Goal: Task Accomplishment & Management: Manage account settings

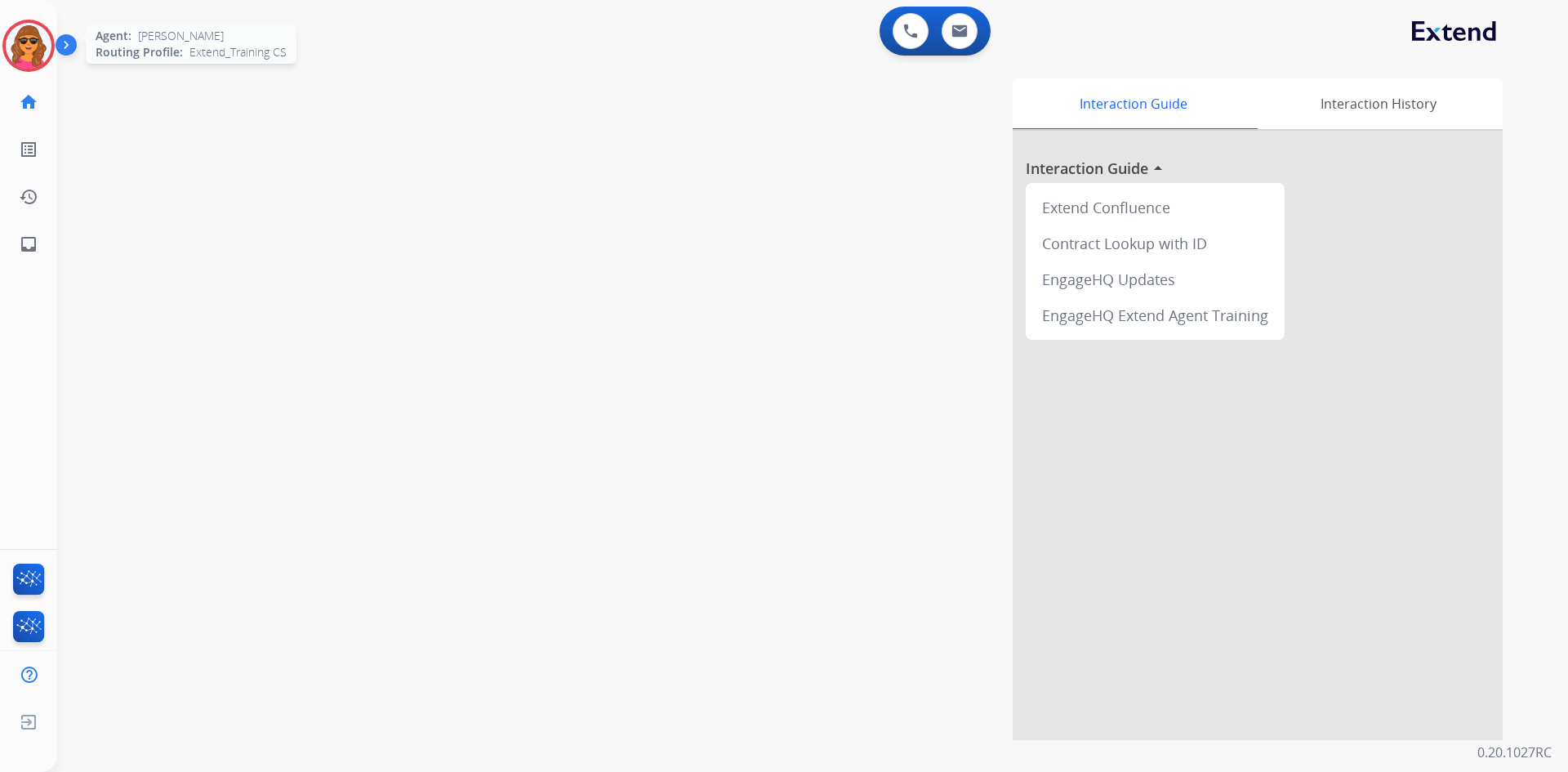
click at [25, 34] on img at bounding box center [28, 46] width 46 height 46
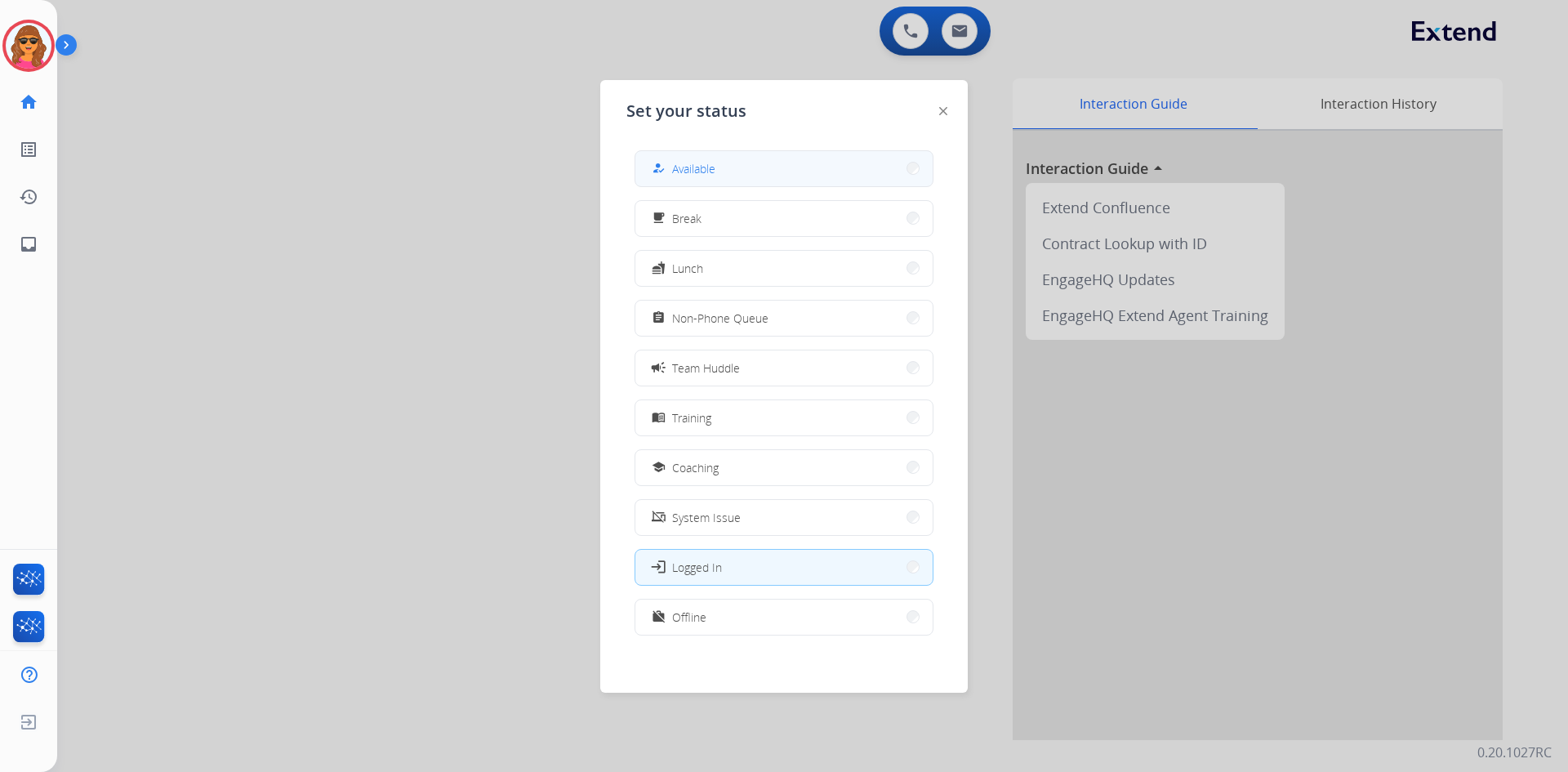
click at [714, 175] on span "Available" at bounding box center [694, 168] width 43 height 17
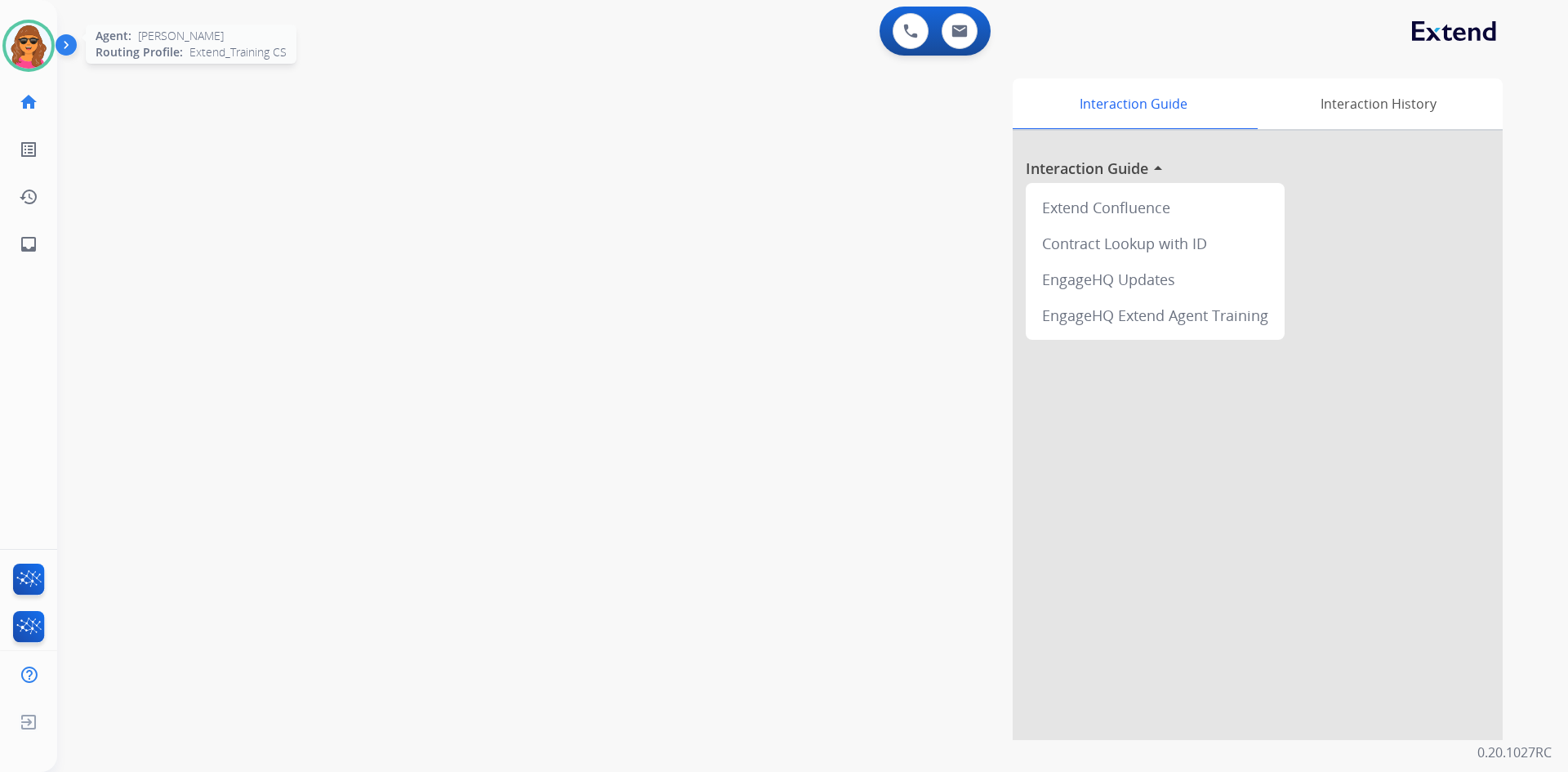
click at [14, 48] on img at bounding box center [28, 46] width 46 height 46
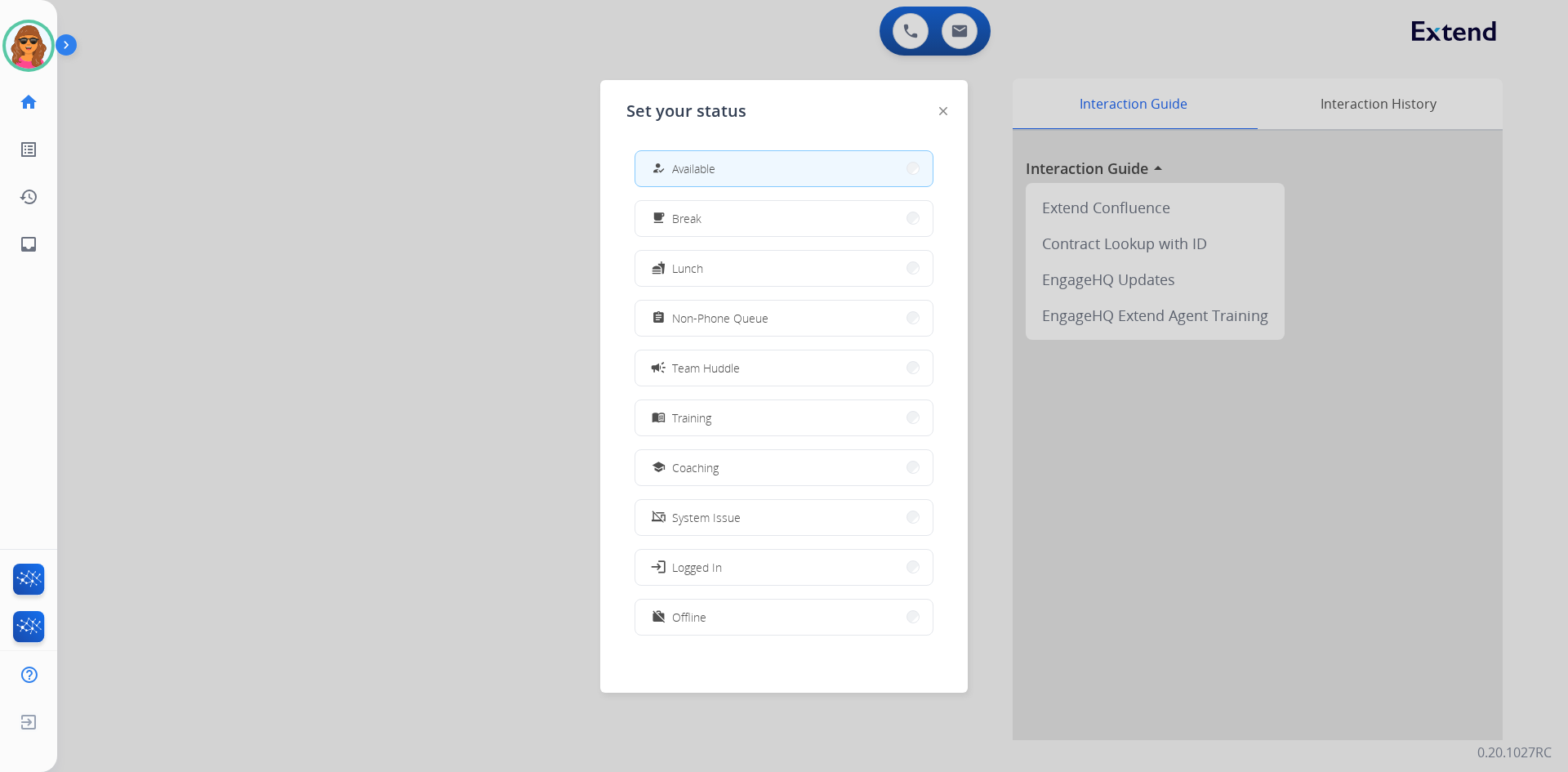
click at [246, 95] on div at bounding box center [784, 386] width 1568 height 772
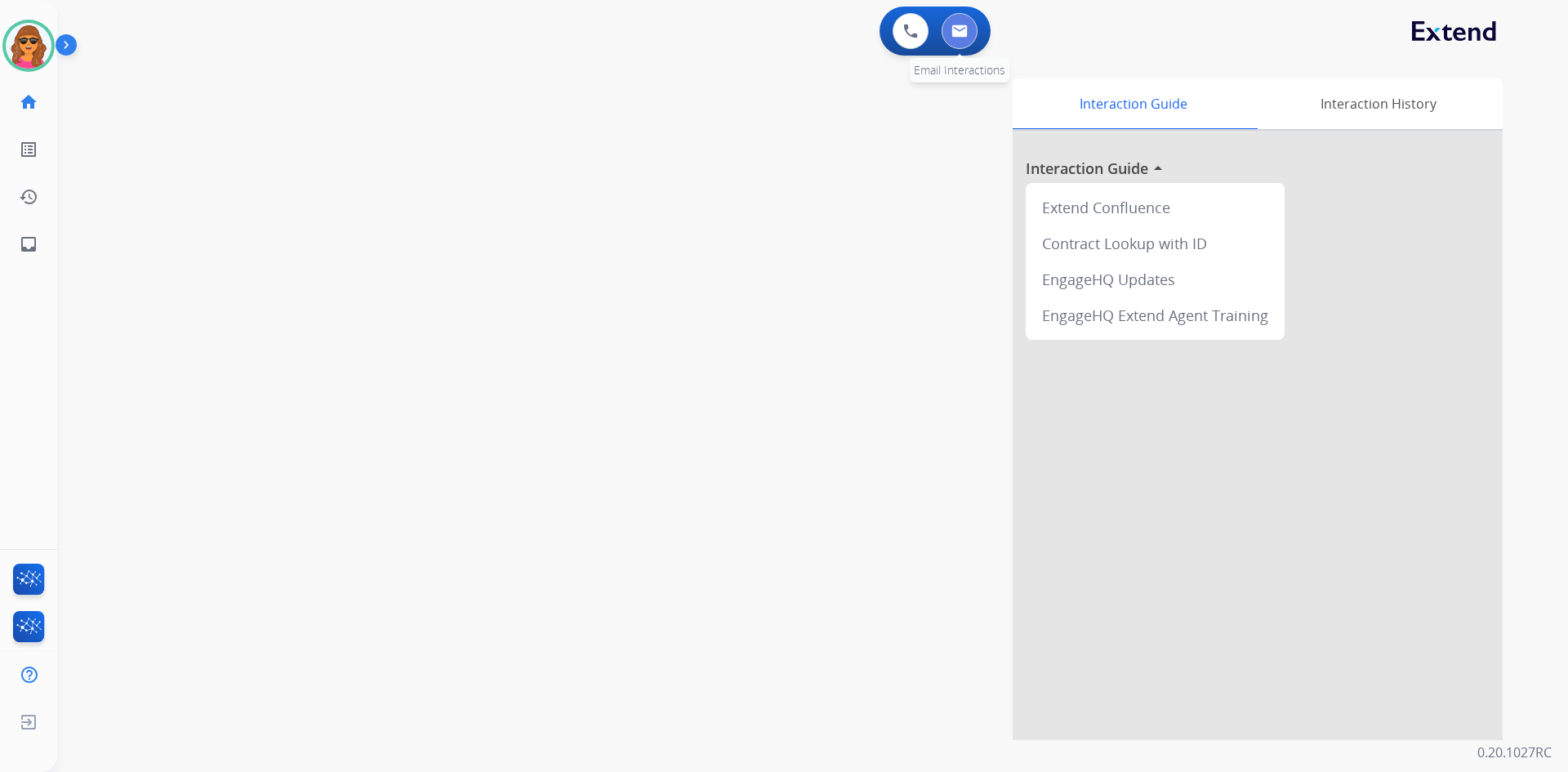
click at [952, 33] on img at bounding box center [959, 31] width 16 height 13
select select "**********"
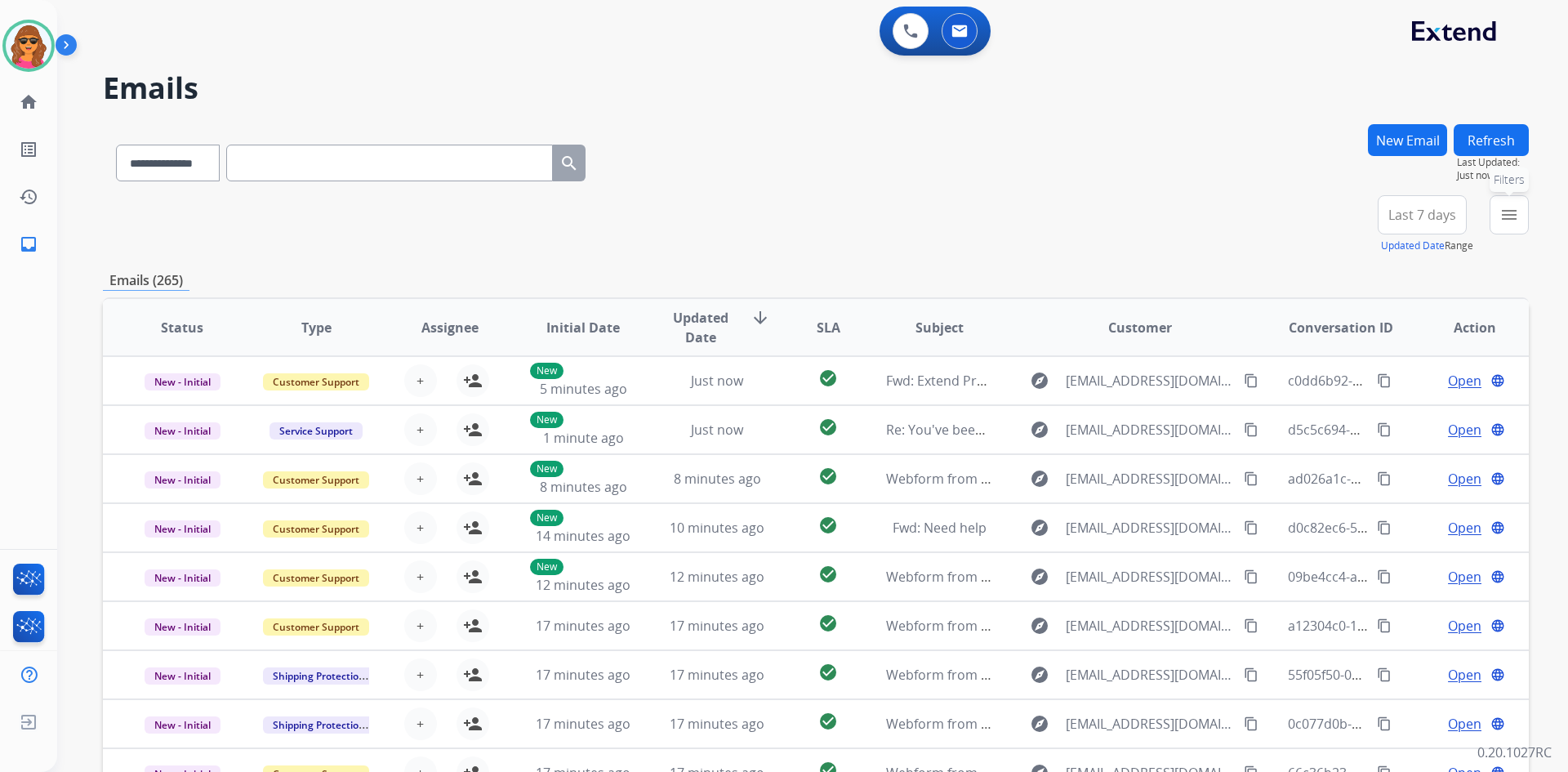
click at [1514, 216] on mat-icon "menu" at bounding box center [1510, 214] width 20 height 20
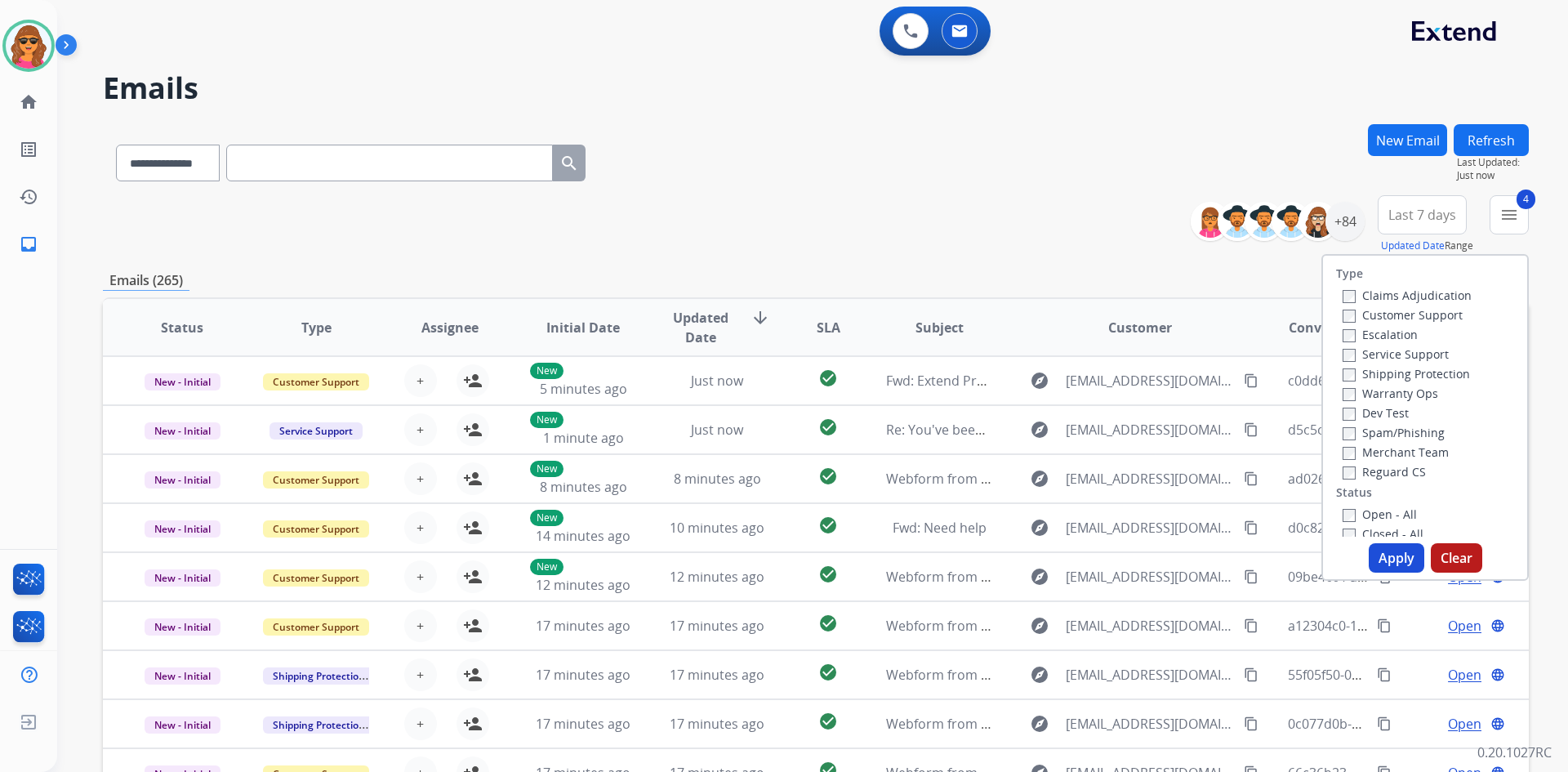
click at [1398, 552] on button "Apply" at bounding box center [1396, 558] width 56 height 29
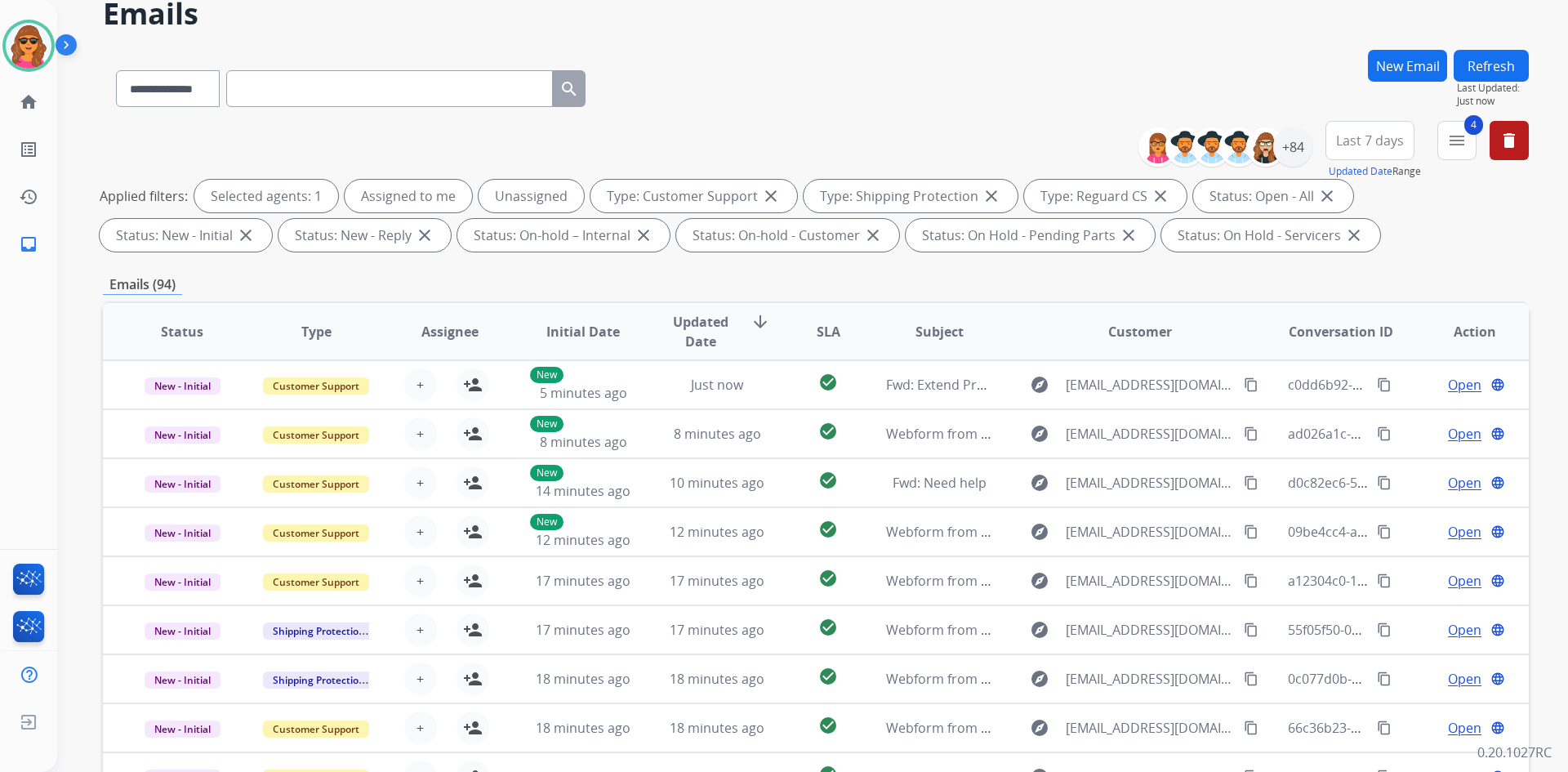
scroll to position [73, 0]
click at [1289, 155] on div "+84" at bounding box center [1293, 149] width 40 height 40
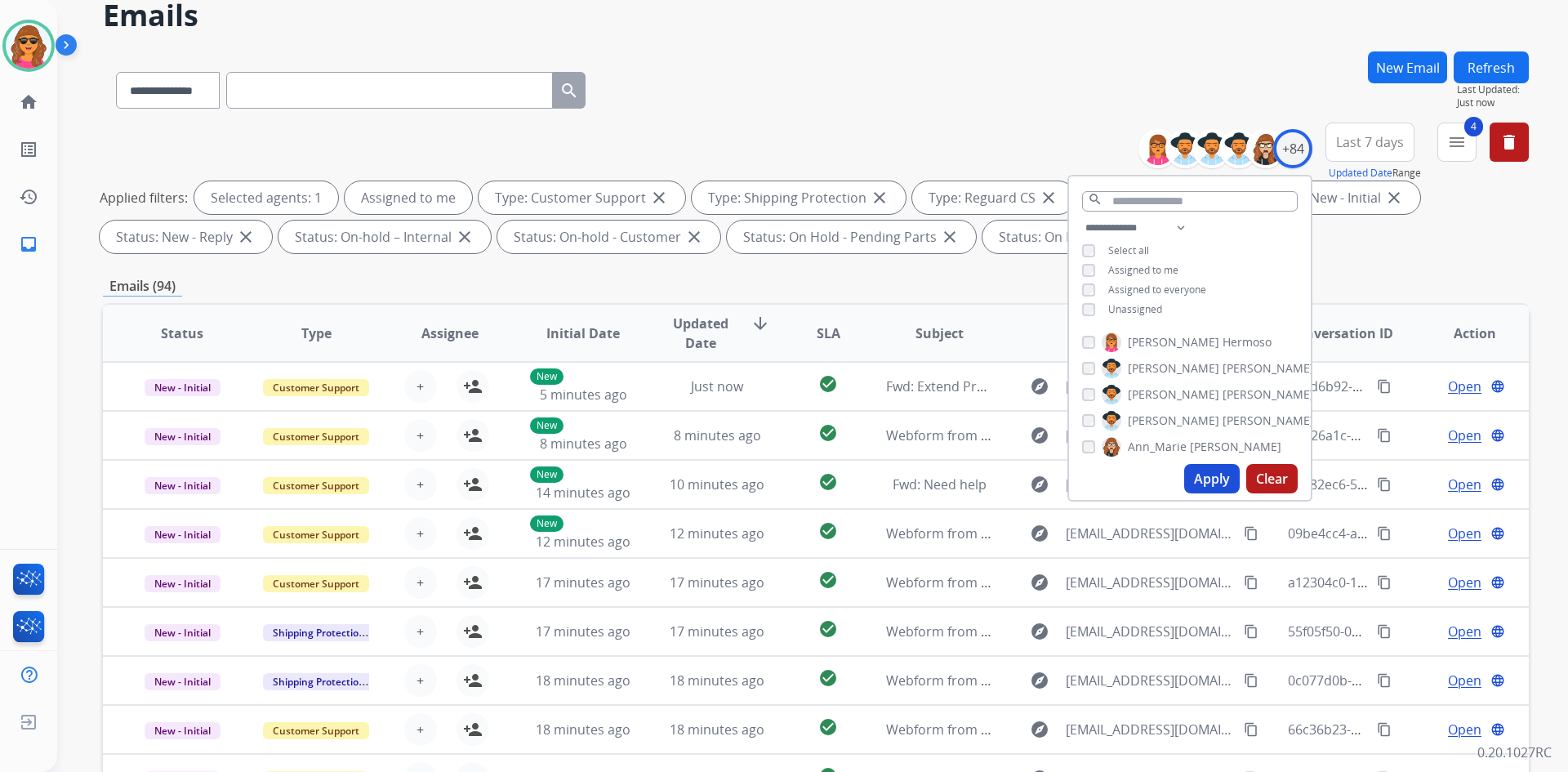
click at [1206, 471] on button "Apply" at bounding box center [1212, 479] width 56 height 29
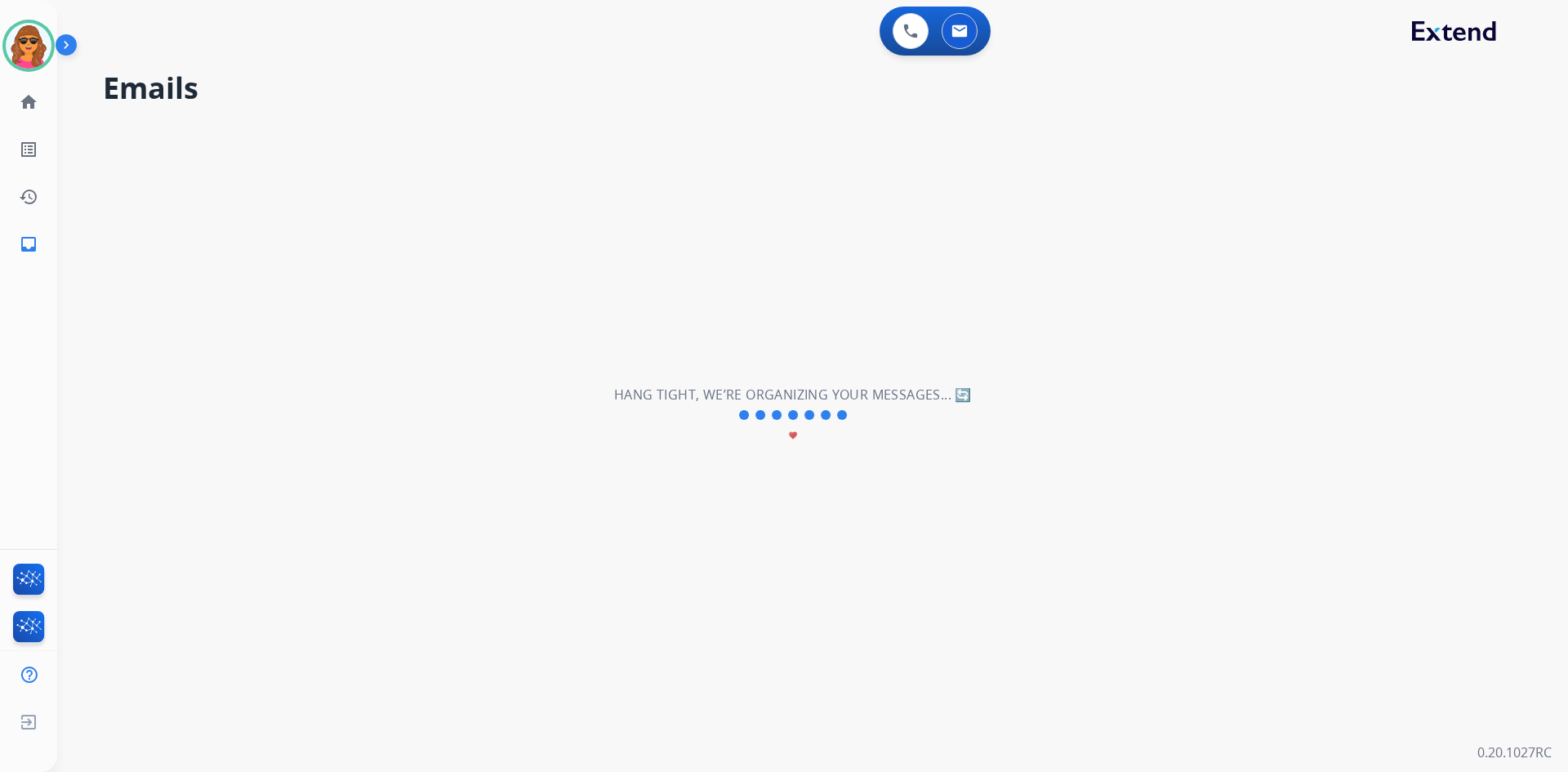
scroll to position [0, 0]
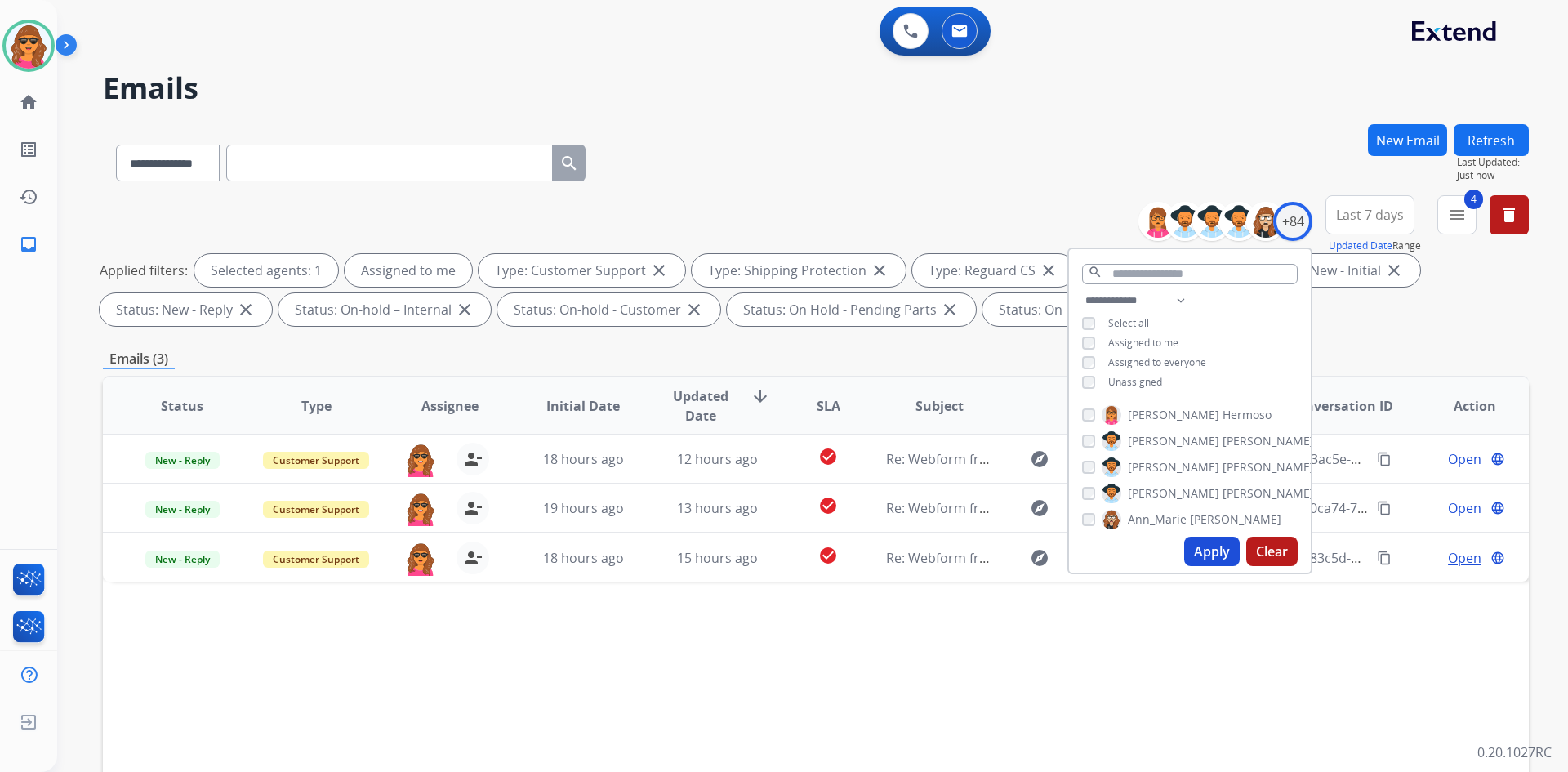
click at [1418, 320] on div "Applied filters: Selected agents: 1 Assigned to me Type: Customer Support close…" at bounding box center [812, 291] width 1426 height 72
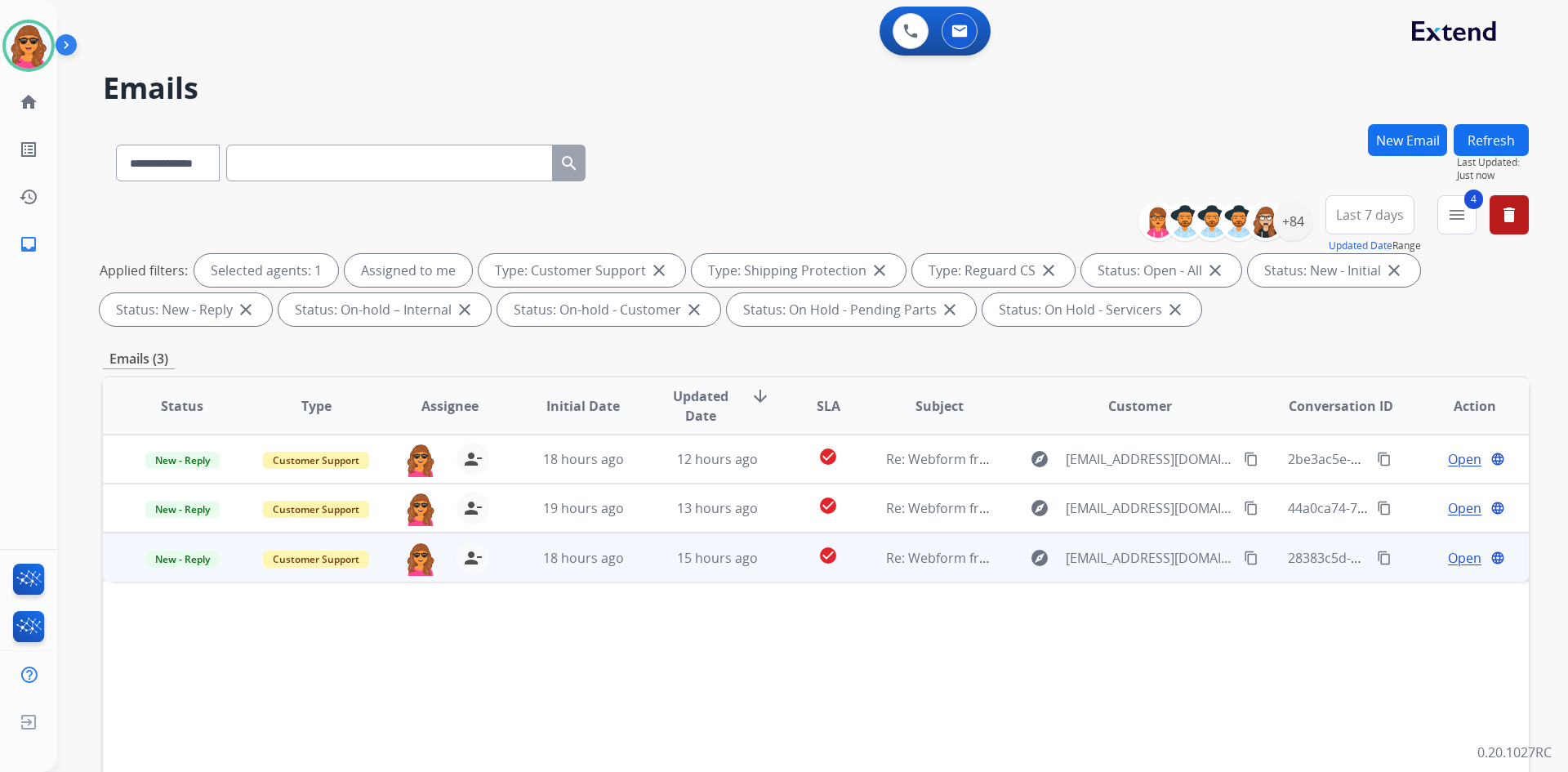
click at [1450, 554] on span "Open" at bounding box center [1465, 558] width 34 height 20
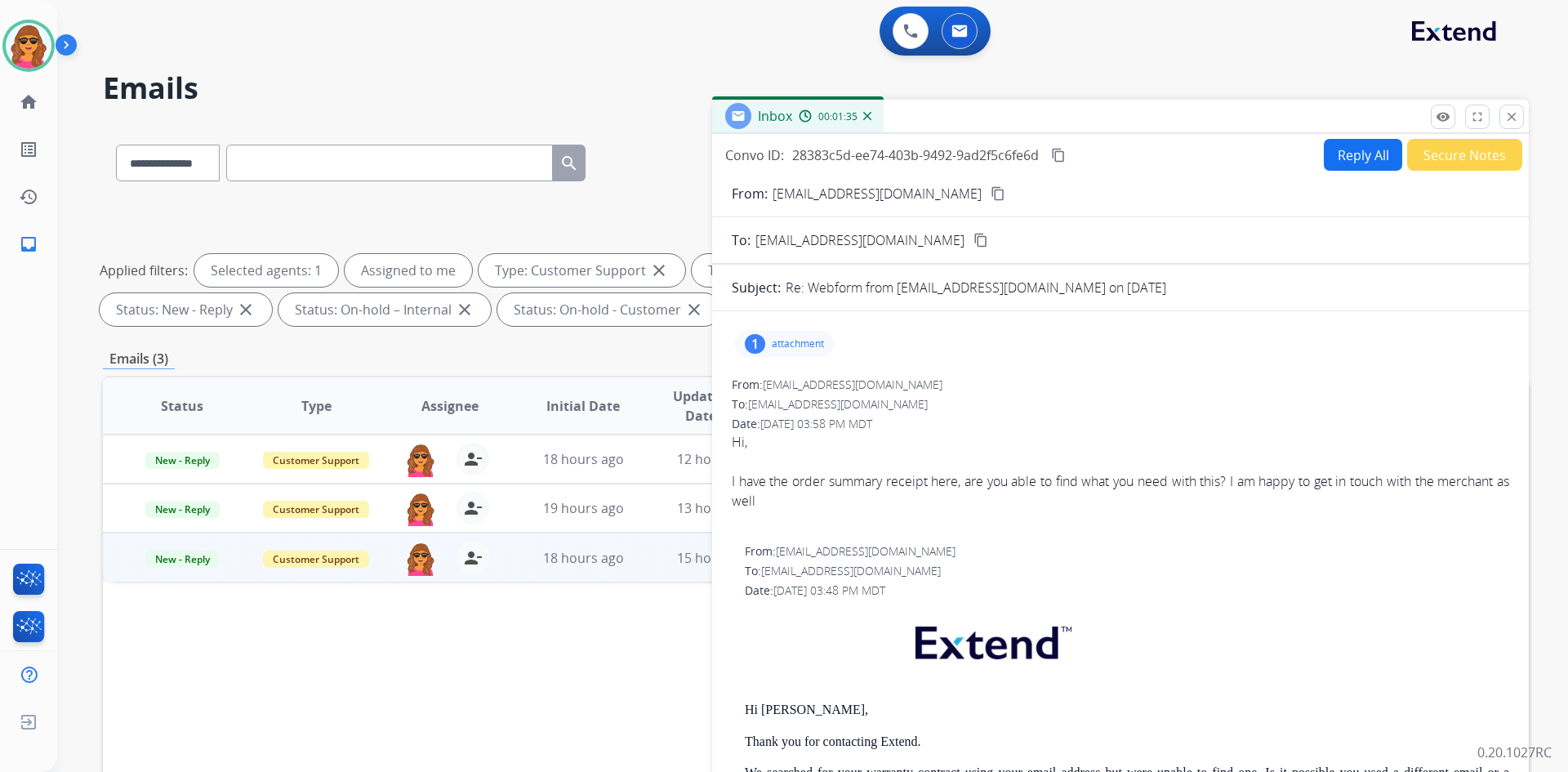
click at [796, 338] on p "attachment" at bounding box center [798, 343] width 52 height 13
click at [818, 377] on p "Order Summary.pdf" at bounding box center [809, 385] width 123 height 20
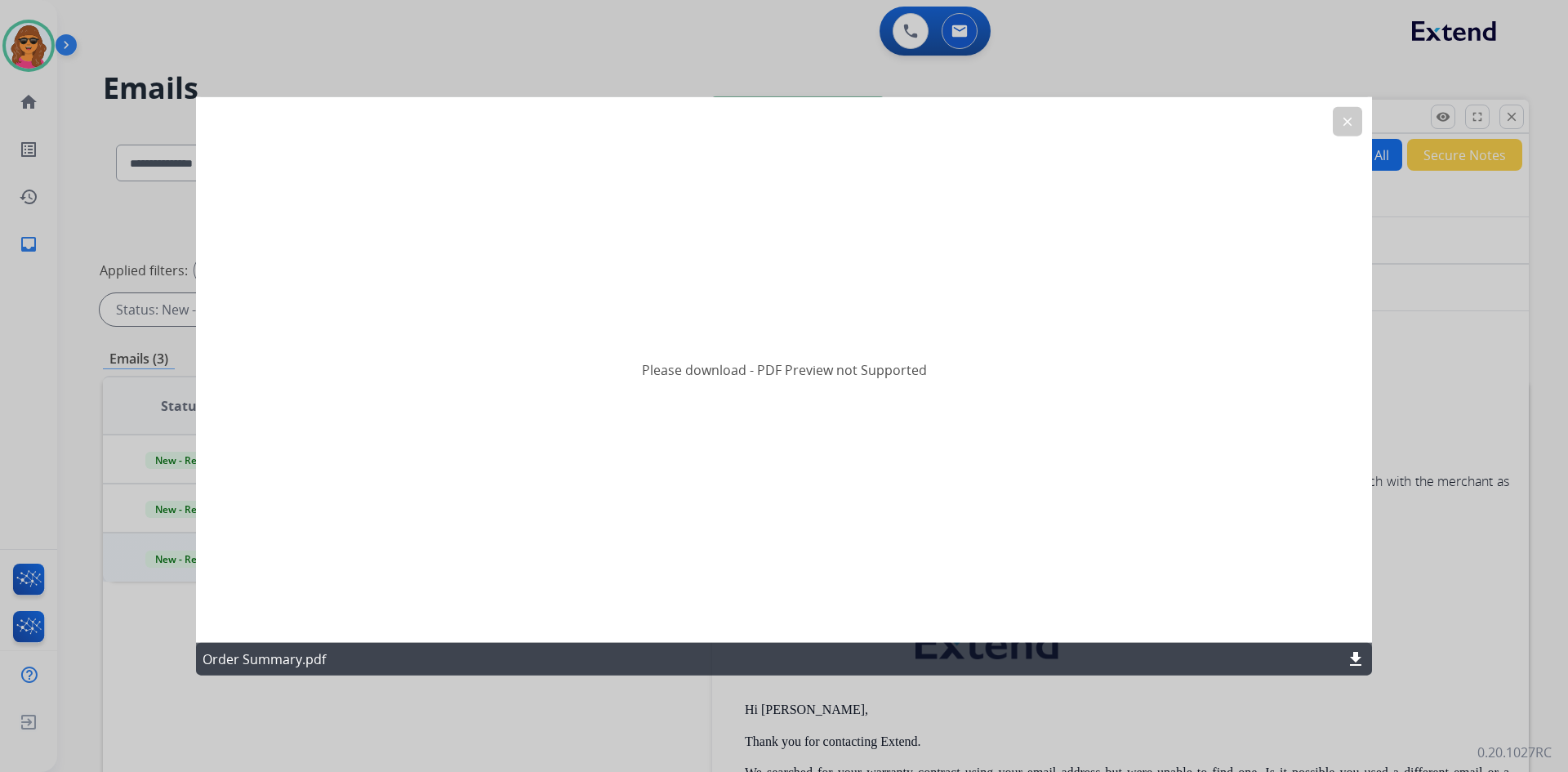
click at [1342, 123] on mat-icon "clear" at bounding box center [1347, 120] width 15 height 15
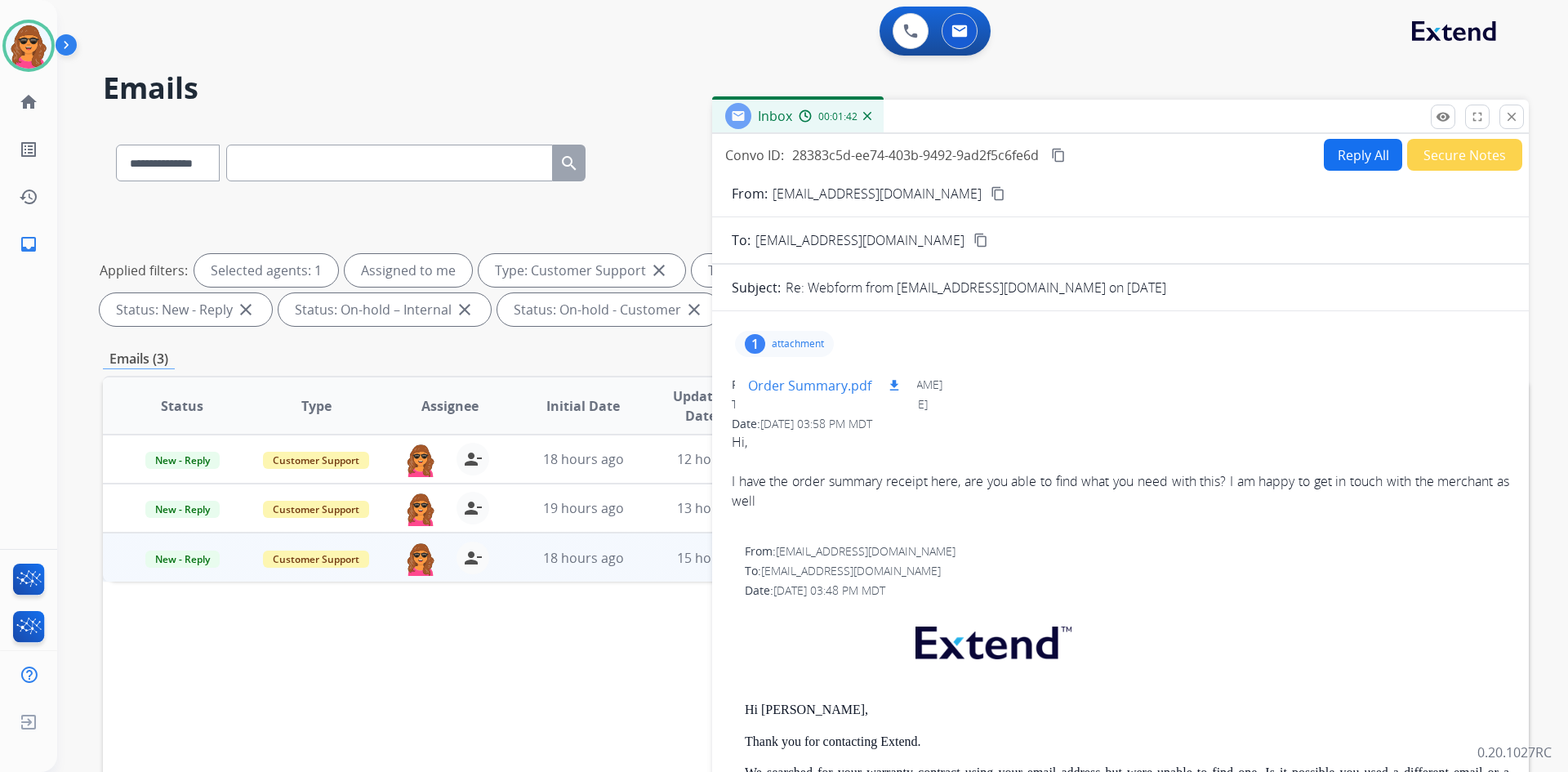
click at [897, 389] on mat-icon "download" at bounding box center [894, 385] width 15 height 15
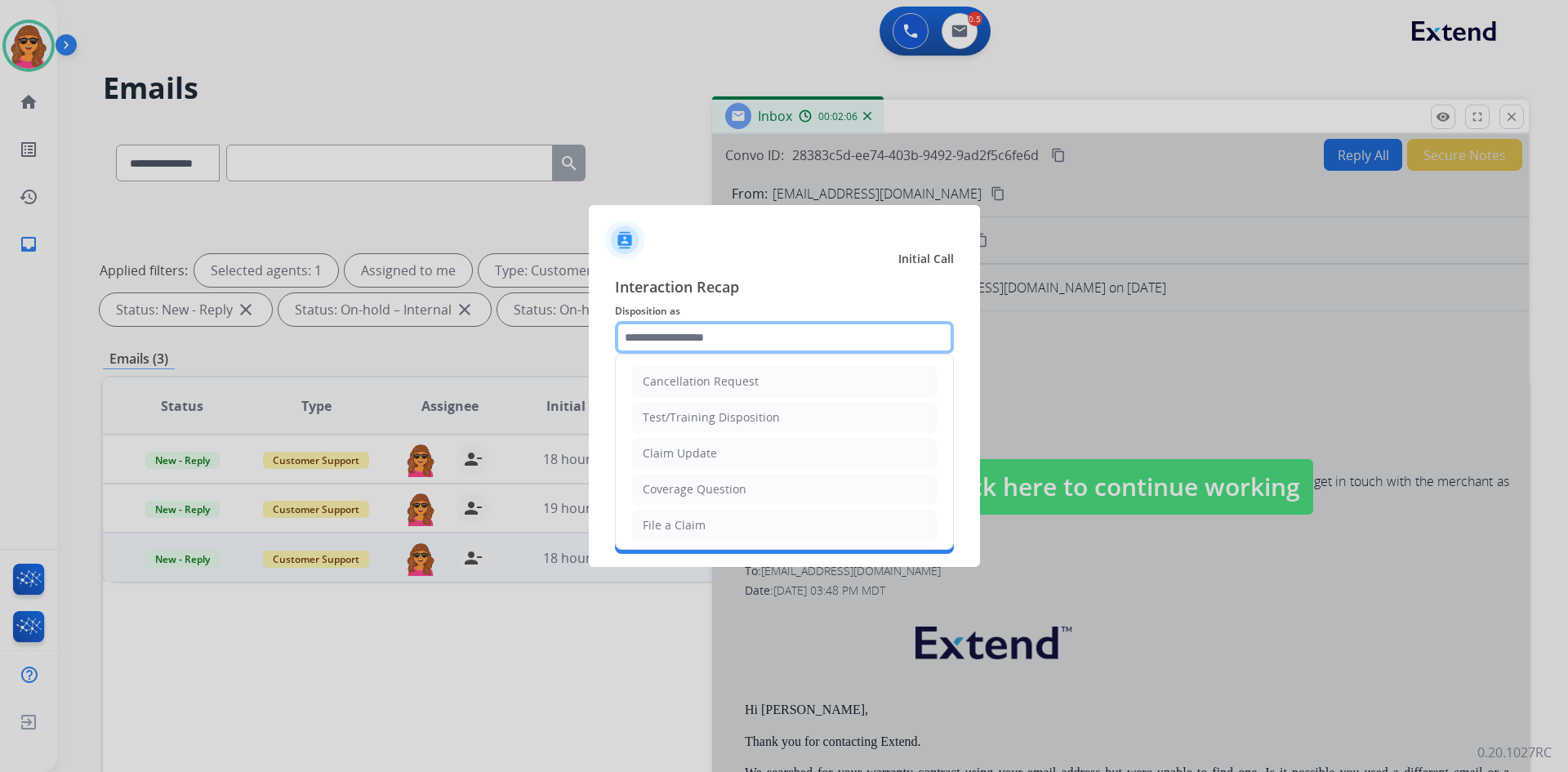
click at [625, 335] on input "text" at bounding box center [784, 337] width 339 height 33
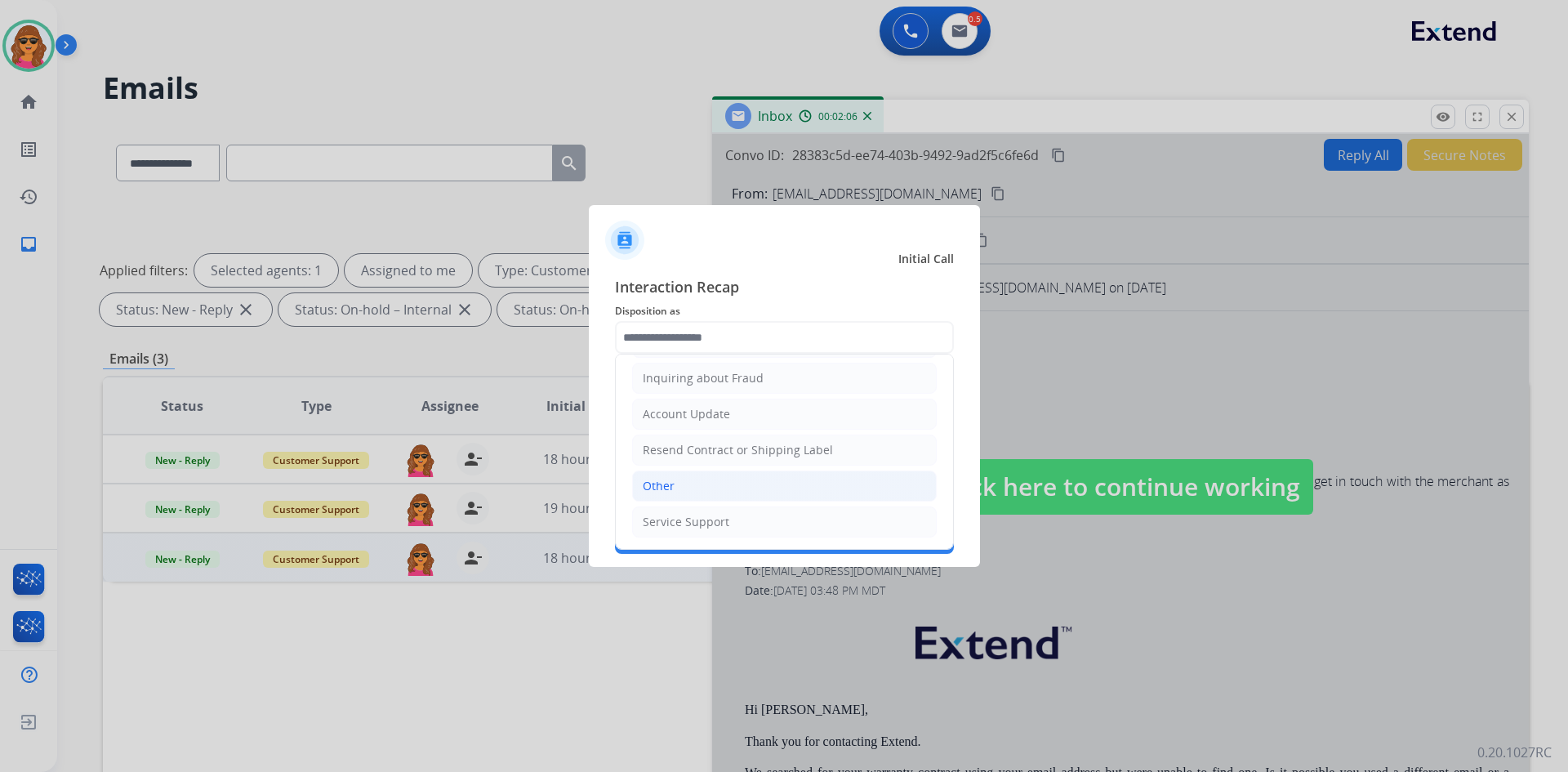
click at [657, 490] on div "Other" at bounding box center [658, 486] width 32 height 16
type input "*****"
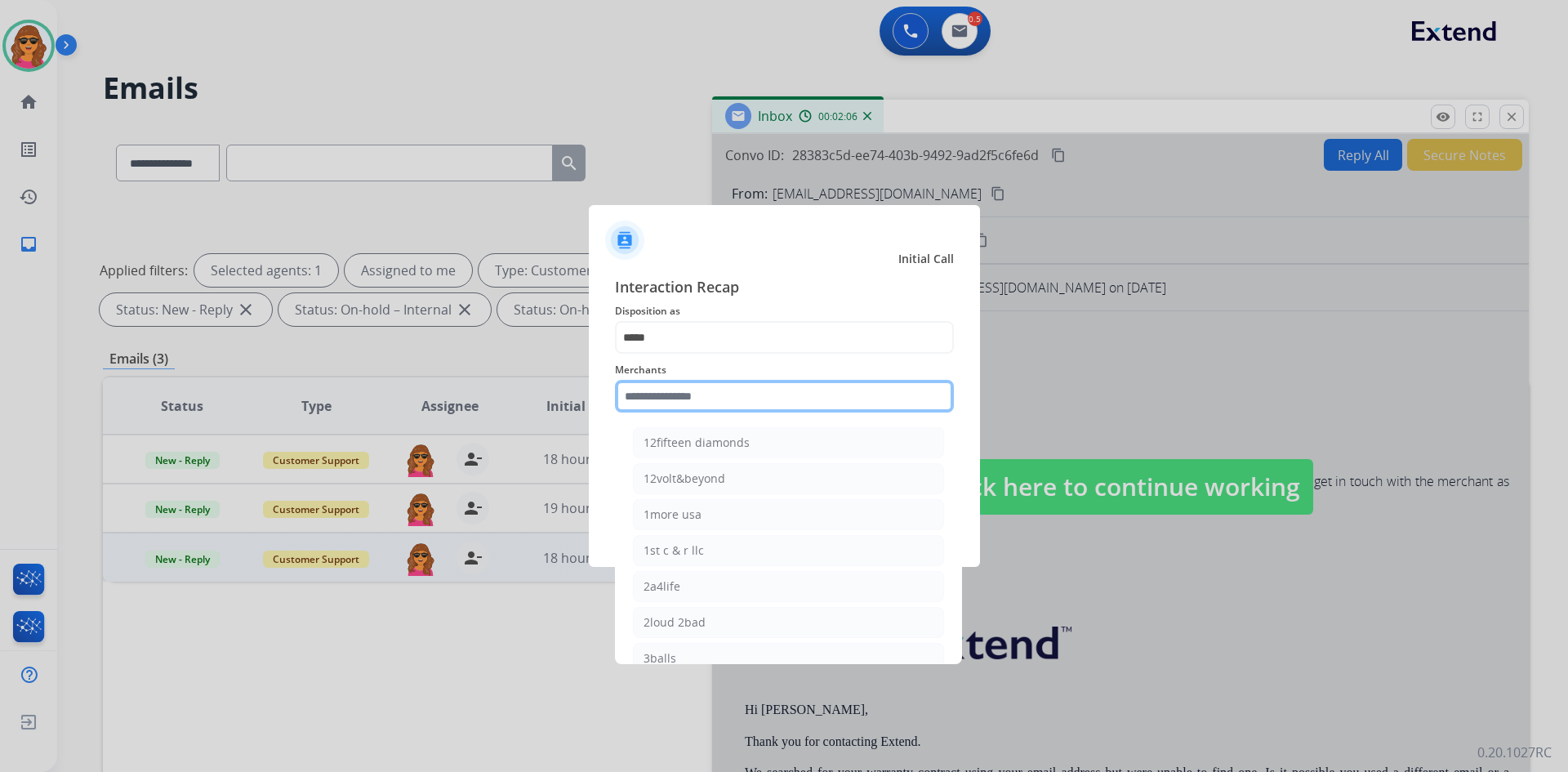
click at [628, 390] on input "text" at bounding box center [784, 396] width 339 height 33
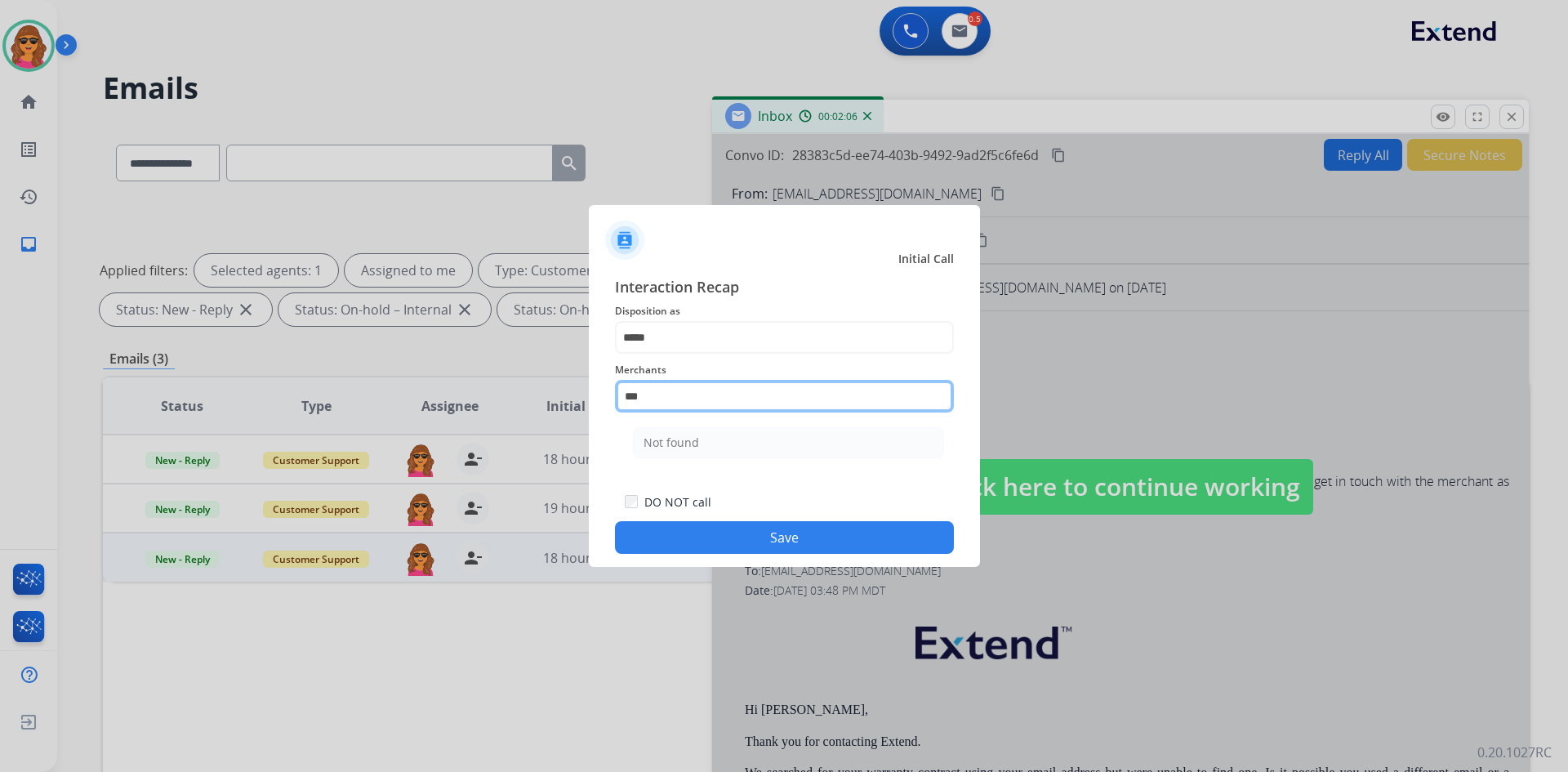
scroll to position [0, 0]
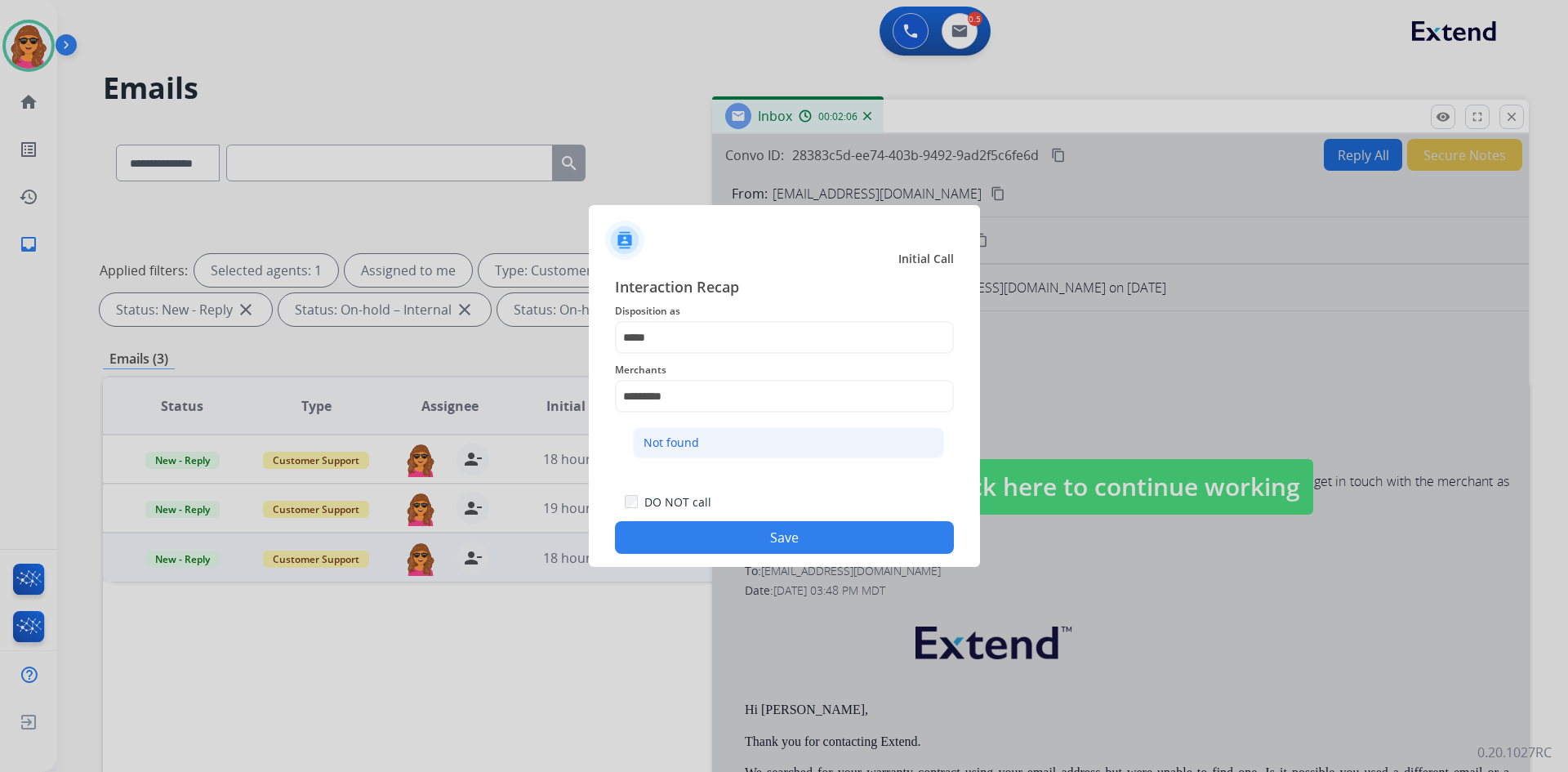
click at [657, 437] on div "Not found" at bounding box center [671, 442] width 56 height 16
type input "*********"
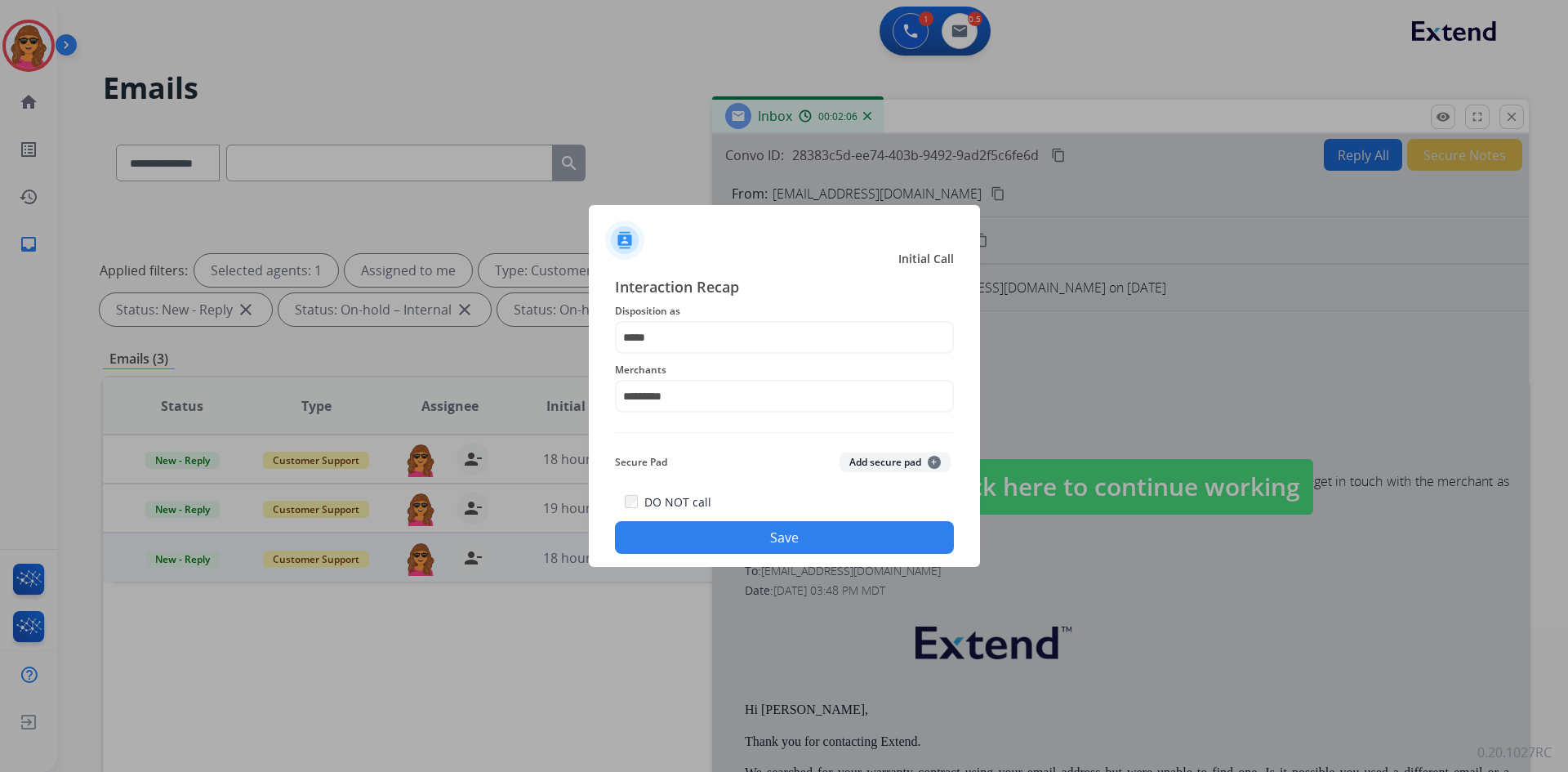
click at [828, 537] on button "Save" at bounding box center [784, 537] width 339 height 33
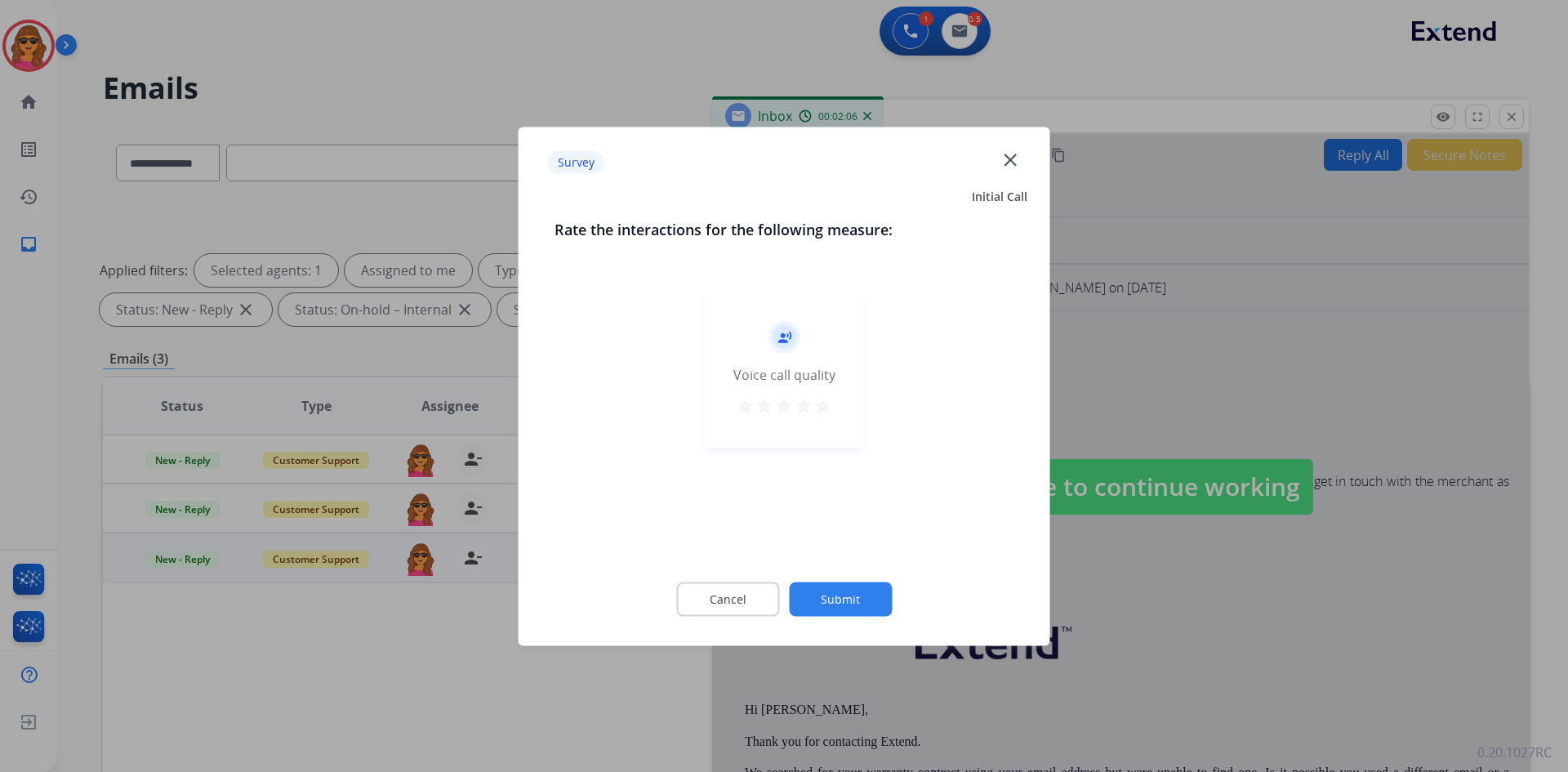
click at [819, 402] on mat-icon "star" at bounding box center [823, 405] width 20 height 20
click at [842, 602] on button "Submit" at bounding box center [841, 599] width 103 height 34
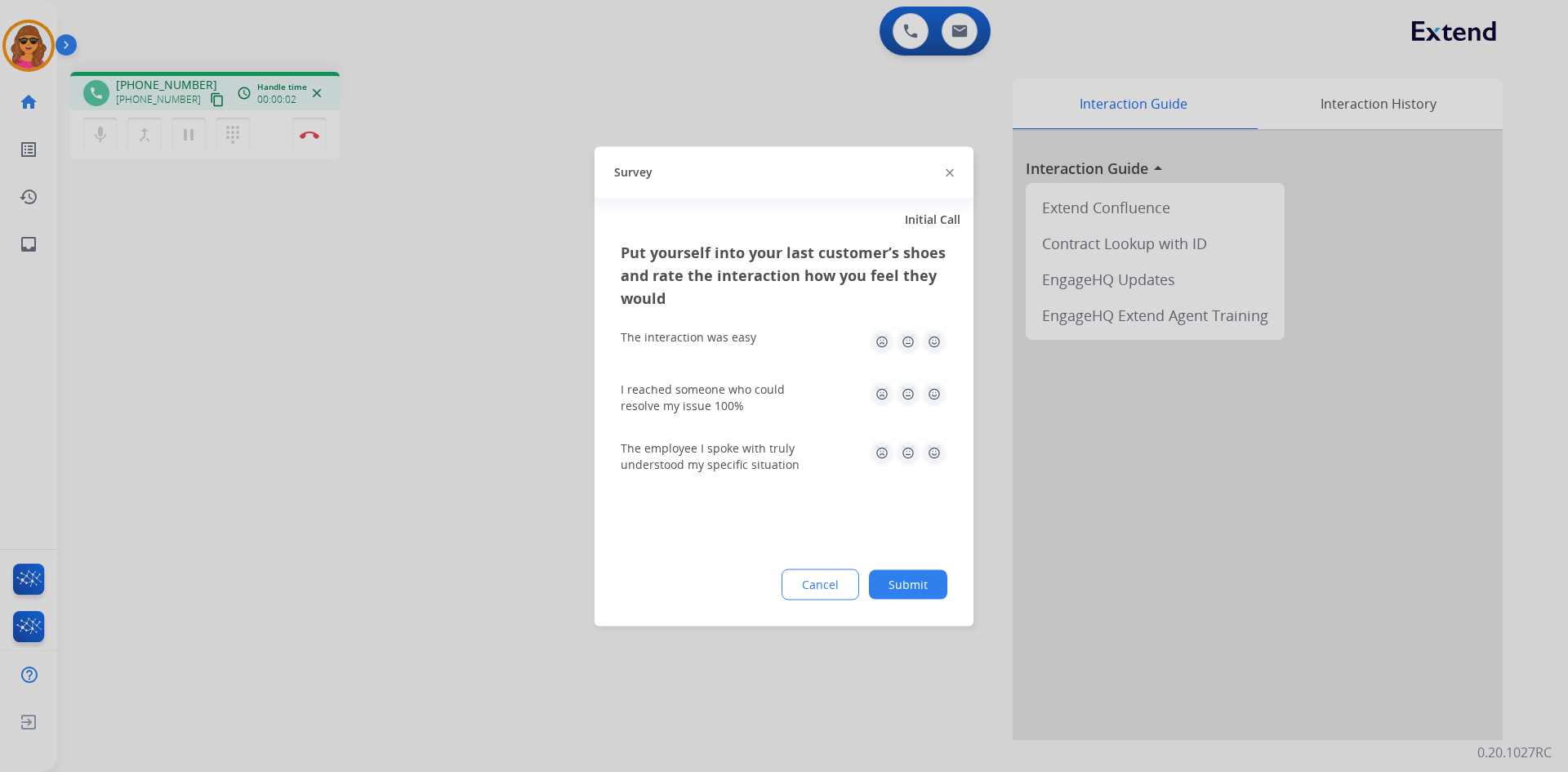
click at [938, 341] on img at bounding box center [934, 341] width 26 height 26
click at [933, 395] on img at bounding box center [934, 394] width 26 height 26
click at [934, 450] on img at bounding box center [934, 452] width 26 height 26
click at [907, 590] on button "Submit" at bounding box center [908, 584] width 78 height 29
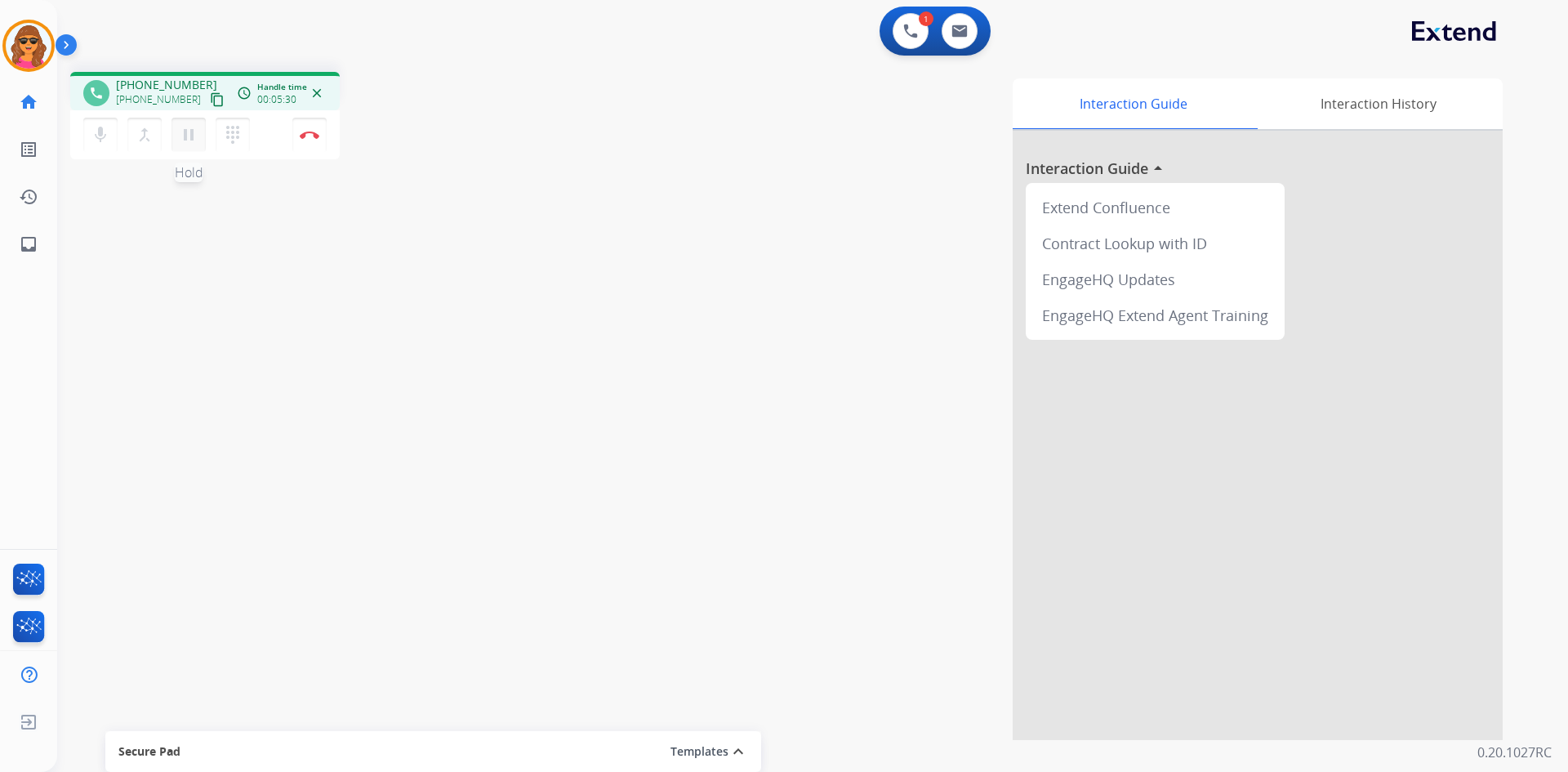
click at [197, 139] on mat-icon "pause" at bounding box center [188, 134] width 20 height 20
click at [238, 136] on mat-icon "dialpad" at bounding box center [232, 134] width 20 height 20
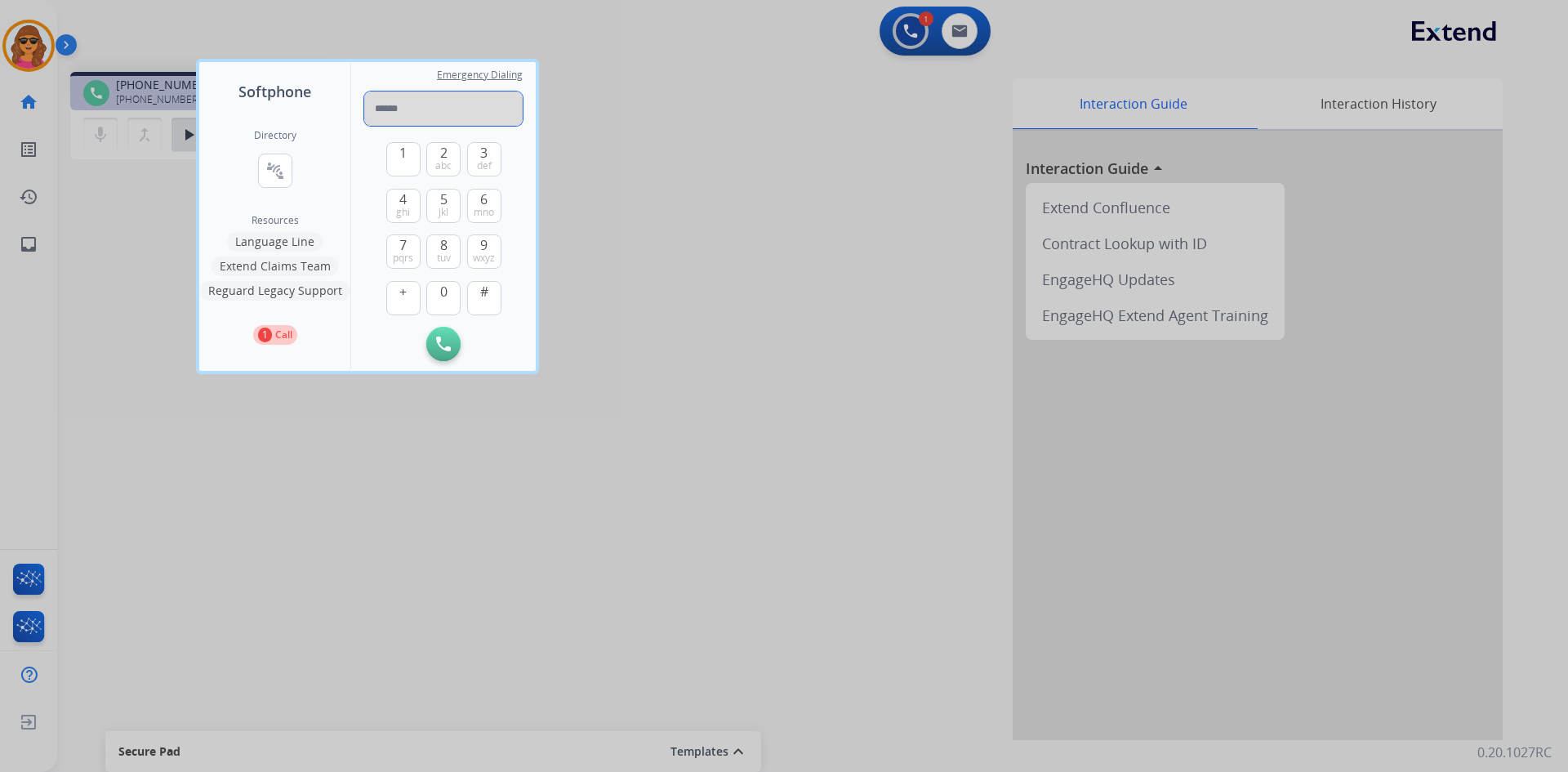
click at [374, 103] on input "tel" at bounding box center [444, 108] width 158 height 34
paste input "**********"
type input "**********"
click at [437, 343] on img at bounding box center [443, 343] width 15 height 15
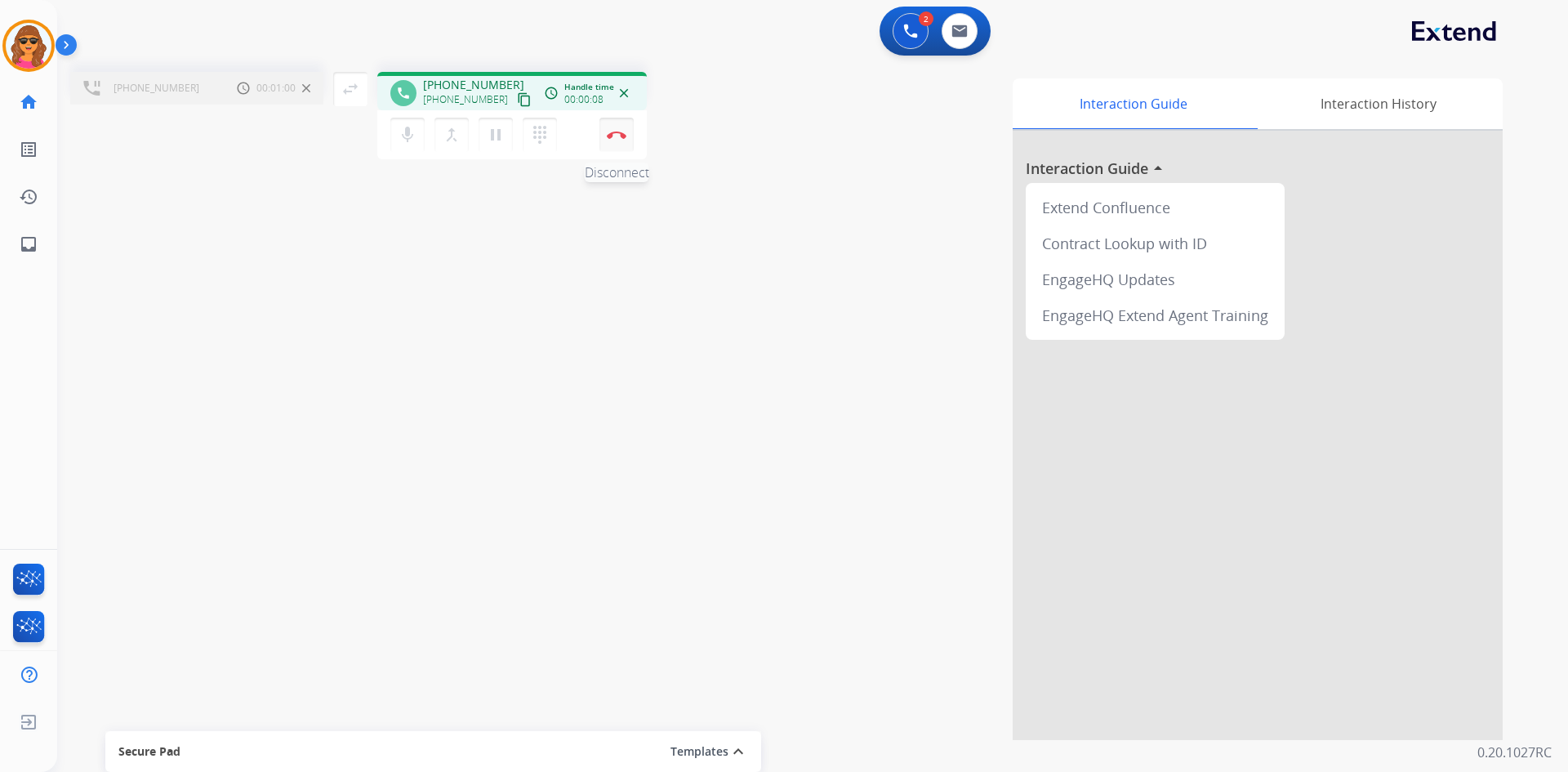
click at [609, 126] on button "Disconnect" at bounding box center [616, 135] width 34 height 34
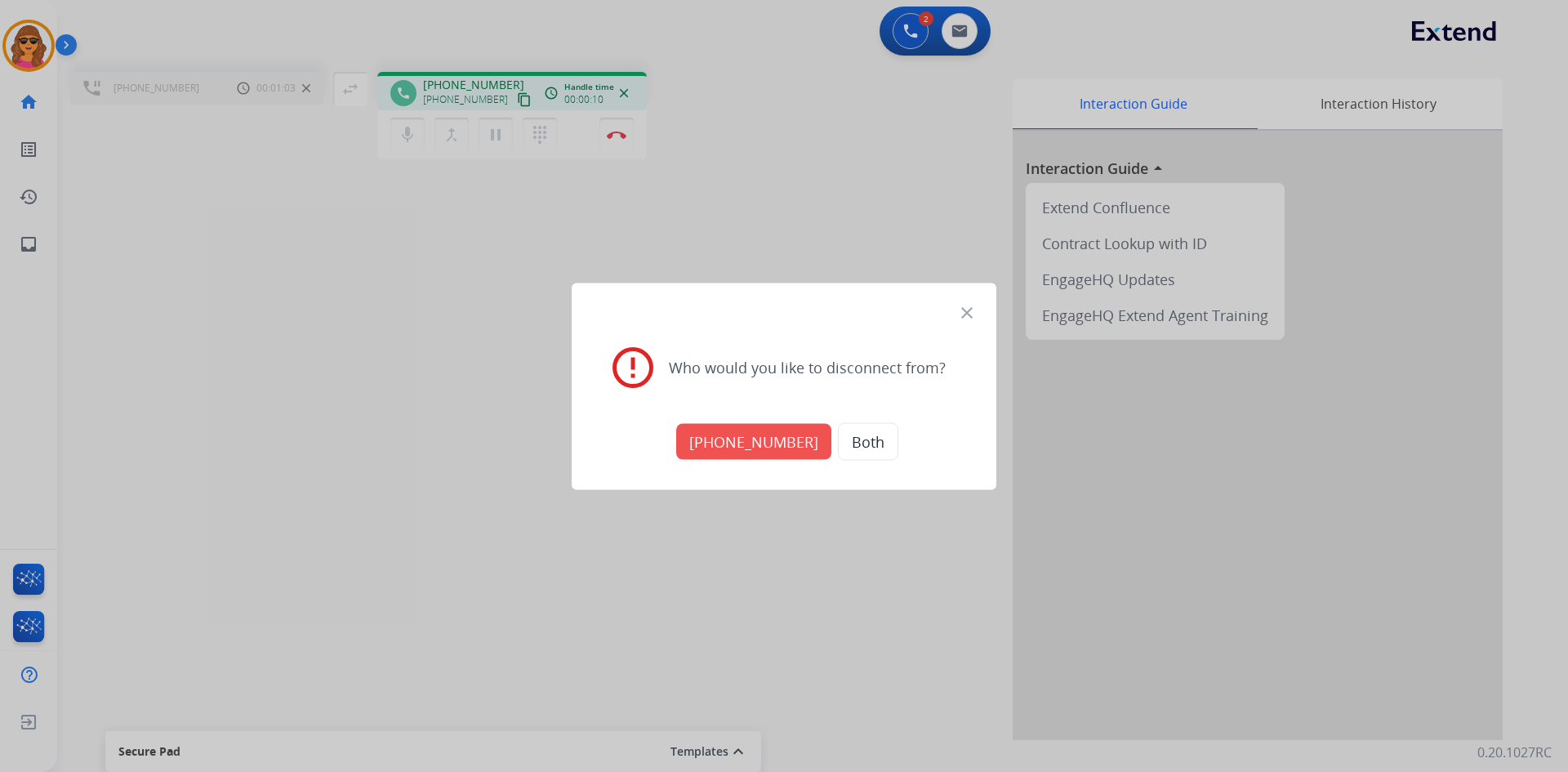
click at [763, 438] on button "[PHONE_NUMBER]" at bounding box center [754, 441] width 156 height 36
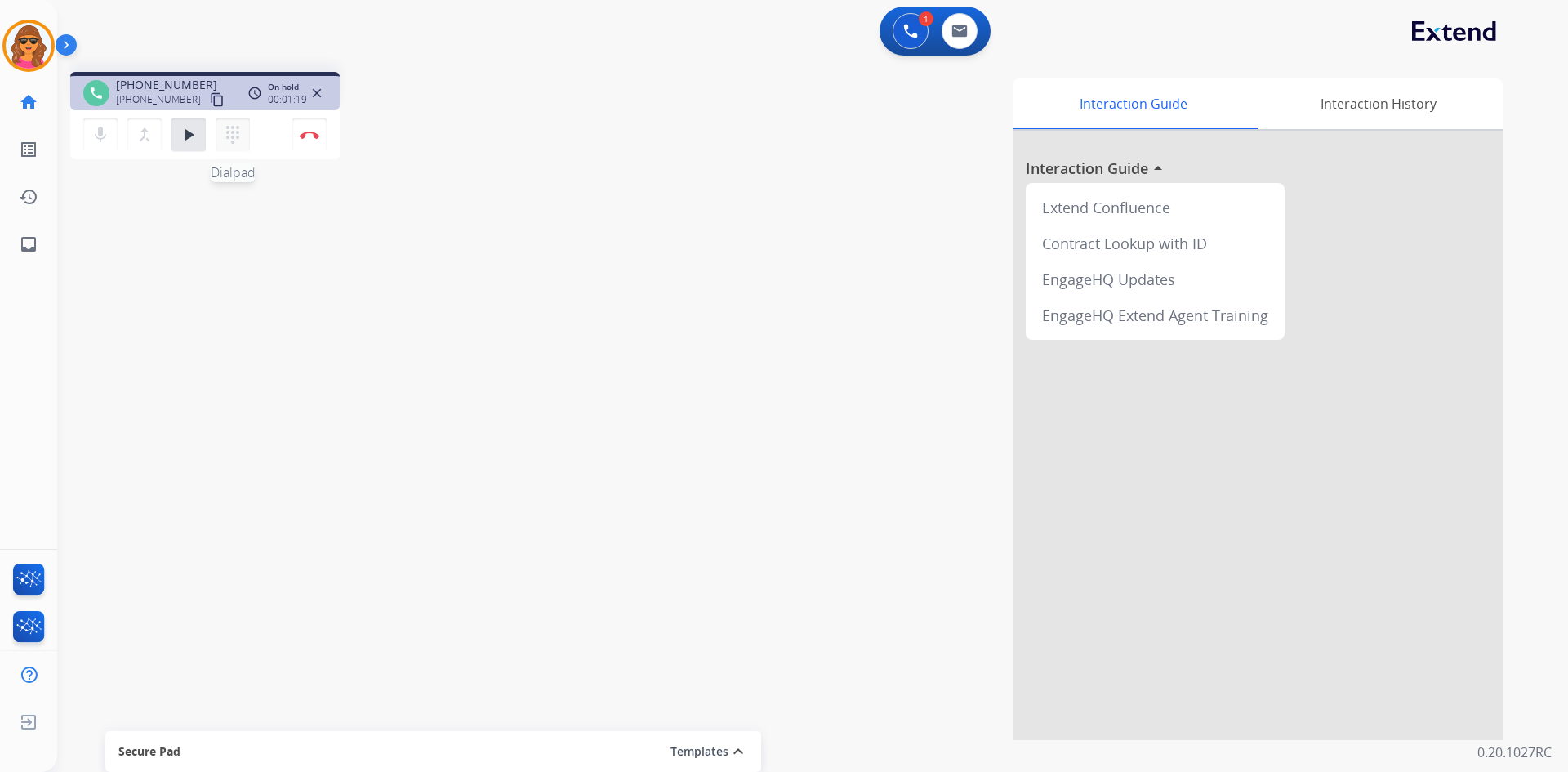
click at [242, 128] on button "dialpad Dialpad" at bounding box center [233, 135] width 34 height 34
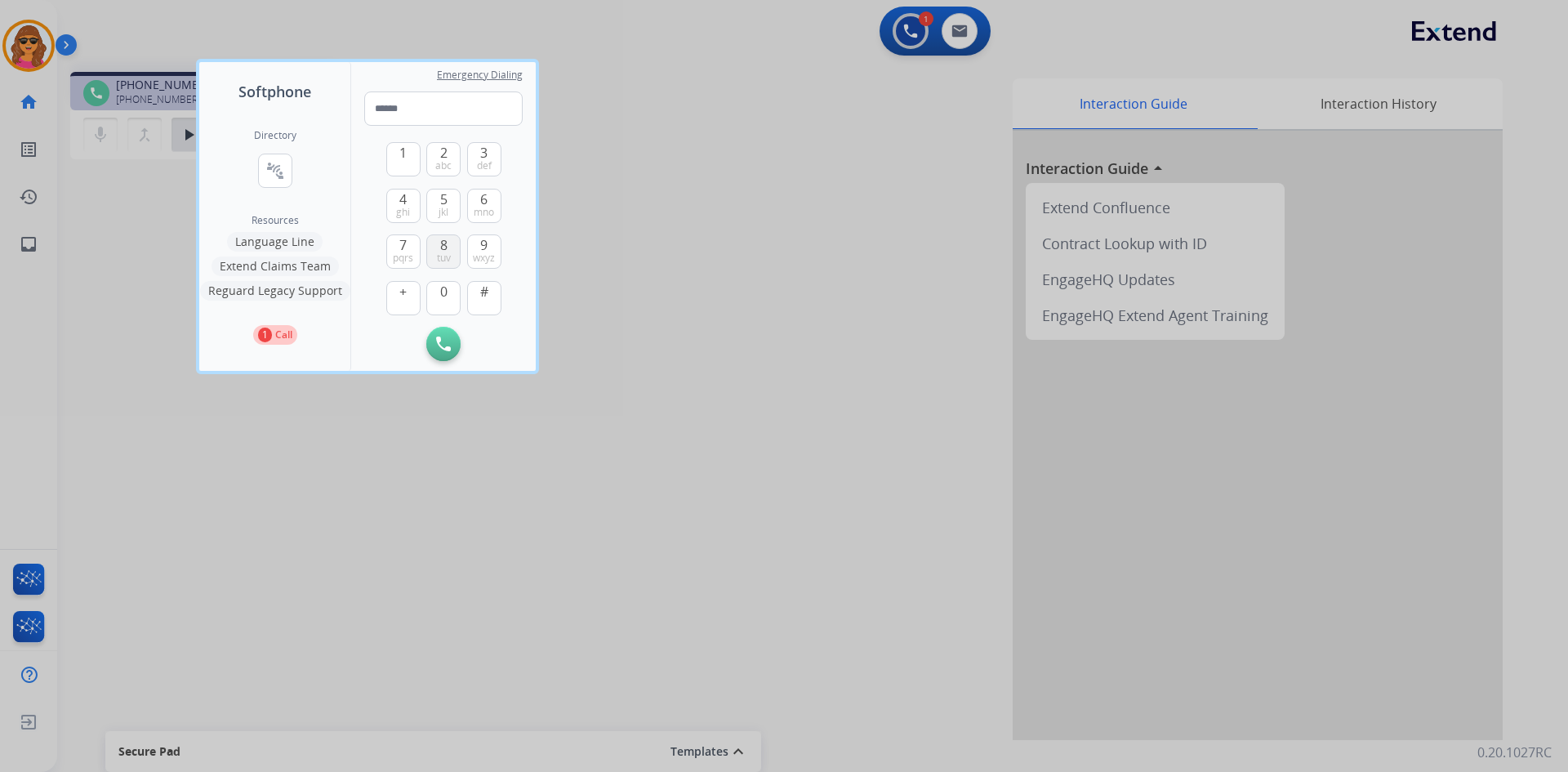
click at [438, 252] on span "tuv" at bounding box center [444, 258] width 14 height 13
click at [479, 209] on span "mno" at bounding box center [484, 211] width 21 height 13
click at [401, 197] on span "4" at bounding box center [403, 199] width 8 height 20
click at [481, 143] on button "3 def" at bounding box center [485, 159] width 34 height 34
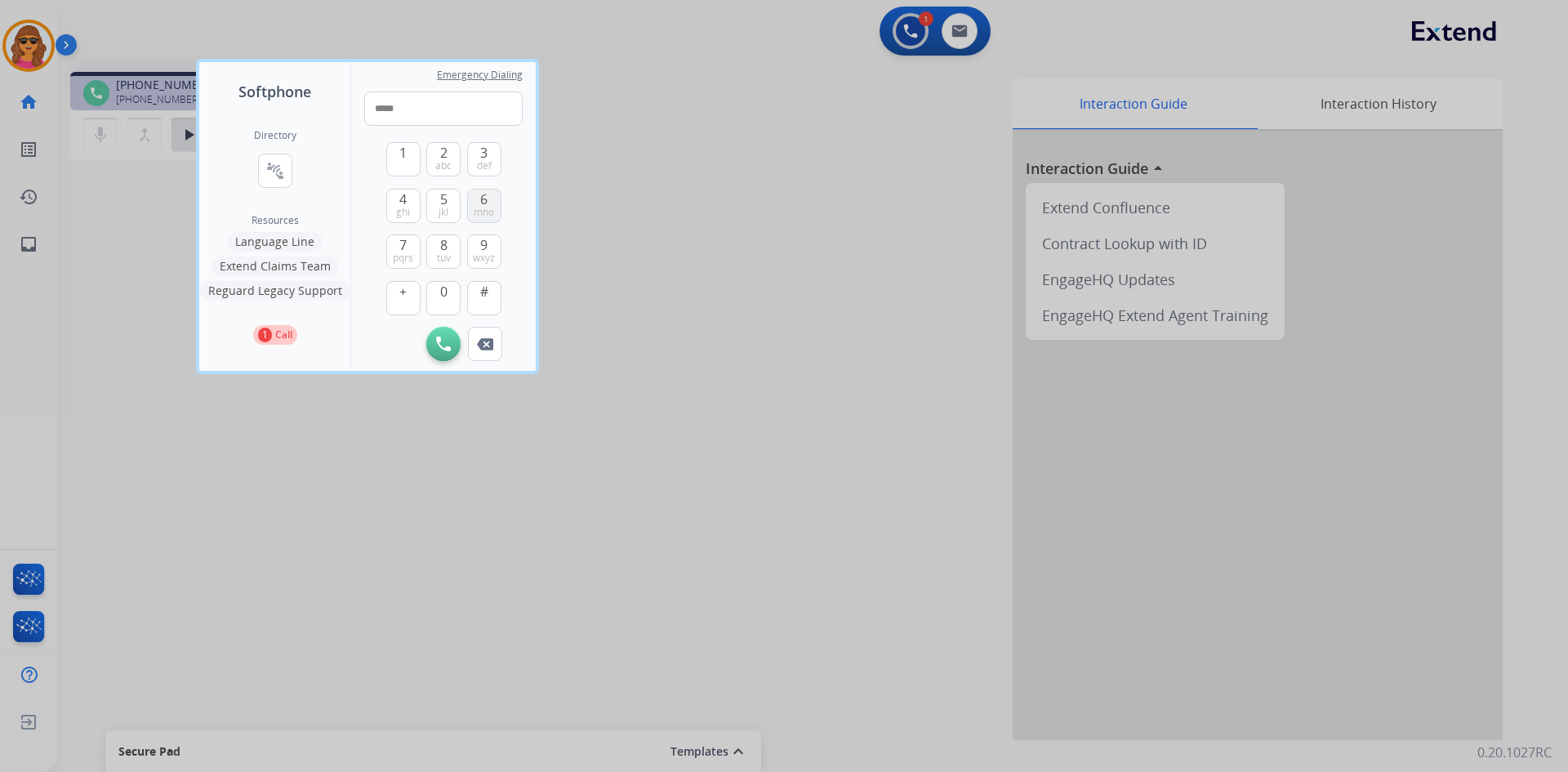
click at [487, 199] on span "6" at bounding box center [484, 199] width 8 height 20
click at [479, 155] on button "3 def" at bounding box center [485, 159] width 34 height 34
click at [482, 244] on span "9" at bounding box center [484, 245] width 8 height 20
click at [475, 158] on button "3 def" at bounding box center [485, 159] width 34 height 34
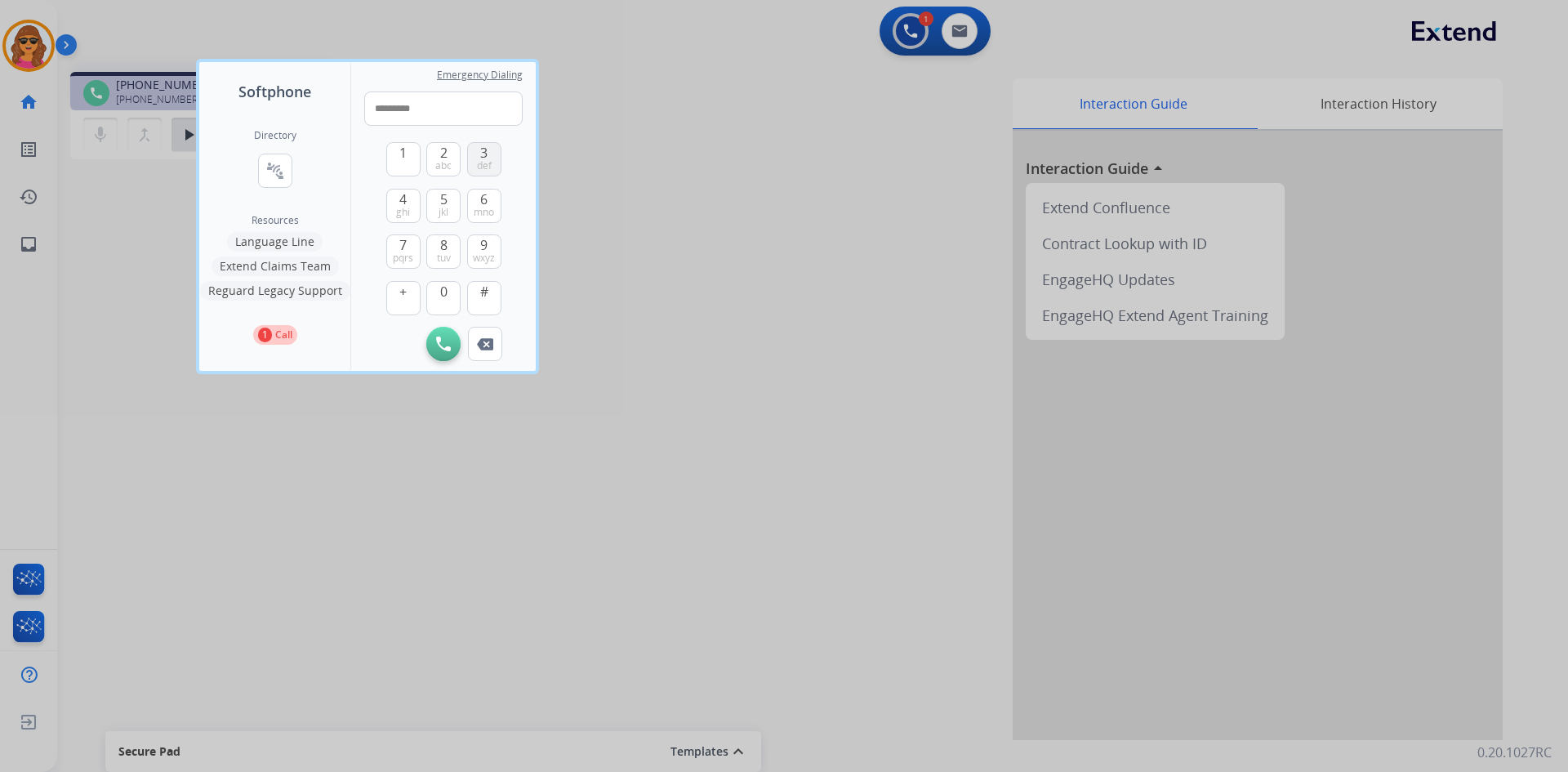
type input "**********"
click at [439, 334] on button "Initiate Call" at bounding box center [444, 344] width 34 height 34
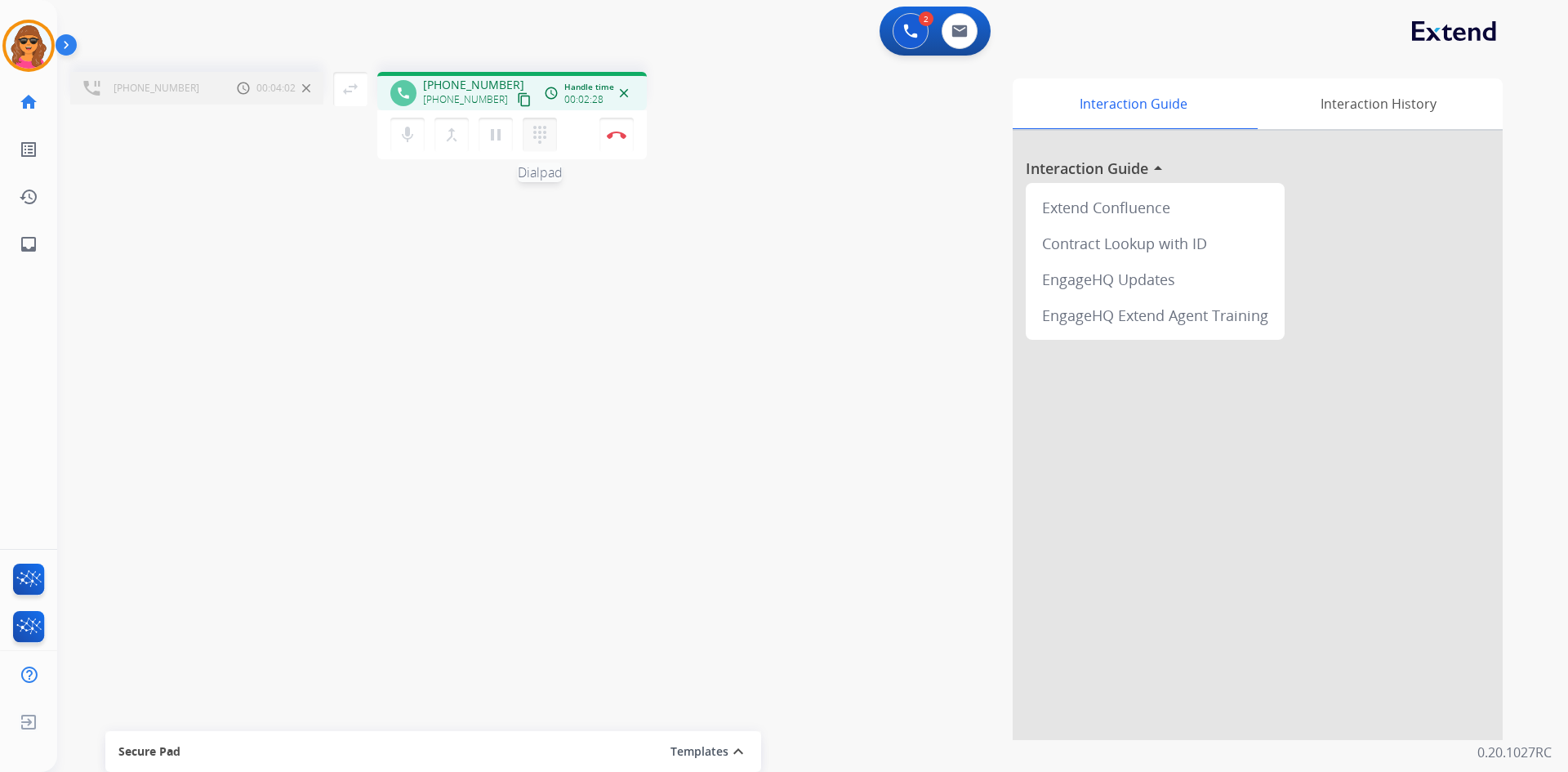
click at [537, 133] on mat-icon "dialpad" at bounding box center [540, 134] width 20 height 20
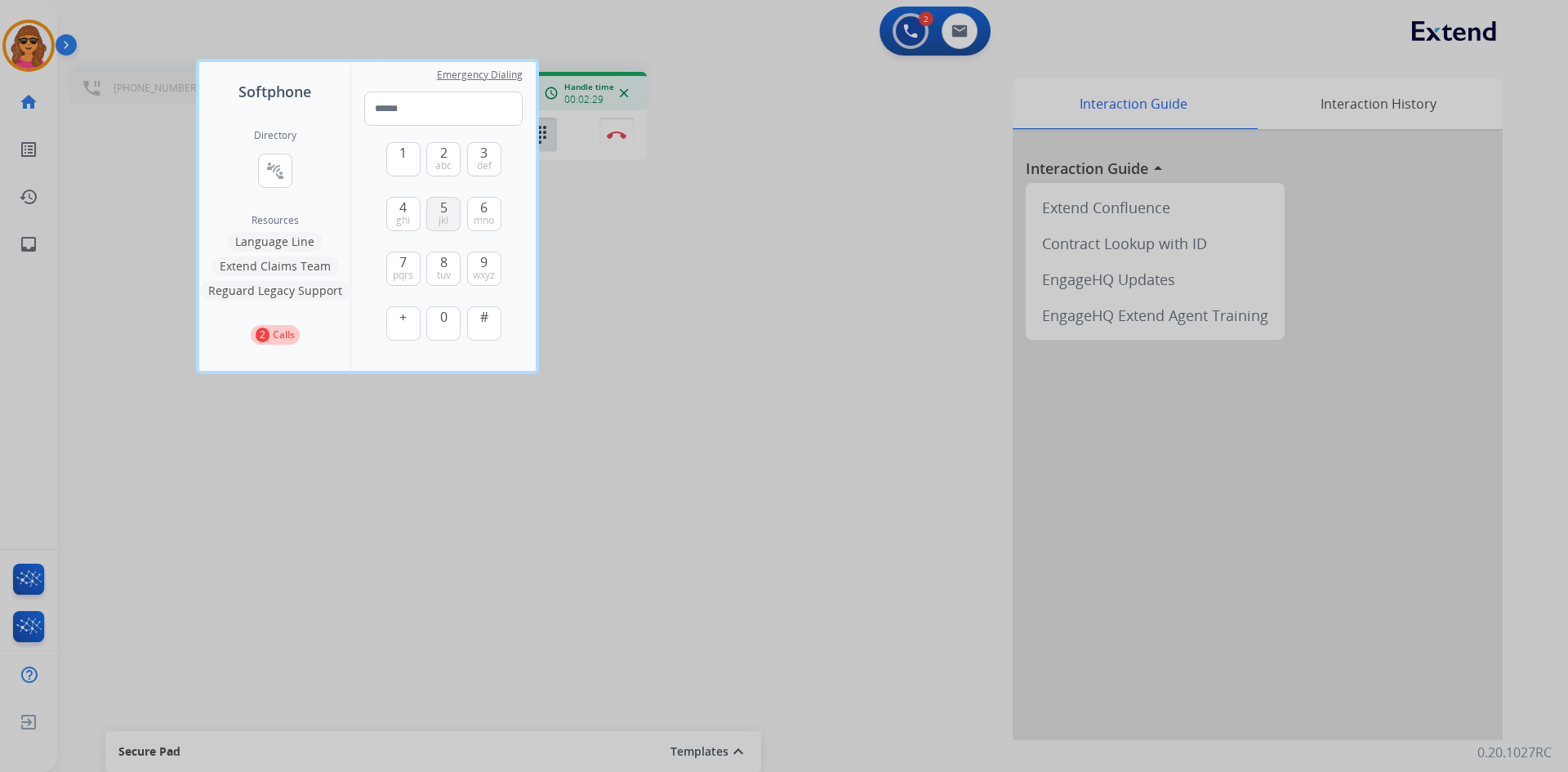
click at [437, 218] on button "5 jkl" at bounding box center [444, 214] width 34 height 34
type input "*"
click at [614, 126] on div at bounding box center [784, 386] width 1568 height 772
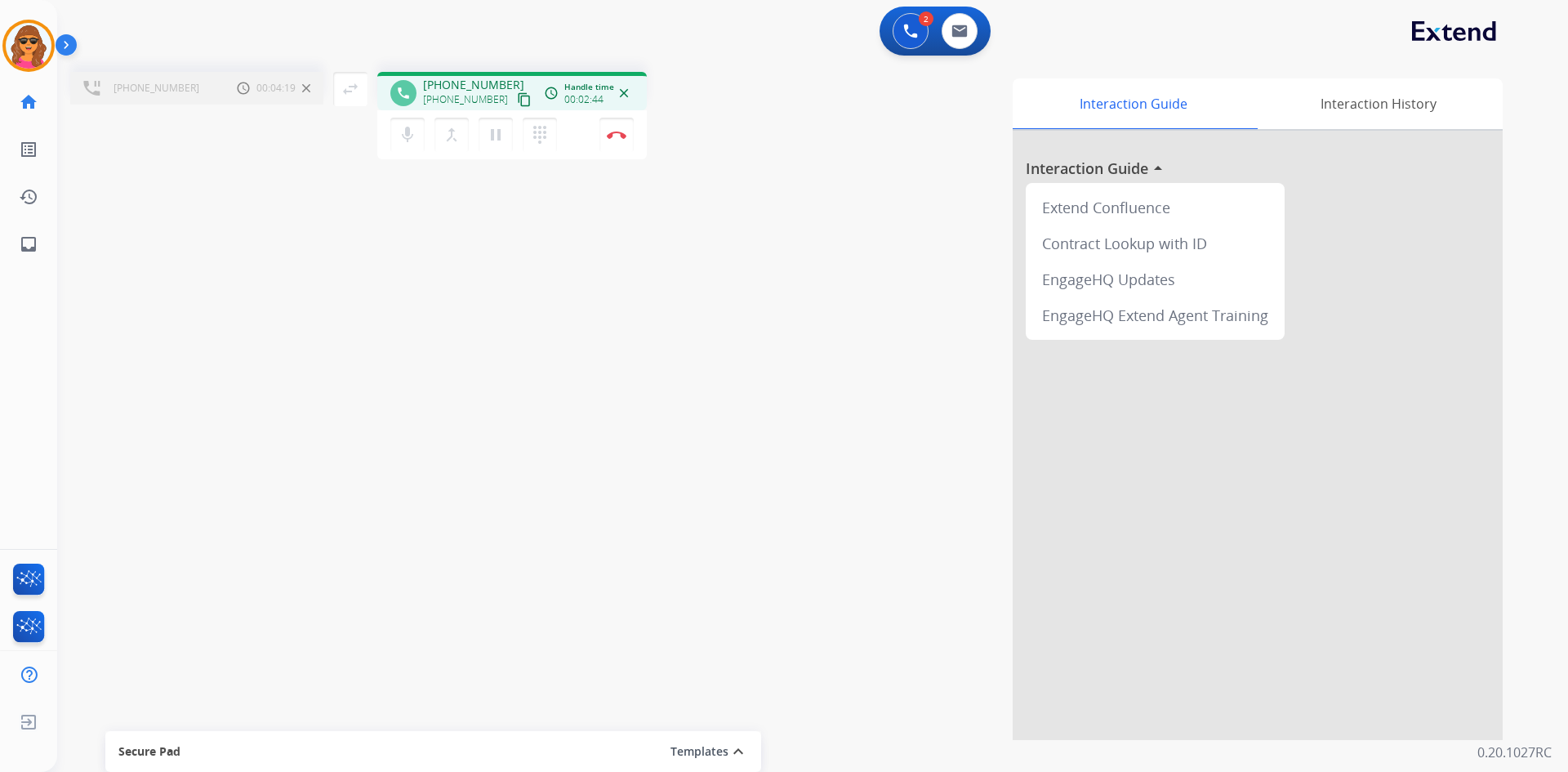
click at [614, 126] on button "Disconnect" at bounding box center [616, 135] width 34 height 34
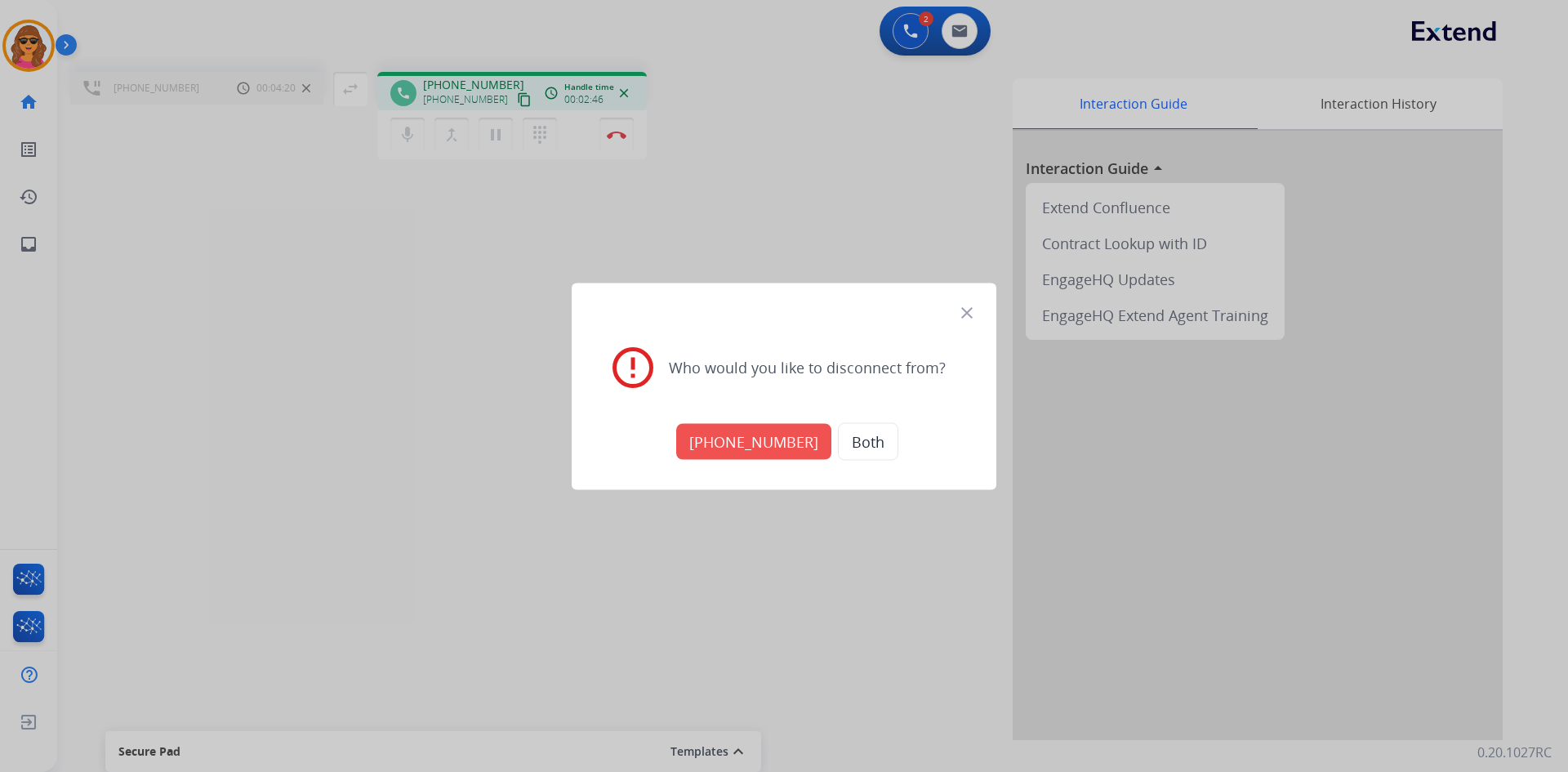
click at [746, 433] on button "[PHONE_NUMBER]" at bounding box center [754, 441] width 156 height 36
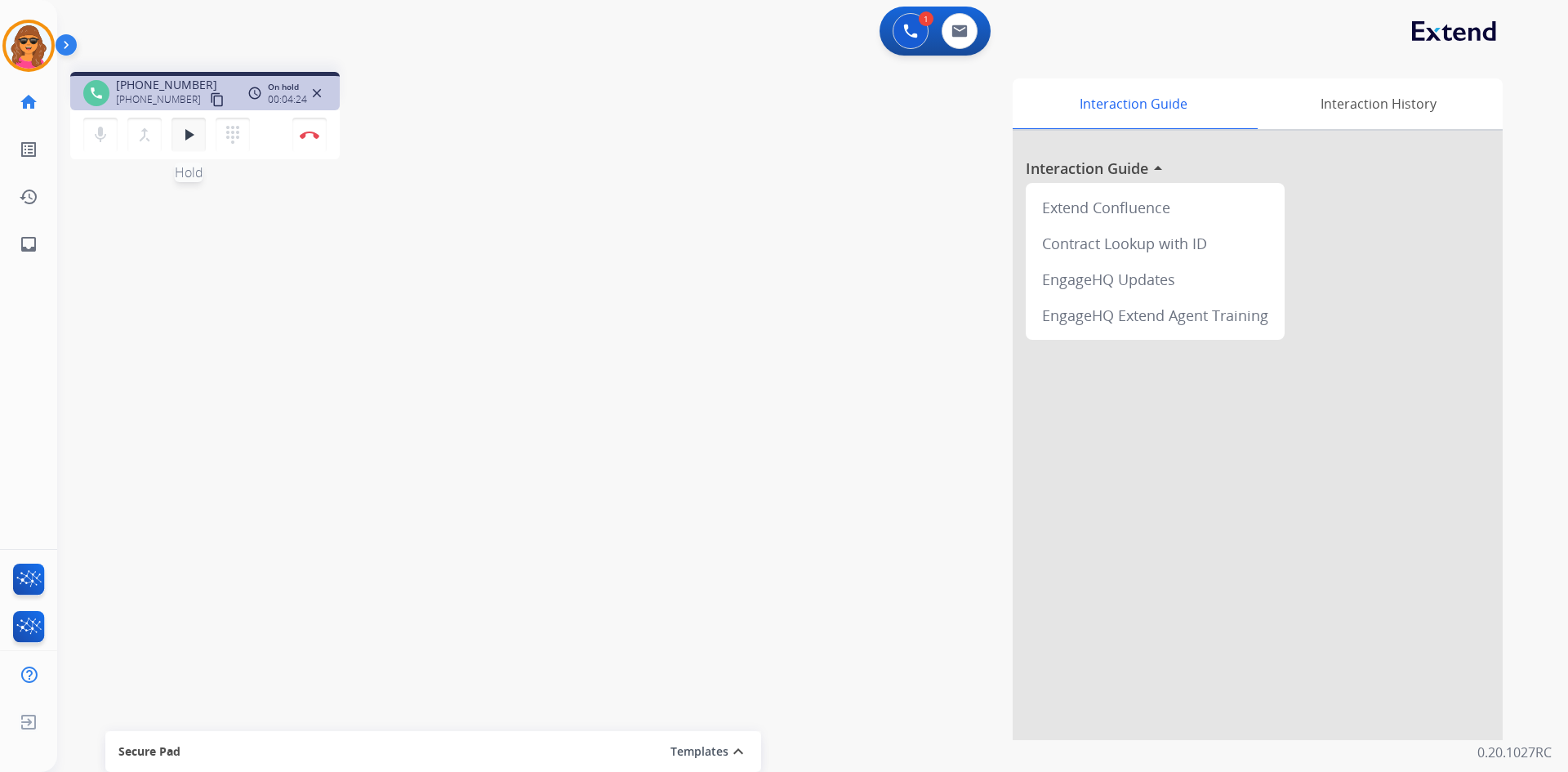
click at [192, 132] on mat-icon "play_arrow" at bounding box center [188, 134] width 20 height 20
click at [315, 132] on img at bounding box center [309, 135] width 20 height 9
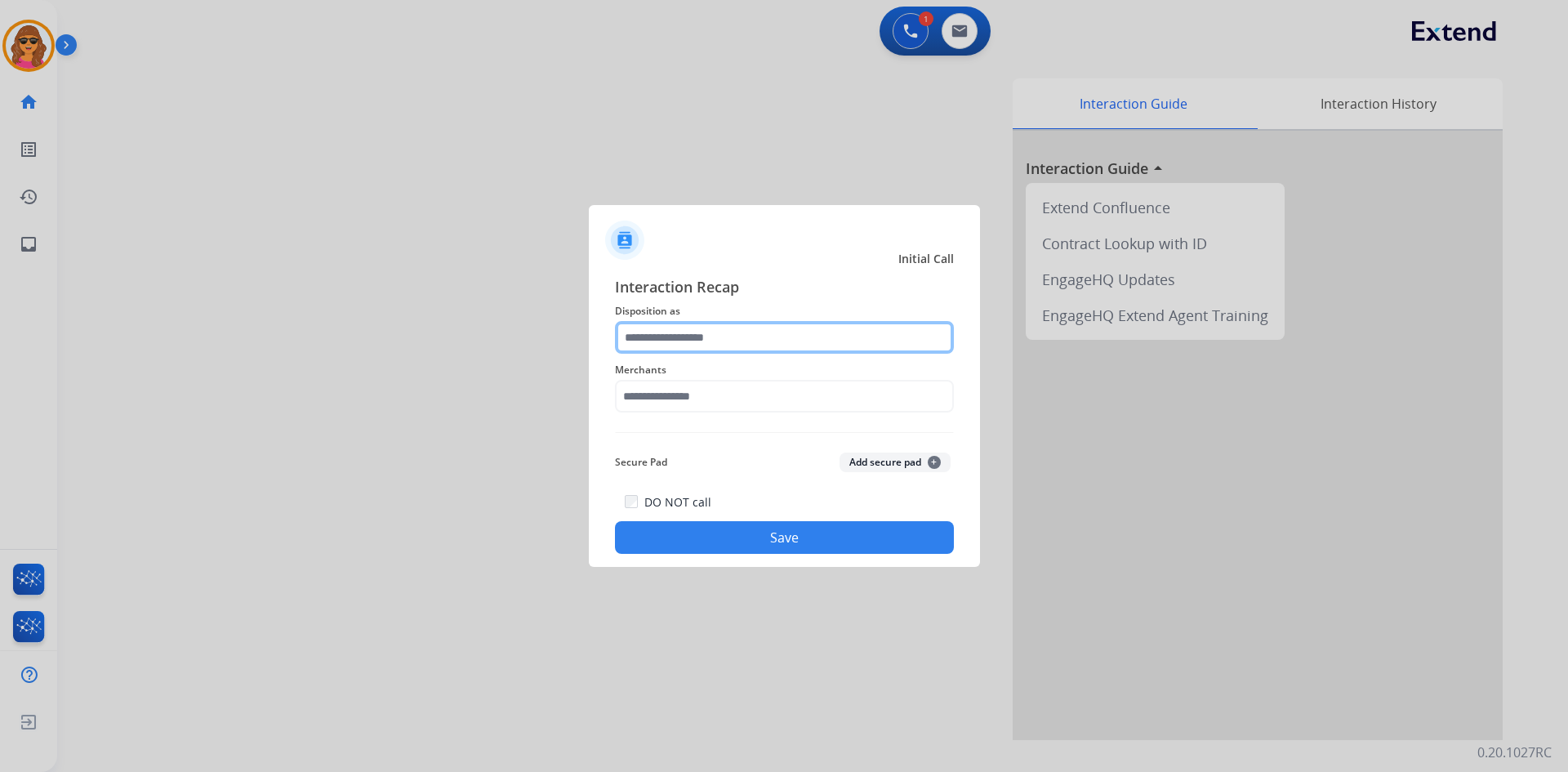
click at [637, 342] on input "text" at bounding box center [784, 337] width 339 height 33
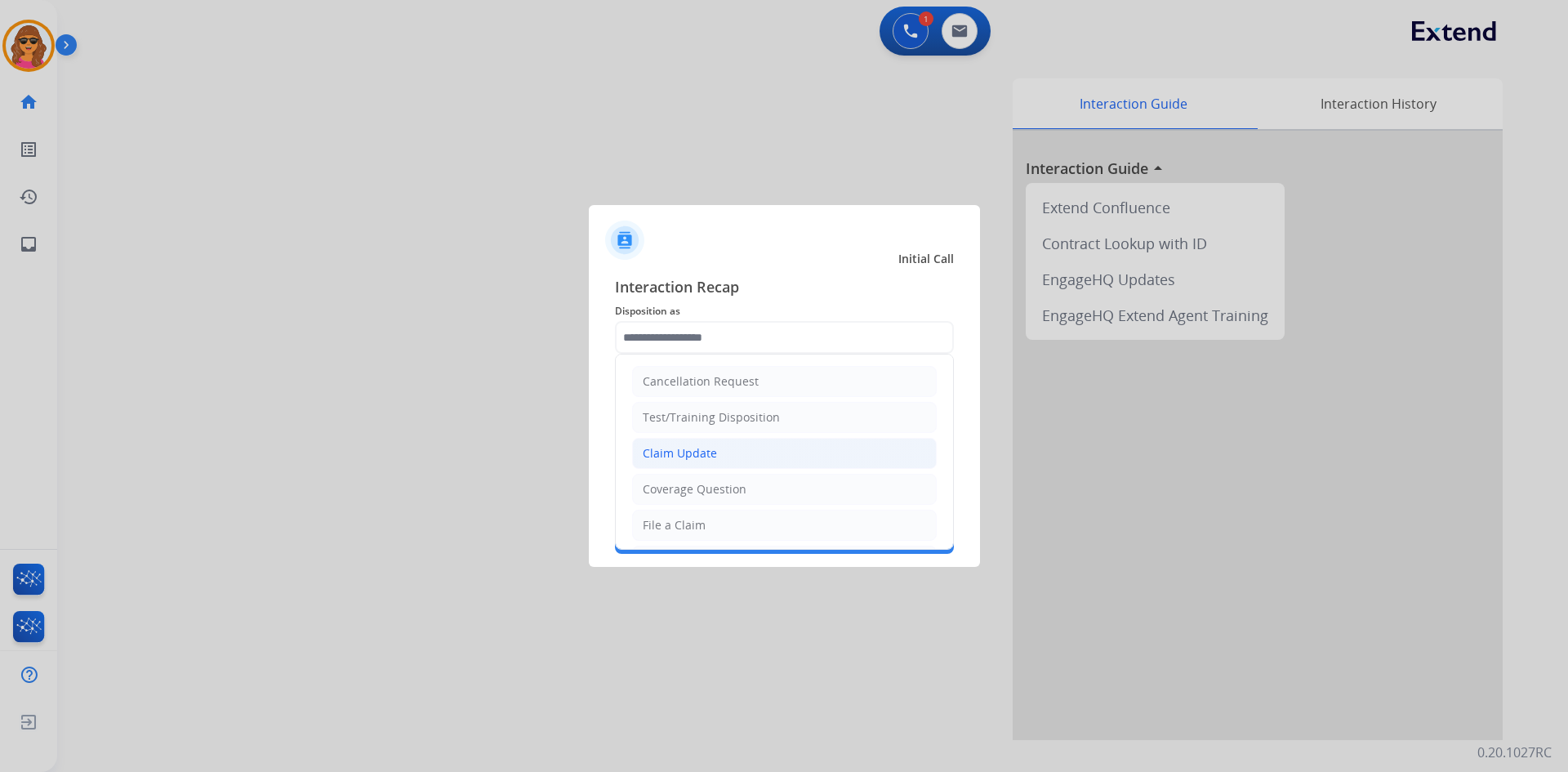
click at [666, 456] on div "Claim Update" at bounding box center [680, 453] width 74 height 16
type input "**********"
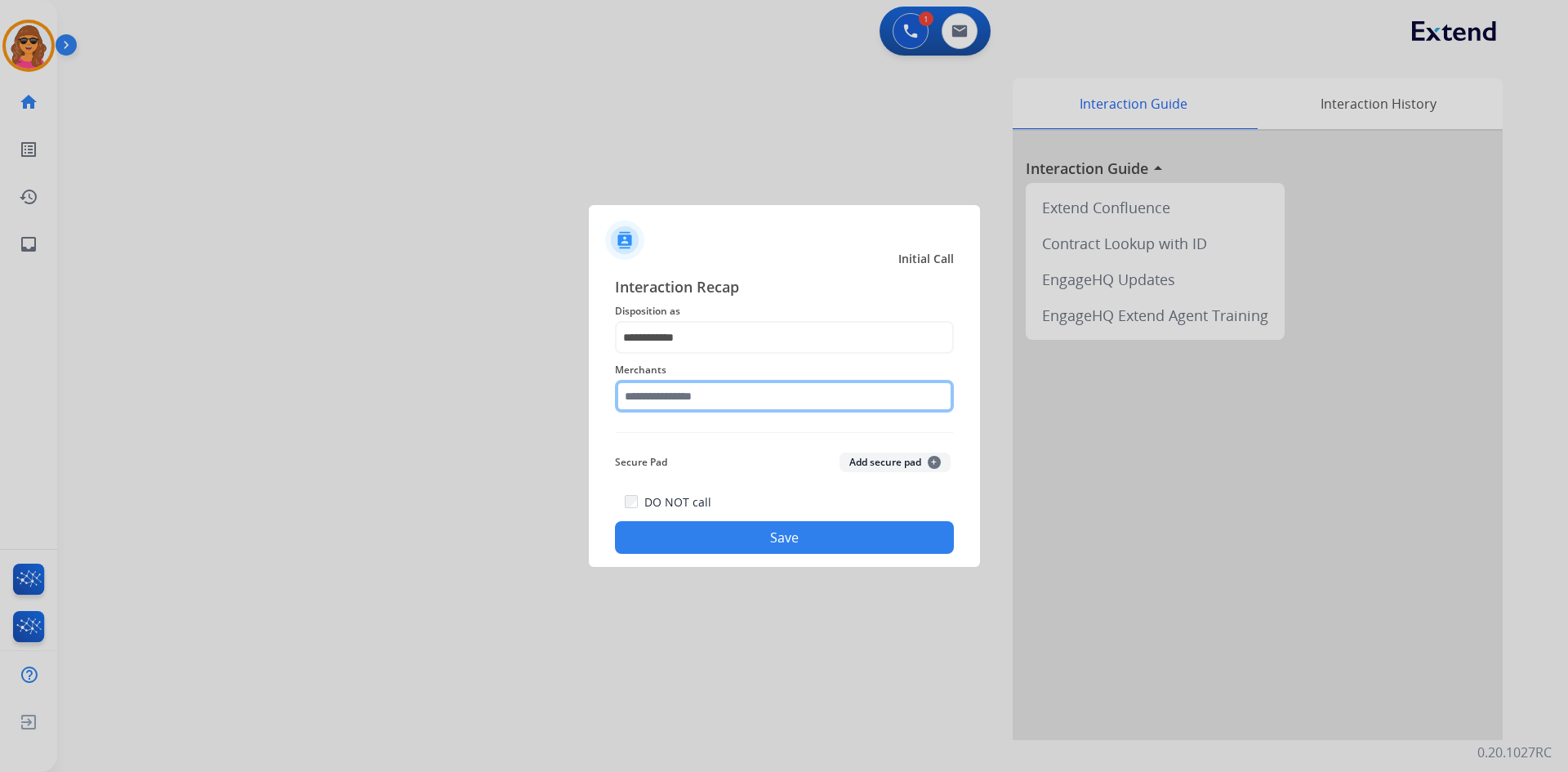
click at [624, 401] on input "text" at bounding box center [784, 396] width 339 height 33
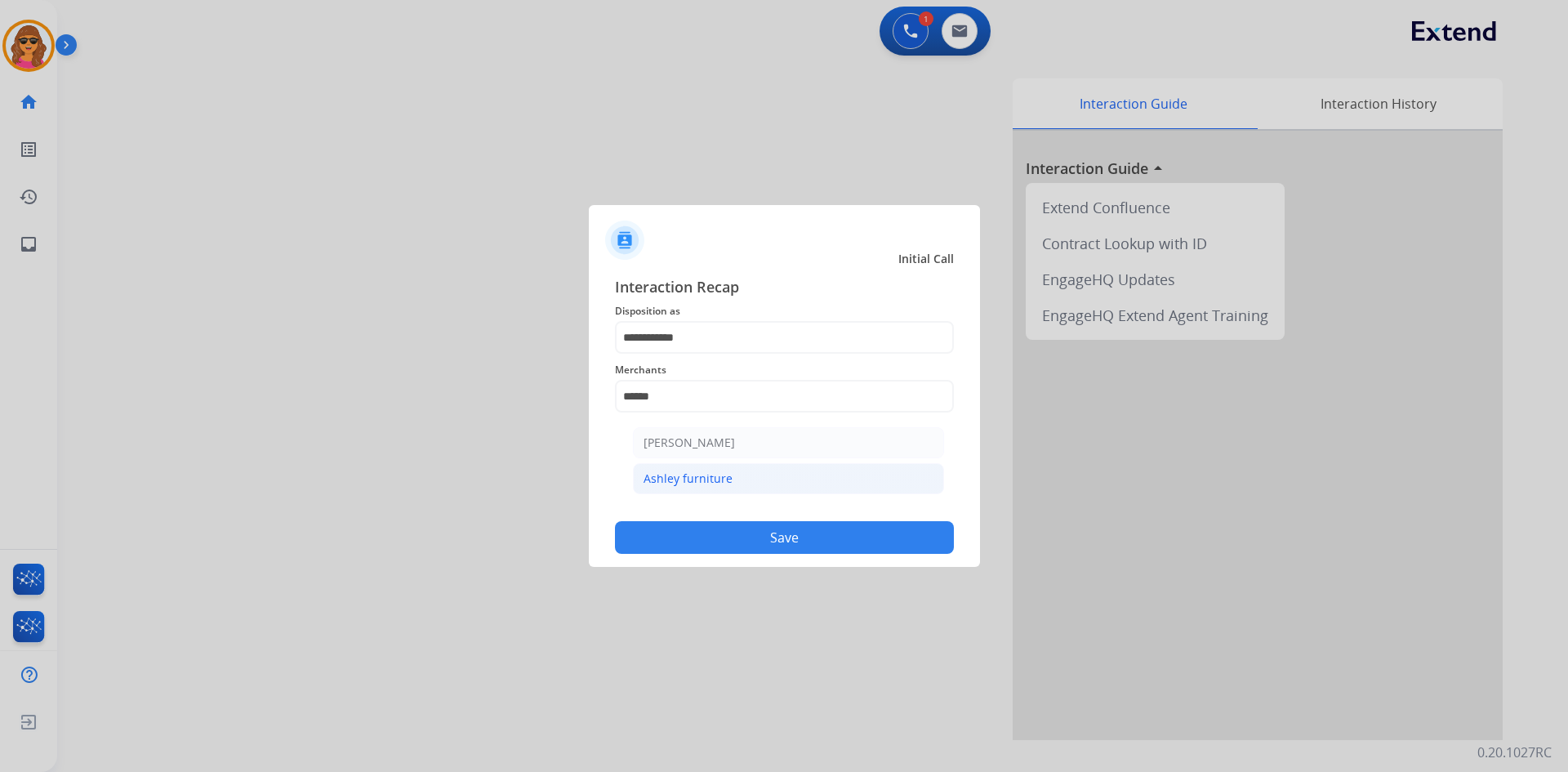
click at [707, 471] on div "Ashley furniture" at bounding box center [689, 478] width 89 height 16
type input "**********"
click at [749, 547] on button "Save" at bounding box center [784, 537] width 339 height 33
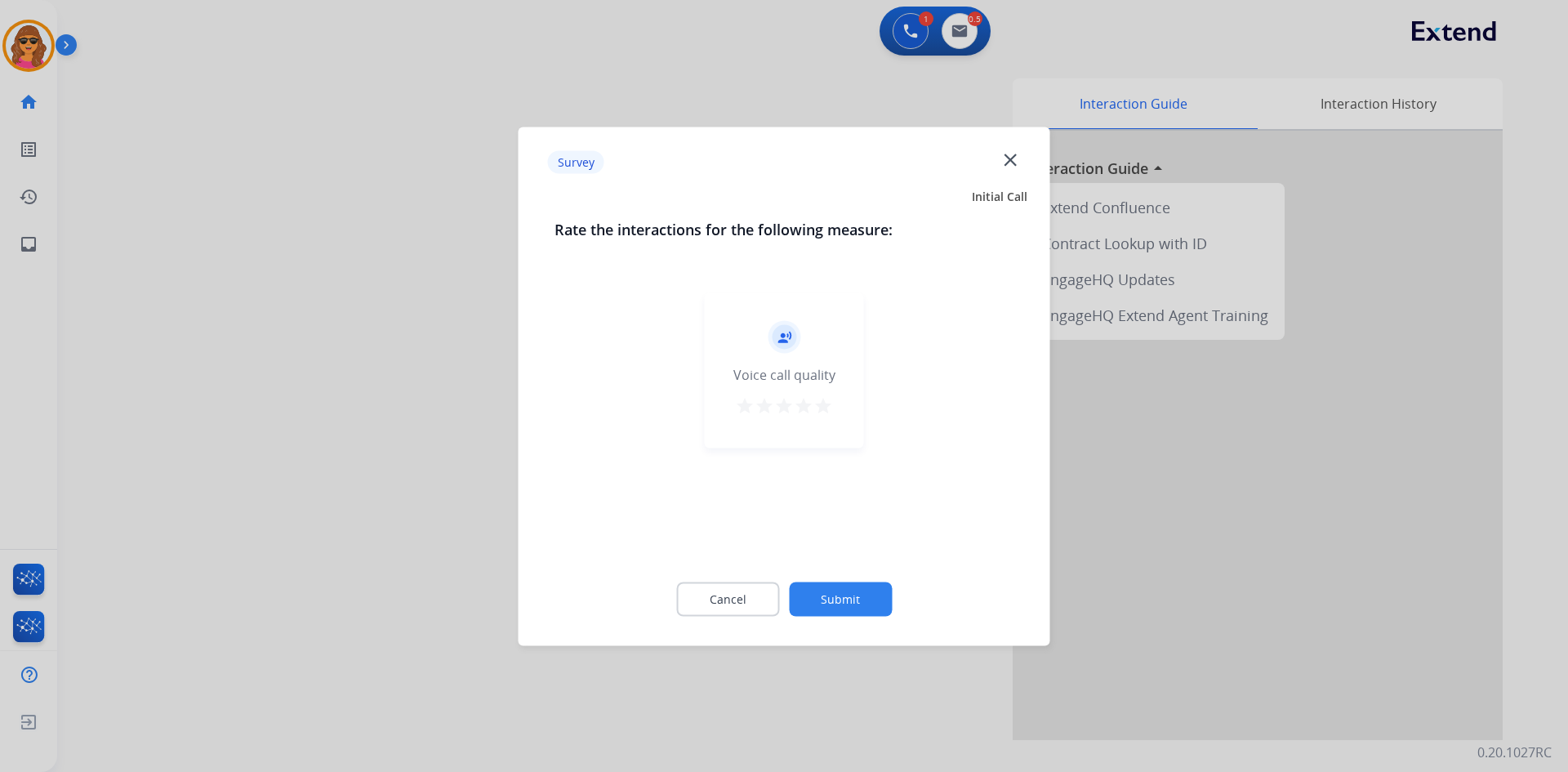
click at [828, 401] on mat-icon "star" at bounding box center [823, 405] width 20 height 20
click at [840, 577] on div "Cancel Submit" at bounding box center [784, 599] width 460 height 74
click at [841, 600] on button "Submit" at bounding box center [841, 599] width 103 height 34
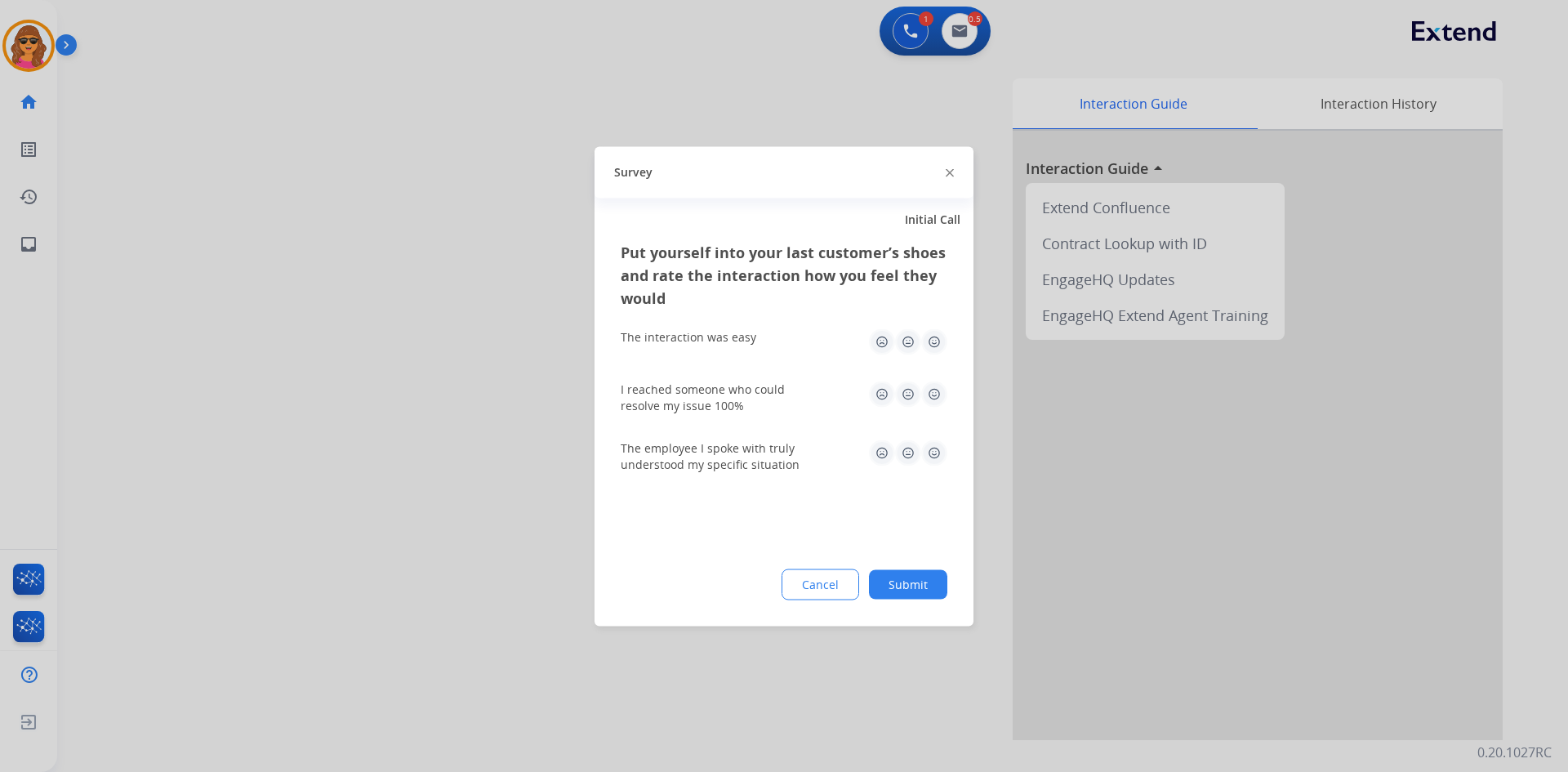
click at [934, 340] on img at bounding box center [934, 341] width 26 height 26
click at [928, 396] on img at bounding box center [934, 394] width 26 height 26
click at [933, 448] on img at bounding box center [934, 452] width 26 height 26
click at [903, 597] on button "Submit" at bounding box center [908, 584] width 78 height 29
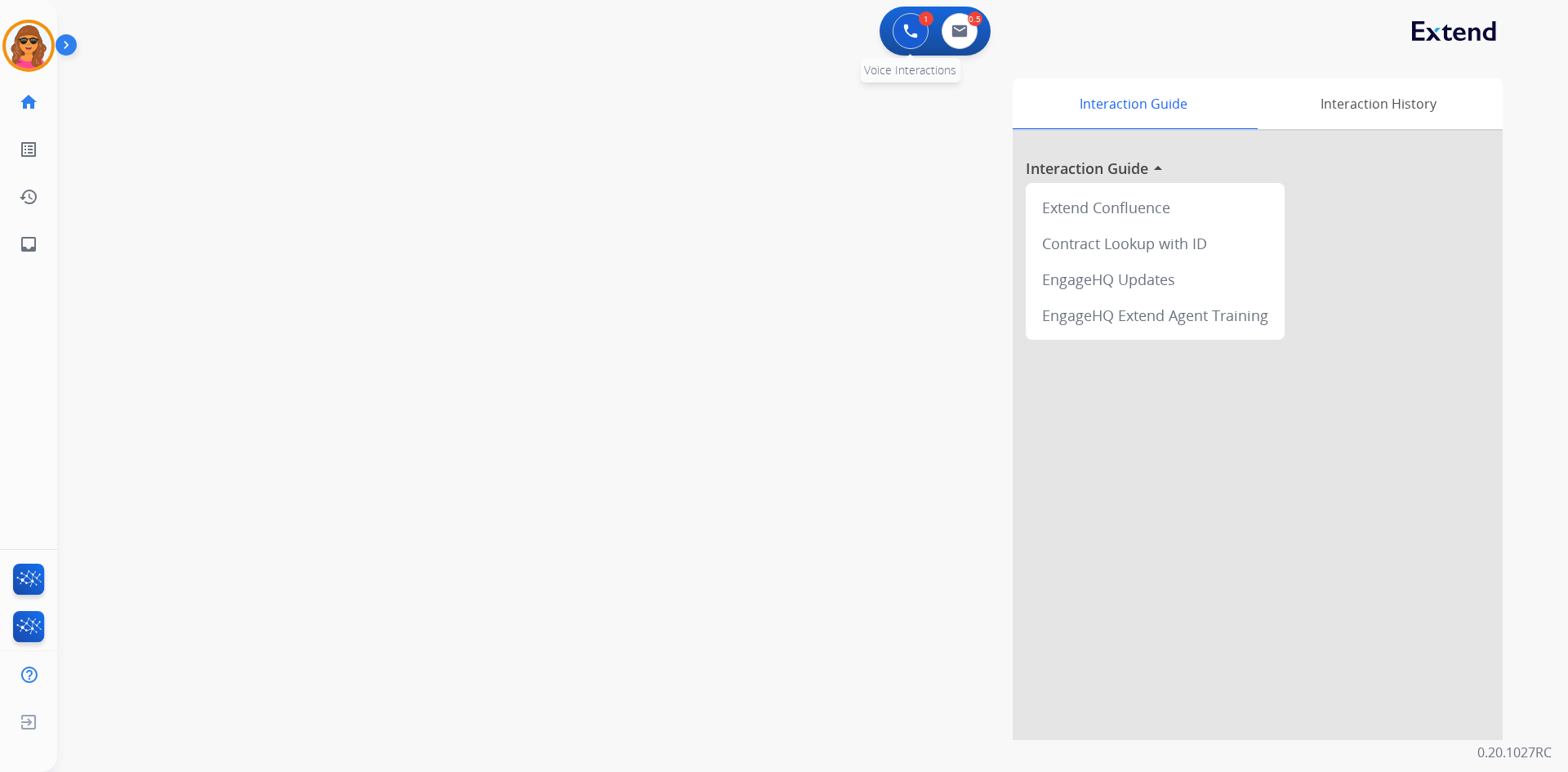
click at [916, 19] on button at bounding box center [911, 31] width 36 height 36
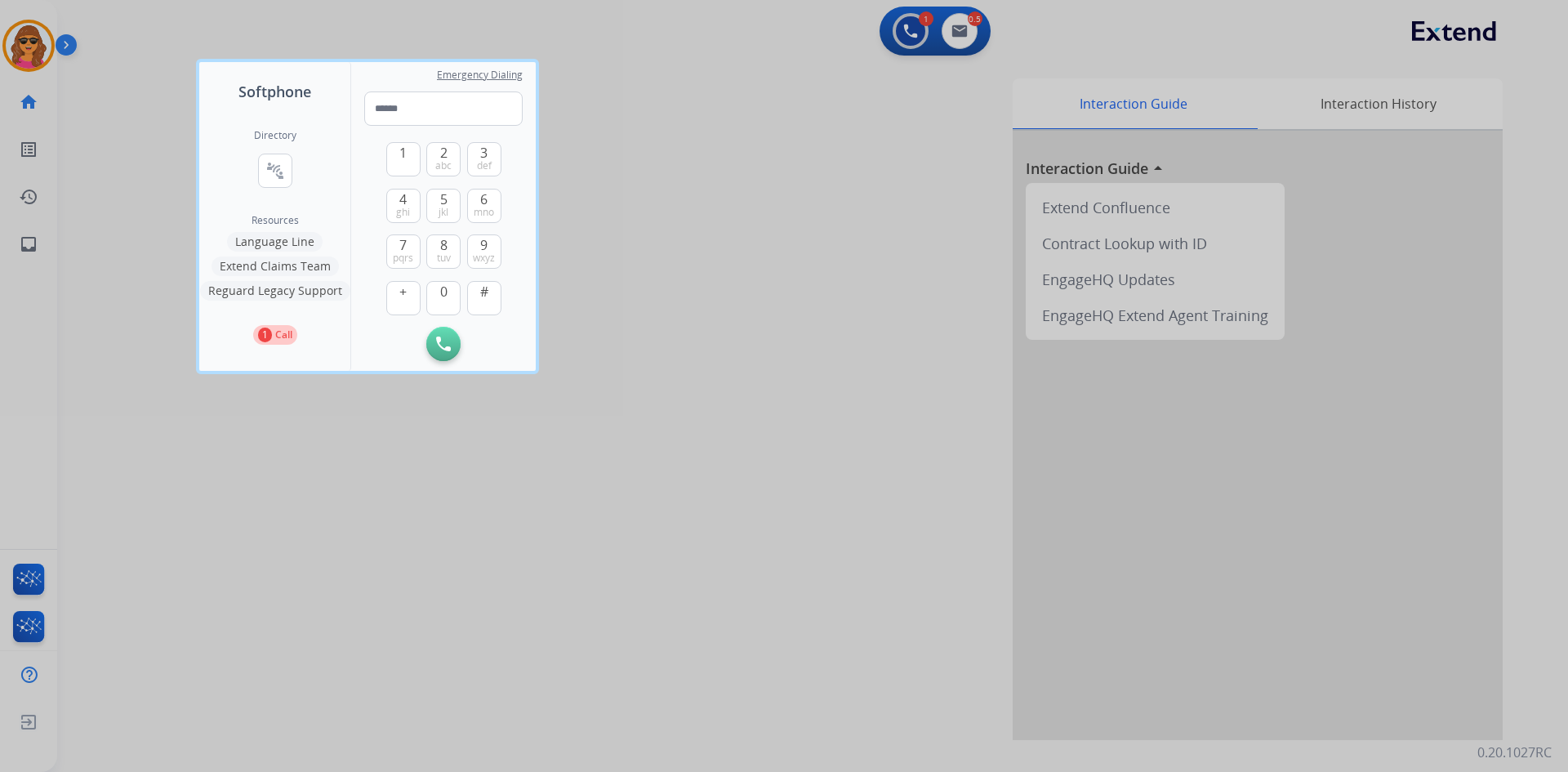
click at [587, 188] on div at bounding box center [784, 386] width 1568 height 772
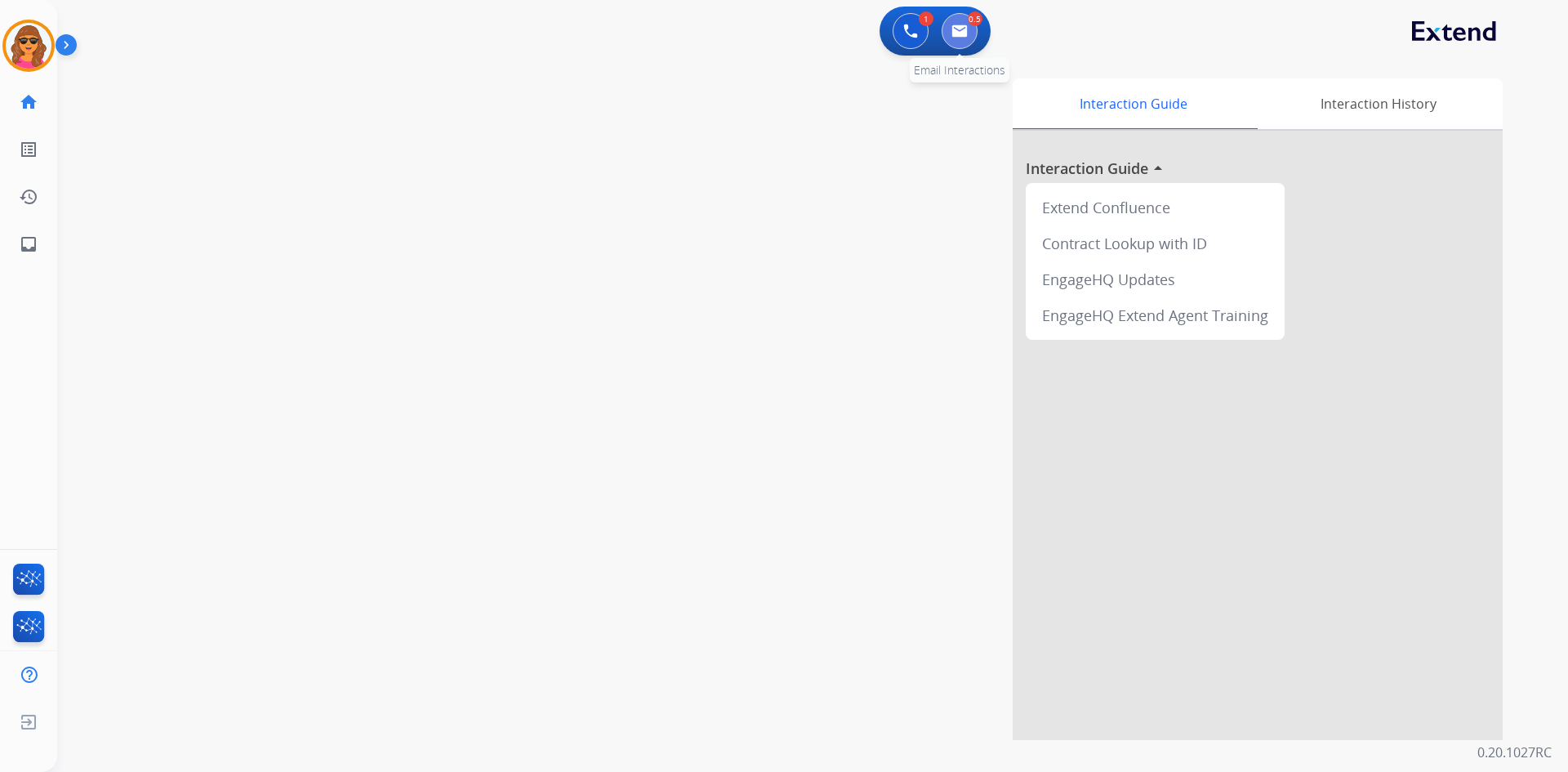
click at [961, 40] on button at bounding box center [960, 31] width 36 height 36
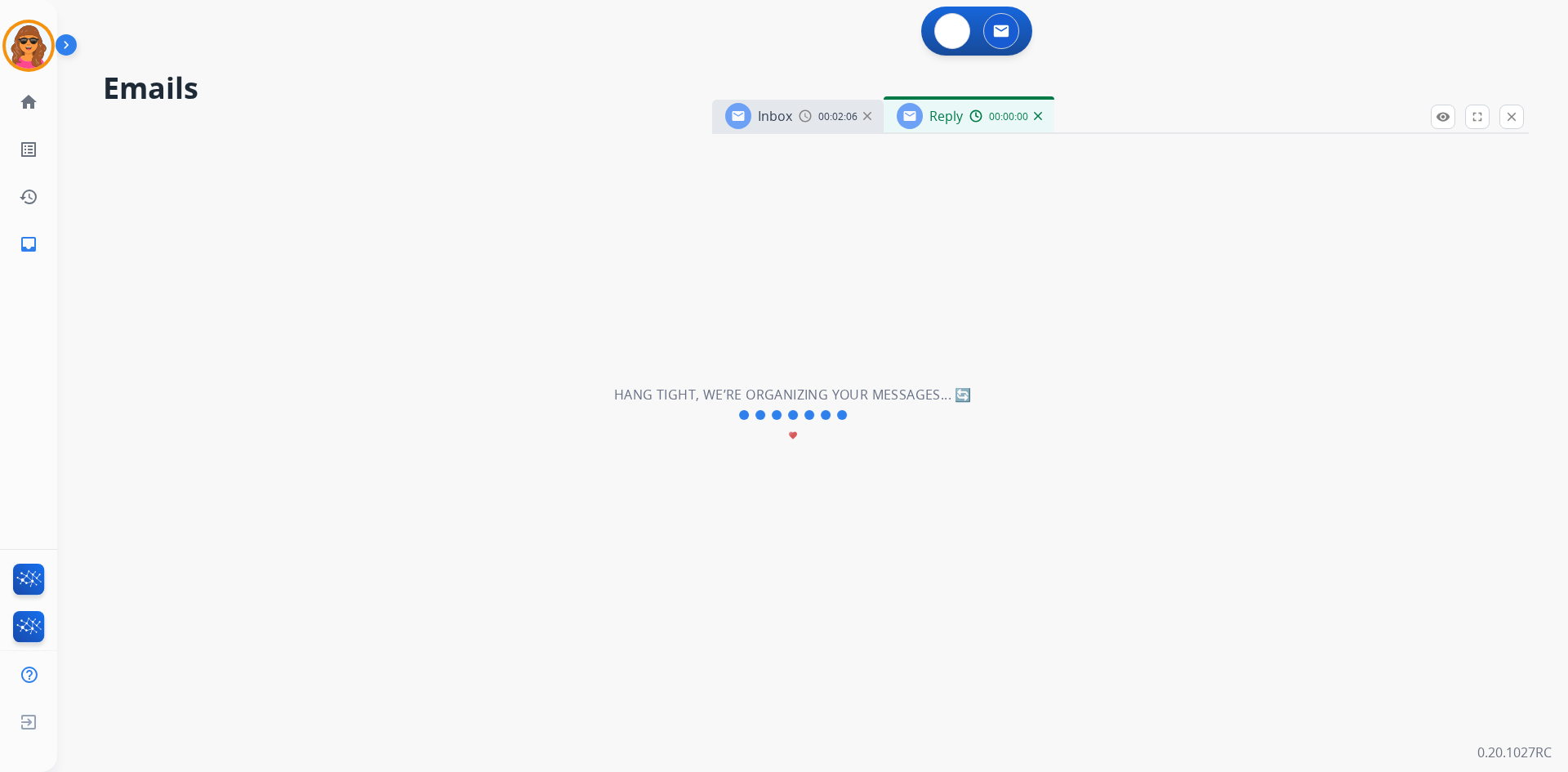
select select "**********"
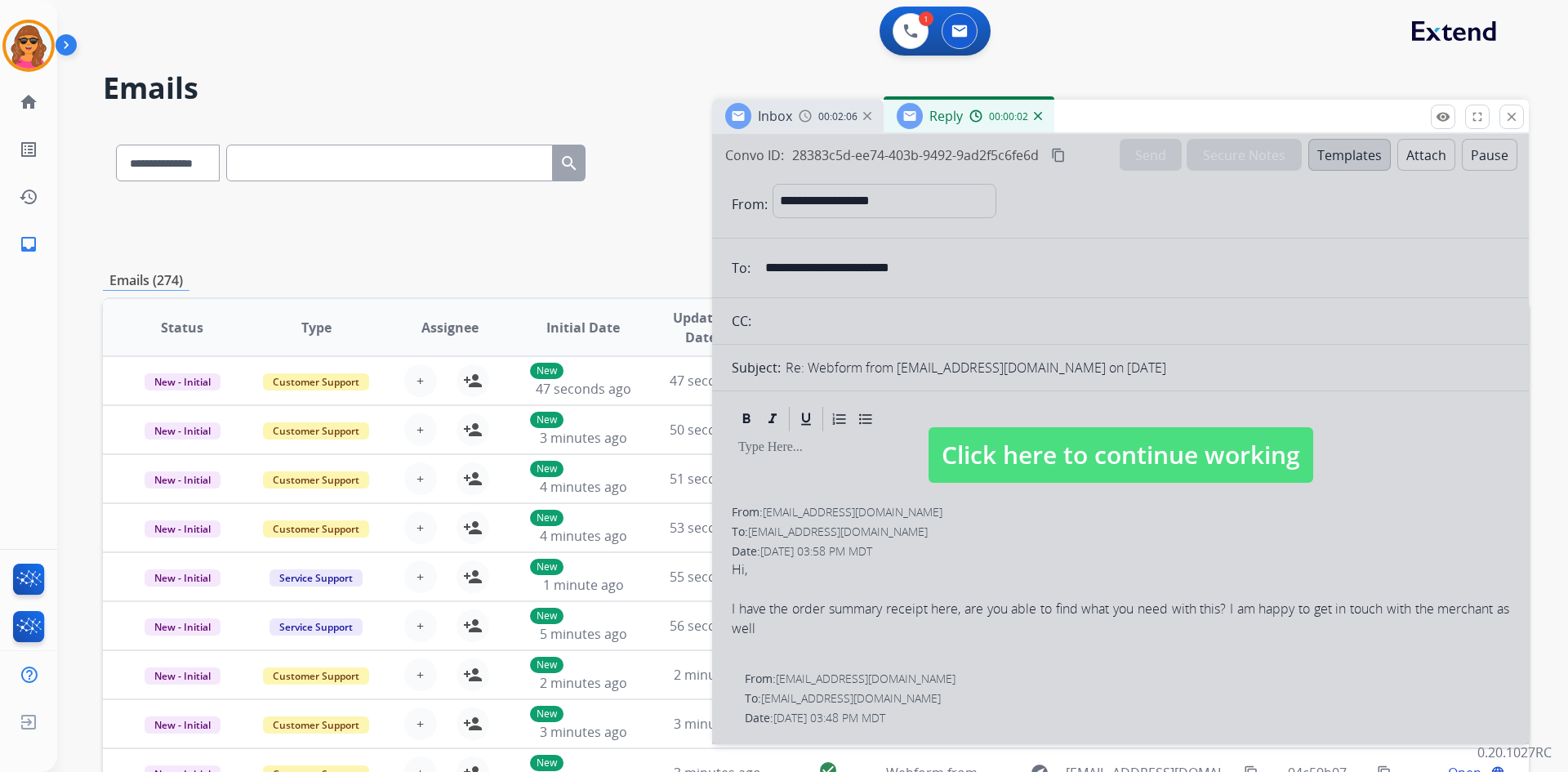
click at [1148, 450] on span "Click here to continue working" at bounding box center [1121, 455] width 385 height 56
select select
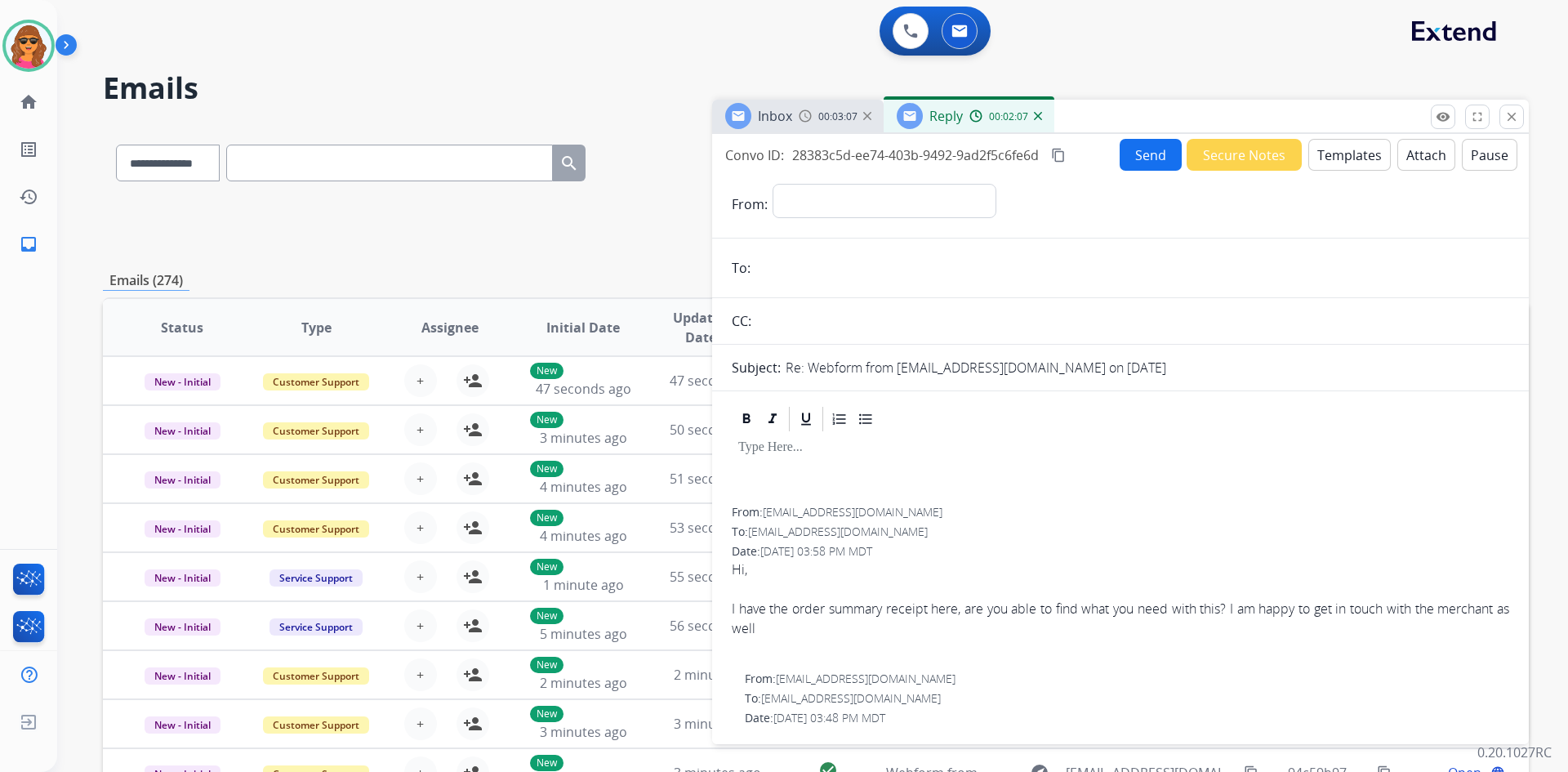
click at [1338, 156] on button "Templates" at bounding box center [1350, 155] width 83 height 32
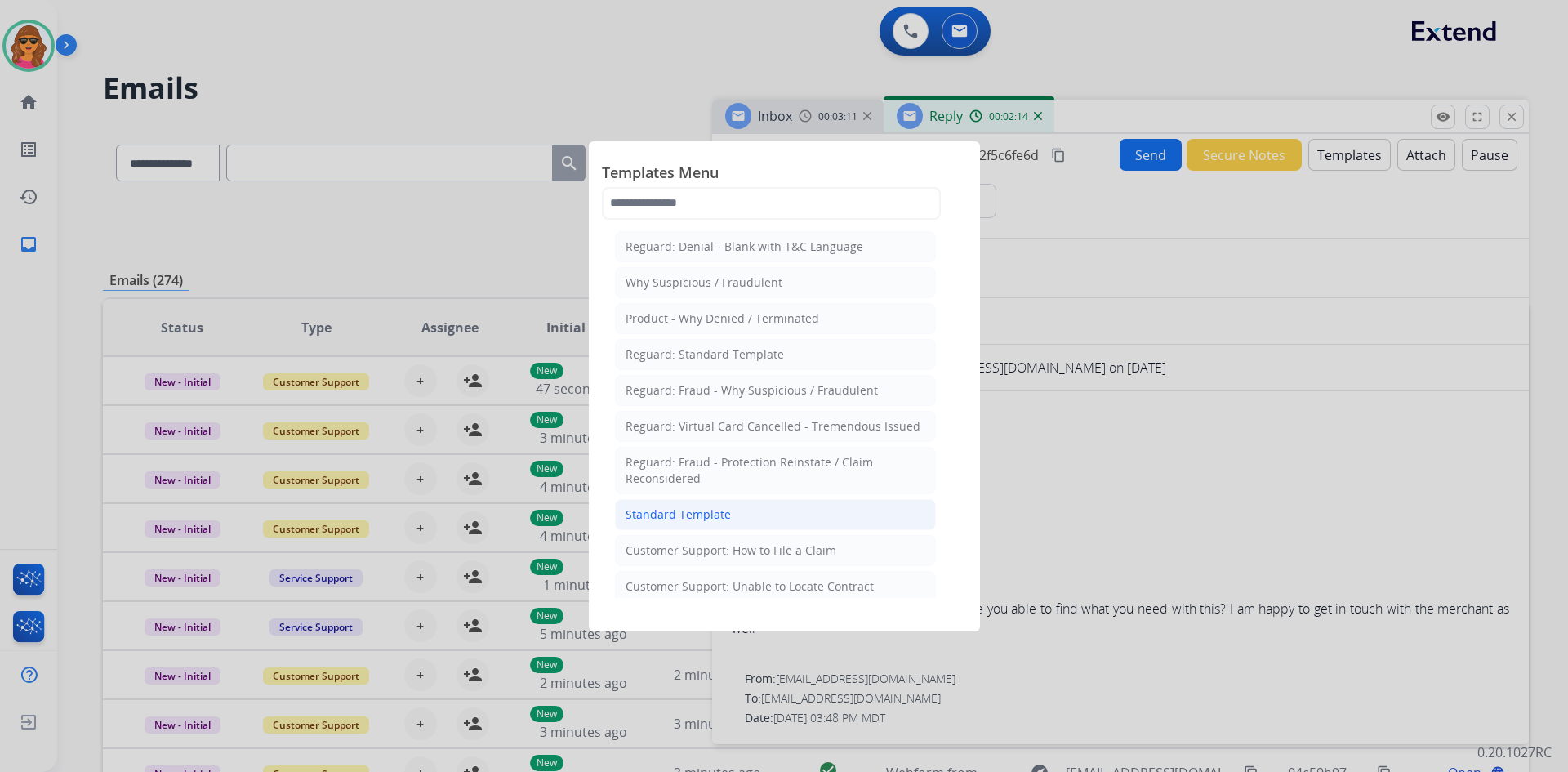
click at [679, 507] on div "Standard Template" at bounding box center [678, 514] width 106 height 16
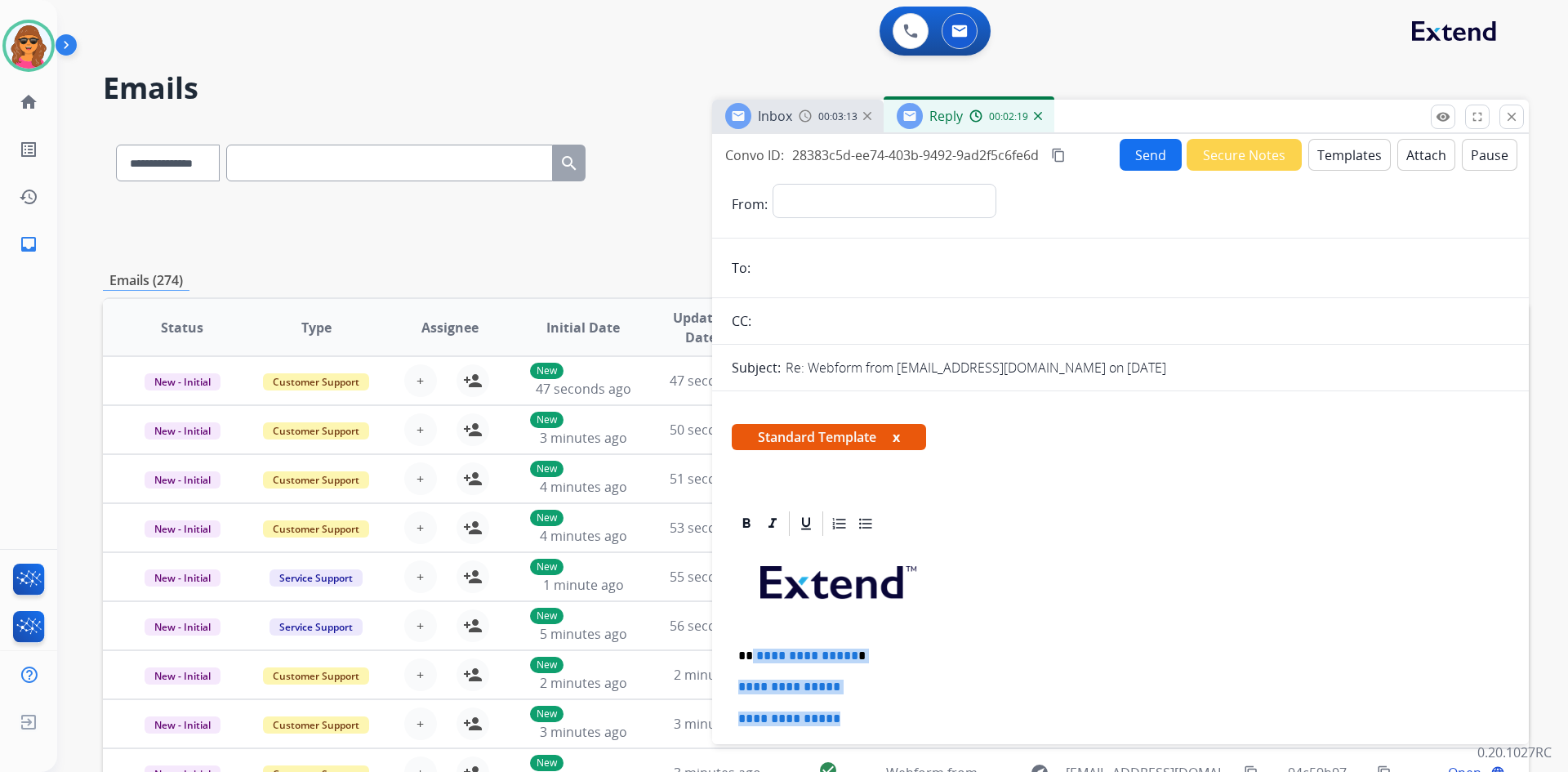
drag, startPoint x: 750, startPoint y: 653, endPoint x: 917, endPoint y: 716, distance: 178.5
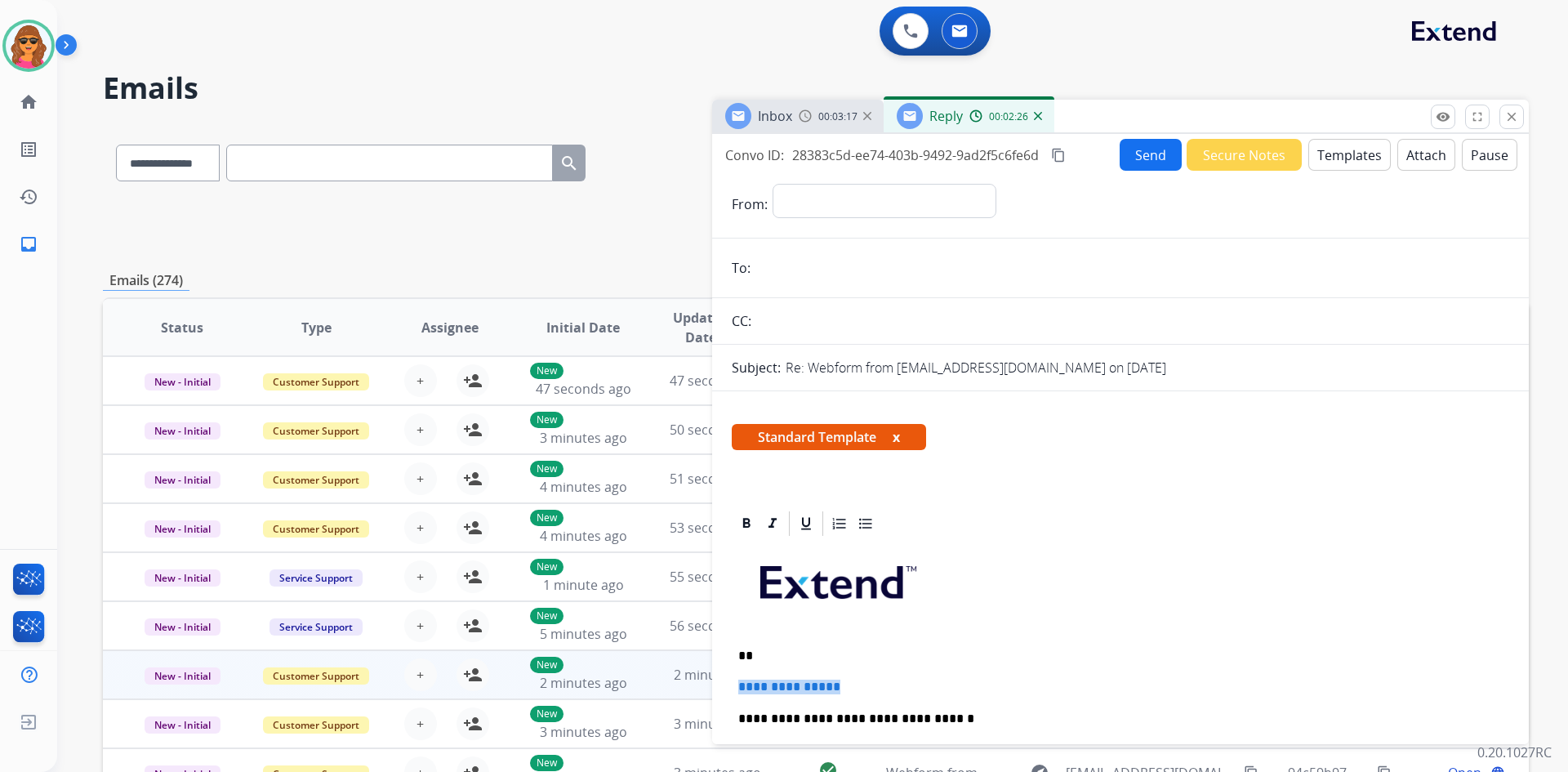
drag, startPoint x: 854, startPoint y: 682, endPoint x: 704, endPoint y: 676, distance: 150.1
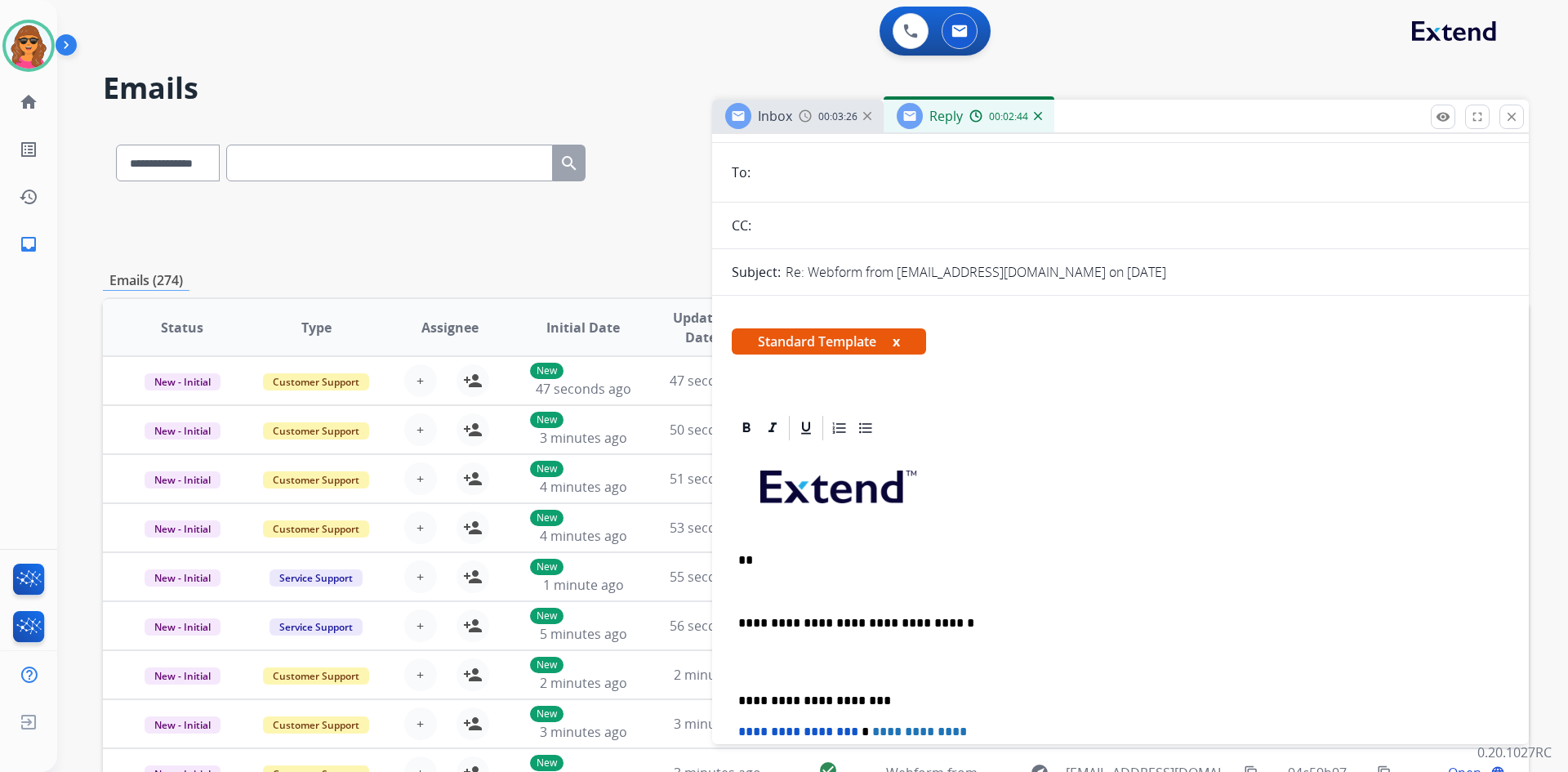
scroll to position [82, 0]
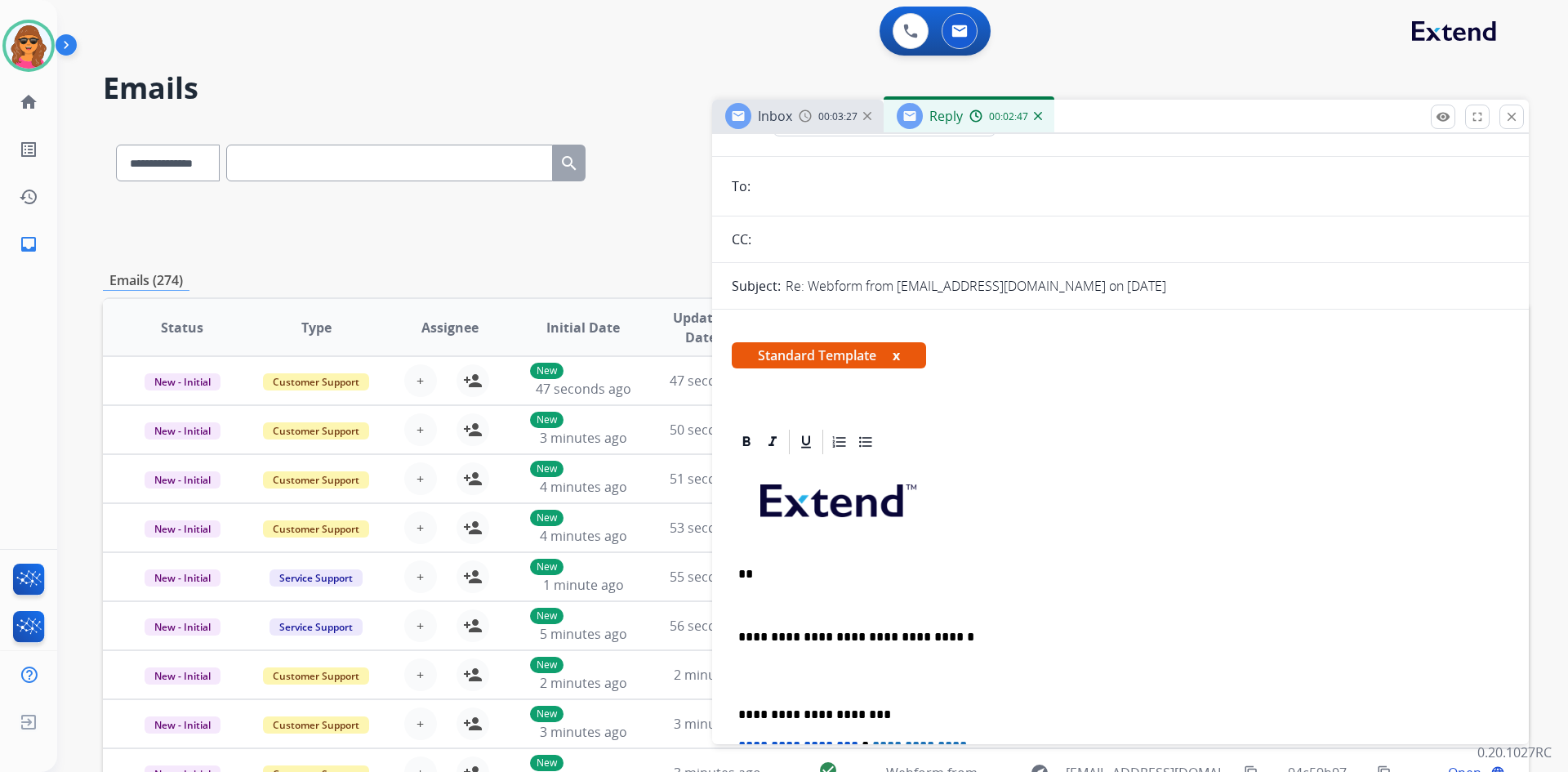
click at [763, 567] on p "**" at bounding box center [1114, 573] width 751 height 15
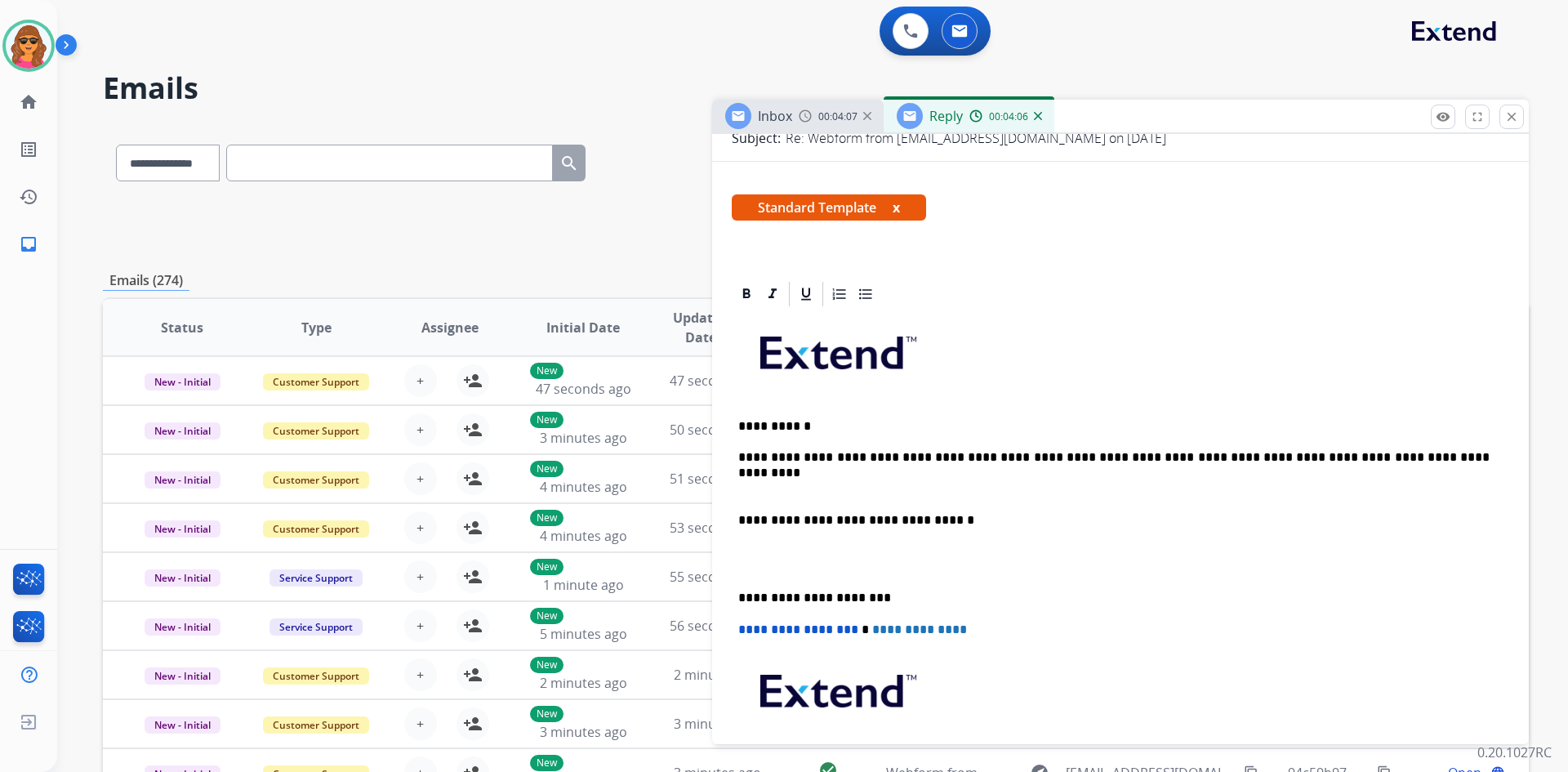
scroll to position [163, 0]
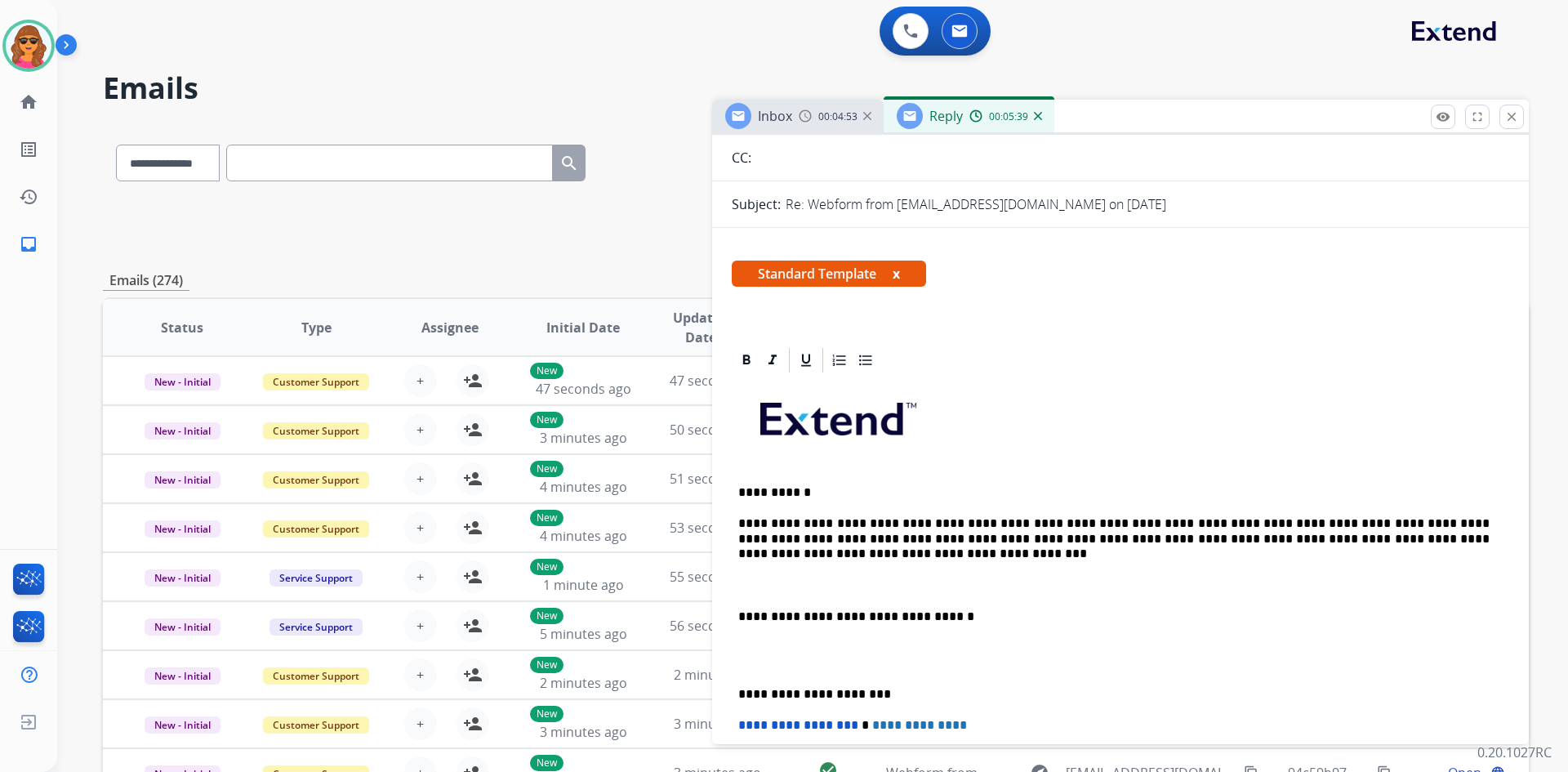
drag, startPoint x: 736, startPoint y: 579, endPoint x: 746, endPoint y: 581, distance: 10.2
click at [746, 580] on div "**********" at bounding box center [1120, 655] width 778 height 561
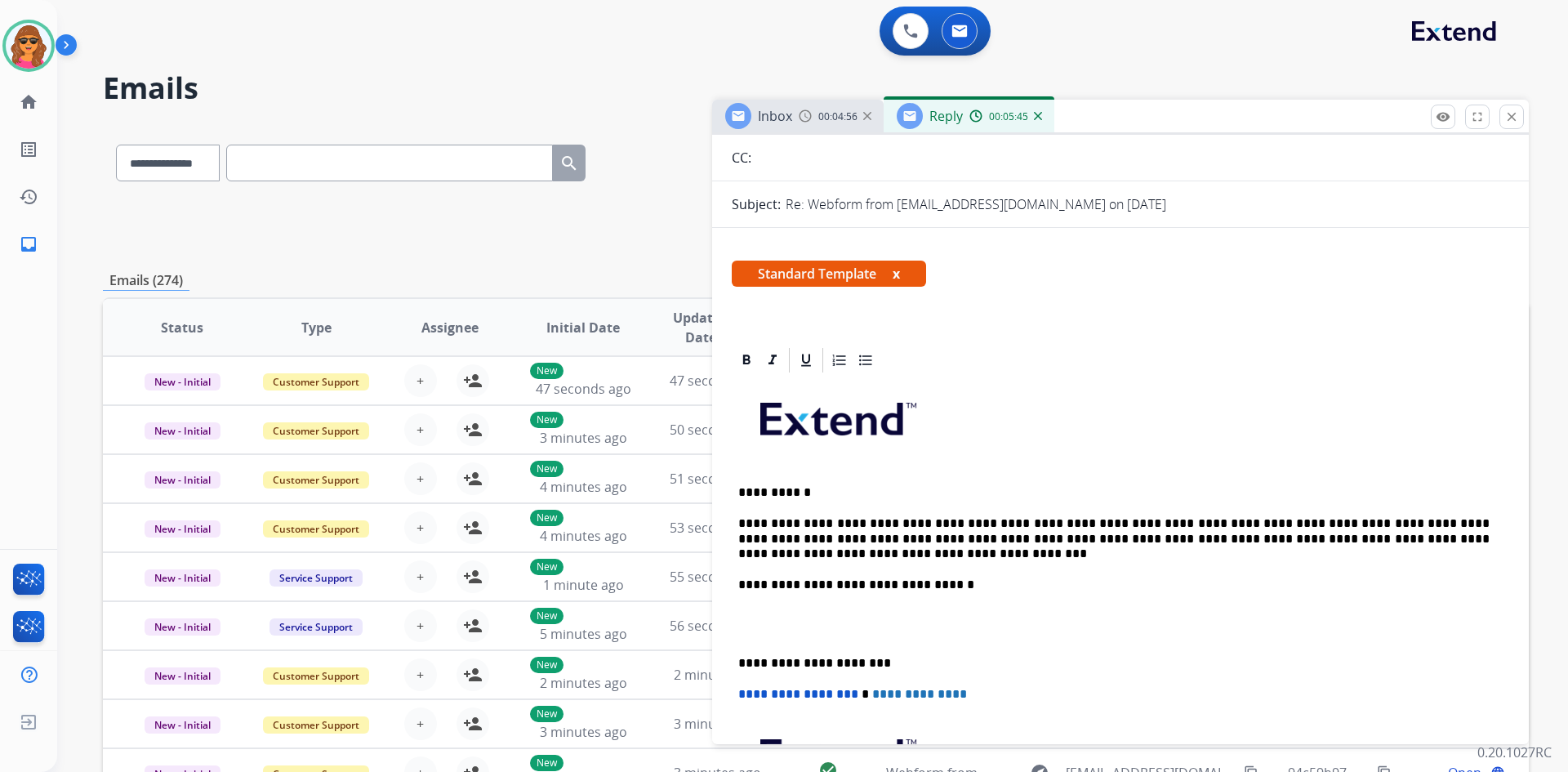
click at [751, 604] on div "**********" at bounding box center [1120, 640] width 778 height 530
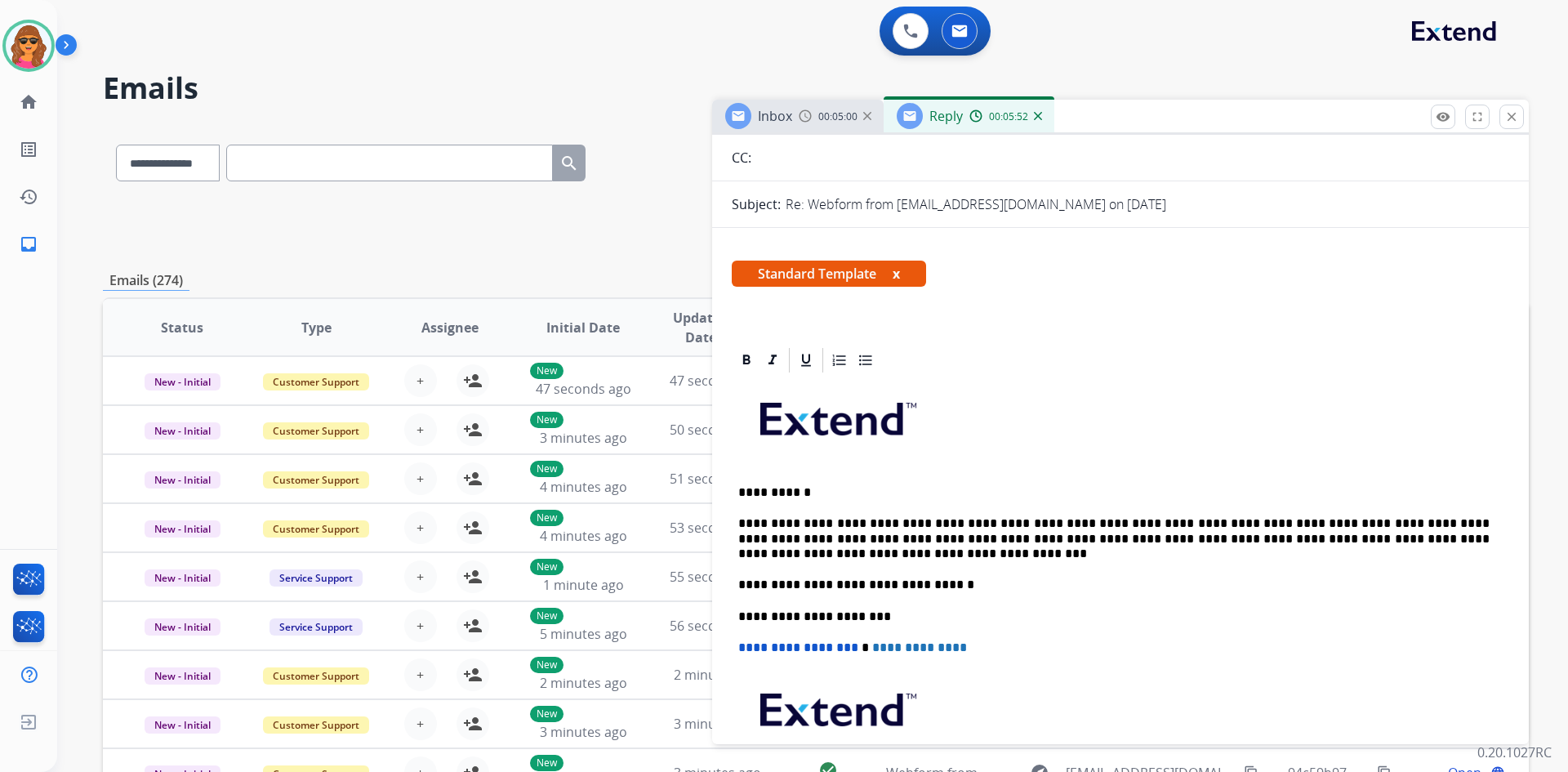
scroll to position [0, 0]
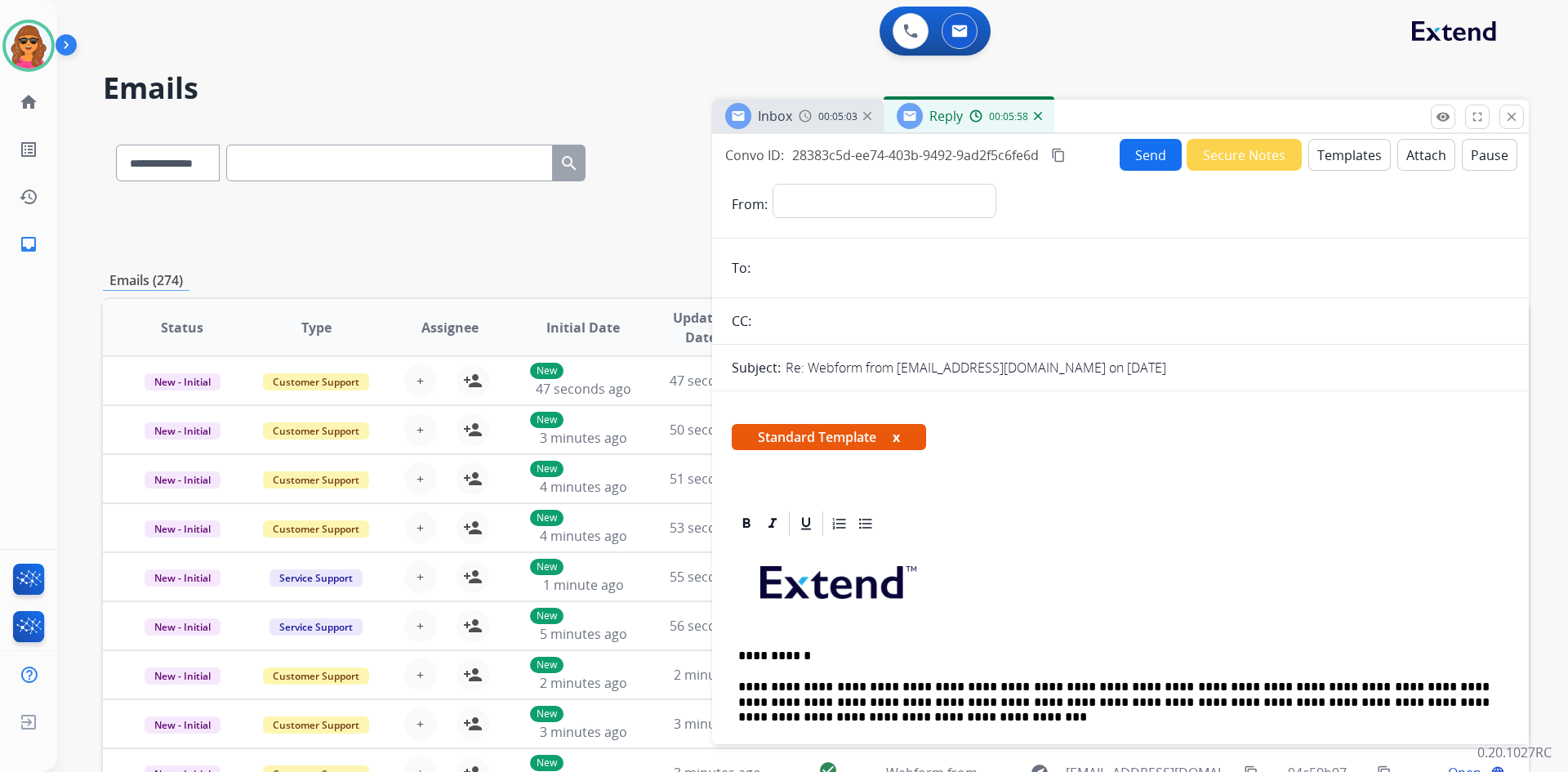
click at [820, 132] on div "Inbox 00:05:03" at bounding box center [799, 116] width 172 height 33
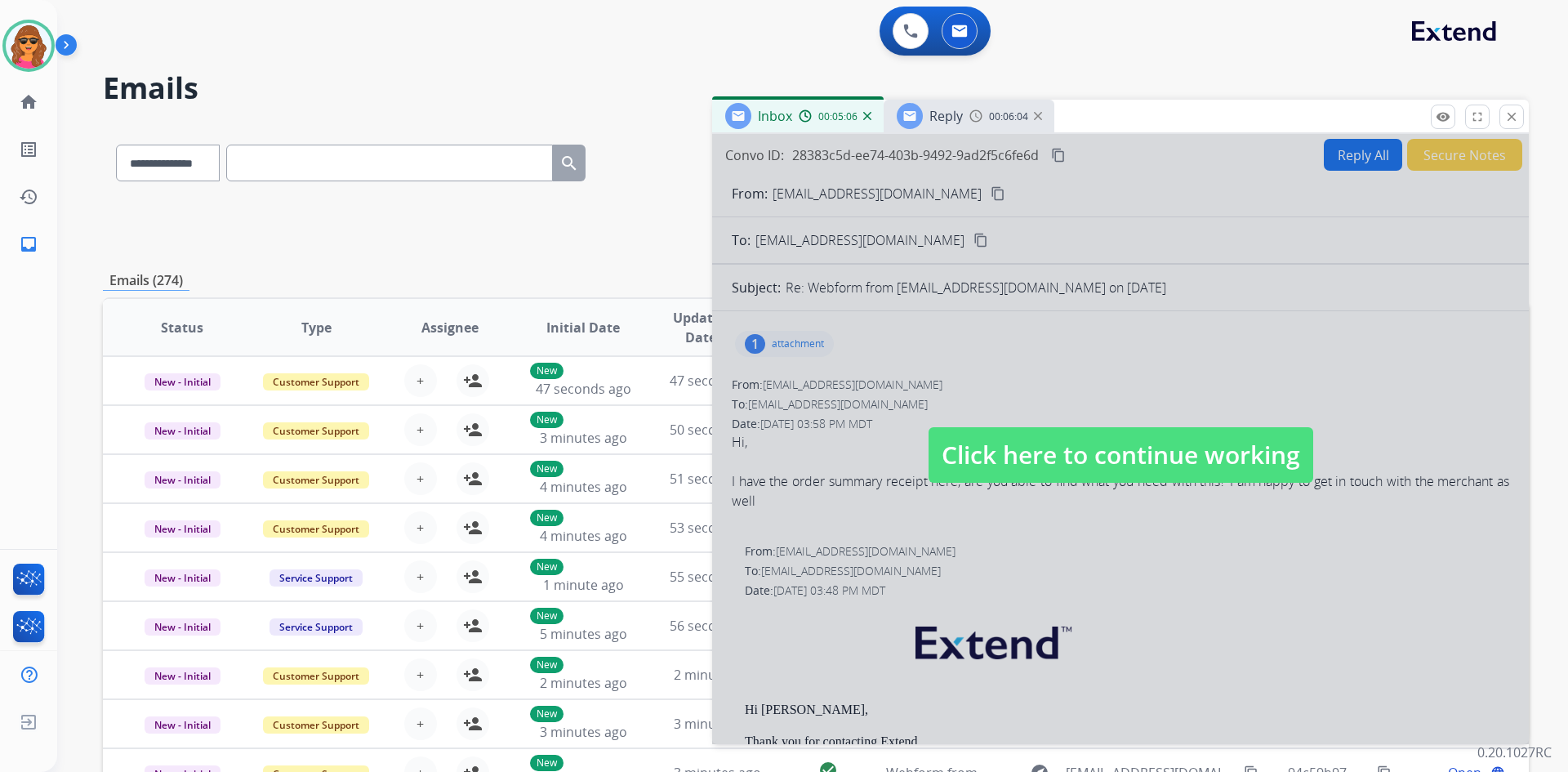
click at [1081, 460] on span "Click here to continue working" at bounding box center [1121, 455] width 385 height 56
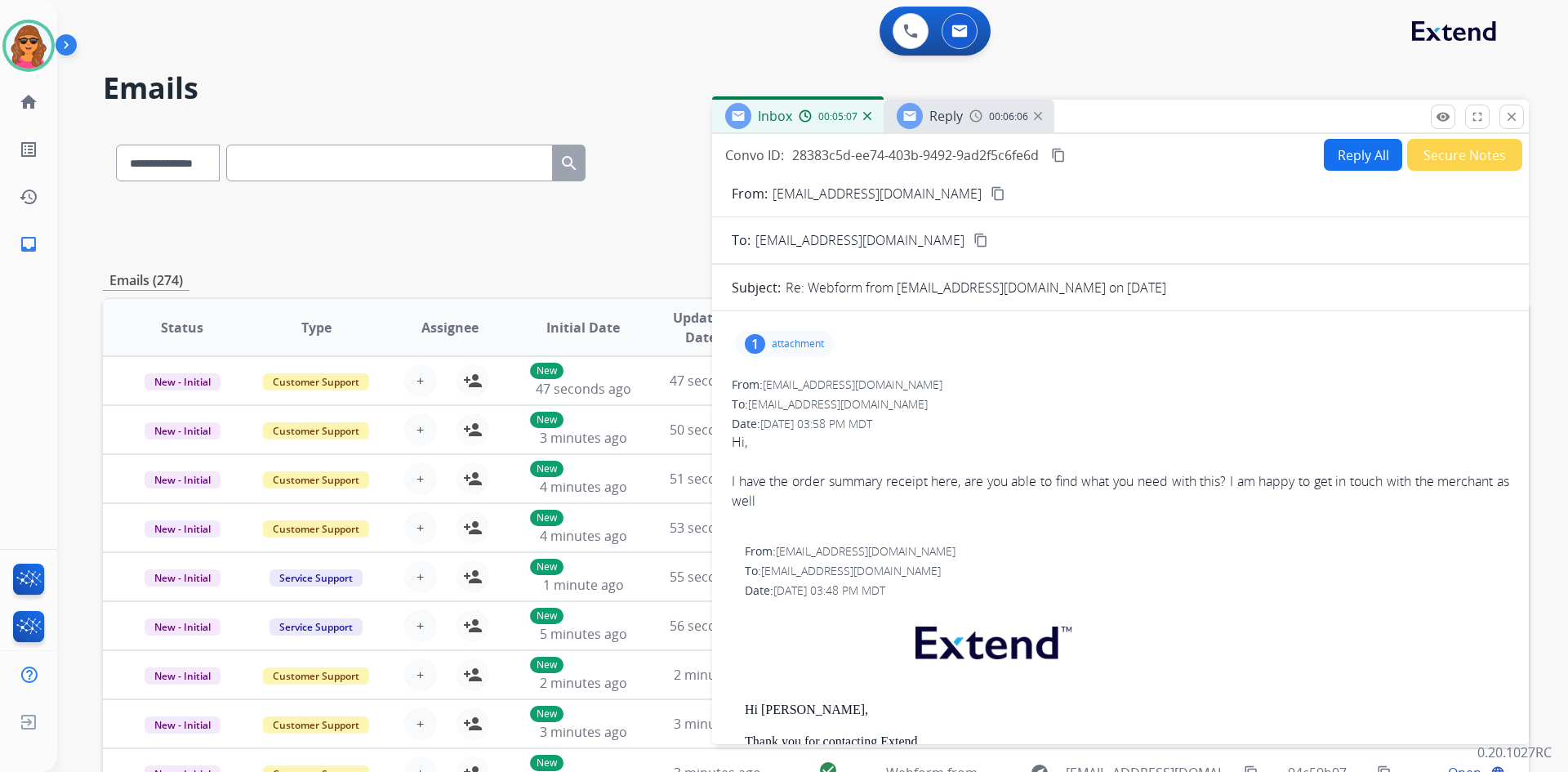
click at [991, 192] on mat-icon "content_copy" at bounding box center [998, 193] width 15 height 15
click at [969, 127] on div "Reply 00:06:13" at bounding box center [969, 116] width 171 height 33
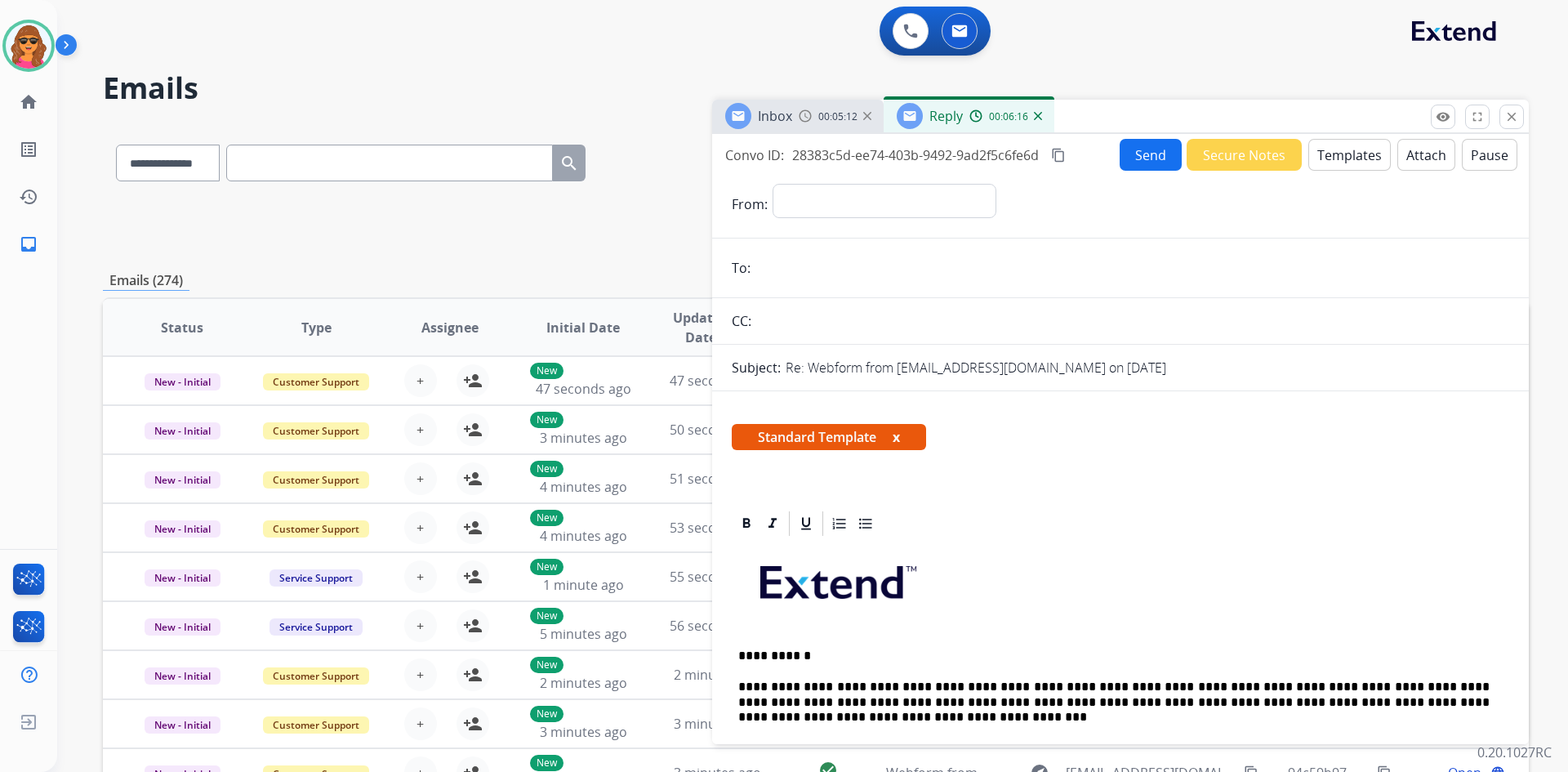
click at [784, 265] on input "email" at bounding box center [1132, 268] width 754 height 33
paste input "**********"
type input "**********"
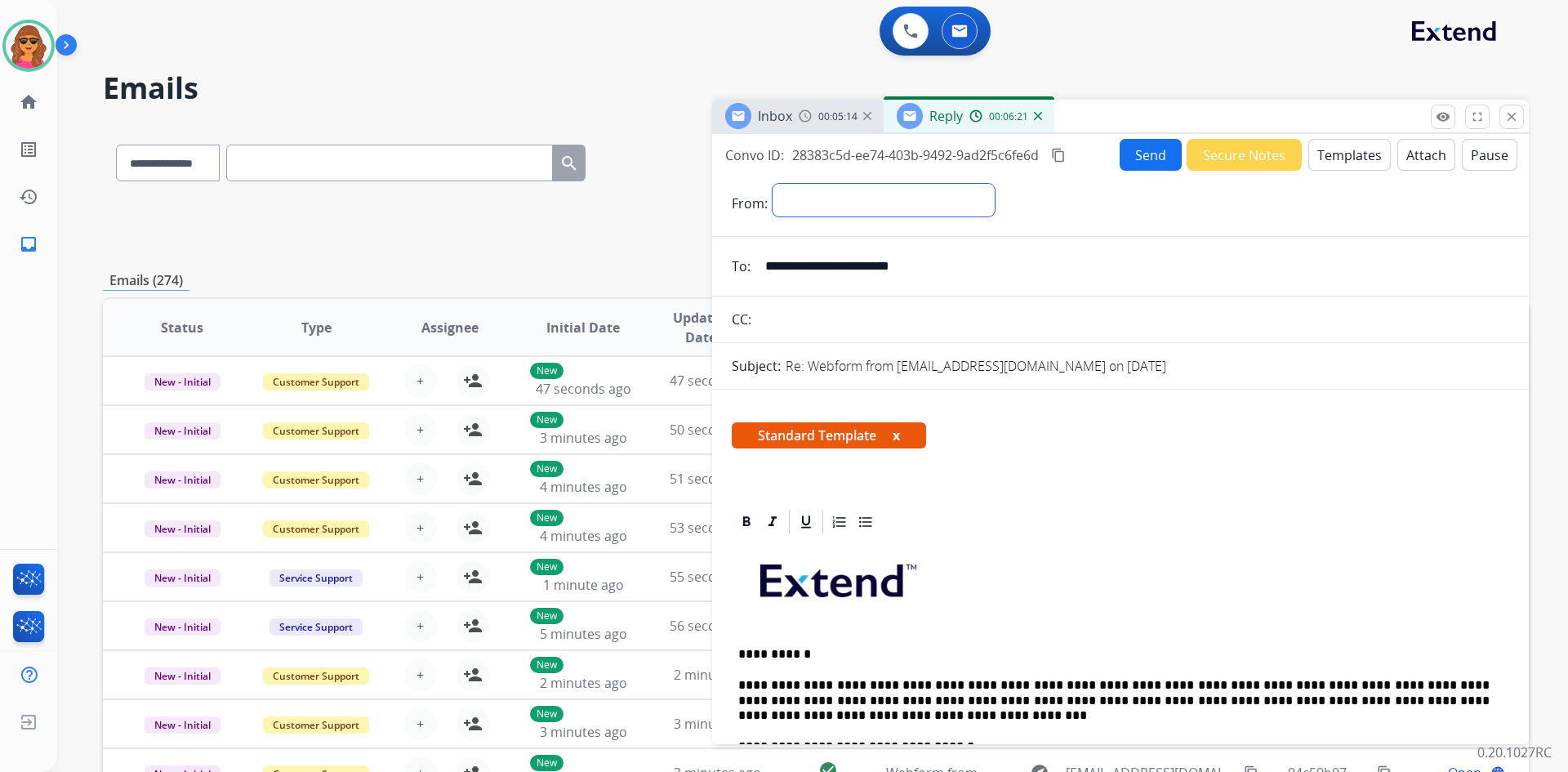
click at [793, 203] on select "**********" at bounding box center [884, 200] width 222 height 33
select select "**********"
click at [773, 184] on select "**********" at bounding box center [884, 200] width 222 height 33
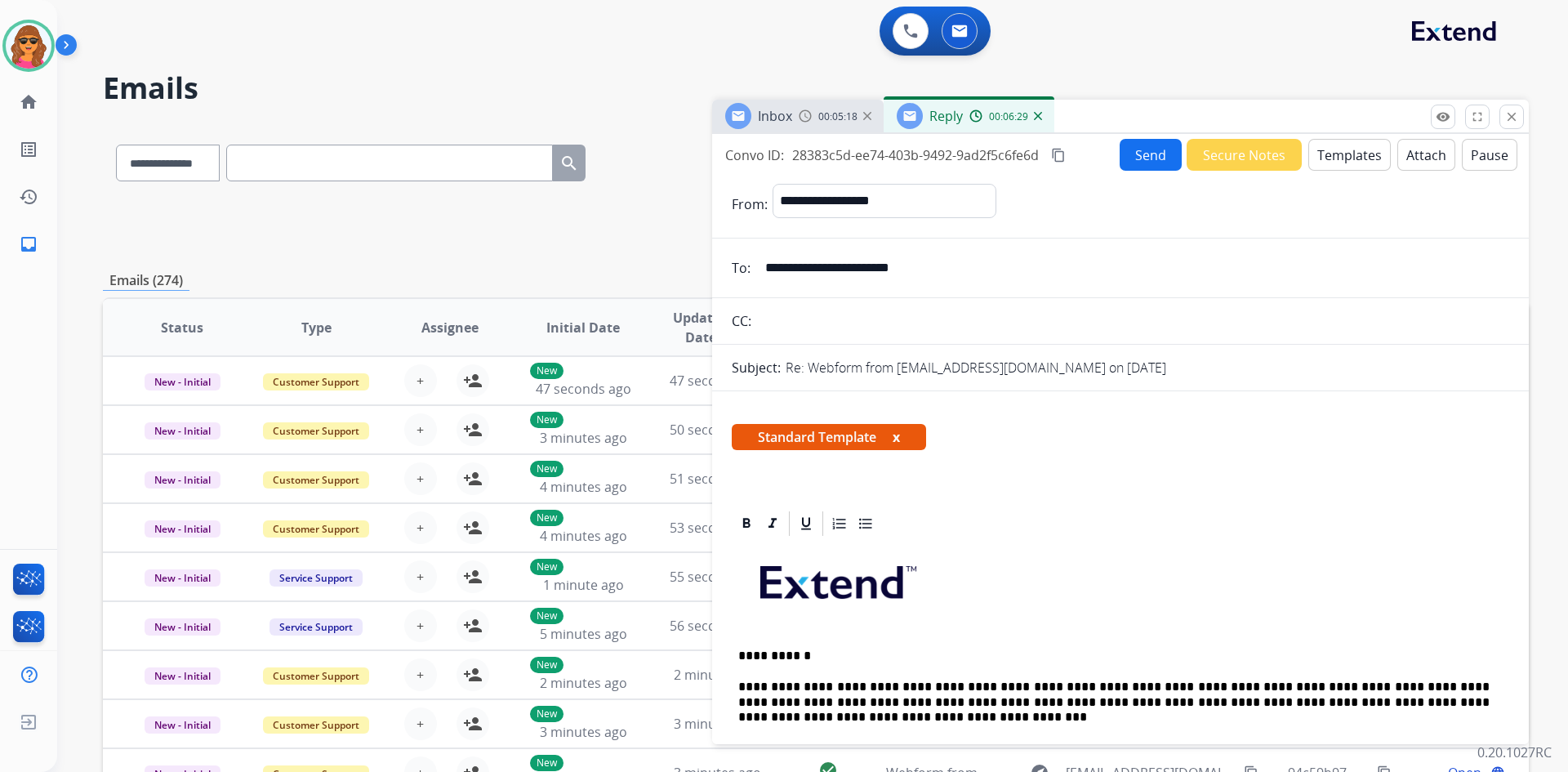
click at [1145, 146] on button "Send" at bounding box center [1151, 155] width 62 height 32
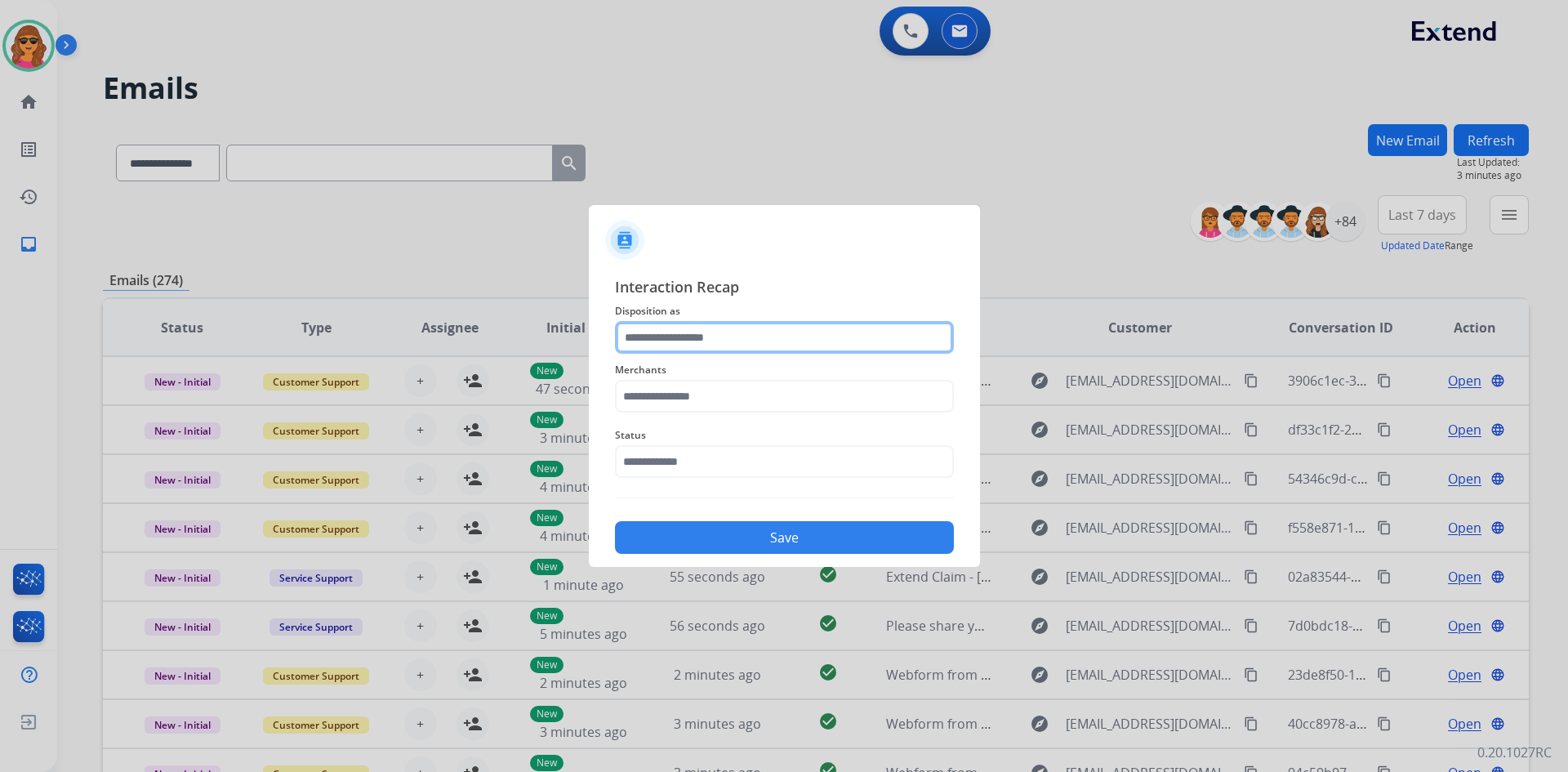
click at [671, 323] on input "text" at bounding box center [784, 337] width 339 height 33
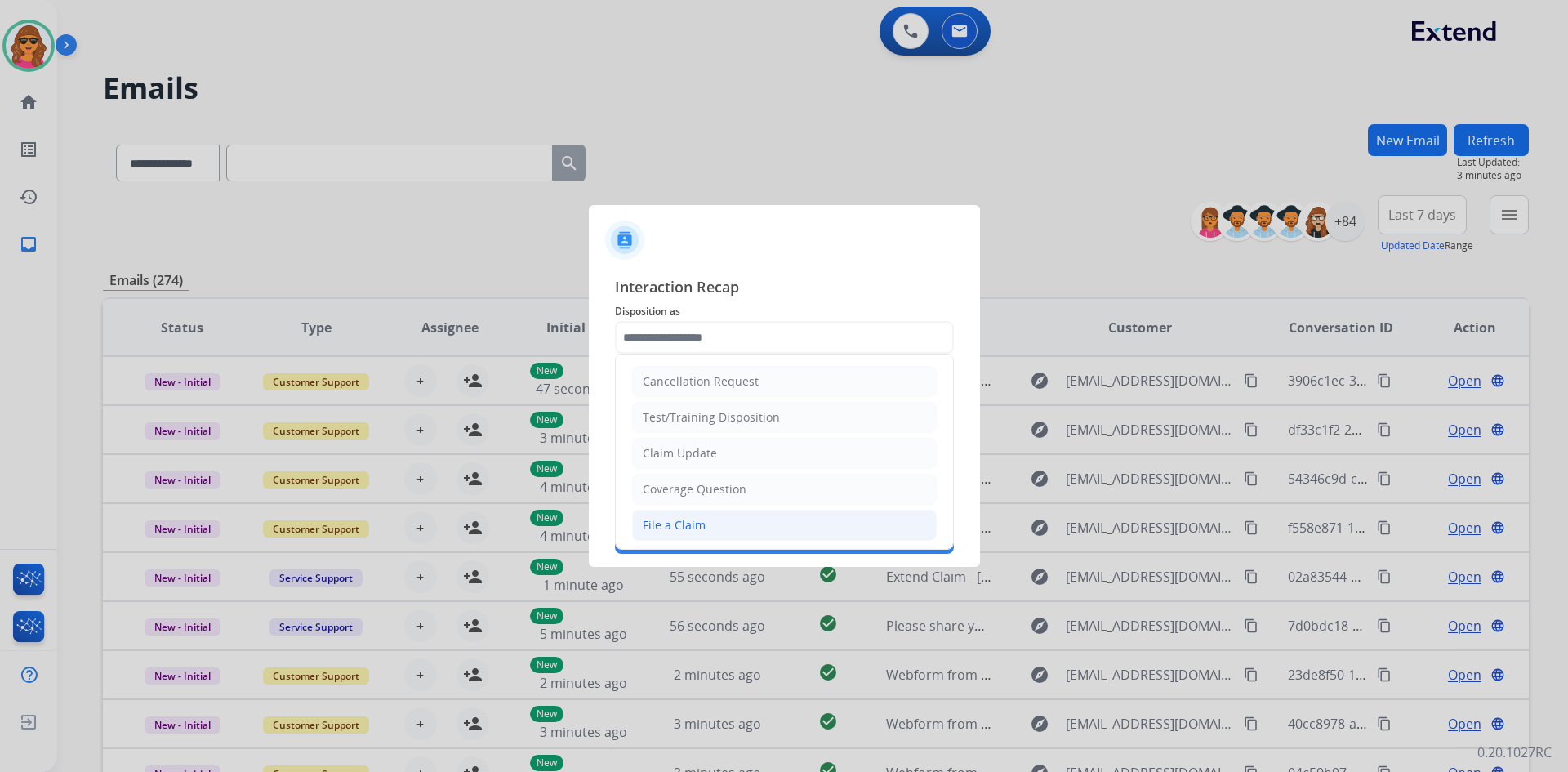
click at [657, 524] on div "File a Claim" at bounding box center [674, 524] width 63 height 16
type input "**********"
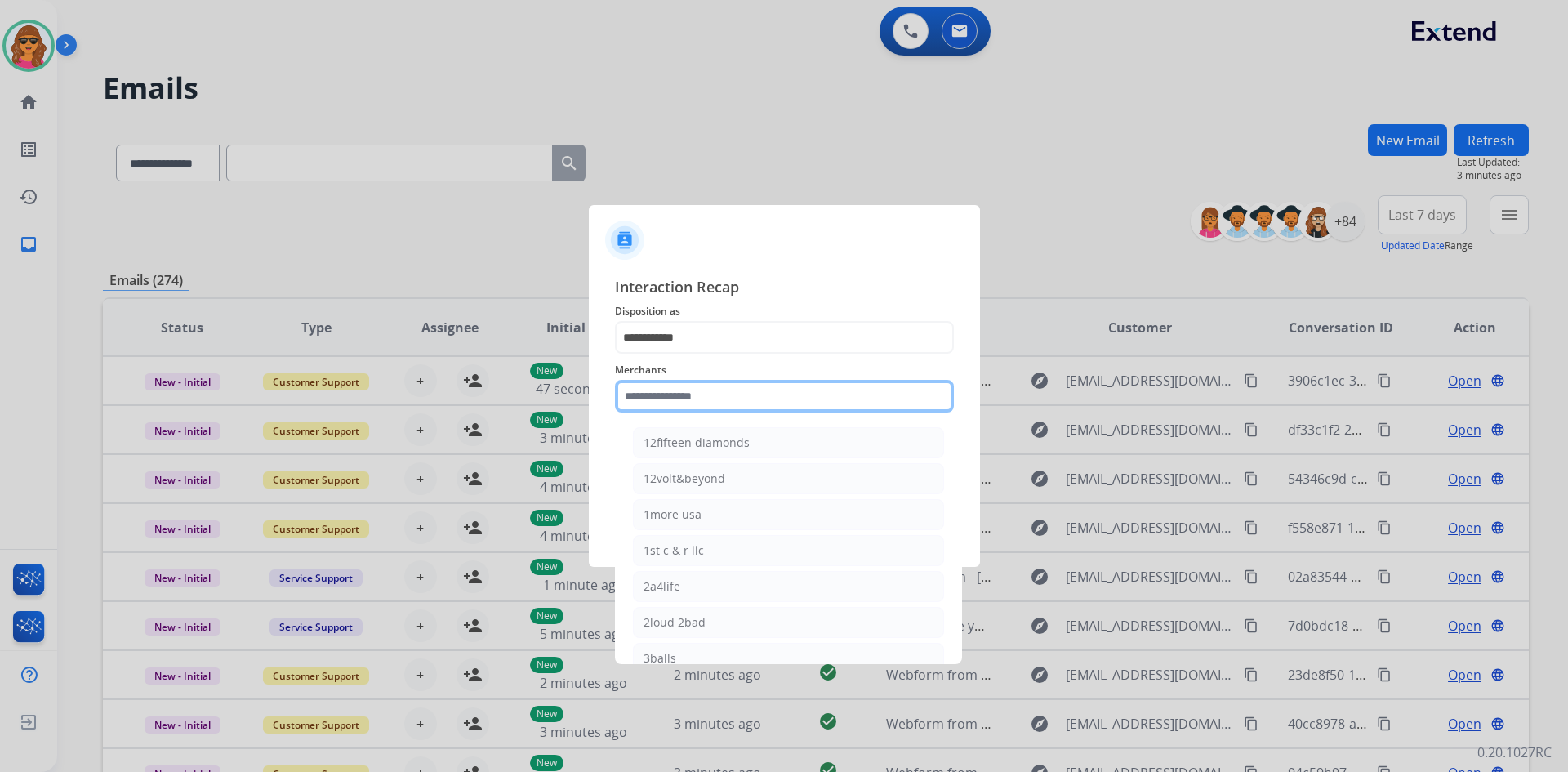
click at [630, 396] on input "text" at bounding box center [784, 396] width 339 height 33
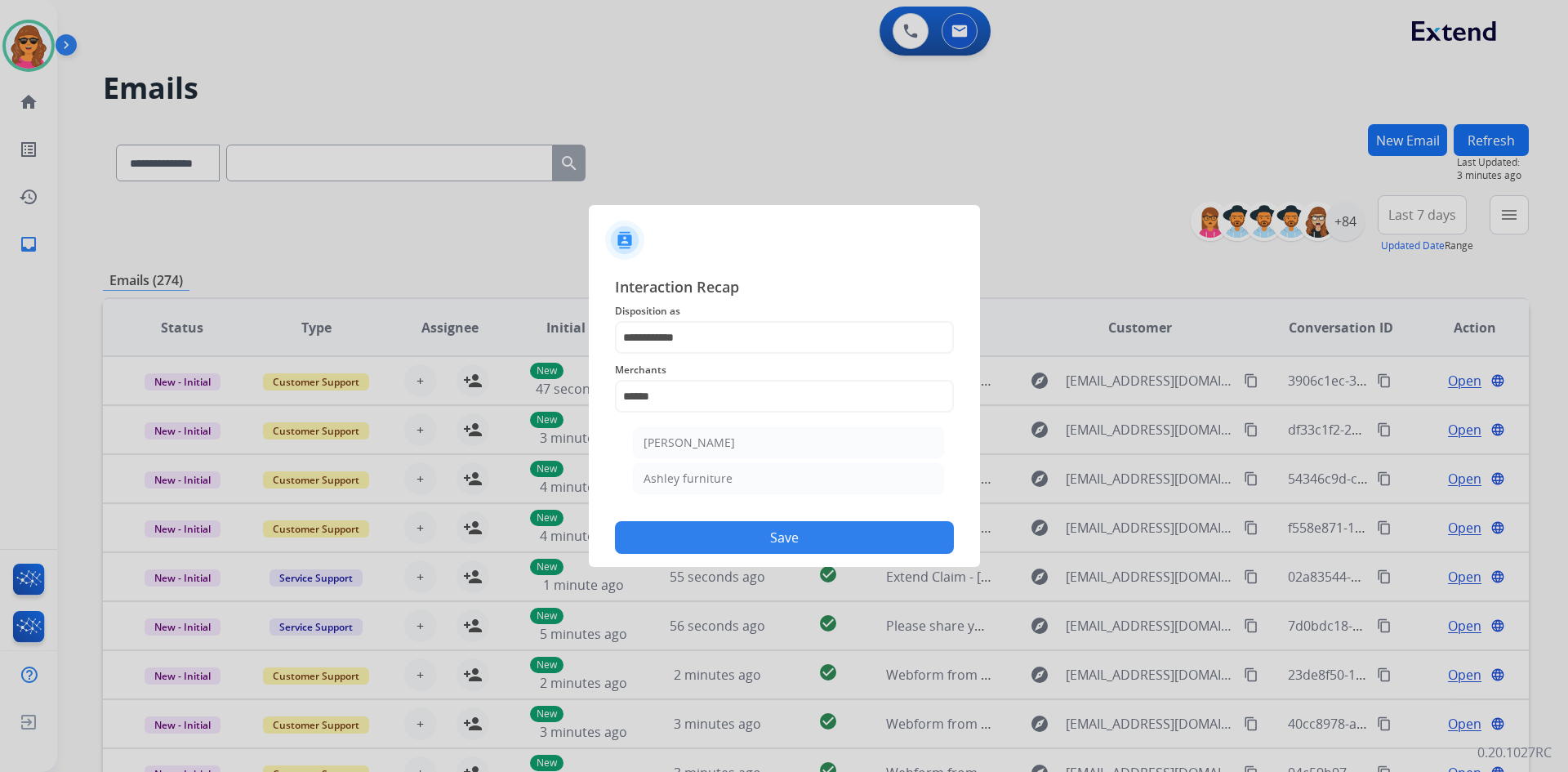
click at [713, 481] on div "Ashley furniture" at bounding box center [689, 478] width 89 height 16
type input "**********"
click at [648, 465] on input "text" at bounding box center [784, 462] width 339 height 33
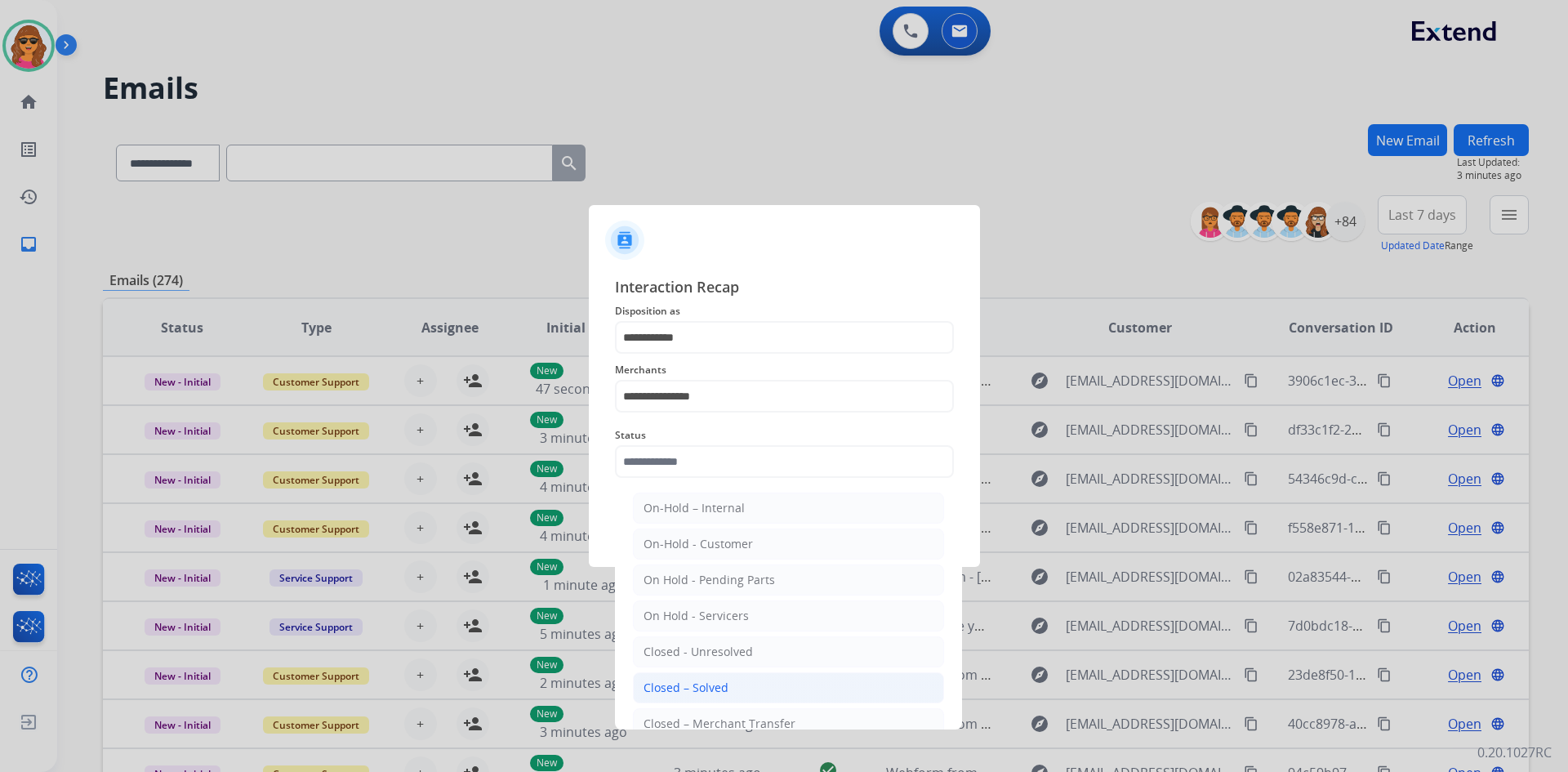
click at [680, 697] on li "Closed – Solved" at bounding box center [788, 688] width 311 height 31
type input "**********"
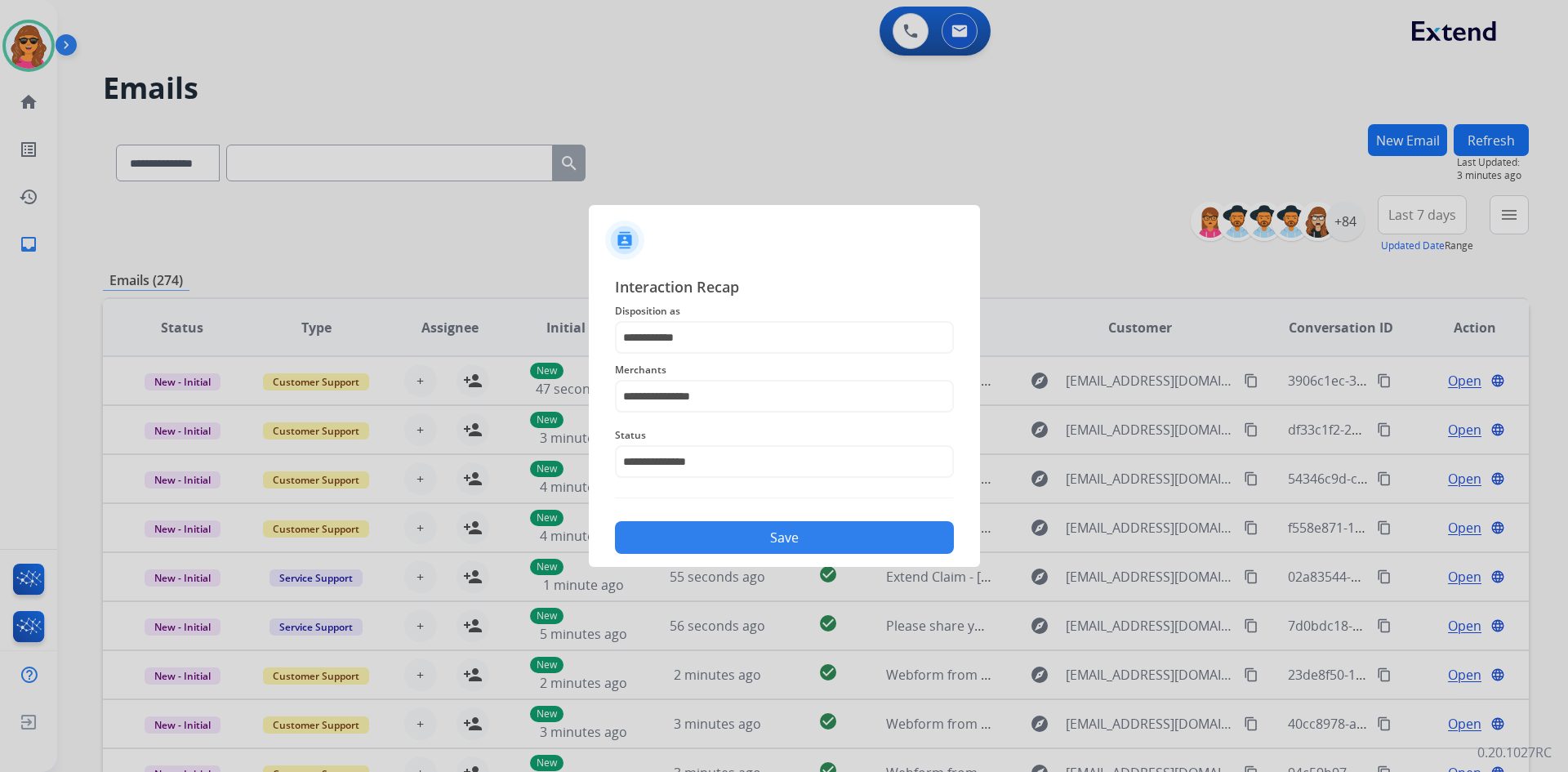
click at [756, 542] on button "Save" at bounding box center [784, 537] width 339 height 33
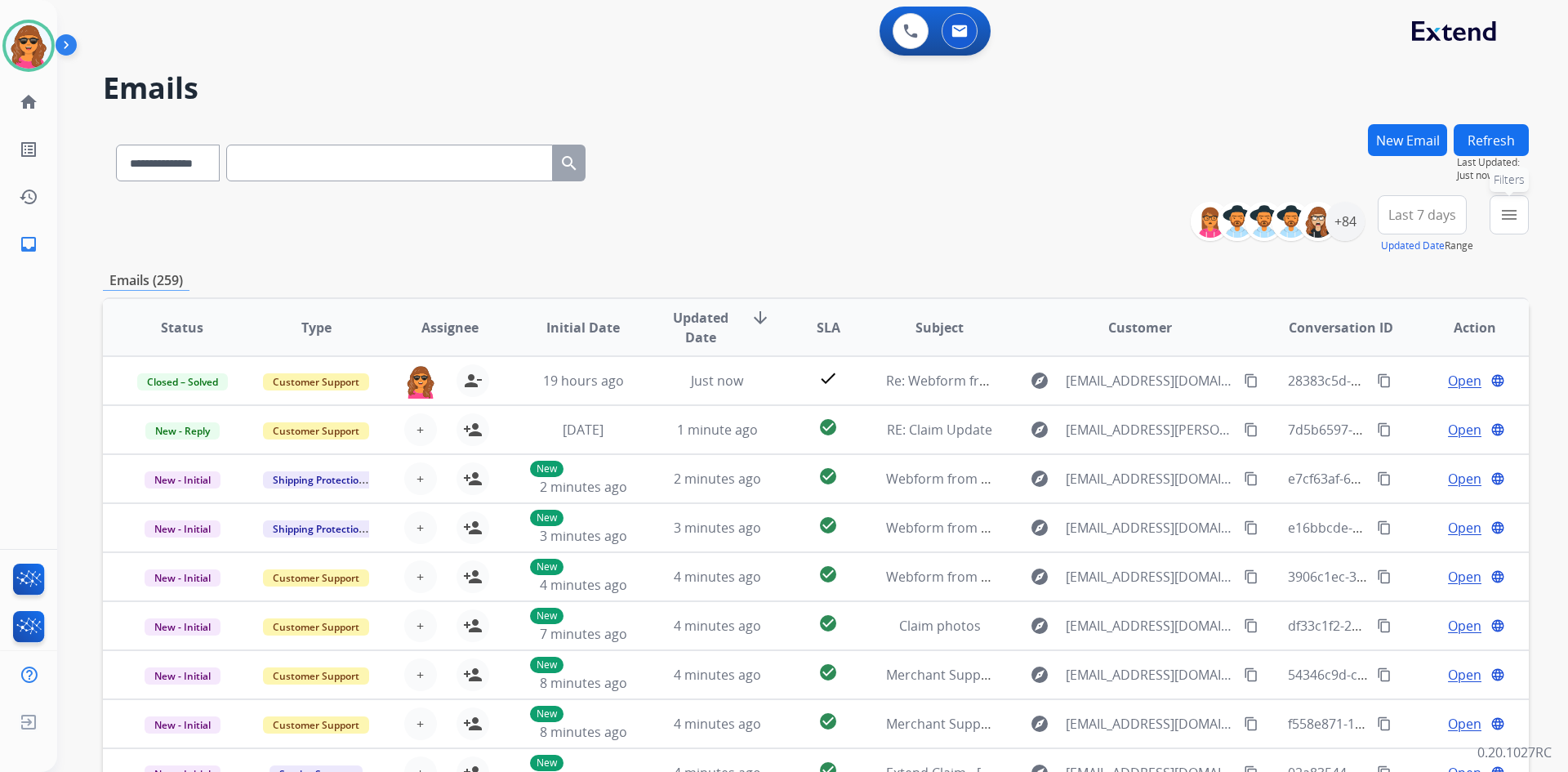
click at [1511, 221] on mat-icon "menu" at bounding box center [1510, 214] width 20 height 20
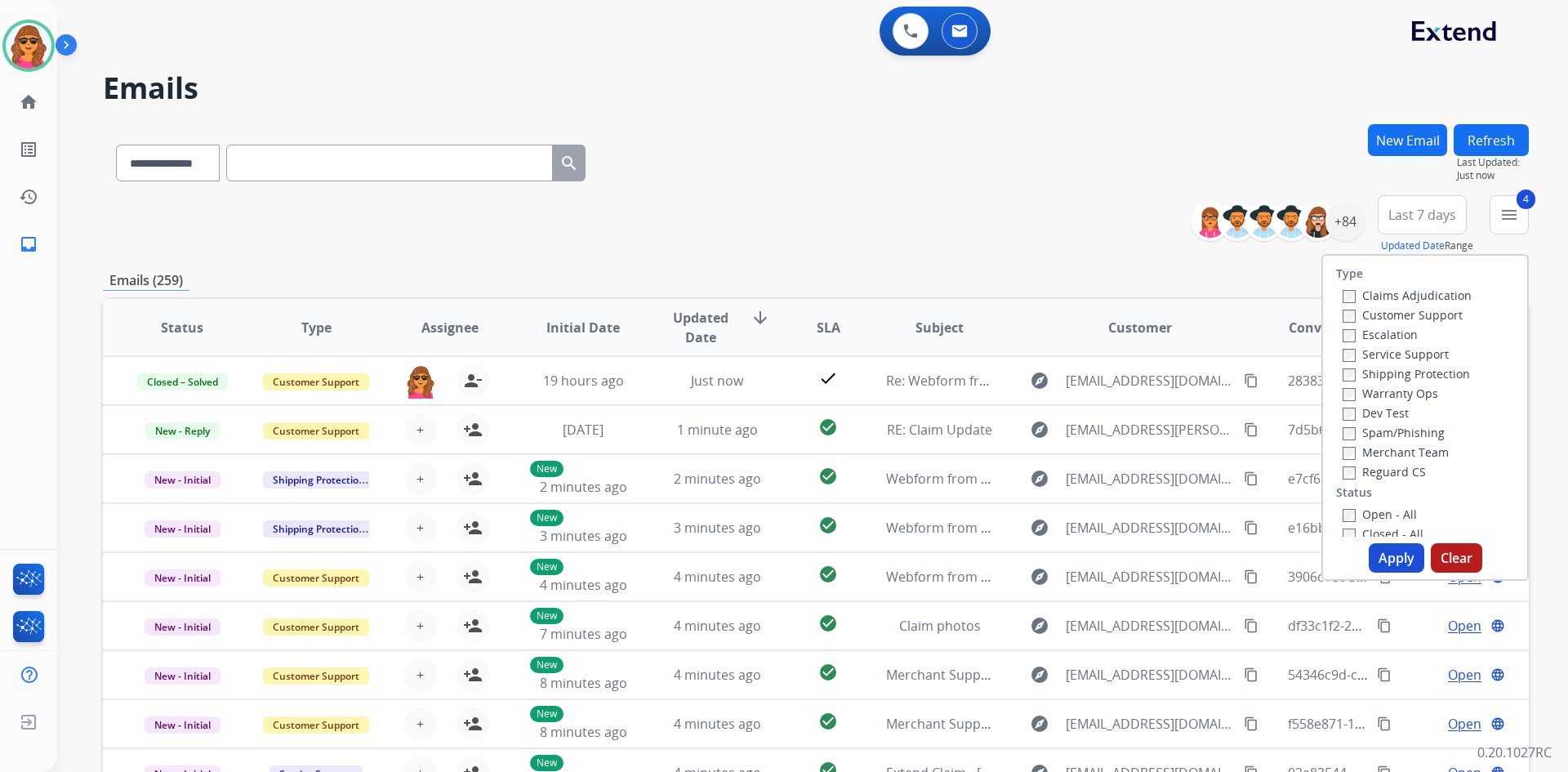
click at [1382, 553] on button "Apply" at bounding box center [1396, 558] width 56 height 29
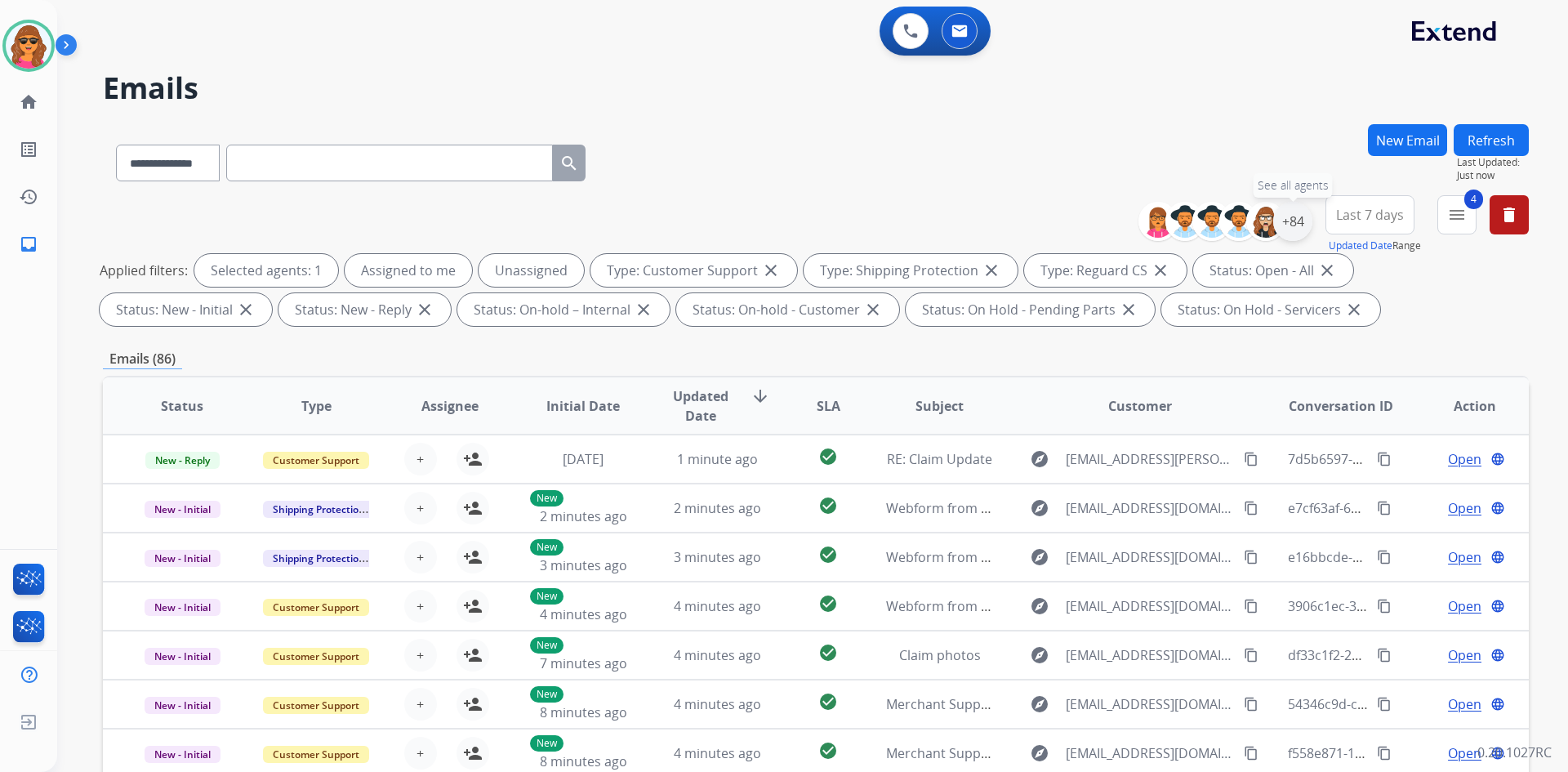
click at [1293, 219] on div "+84" at bounding box center [1293, 222] width 40 height 40
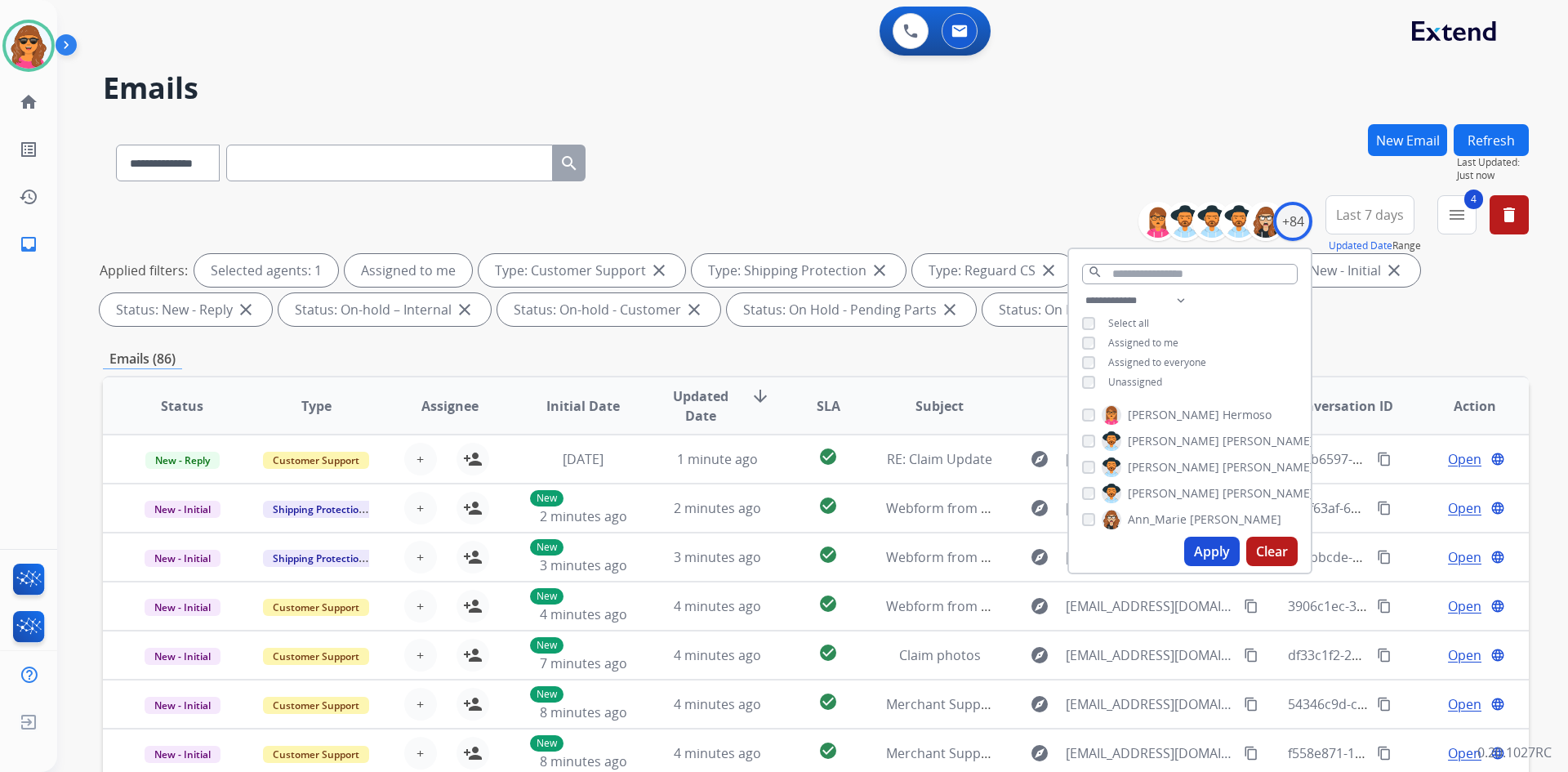
click at [1224, 549] on button "Apply" at bounding box center [1212, 551] width 56 height 29
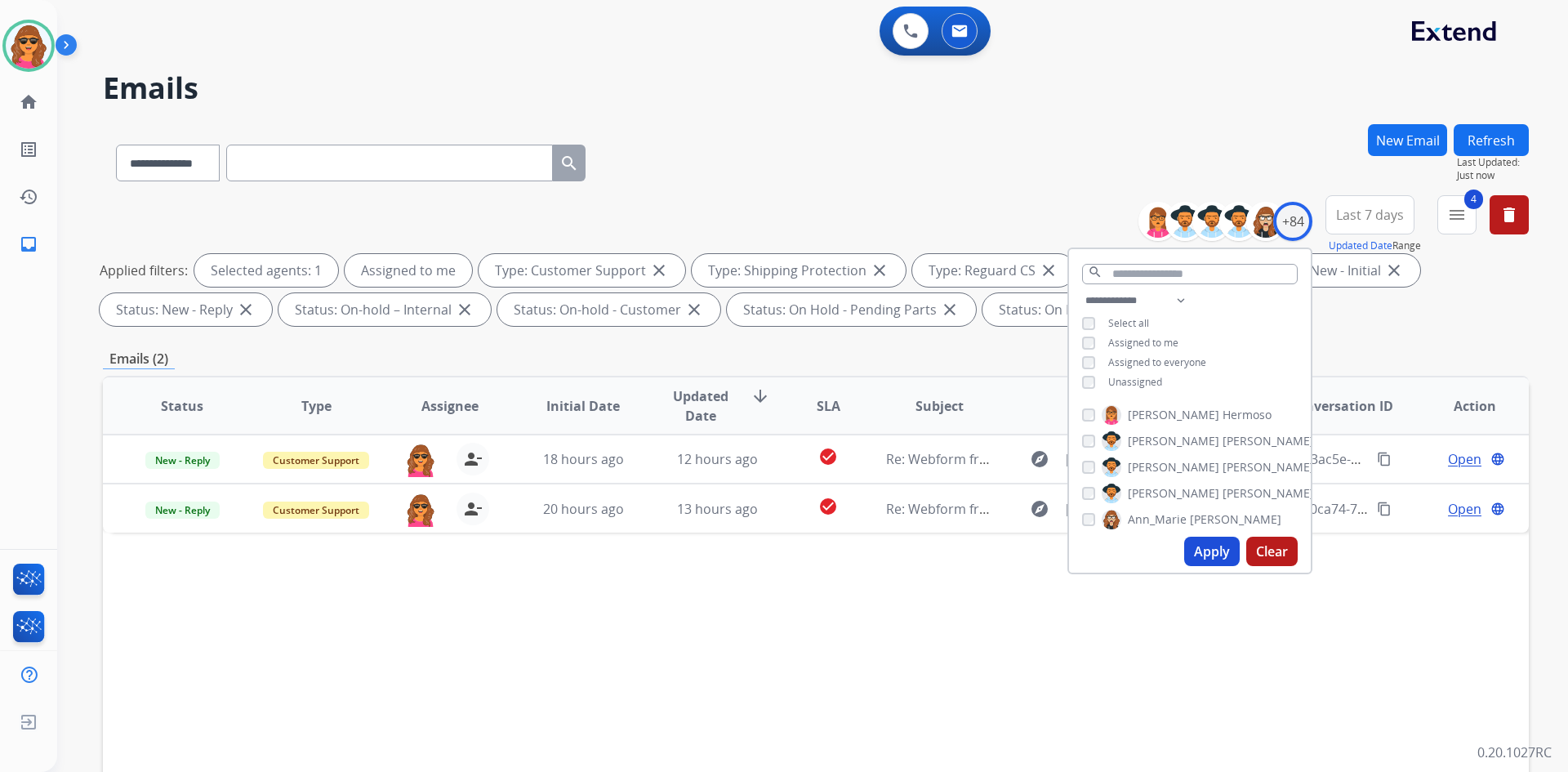
click at [995, 349] on div "Emails (2)" at bounding box center [816, 359] width 1426 height 21
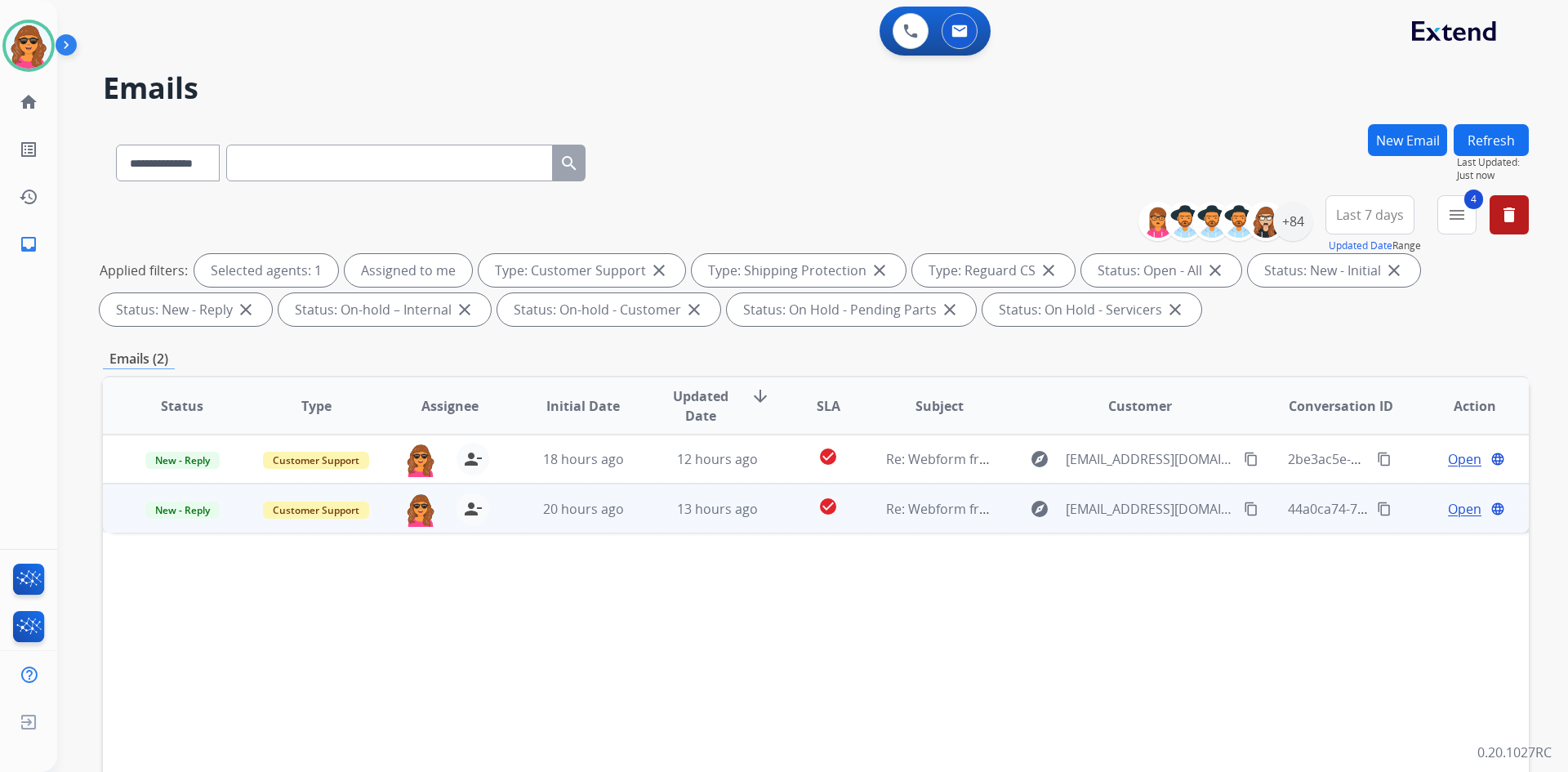
click at [1454, 505] on span "Open" at bounding box center [1465, 509] width 34 height 20
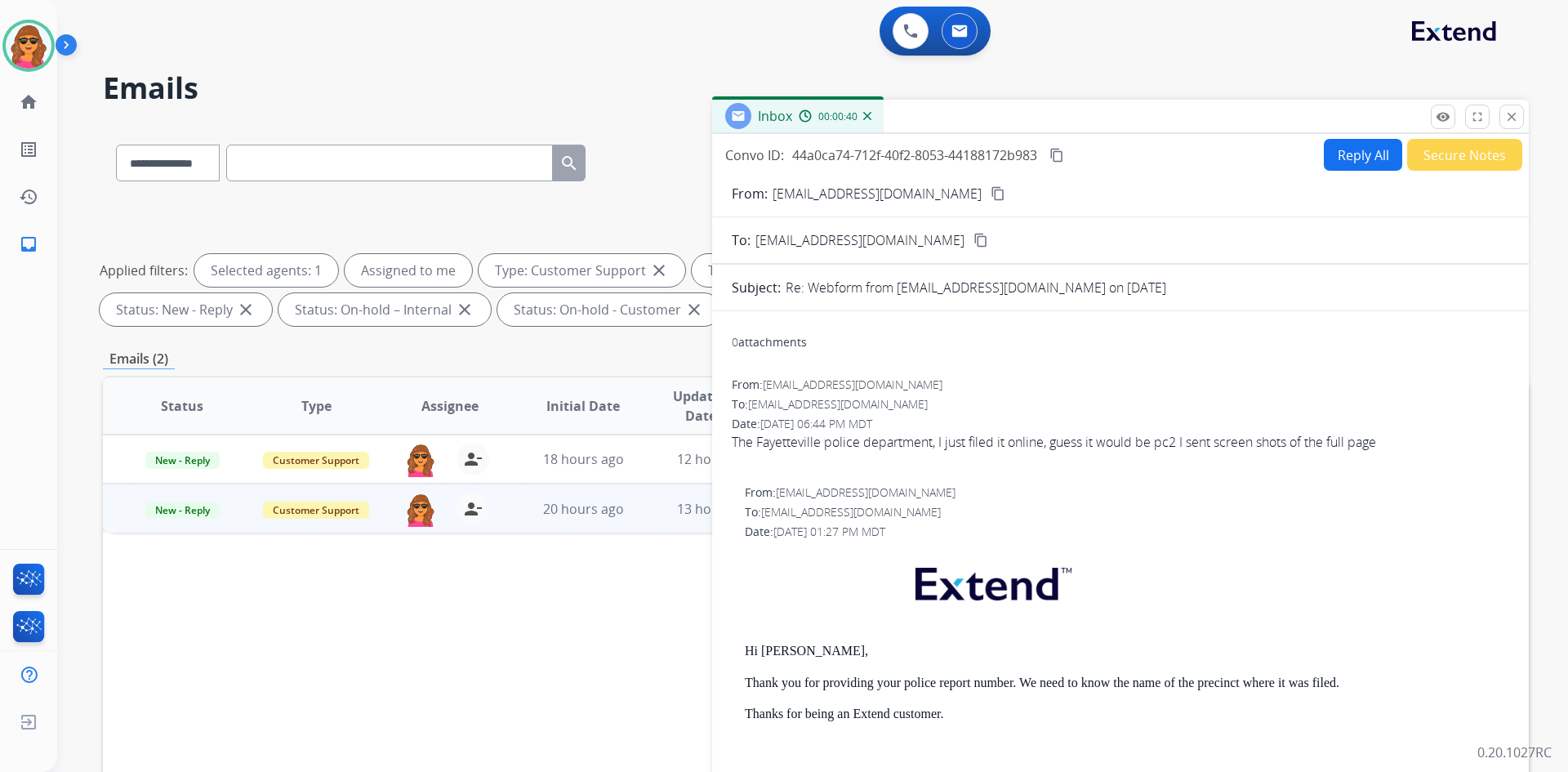
click at [991, 192] on mat-icon "content_copy" at bounding box center [998, 193] width 15 height 15
click at [910, 31] on img at bounding box center [910, 31] width 15 height 15
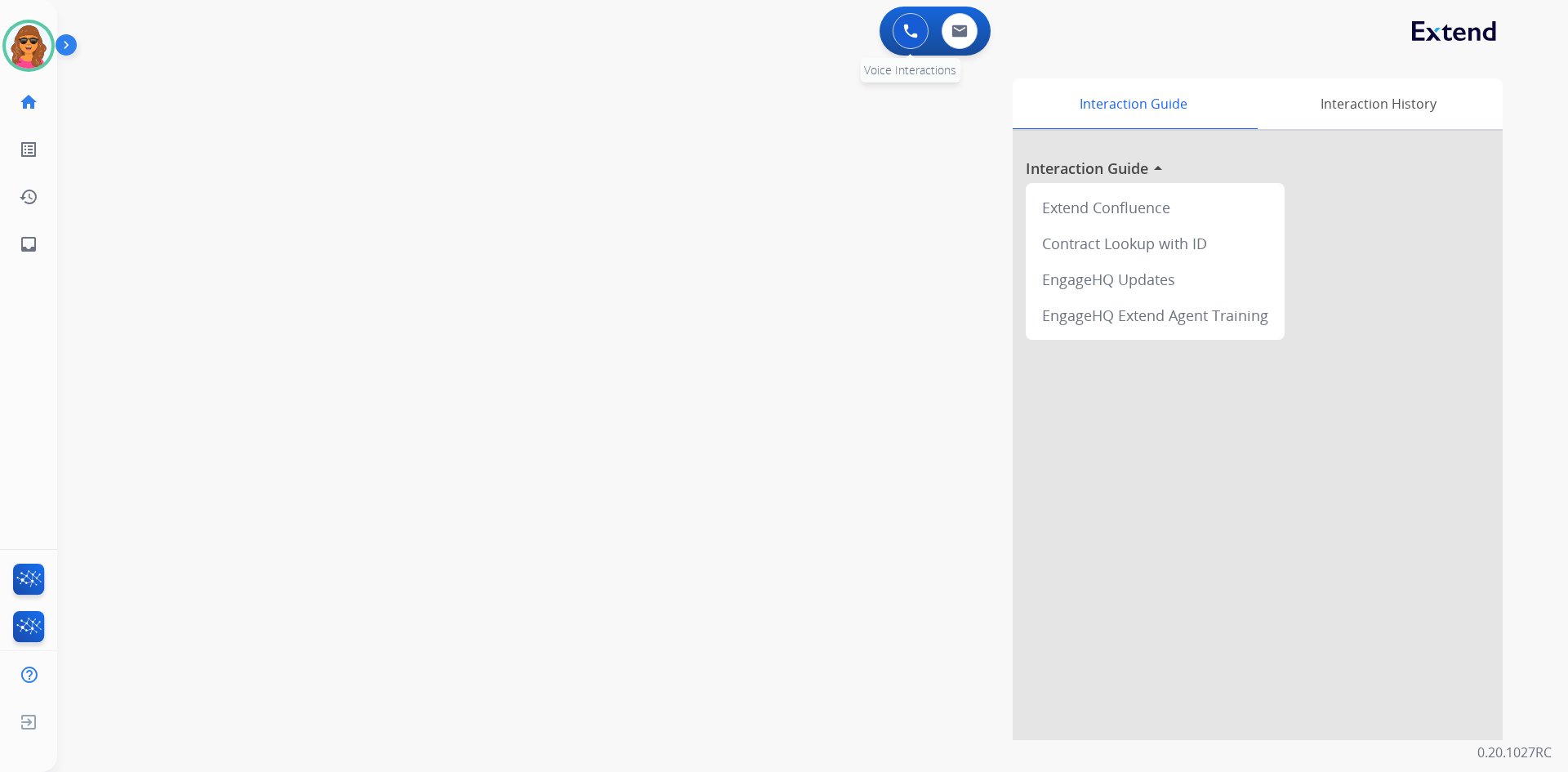
click at [916, 34] on img at bounding box center [910, 31] width 15 height 15
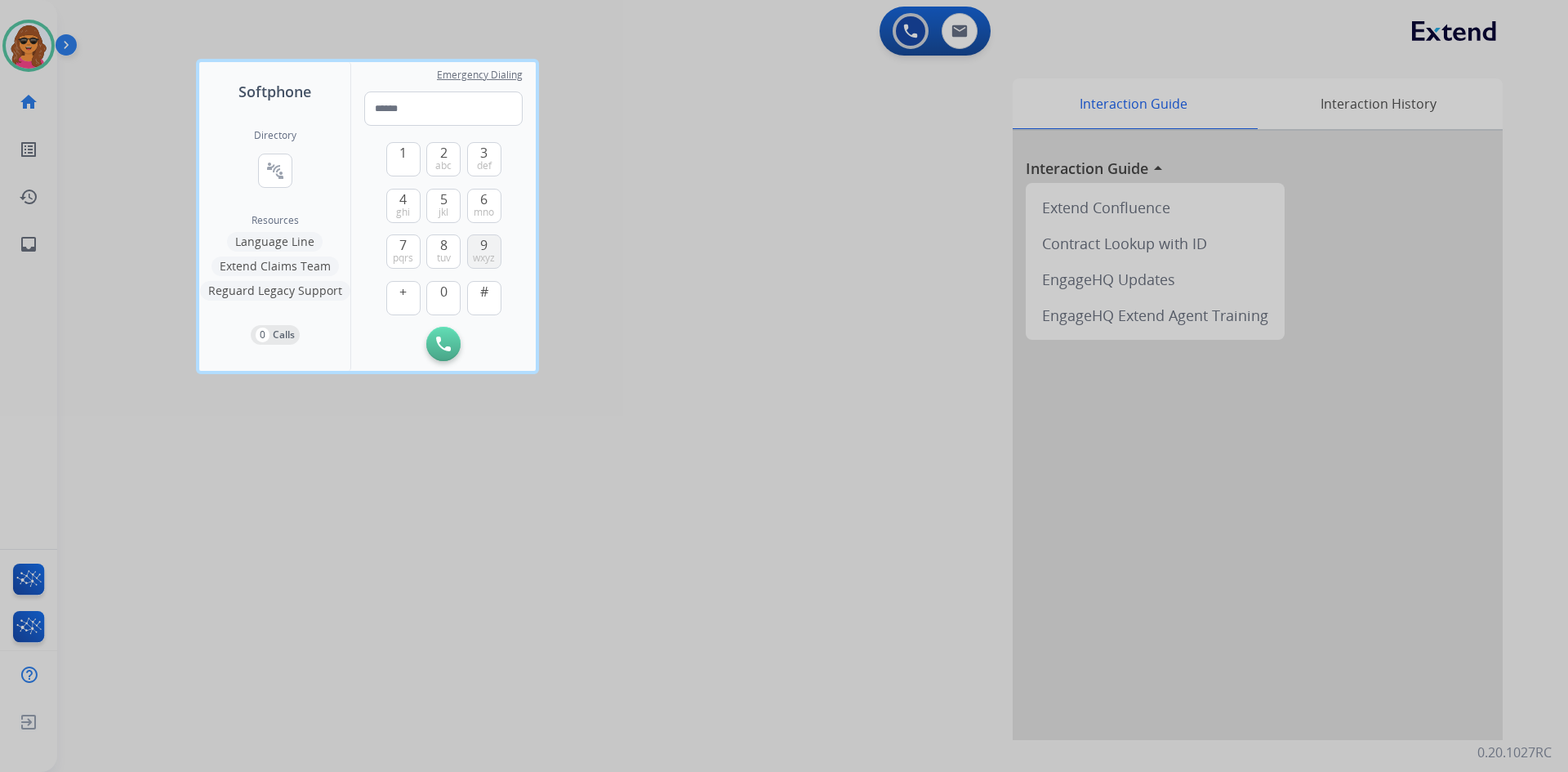
click at [494, 240] on button "9 wxyz" at bounding box center [485, 252] width 34 height 34
click at [398, 151] on button "1" at bounding box center [403, 159] width 34 height 34
click at [441, 291] on span "0" at bounding box center [444, 291] width 8 height 20
click at [404, 209] on span "ghi" at bounding box center [403, 211] width 14 height 13
click at [484, 163] on span "def" at bounding box center [484, 165] width 15 height 13
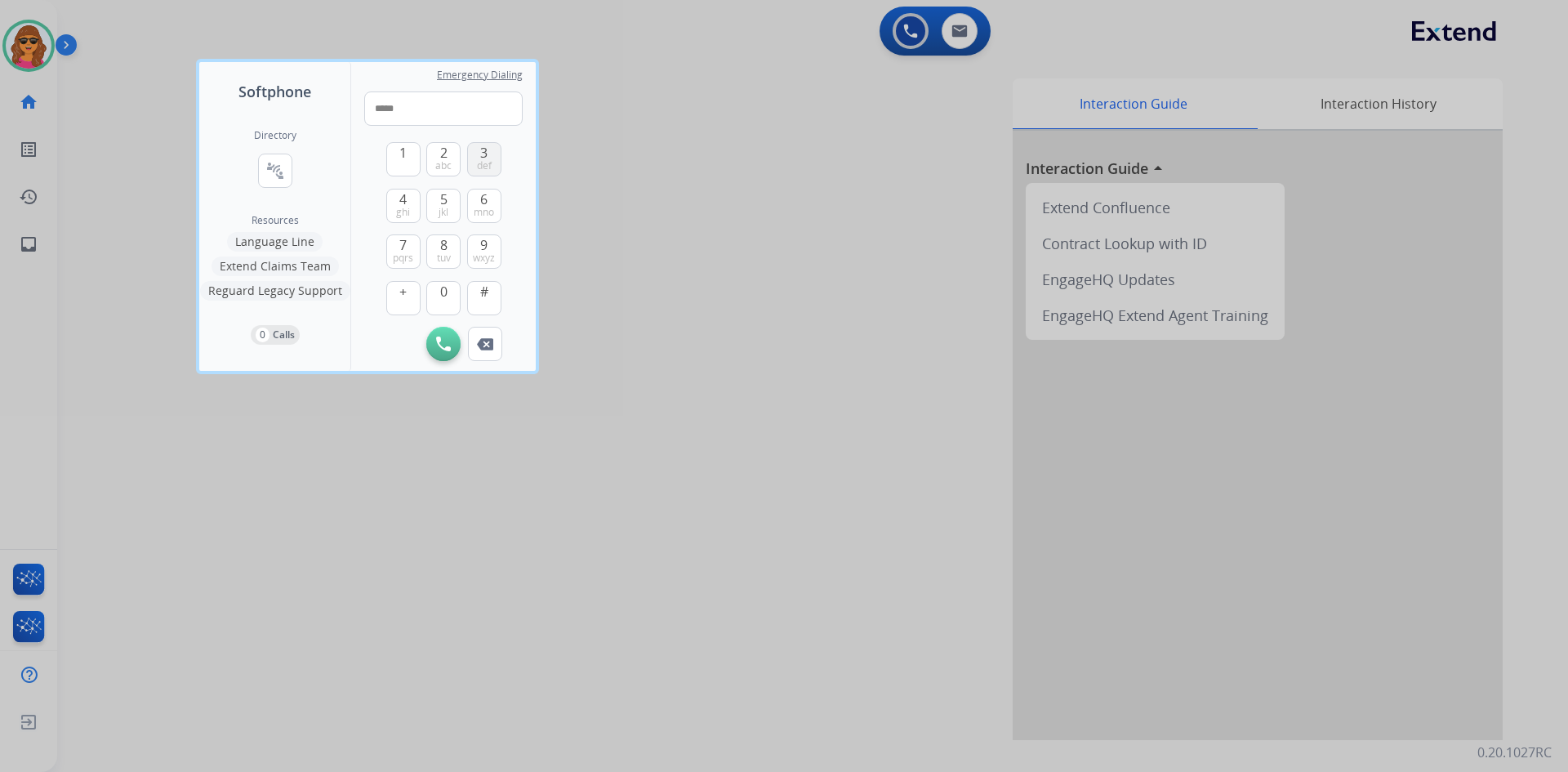
click at [484, 163] on span "def" at bounding box center [484, 165] width 15 height 13
click at [401, 156] on span "1" at bounding box center [403, 152] width 8 height 20
click at [438, 201] on button "5 jkl" at bounding box center [444, 205] width 34 height 34
click at [441, 156] on span "2" at bounding box center [444, 152] width 8 height 20
click at [482, 253] on span "wxyz" at bounding box center [484, 258] width 22 height 13
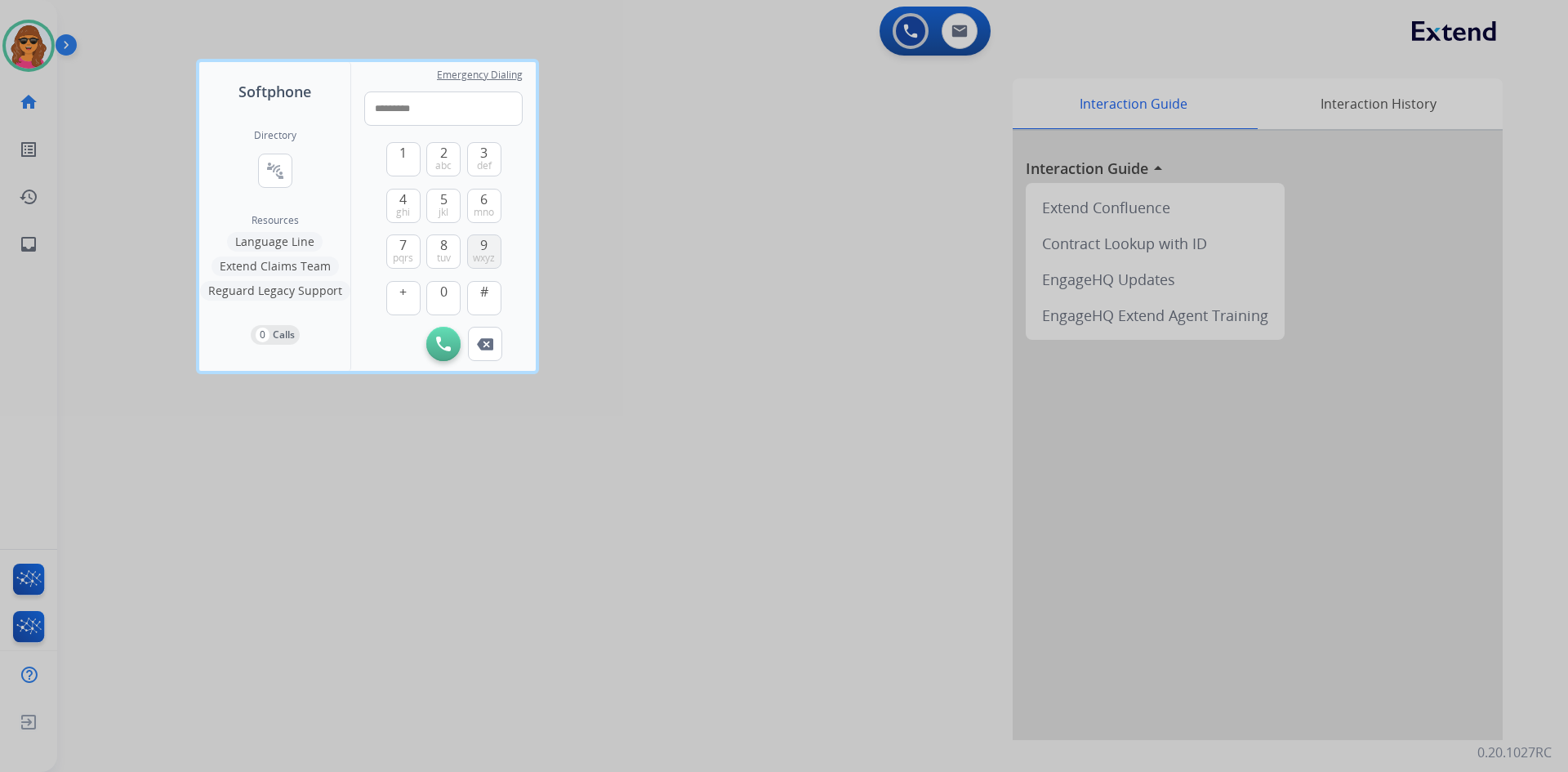
type input "**********"
click at [441, 346] on img at bounding box center [443, 343] width 15 height 15
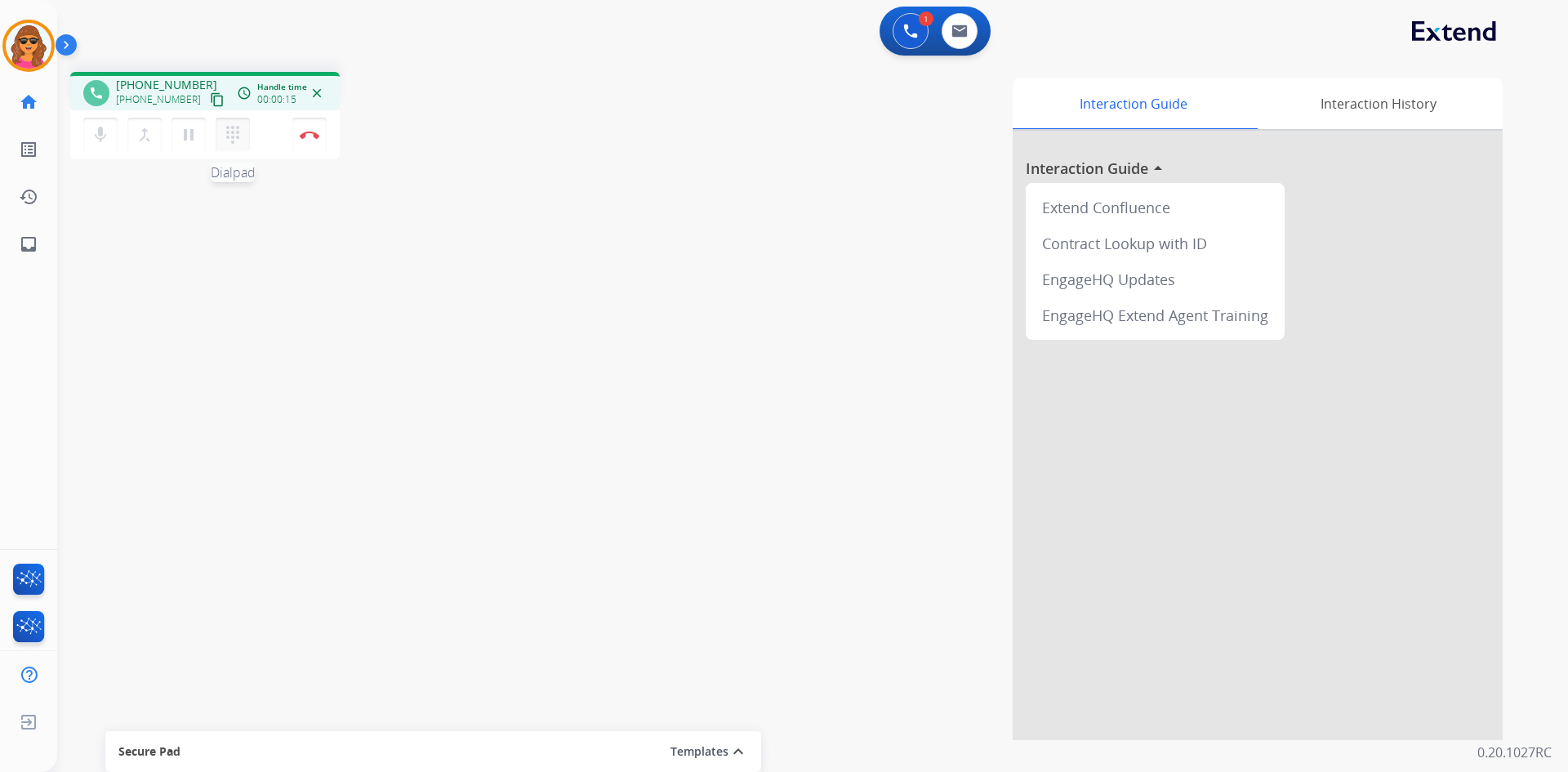
click at [238, 132] on mat-icon "dialpad" at bounding box center [232, 134] width 20 height 20
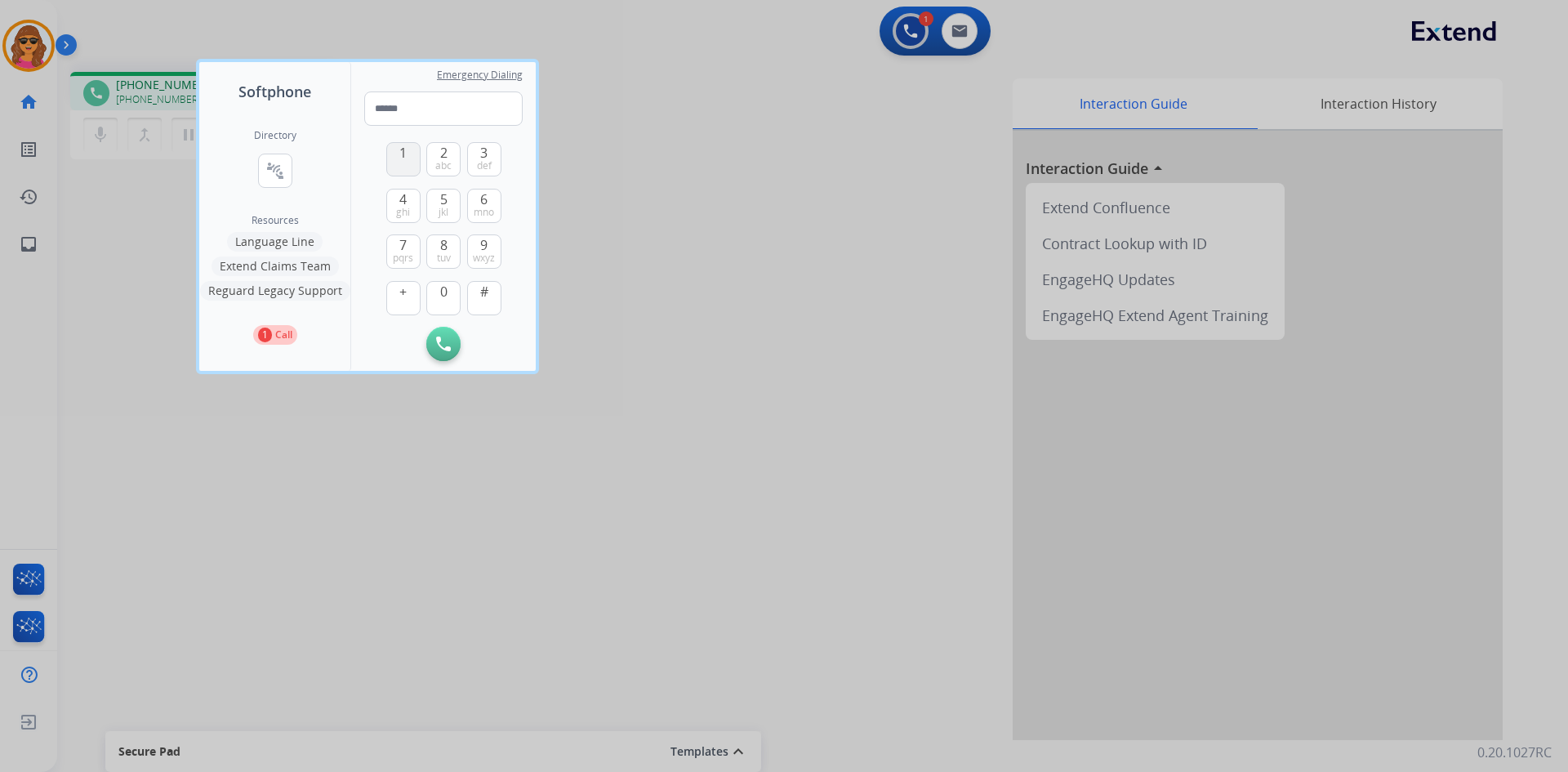
click at [413, 148] on button "1" at bounding box center [403, 159] width 34 height 34
click at [401, 157] on span "1" at bounding box center [403, 152] width 8 height 20
type input "**"
click at [444, 340] on img at bounding box center [443, 343] width 15 height 15
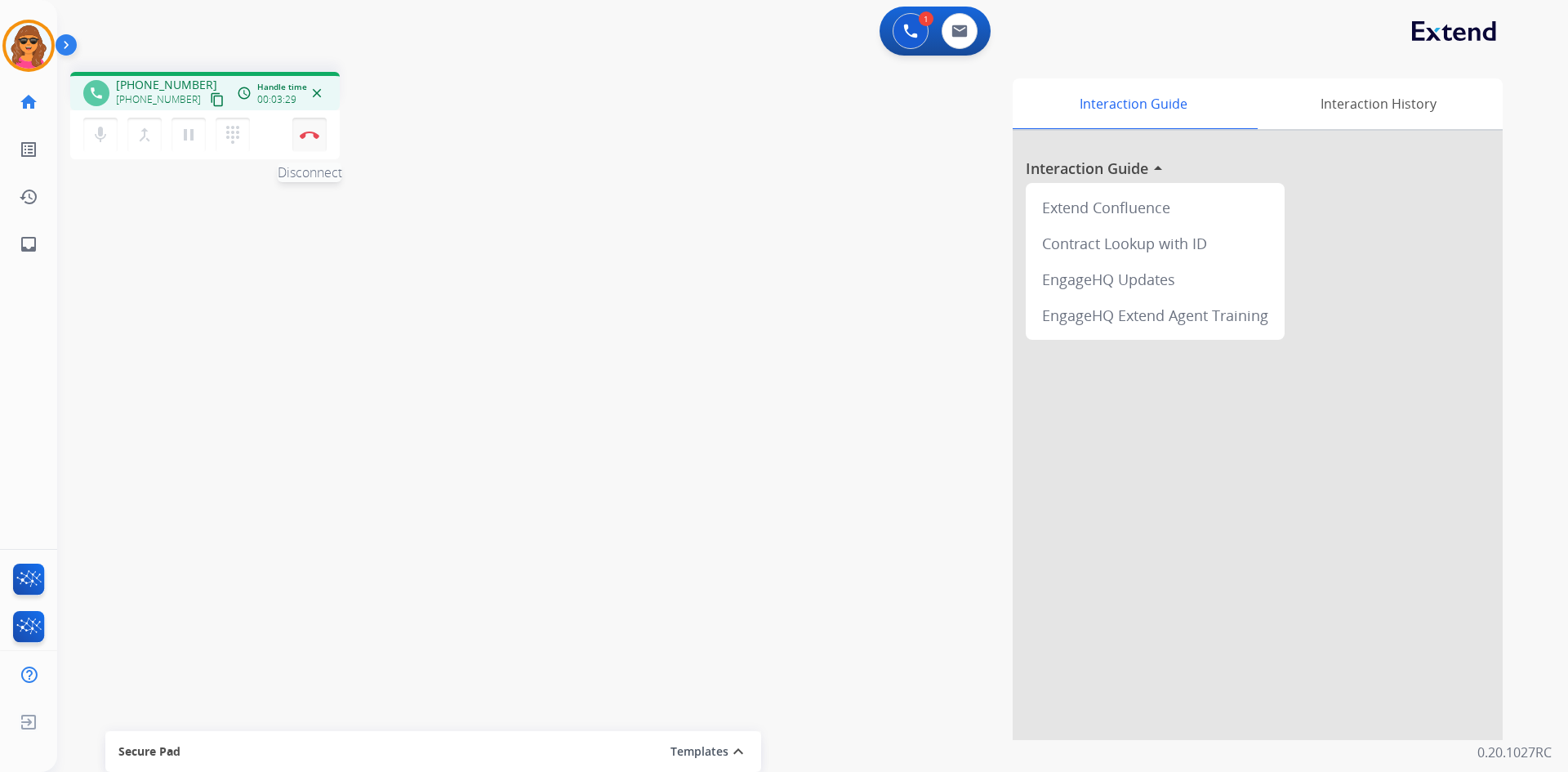
click at [315, 131] on img at bounding box center [309, 135] width 20 height 9
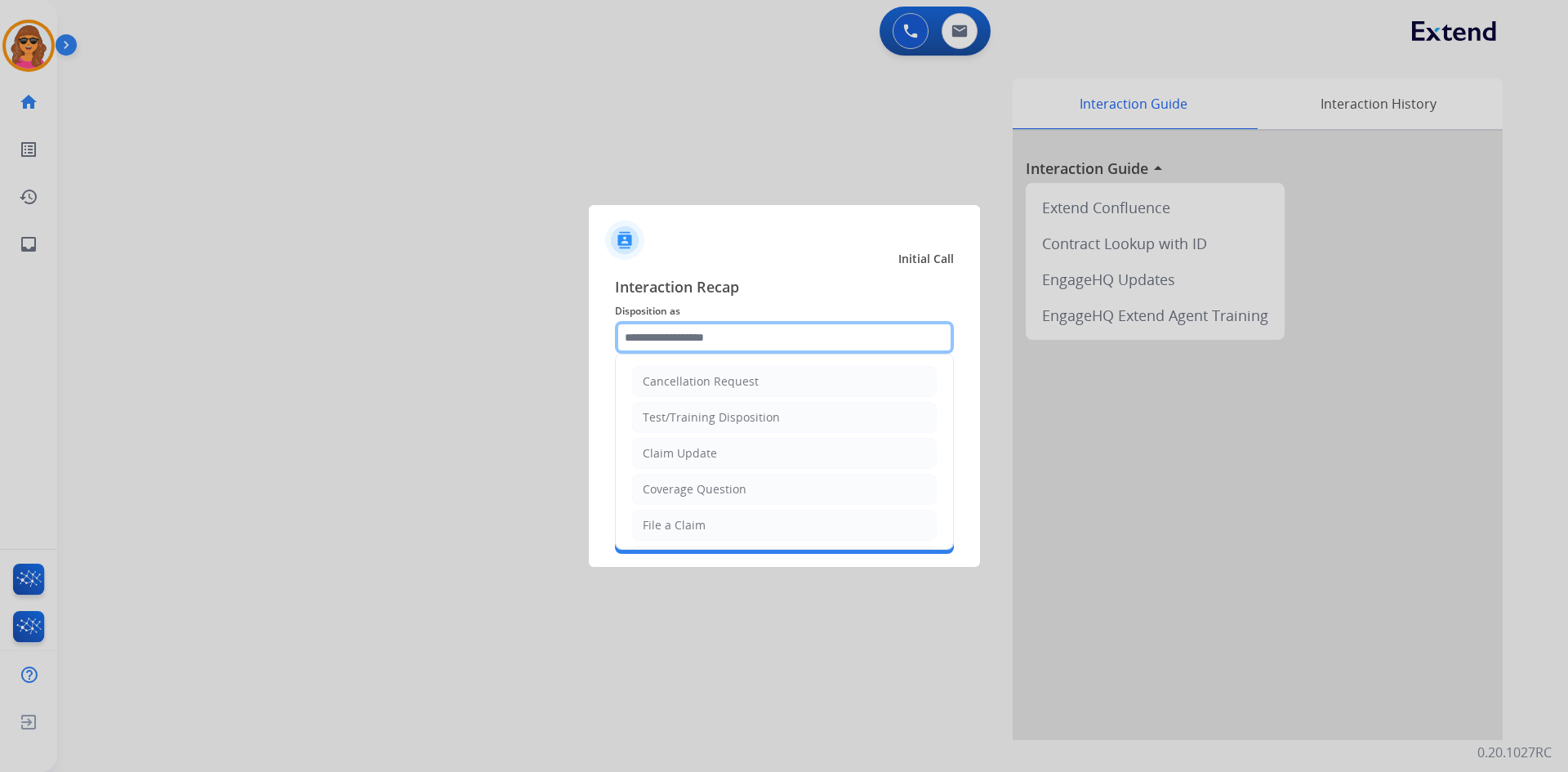
click at [625, 330] on input "text" at bounding box center [784, 337] width 339 height 33
click at [696, 457] on div "Claim Update" at bounding box center [680, 453] width 74 height 16
type input "**********"
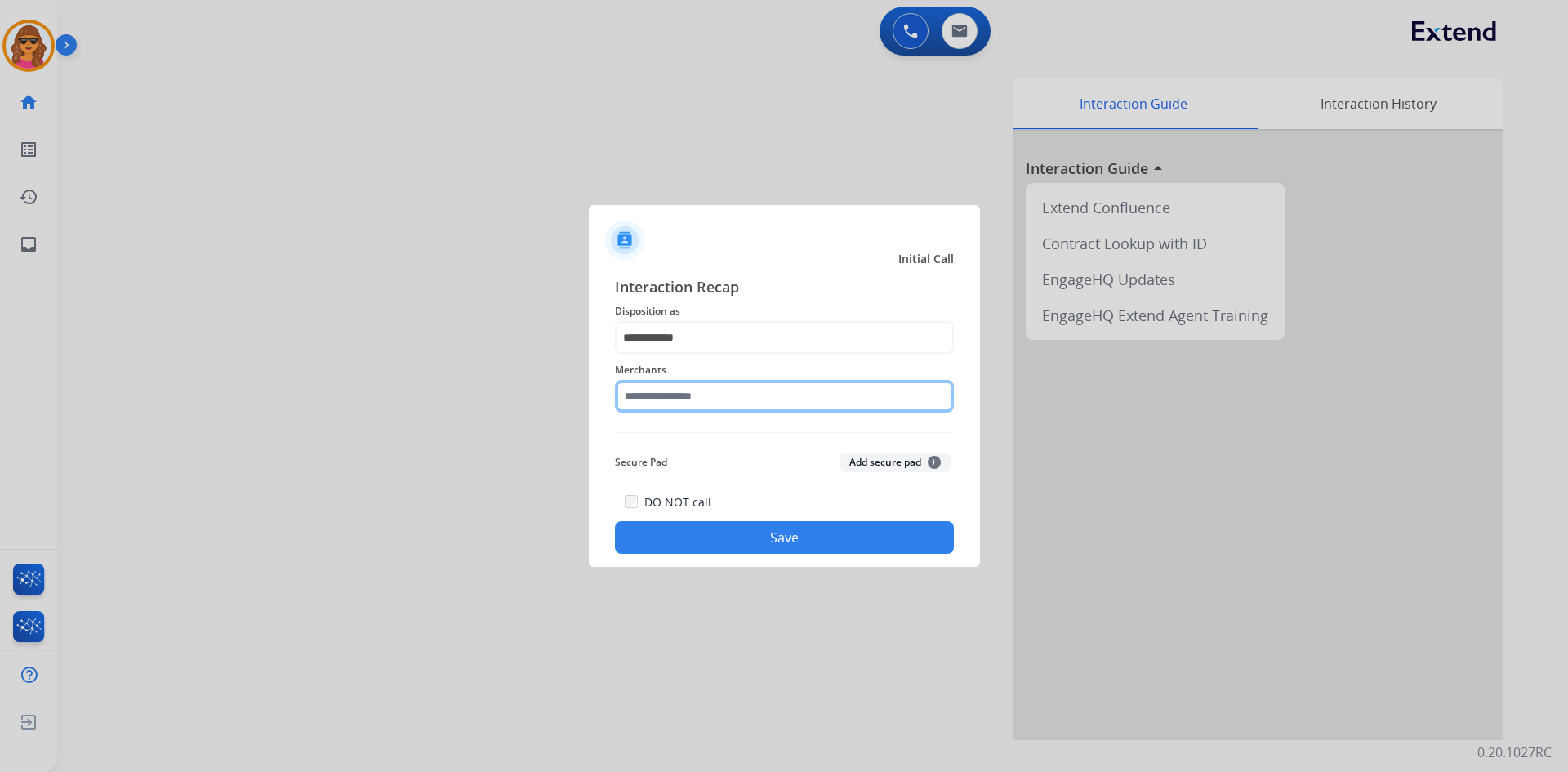
click at [628, 394] on input "text" at bounding box center [784, 396] width 339 height 33
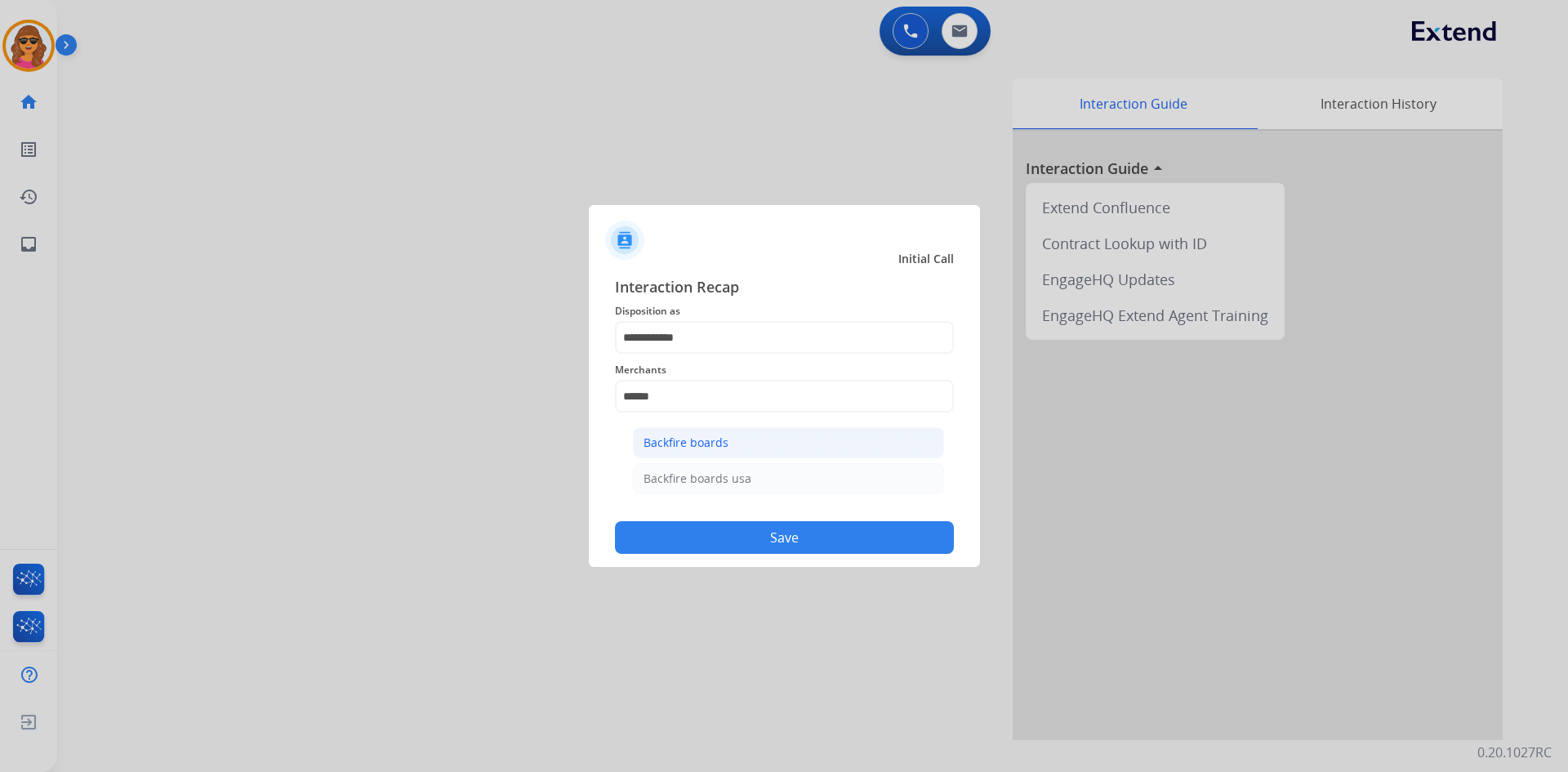
click at [691, 442] on div "Backfire boards" at bounding box center [686, 442] width 85 height 16
type input "**********"
click at [798, 550] on button "Save" at bounding box center [784, 537] width 339 height 33
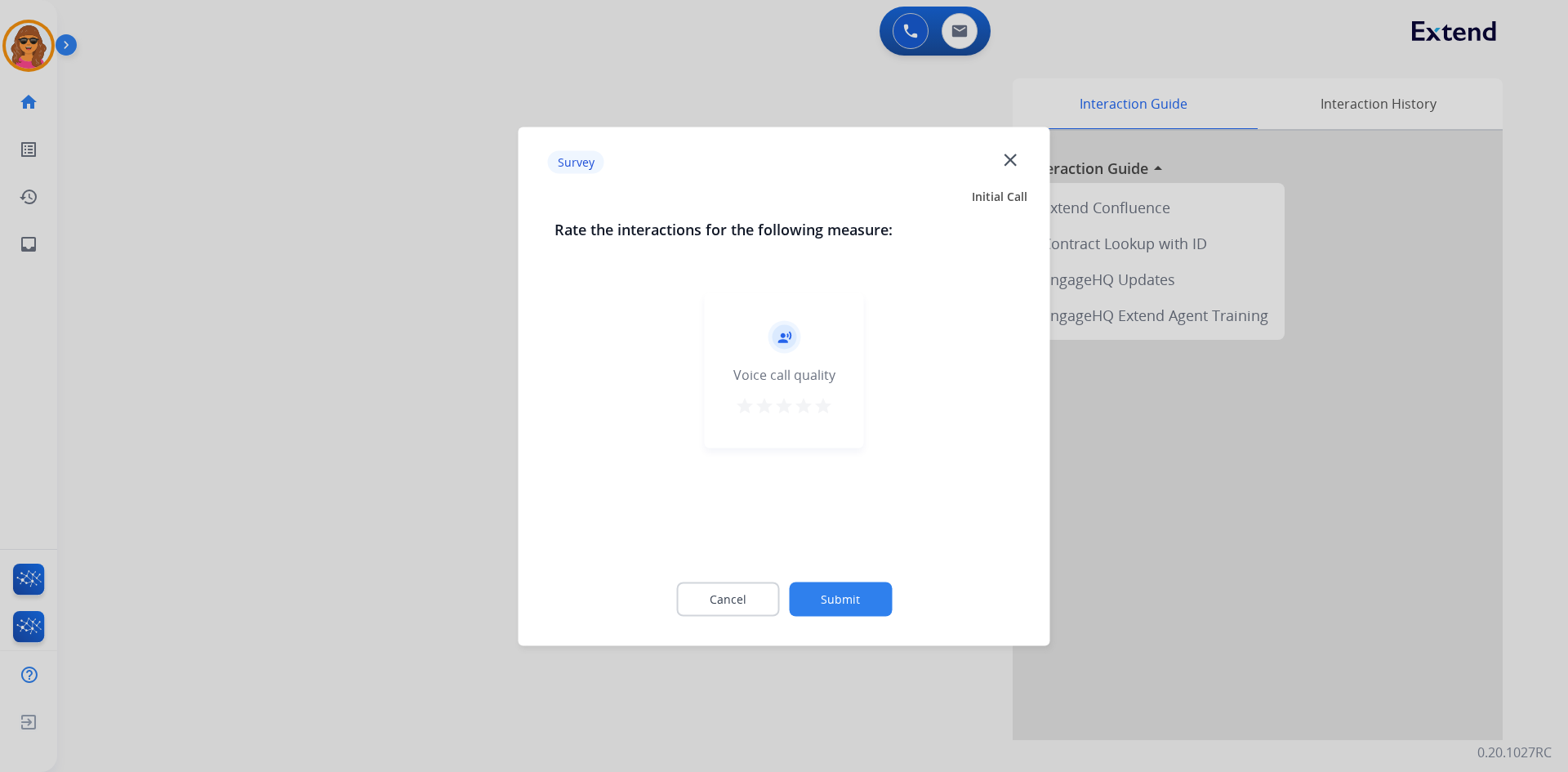
click at [822, 407] on mat-icon "star" at bounding box center [823, 405] width 20 height 20
click at [859, 608] on button "Submit" at bounding box center [841, 599] width 103 height 34
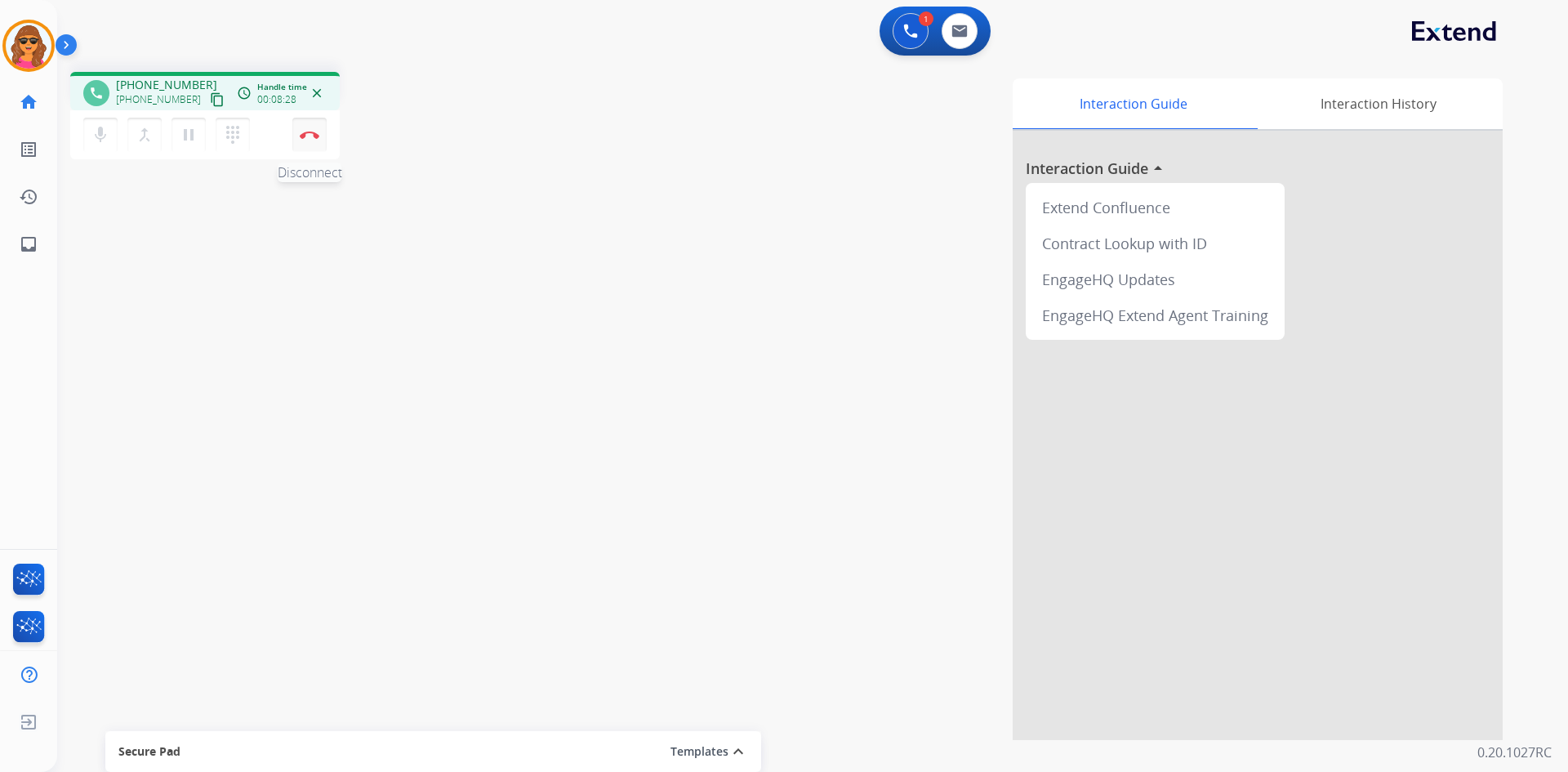
click at [306, 146] on button "Disconnect" at bounding box center [309, 135] width 34 height 34
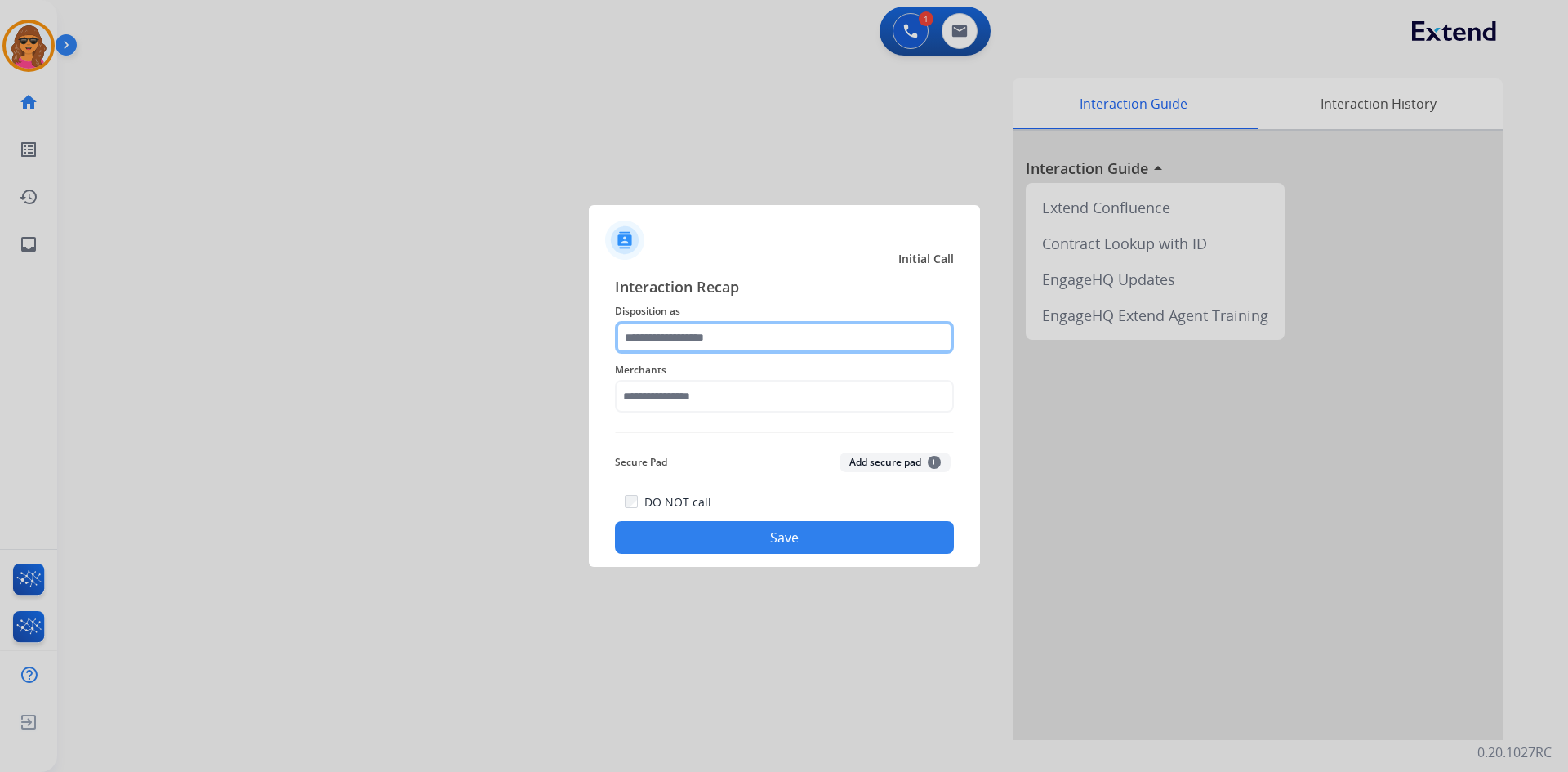
click at [635, 340] on input "text" at bounding box center [784, 337] width 339 height 33
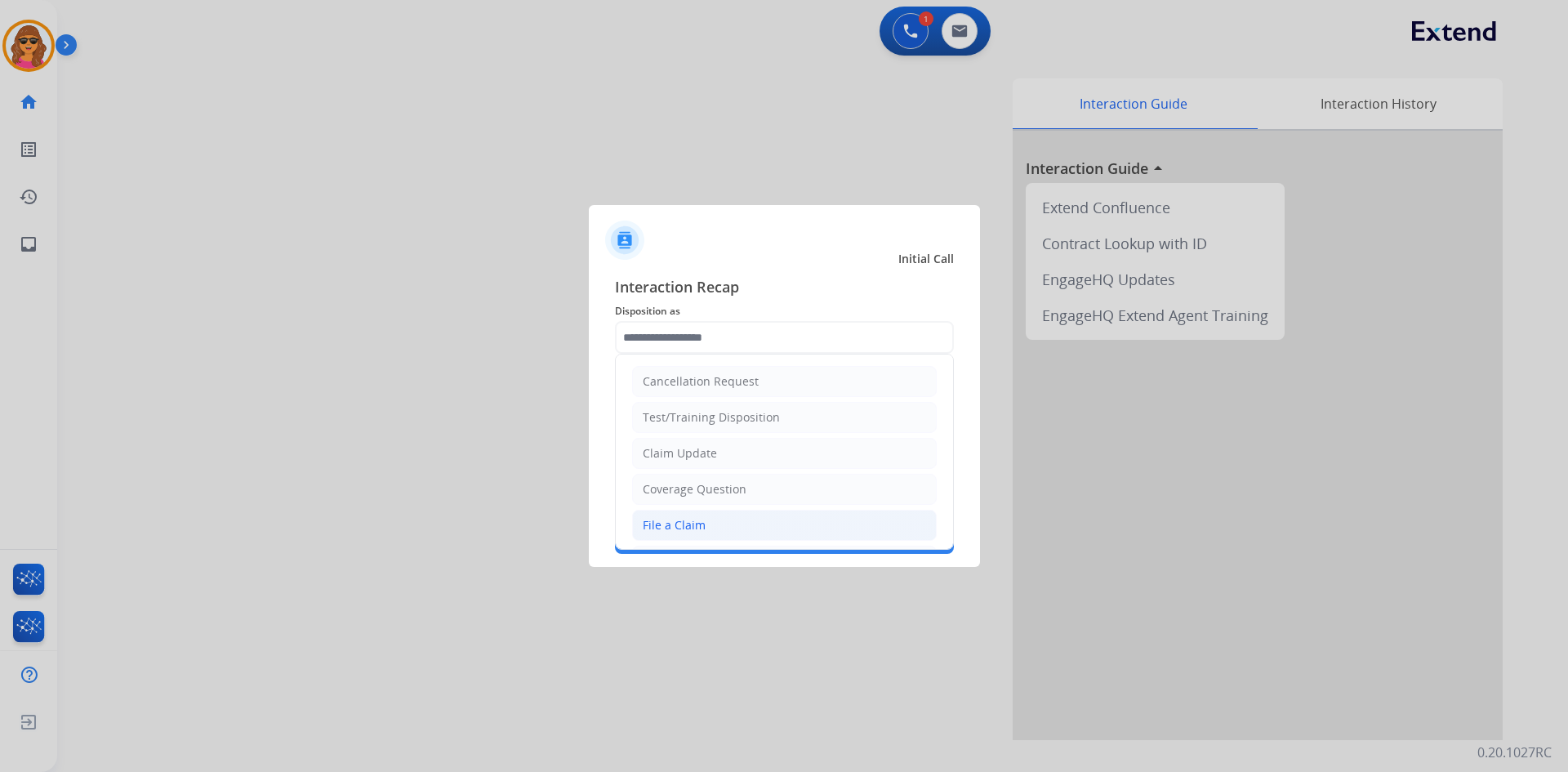
click at [682, 531] on div "File a Claim" at bounding box center [674, 524] width 63 height 16
type input "**********"
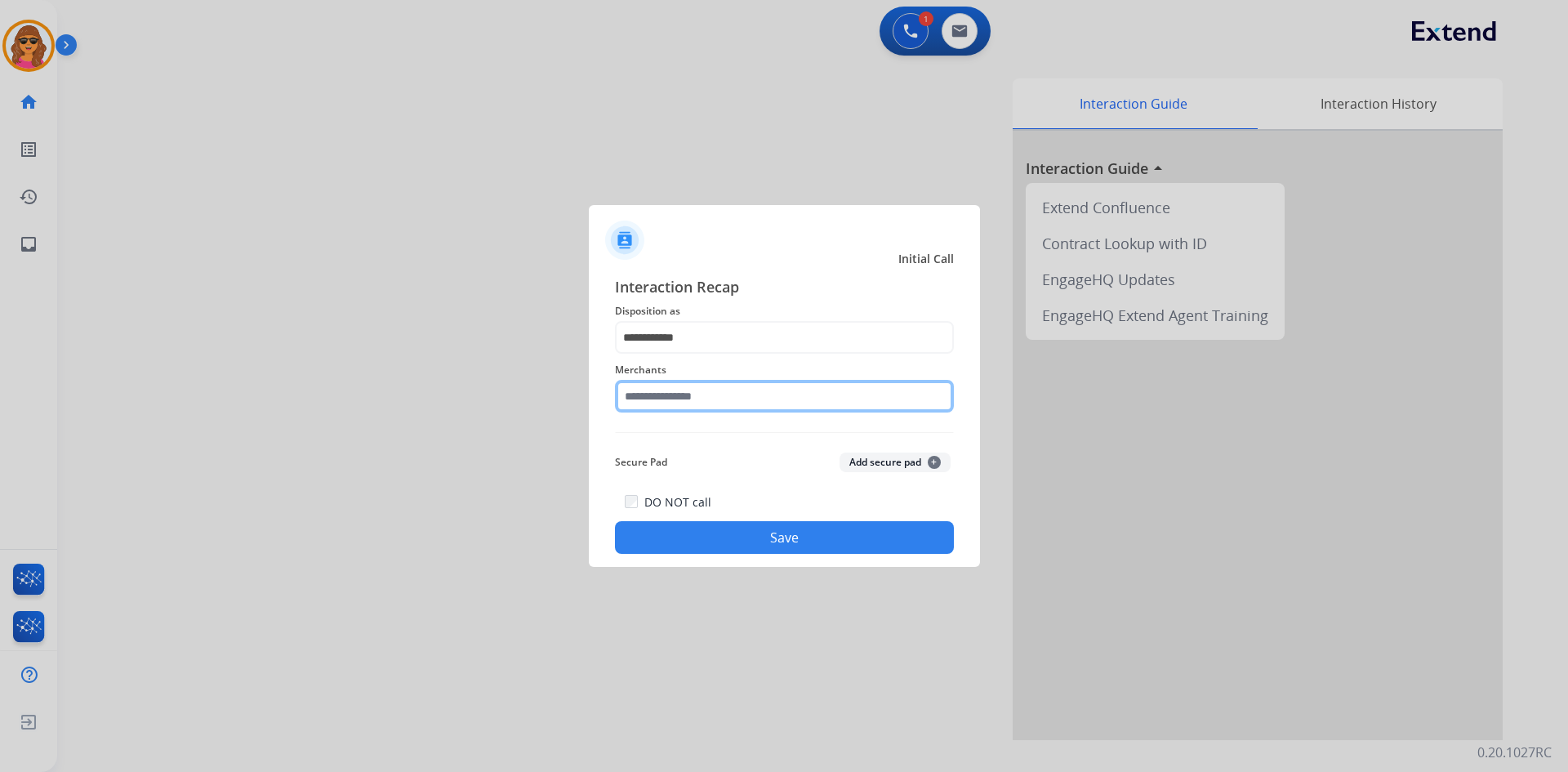
click at [629, 393] on input "text" at bounding box center [784, 396] width 339 height 33
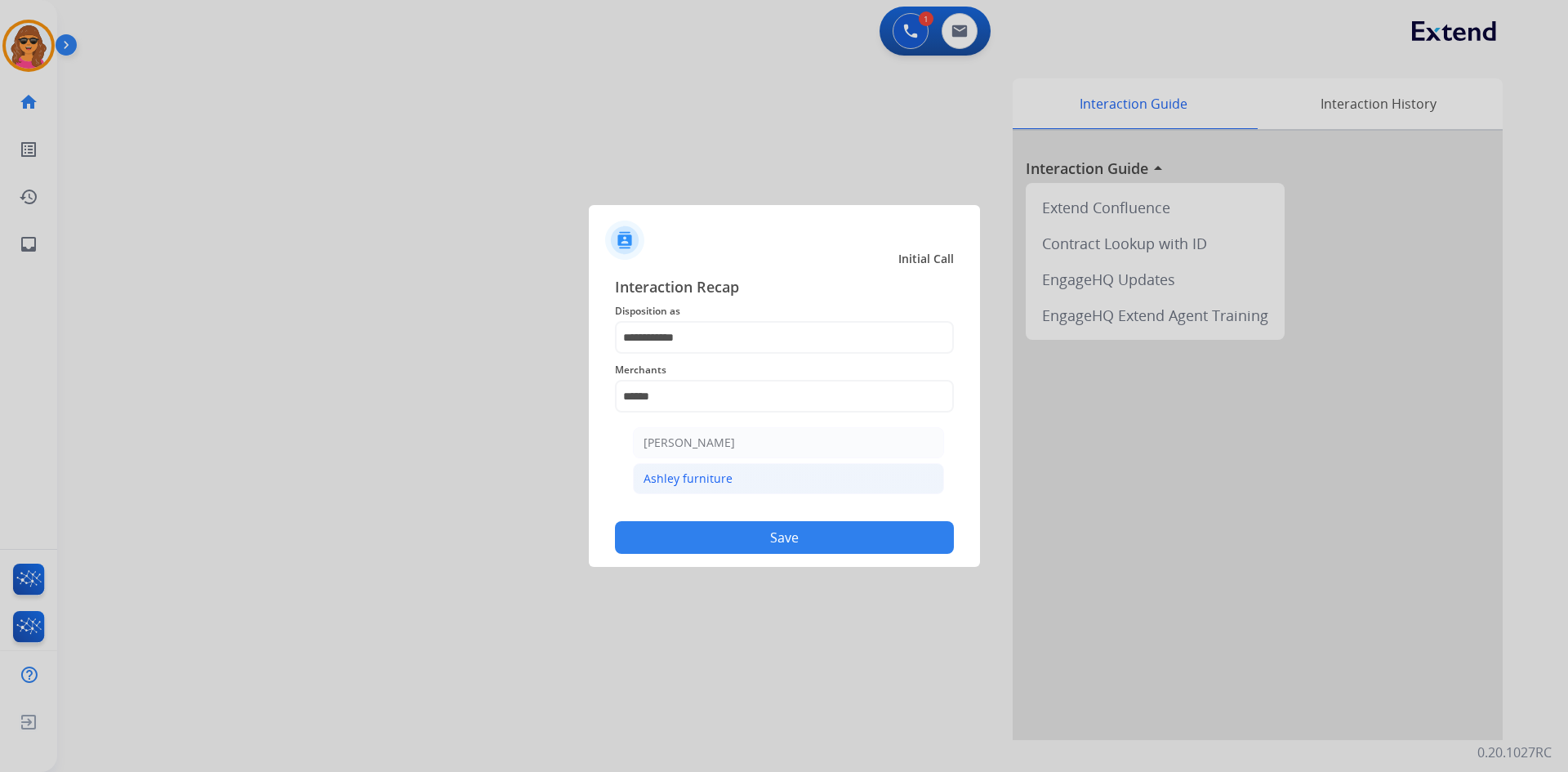
click at [700, 467] on li "Ashley furniture" at bounding box center [788, 479] width 311 height 31
type input "**********"
click at [836, 530] on button "Save" at bounding box center [784, 537] width 339 height 33
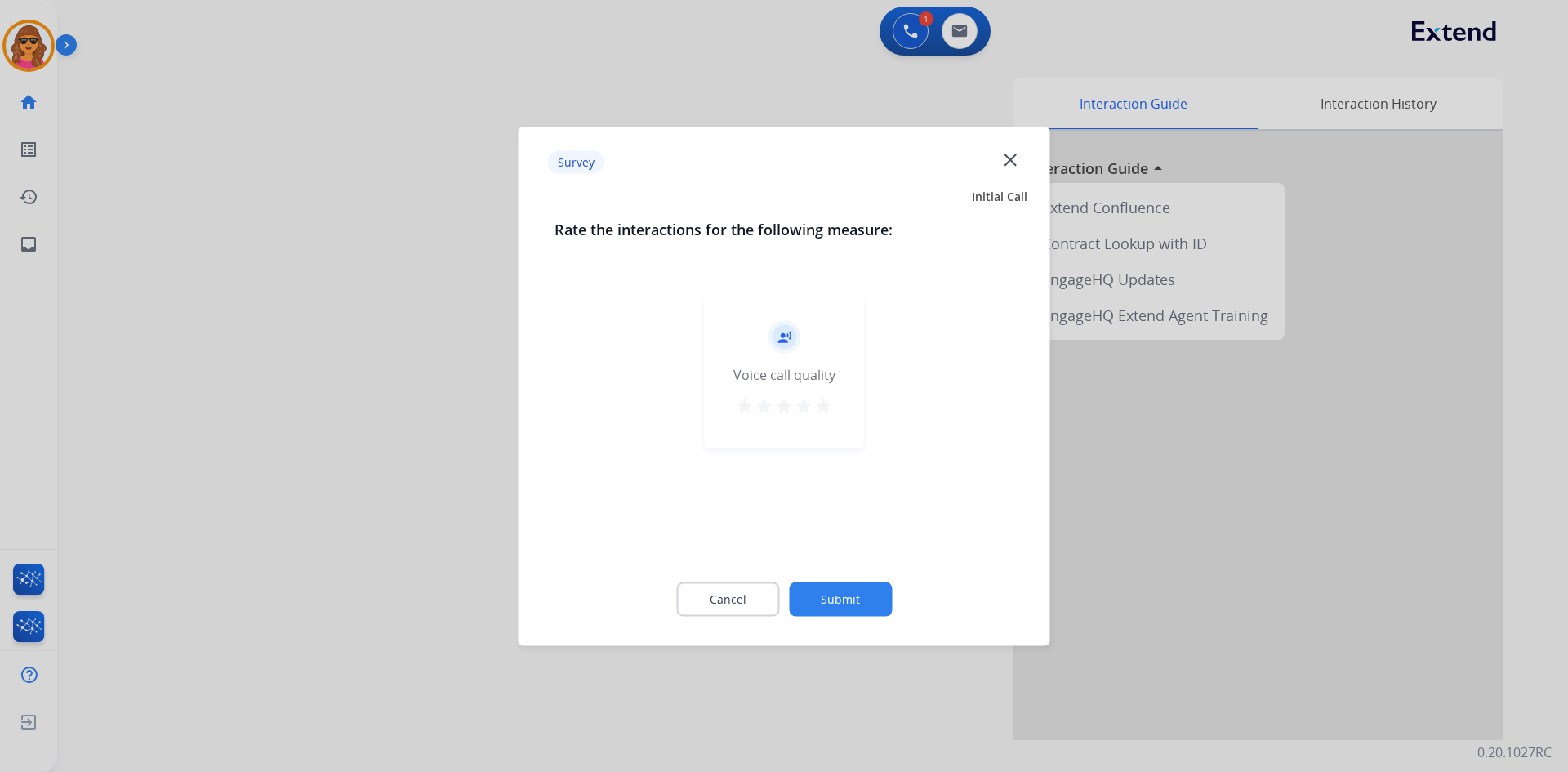
click at [820, 401] on mat-icon "star" at bounding box center [823, 405] width 20 height 20
click at [888, 604] on button "Submit" at bounding box center [841, 599] width 103 height 34
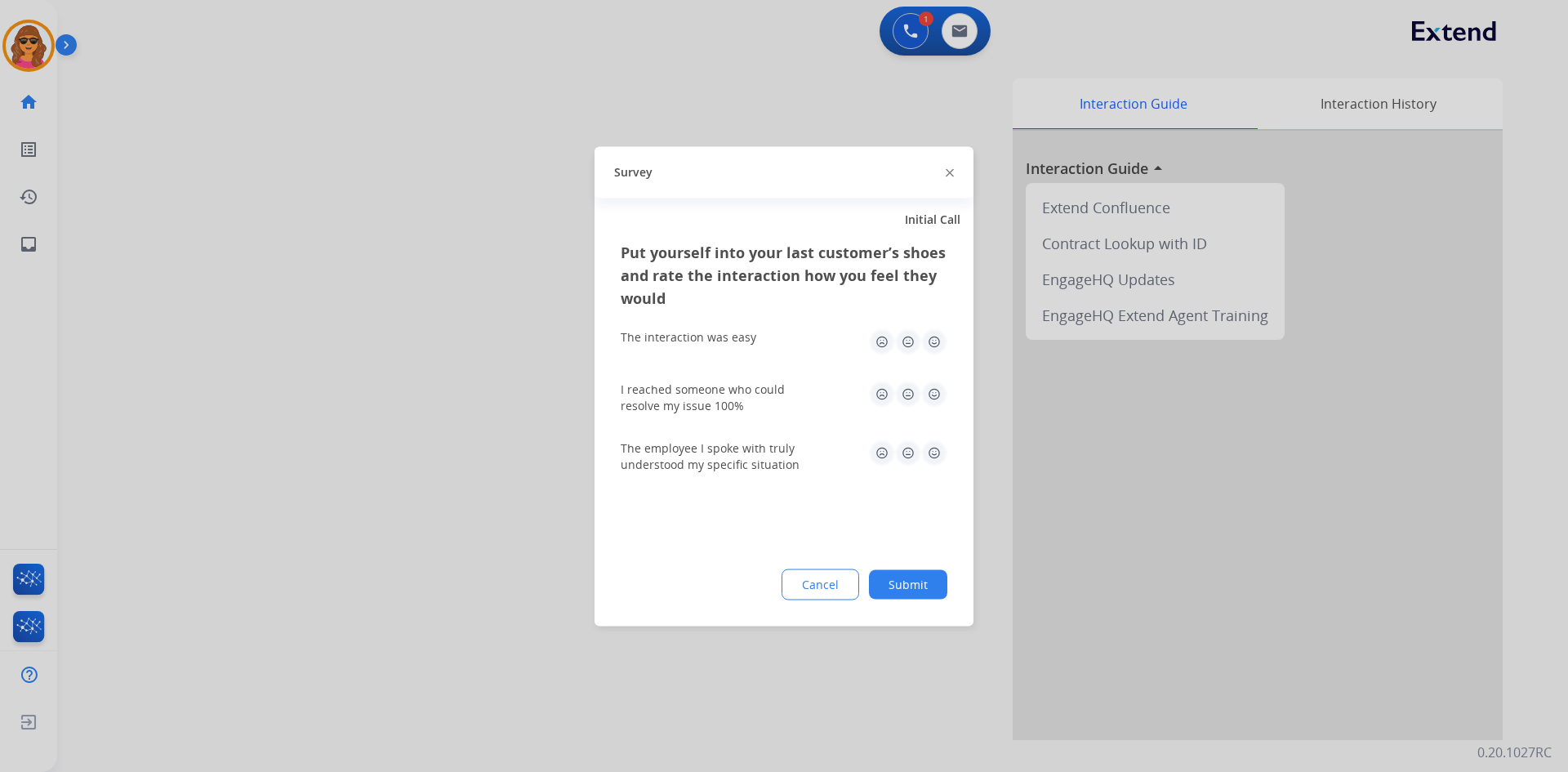
click at [930, 341] on img at bounding box center [934, 341] width 26 height 26
click at [929, 388] on img at bounding box center [934, 394] width 26 height 26
click at [933, 455] on img at bounding box center [934, 452] width 26 height 26
click at [919, 583] on button "Submit" at bounding box center [908, 584] width 78 height 29
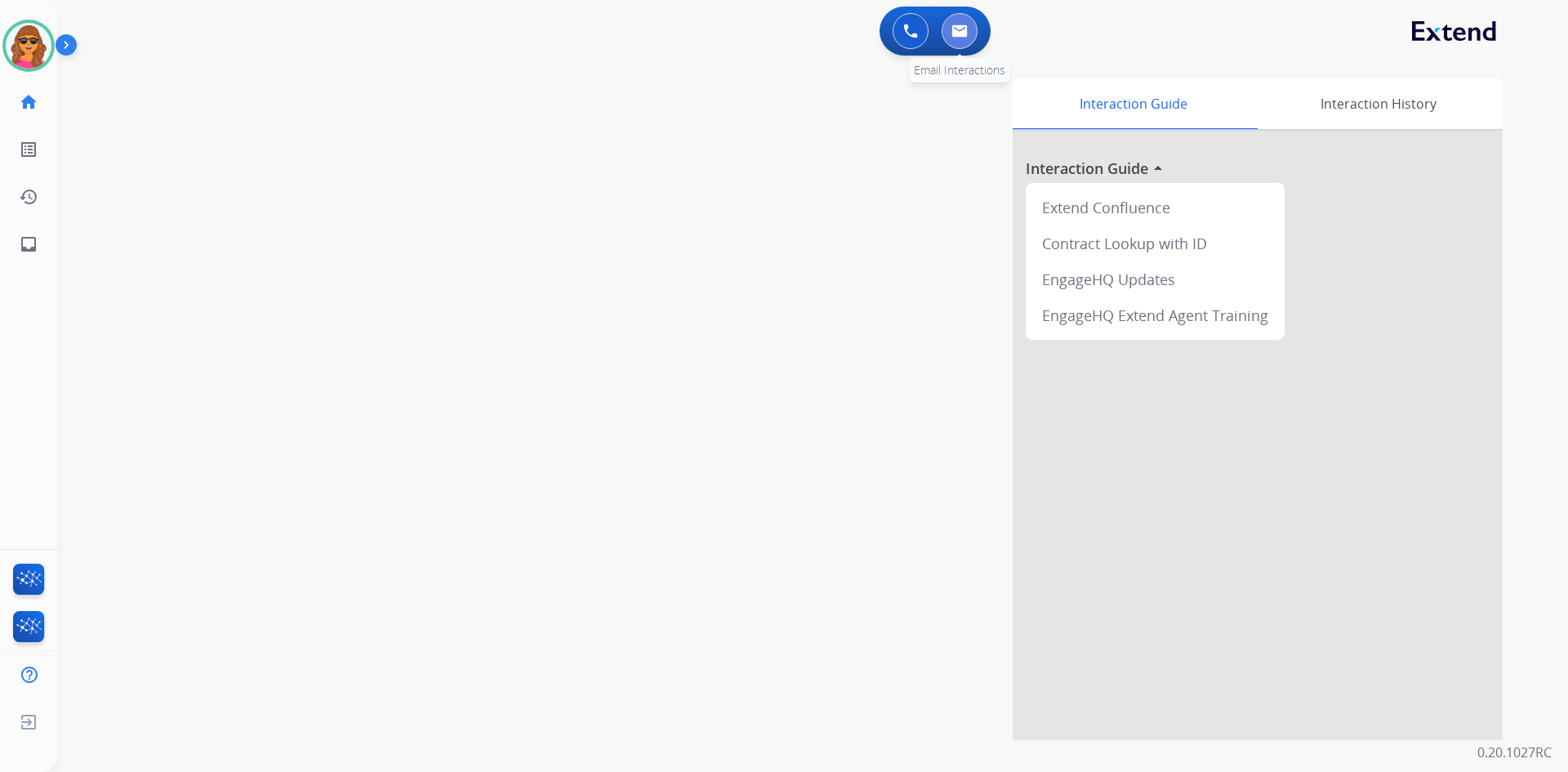
click at [970, 34] on button at bounding box center [960, 31] width 36 height 36
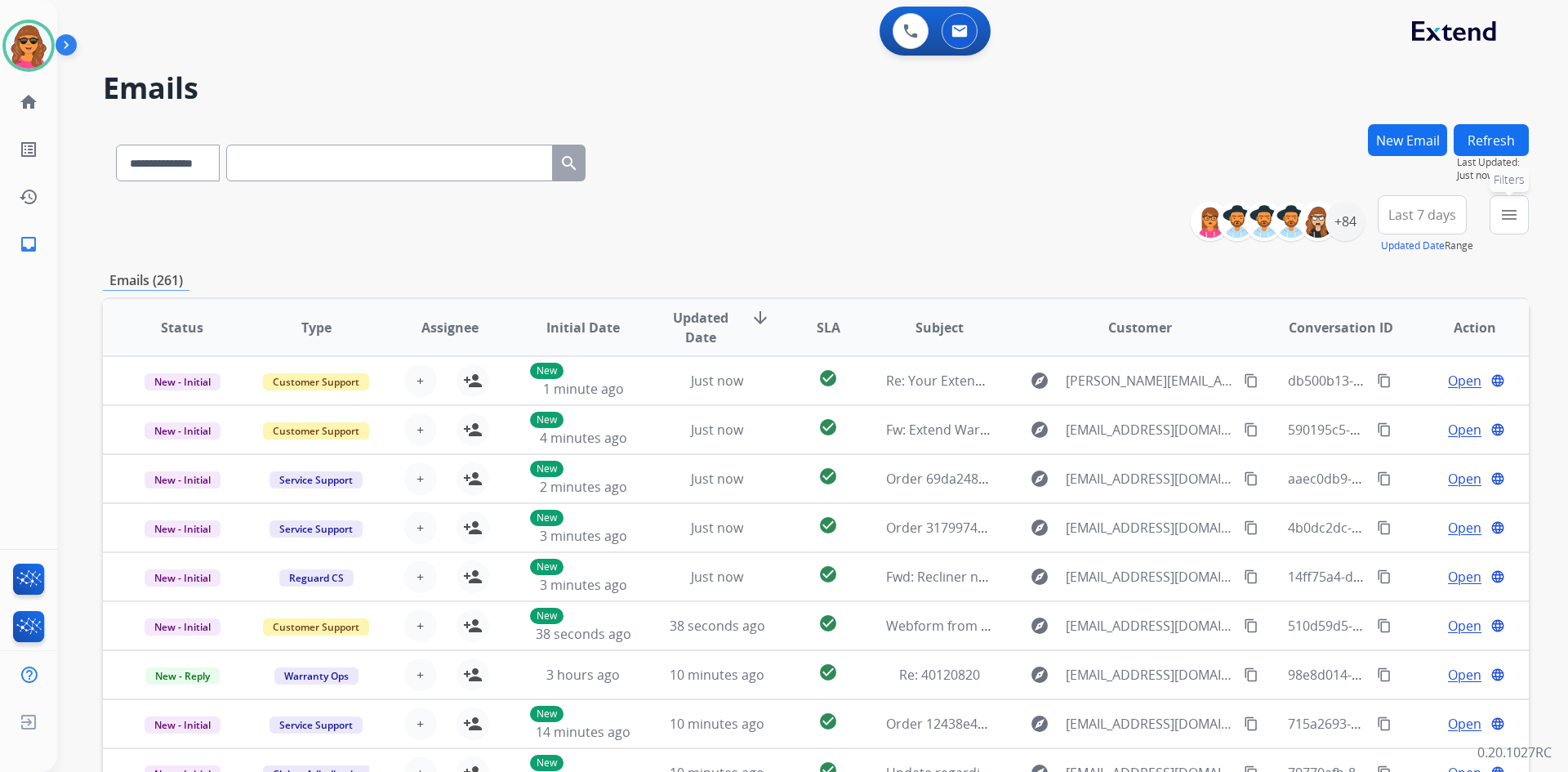
click at [1516, 212] on mat-icon "menu" at bounding box center [1510, 214] width 20 height 20
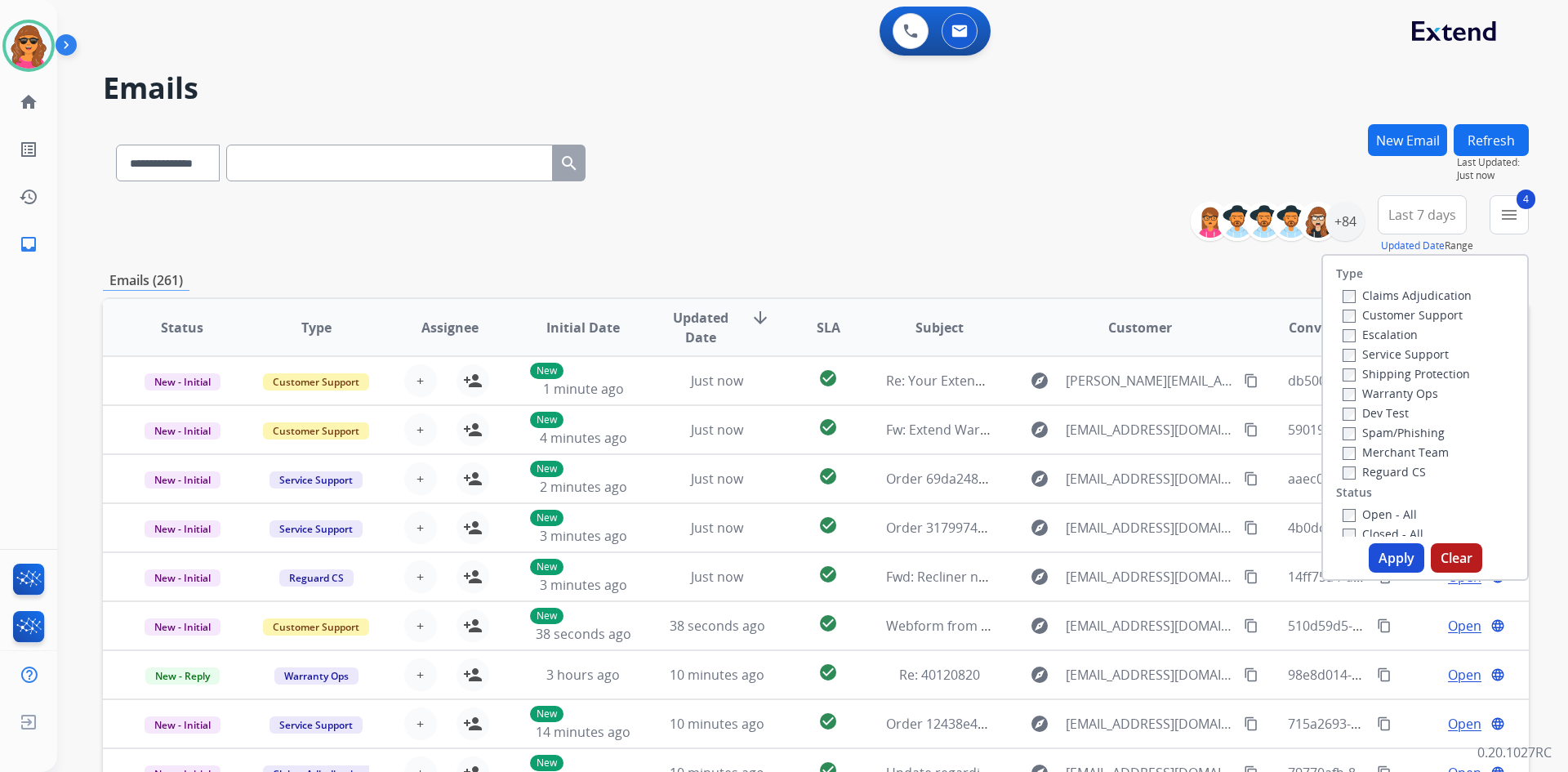
click at [1390, 555] on button "Apply" at bounding box center [1396, 558] width 56 height 29
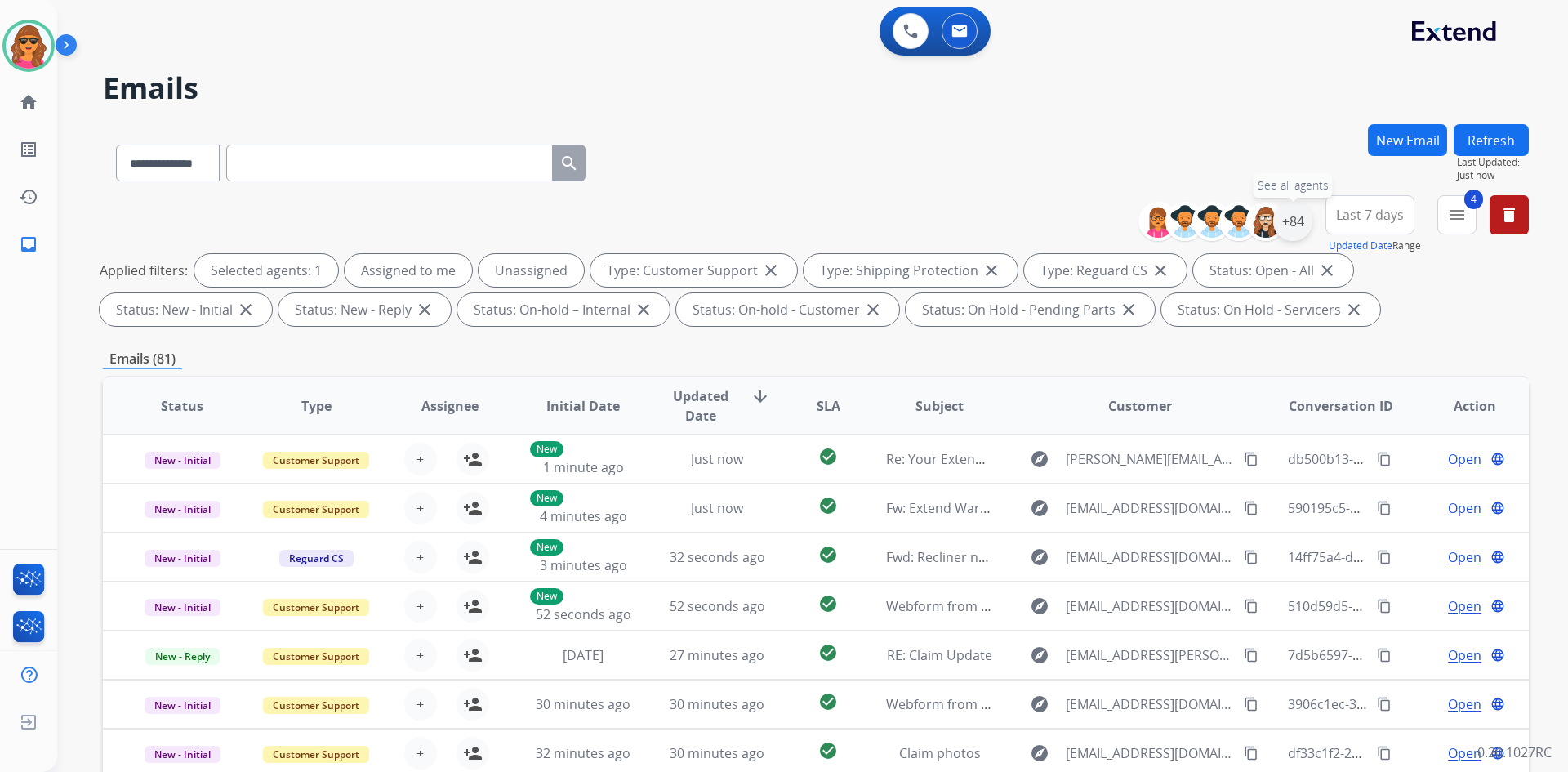
click at [1290, 211] on div "+84" at bounding box center [1293, 222] width 40 height 40
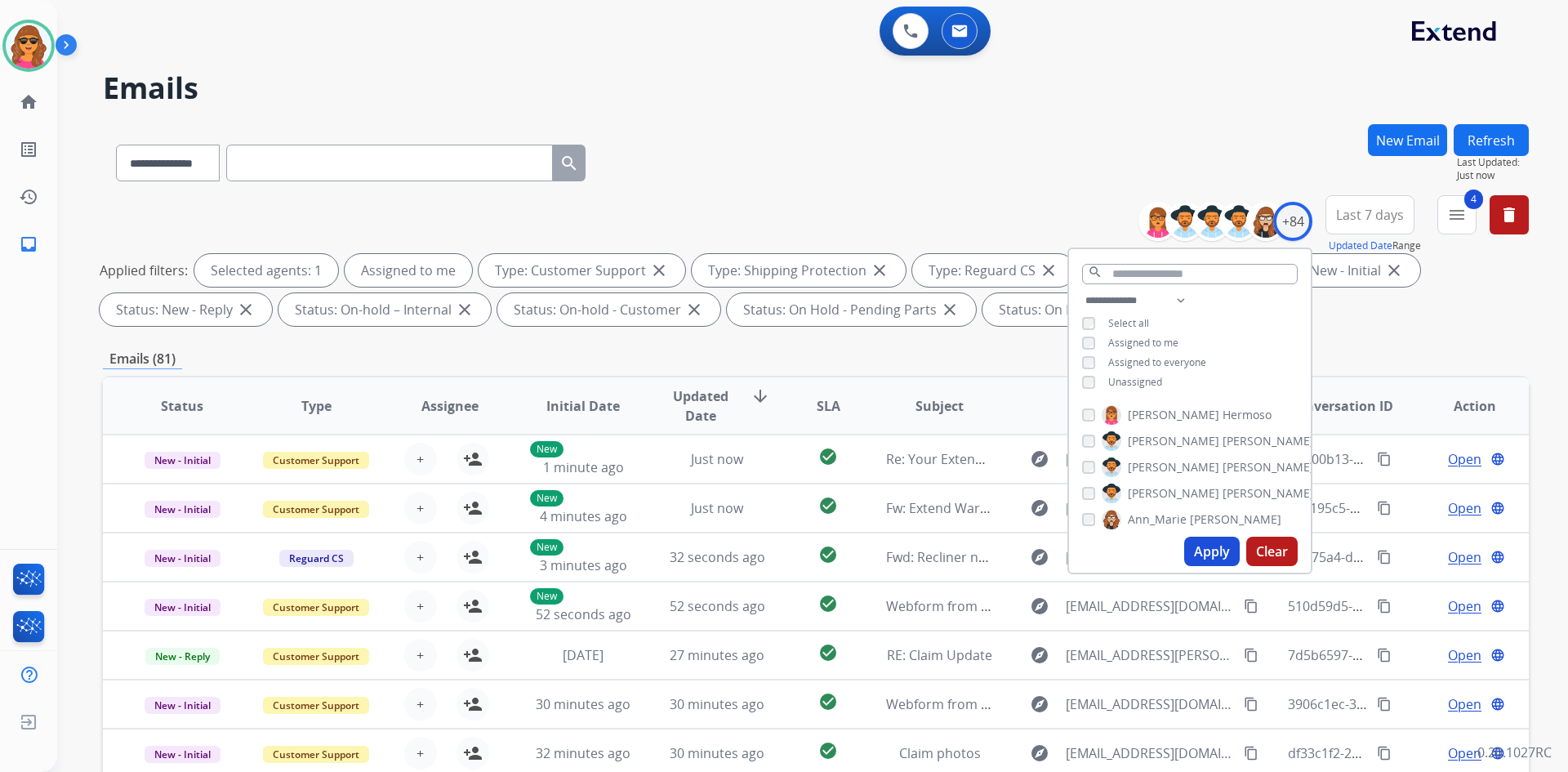
click at [1218, 552] on button "Apply" at bounding box center [1212, 551] width 56 height 29
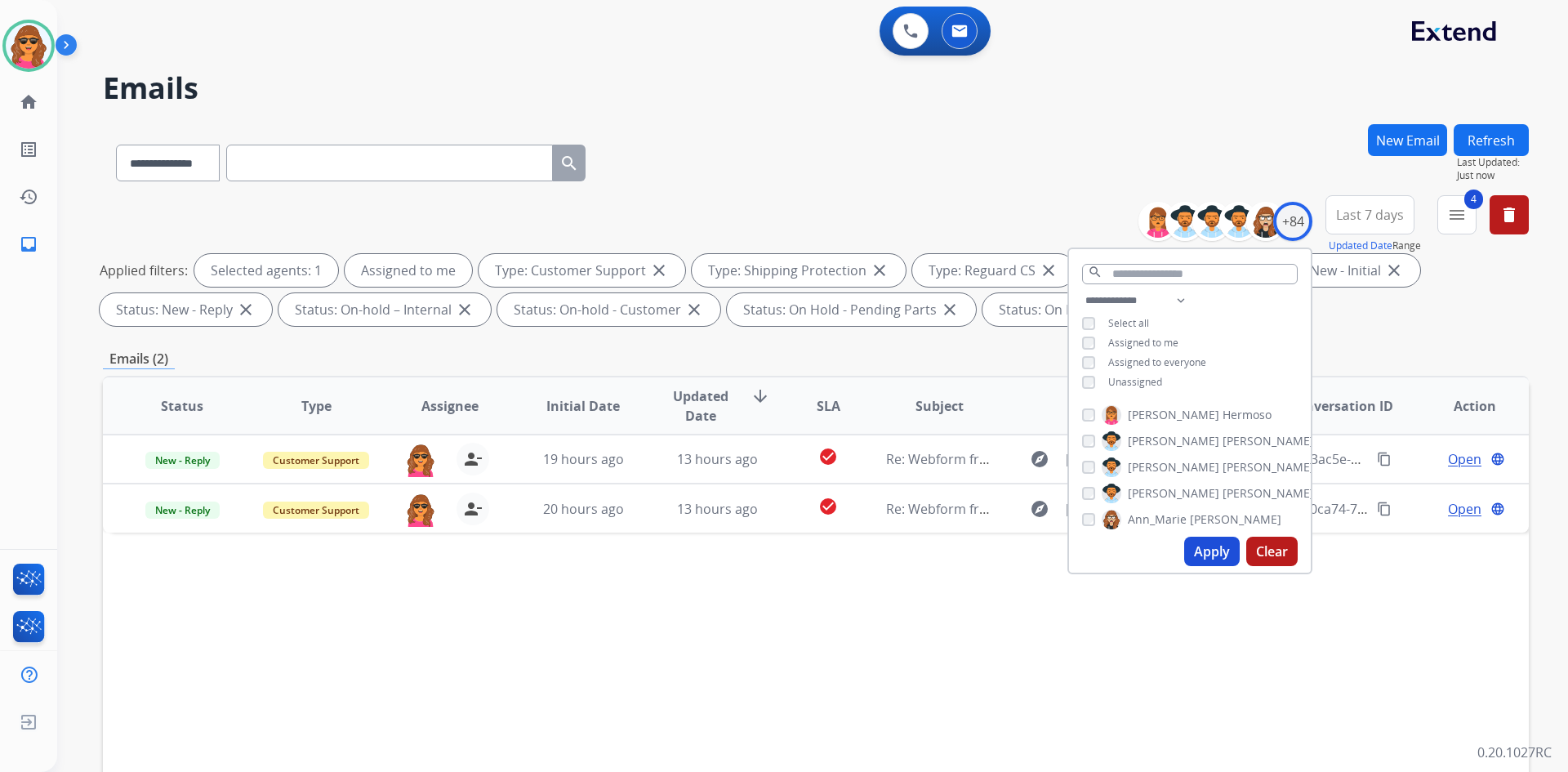
click at [1494, 289] on div "Applied filters: Selected agents: 1 Assigned to me Type: Customer Support close…" at bounding box center [812, 291] width 1426 height 72
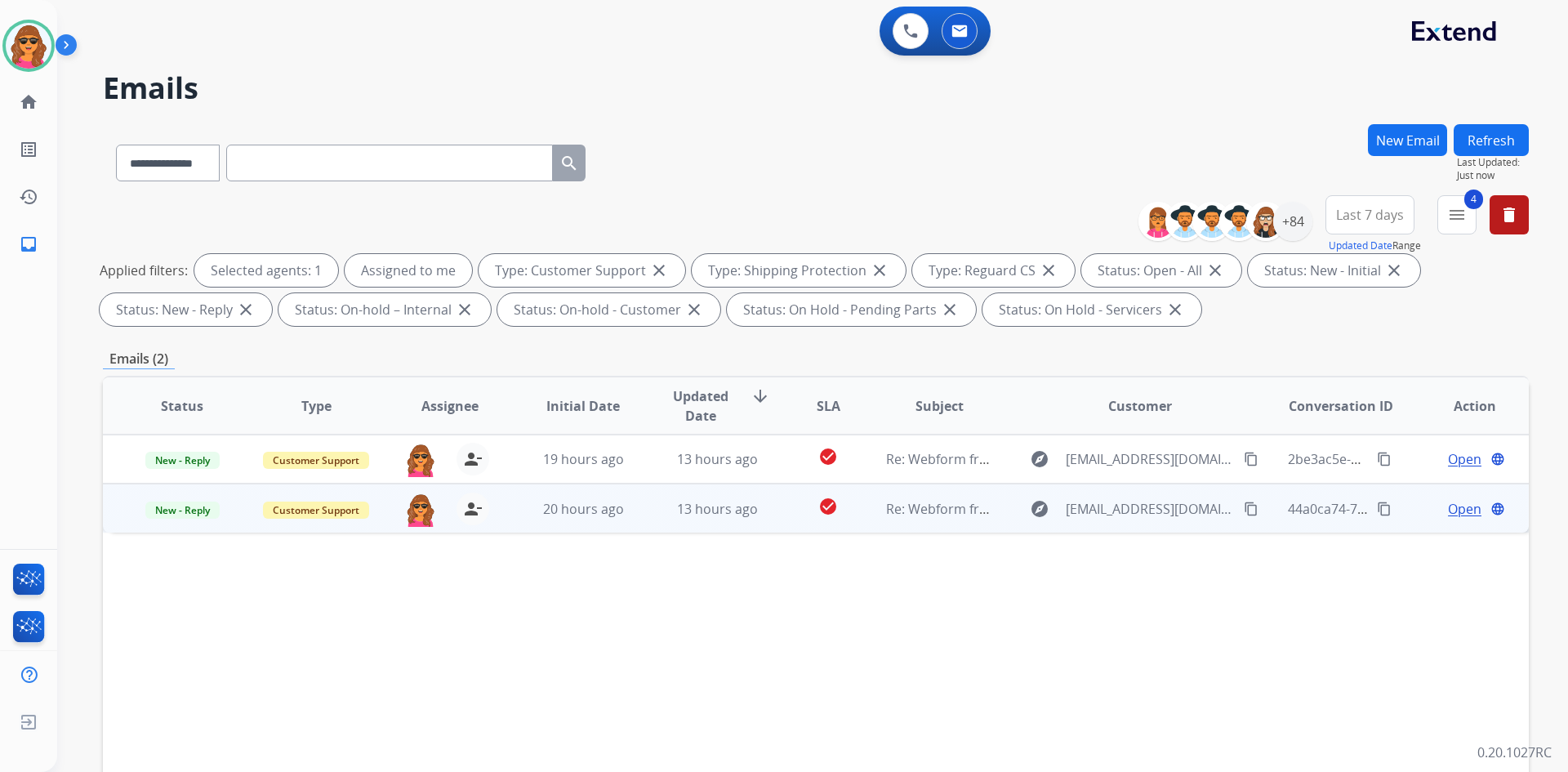
click at [1461, 502] on span "Open" at bounding box center [1465, 509] width 34 height 20
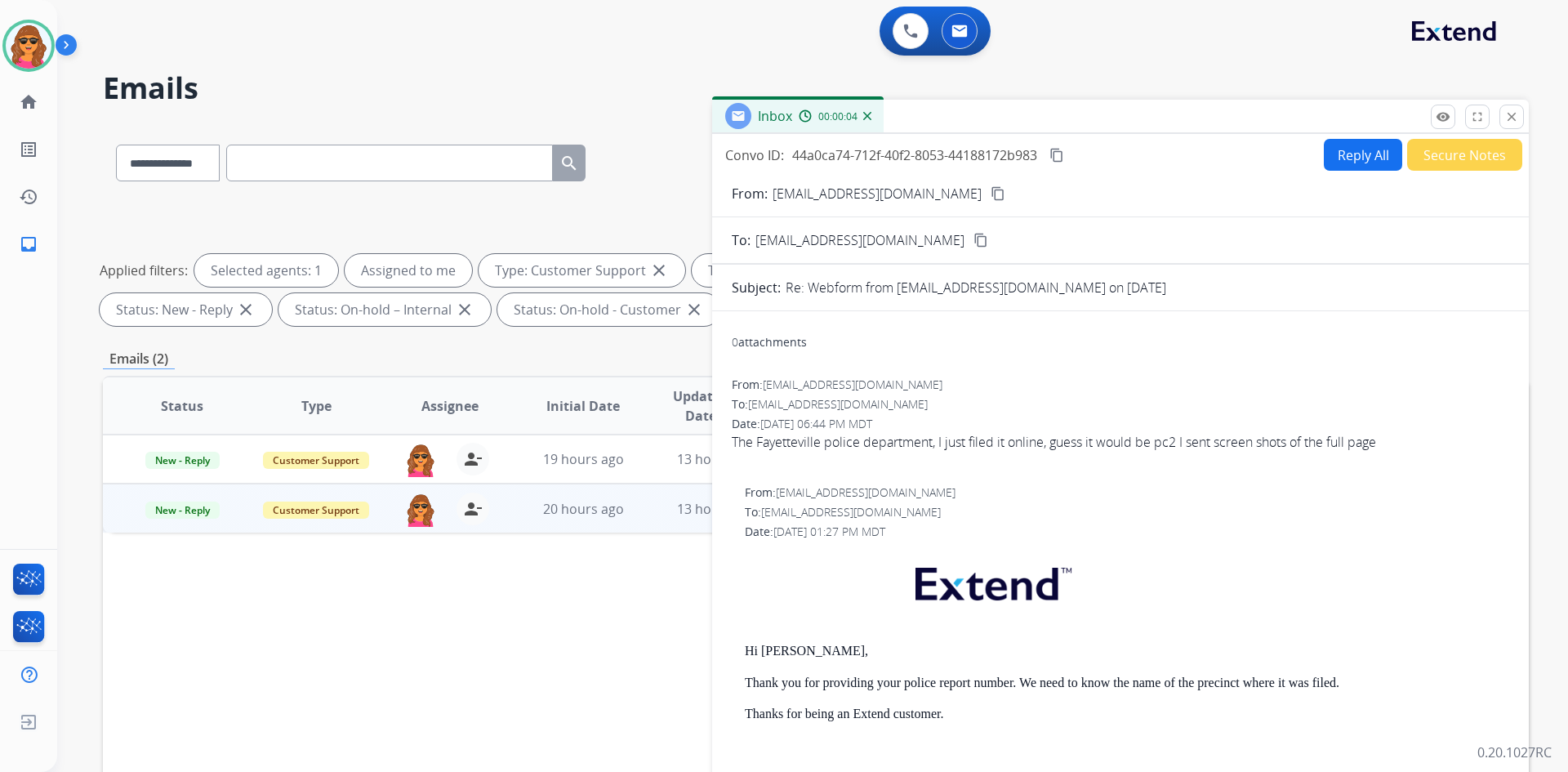
click at [1434, 152] on button "Secure Notes" at bounding box center [1465, 155] width 115 height 32
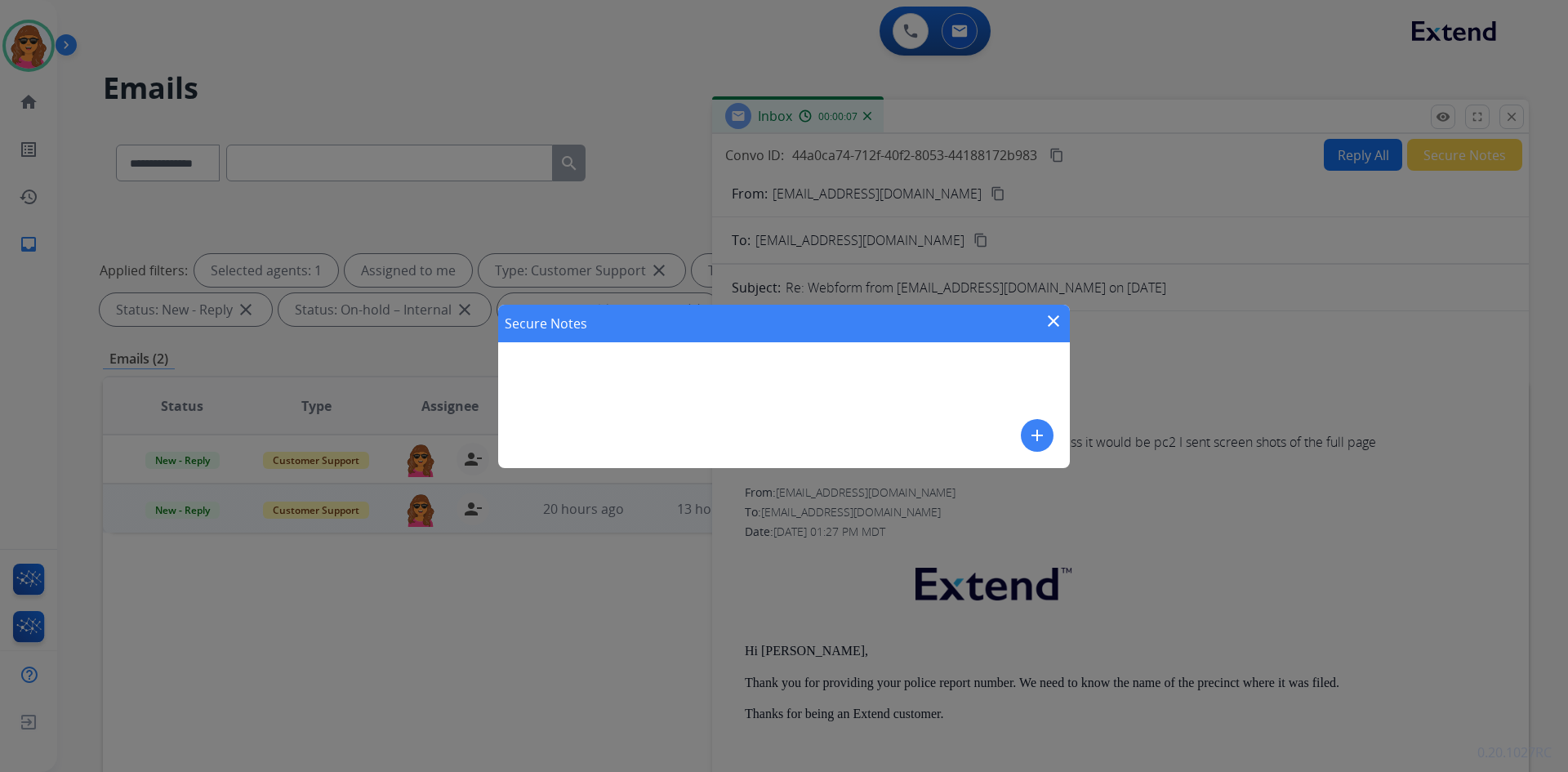
click at [1031, 438] on mat-icon "add" at bounding box center [1037, 435] width 20 height 20
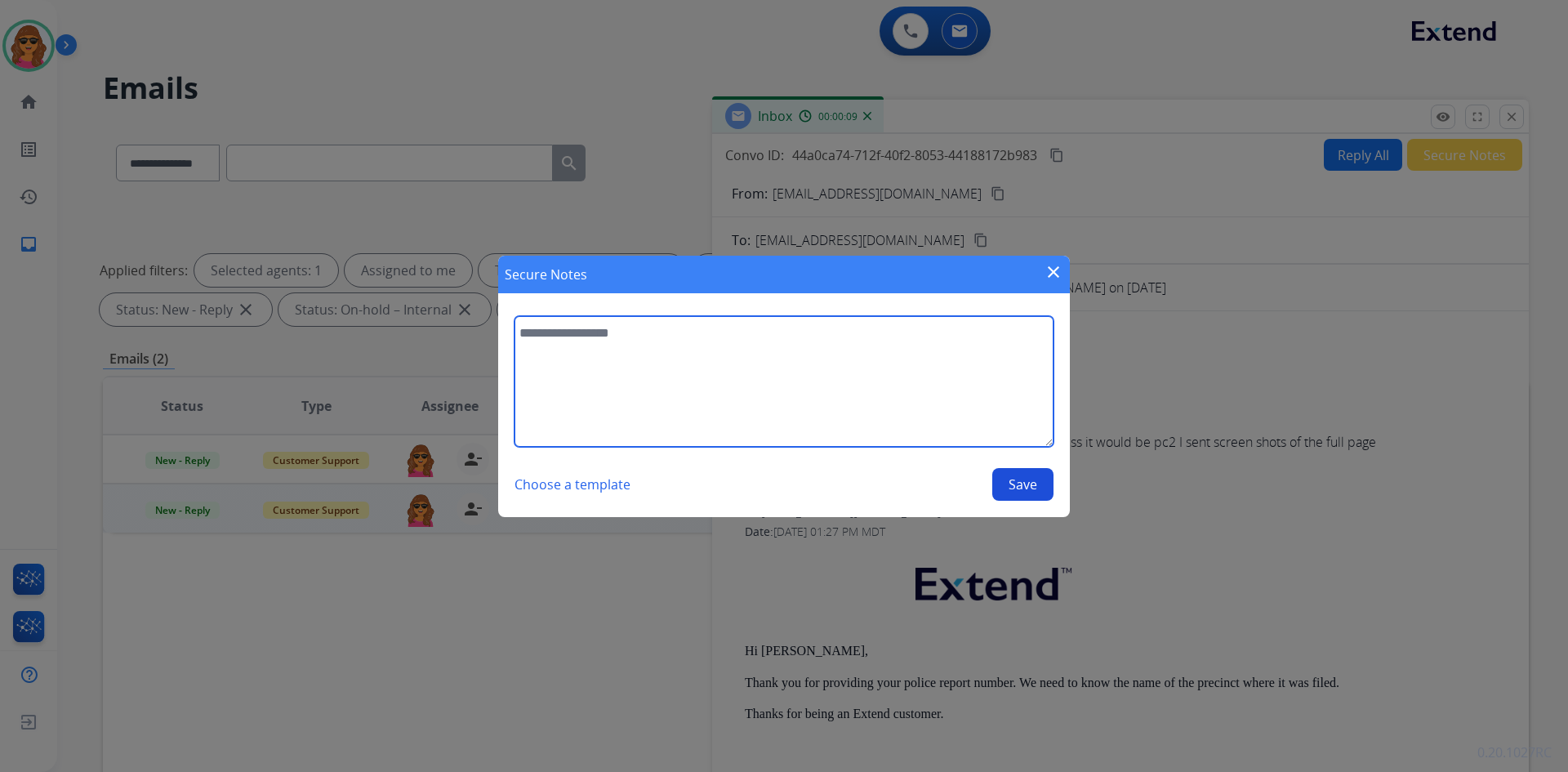
click at [524, 333] on textarea at bounding box center [784, 382] width 539 height 131
type textarea "**********"
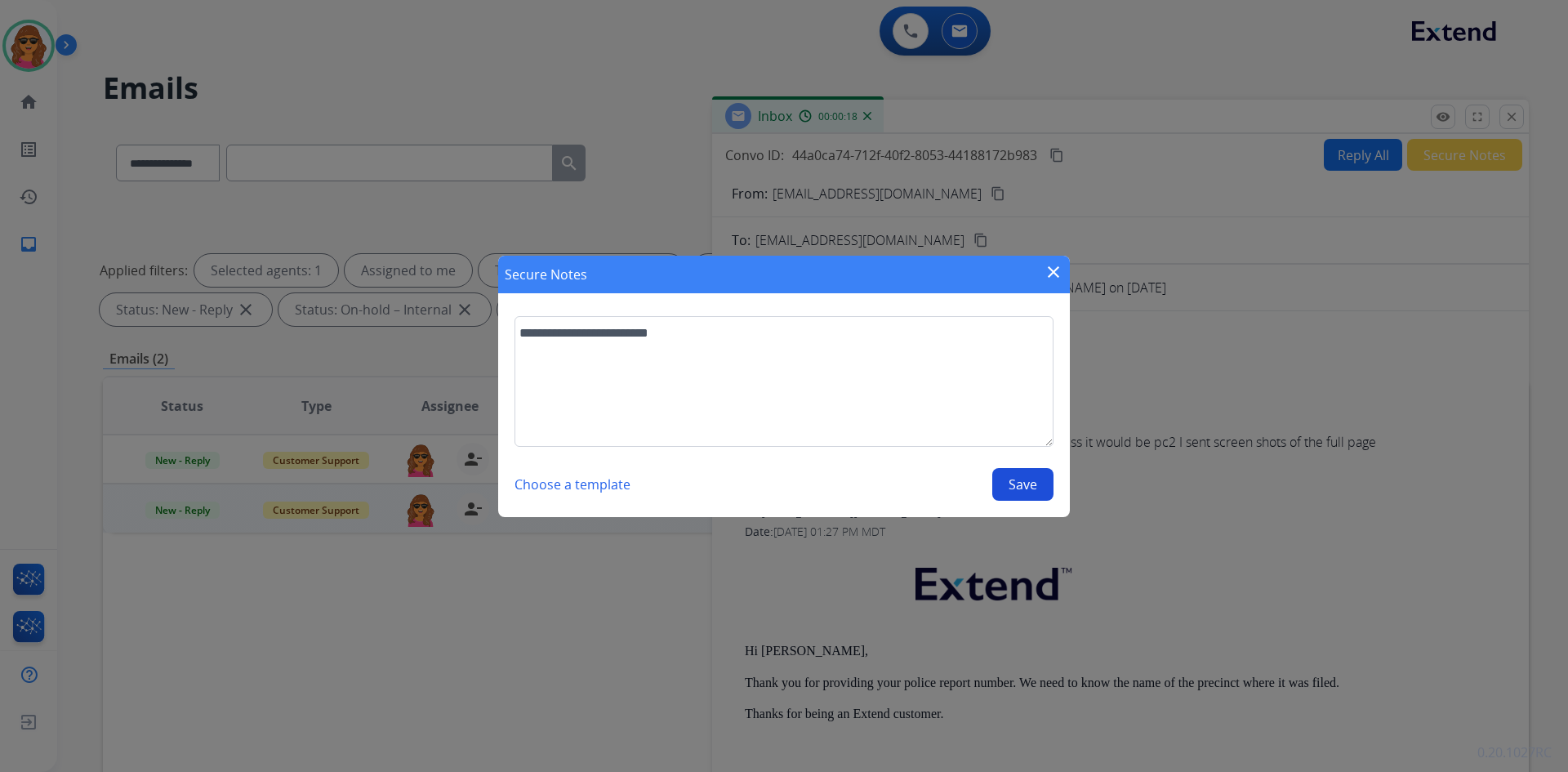
click at [1038, 484] on button "Save" at bounding box center [1022, 484] width 61 height 33
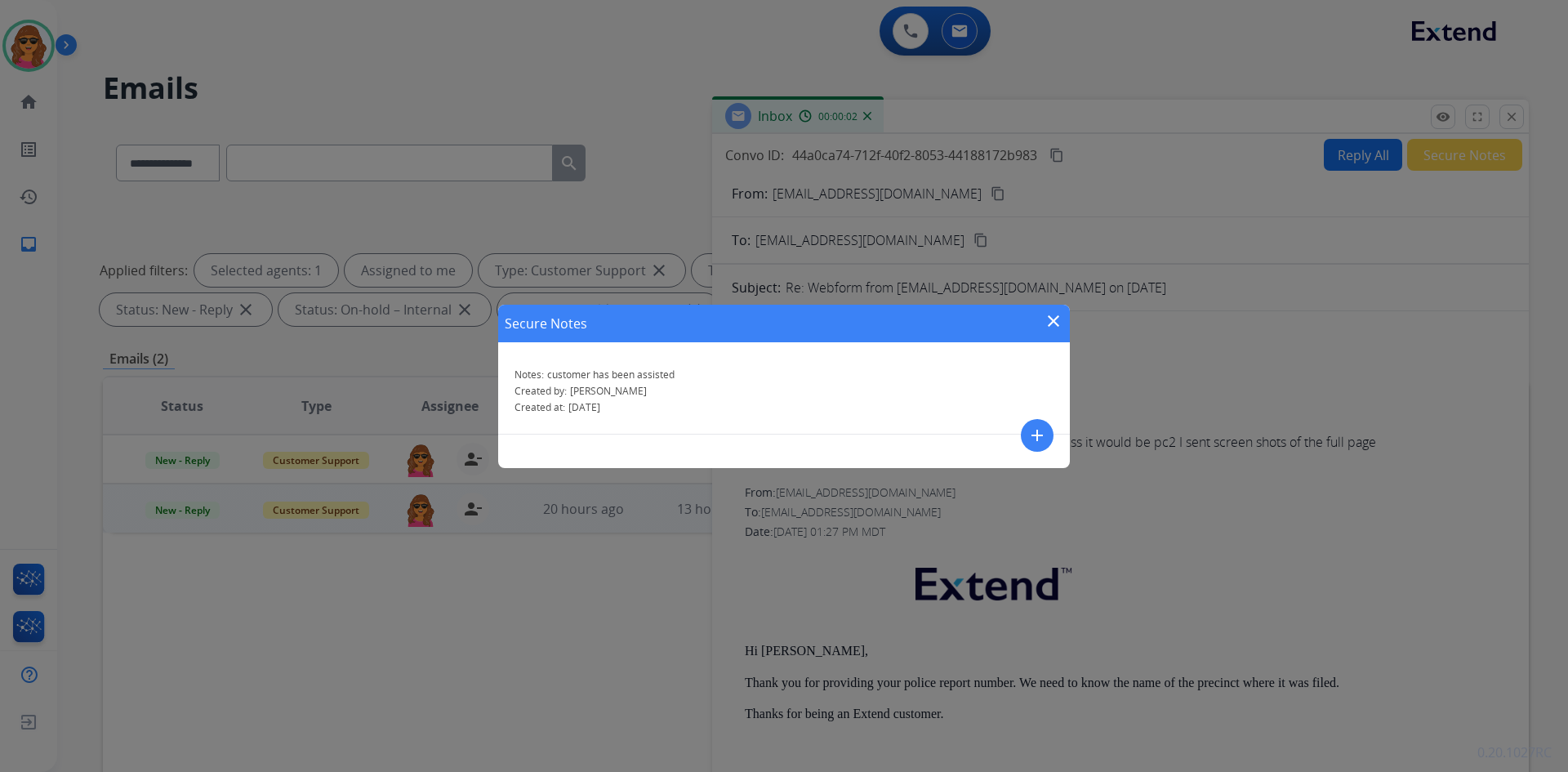
click at [1057, 314] on mat-icon "close" at bounding box center [1053, 321] width 20 height 20
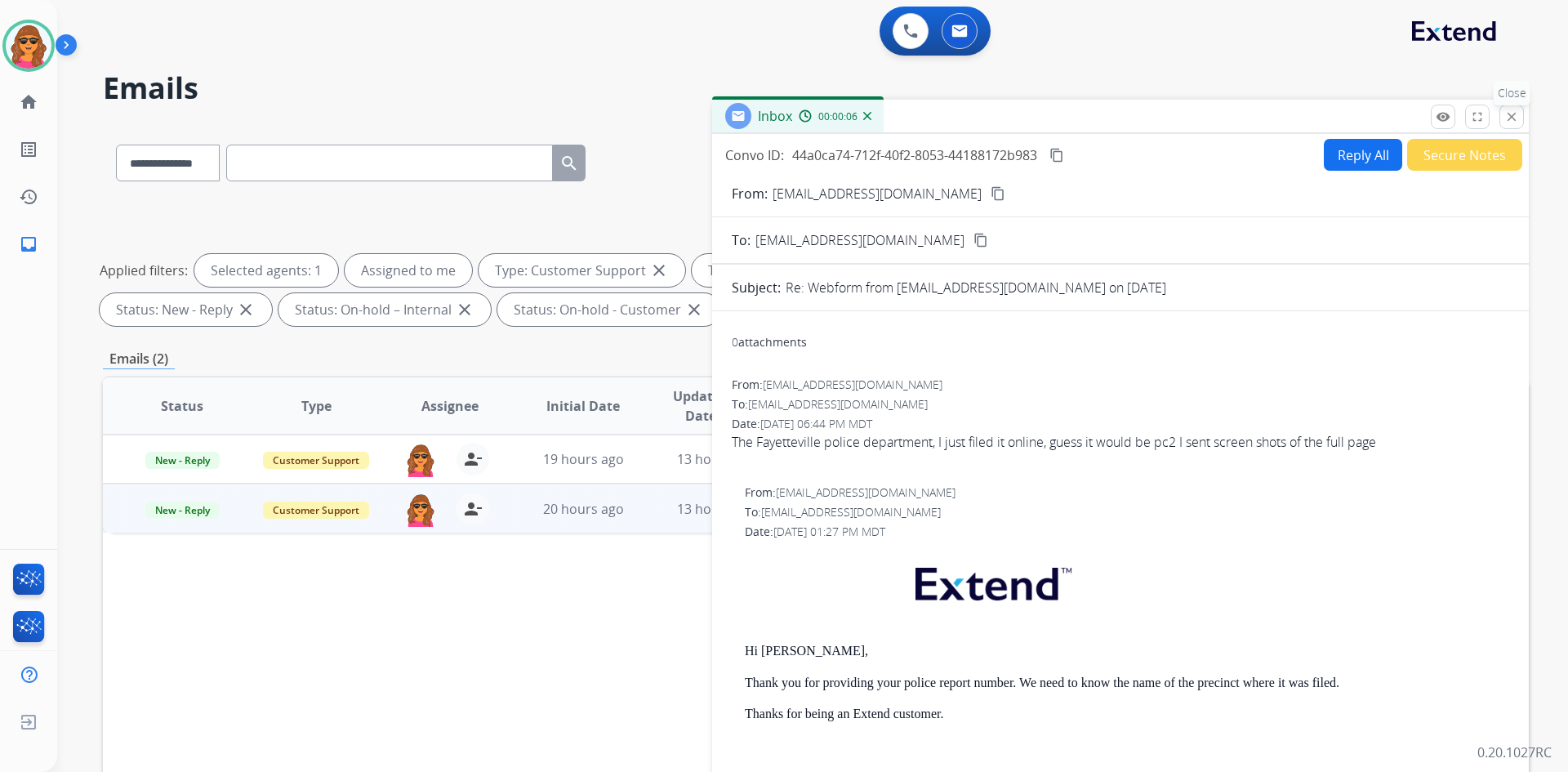
click at [1511, 114] on mat-icon "close" at bounding box center [1511, 116] width 15 height 15
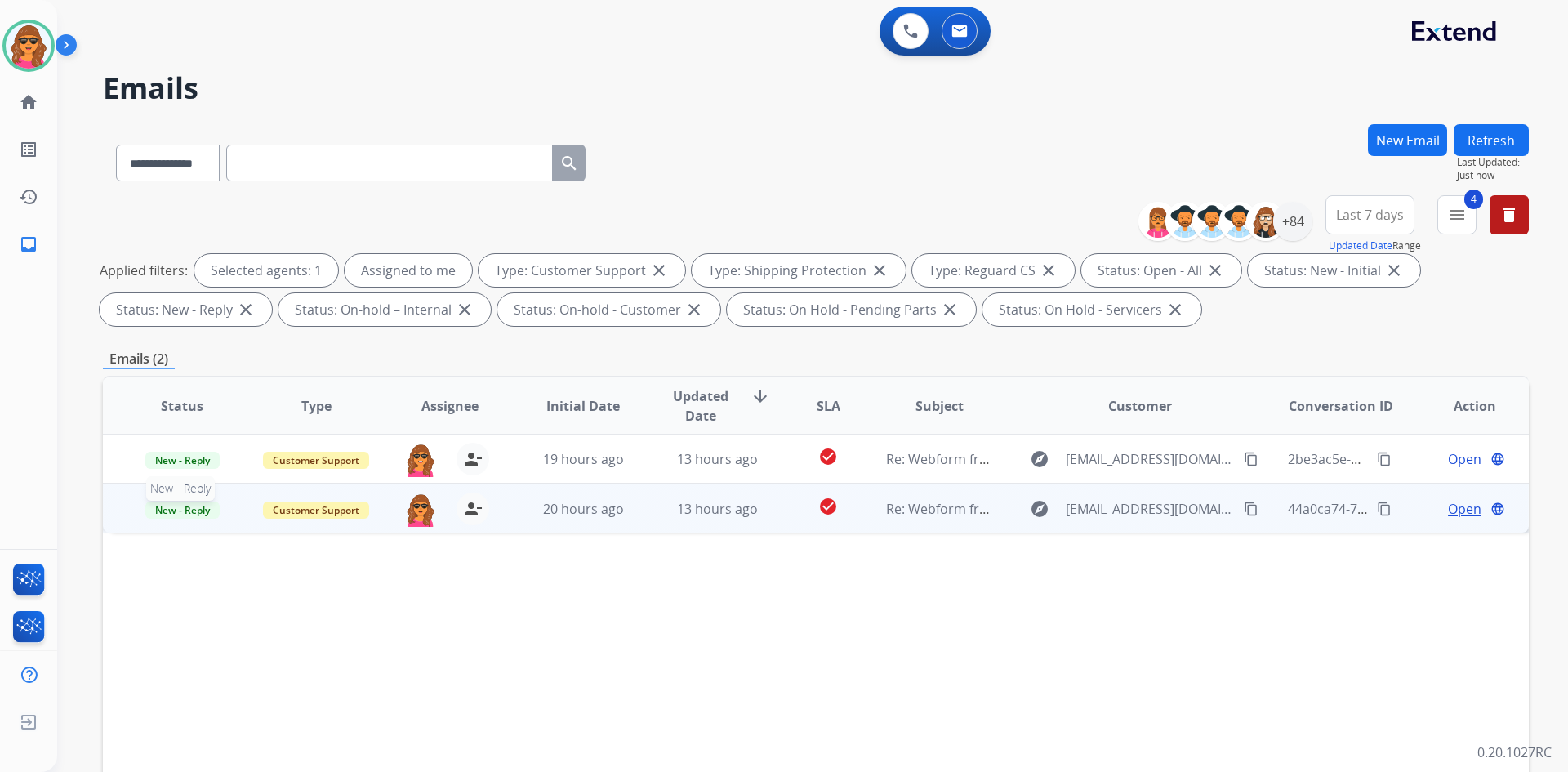
click at [187, 510] on span "New - Reply" at bounding box center [182, 510] width 74 height 17
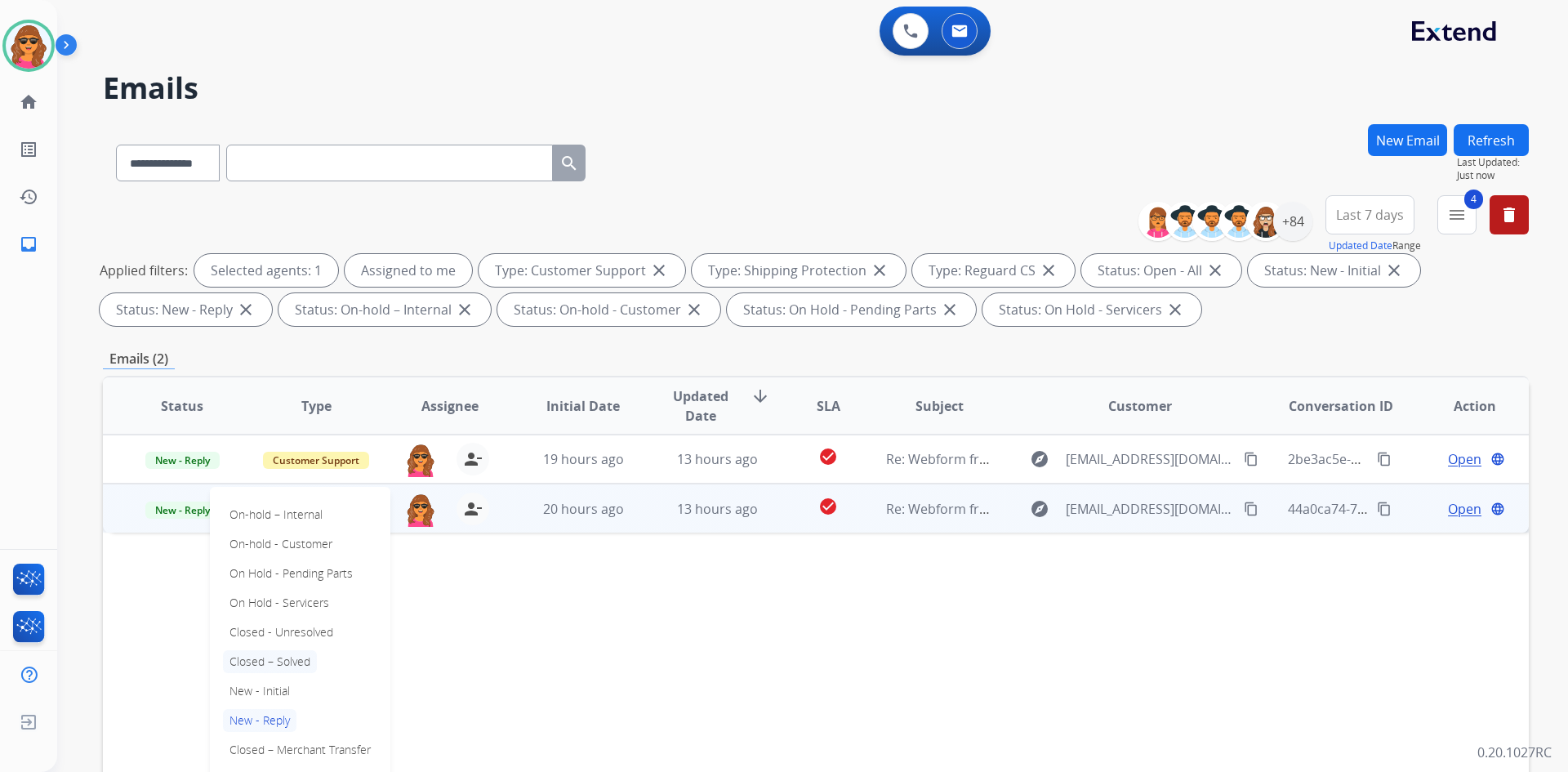
click at [250, 666] on p "Closed – Solved" at bounding box center [269, 661] width 94 height 23
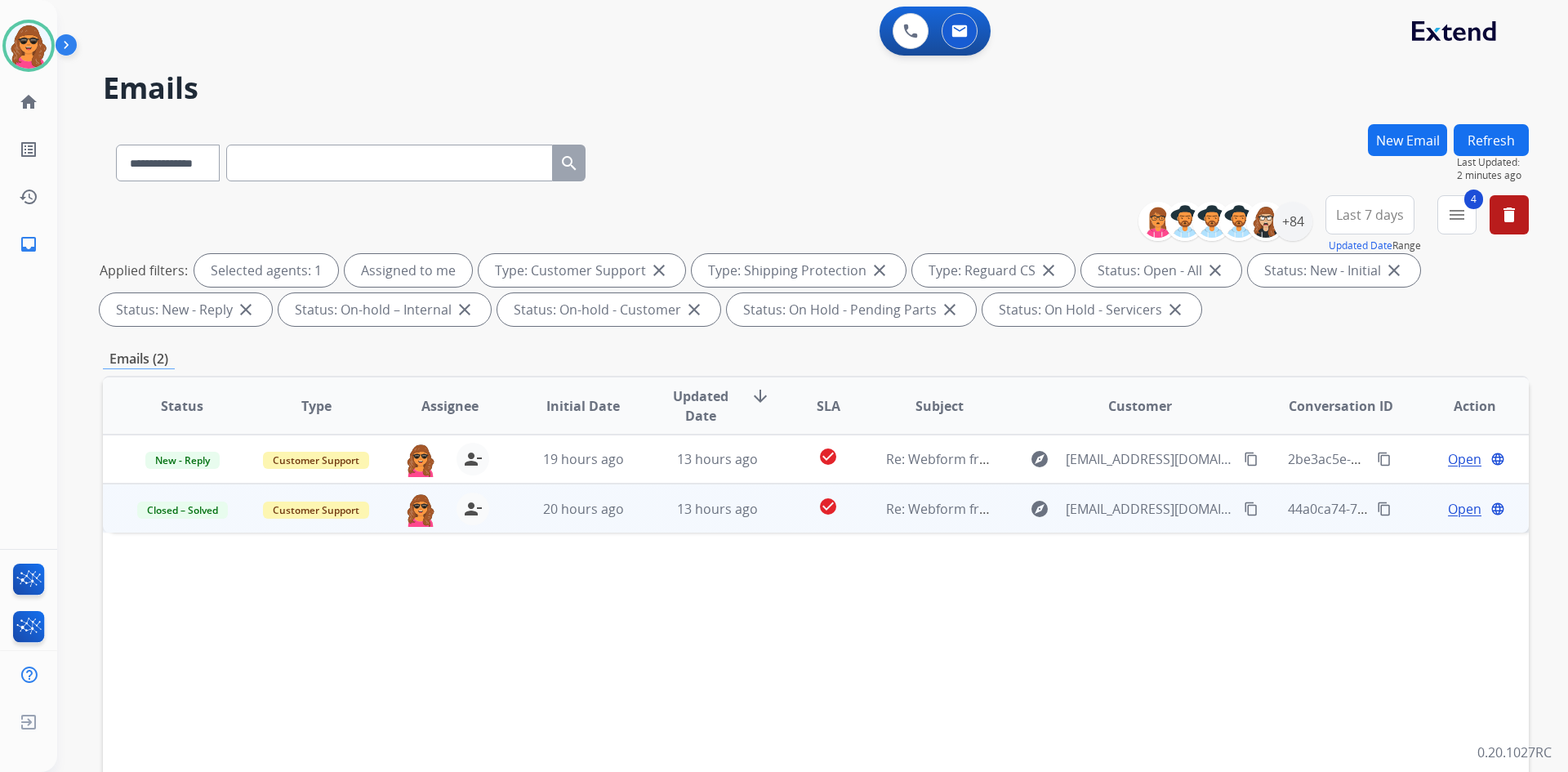
click at [1475, 144] on button "Refresh" at bounding box center [1491, 139] width 75 height 32
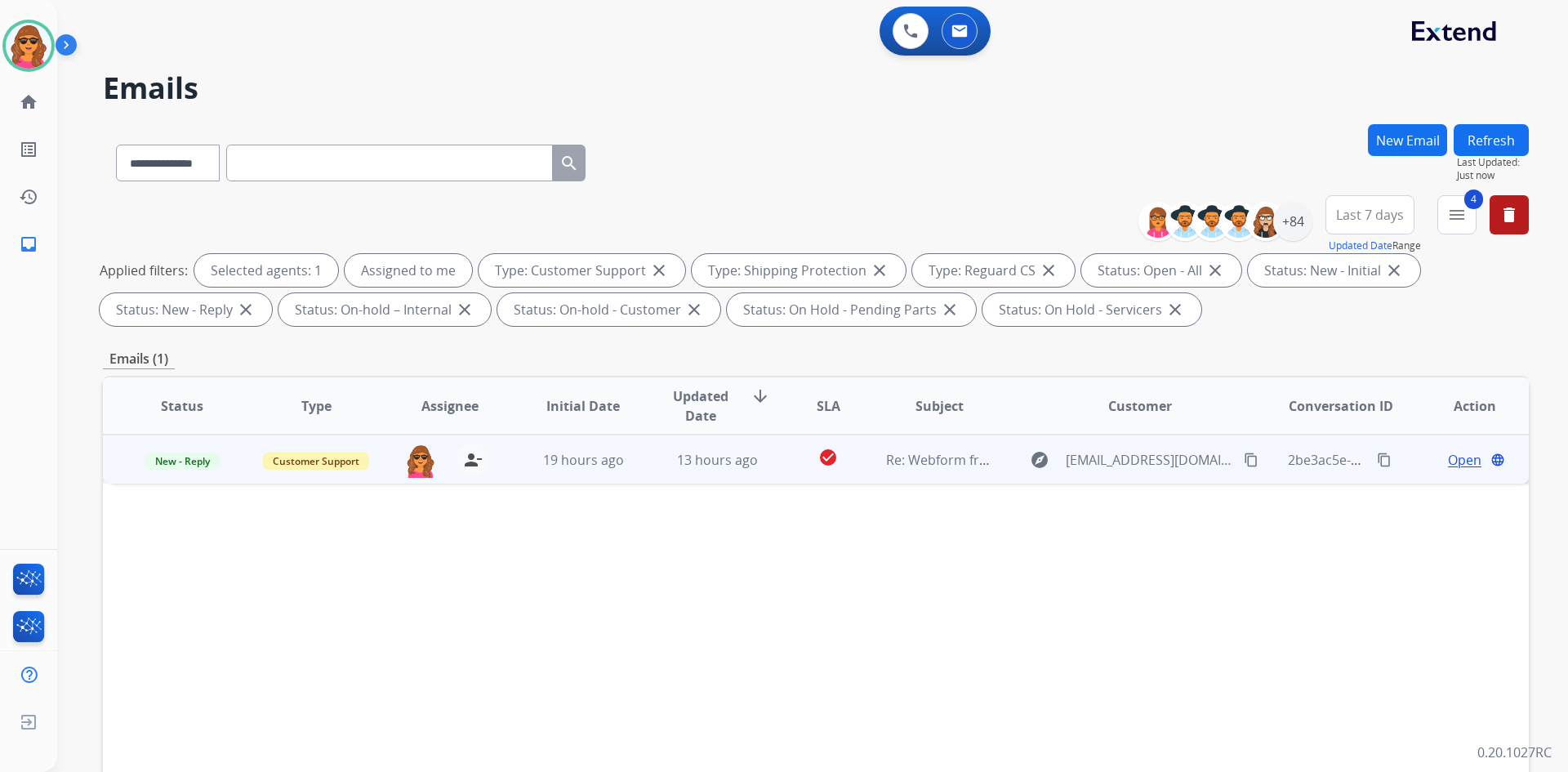
click at [1454, 450] on span "Open" at bounding box center [1465, 460] width 34 height 20
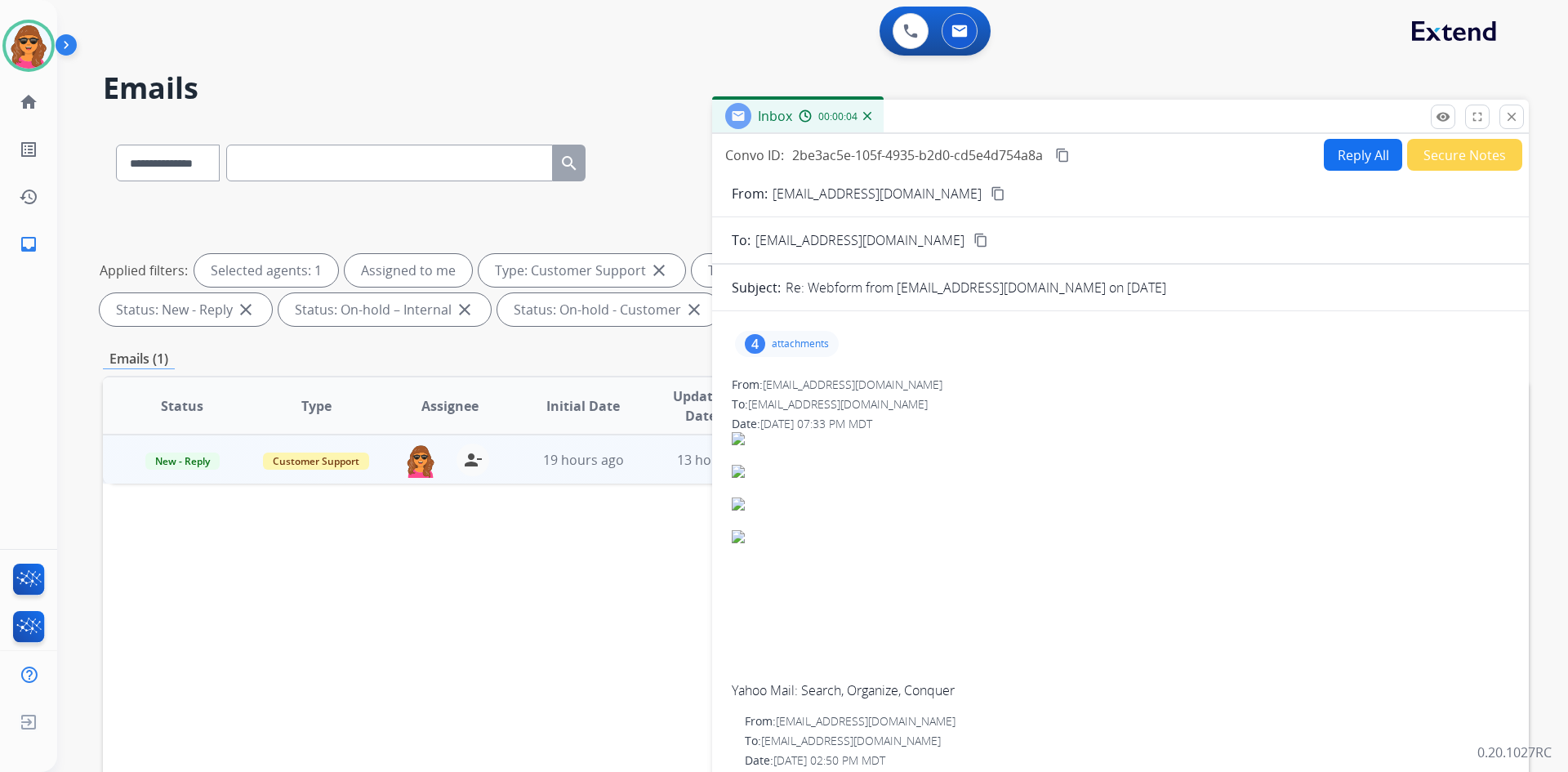
click at [790, 343] on p "attachments" at bounding box center [800, 343] width 58 height 13
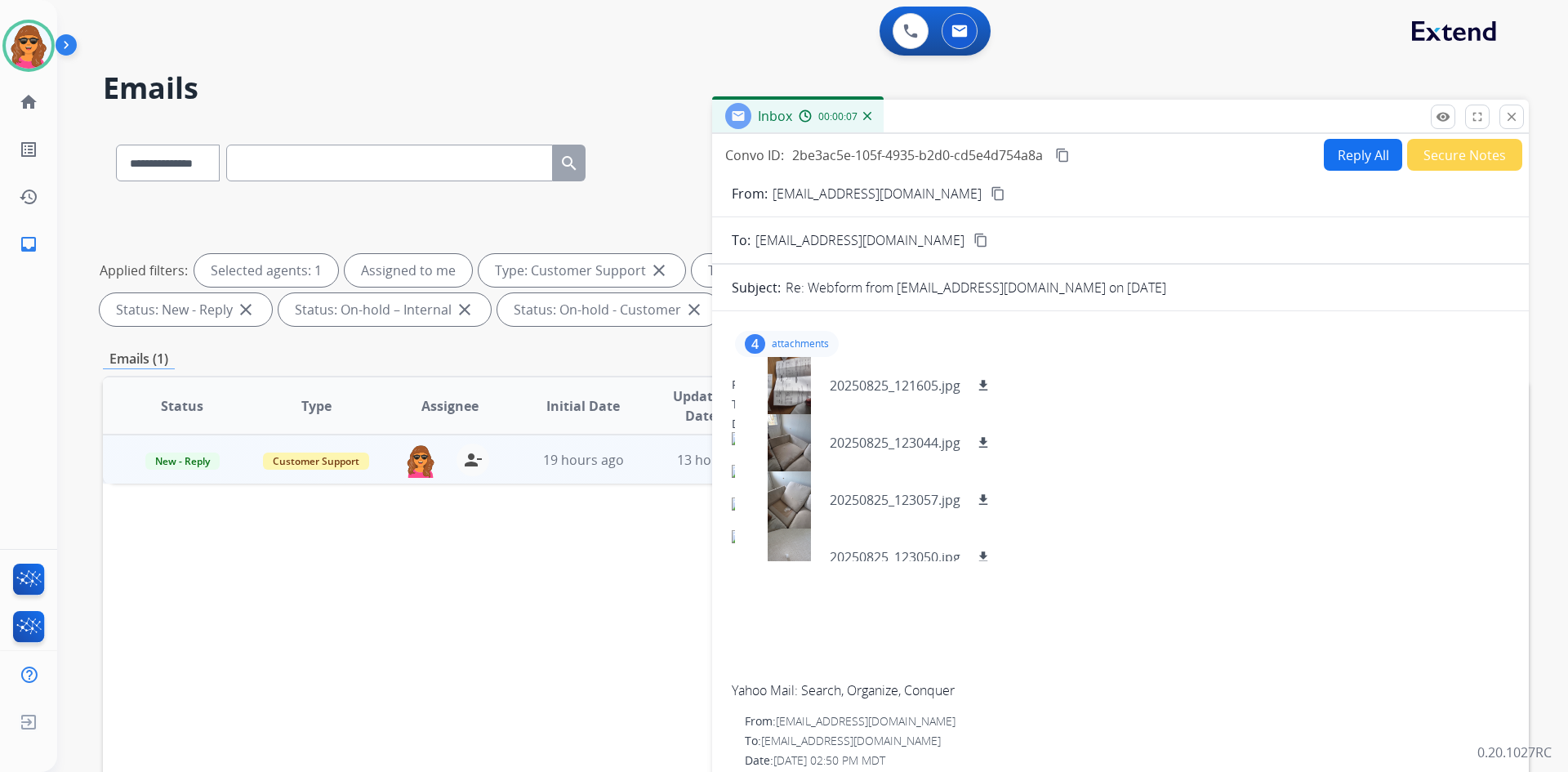
click at [1152, 412] on div "To: [EMAIL_ADDRESS][DOMAIN_NAME]" at bounding box center [1120, 404] width 778 height 16
click at [991, 187] on mat-icon "content_copy" at bounding box center [998, 193] width 15 height 15
click at [991, 193] on mat-icon "content_copy" at bounding box center [998, 193] width 15 height 15
click at [987, 385] on mat-icon "download" at bounding box center [983, 385] width 15 height 15
click at [849, 435] on p "20250825_123044.jpg" at bounding box center [895, 443] width 131 height 20
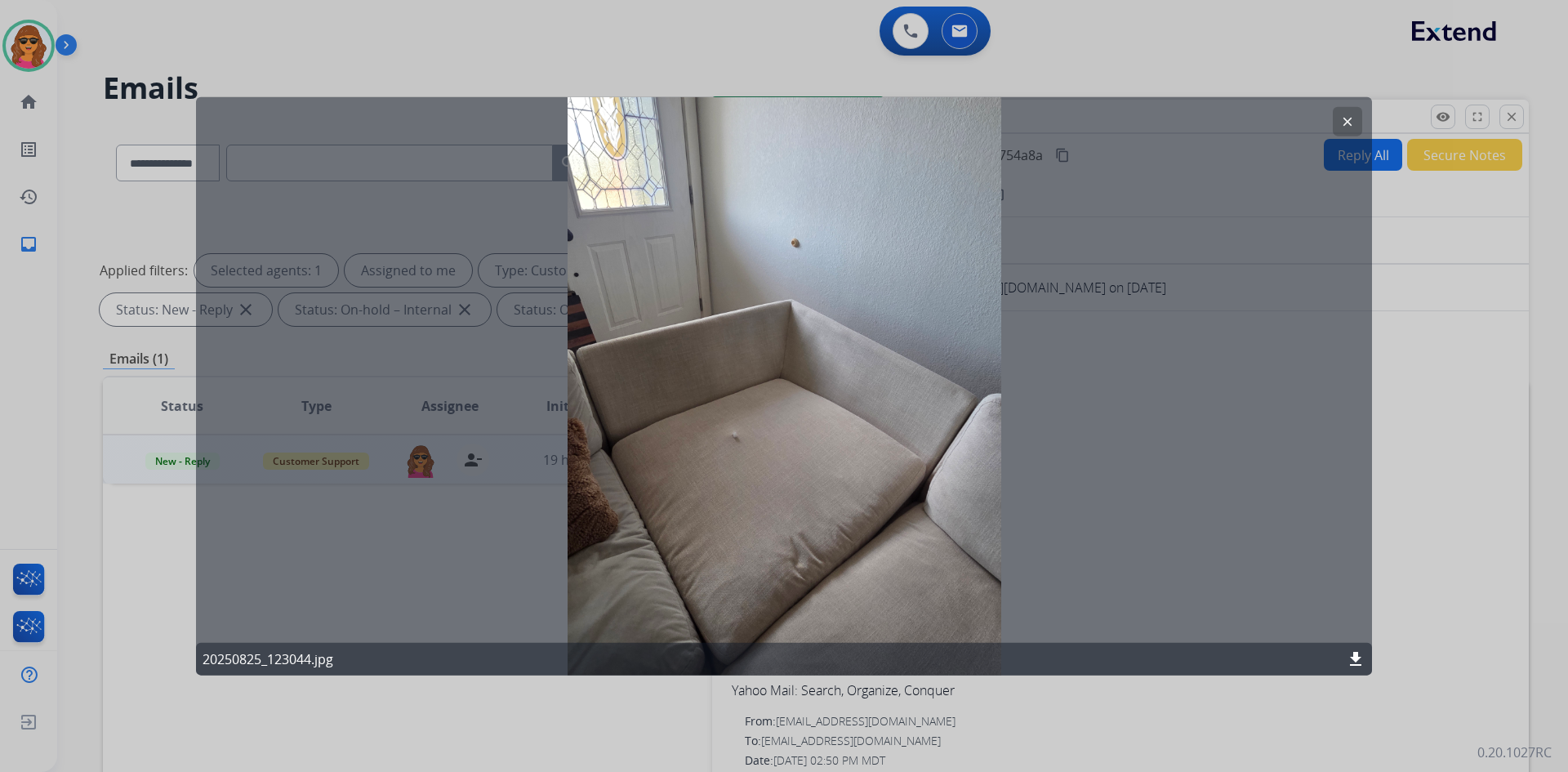
click at [1340, 120] on mat-icon "clear" at bounding box center [1347, 120] width 15 height 15
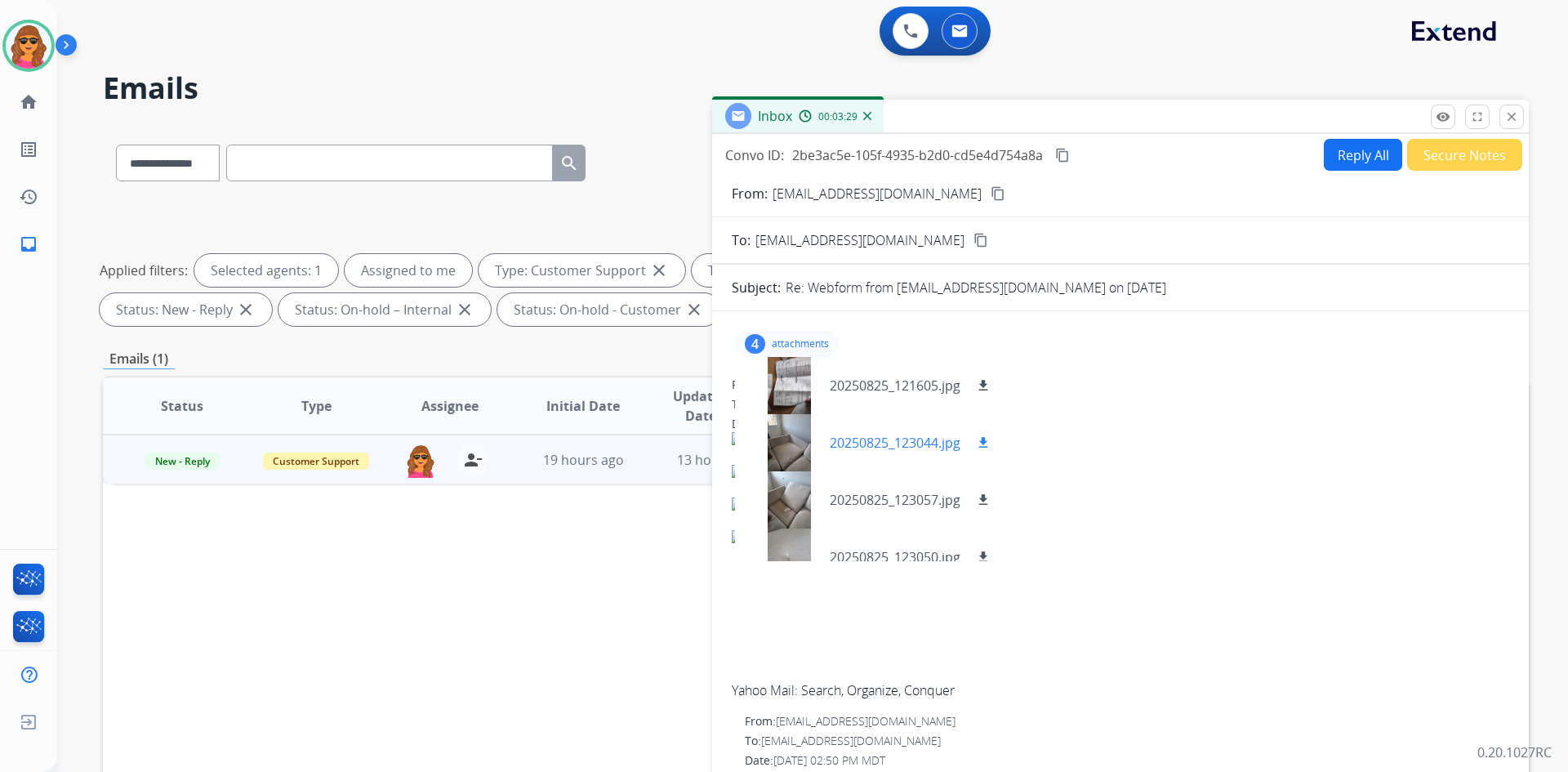
click at [926, 449] on p "20250825_123044.jpg" at bounding box center [895, 443] width 131 height 20
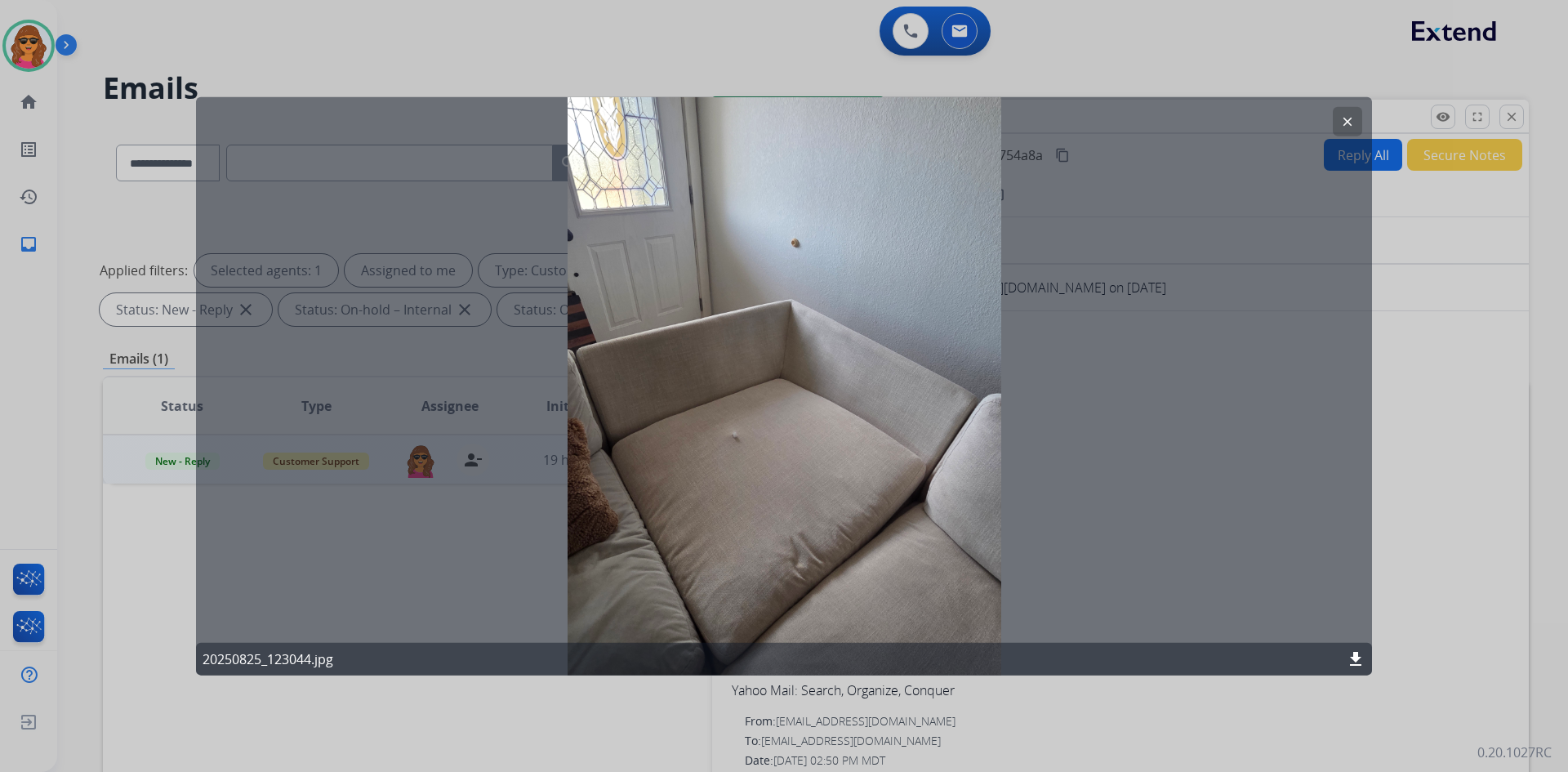
click at [1347, 114] on mat-icon "clear" at bounding box center [1347, 120] width 15 height 15
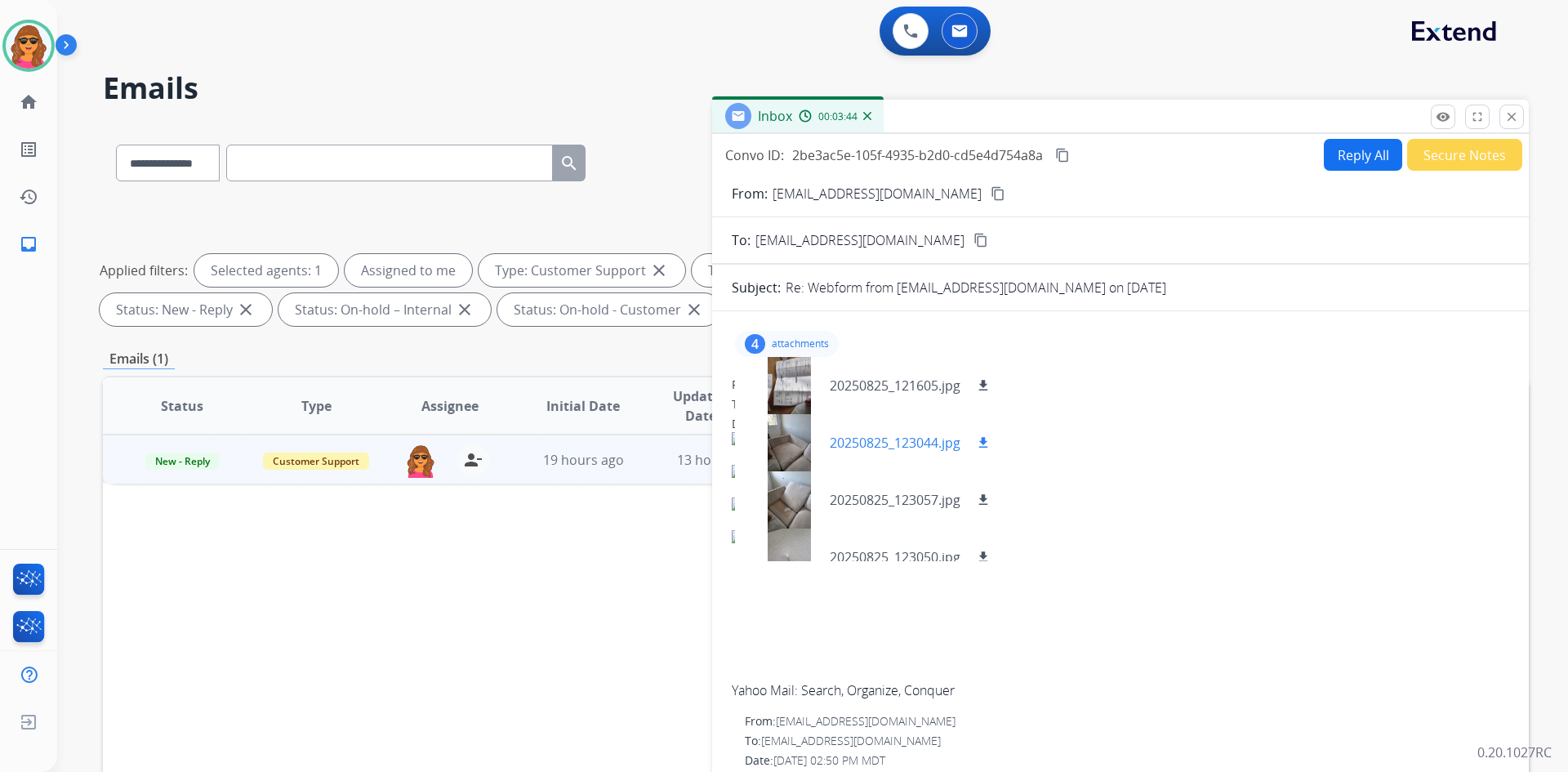
click at [988, 440] on mat-icon "download" at bounding box center [983, 442] width 15 height 15
click at [874, 502] on p "20250825_123057.jpg" at bounding box center [895, 499] width 131 height 20
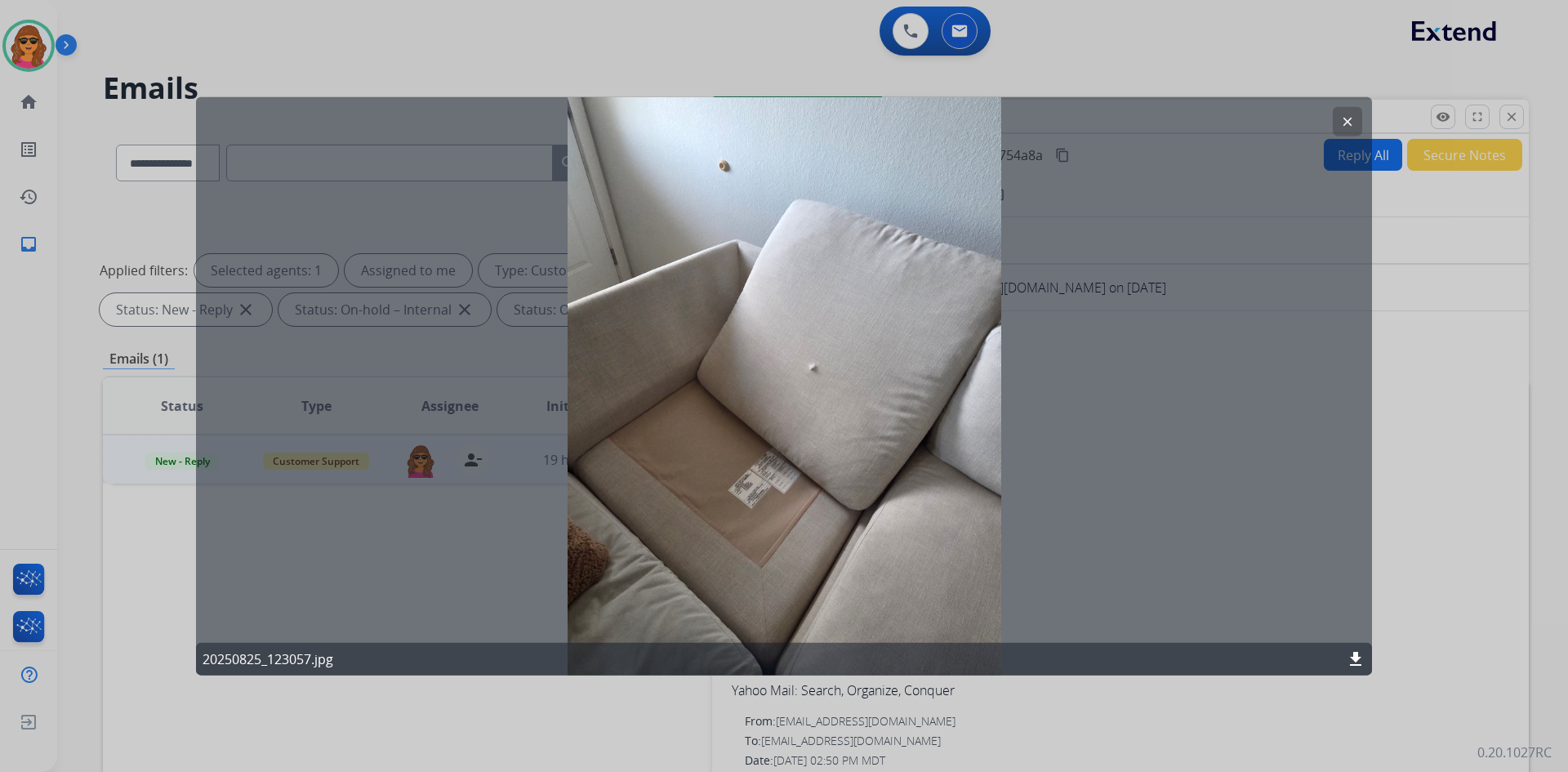
click at [1356, 115] on button "clear" at bounding box center [1348, 121] width 29 height 29
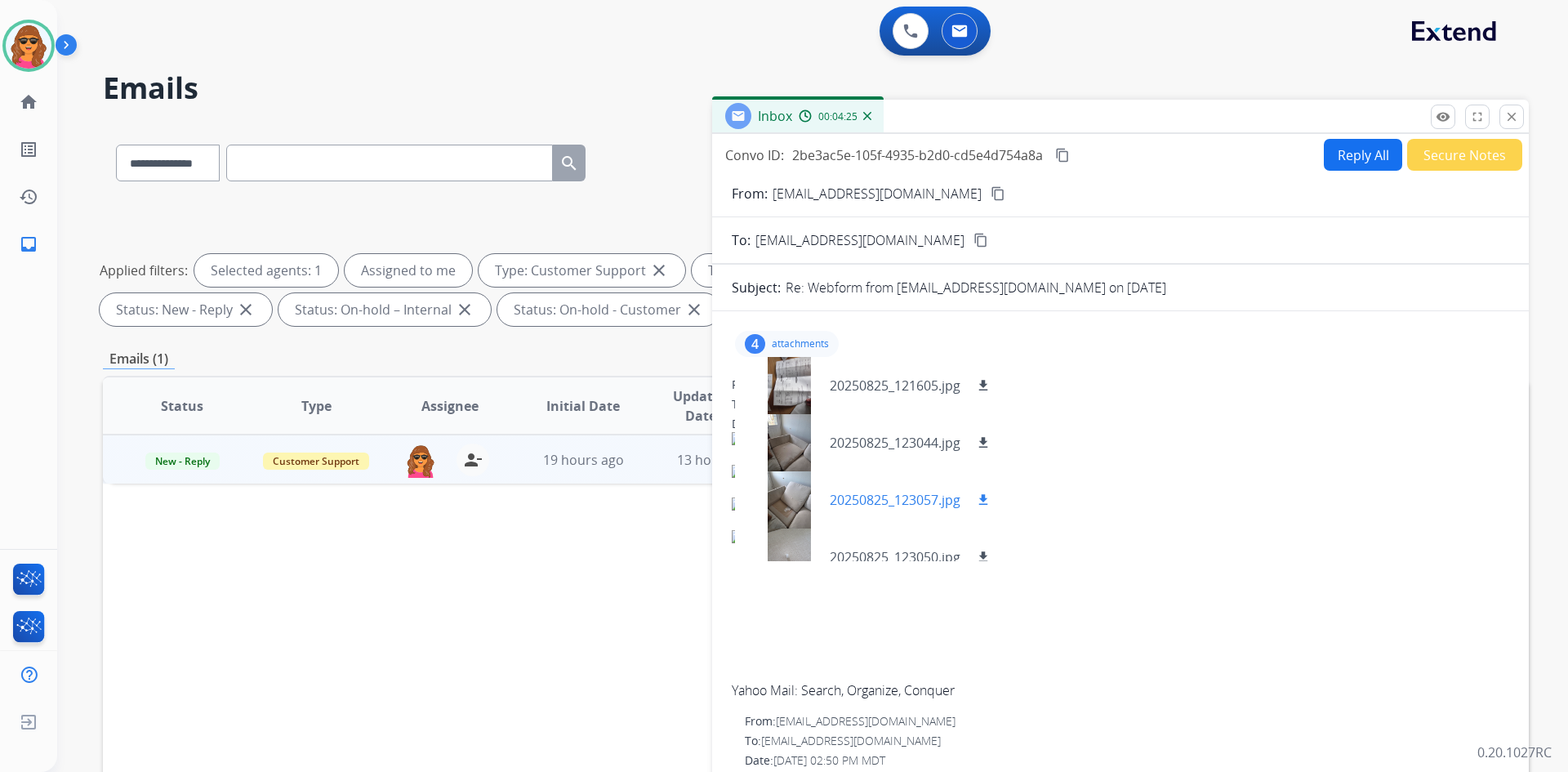
click at [984, 499] on mat-icon "download" at bounding box center [983, 499] width 15 height 15
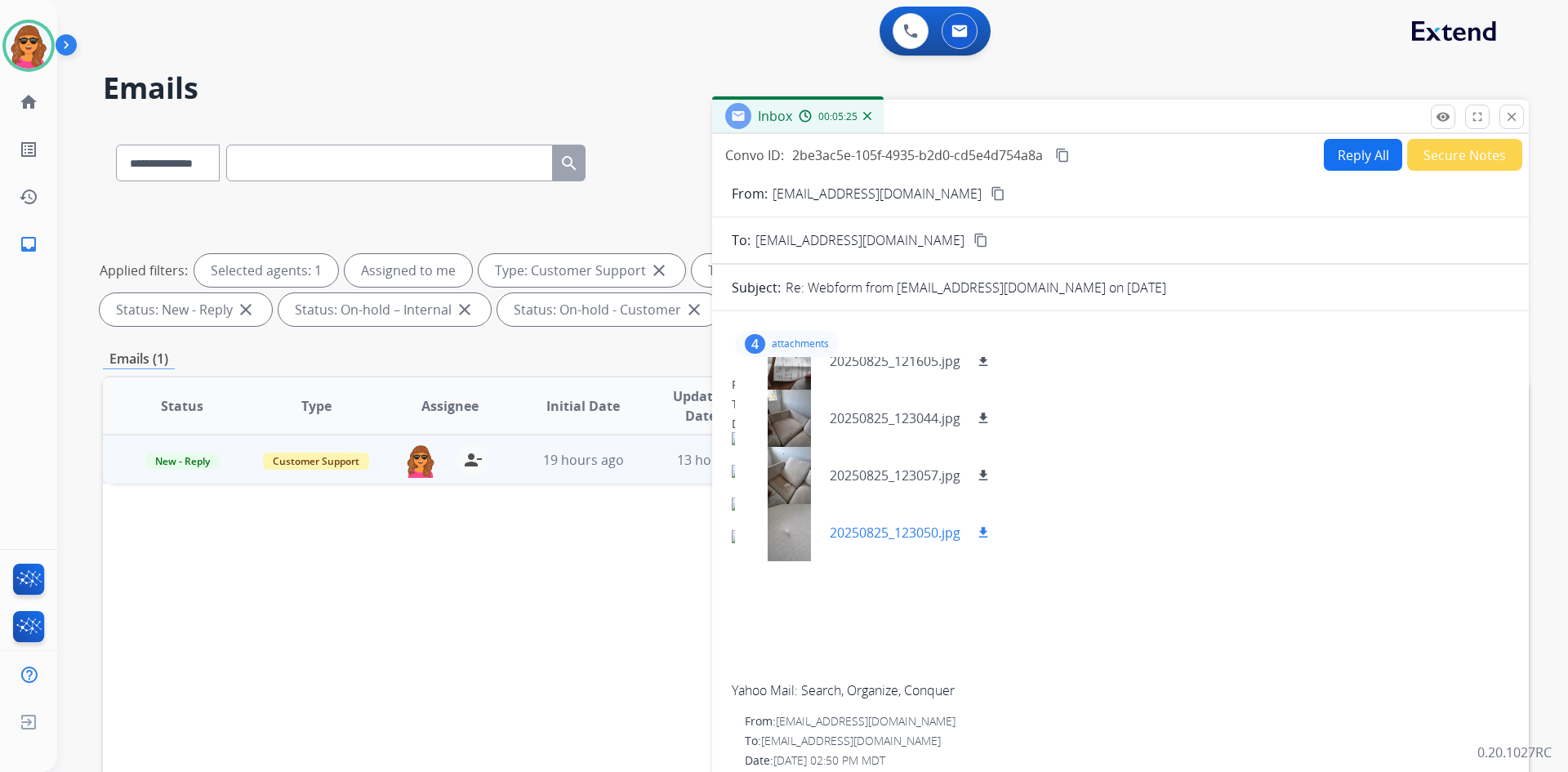
click at [933, 534] on p "20250825_123050.jpg" at bounding box center [895, 532] width 131 height 20
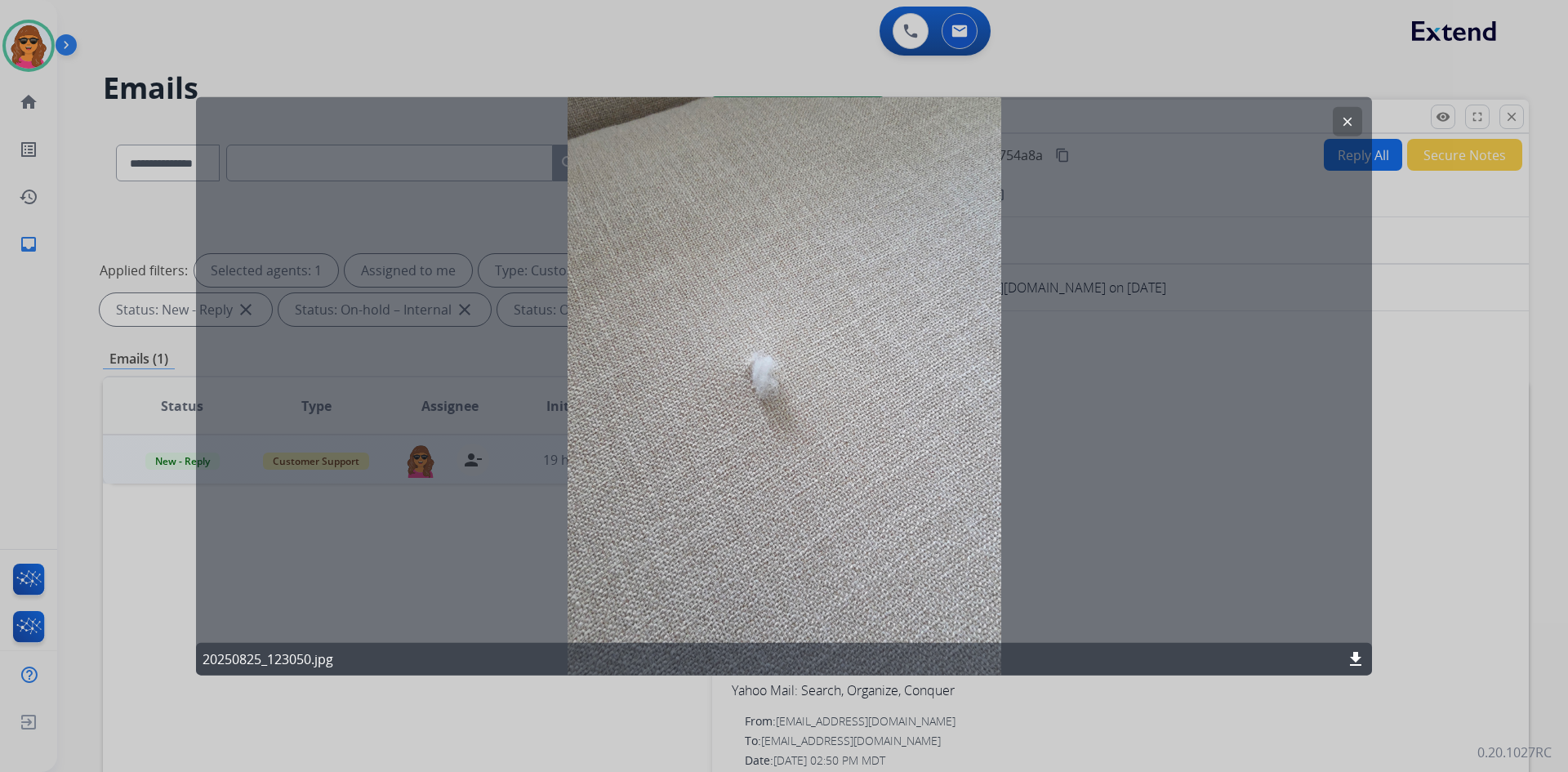
click at [1338, 121] on button "clear" at bounding box center [1348, 121] width 29 height 29
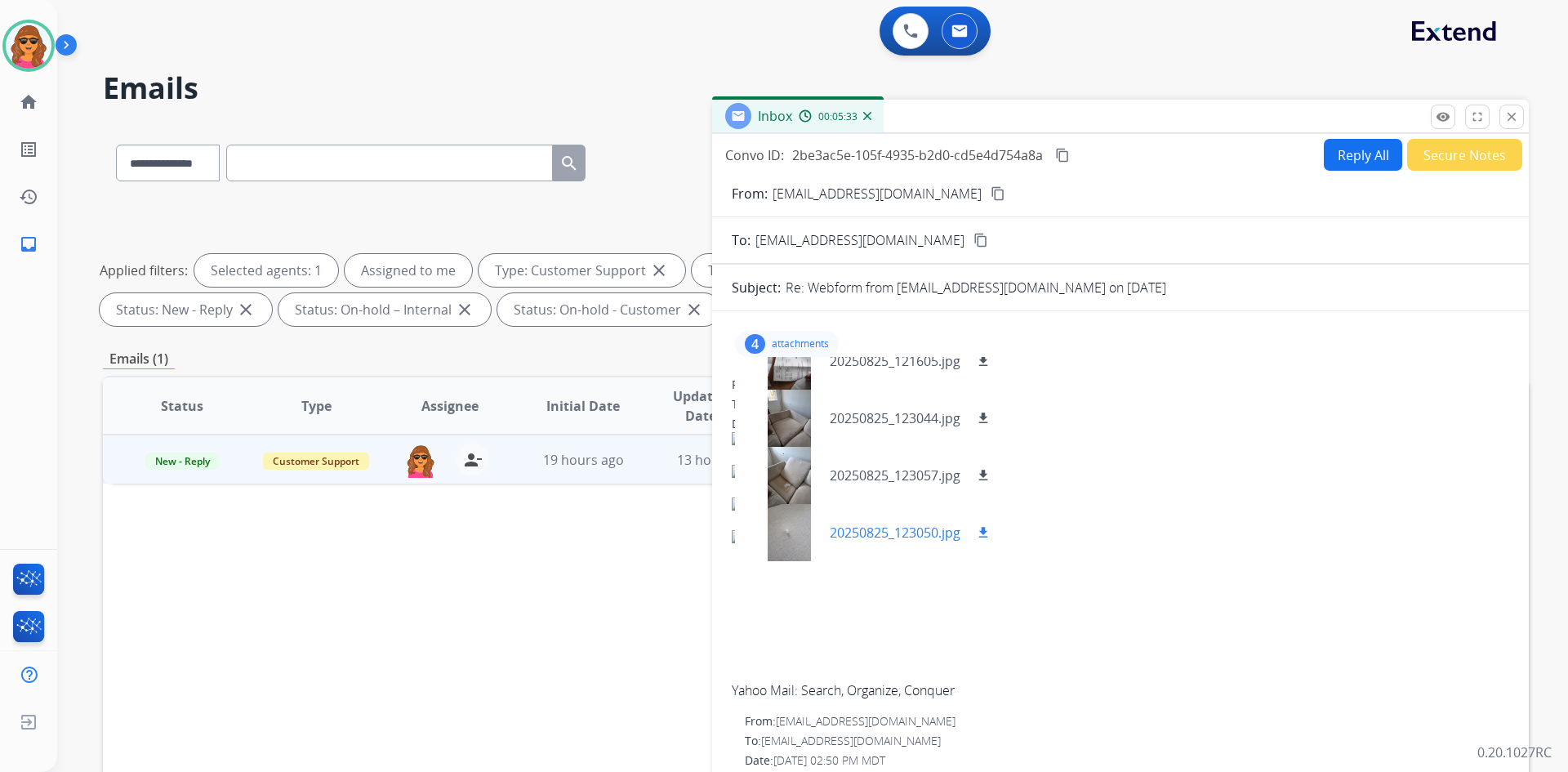
click at [984, 527] on mat-icon "download" at bounding box center [983, 532] width 15 height 15
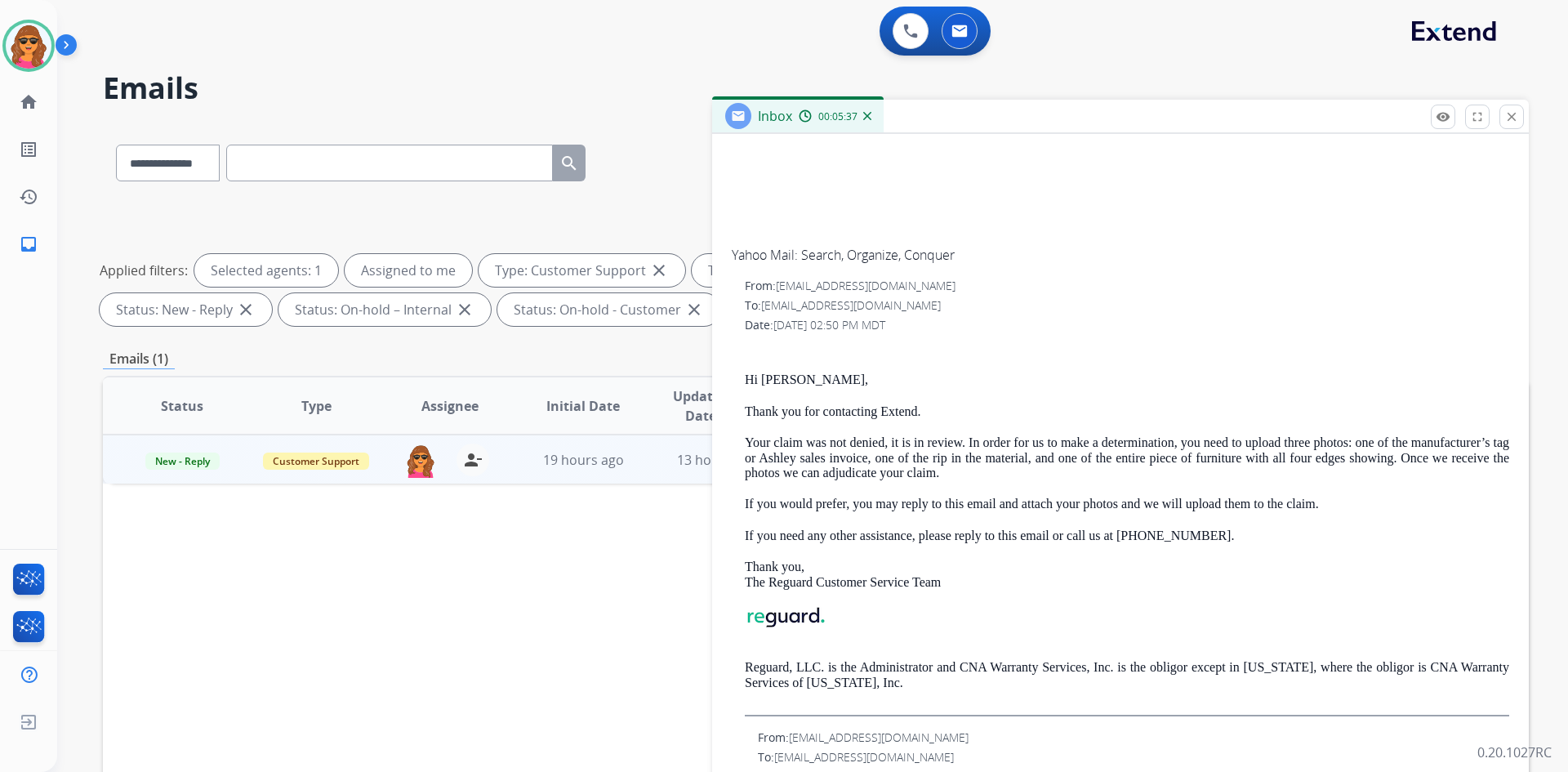
scroll to position [459, 0]
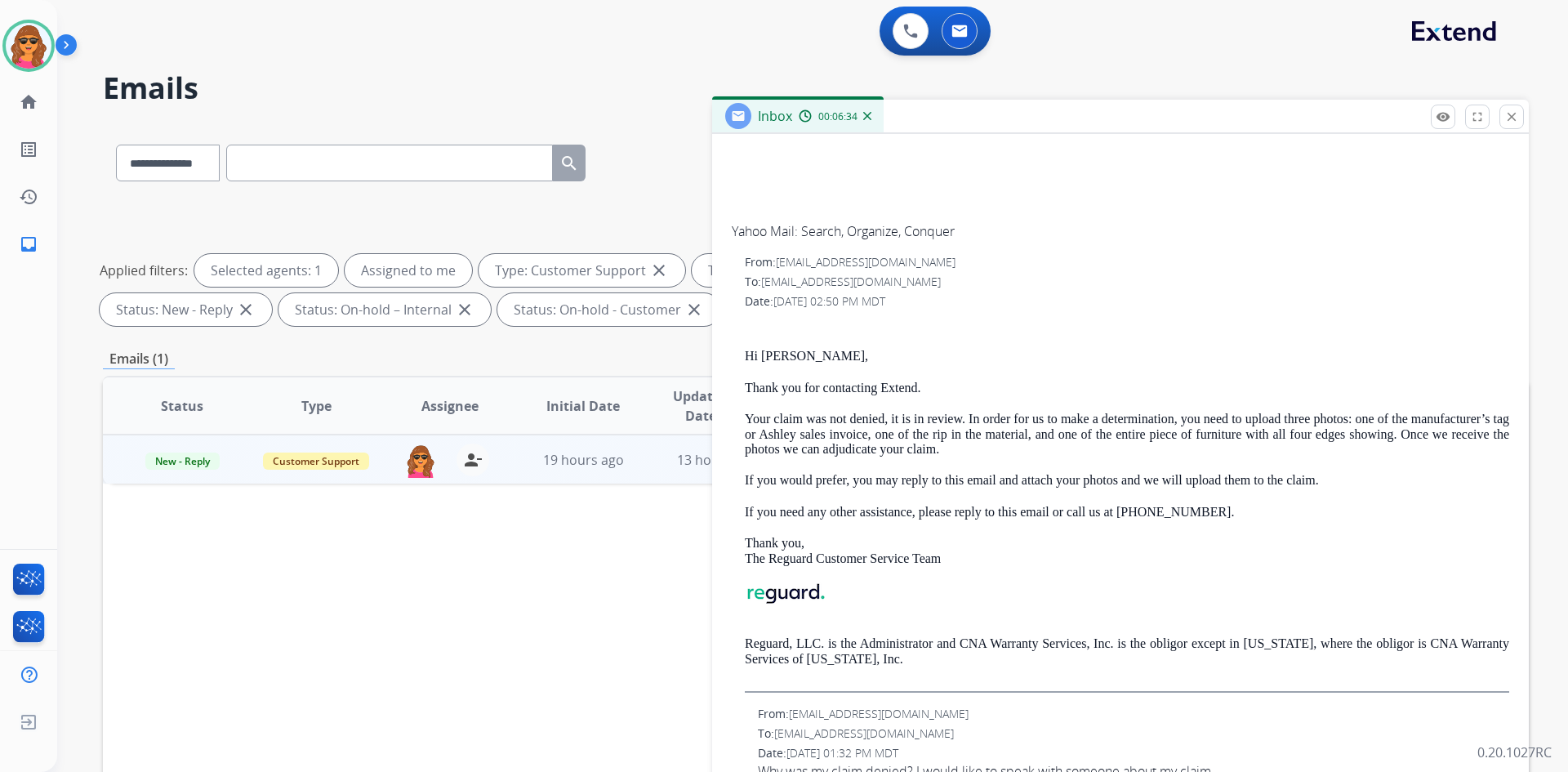
click at [1341, 565] on p "Thank you, The Reguard Customer Service Team" at bounding box center [1127, 550] width 764 height 30
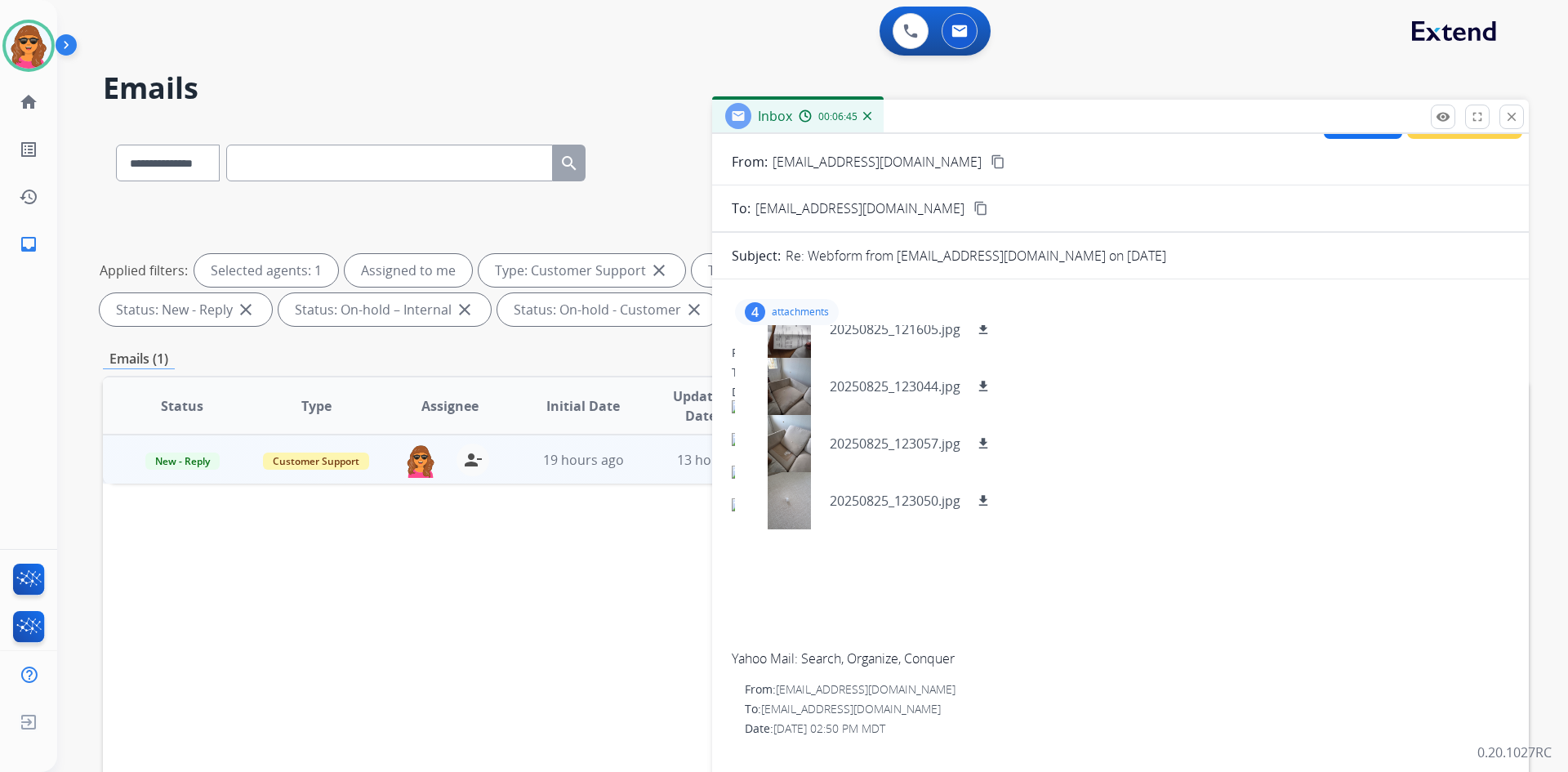
scroll to position [0, 0]
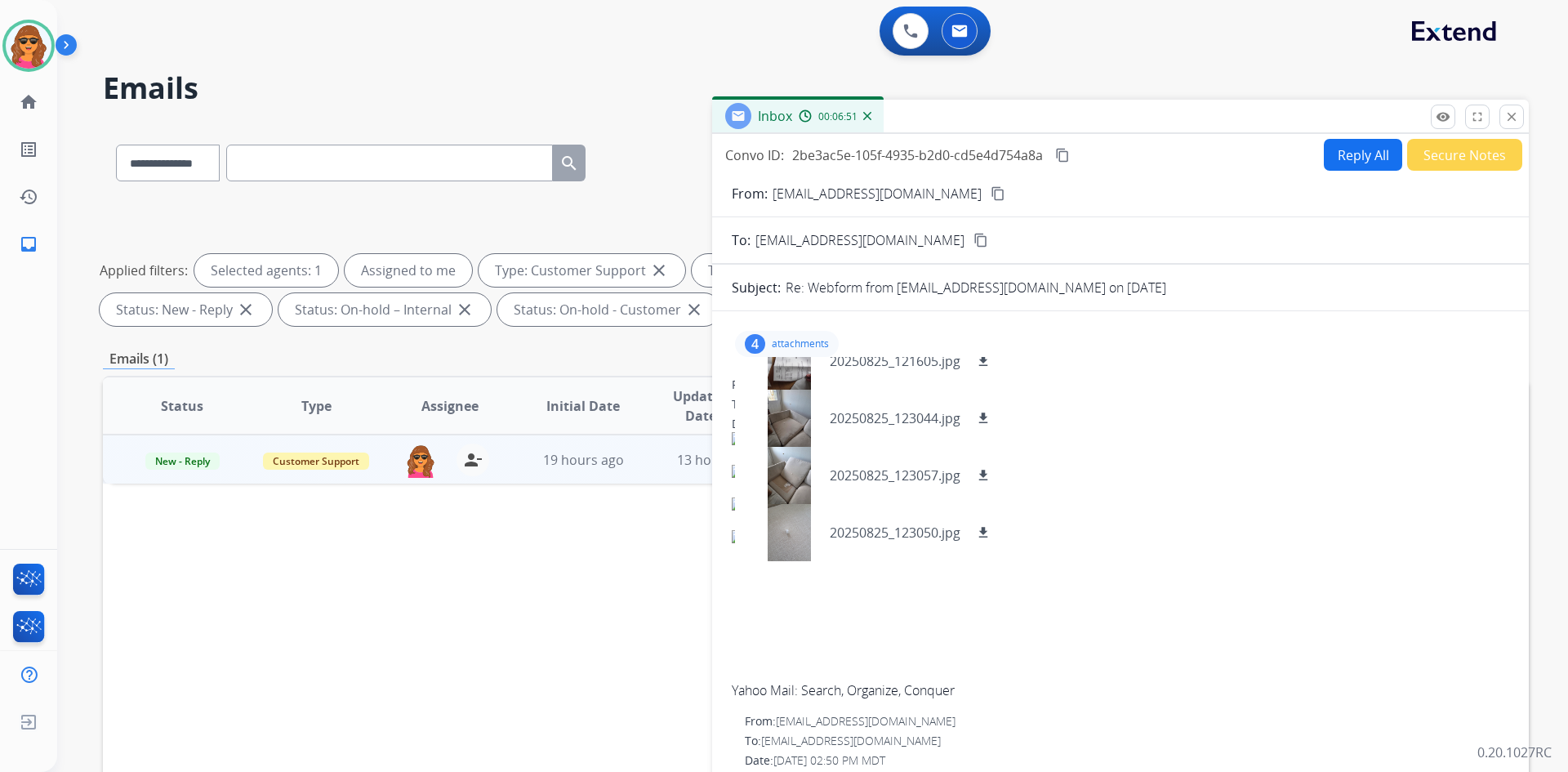
click at [1341, 156] on button "Reply All" at bounding box center [1363, 155] width 78 height 32
select select "**********"
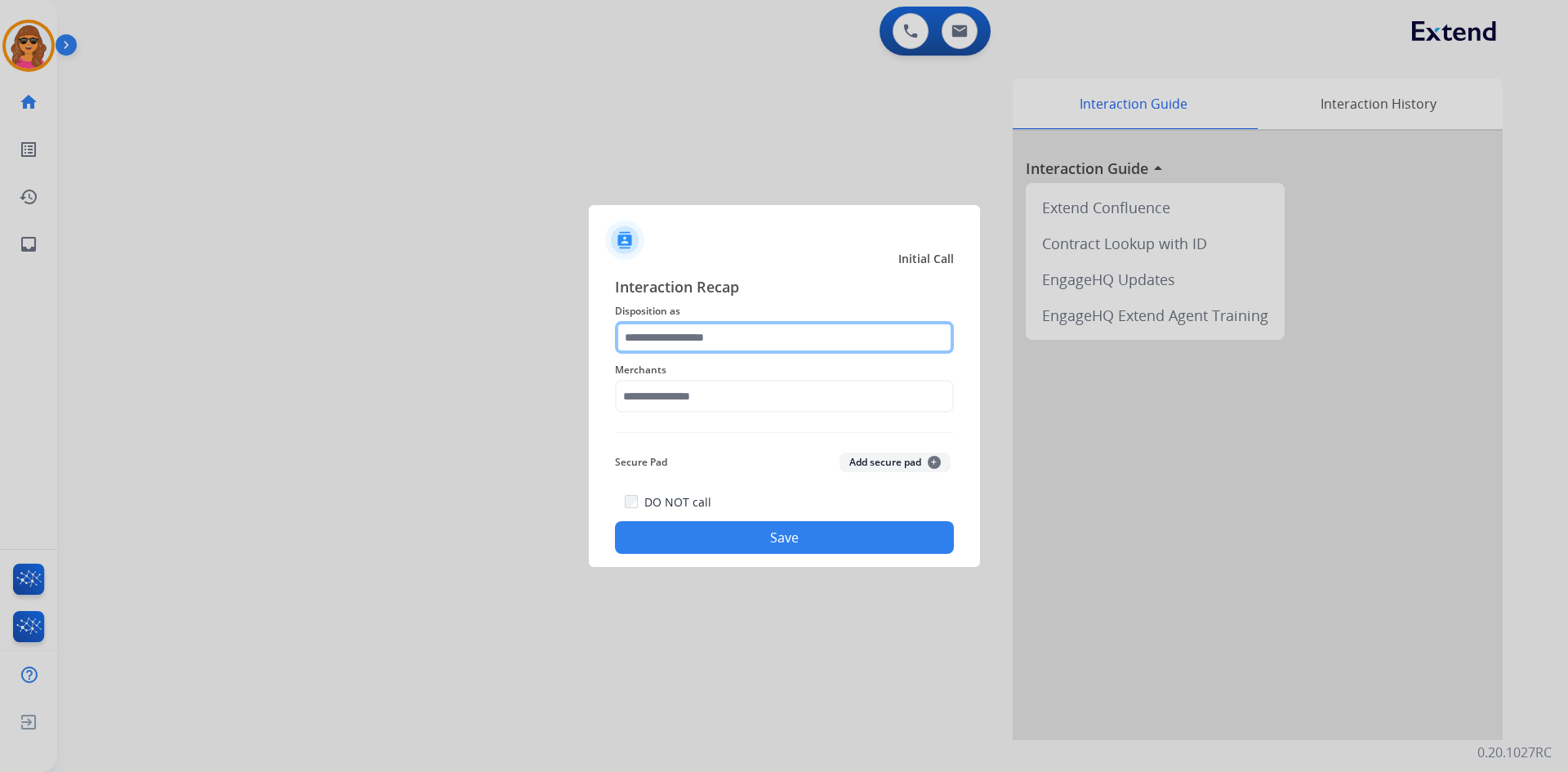
click at [640, 337] on input "text" at bounding box center [784, 337] width 339 height 33
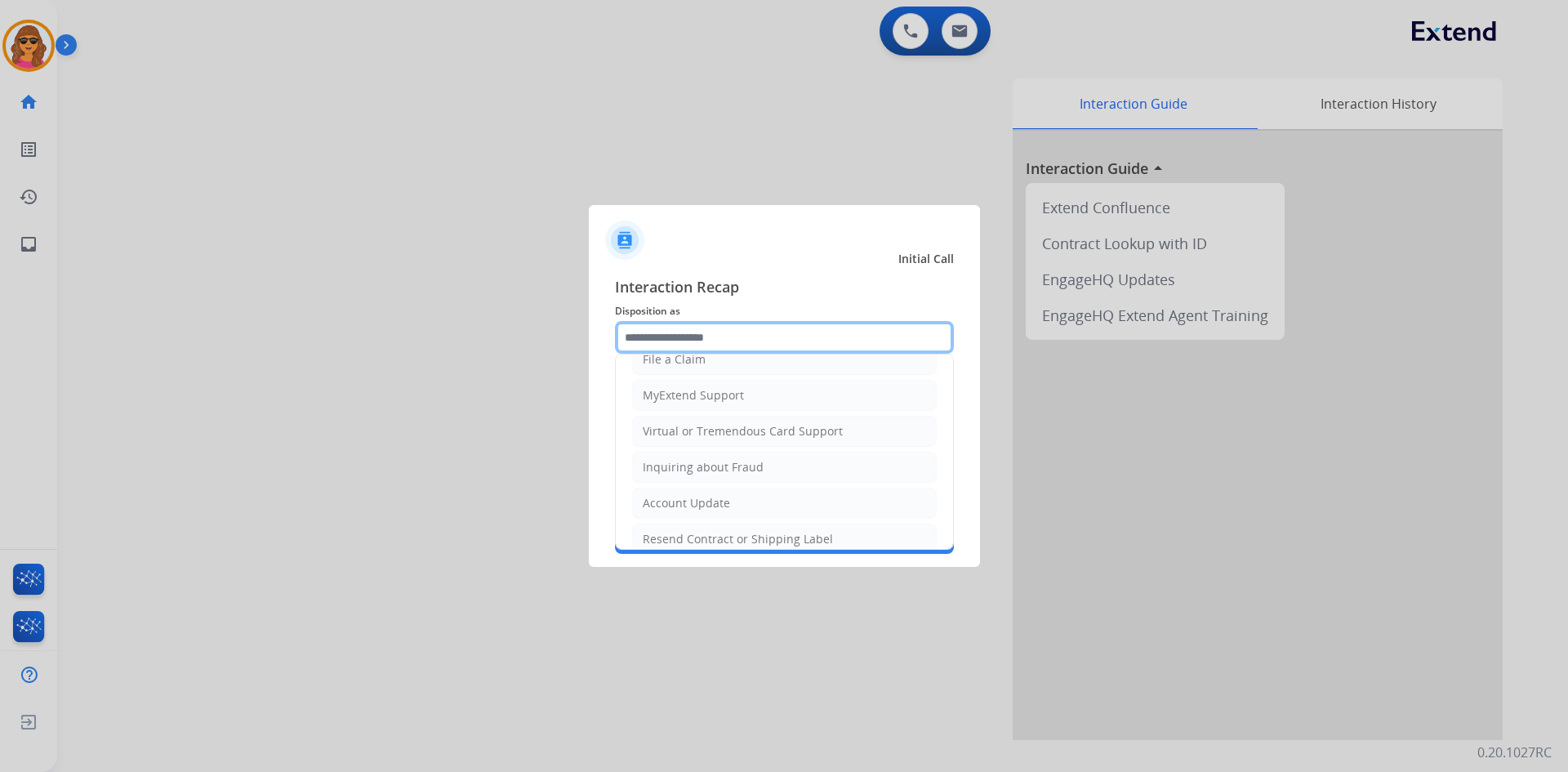
scroll to position [245, 0]
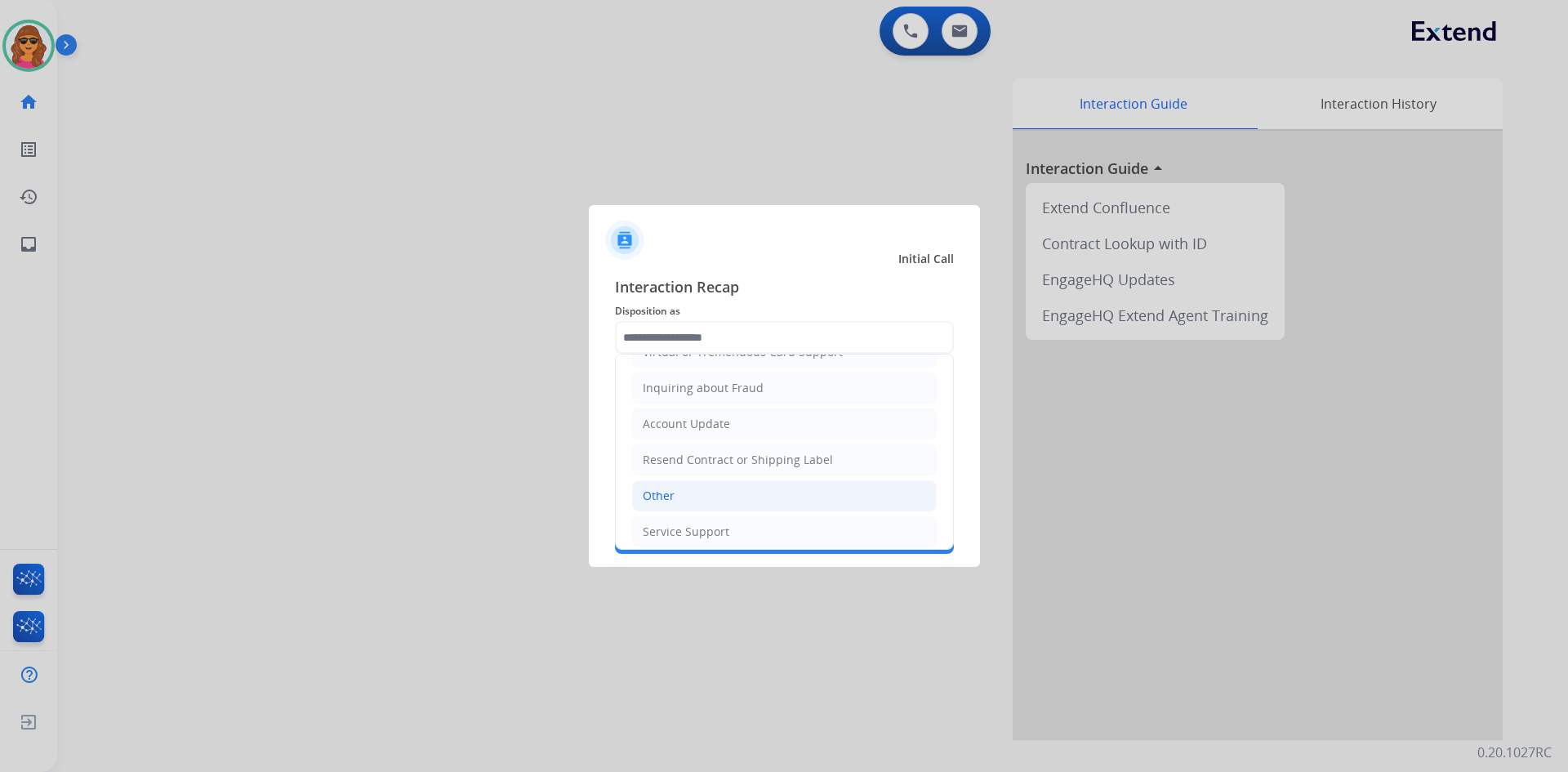
click at [665, 488] on div "Other" at bounding box center [658, 495] width 32 height 16
type input "*****"
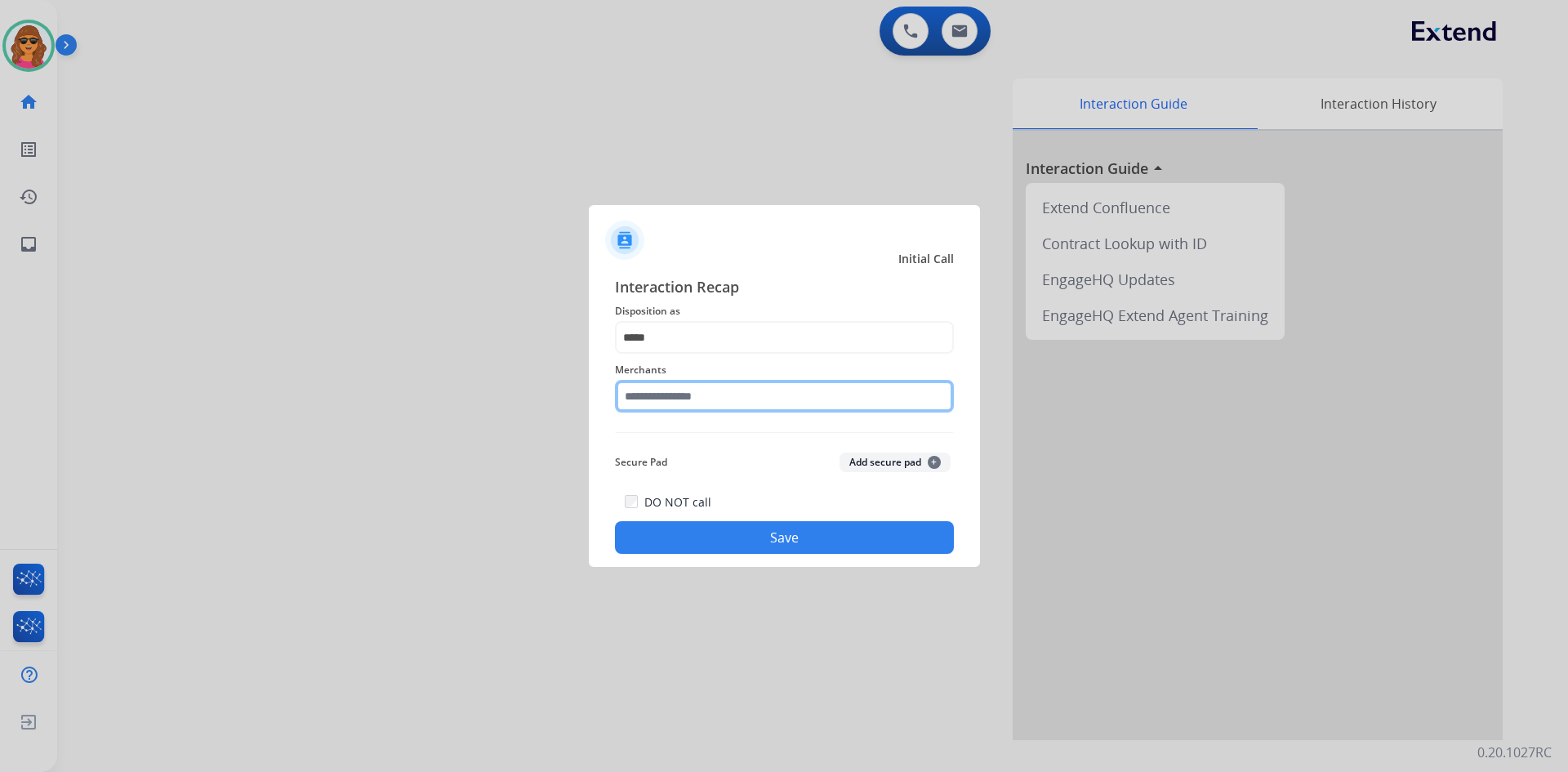
click at [631, 392] on input "text" at bounding box center [784, 396] width 339 height 33
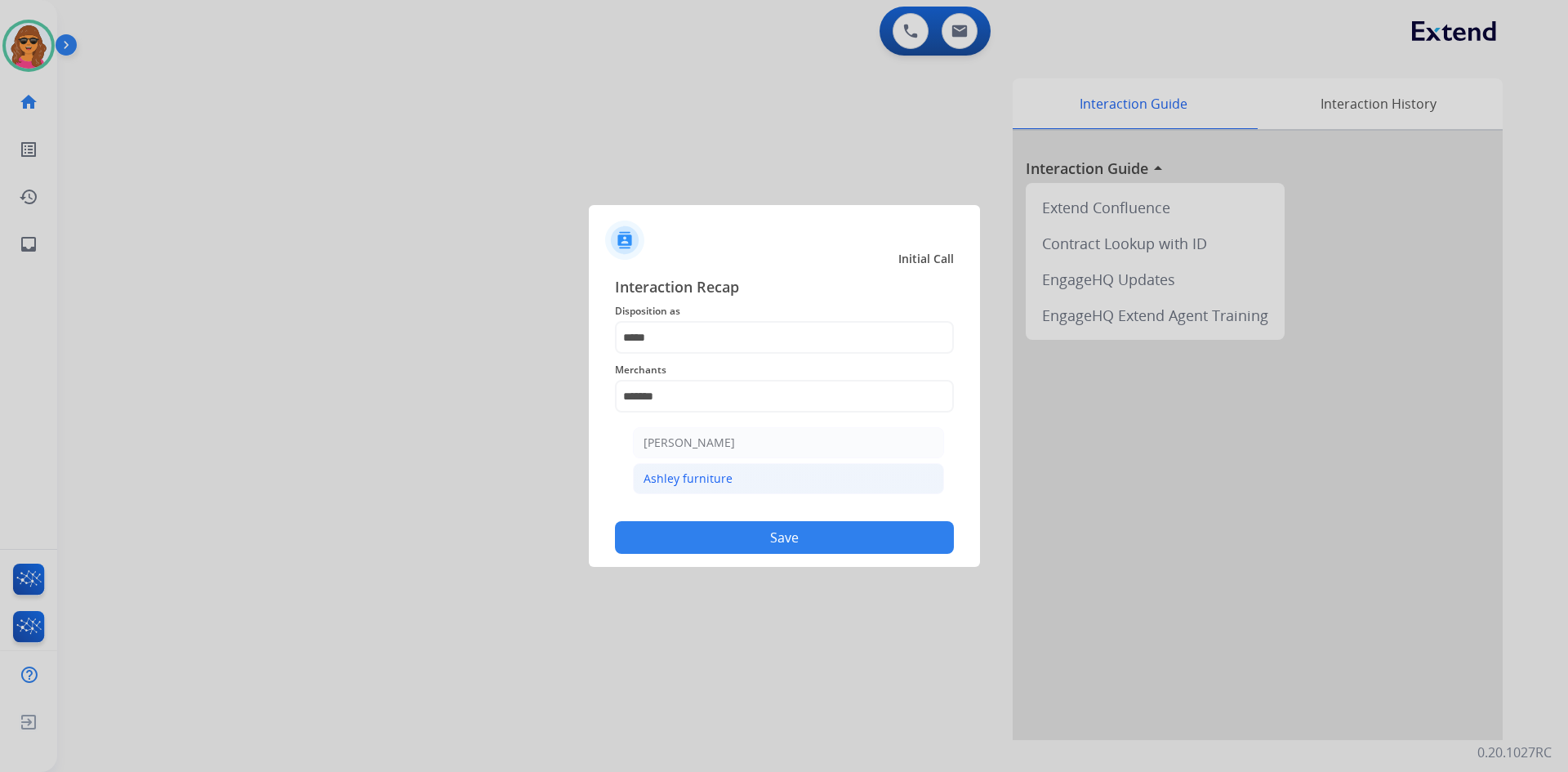
click at [702, 474] on div "Ashley furniture" at bounding box center [689, 478] width 89 height 16
type input "**********"
click at [773, 537] on button "Save" at bounding box center [784, 537] width 339 height 33
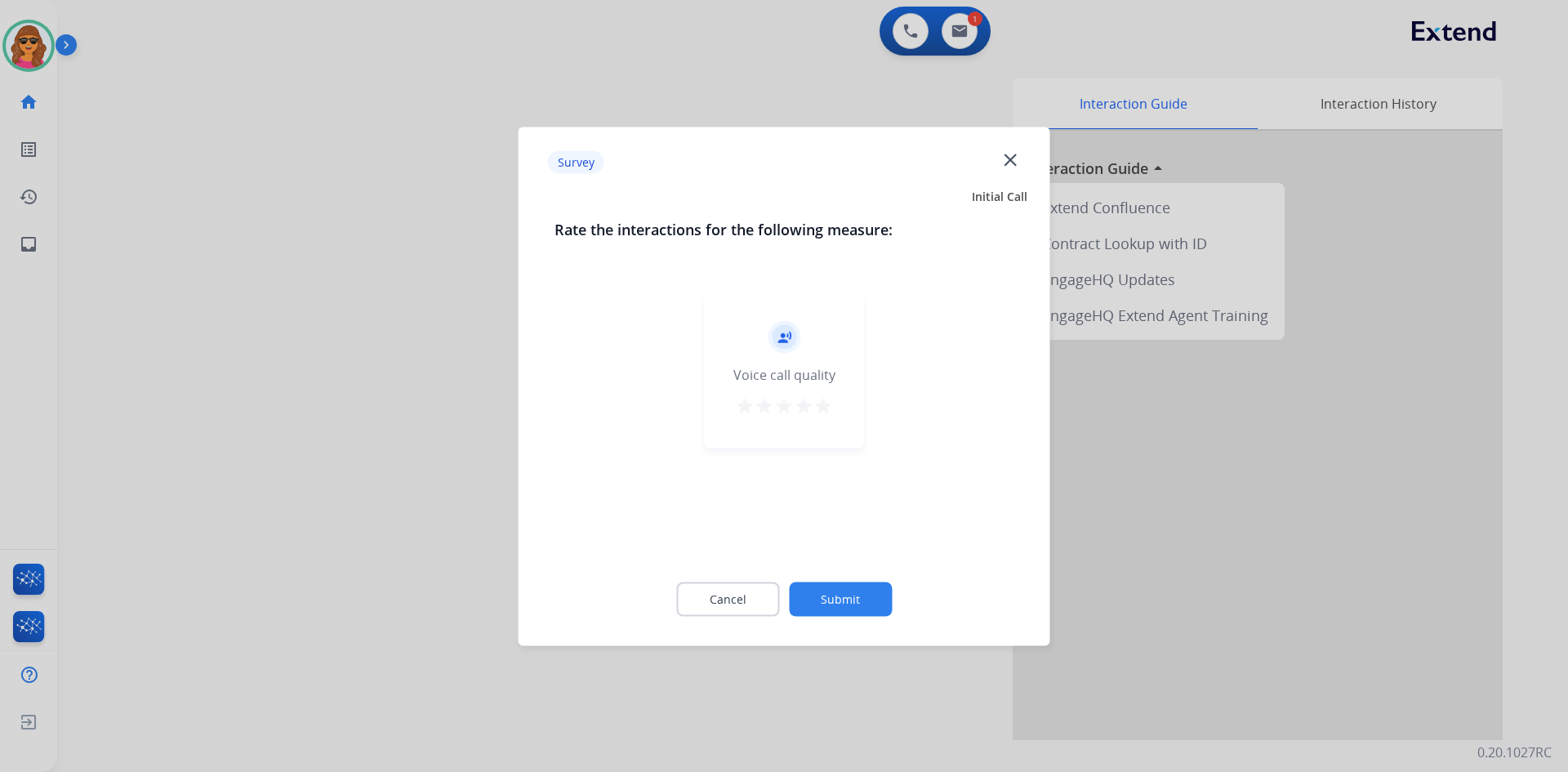
click at [822, 404] on mat-icon "star" at bounding box center [823, 405] width 20 height 20
click at [851, 603] on button "Submit" at bounding box center [841, 599] width 103 height 34
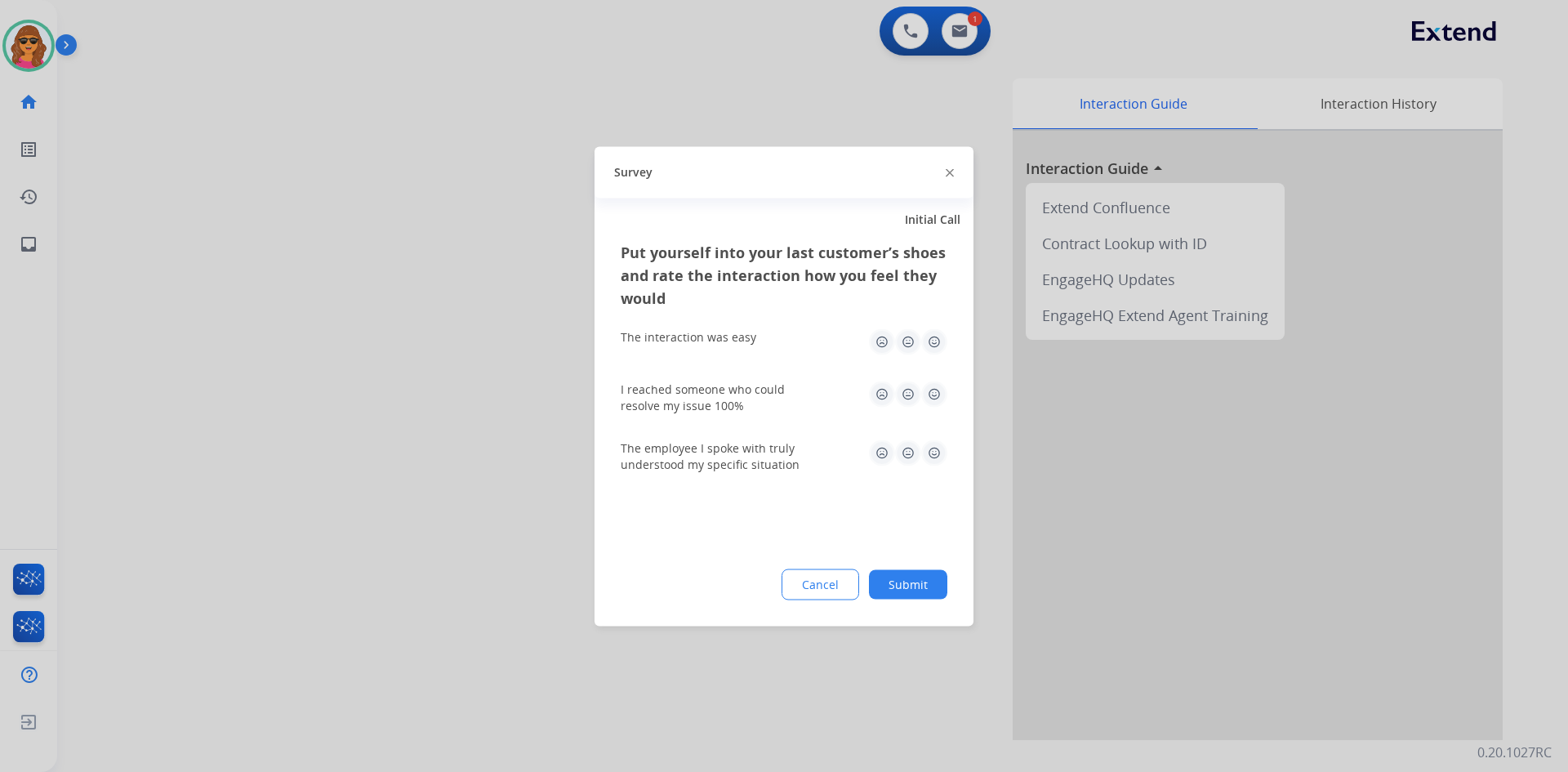
click at [934, 333] on img at bounding box center [934, 341] width 26 height 26
click at [930, 392] on img at bounding box center [934, 394] width 26 height 26
click at [931, 448] on img at bounding box center [934, 452] width 26 height 26
click at [895, 601] on div "Put yourself into your last customer’s shoes and rate the interaction how you f…" at bounding box center [784, 432] width 379 height 385
click at [903, 580] on button "Submit" at bounding box center [908, 584] width 78 height 29
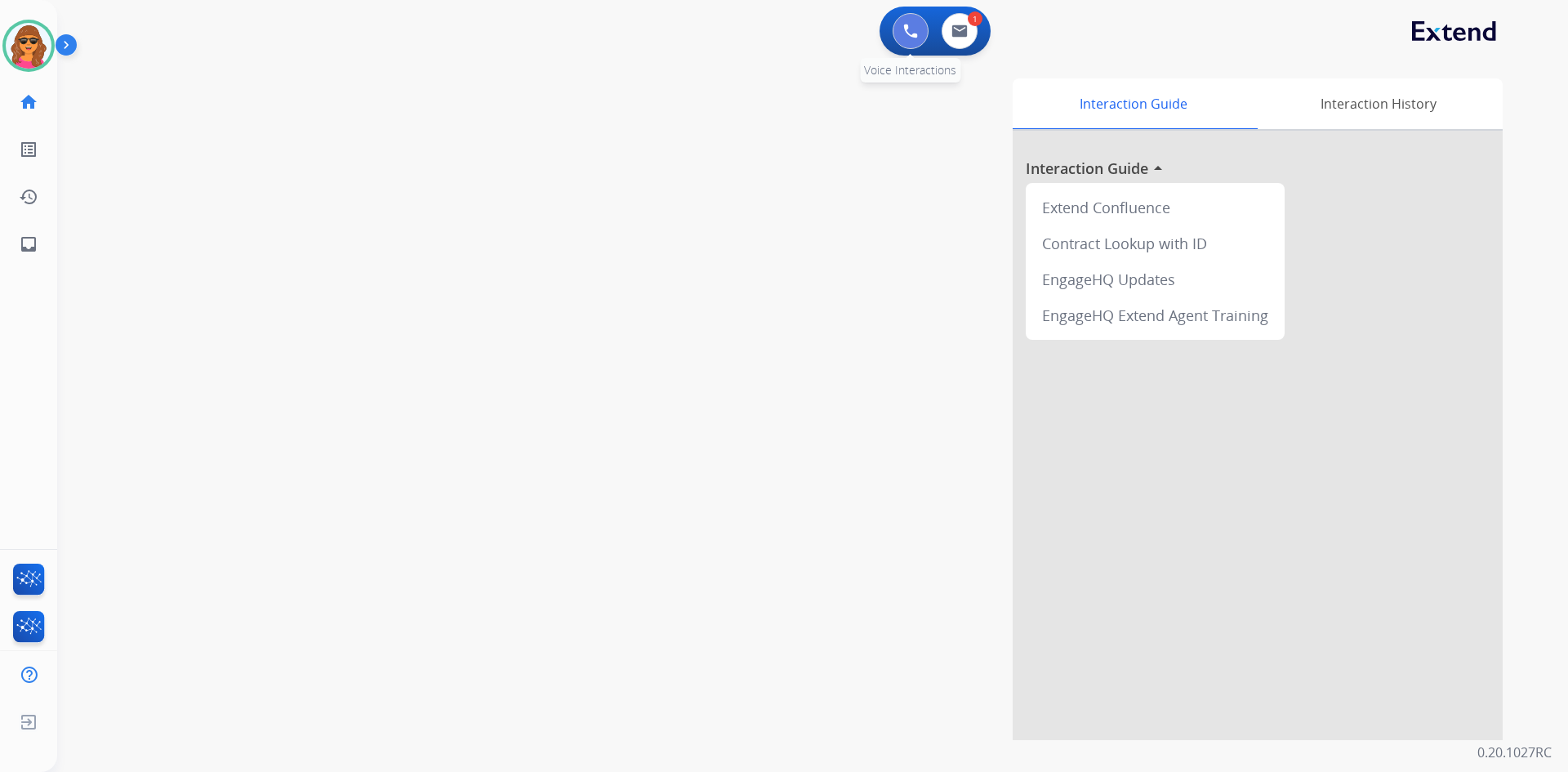
click at [909, 14] on button at bounding box center [911, 31] width 36 height 36
click at [908, 27] on img at bounding box center [910, 31] width 15 height 15
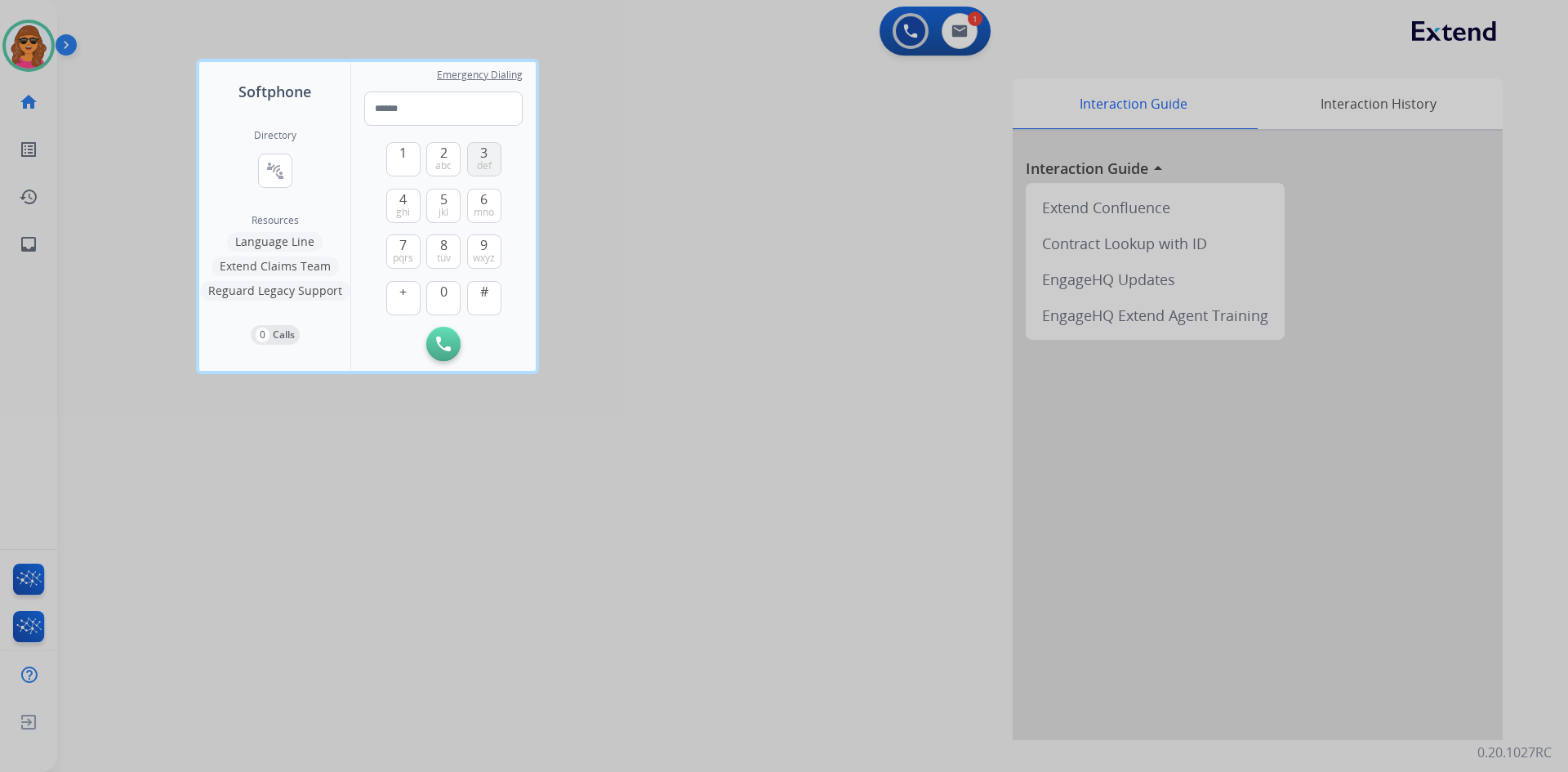
click at [469, 160] on button "3 def" at bounding box center [485, 159] width 34 height 34
click at [409, 154] on button "1" at bounding box center [403, 159] width 34 height 34
click at [396, 215] on span "ghi" at bounding box center [403, 211] width 14 height 13
click at [479, 205] on span "mno" at bounding box center [484, 211] width 21 height 13
click at [450, 293] on button "0" at bounding box center [444, 298] width 34 height 34
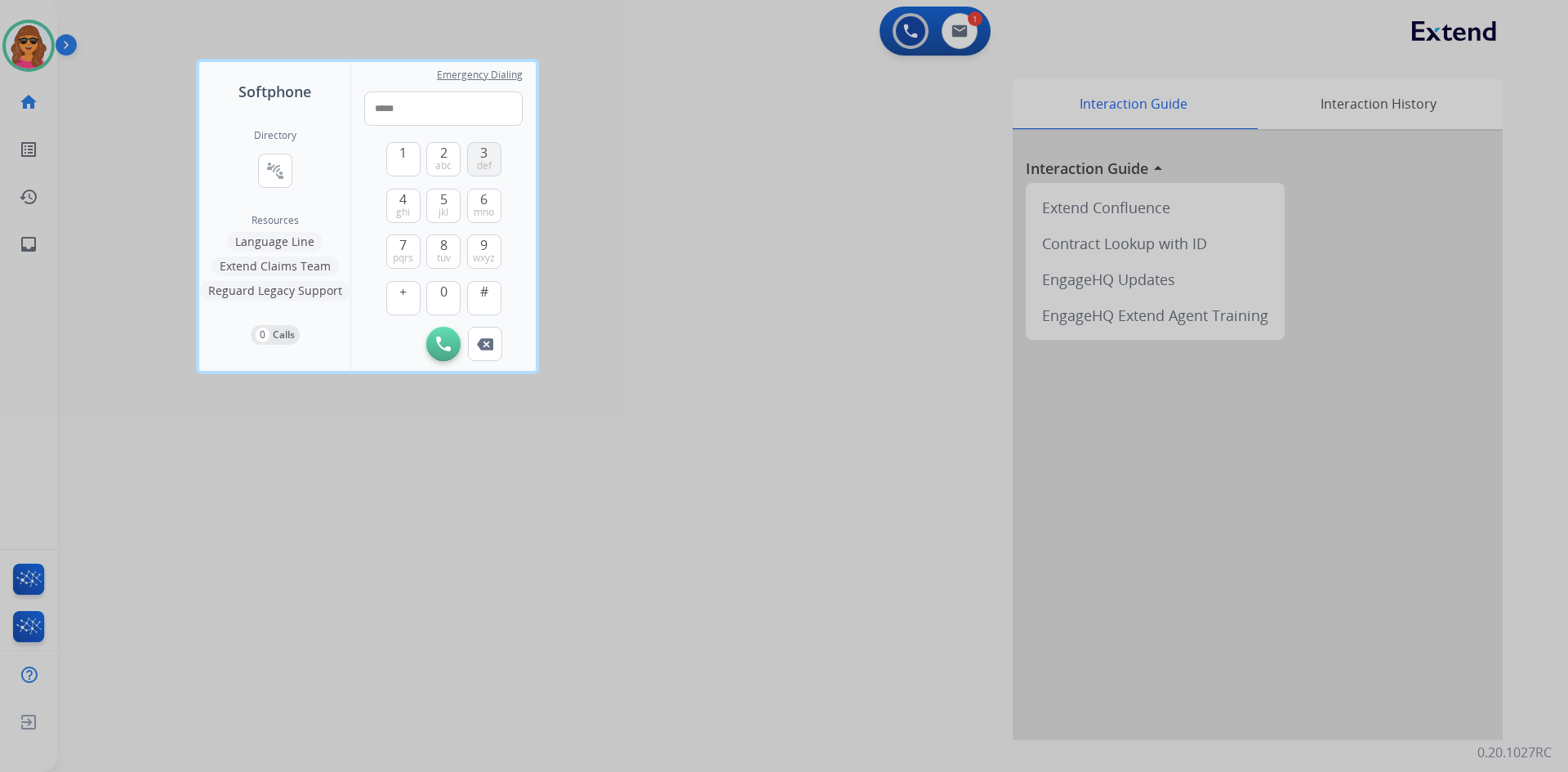
click at [478, 155] on button "3 def" at bounding box center [485, 159] width 34 height 34
click at [441, 209] on span "jkl" at bounding box center [443, 211] width 9 height 13
click at [401, 246] on span "7" at bounding box center [403, 245] width 8 height 20
click at [444, 303] on button "0" at bounding box center [444, 298] width 34 height 34
click at [442, 197] on span "5" at bounding box center [444, 199] width 8 height 20
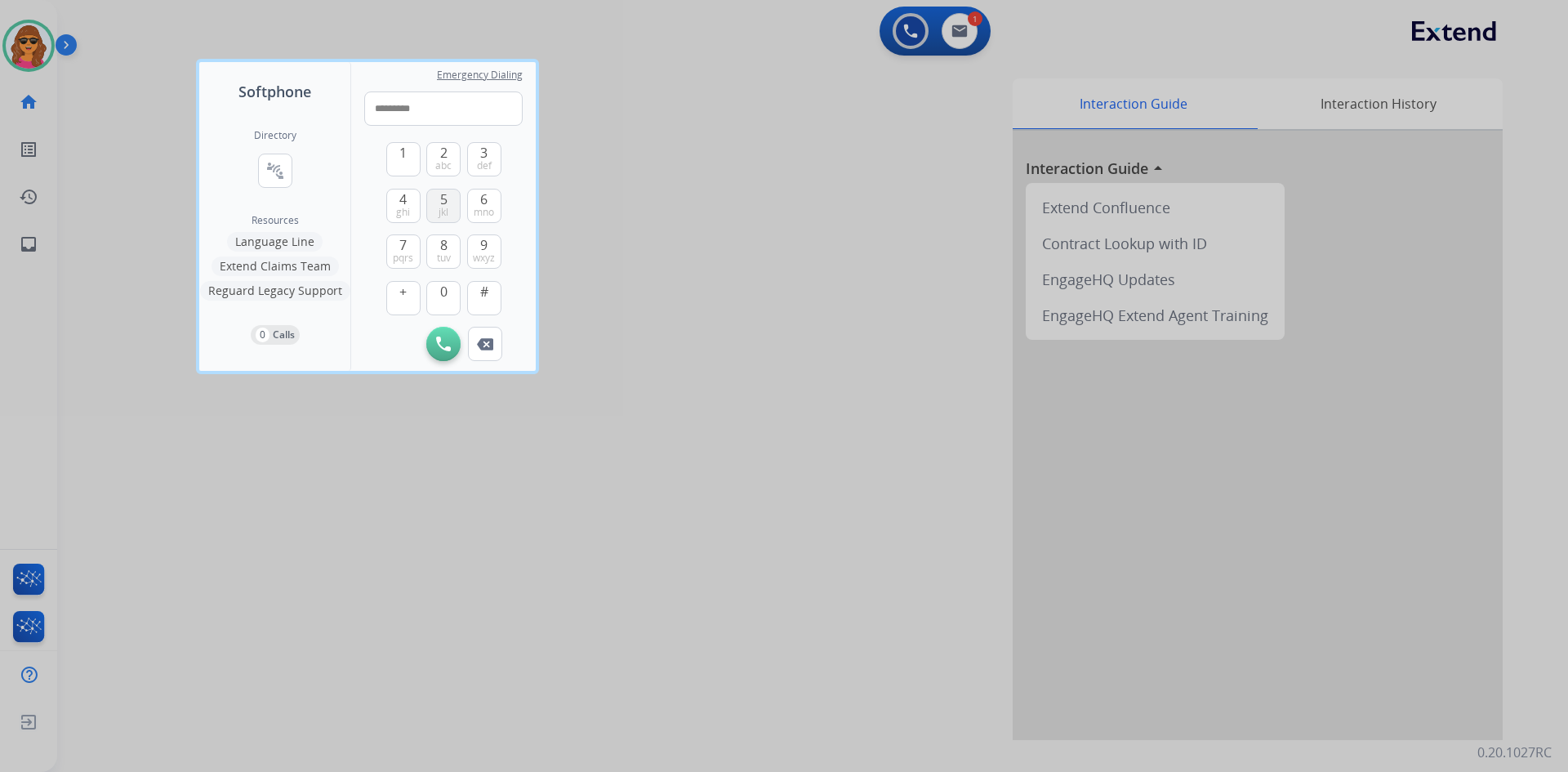
type input "**********"
click at [445, 348] on img at bounding box center [443, 343] width 15 height 15
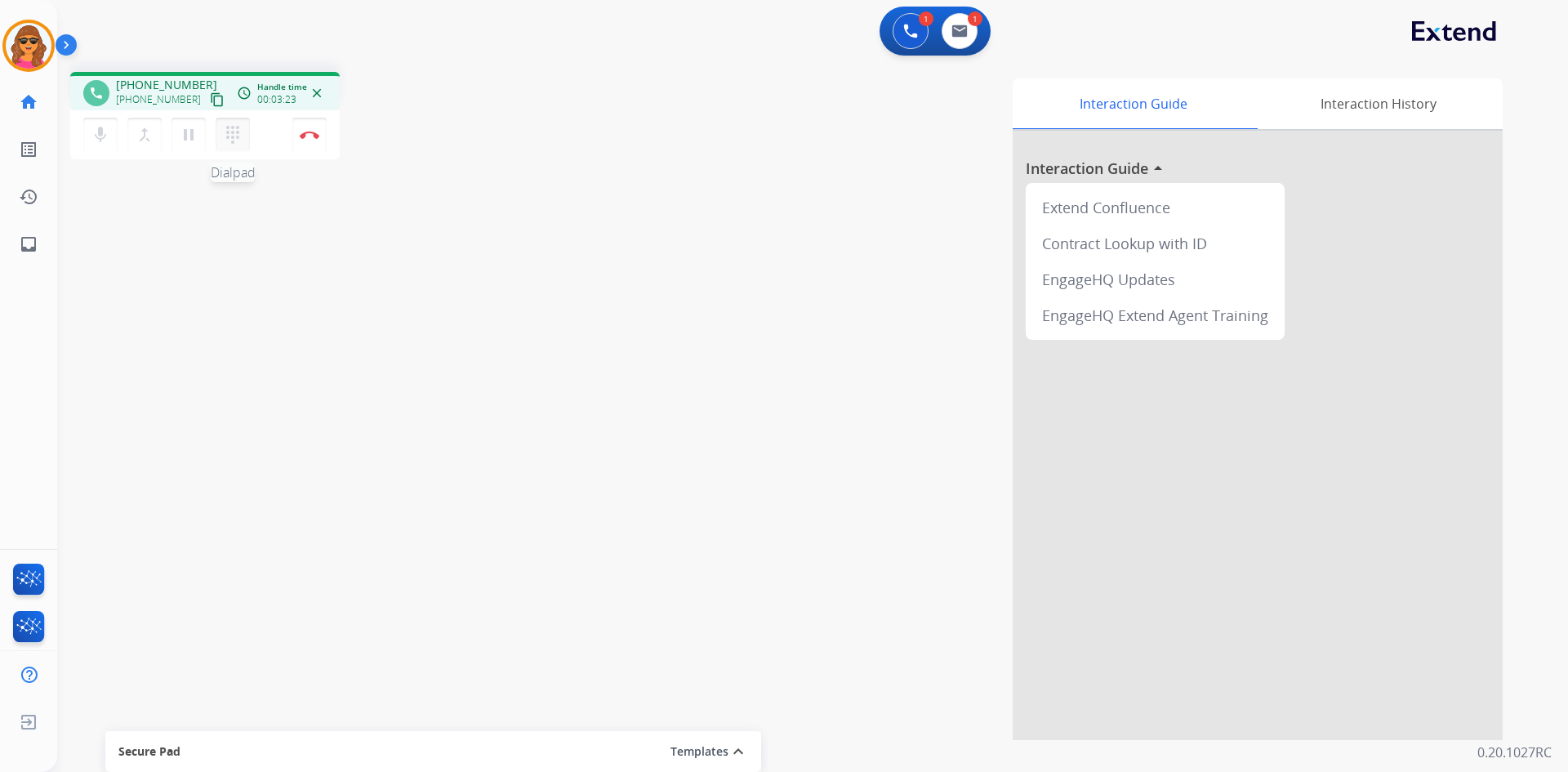
click at [230, 135] on mat-icon "dialpad" at bounding box center [232, 134] width 20 height 20
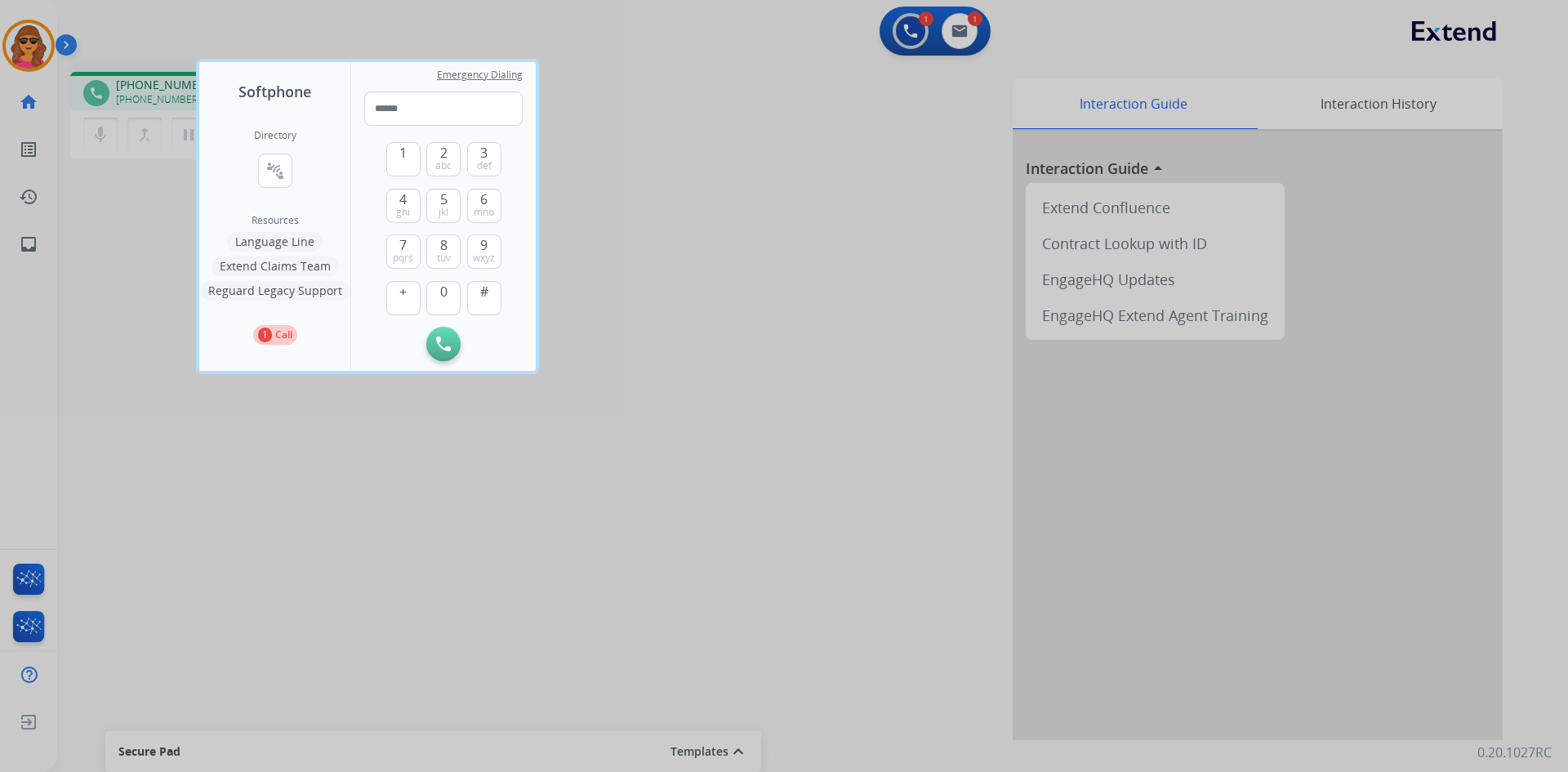
click at [586, 158] on div at bounding box center [784, 386] width 1568 height 772
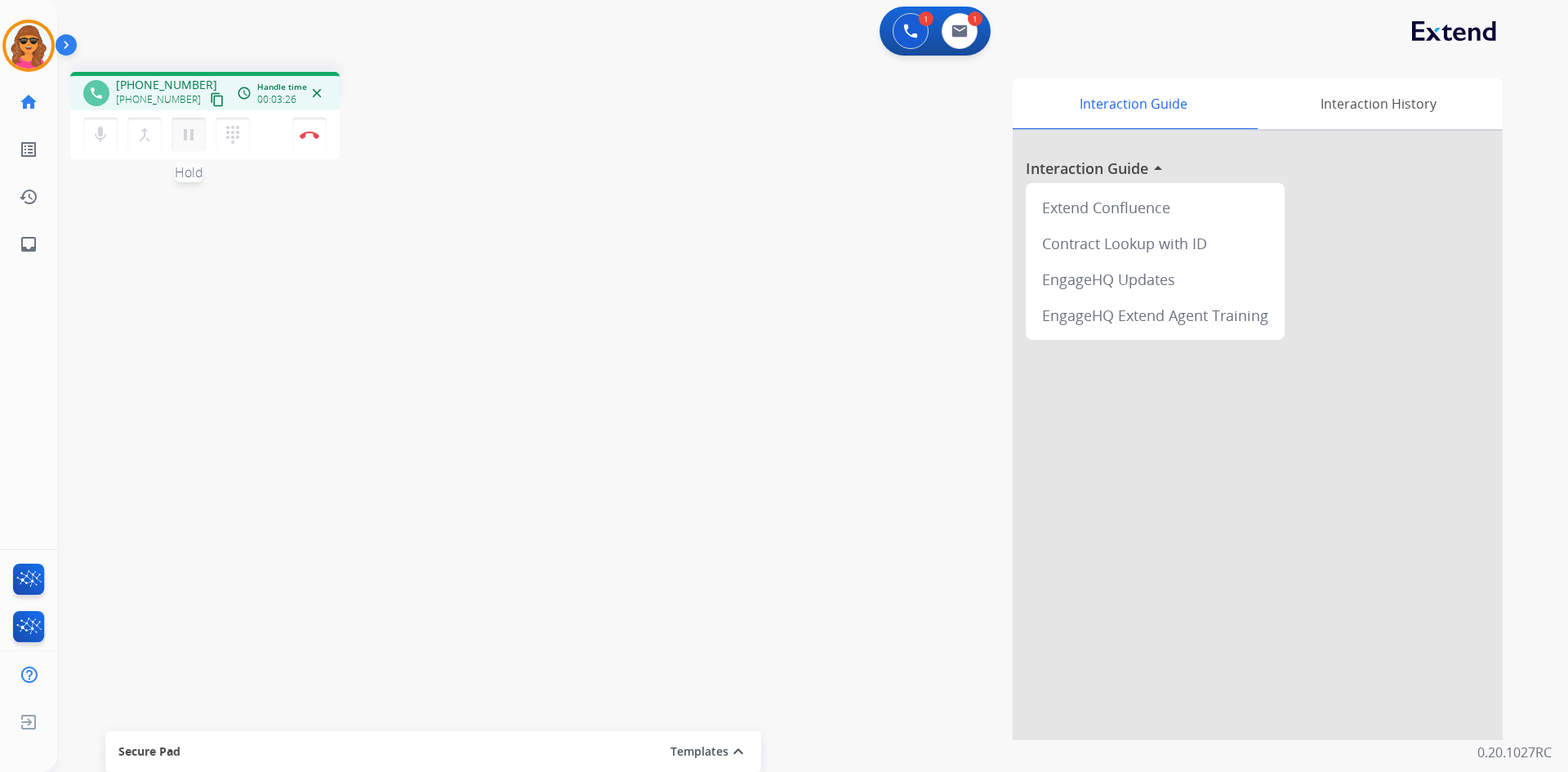
click at [189, 134] on mat-icon "pause" at bounding box center [188, 134] width 20 height 20
click at [238, 123] on button "dialpad Dialpad" at bounding box center [233, 135] width 34 height 34
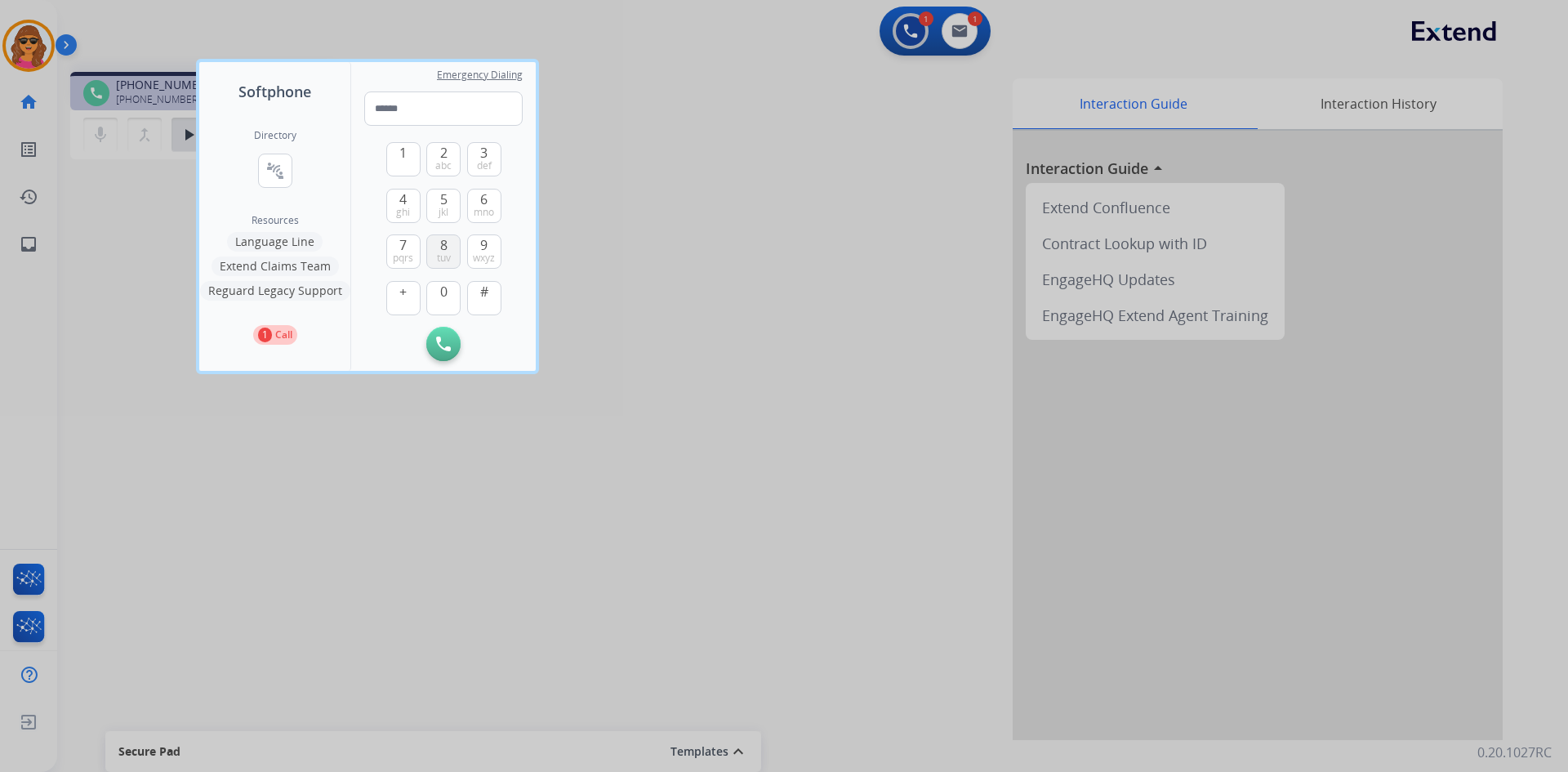
click at [448, 252] on span "tuv" at bounding box center [444, 258] width 14 height 13
click at [484, 193] on span "6" at bounding box center [484, 199] width 8 height 20
click at [397, 204] on button "4 ghi" at bounding box center [403, 205] width 34 height 34
click at [495, 159] on button "3 def" at bounding box center [485, 159] width 34 height 34
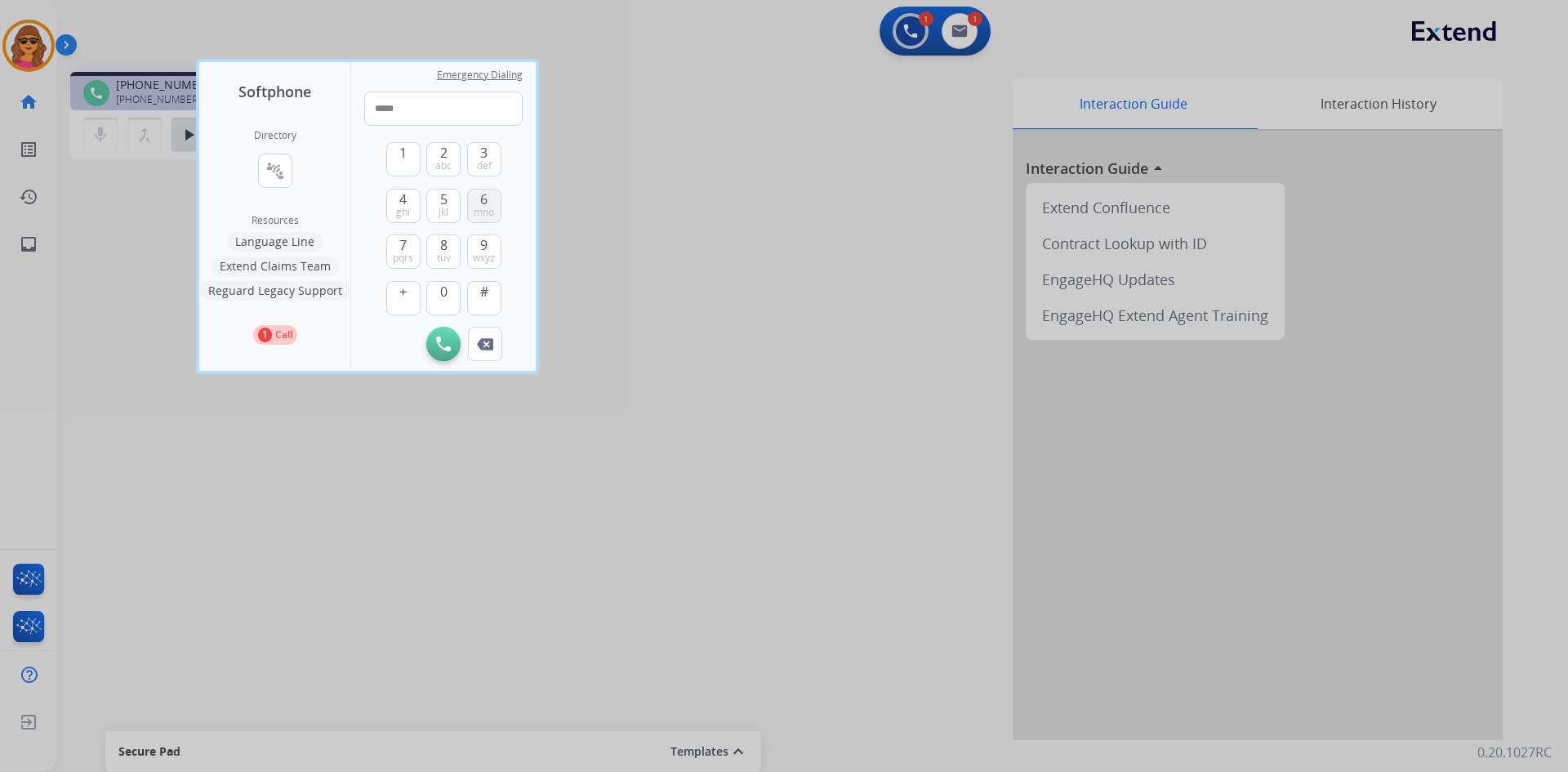
click at [490, 192] on button "6 mno" at bounding box center [485, 205] width 34 height 34
click at [484, 146] on span "3" at bounding box center [484, 152] width 8 height 20
click at [484, 246] on span "9" at bounding box center [484, 245] width 8 height 20
click at [487, 154] on span "3" at bounding box center [484, 152] width 8 height 20
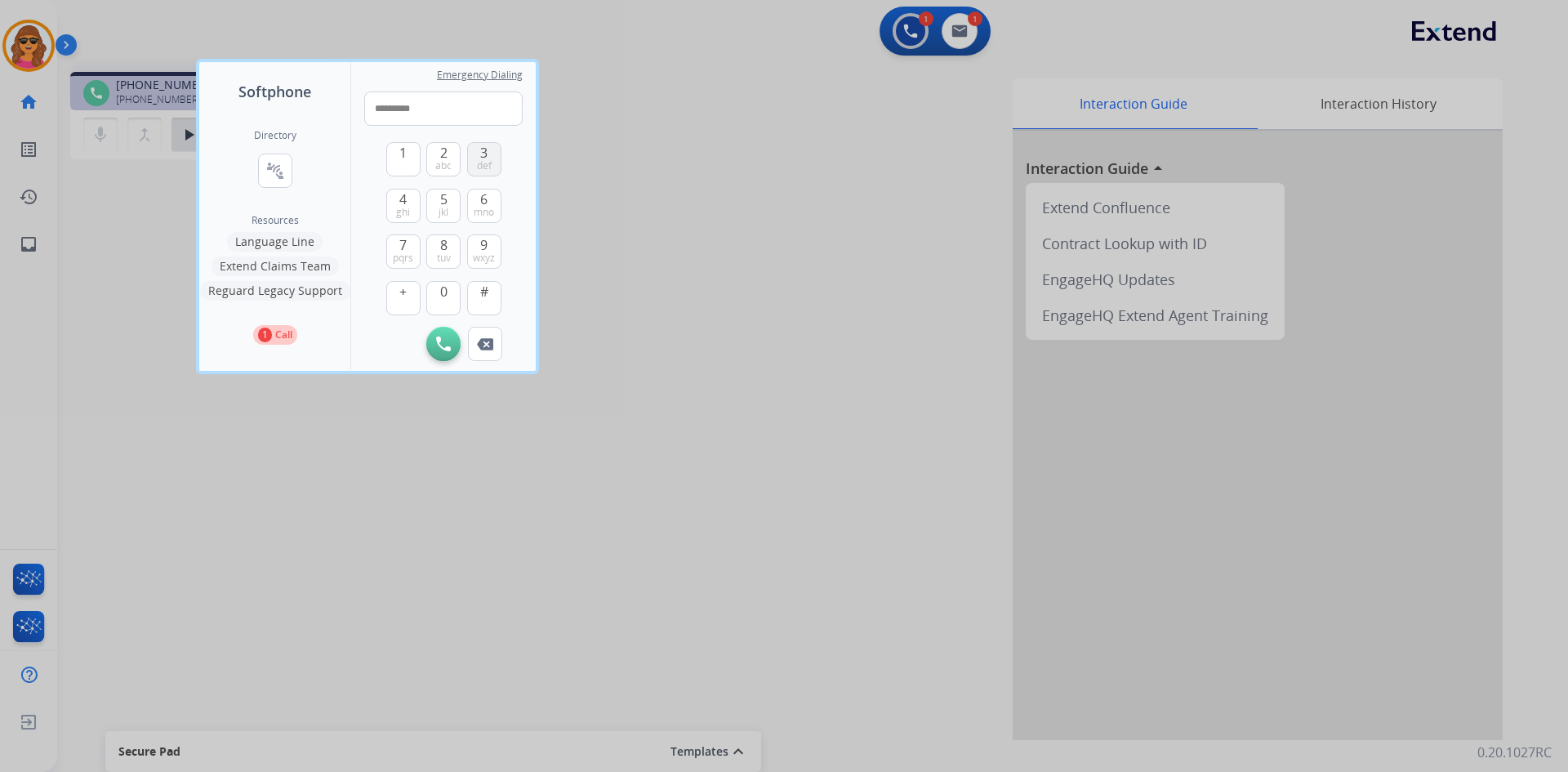
type input "**********"
click at [439, 336] on img at bounding box center [443, 343] width 15 height 15
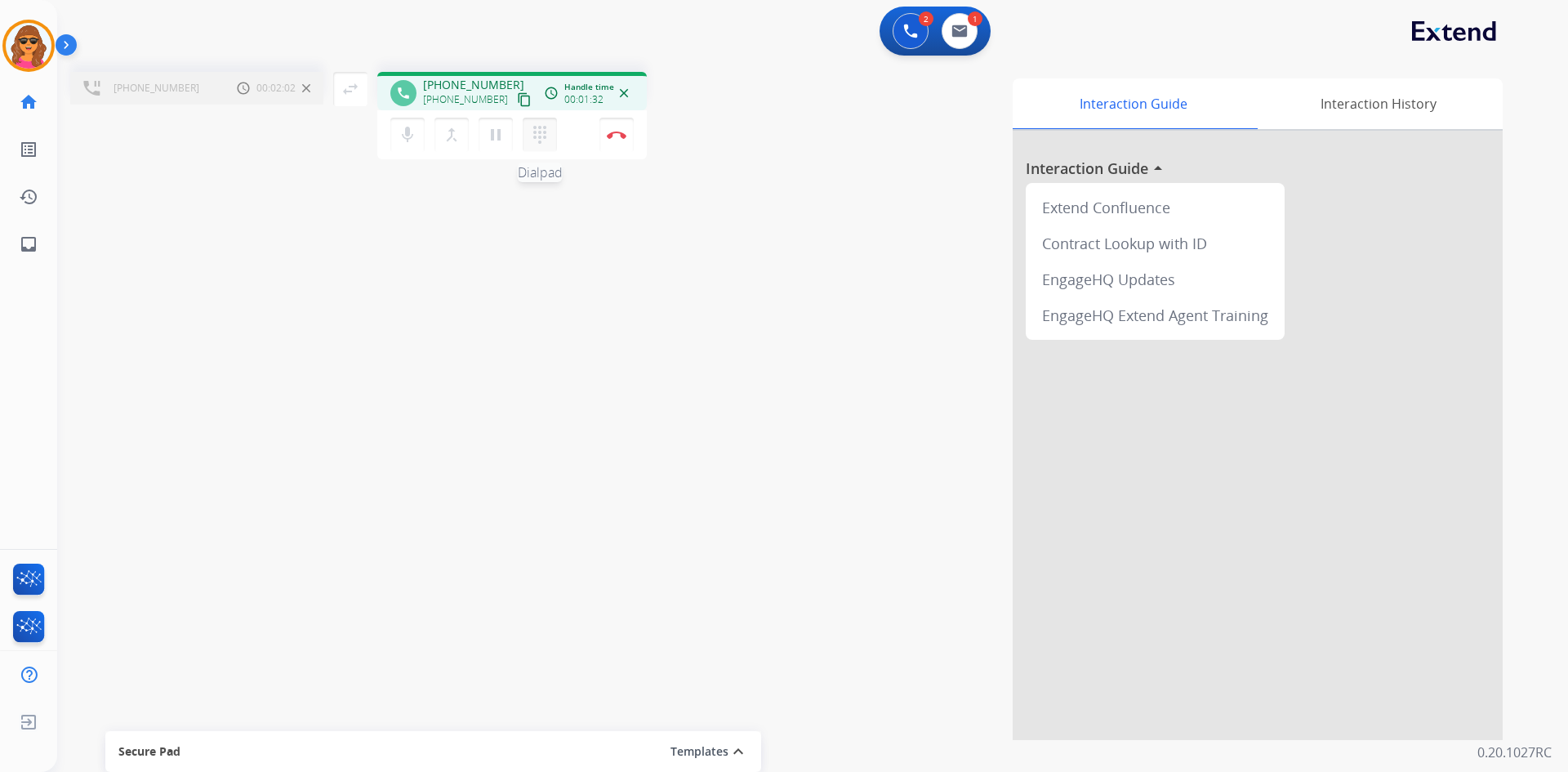
click at [537, 136] on mat-icon "dialpad" at bounding box center [540, 134] width 20 height 20
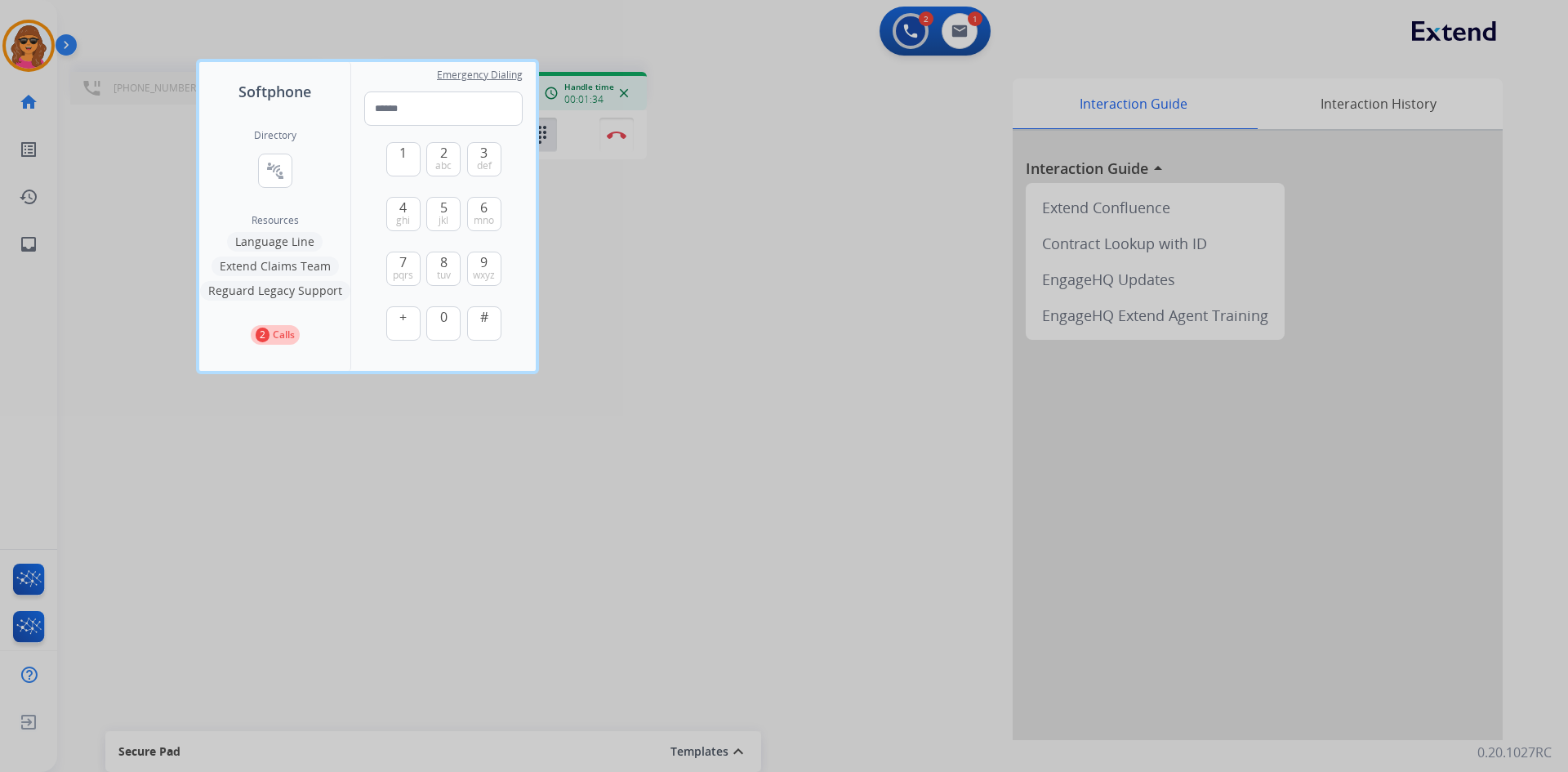
click at [618, 132] on div at bounding box center [784, 386] width 1568 height 772
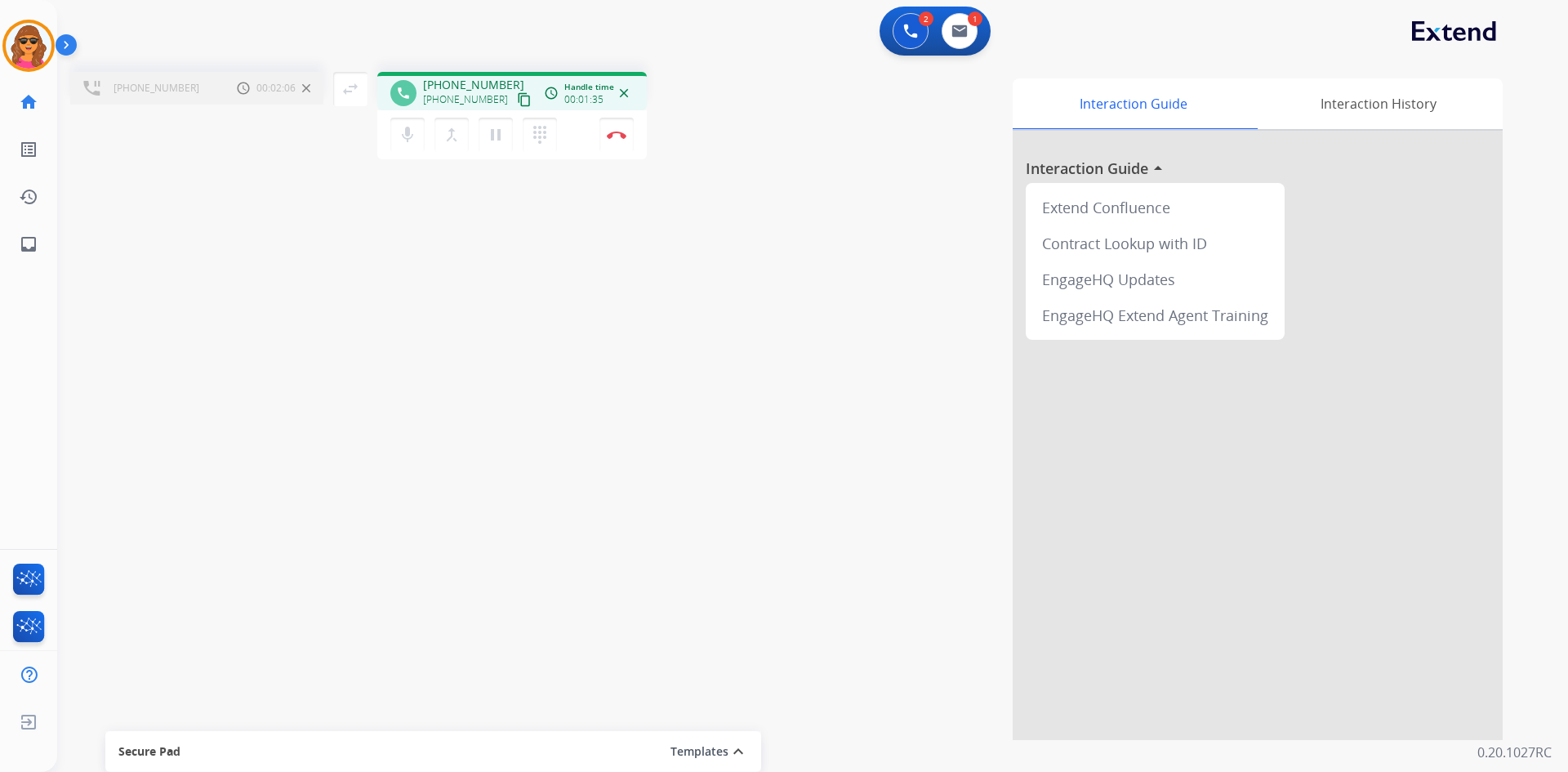
click at [618, 132] on img at bounding box center [616, 135] width 20 height 9
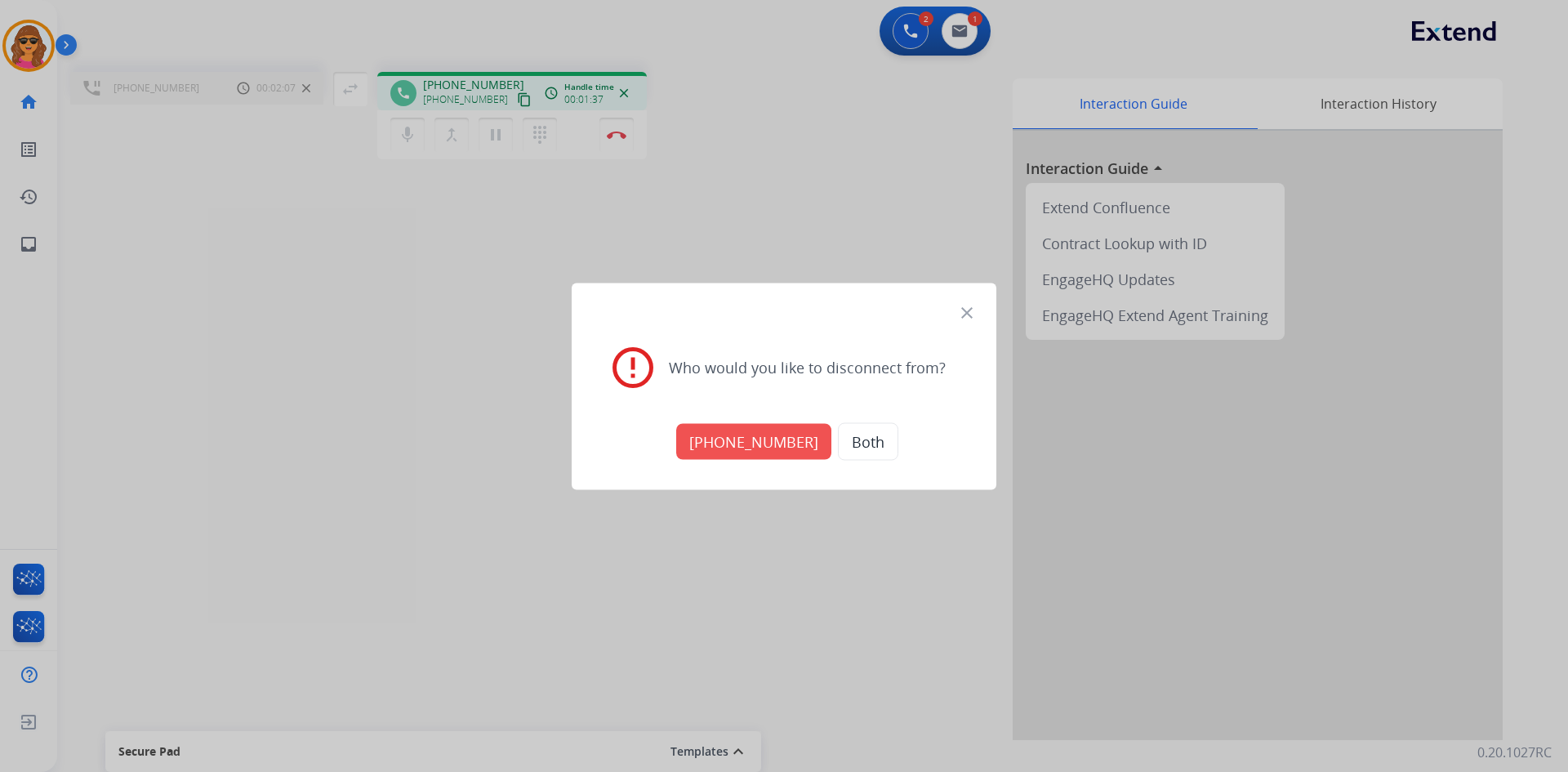
click at [771, 445] on button "[PHONE_NUMBER]" at bounding box center [754, 441] width 156 height 36
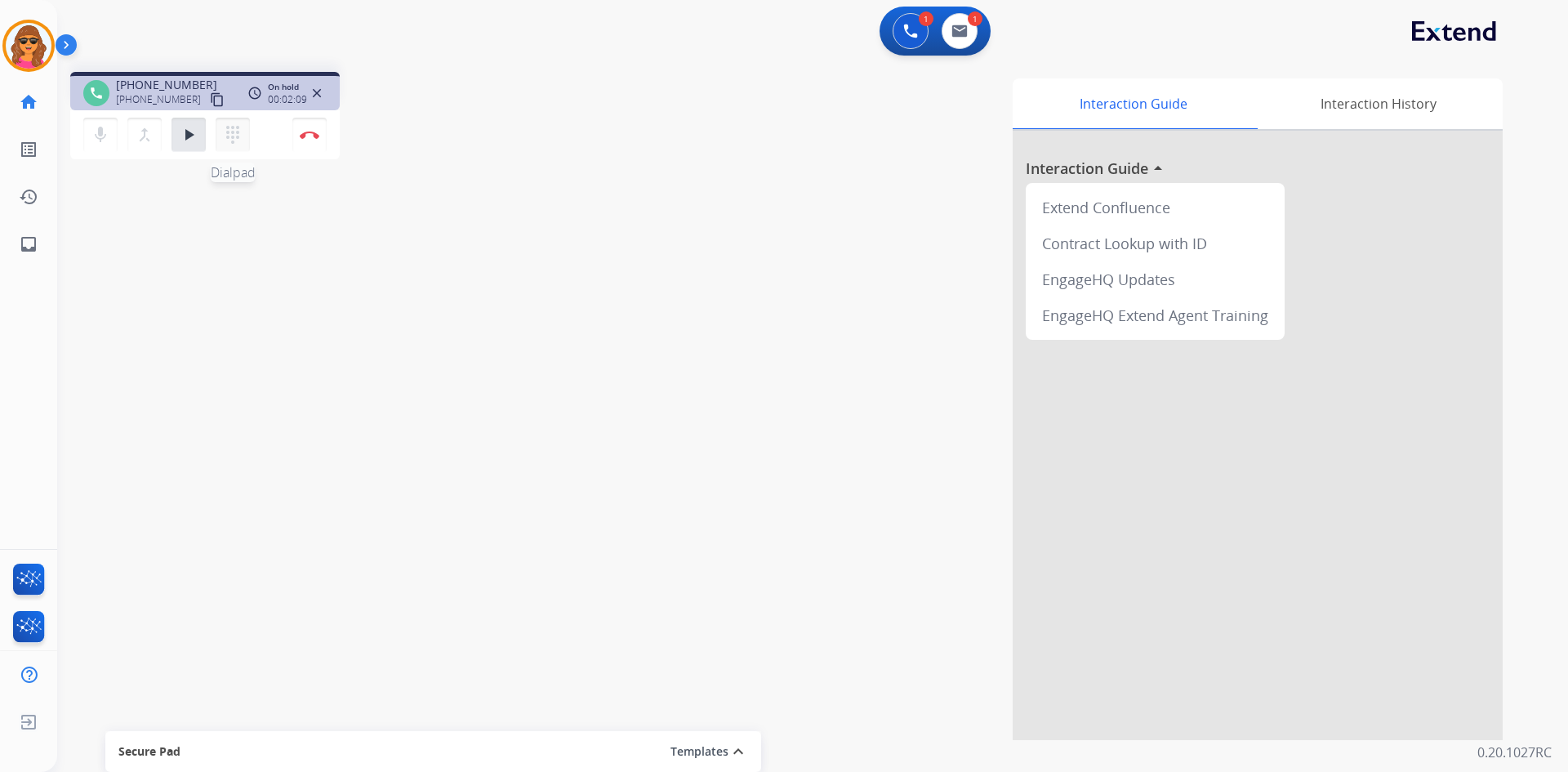
click at [238, 148] on button "dialpad Dialpad" at bounding box center [233, 135] width 34 height 34
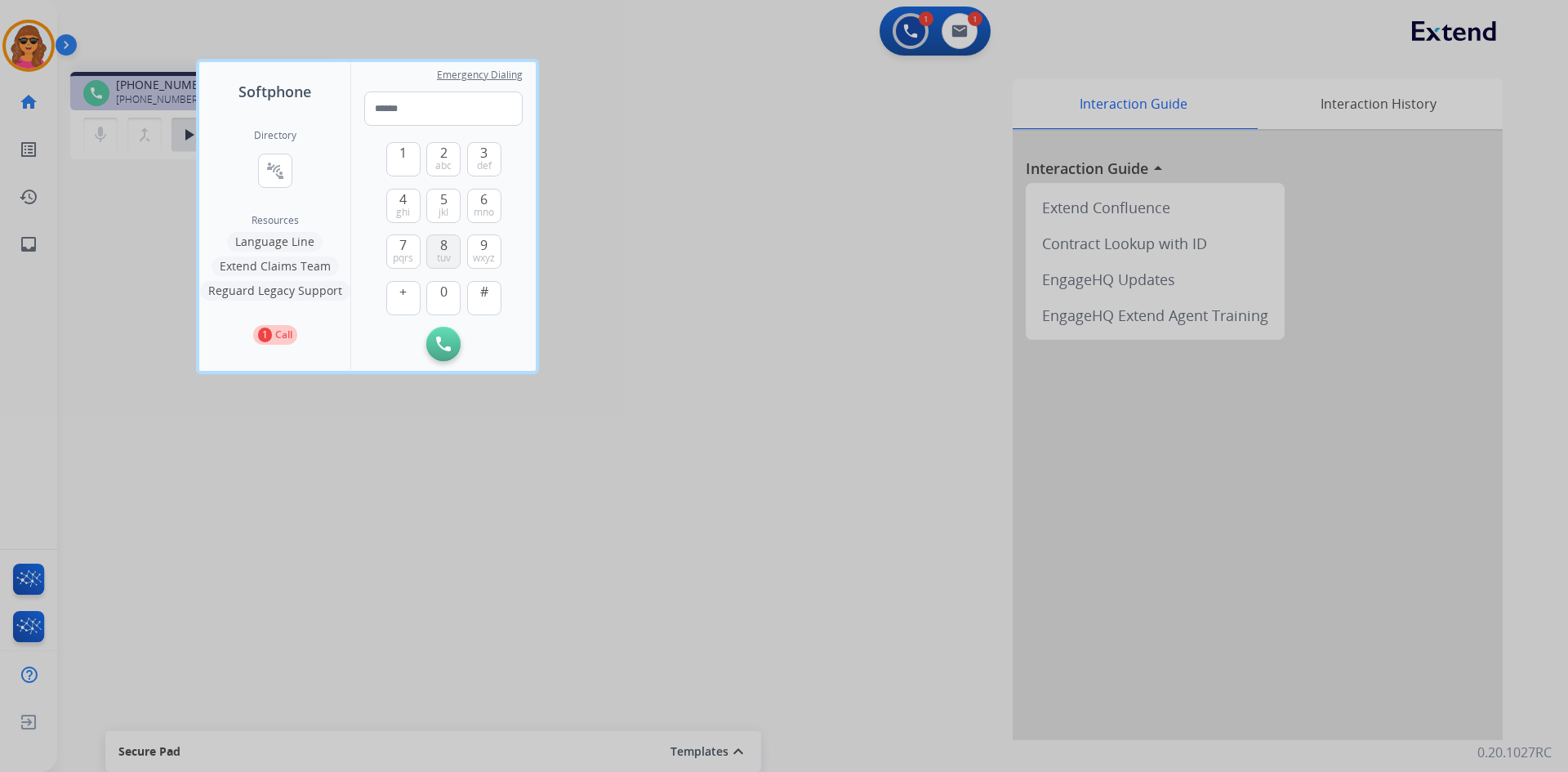
click at [451, 254] on button "8 tuv" at bounding box center [444, 252] width 34 height 34
click at [486, 202] on span "6" at bounding box center [484, 199] width 8 height 20
click at [398, 198] on button "4 ghi" at bounding box center [403, 205] width 34 height 34
click at [489, 162] on span "def" at bounding box center [484, 165] width 15 height 13
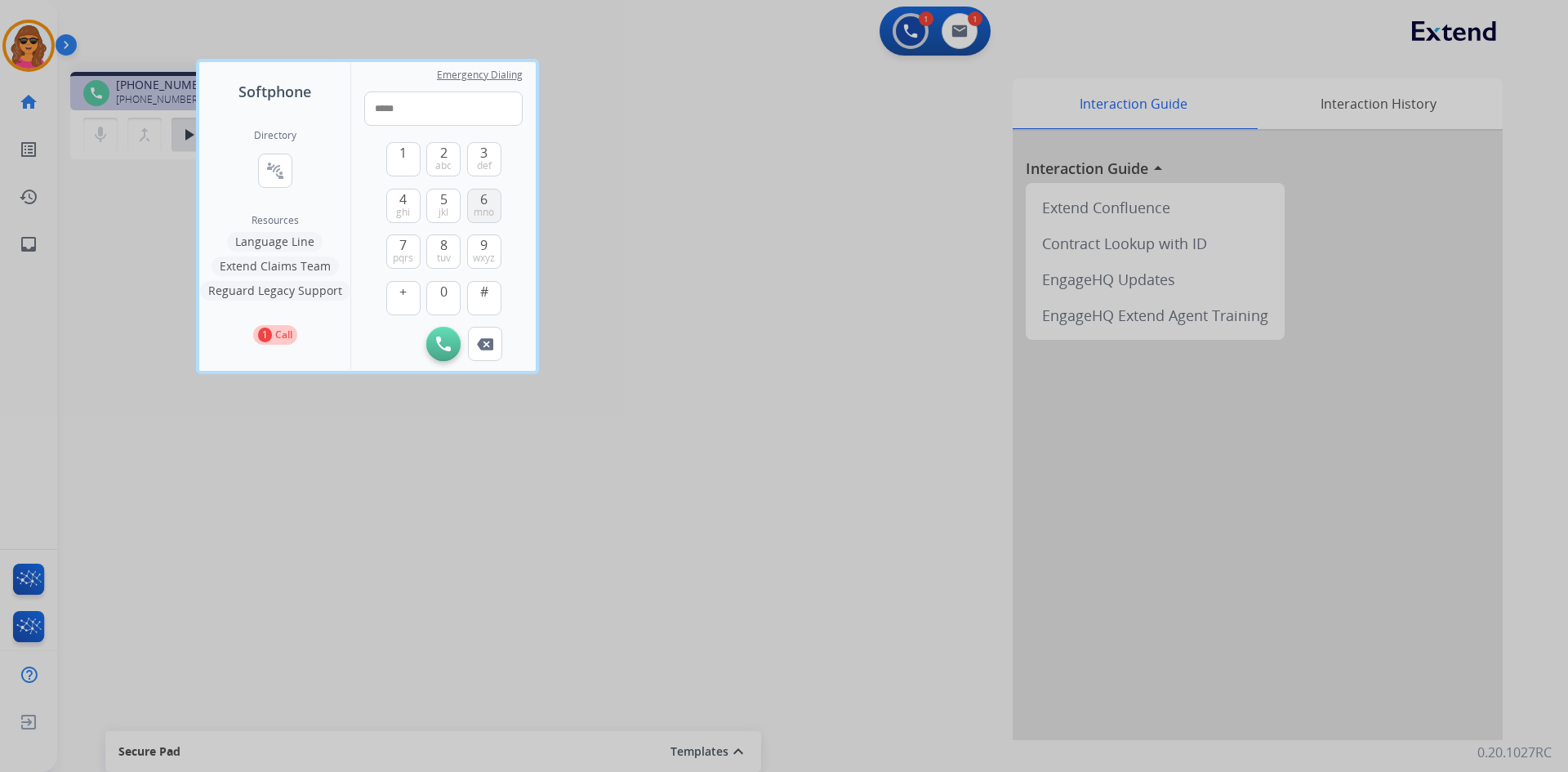
click at [490, 200] on button "6 mno" at bounding box center [485, 205] width 34 height 34
click at [493, 162] on button "3 def" at bounding box center [485, 159] width 34 height 34
click at [490, 257] on span "wxyz" at bounding box center [484, 258] width 22 height 13
click at [493, 142] on div "3 def" at bounding box center [485, 159] width 34 height 34
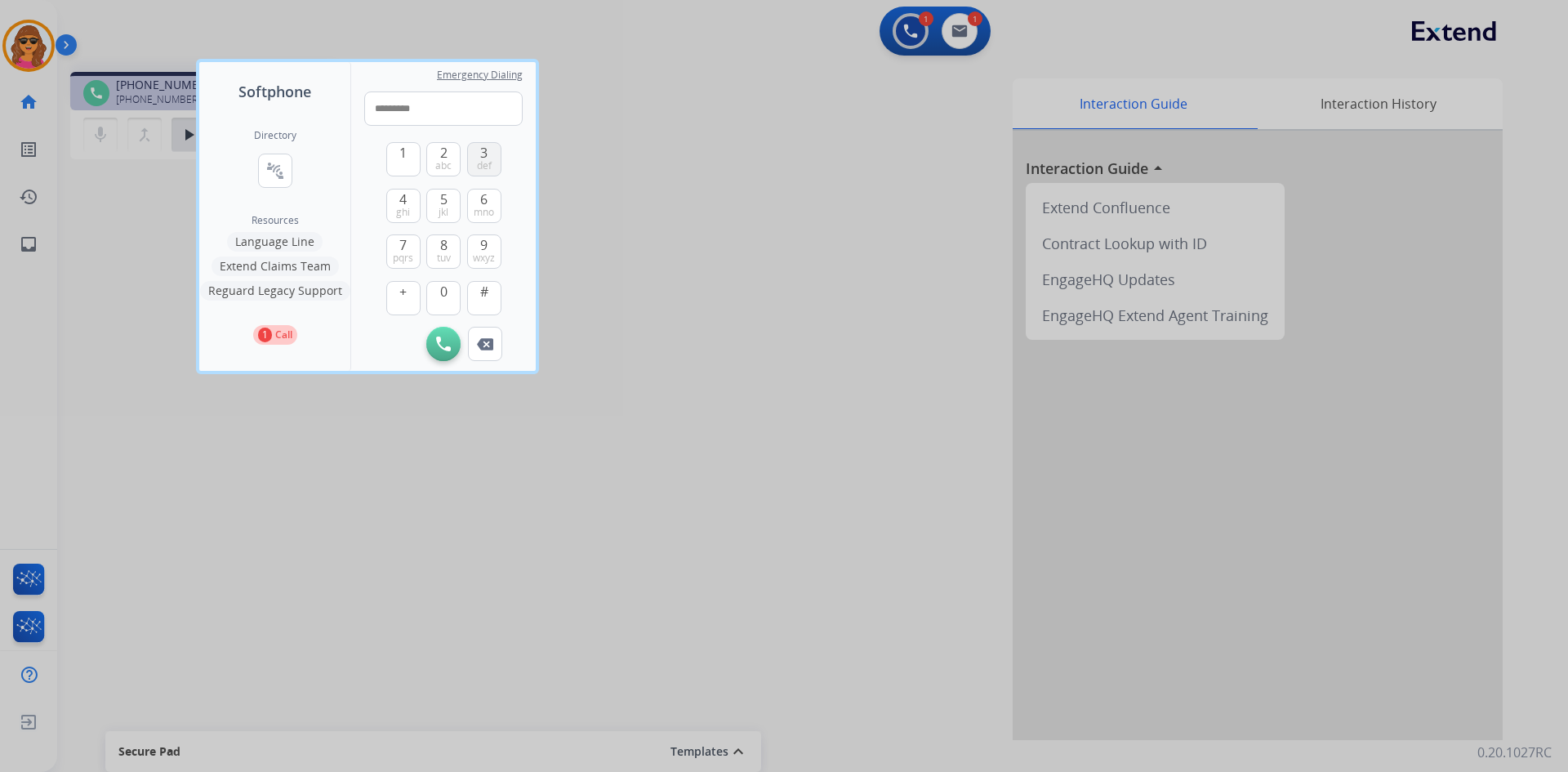
click at [487, 154] on span "3" at bounding box center [484, 152] width 8 height 20
type input "**********"
click at [442, 336] on button "Initiate Call" at bounding box center [444, 344] width 34 height 34
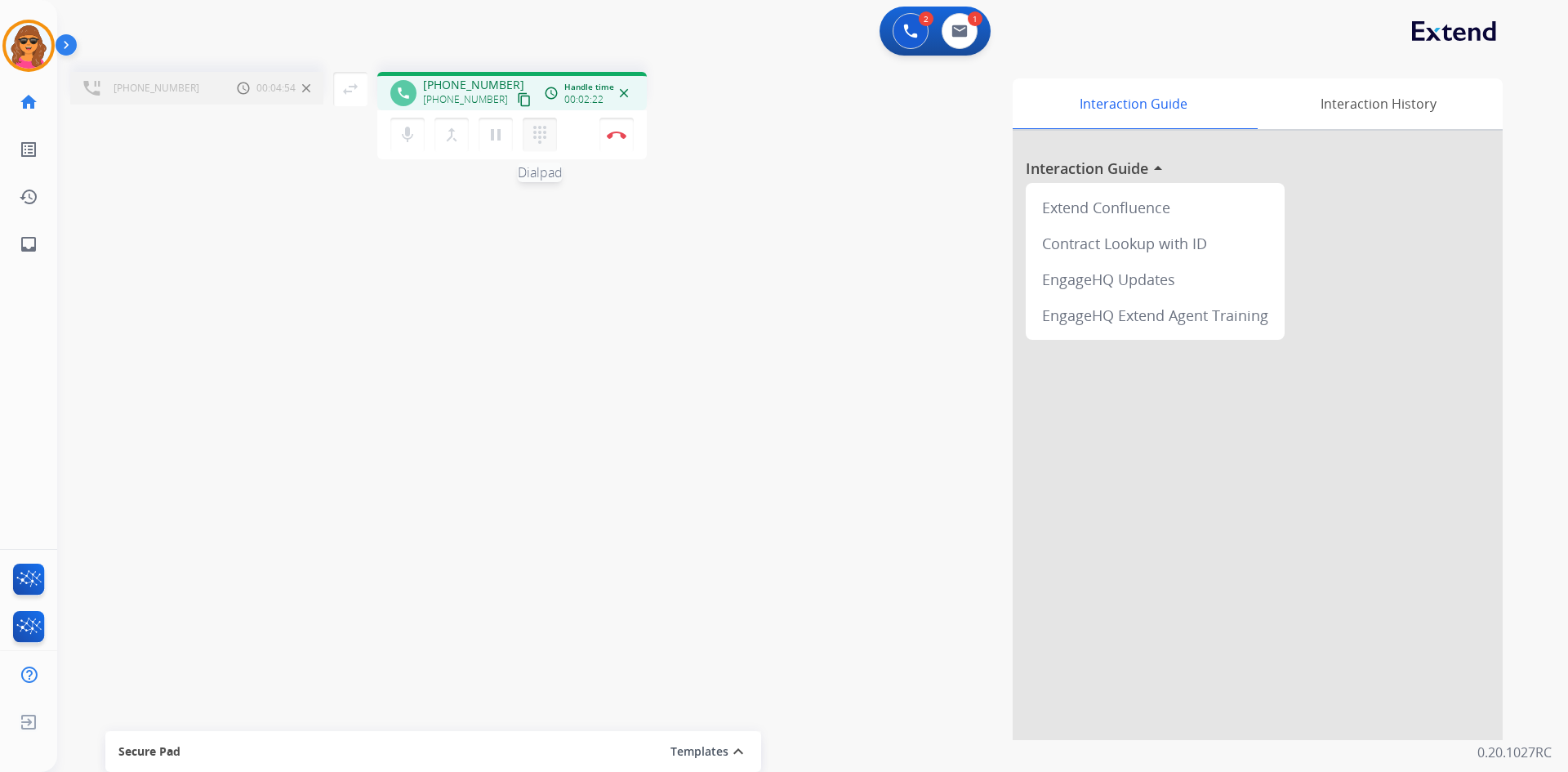
click at [537, 123] on button "dialpad Dialpad" at bounding box center [540, 135] width 34 height 34
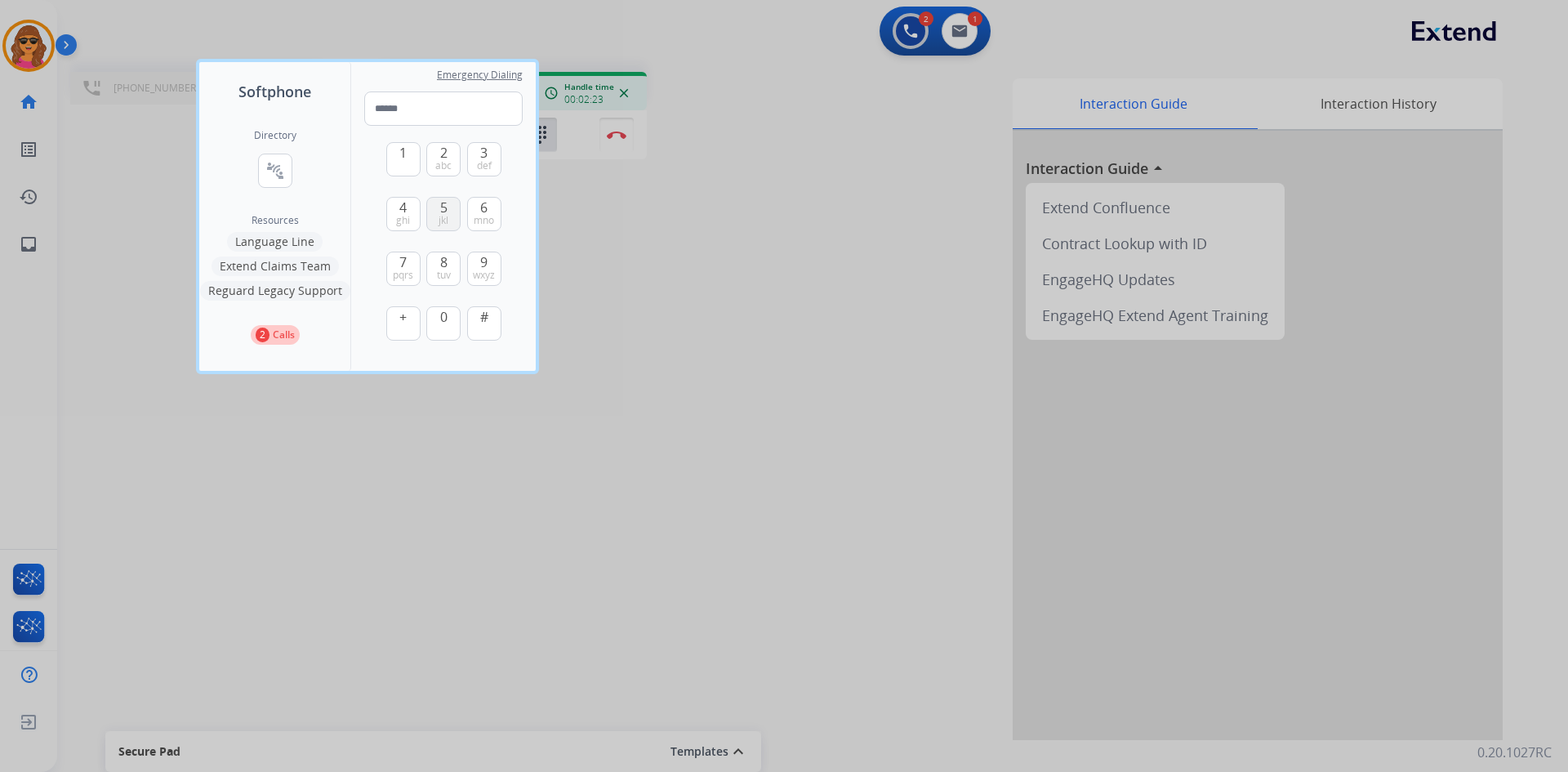
click at [449, 210] on button "5 jkl" at bounding box center [444, 214] width 34 height 34
type input "*"
click at [607, 135] on div at bounding box center [784, 386] width 1568 height 772
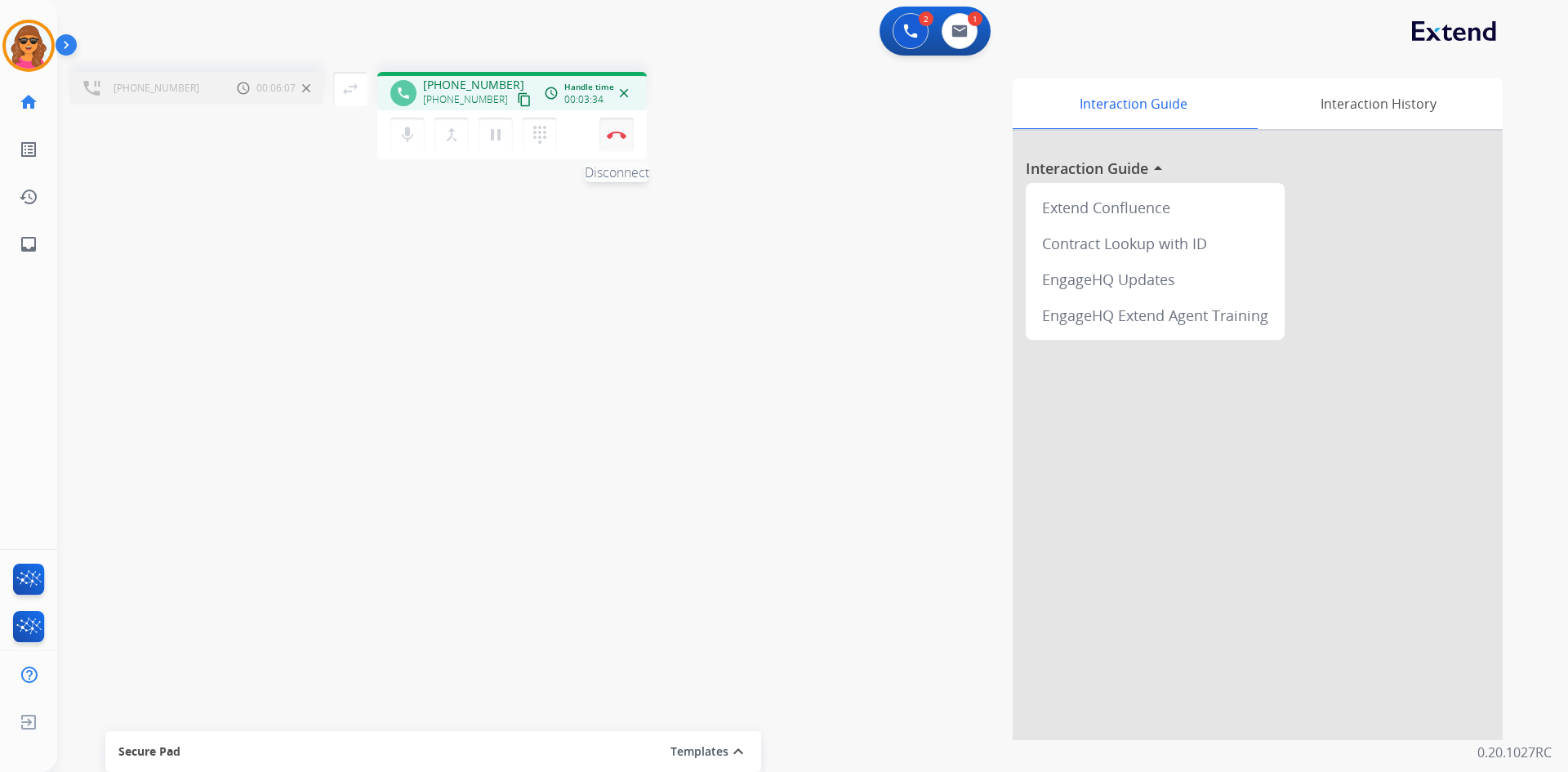
click at [607, 129] on button "Disconnect" at bounding box center [616, 135] width 34 height 34
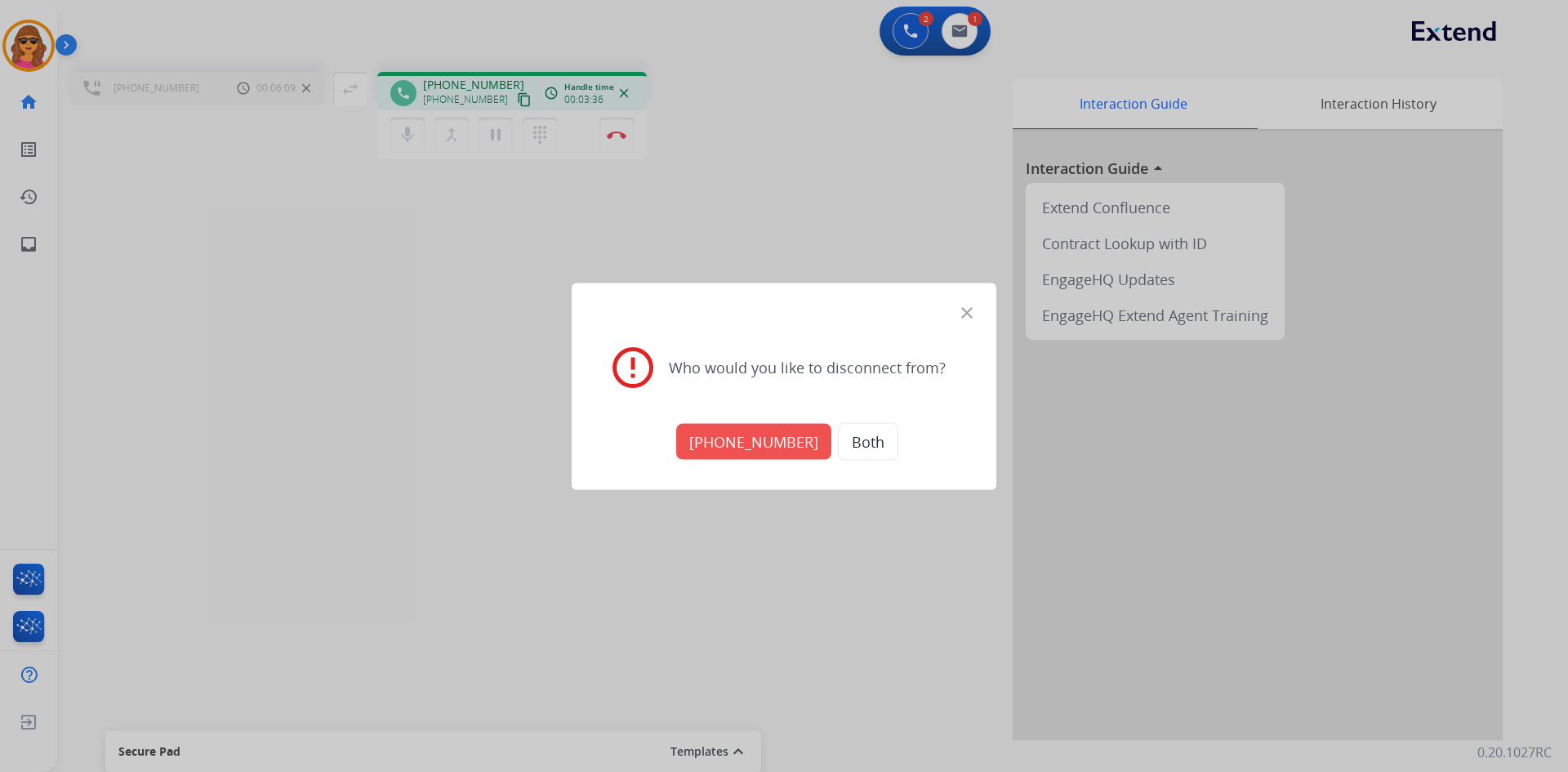
click at [779, 434] on button "[PHONE_NUMBER]" at bounding box center [754, 441] width 156 height 36
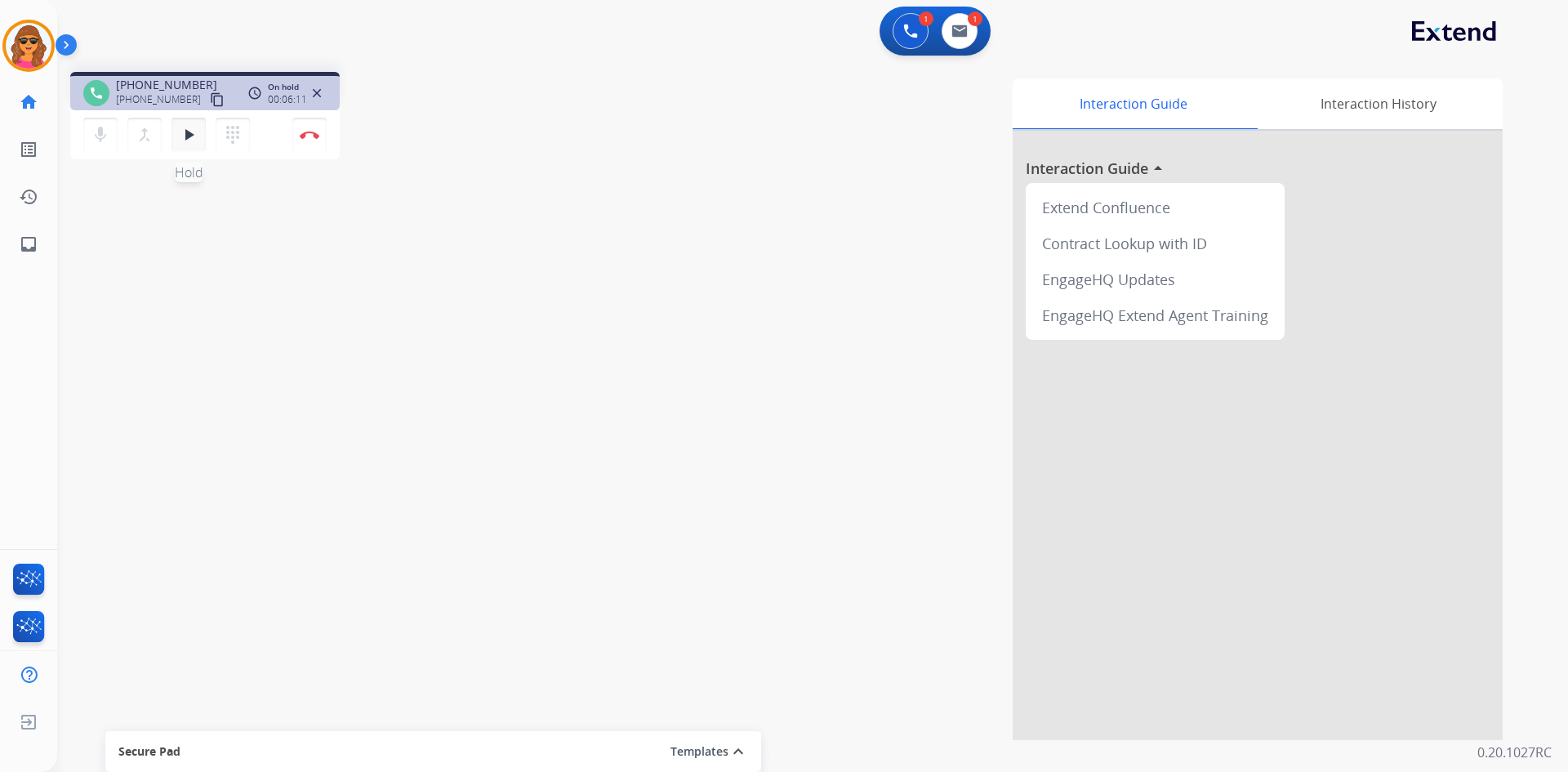
click at [198, 132] on mat-icon "play_arrow" at bounding box center [188, 134] width 20 height 20
click at [309, 136] on img at bounding box center [309, 135] width 20 height 9
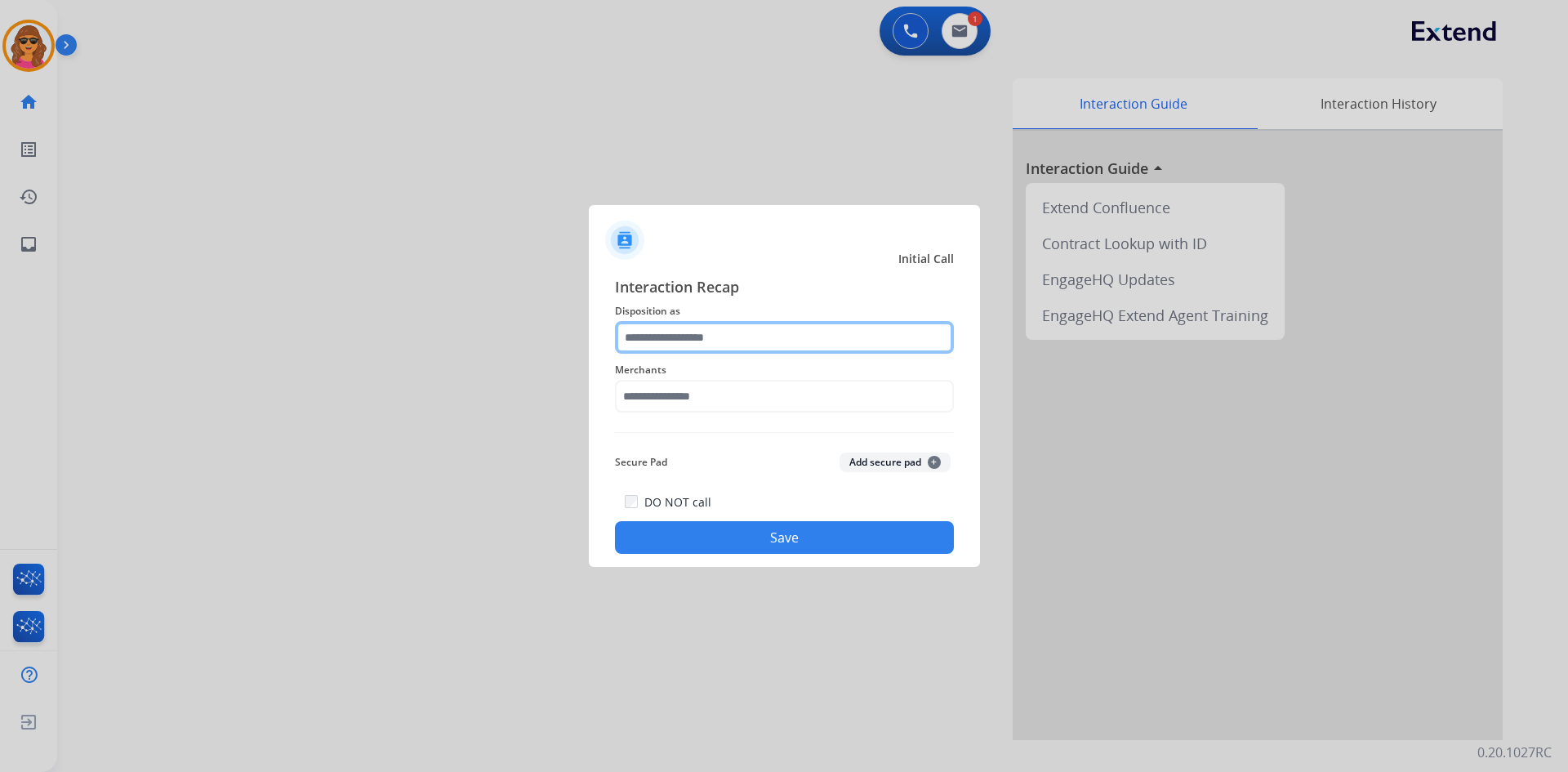
click at [631, 336] on input "text" at bounding box center [784, 337] width 339 height 33
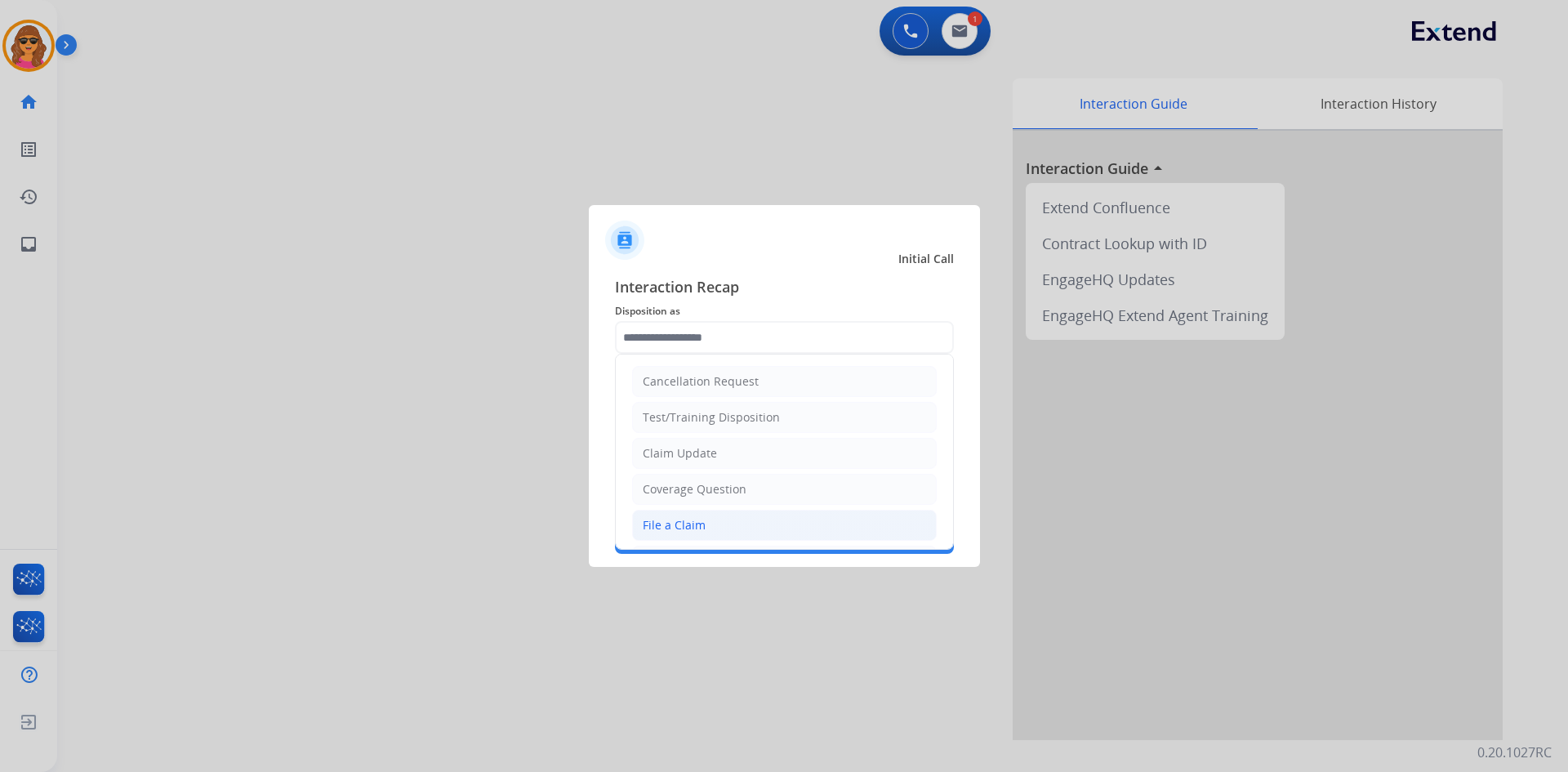
click at [682, 530] on div "File a Claim" at bounding box center [674, 524] width 63 height 16
type input "**********"
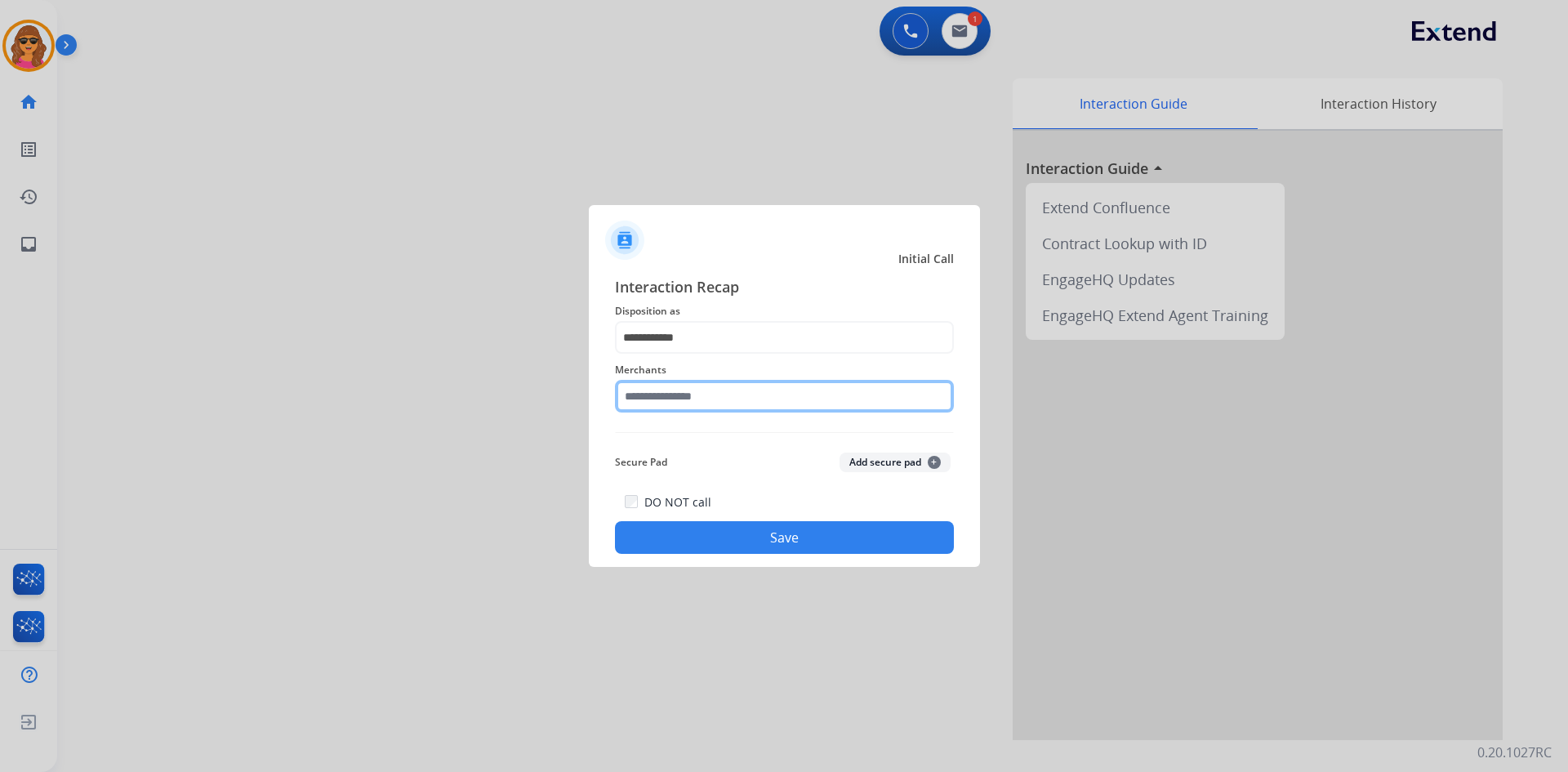
click at [623, 400] on input "text" at bounding box center [784, 396] width 339 height 33
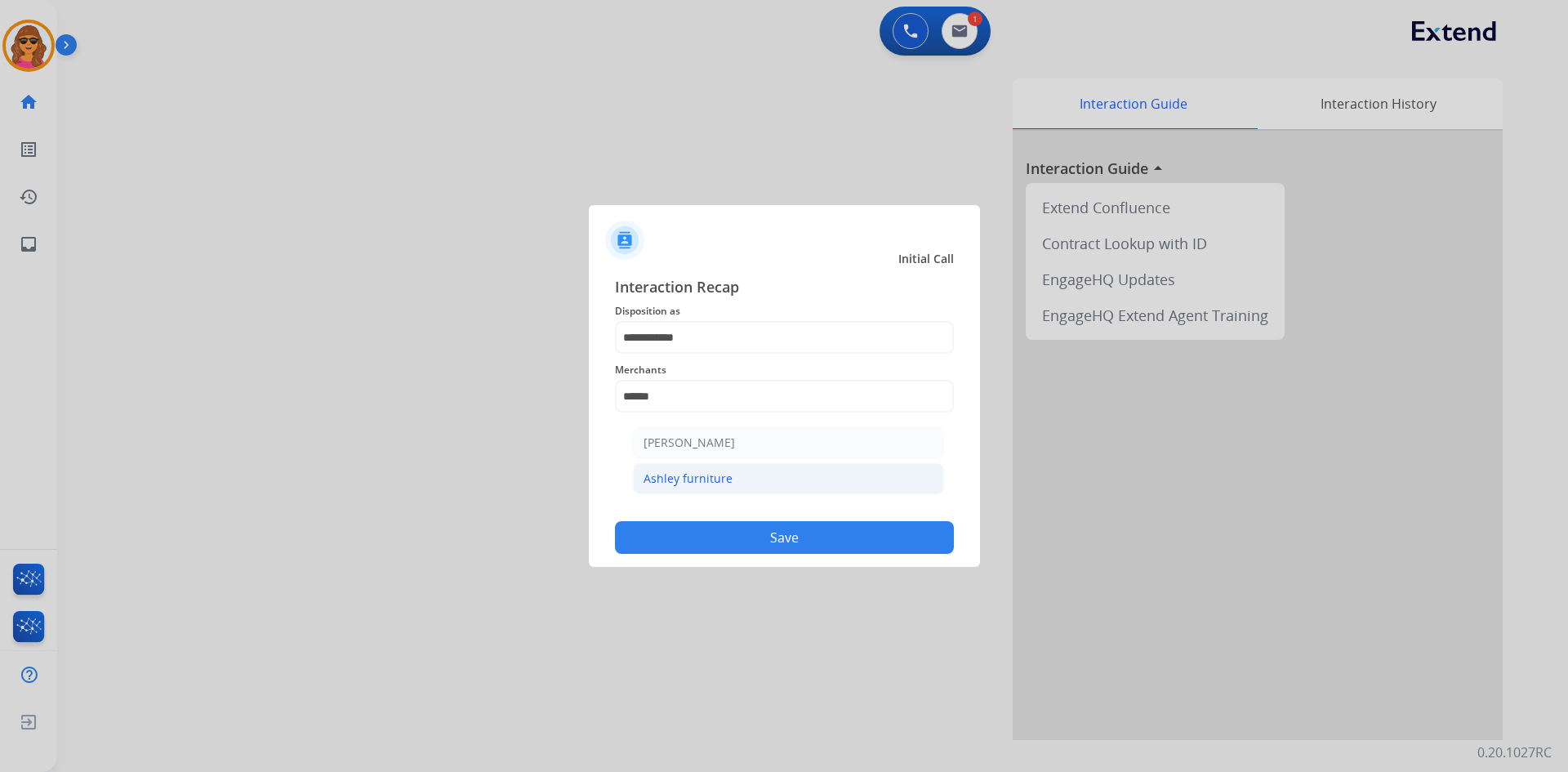
click at [701, 475] on div "Ashley furniture" at bounding box center [689, 478] width 89 height 16
type input "**********"
click at [793, 524] on button "Save" at bounding box center [784, 537] width 339 height 33
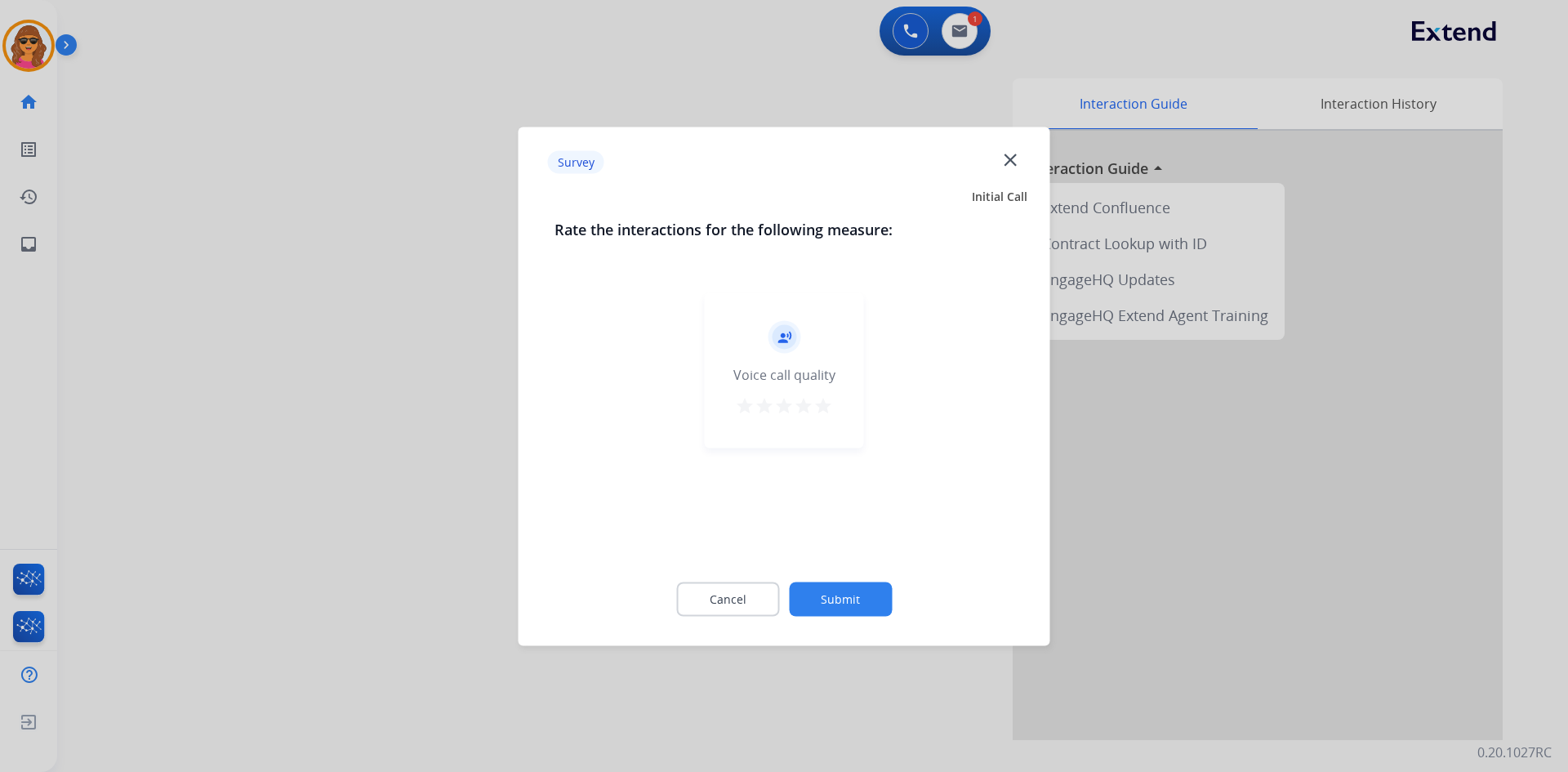
click at [818, 405] on mat-icon "star" at bounding box center [823, 405] width 20 height 20
click at [851, 588] on button "Submit" at bounding box center [841, 599] width 103 height 34
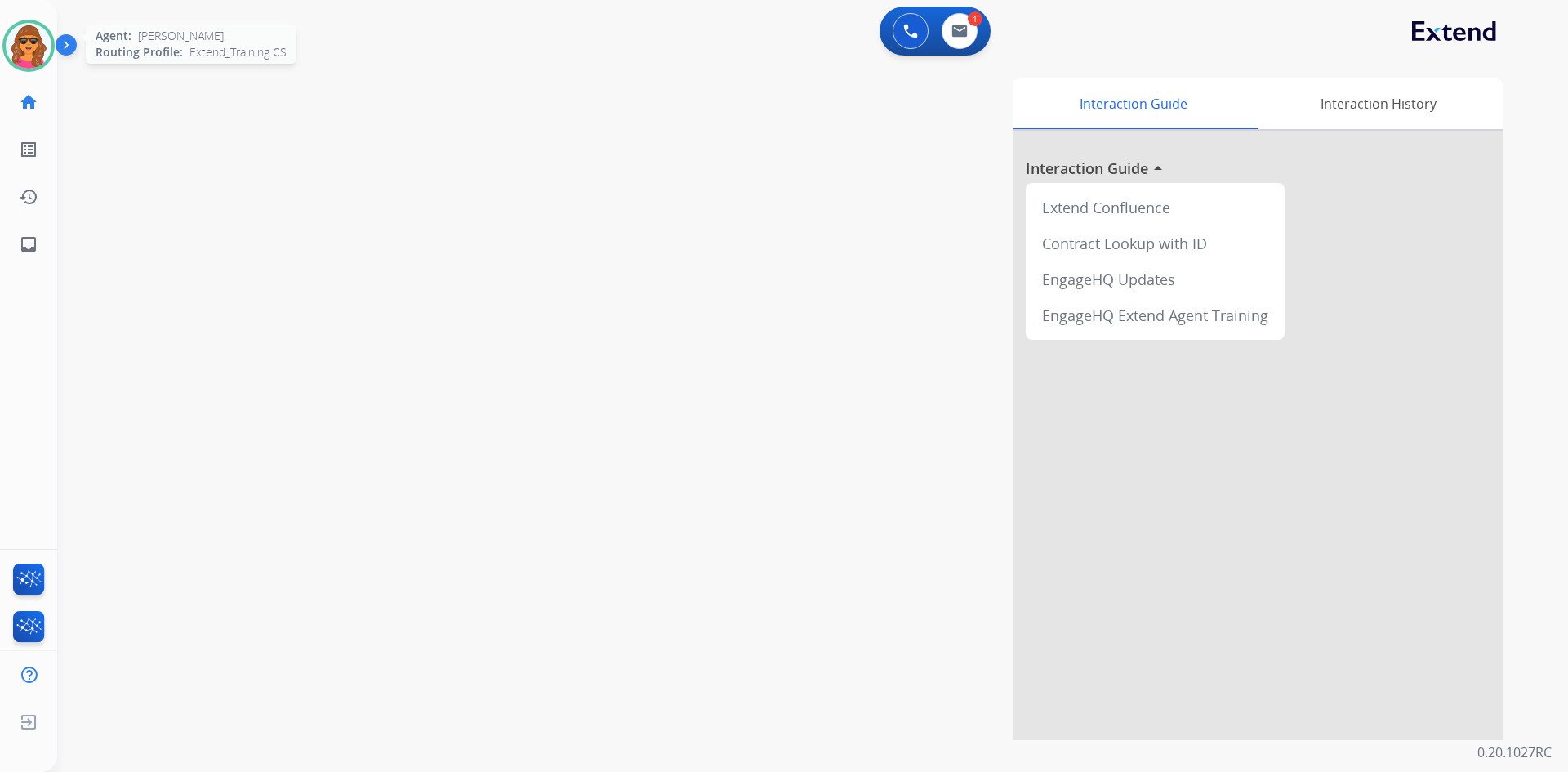
click at [37, 42] on img at bounding box center [28, 46] width 46 height 46
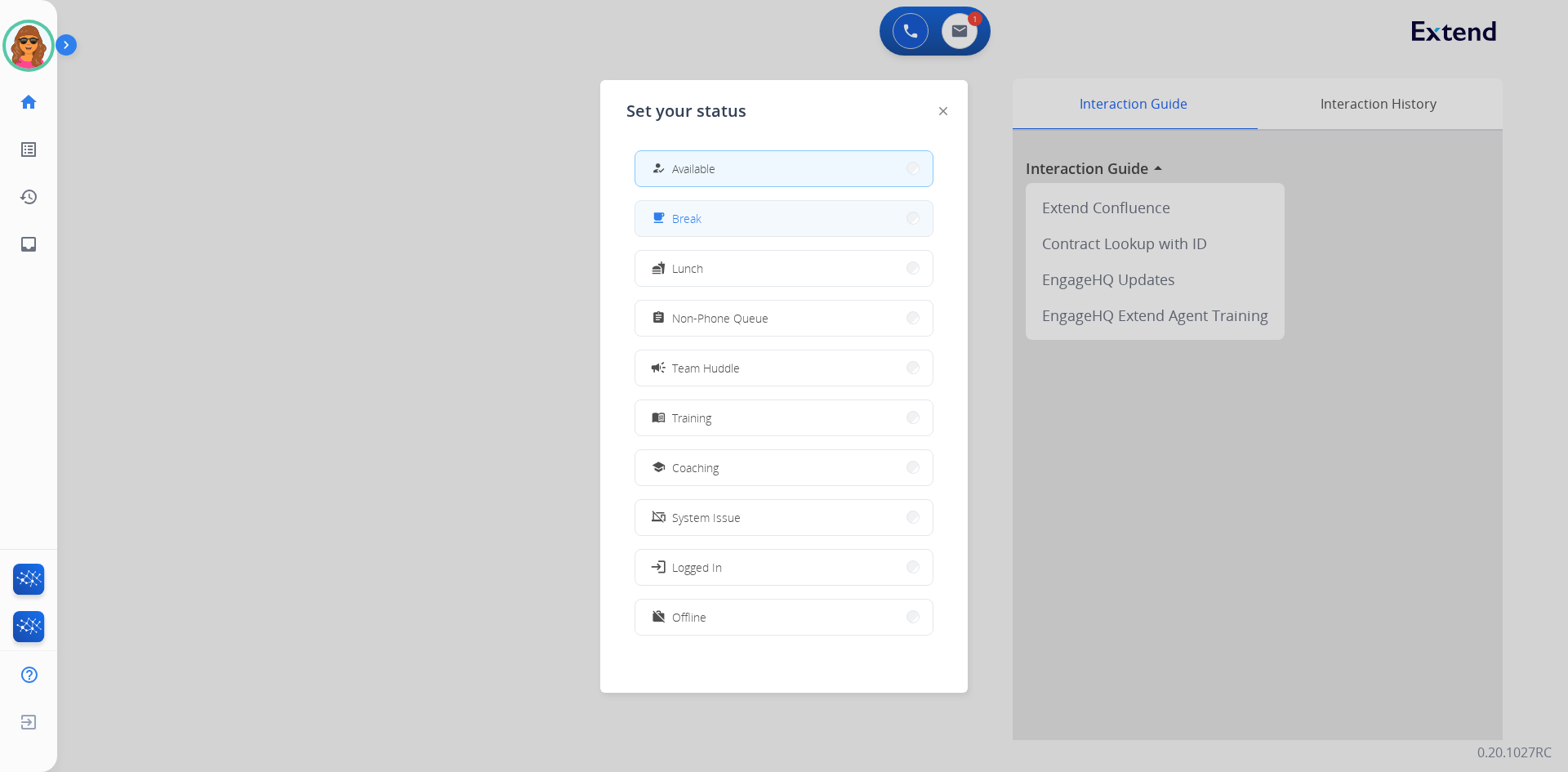
click at [737, 221] on button "free_breakfast Break" at bounding box center [784, 218] width 297 height 35
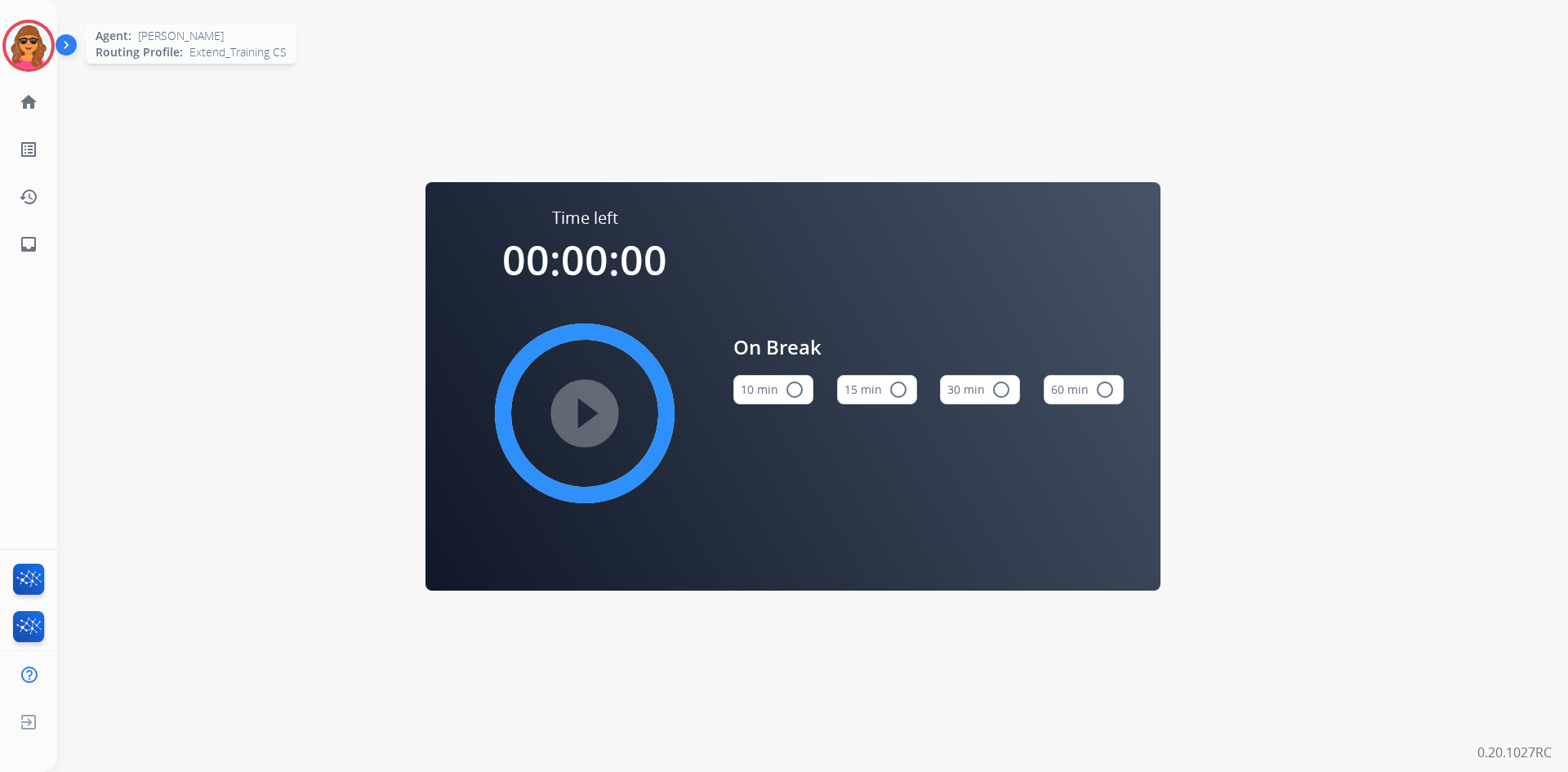
click at [30, 34] on img at bounding box center [28, 46] width 46 height 46
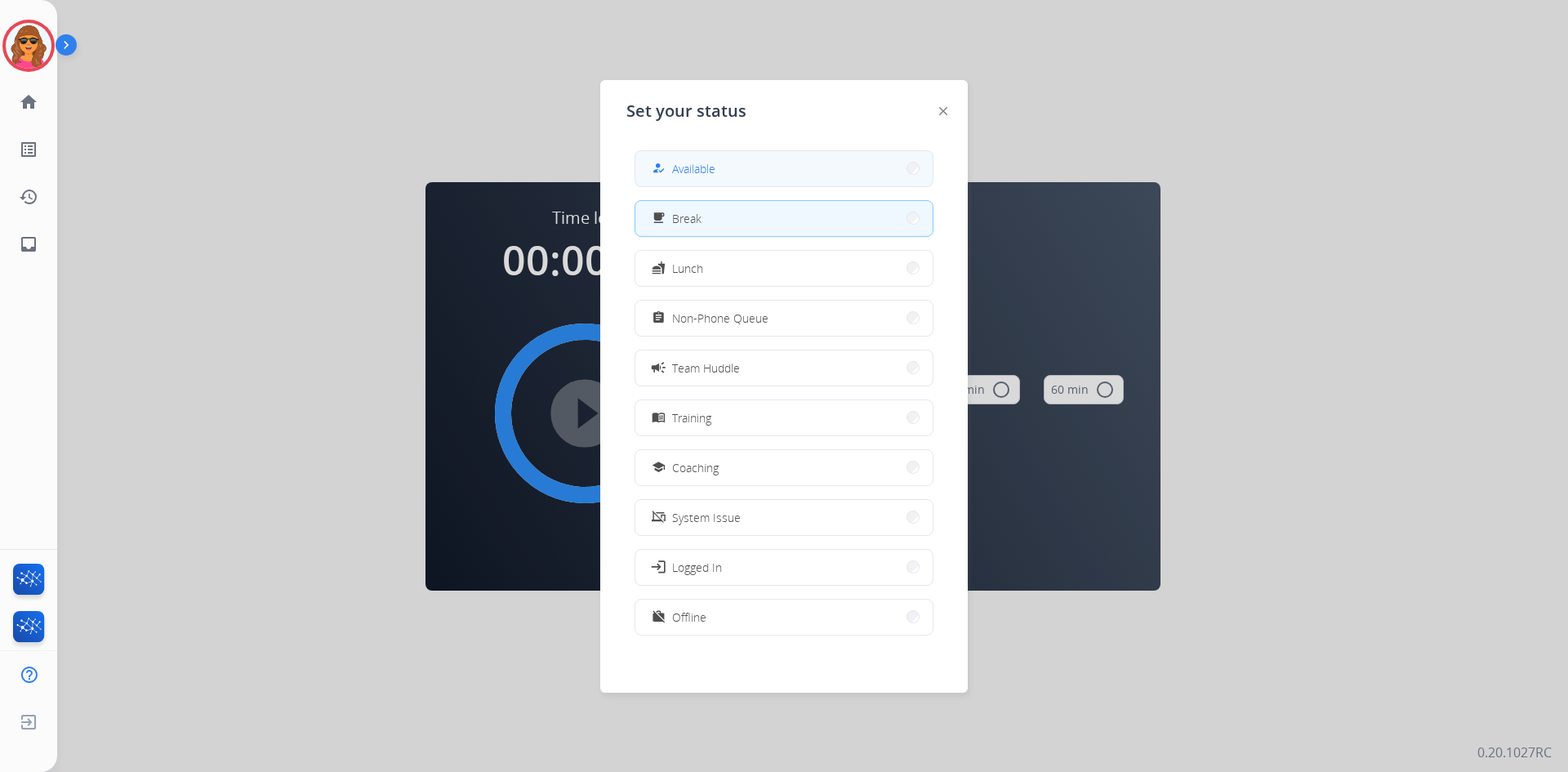
click at [692, 161] on span "Available" at bounding box center [694, 168] width 43 height 17
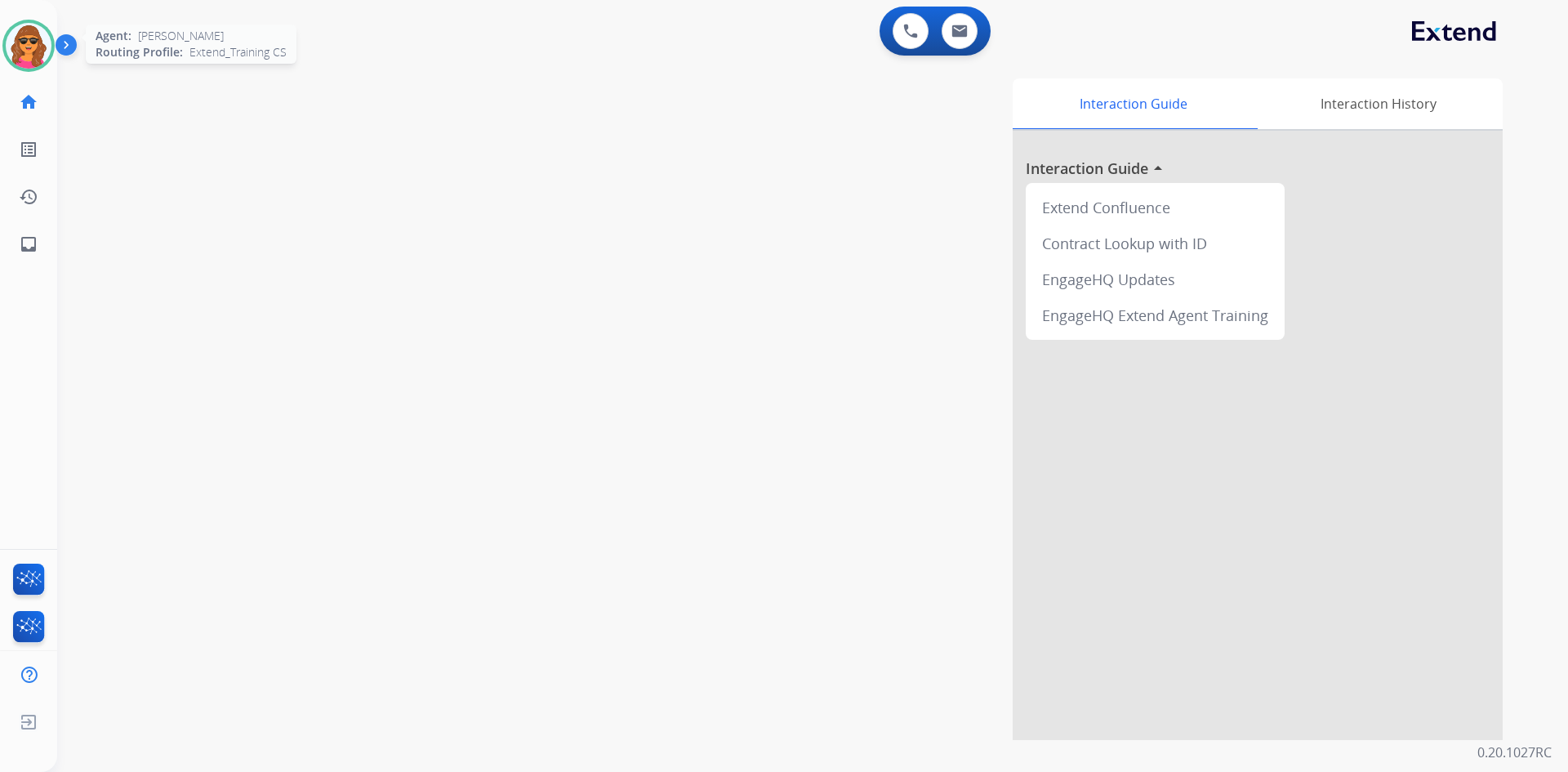
click at [46, 41] on img at bounding box center [28, 46] width 46 height 46
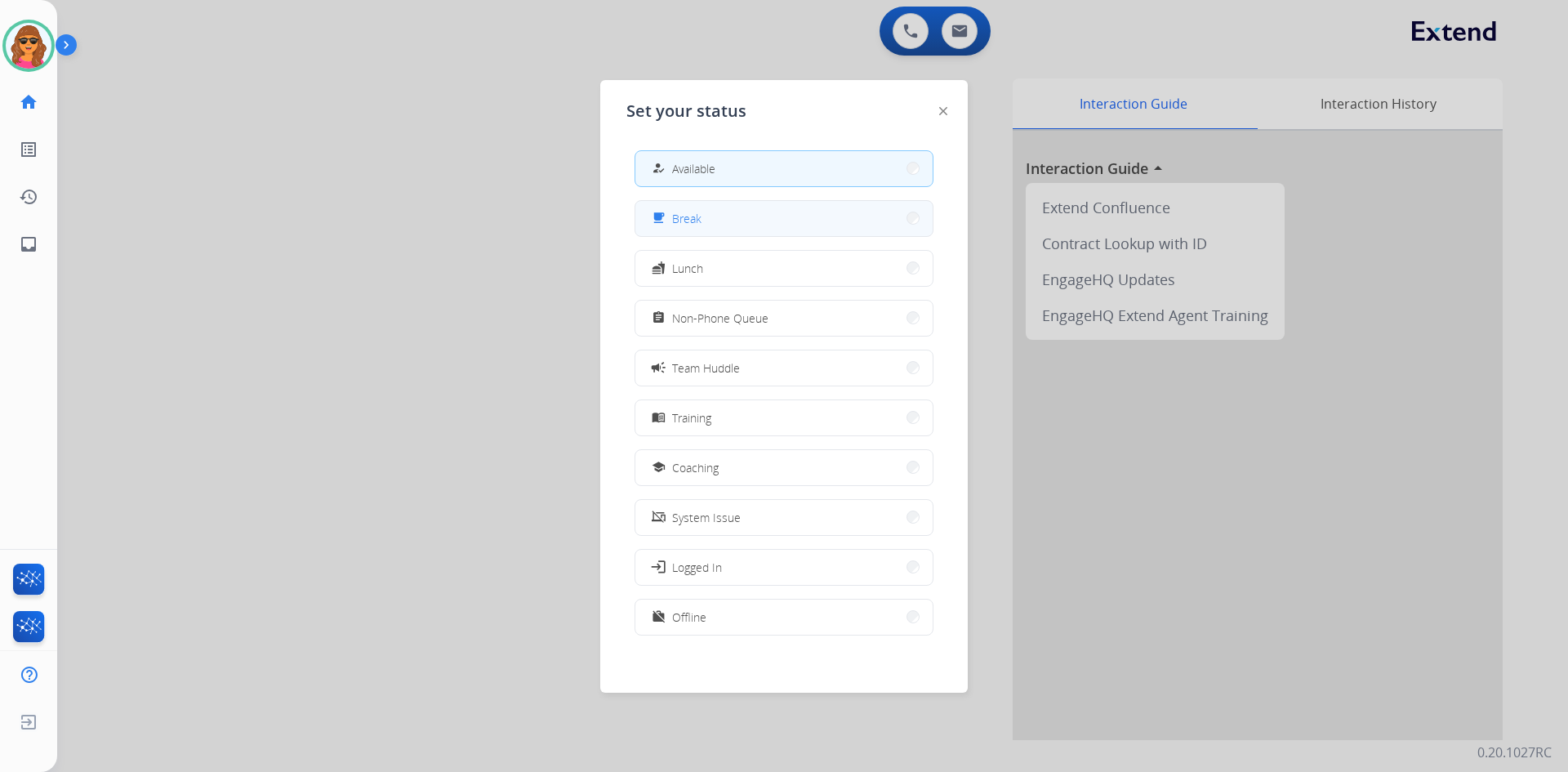
click at [704, 218] on button "free_breakfast Break" at bounding box center [784, 218] width 297 height 35
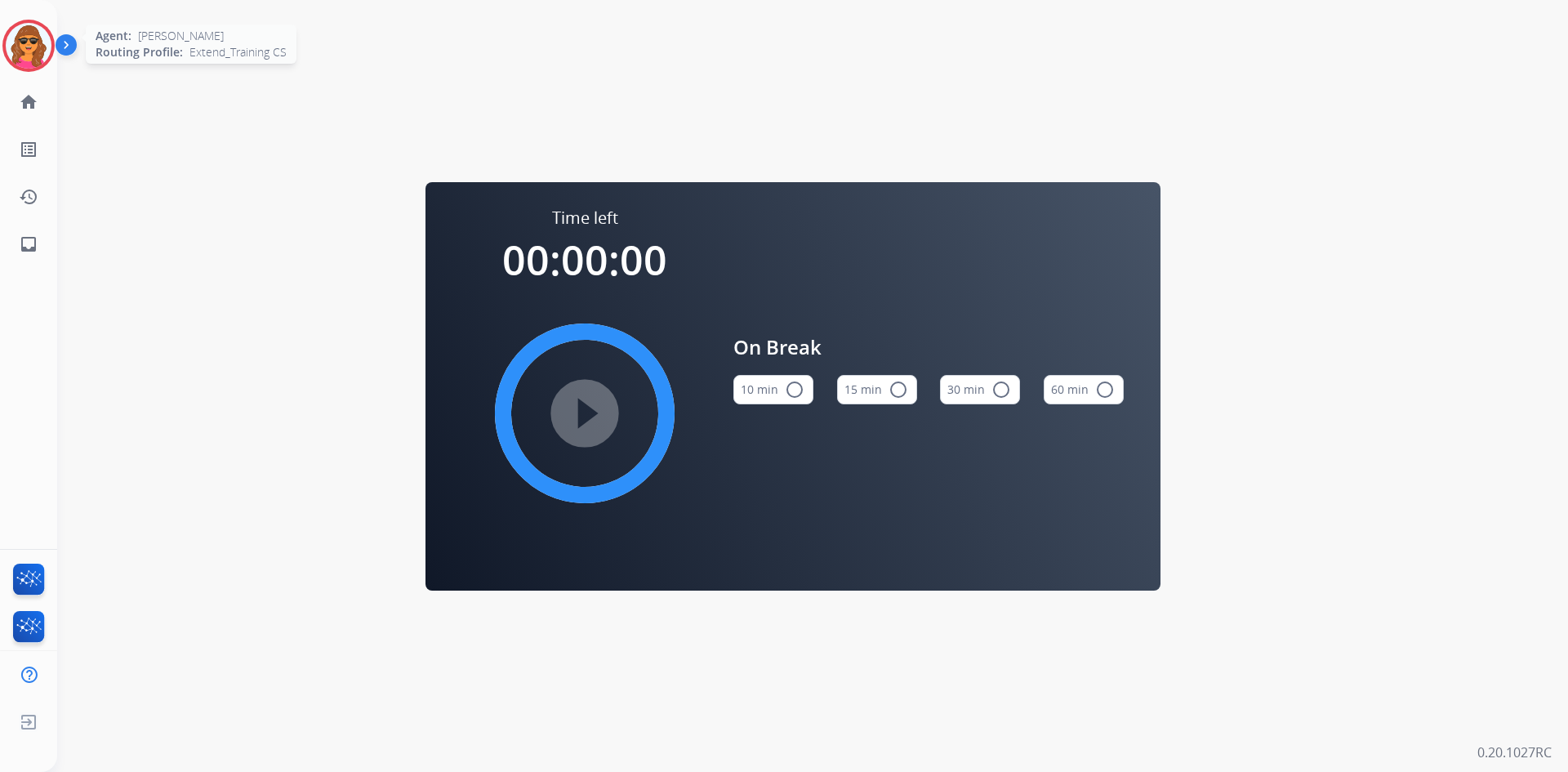
click at [37, 56] on img at bounding box center [28, 46] width 46 height 46
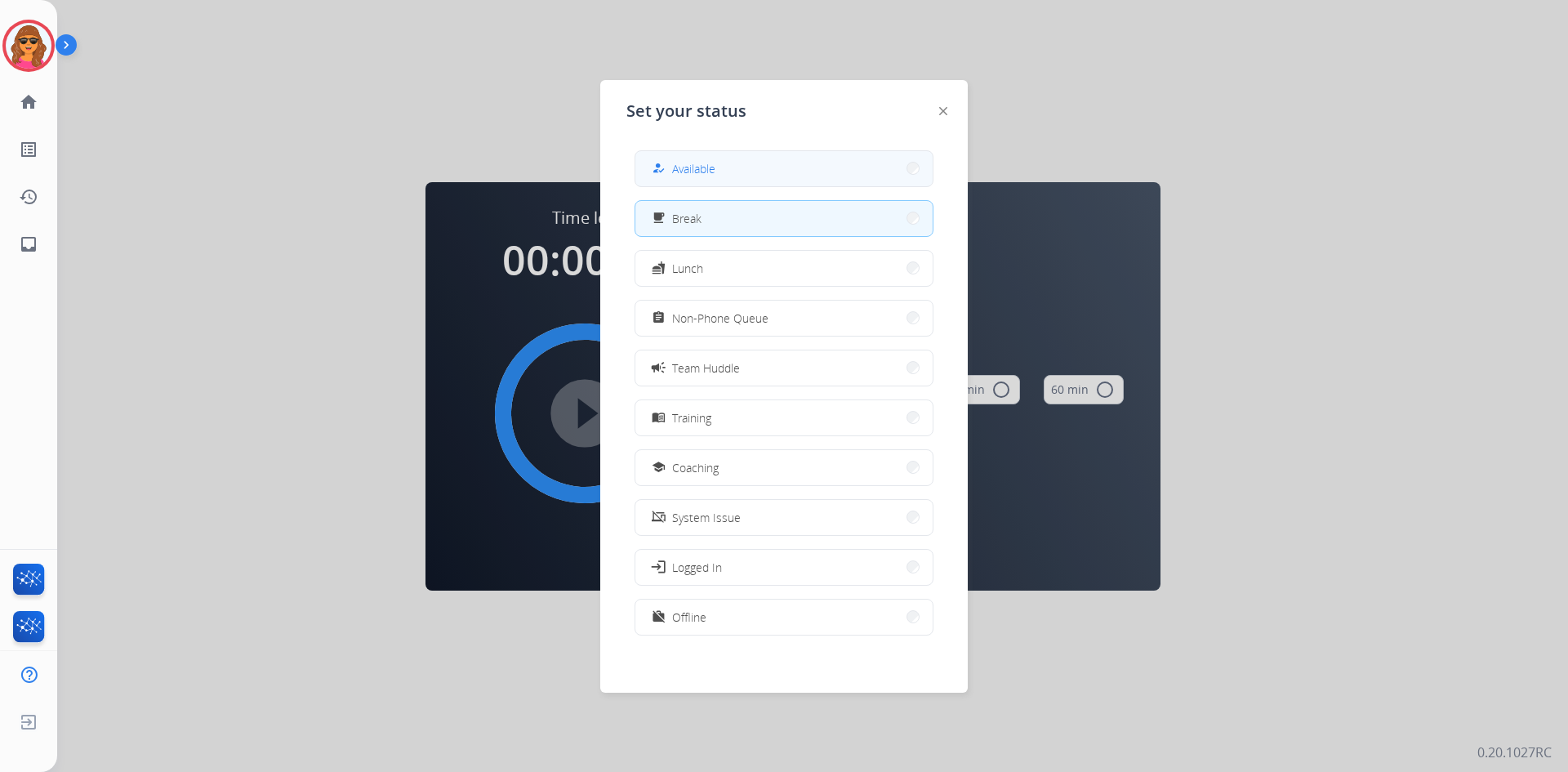
click at [691, 168] on span "Available" at bounding box center [694, 168] width 43 height 17
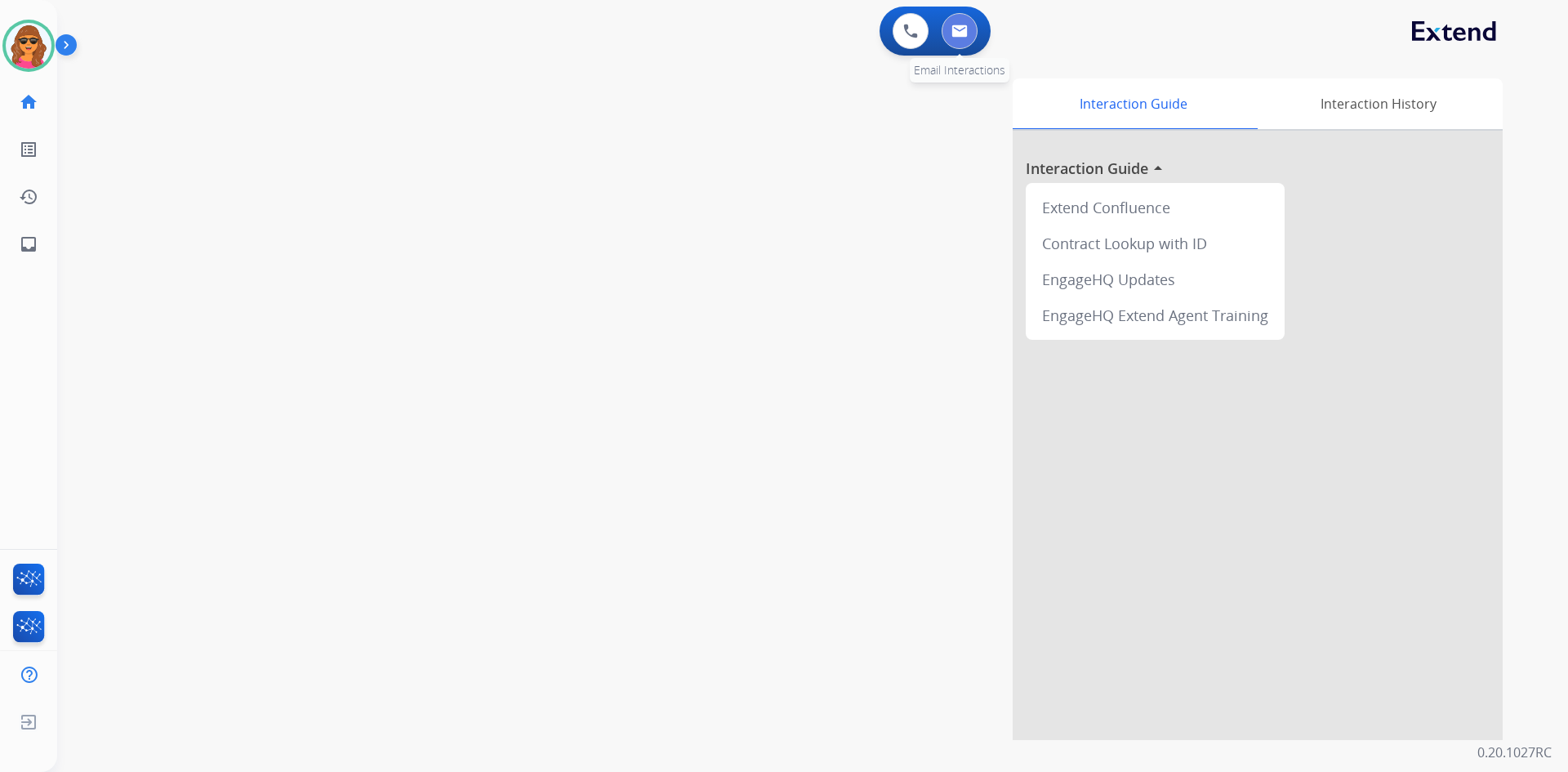
click at [959, 24] on button at bounding box center [960, 31] width 36 height 36
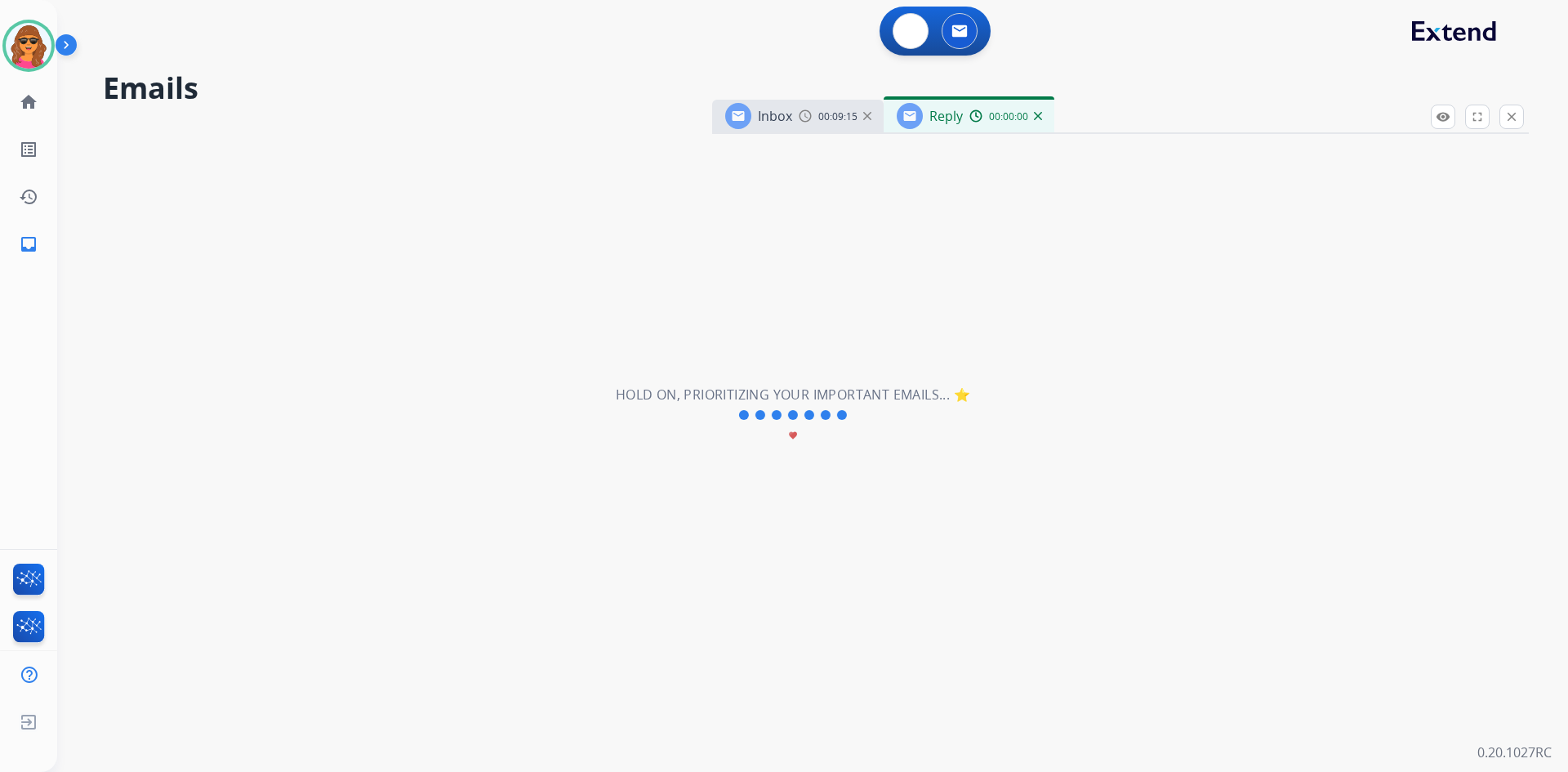
select select "**********"
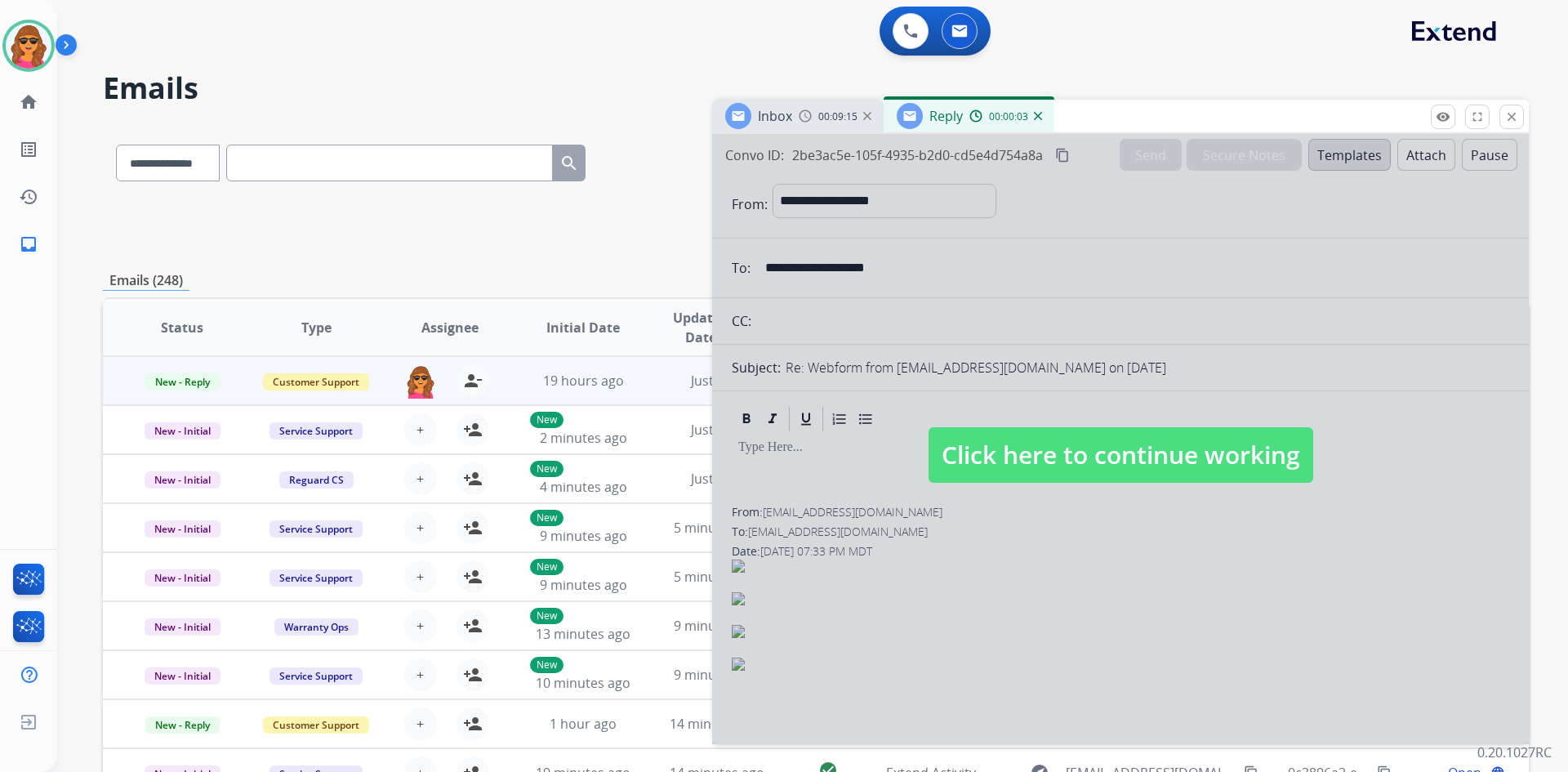
click at [1141, 456] on span "Click here to continue working" at bounding box center [1121, 455] width 385 height 56
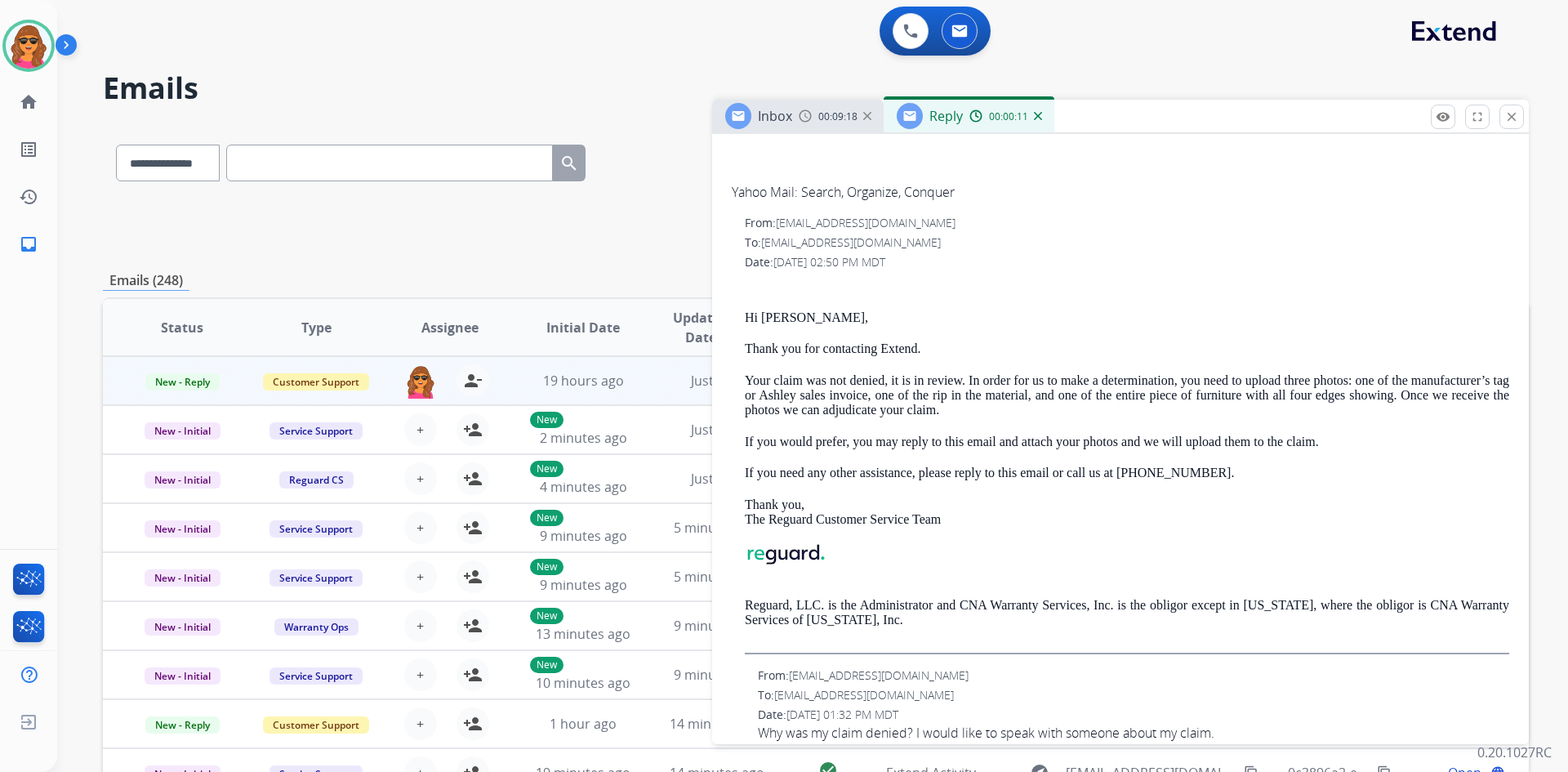
scroll to position [650, 0]
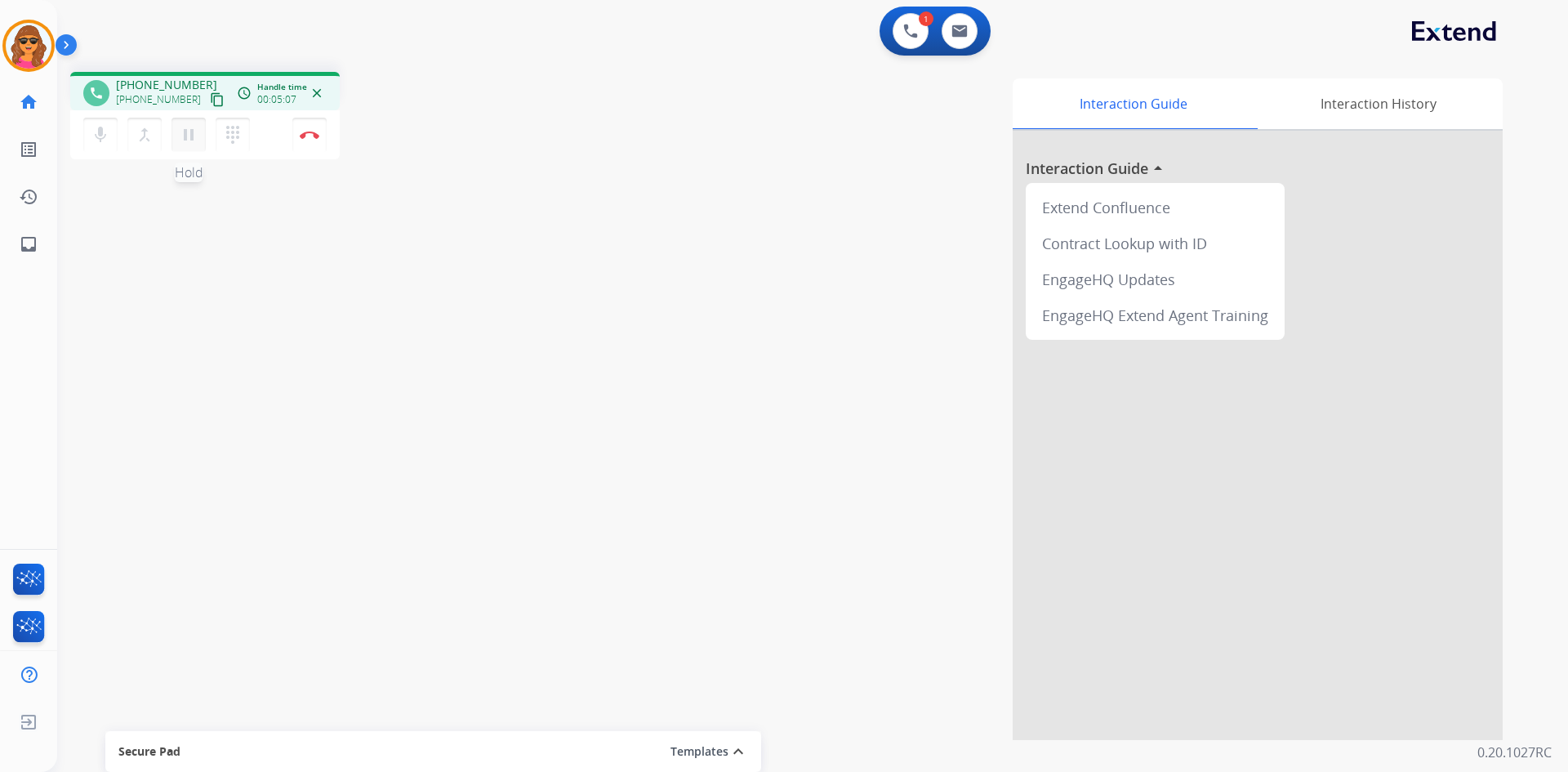
click at [186, 137] on mat-icon "pause" at bounding box center [188, 134] width 20 height 20
click at [190, 138] on mat-icon "play_arrow" at bounding box center [188, 134] width 20 height 20
click at [303, 125] on button "Disconnect" at bounding box center [309, 135] width 34 height 34
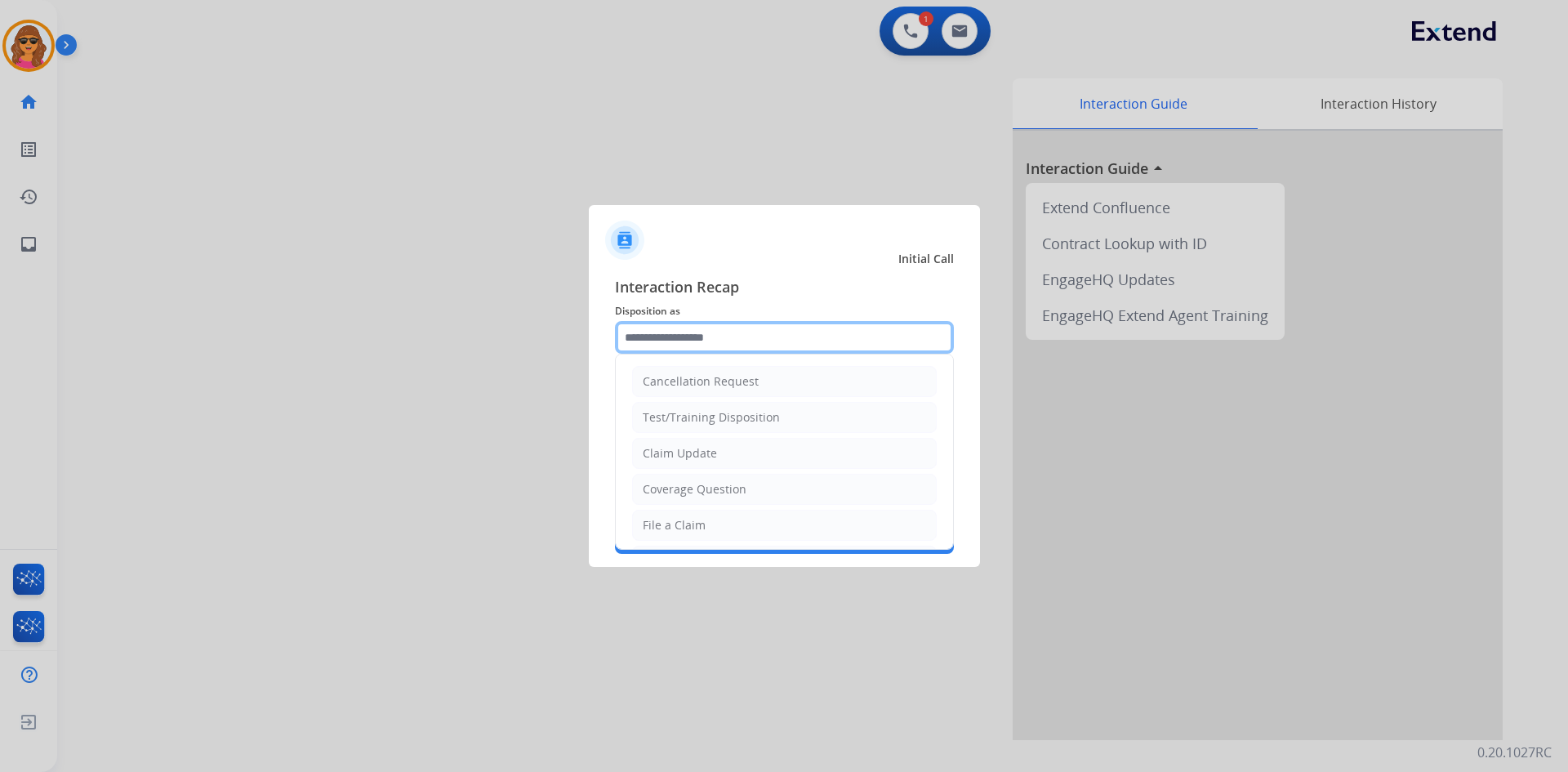
click at [642, 332] on input "text" at bounding box center [784, 337] width 339 height 33
click at [709, 519] on li "File a Claim" at bounding box center [784, 525] width 304 height 31
click at [663, 329] on input "**********" at bounding box center [784, 337] width 339 height 33
drag, startPoint x: 692, startPoint y: 342, endPoint x: 598, endPoint y: 330, distance: 94.8
click at [598, 330] on div "**********" at bounding box center [784, 414] width 391 height 304
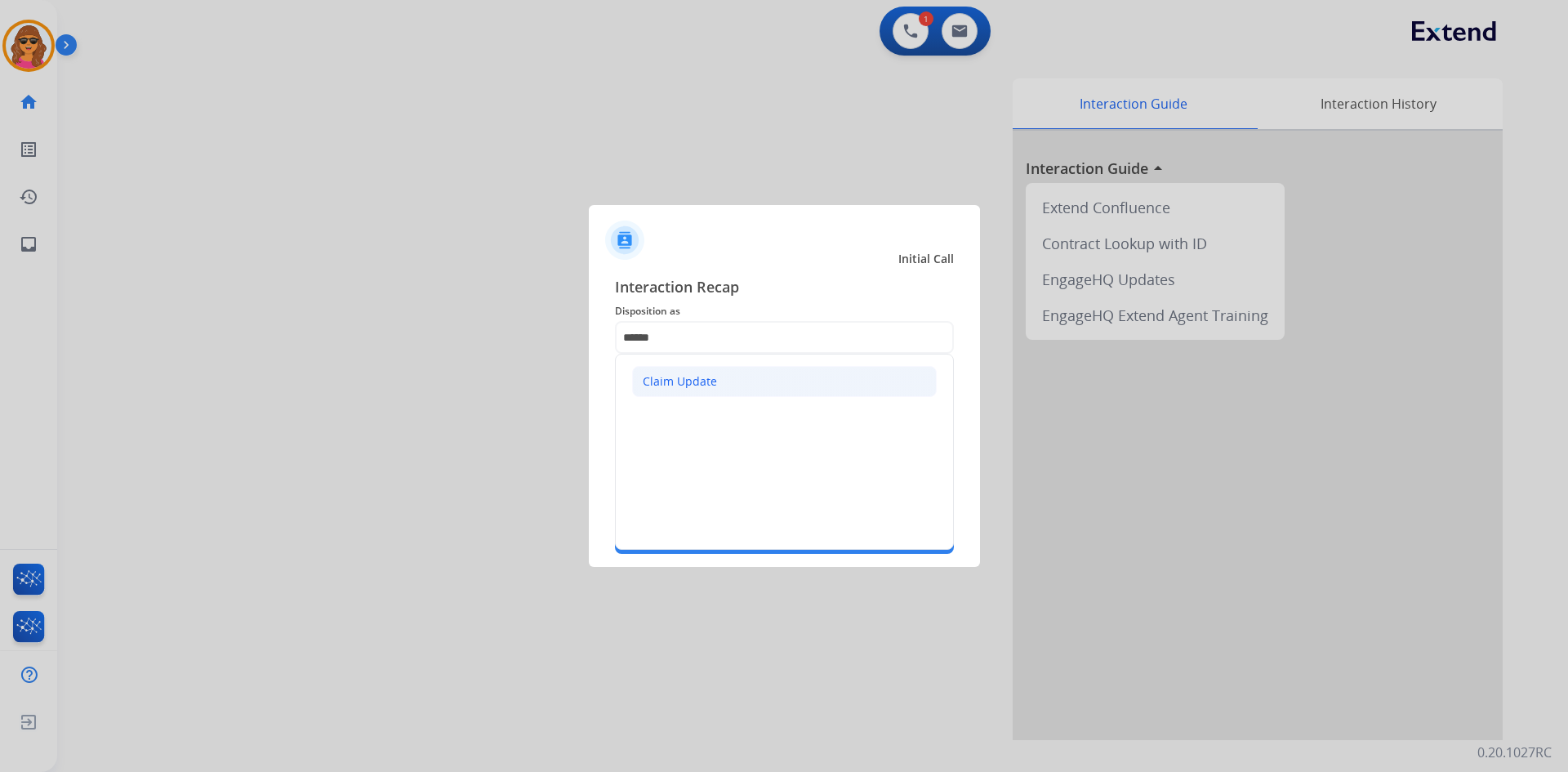
click at [685, 385] on div "Claim Update" at bounding box center [680, 381] width 74 height 16
type input "**********"
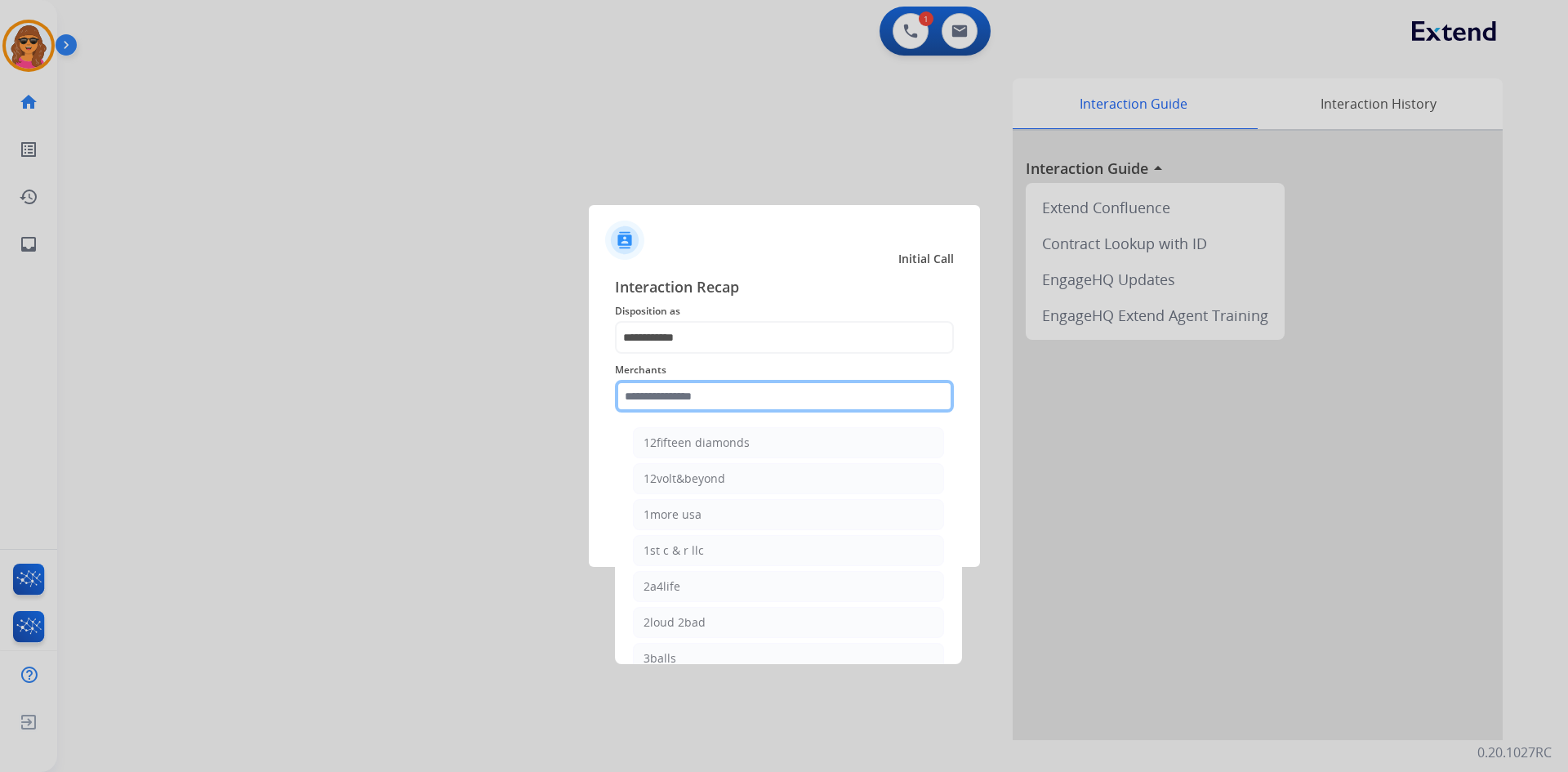
click at [616, 393] on input "text" at bounding box center [784, 396] width 339 height 33
click at [629, 395] on input "text" at bounding box center [784, 396] width 339 height 33
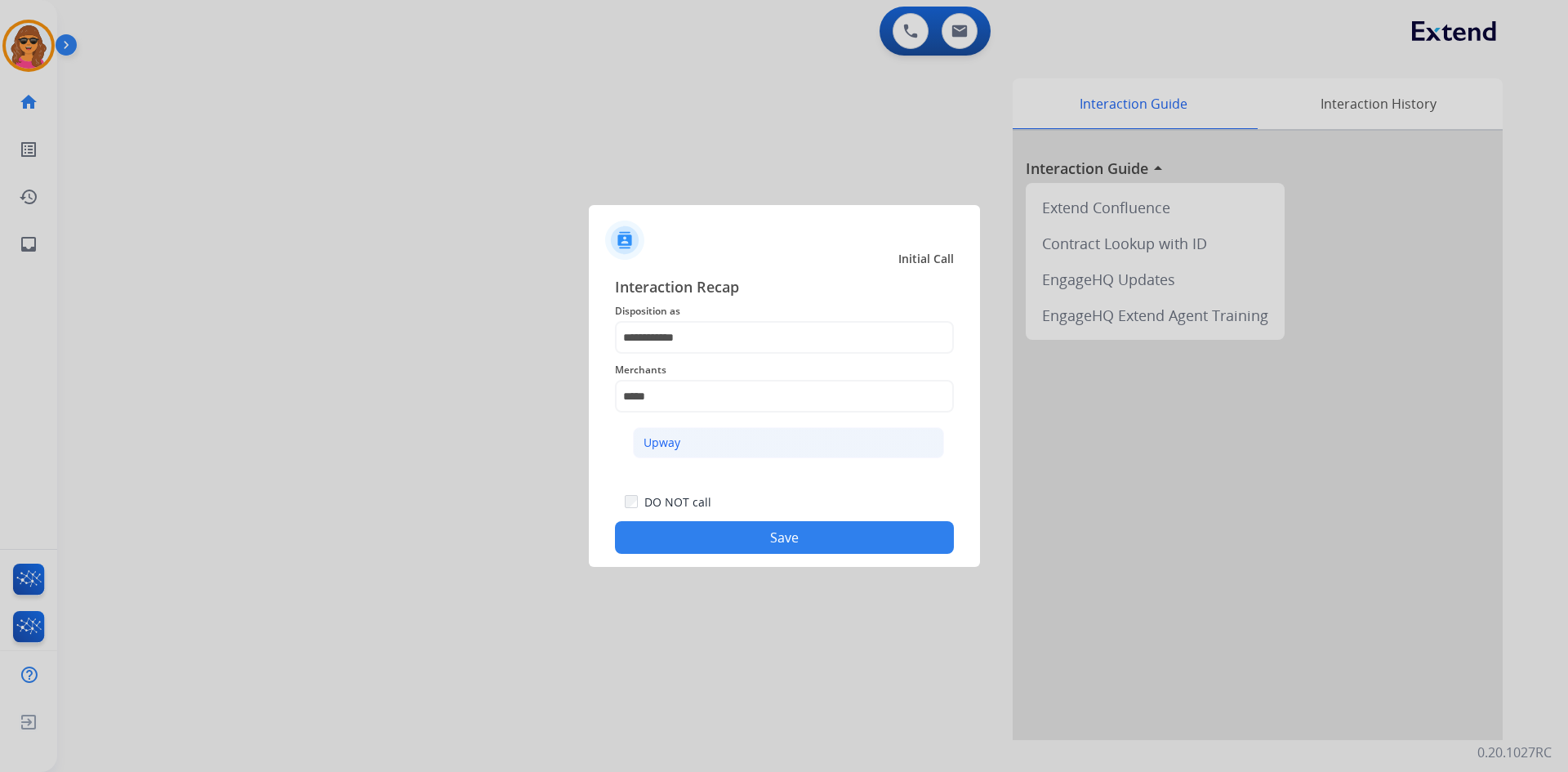
click at [649, 443] on div "Upway" at bounding box center [662, 442] width 37 height 16
type input "*****"
click at [808, 546] on button "Save" at bounding box center [784, 537] width 339 height 33
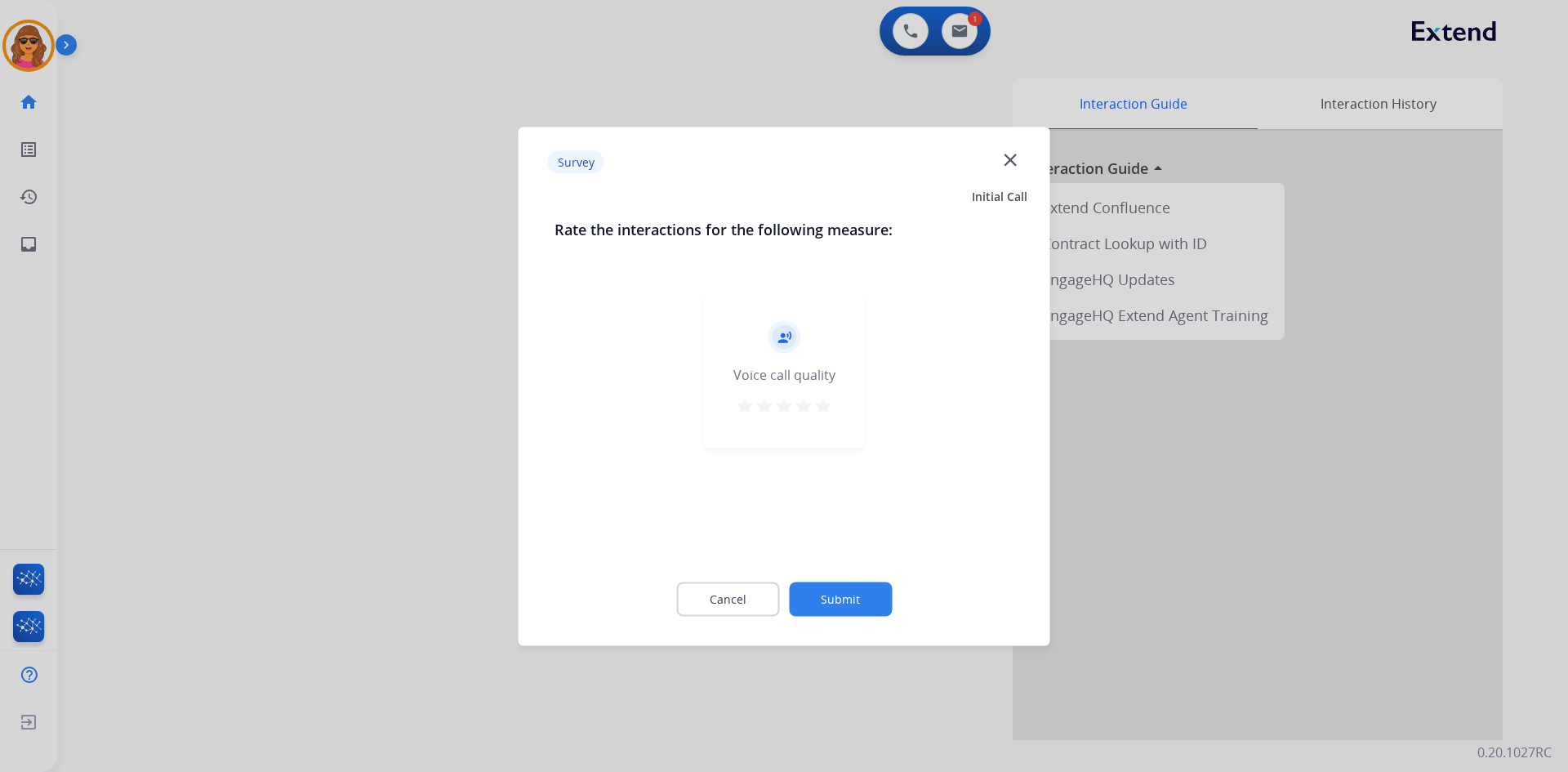
click at [828, 404] on mat-icon "star" at bounding box center [823, 405] width 20 height 20
click at [857, 597] on button "Submit" at bounding box center [841, 599] width 103 height 34
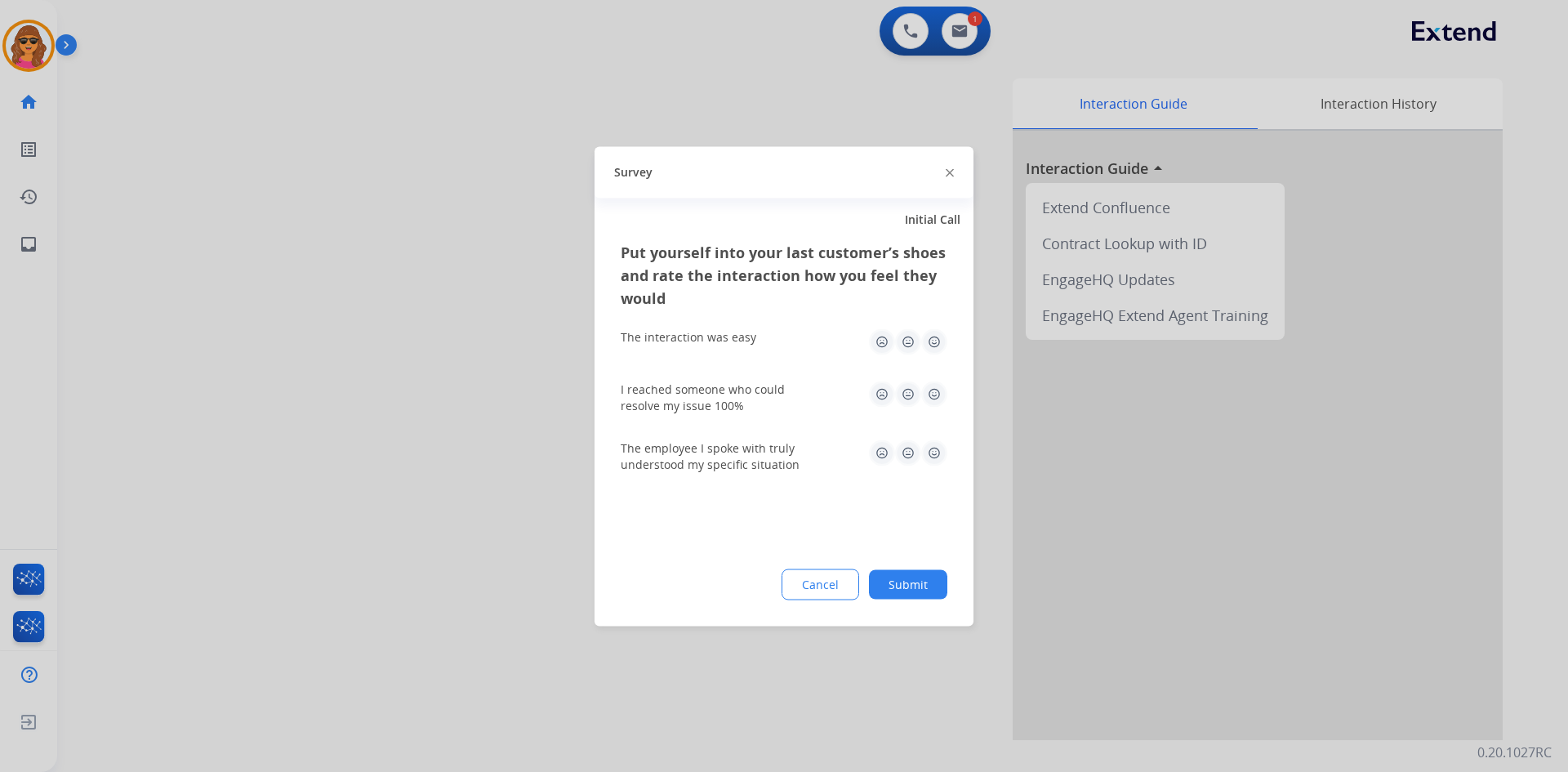
click at [934, 334] on img at bounding box center [934, 341] width 26 height 26
click at [934, 385] on img at bounding box center [934, 394] width 26 height 26
click at [933, 456] on img at bounding box center [934, 452] width 26 height 26
click at [910, 585] on button "Submit" at bounding box center [908, 584] width 78 height 29
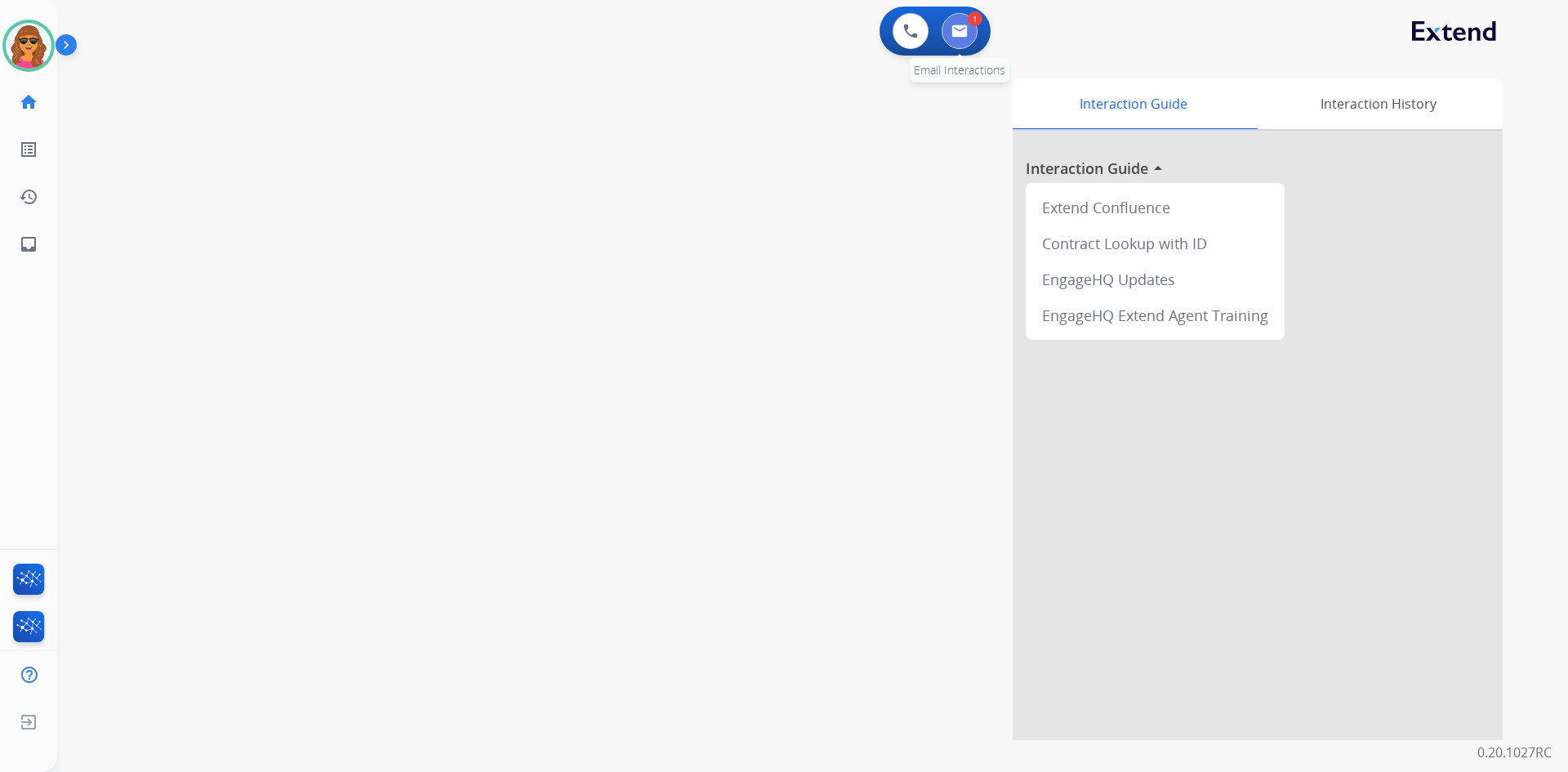
click at [960, 29] on img at bounding box center [959, 31] width 16 height 13
select select "**********"
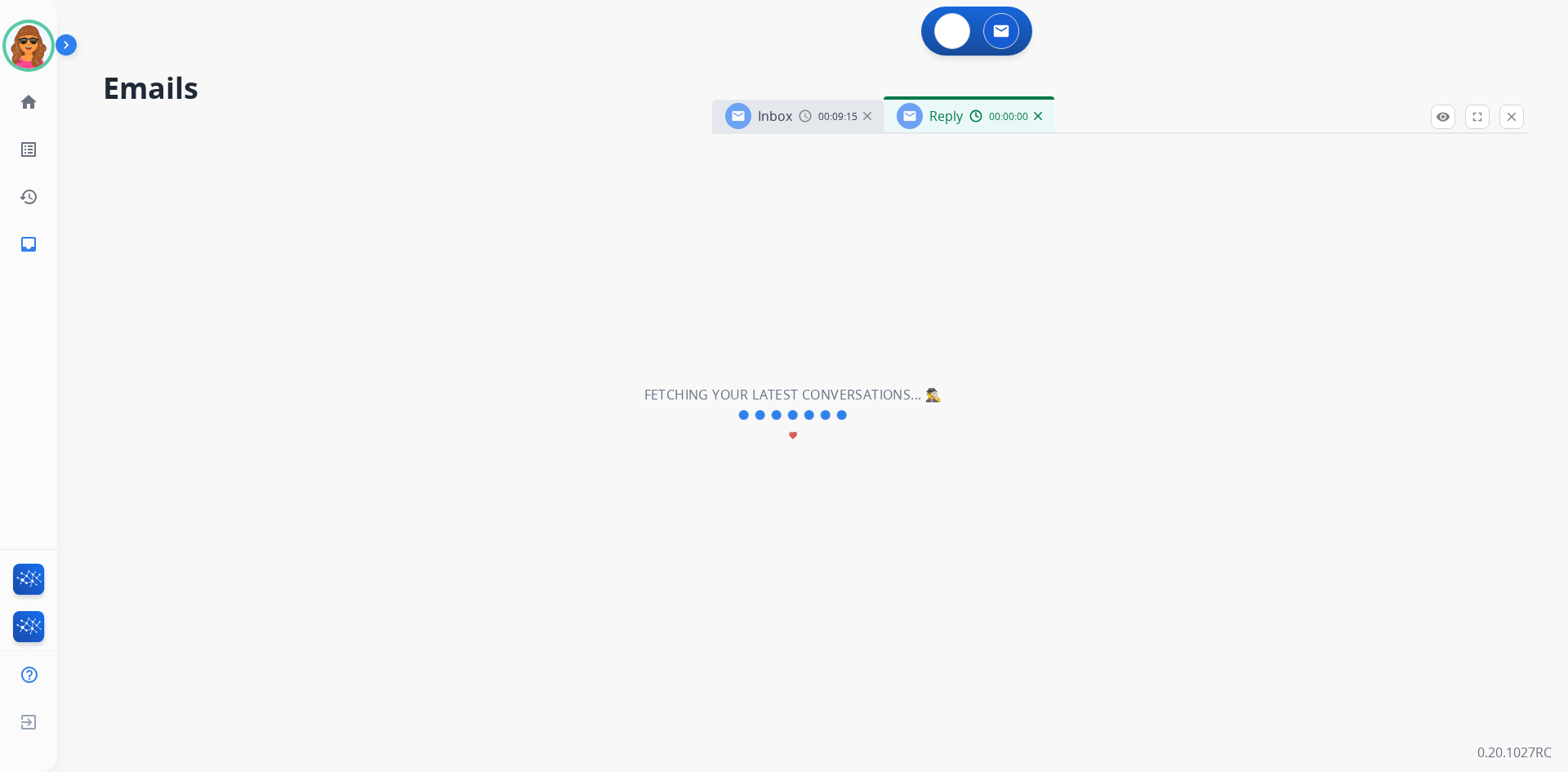
select select "**********"
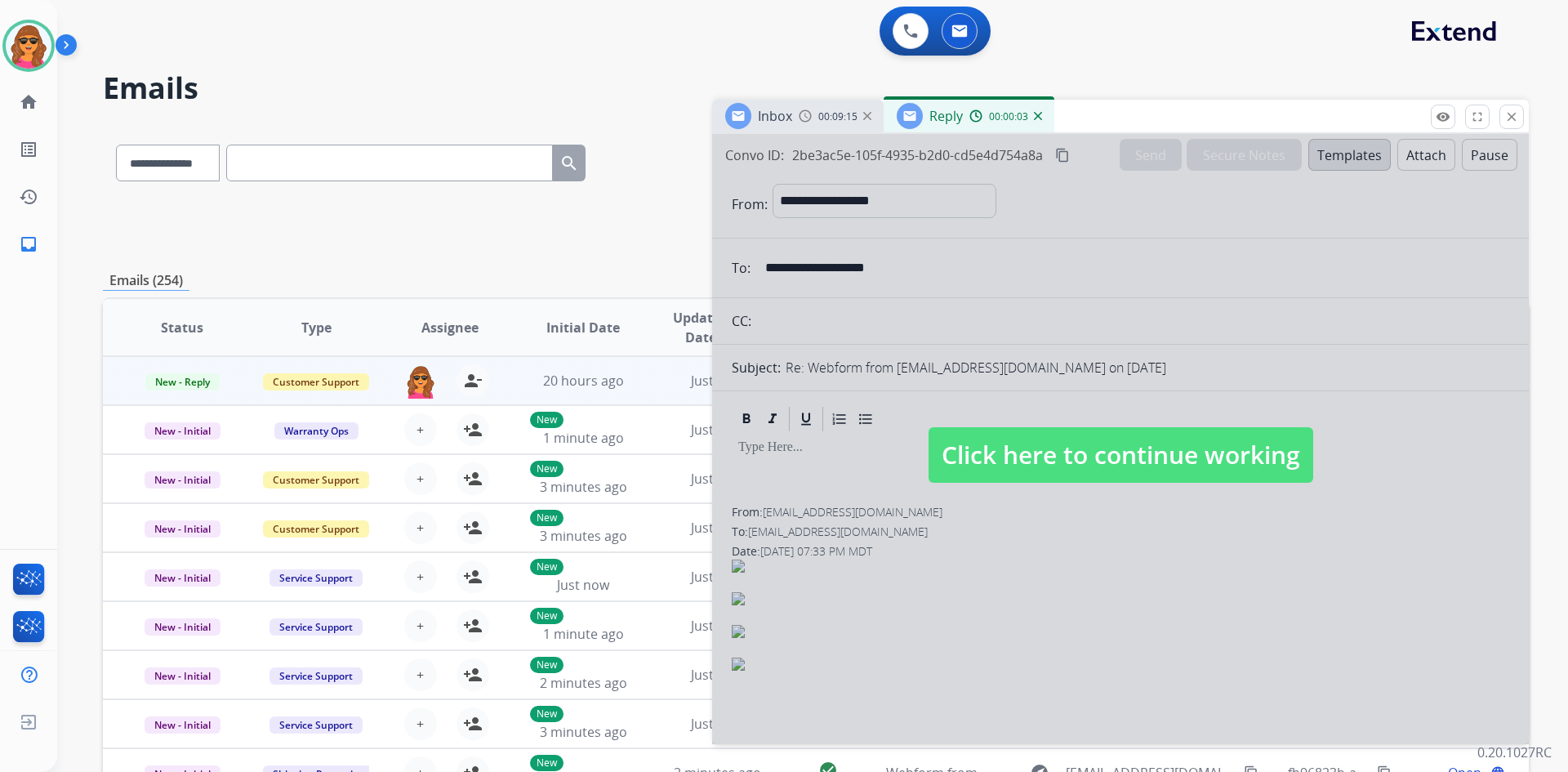
click at [1146, 456] on span "Click here to continue working" at bounding box center [1121, 455] width 385 height 56
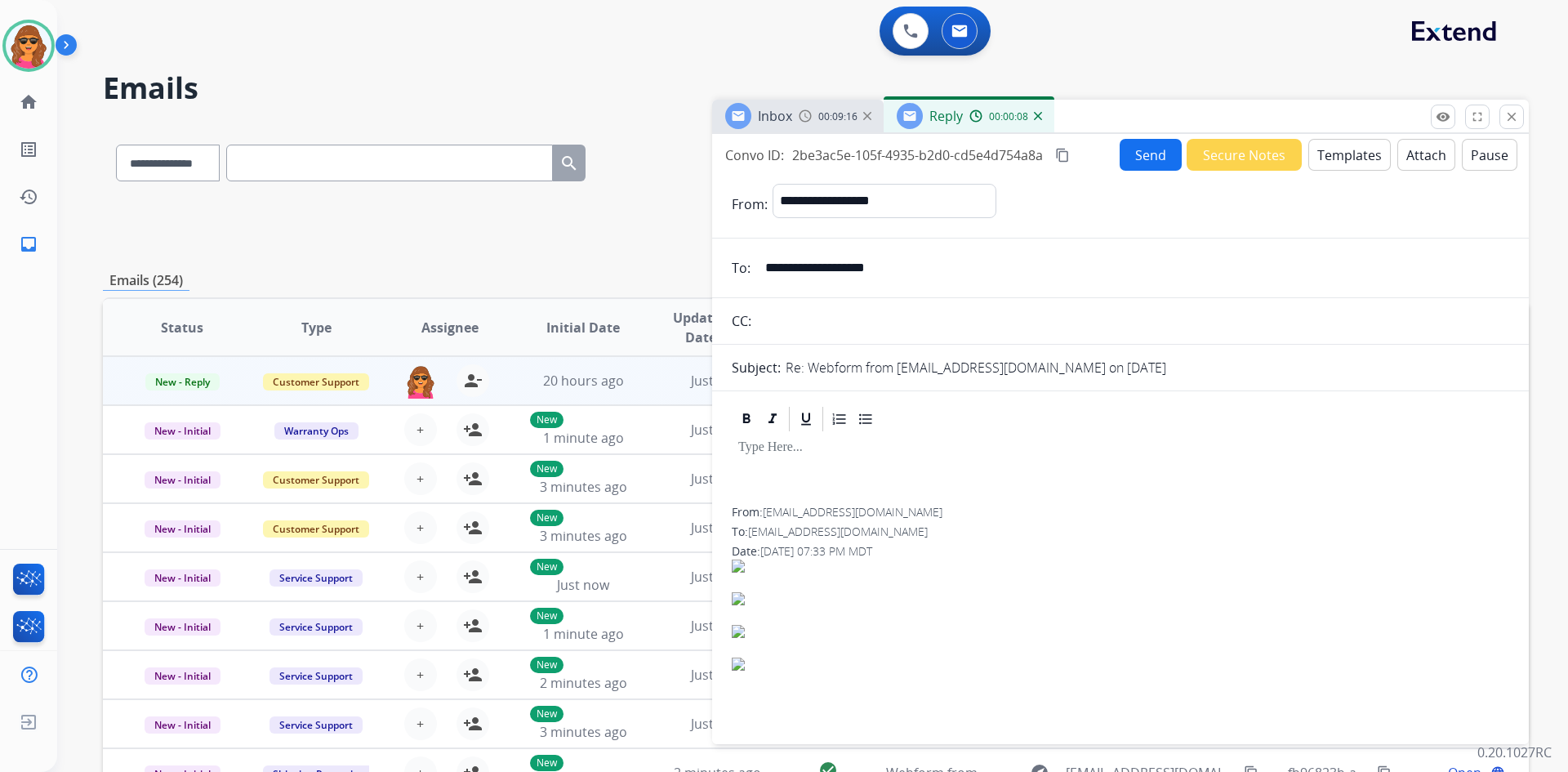
click at [1333, 146] on button "Templates" at bounding box center [1350, 155] width 83 height 32
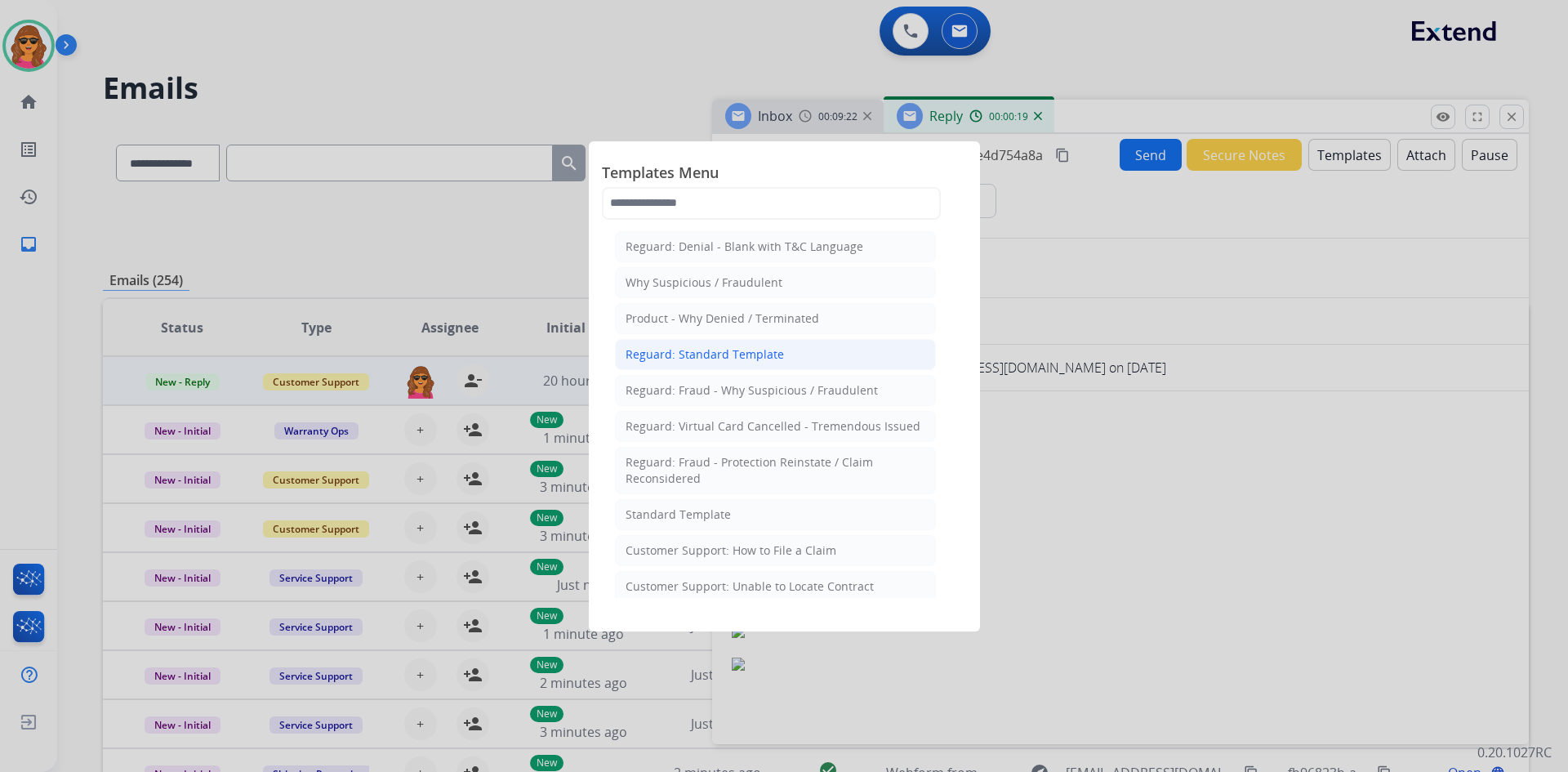
click at [668, 352] on div "Reguard: Standard Template" at bounding box center [705, 354] width 158 height 16
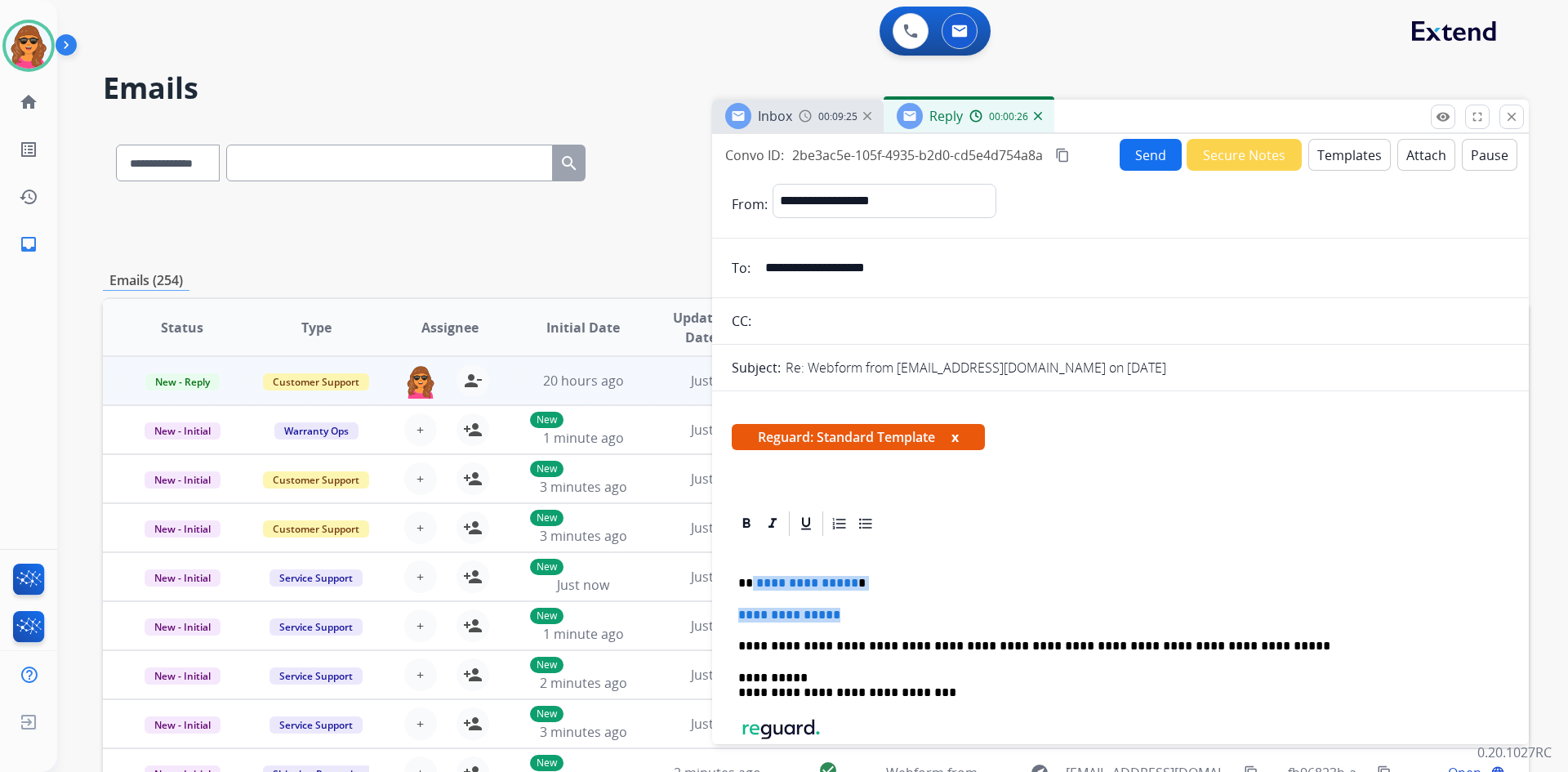
drag, startPoint x: 752, startPoint y: 582, endPoint x: 859, endPoint y: 607, distance: 109.9
click at [859, 607] on div "**********" at bounding box center [1120, 699] width 778 height 322
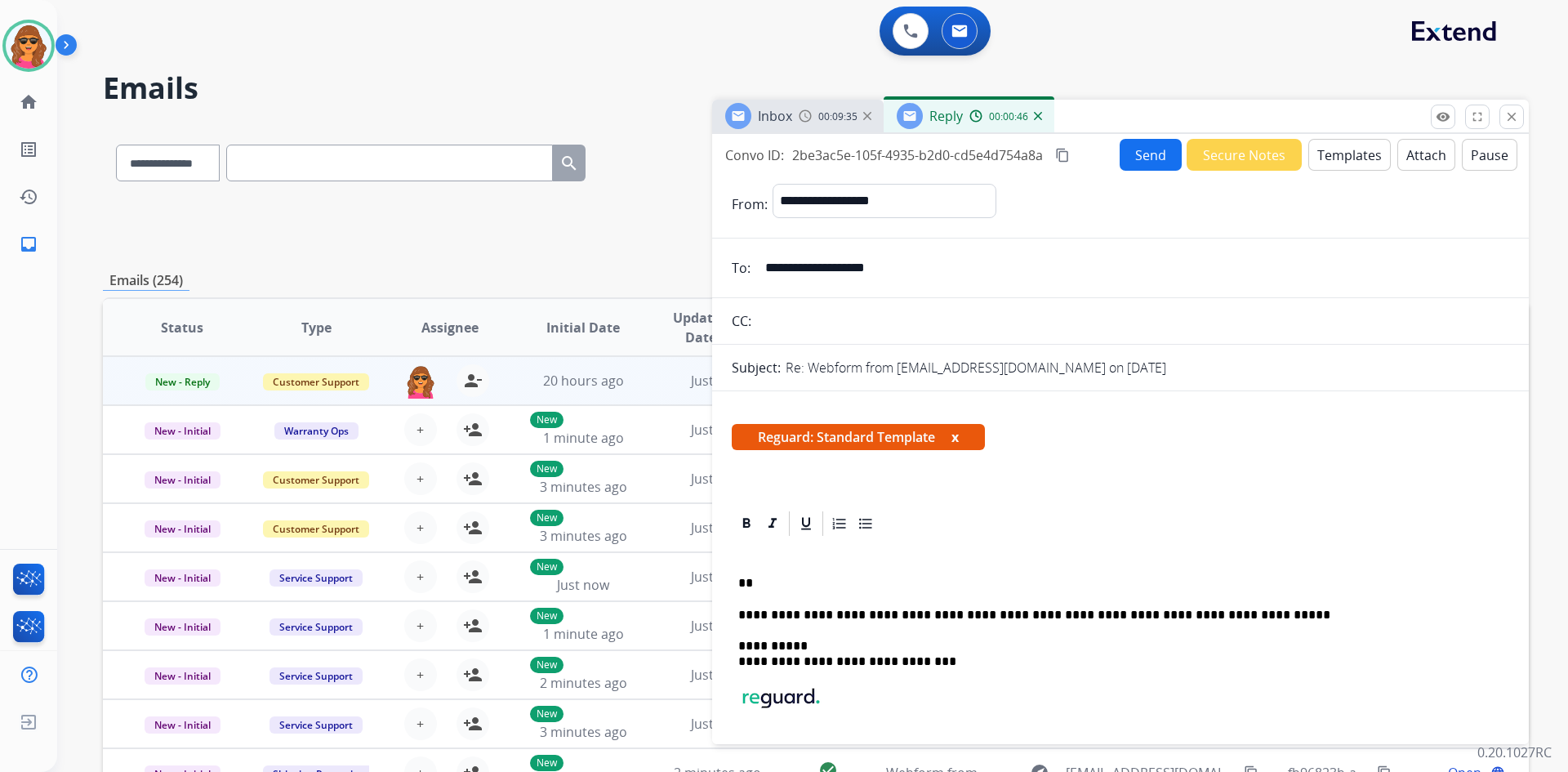
drag, startPoint x: 903, startPoint y: 274, endPoint x: 743, endPoint y: 248, distance: 162.1
click at [765, 573] on div "**********" at bounding box center [1120, 683] width 778 height 291
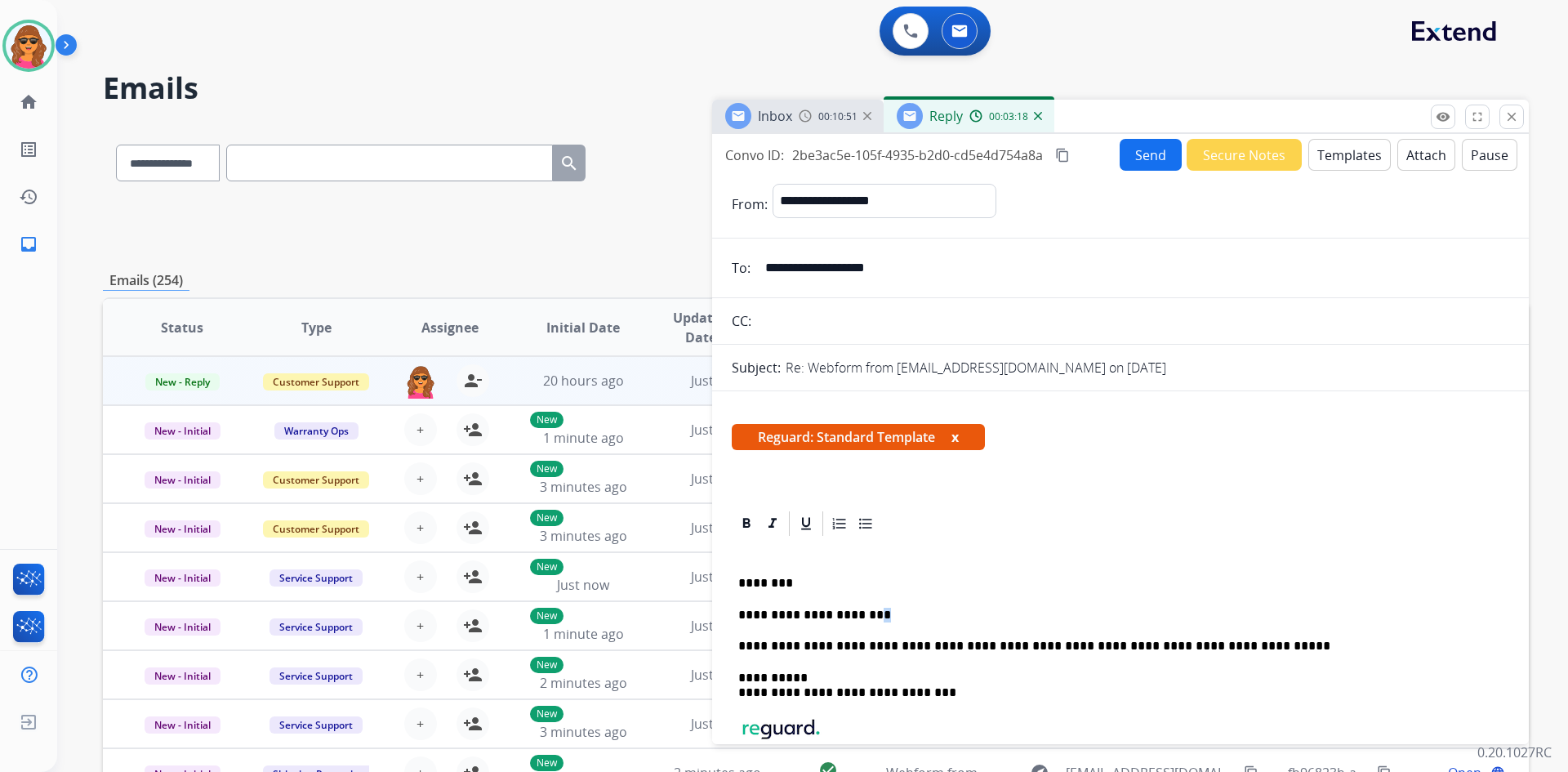
drag, startPoint x: 856, startPoint y: 613, endPoint x: 898, endPoint y: 615, distance: 42.0
click at [898, 615] on p "**********" at bounding box center [1114, 615] width 751 height 15
click at [863, 609] on p "**********" at bounding box center [1114, 615] width 751 height 15
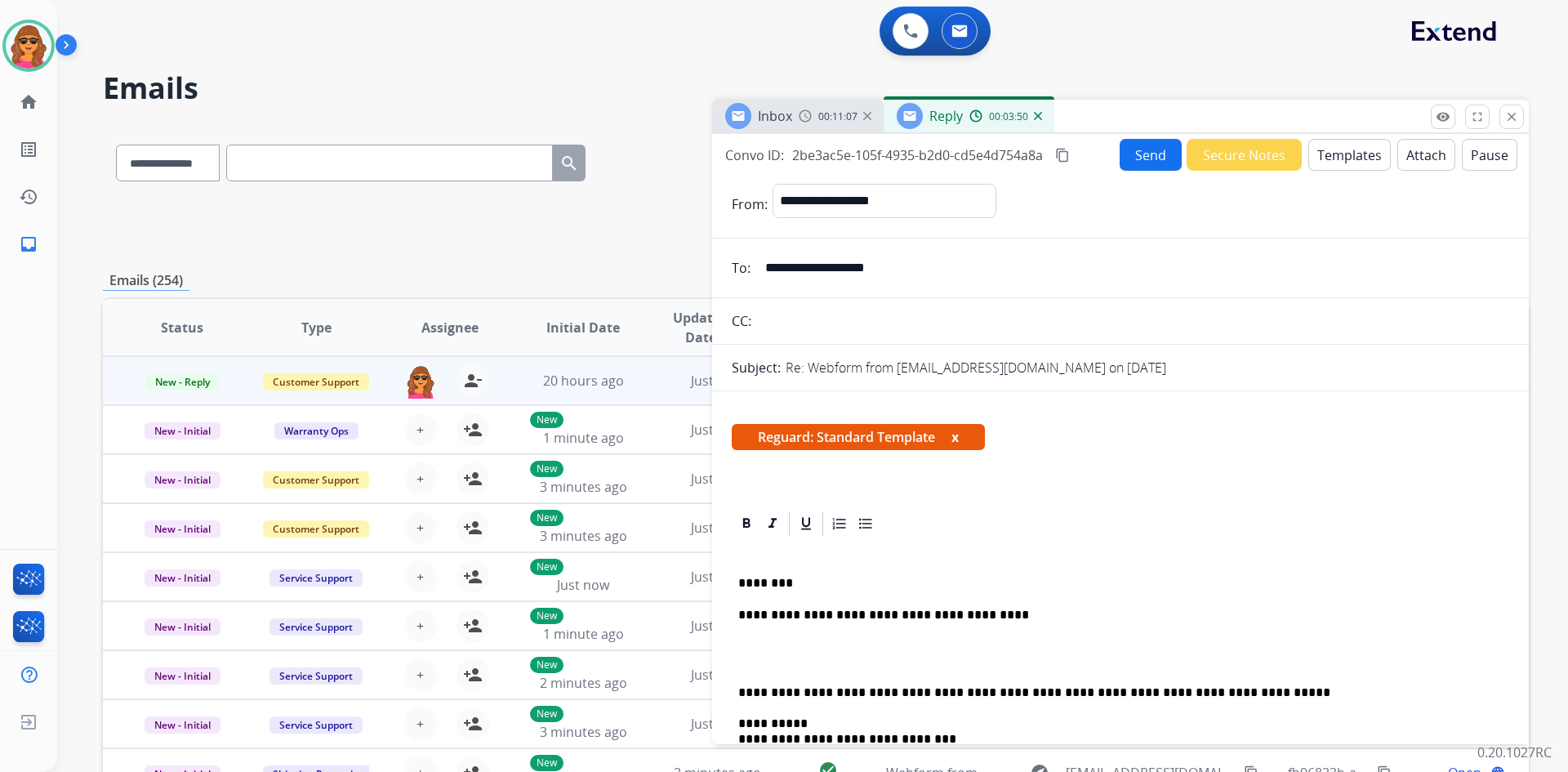
click at [1027, 611] on p "**********" at bounding box center [1114, 615] width 751 height 15
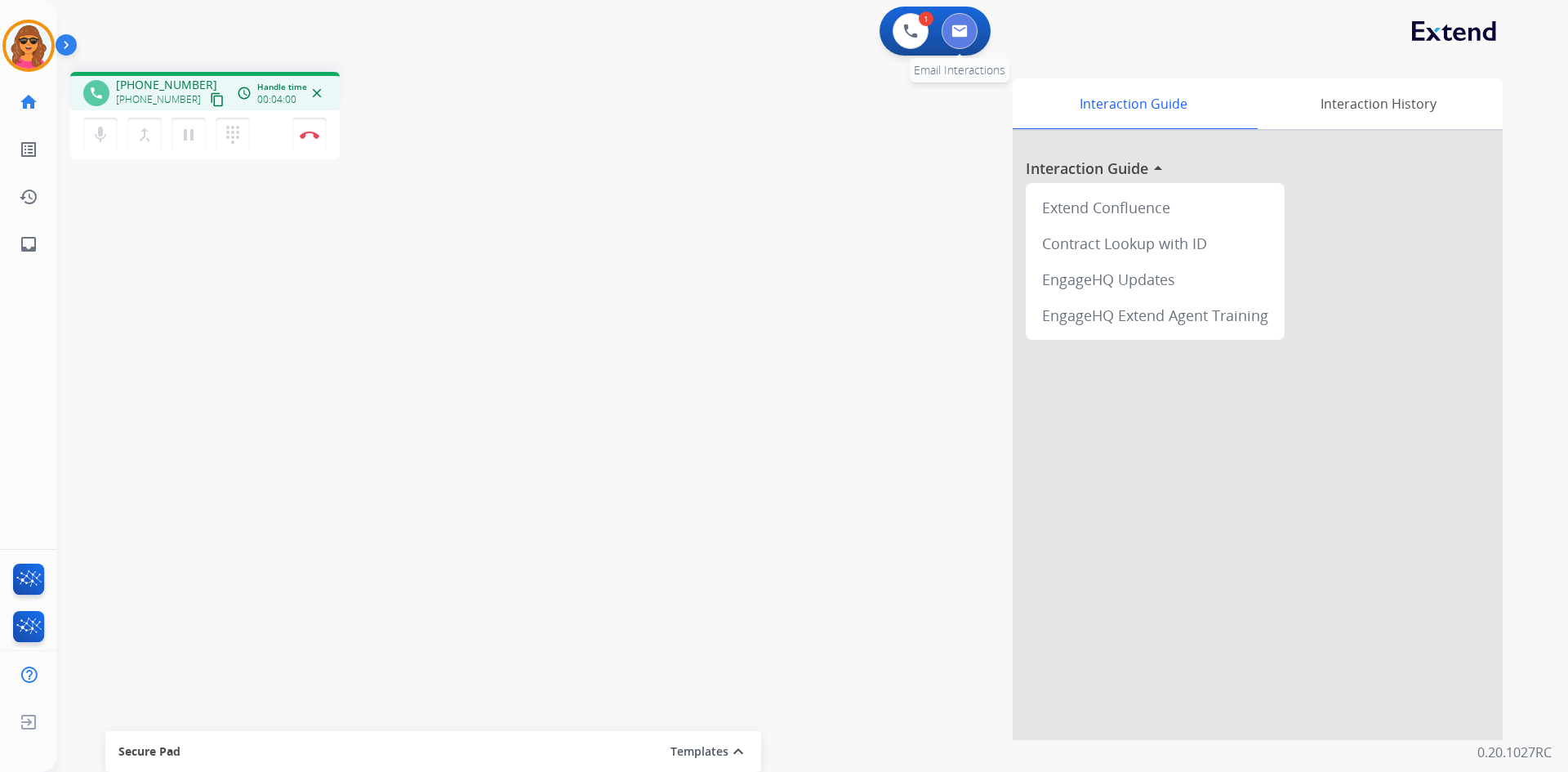
click at [959, 26] on img at bounding box center [959, 31] width 16 height 13
select select "**********"
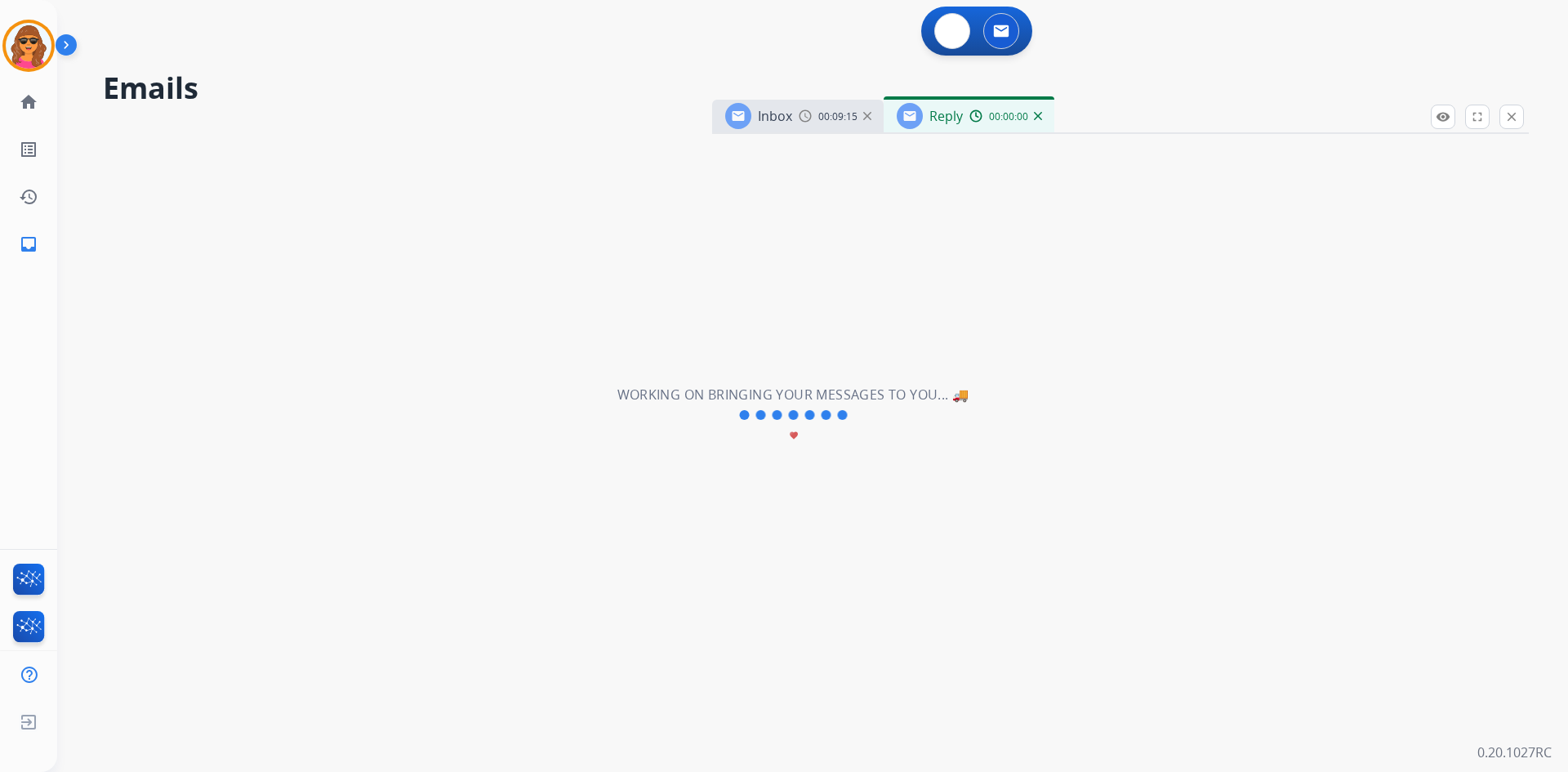
select select "**********"
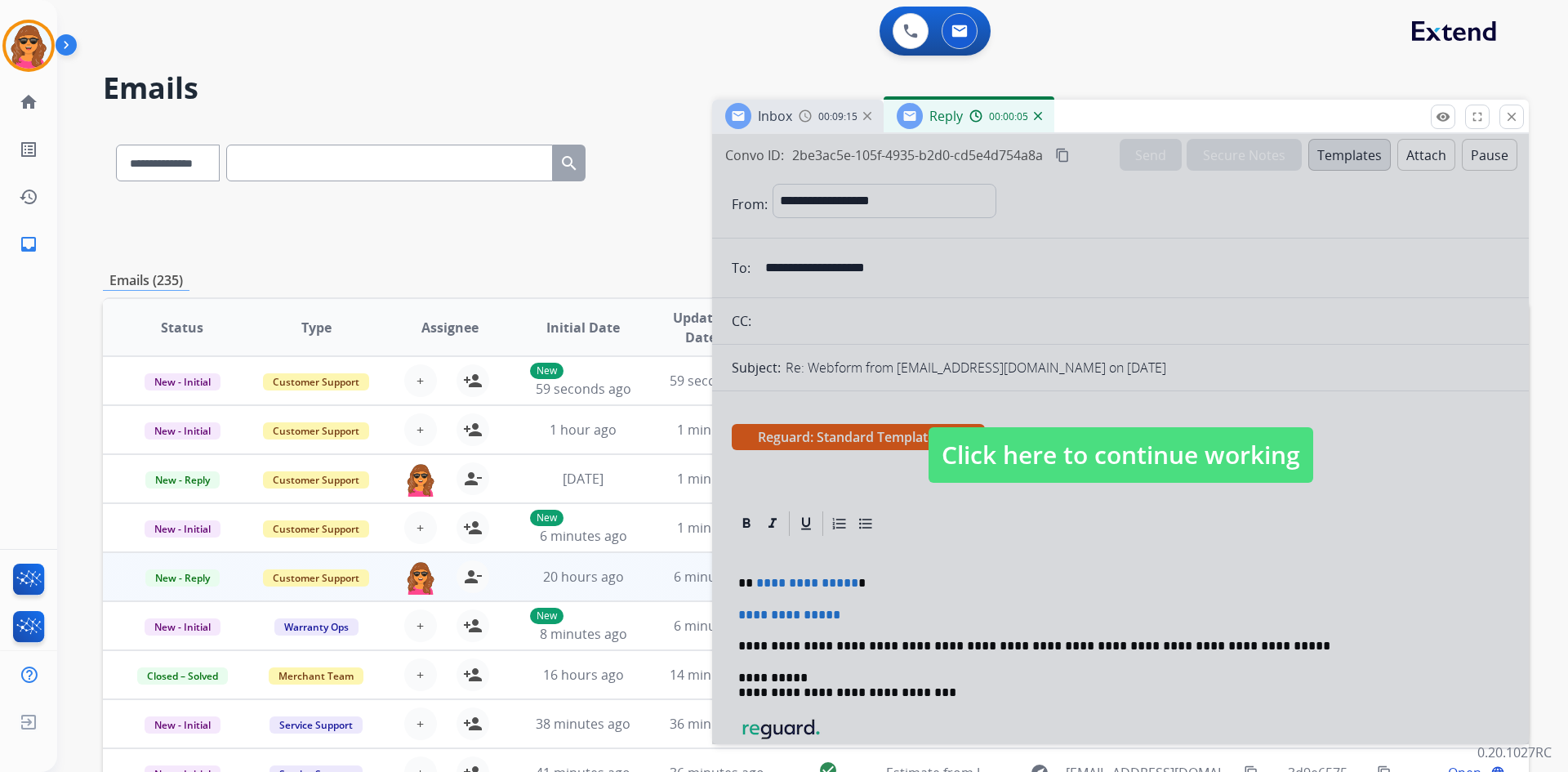
click at [1143, 460] on span "Click here to continue working" at bounding box center [1121, 455] width 385 height 56
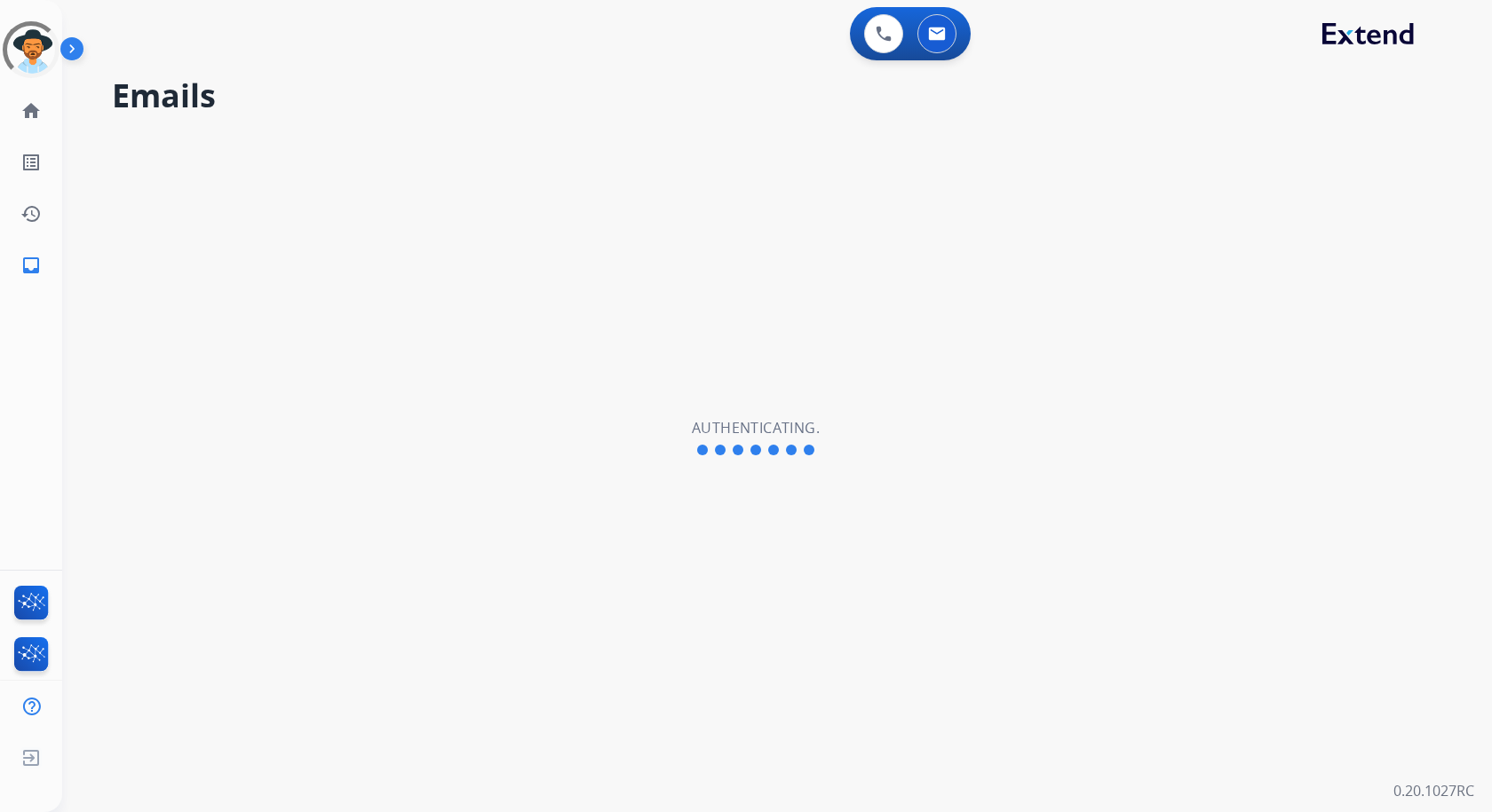
select select "**********"
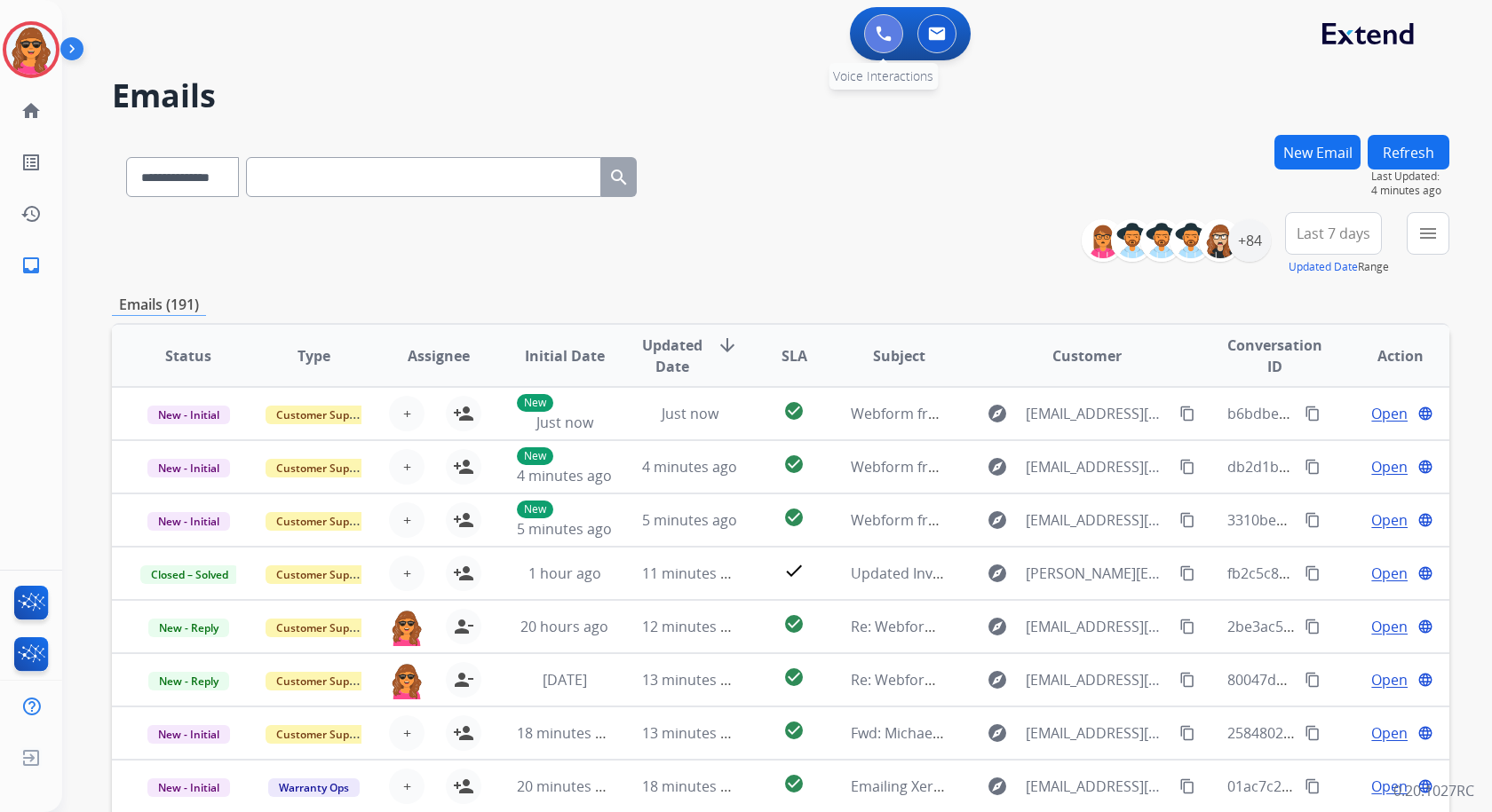
click at [885, 42] on button at bounding box center [884, 34] width 39 height 39
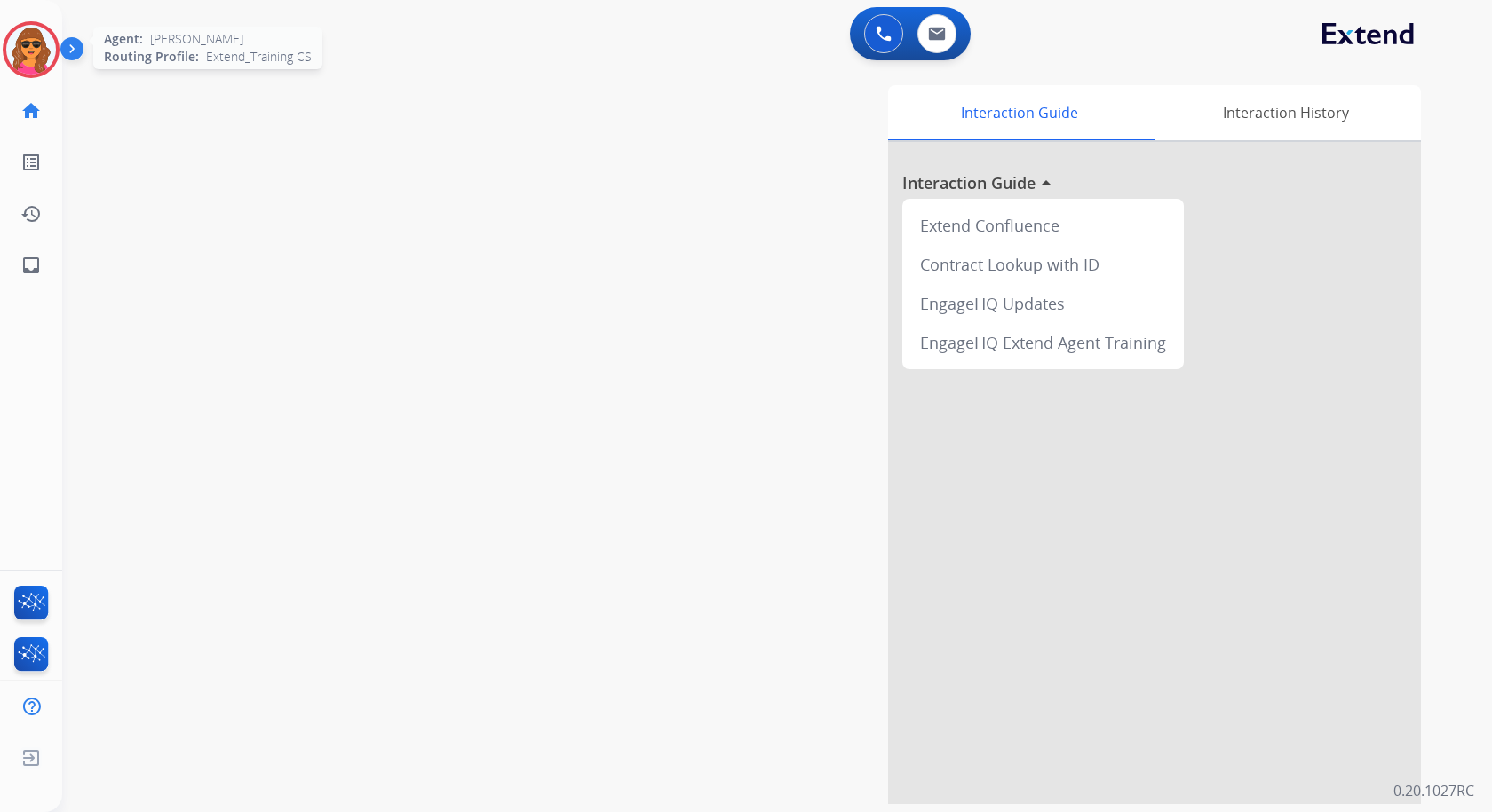
click at [16, 54] on img at bounding box center [31, 50] width 50 height 50
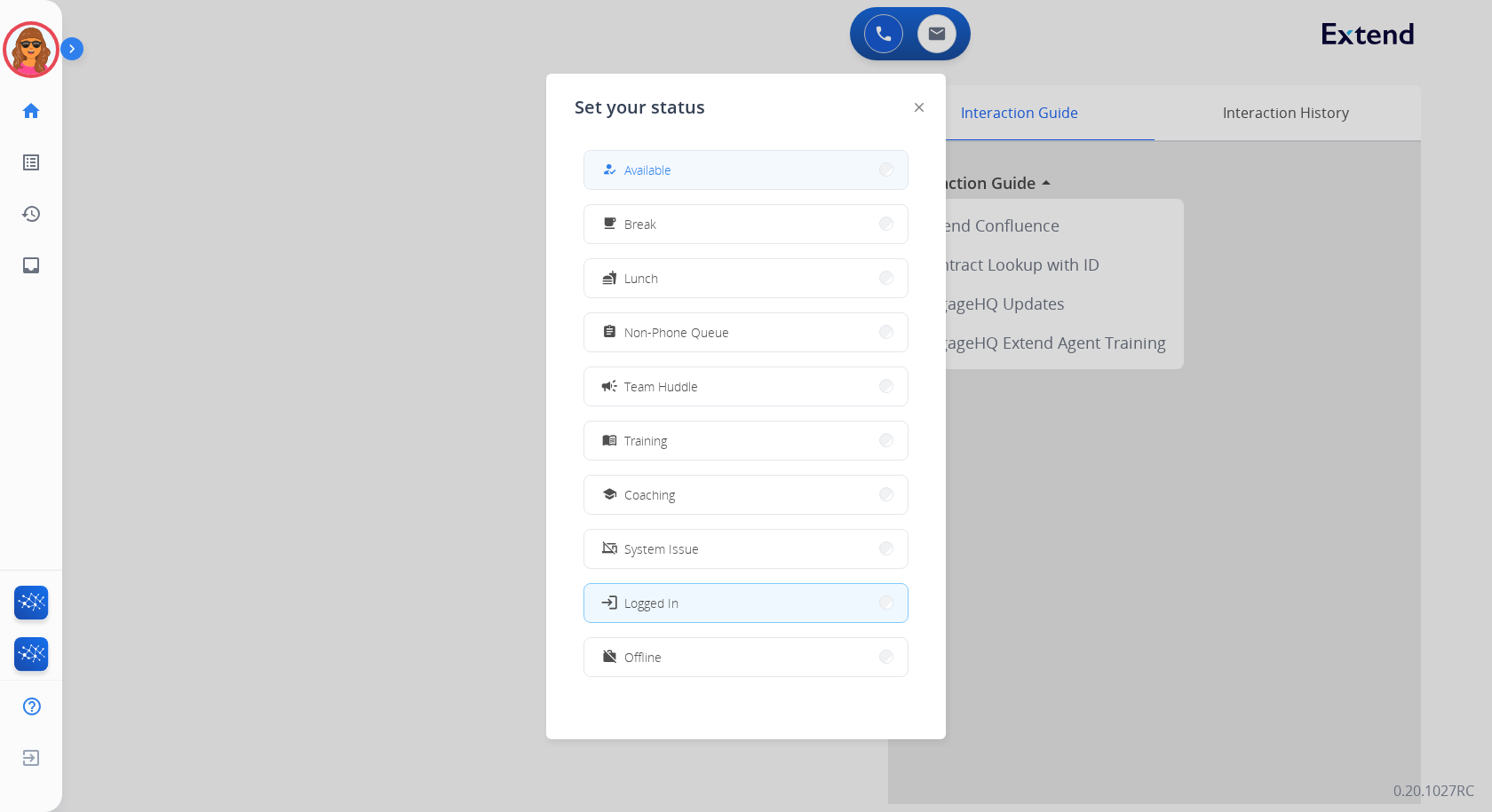
click at [651, 165] on span "Available" at bounding box center [648, 170] width 47 height 19
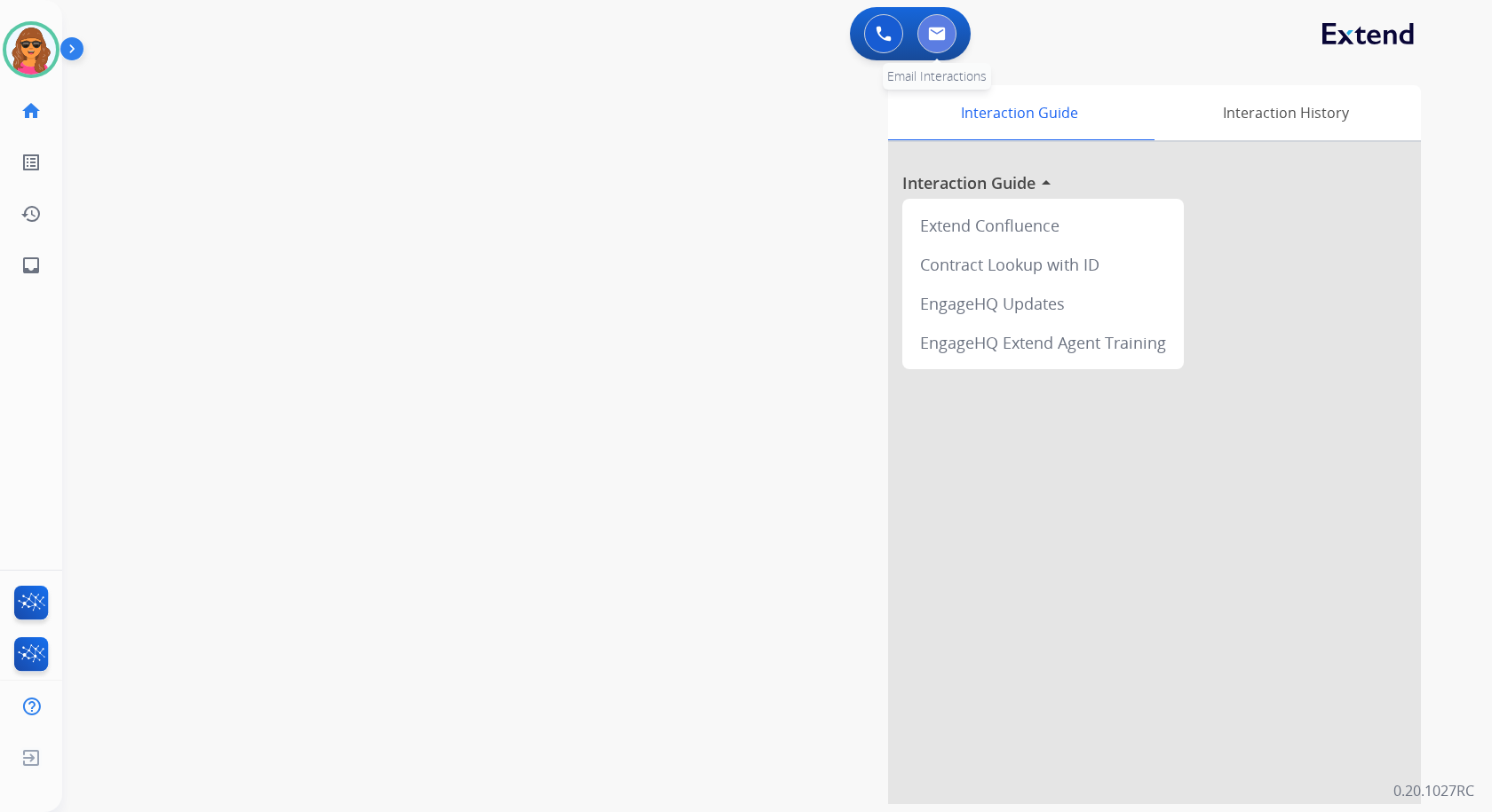
click at [946, 24] on button at bounding box center [938, 34] width 39 height 39
select select "**********"
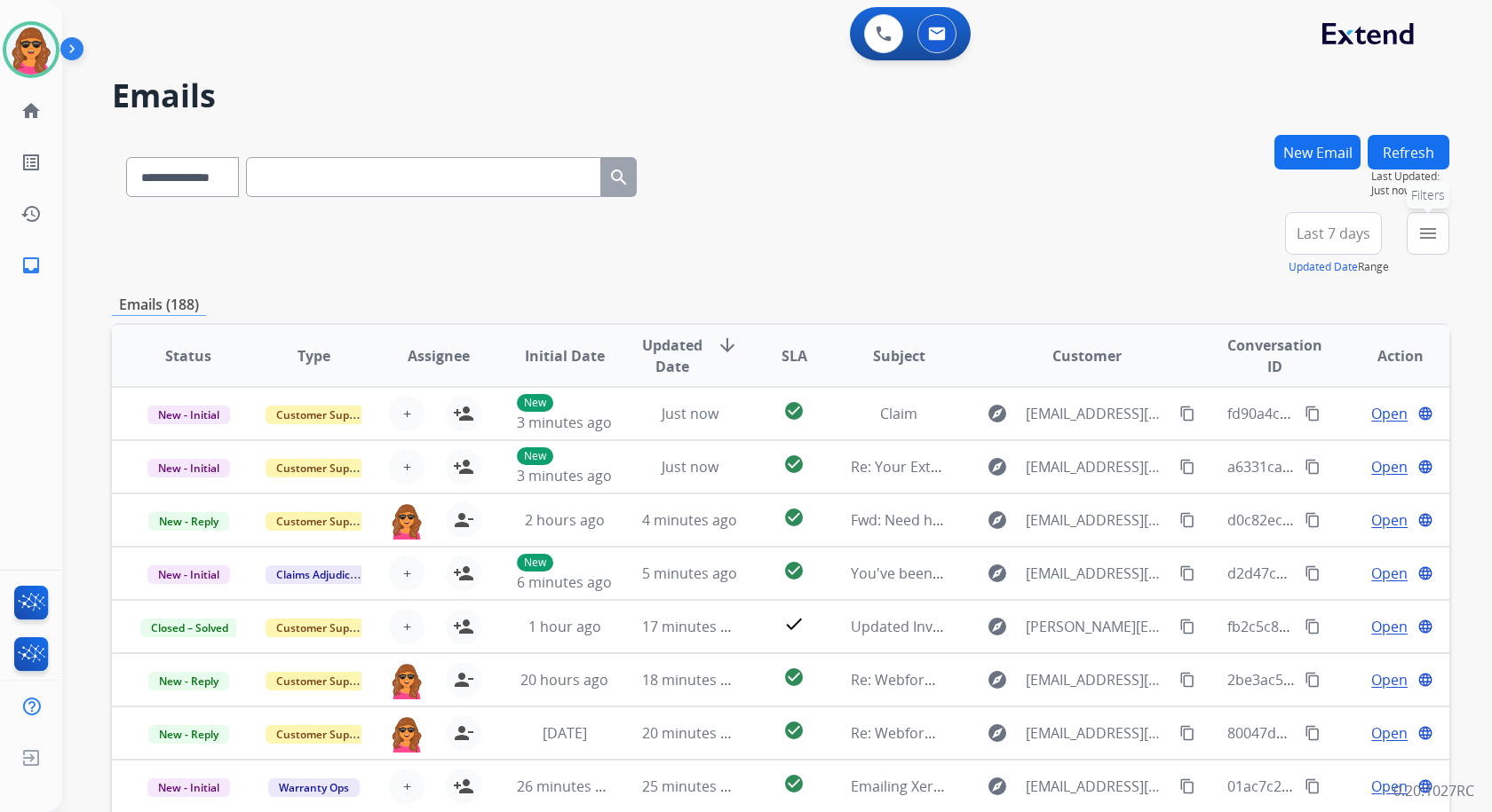
click at [1432, 231] on mat-icon "menu" at bounding box center [1427, 233] width 22 height 21
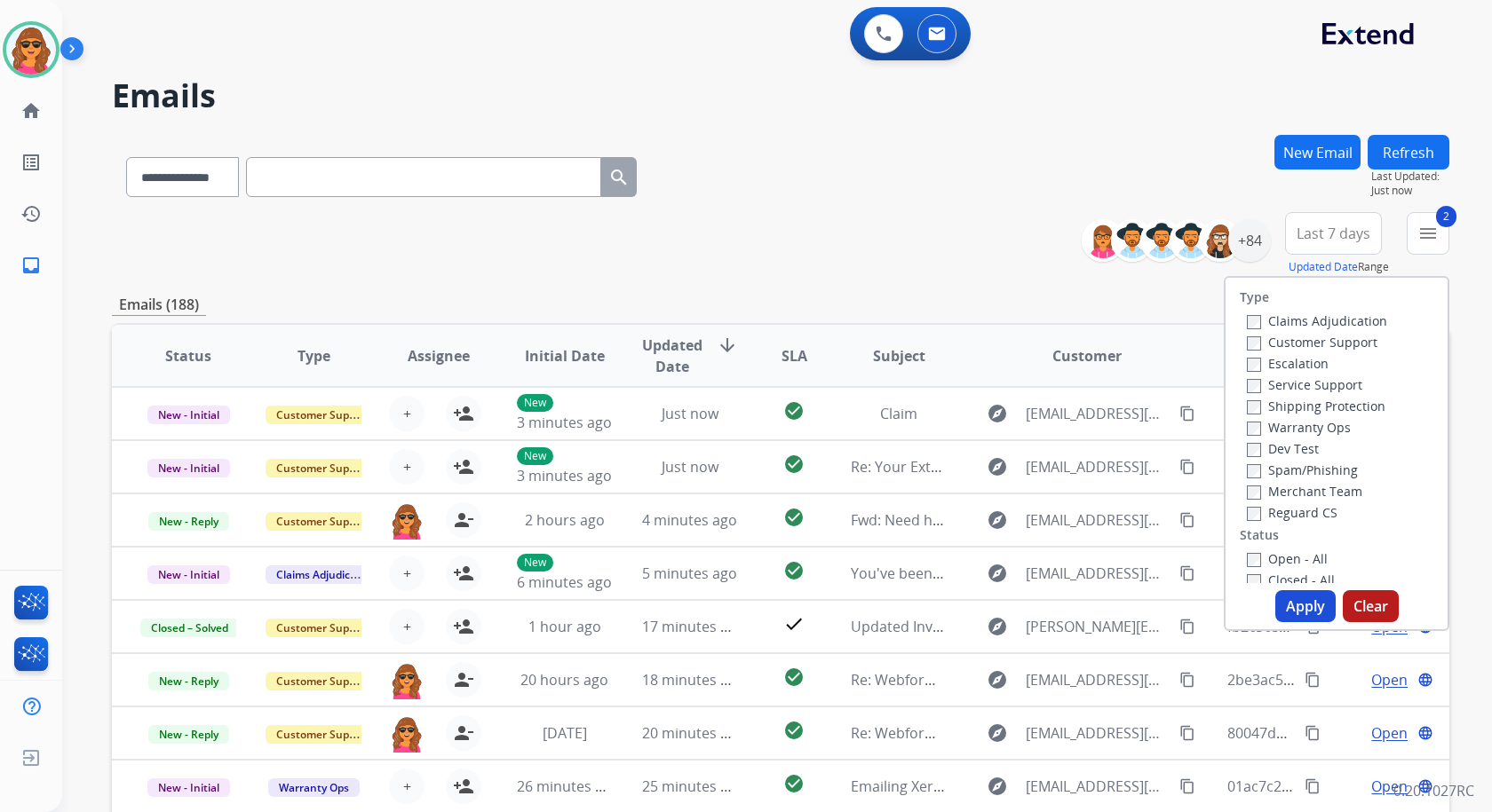
click at [1247, 506] on label "Reguard CS" at bounding box center [1292, 513] width 91 height 17
click at [1306, 604] on button "Apply" at bounding box center [1305, 606] width 61 height 32
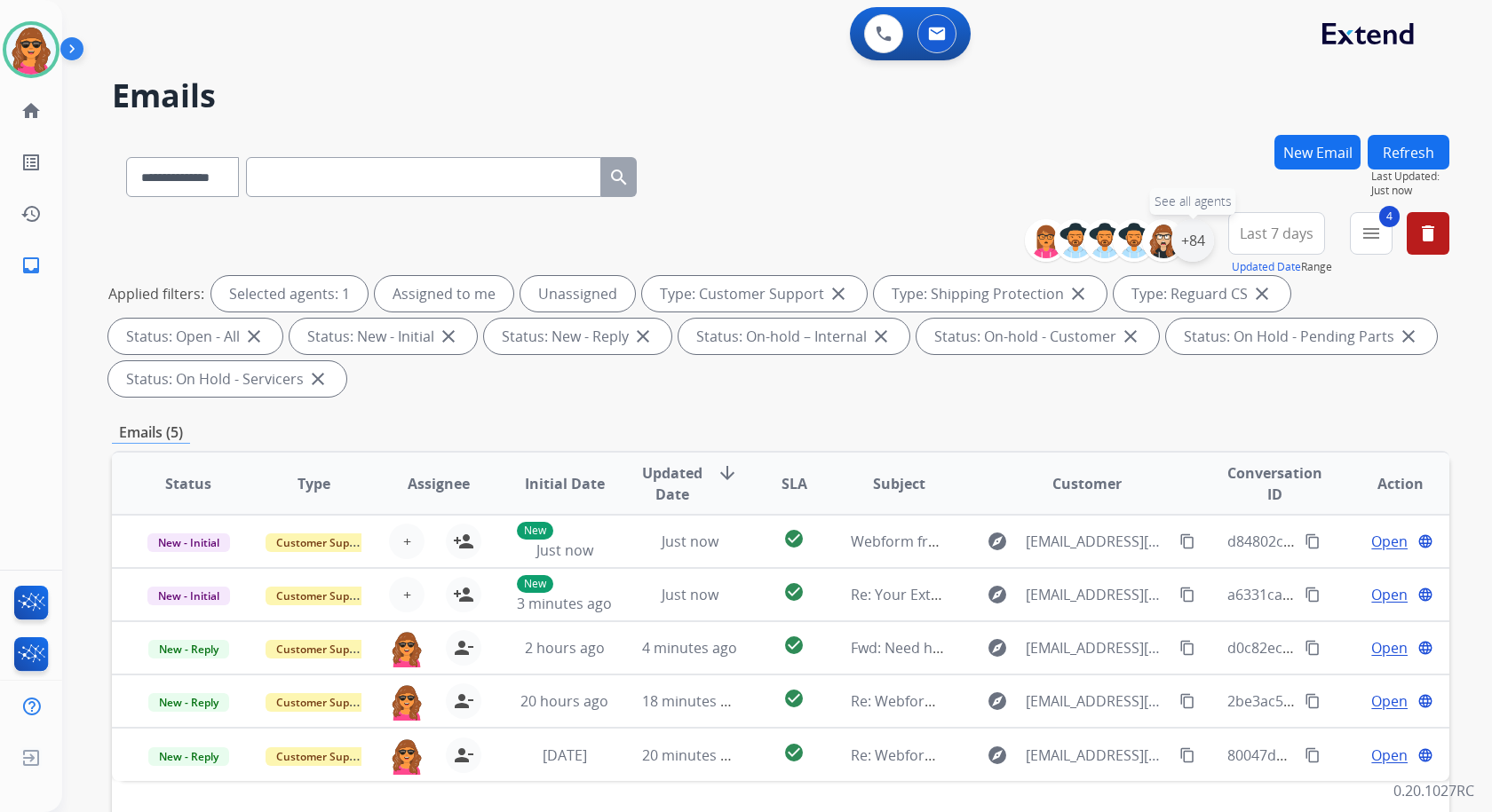
click at [1185, 236] on div "+84" at bounding box center [1193, 241] width 43 height 43
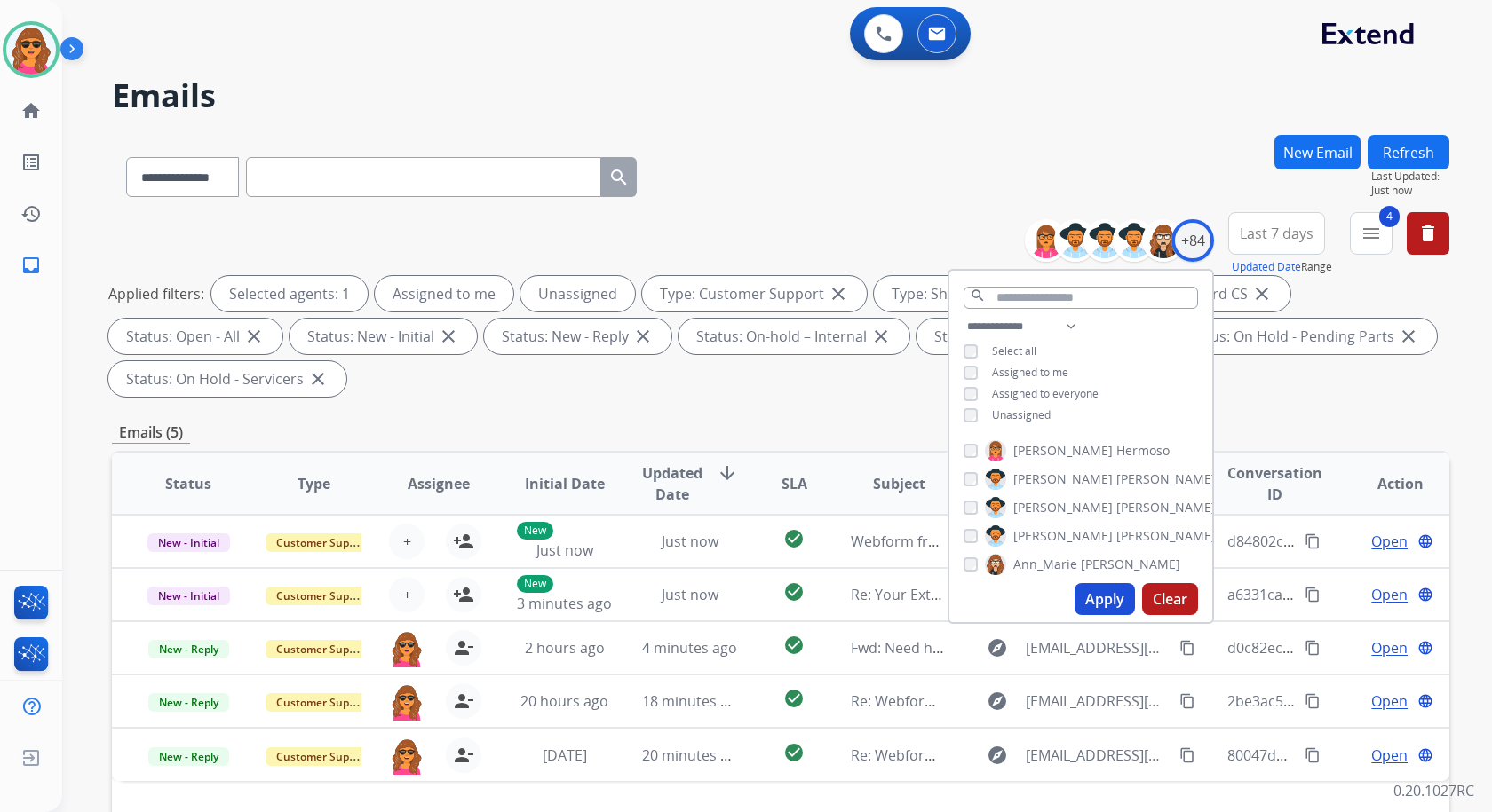
click at [959, 410] on div "**********" at bounding box center [1081, 373] width 263 height 114
click at [1104, 596] on button "Apply" at bounding box center [1105, 599] width 61 height 32
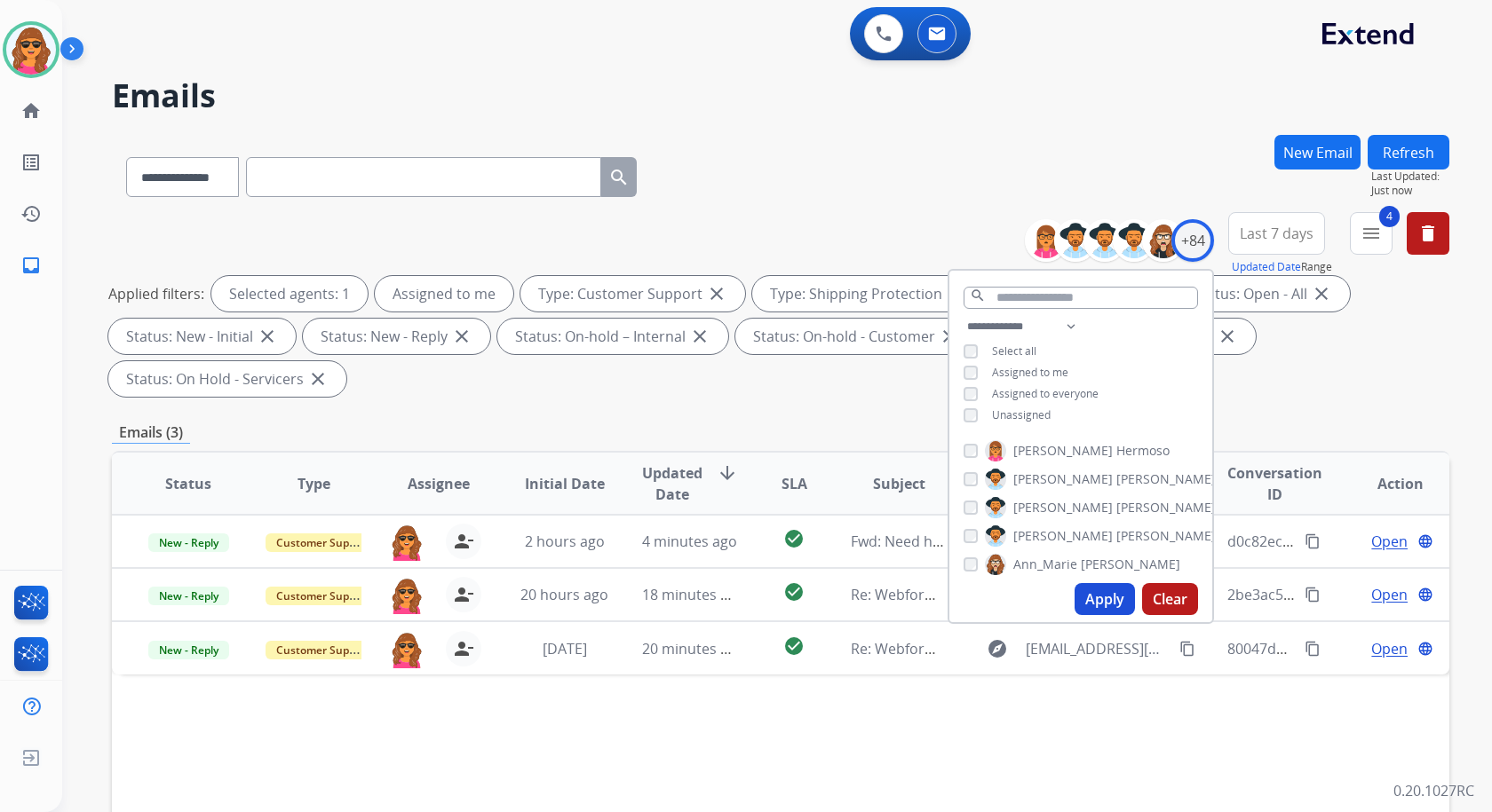
click at [1320, 342] on div "Applied filters: Selected agents: 1 Assigned to me Type: Customer Support close…" at bounding box center [777, 336] width 1338 height 121
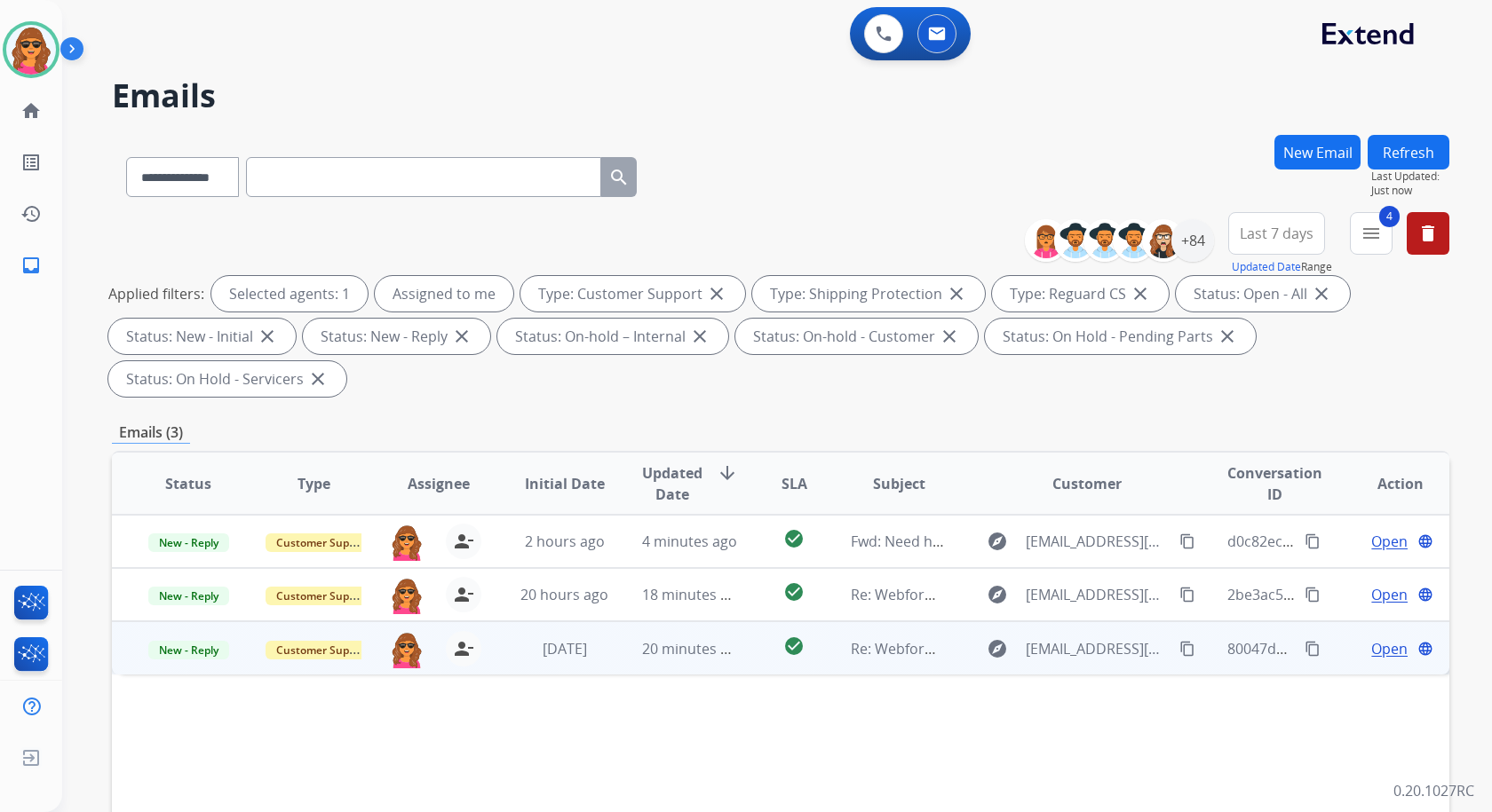
click at [1375, 646] on span "Open" at bounding box center [1389, 648] width 36 height 21
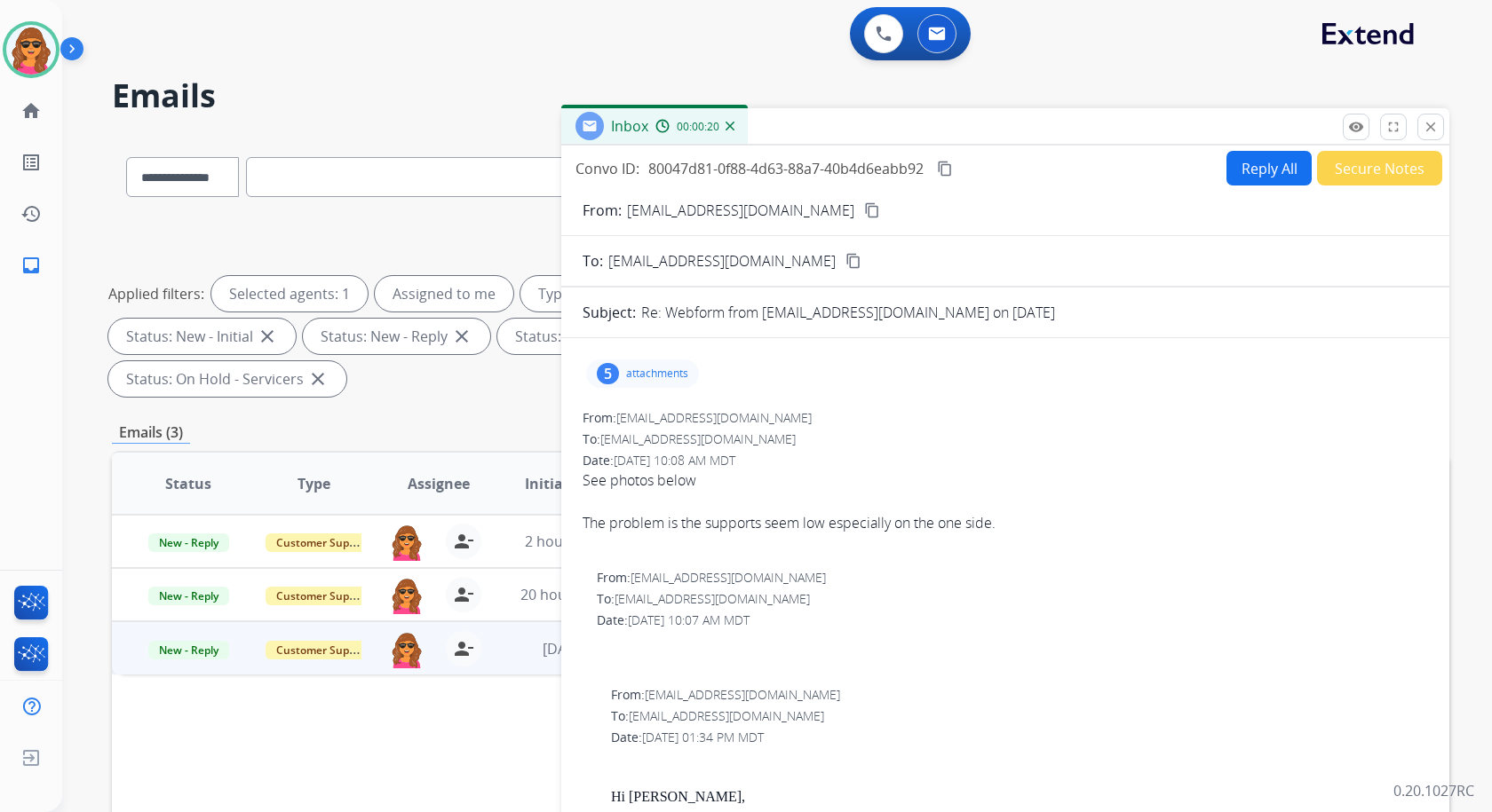
click at [656, 365] on div "5 attachments" at bounding box center [642, 374] width 113 height 28
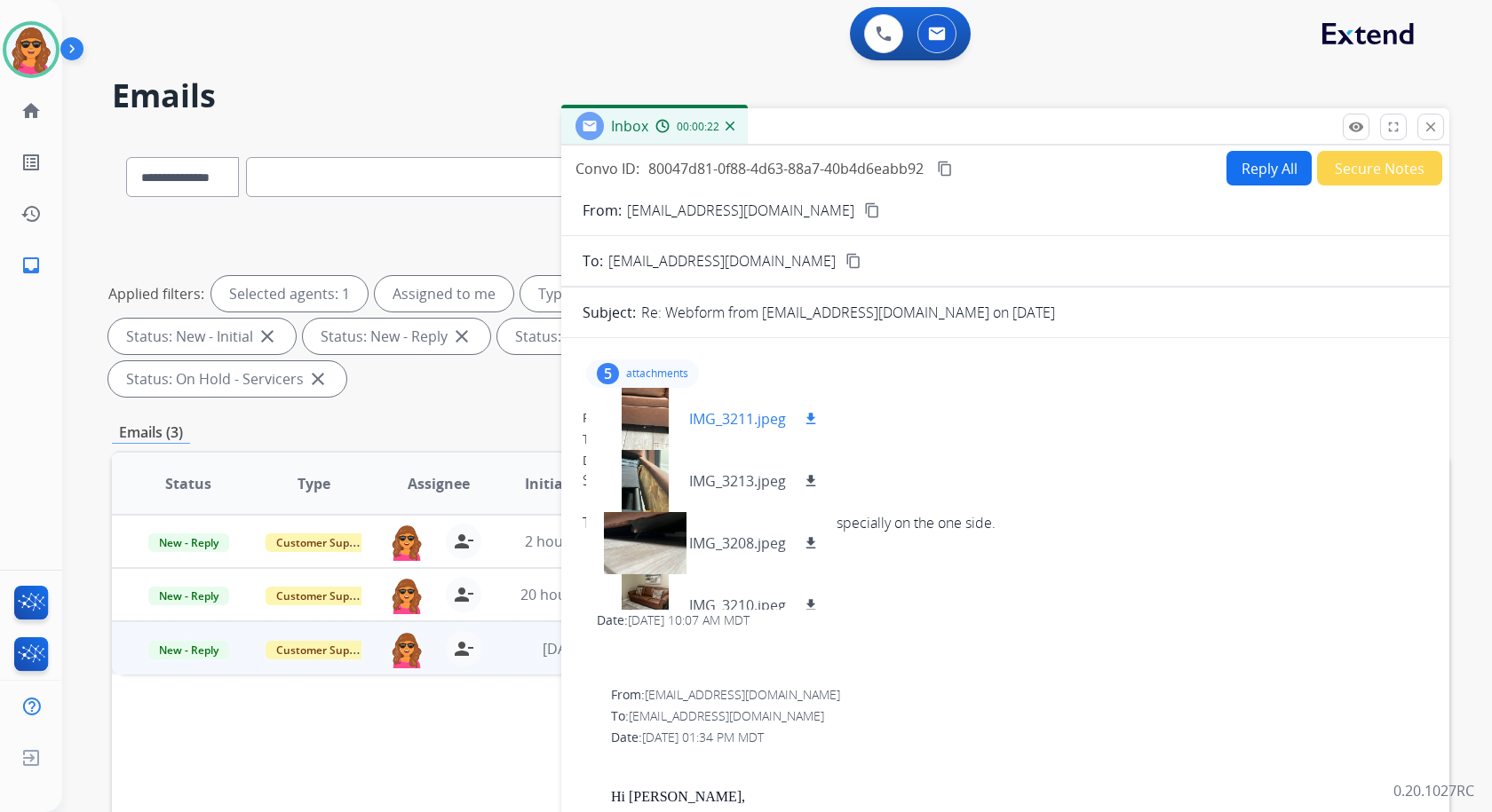
click at [635, 418] on div at bounding box center [644, 419] width 89 height 63
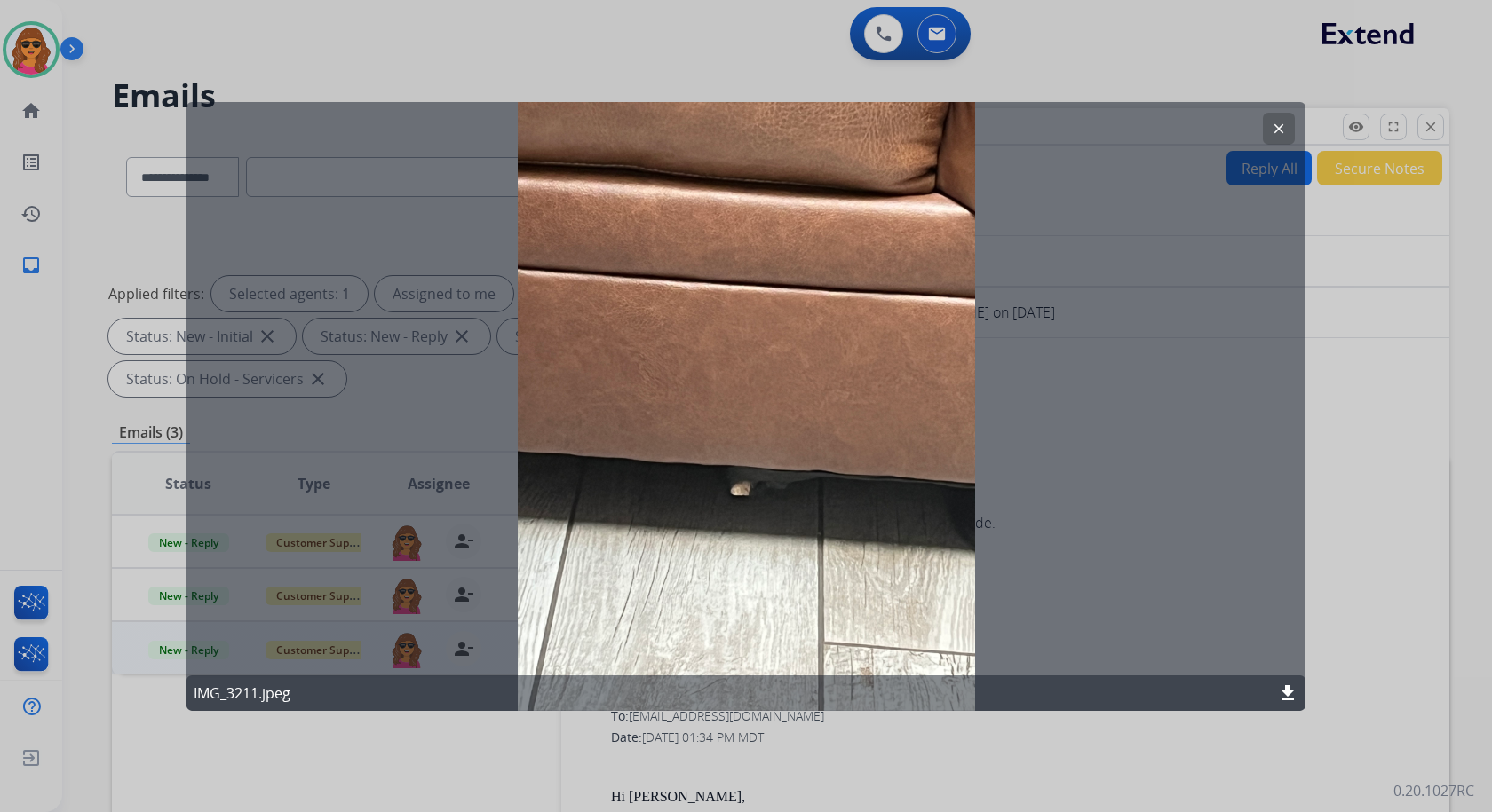
click at [1284, 126] on mat-icon "clear" at bounding box center [1279, 127] width 16 height 16
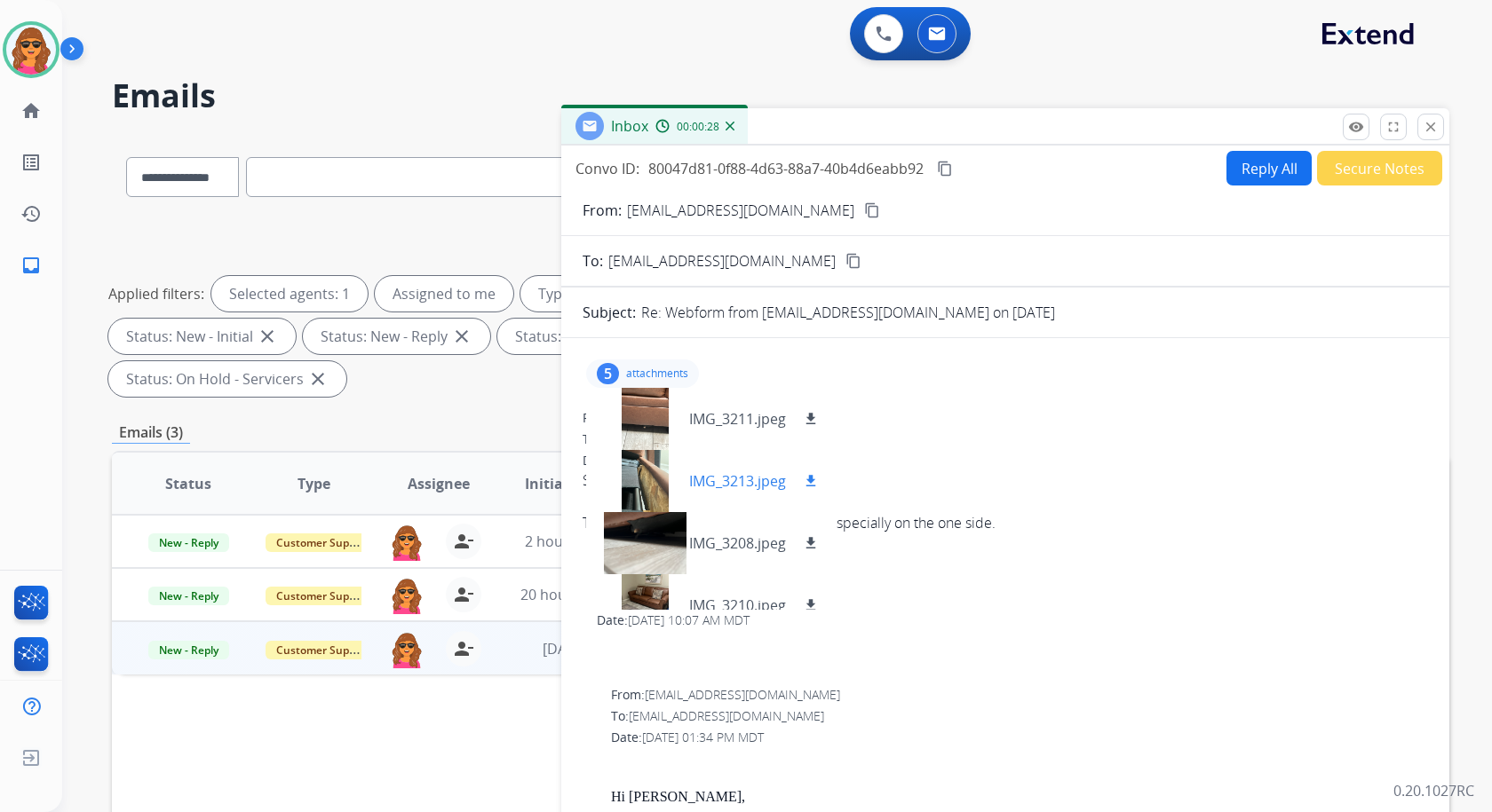
click at [642, 473] on div at bounding box center [644, 481] width 89 height 63
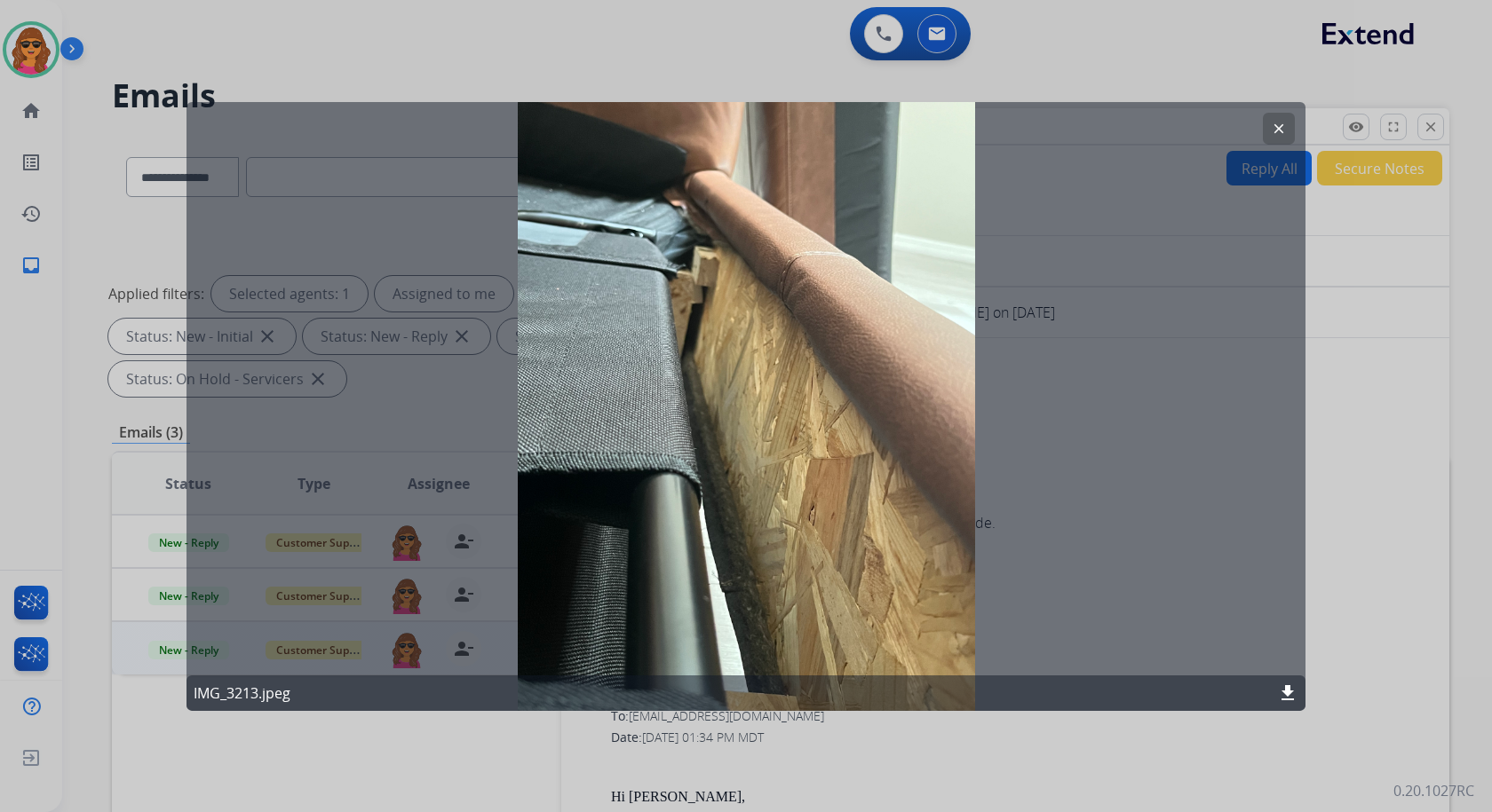
click at [1271, 124] on mat-icon "clear" at bounding box center [1279, 127] width 16 height 16
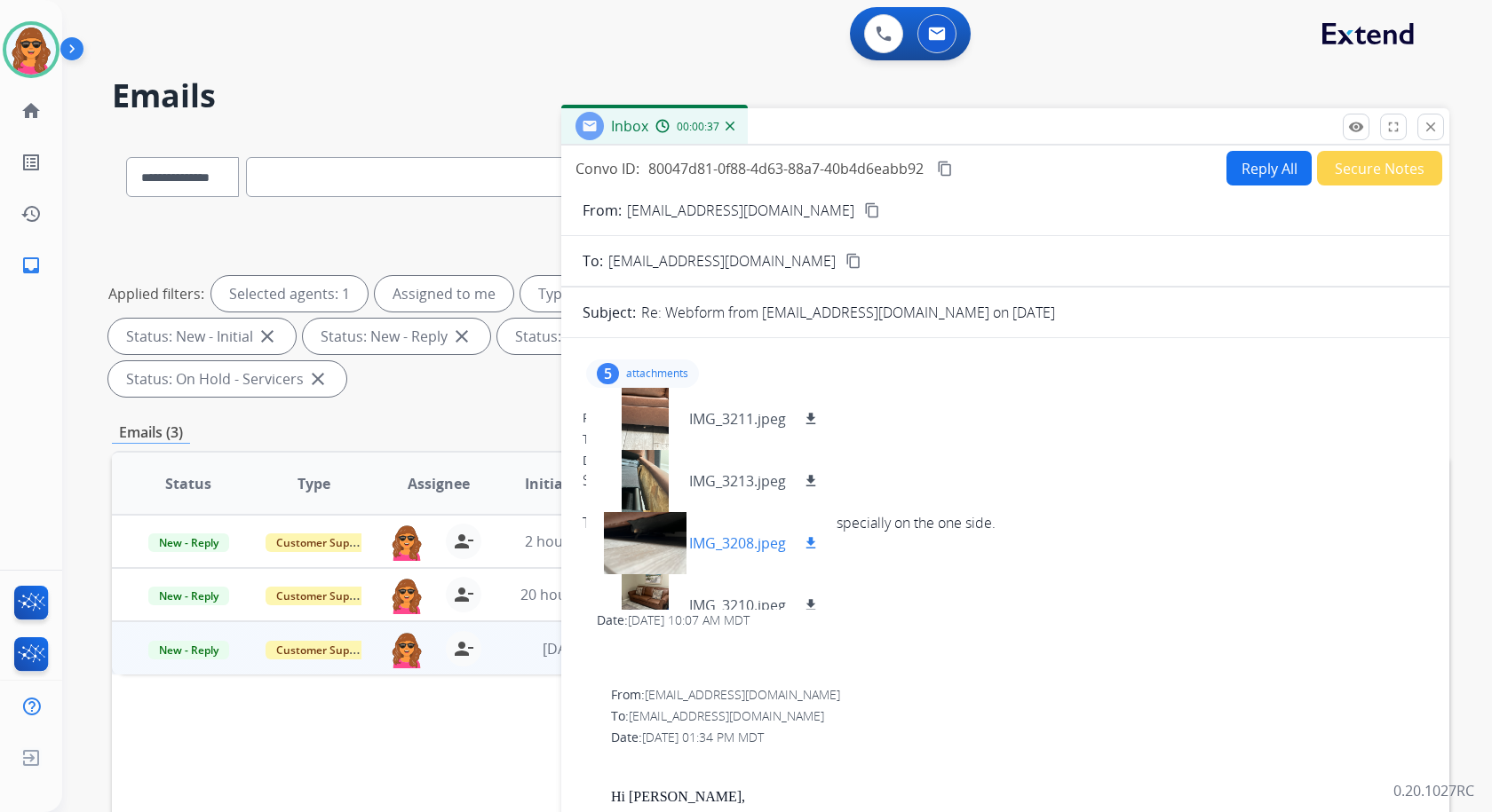
click at [651, 526] on div at bounding box center [644, 543] width 89 height 63
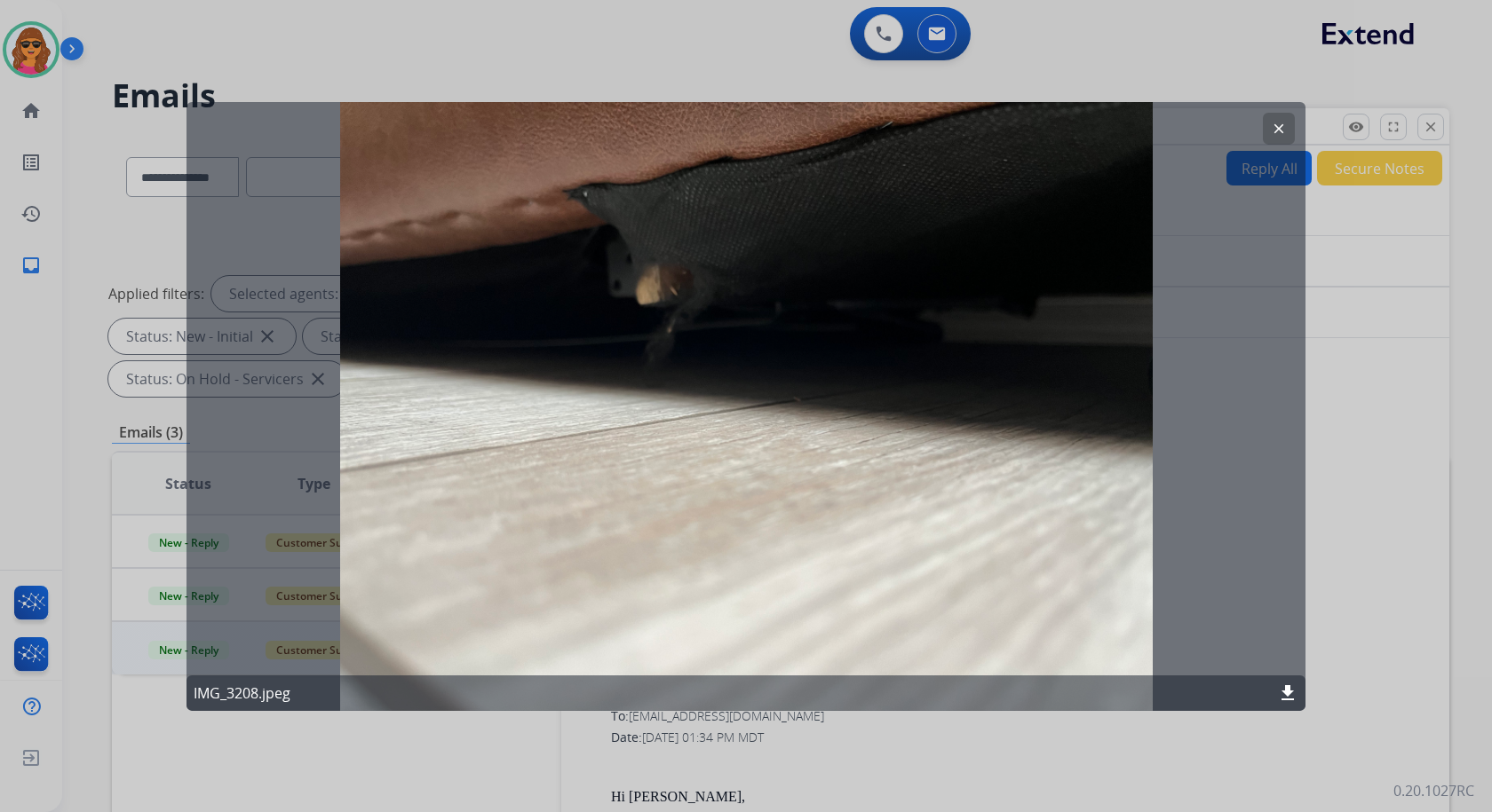
click at [1284, 124] on mat-icon "clear" at bounding box center [1279, 127] width 16 height 16
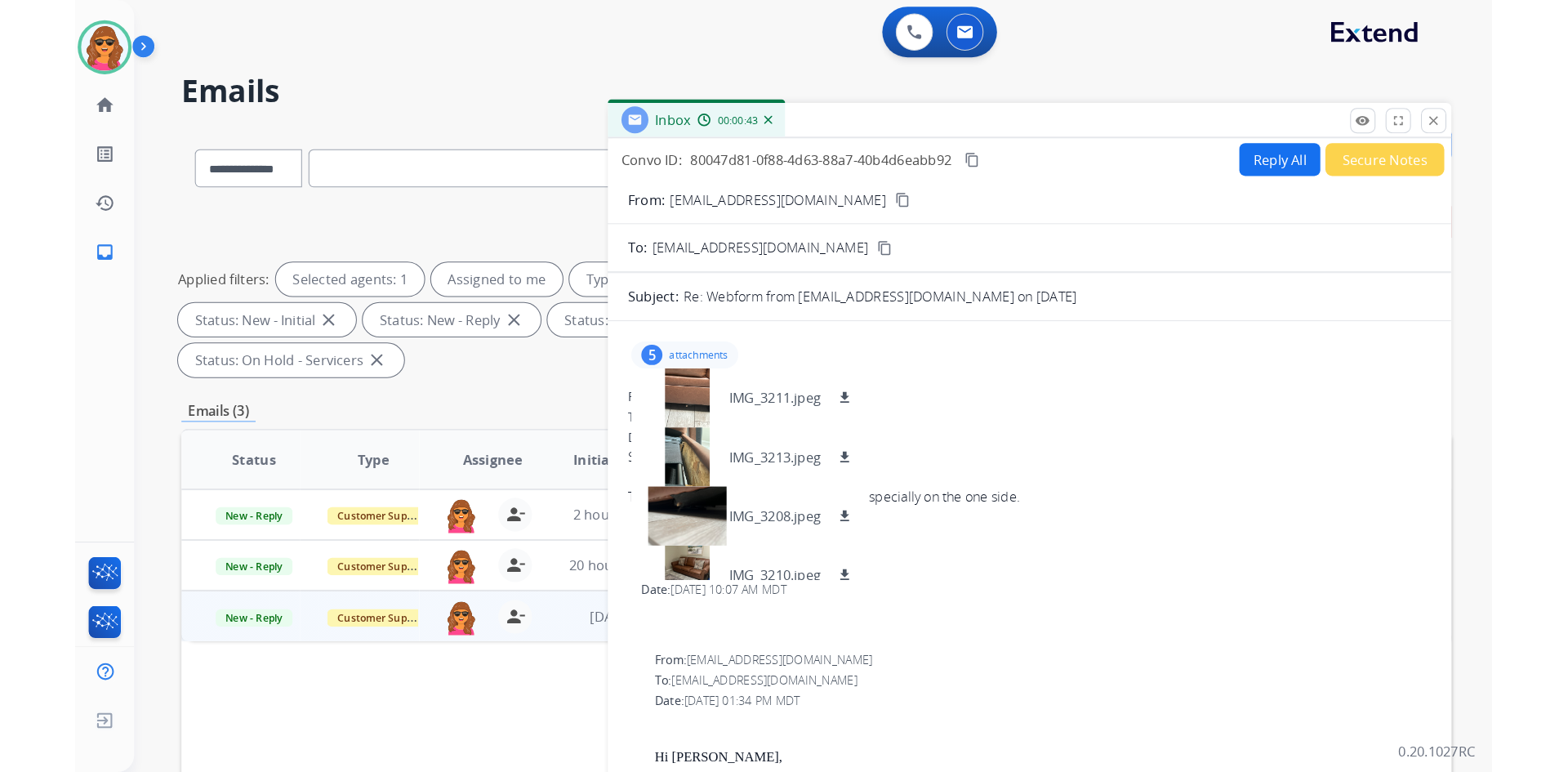
scroll to position [73, 0]
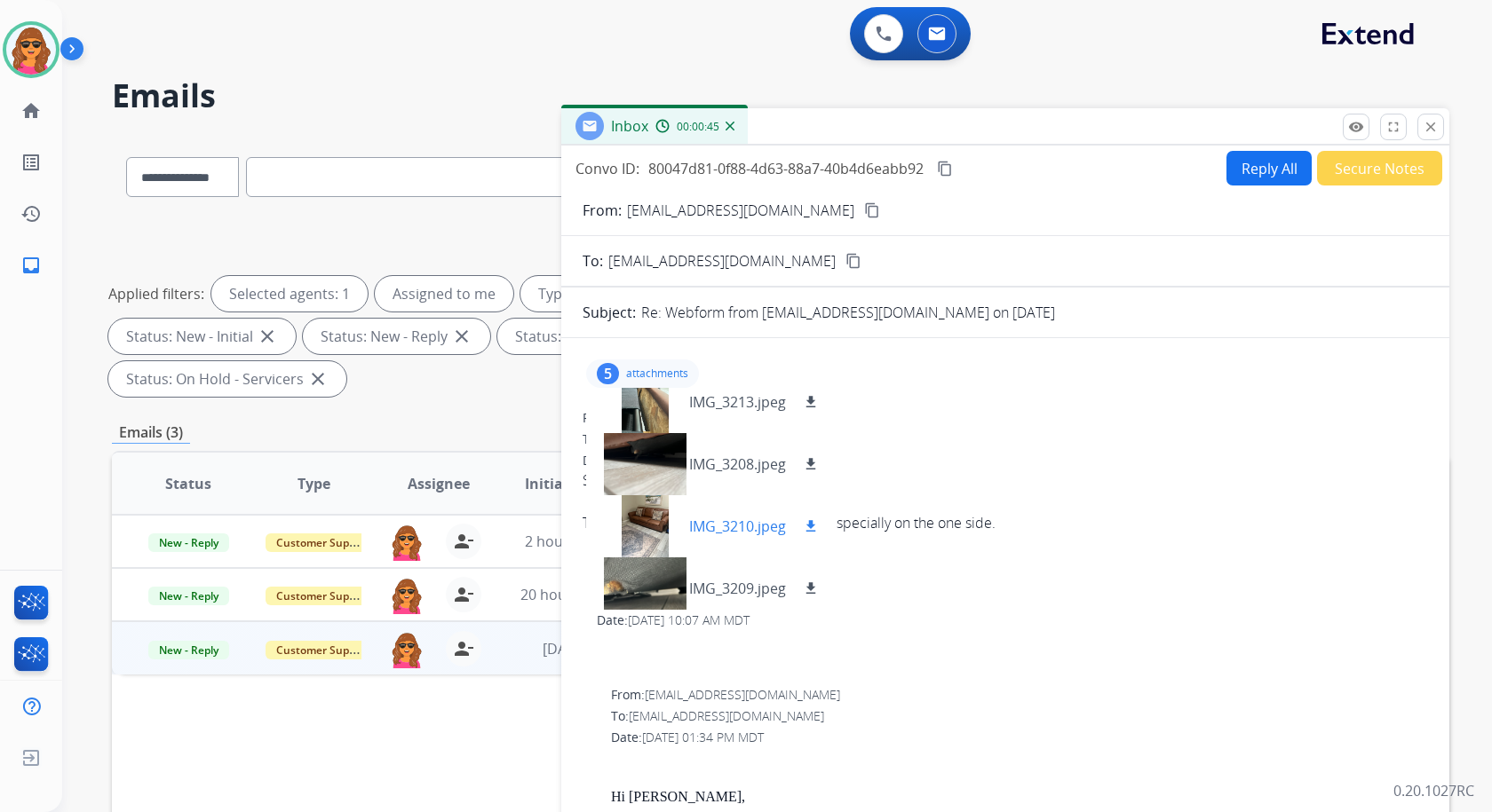
click at [651, 531] on div at bounding box center [644, 526] width 89 height 63
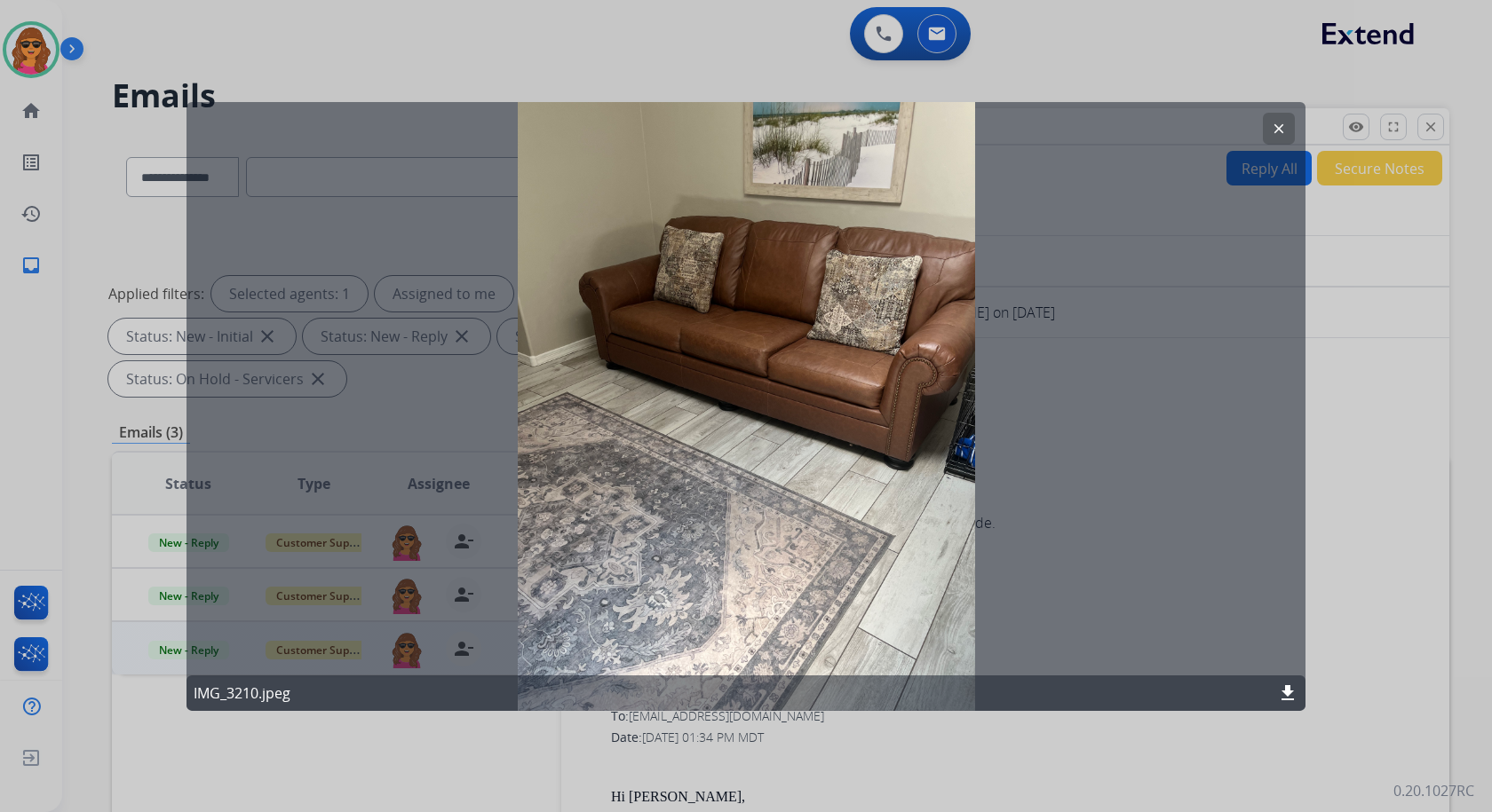
click at [1284, 127] on mat-icon "clear" at bounding box center [1279, 127] width 16 height 16
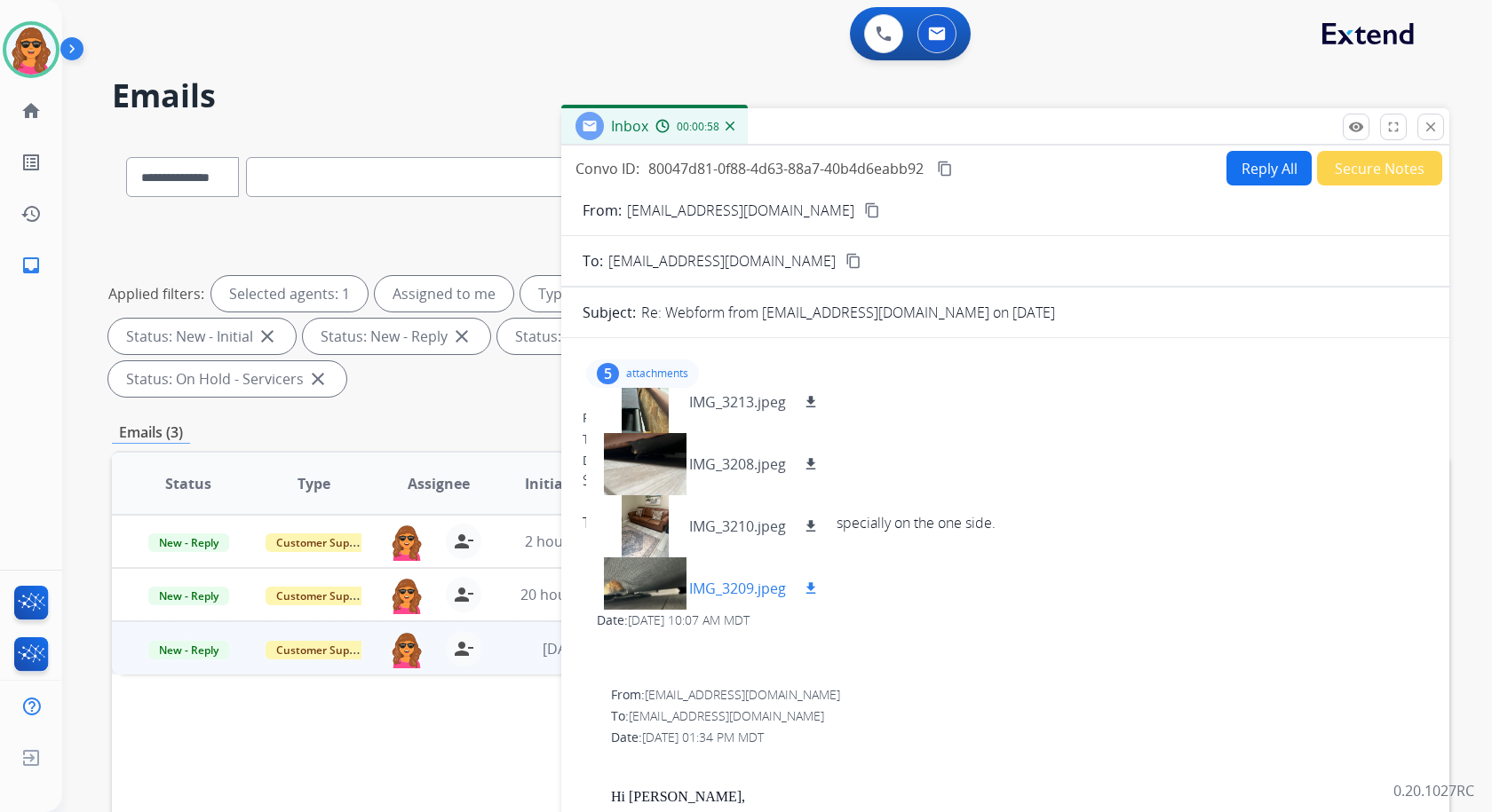
click at [810, 587] on mat-icon "download" at bounding box center [811, 588] width 16 height 16
click at [747, 585] on p "IMG_3209.jpeg" at bounding box center [738, 589] width 97 height 21
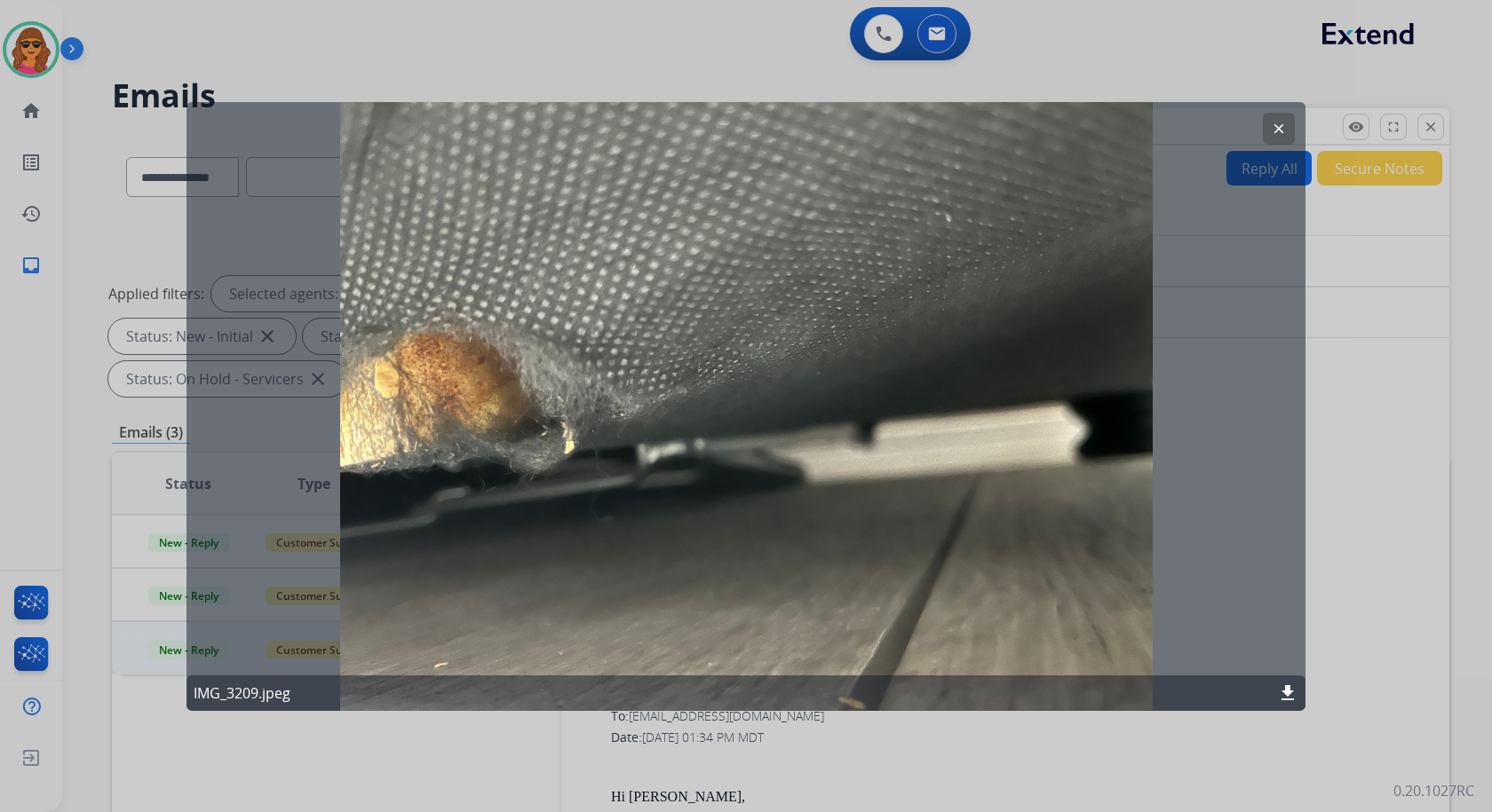
click at [1272, 132] on mat-icon "clear" at bounding box center [1279, 127] width 16 height 16
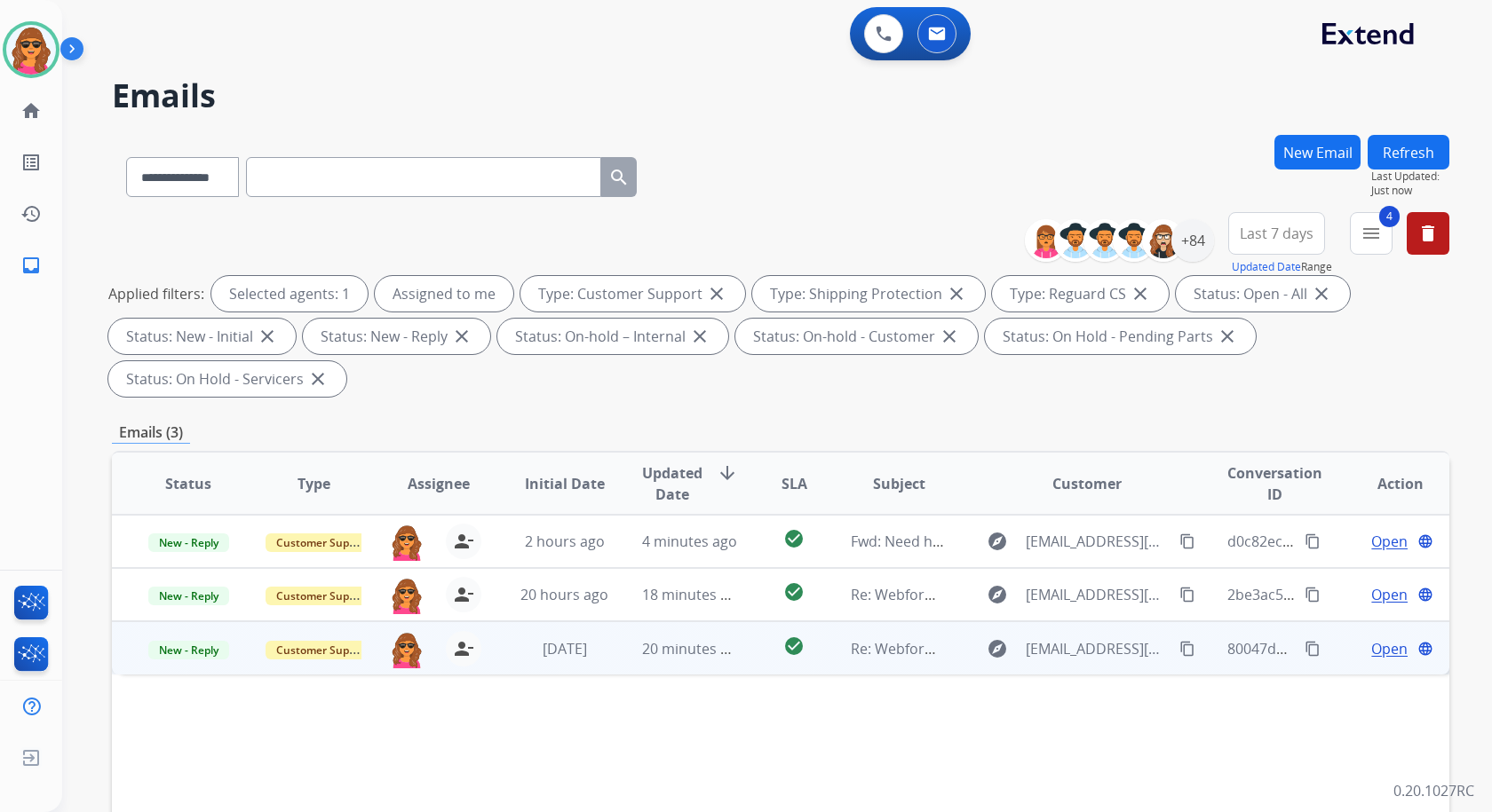
drag, startPoint x: 710, startPoint y: 136, endPoint x: -993, endPoint y: 179, distance: 1703.5
click at [0, 179] on html "**********" at bounding box center [746, 406] width 1492 height 812
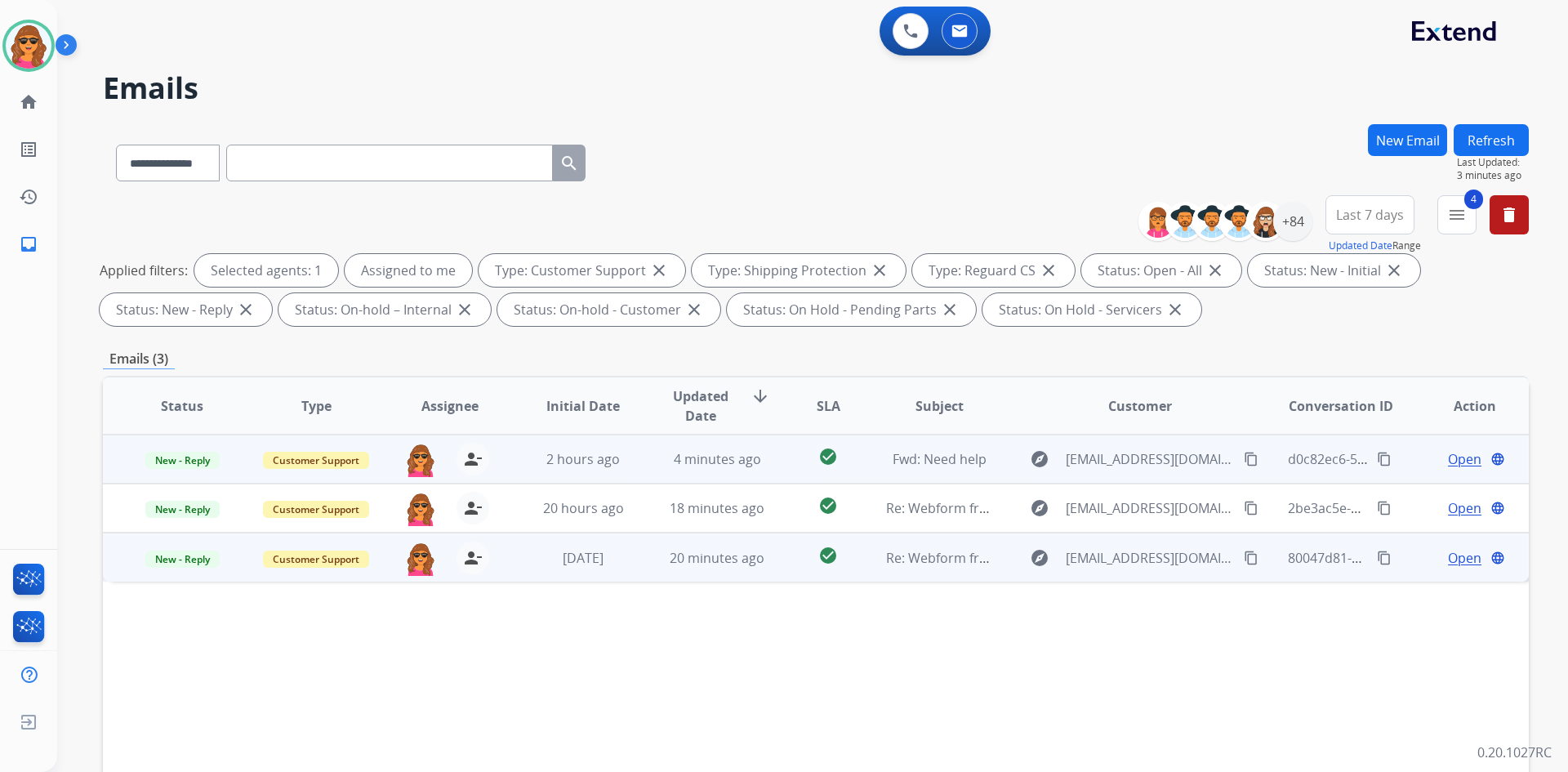
click at [1371, 461] on span "Open" at bounding box center [1465, 459] width 34 height 20
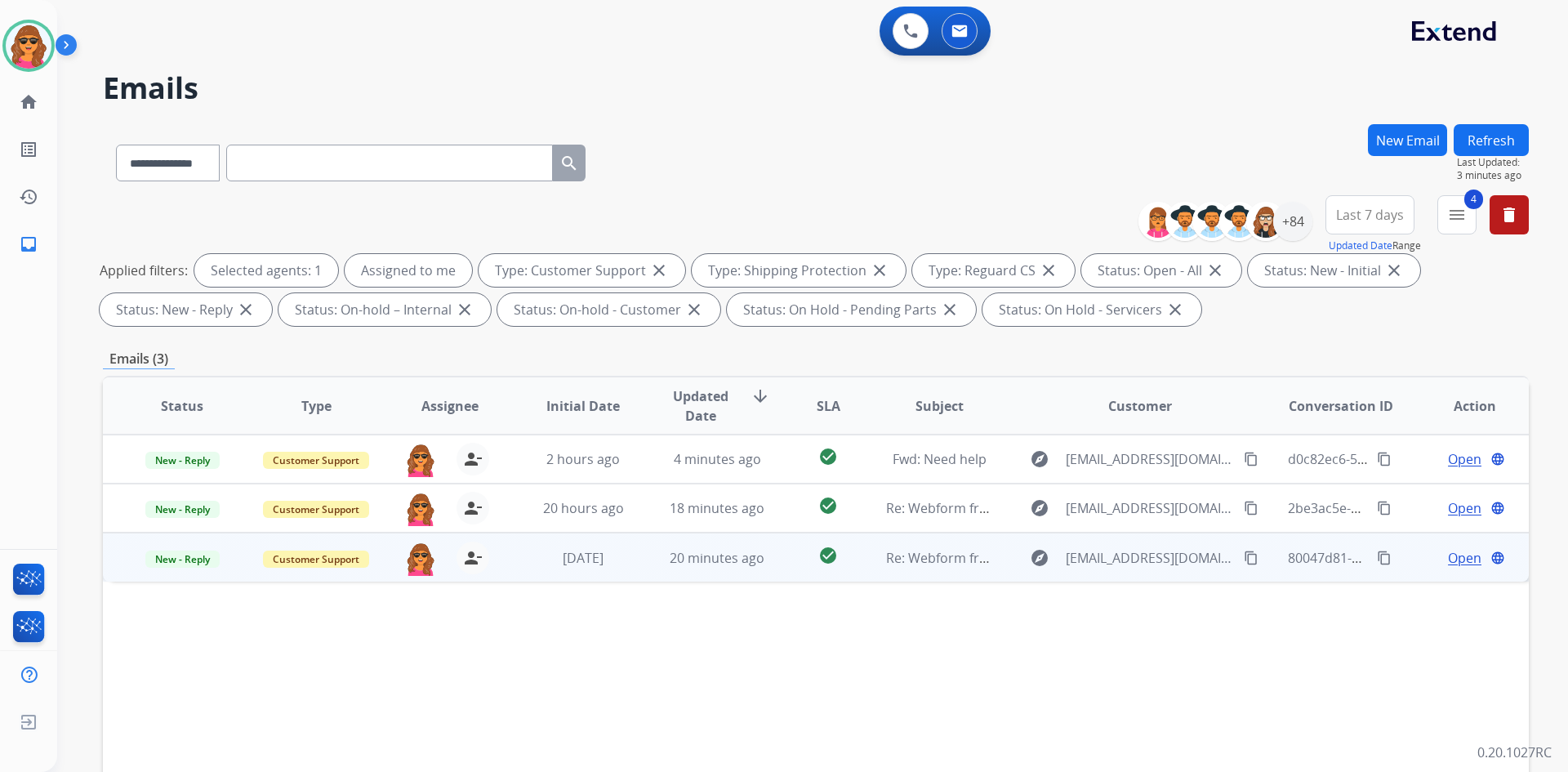
click at [1371, 554] on span "Open" at bounding box center [1465, 558] width 34 height 20
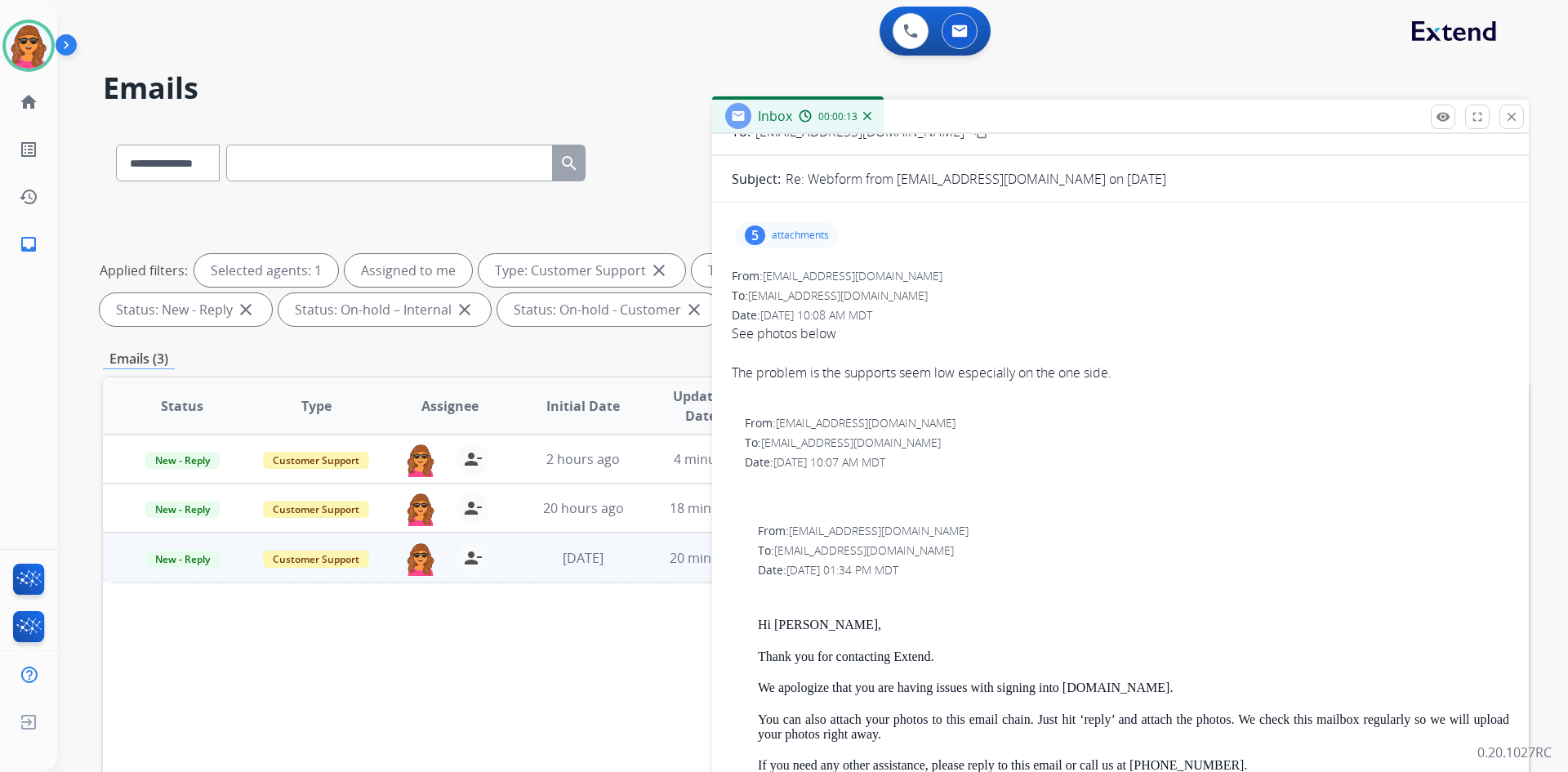
scroll to position [0, 0]
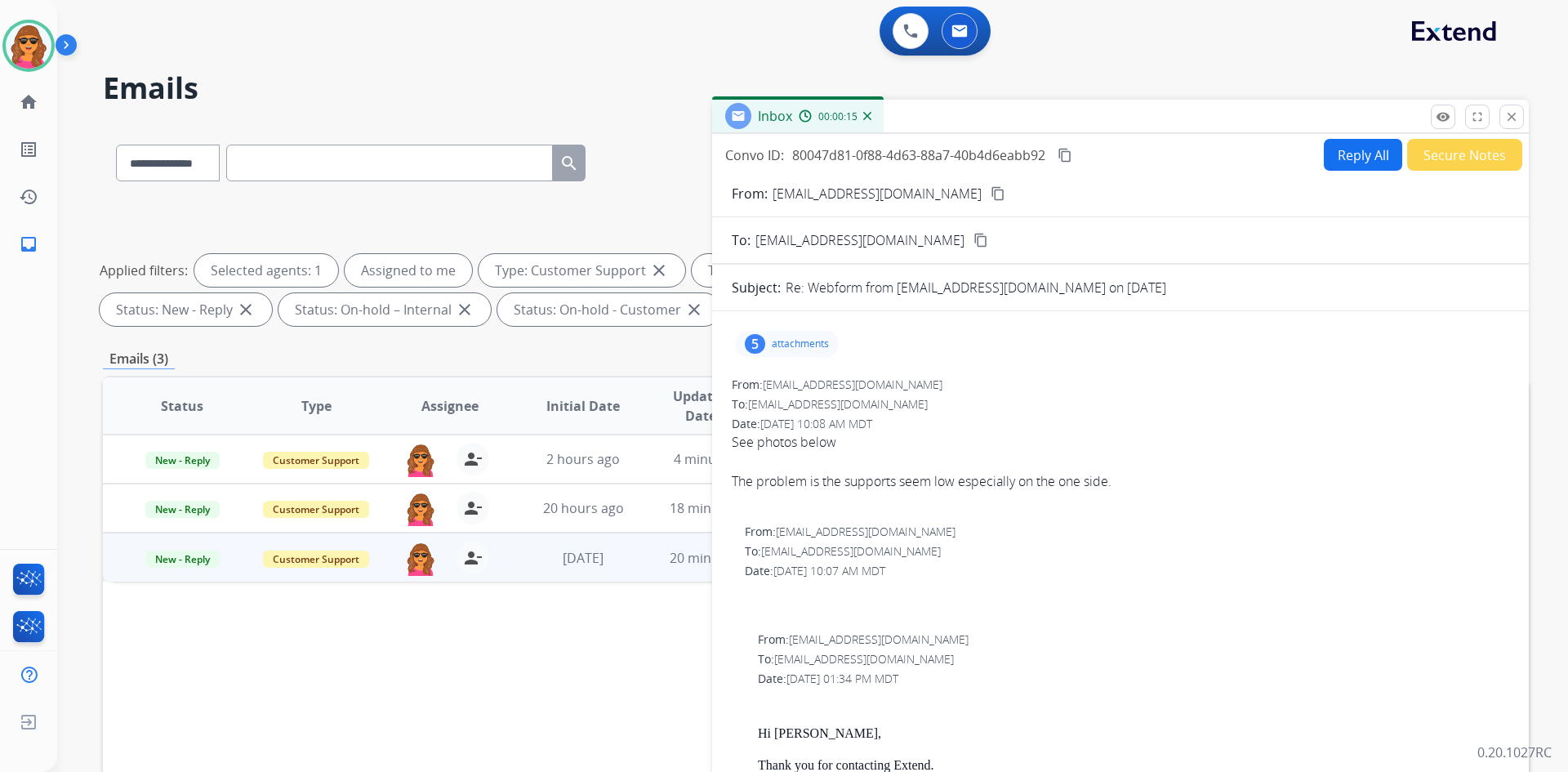
click at [991, 196] on mat-icon "content_copy" at bounding box center [998, 193] width 15 height 15
click at [1371, 150] on button "Secure Notes" at bounding box center [1465, 155] width 115 height 32
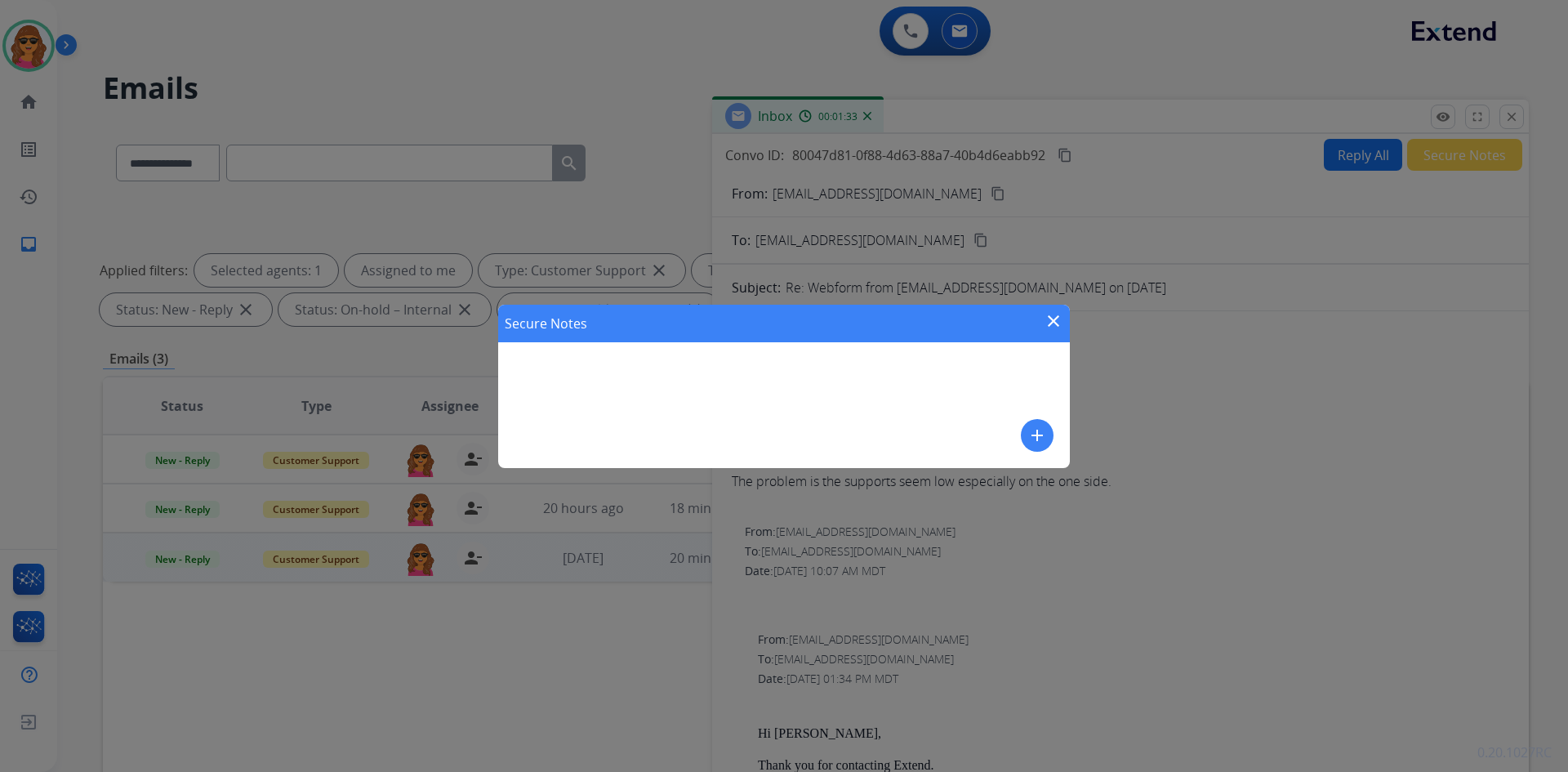
click at [1031, 428] on mat-icon "add" at bounding box center [1037, 435] width 20 height 20
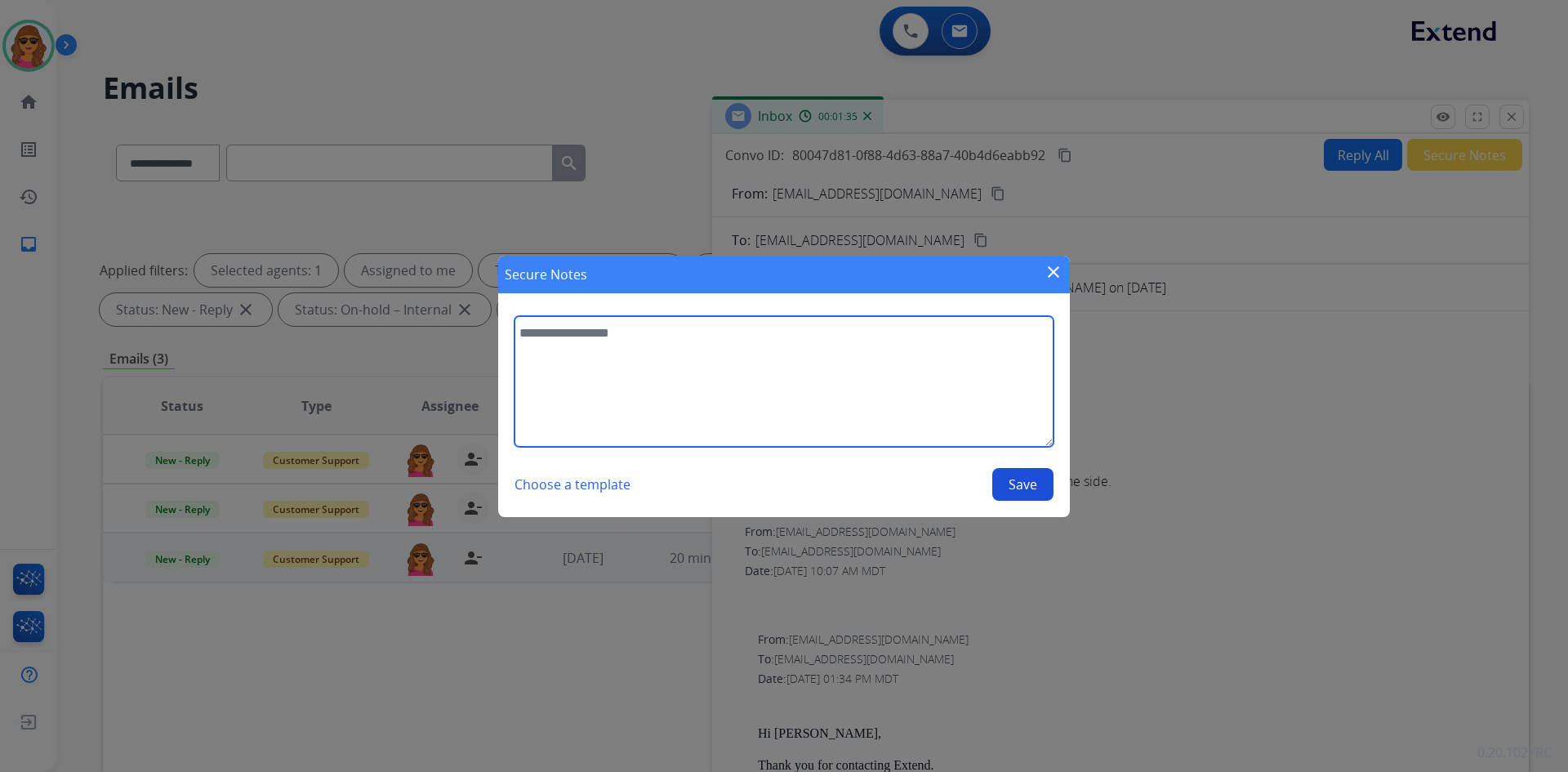
click at [523, 328] on textarea at bounding box center [784, 382] width 539 height 131
type textarea "**********"
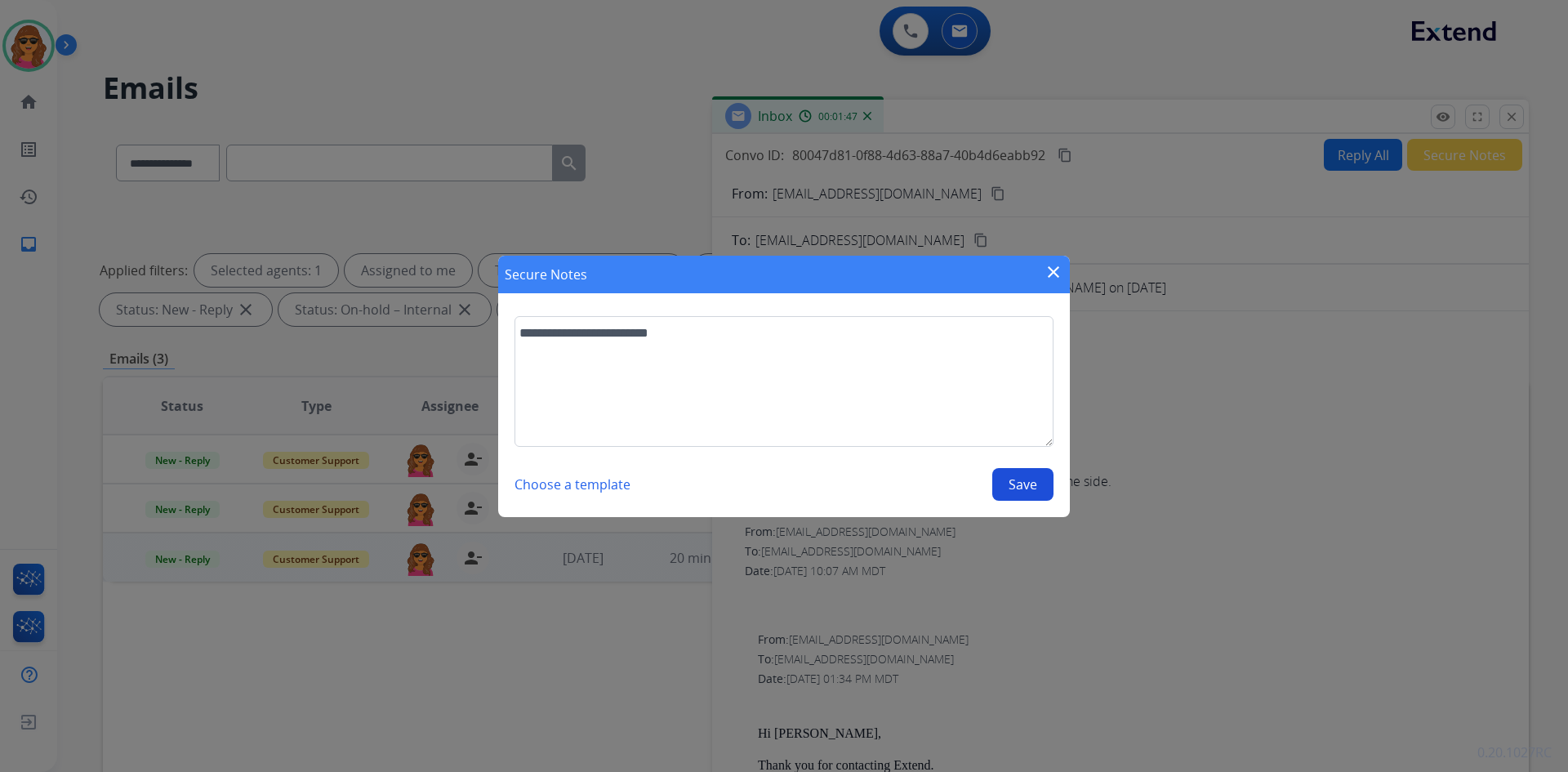
click at [1016, 484] on button "Save" at bounding box center [1022, 484] width 61 height 33
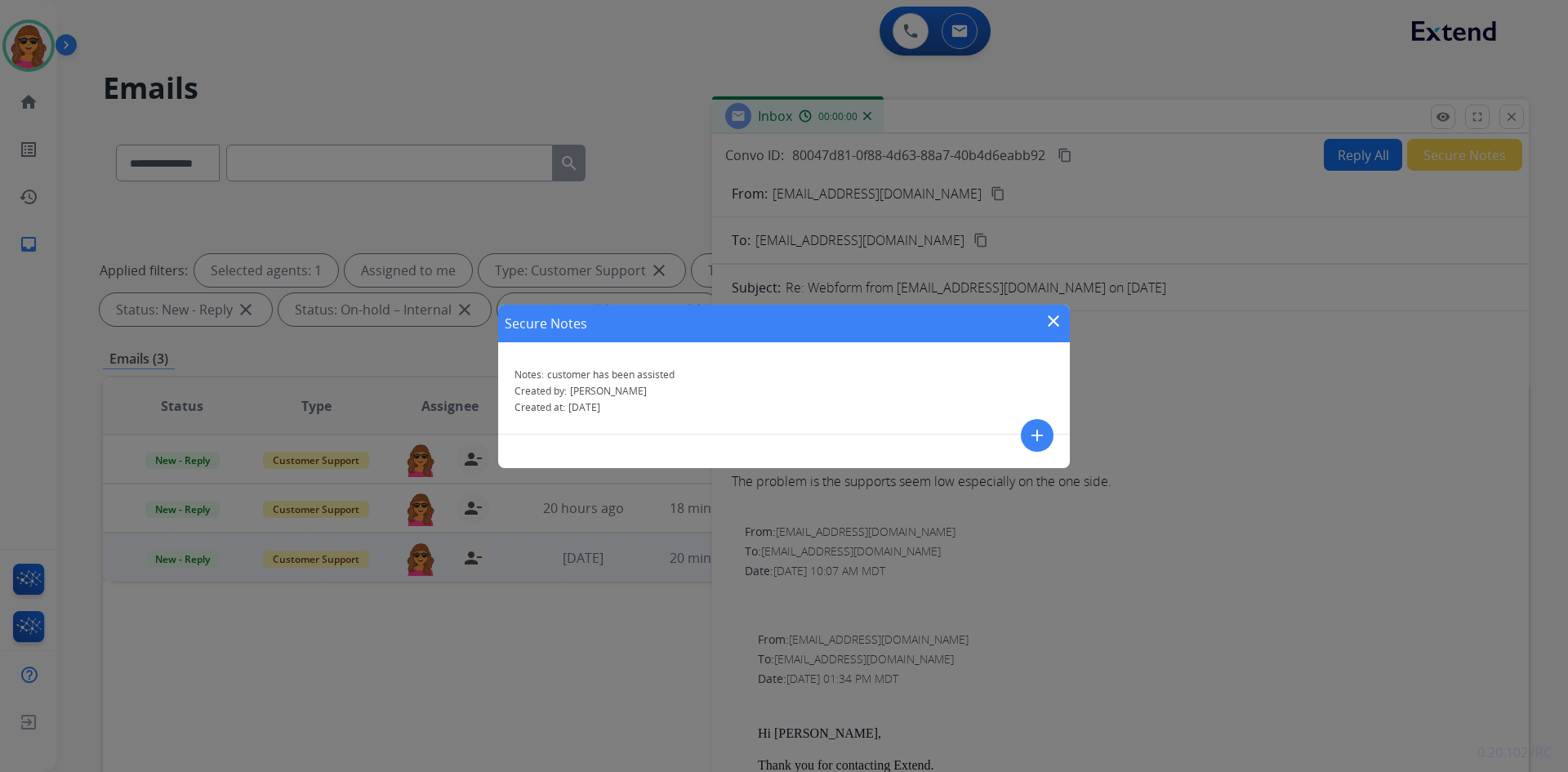
click at [1053, 322] on mat-icon "close" at bounding box center [1053, 321] width 20 height 20
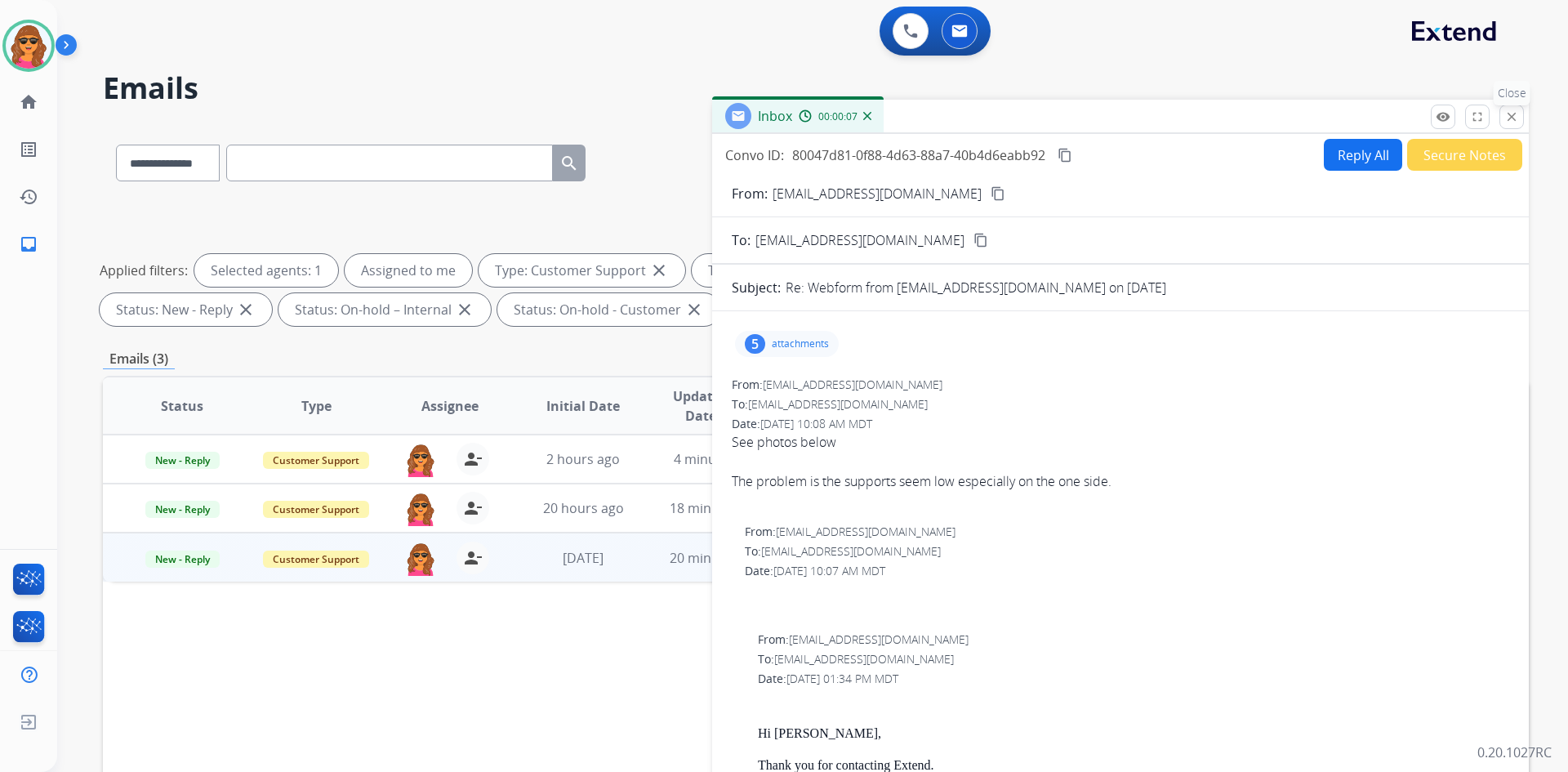
click at [1371, 119] on mat-icon "close" at bounding box center [1511, 116] width 15 height 15
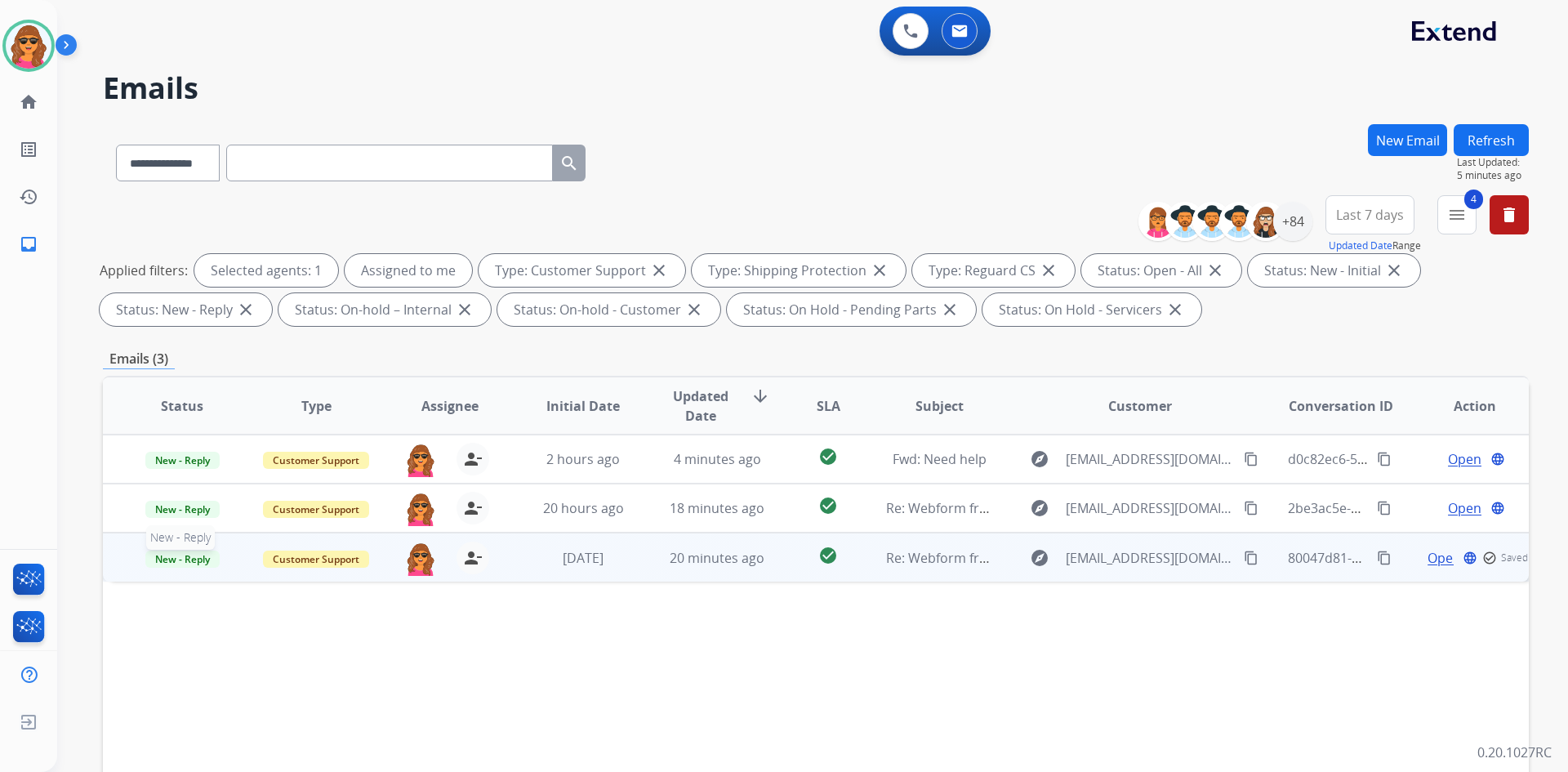
click at [168, 561] on span "New - Reply" at bounding box center [182, 559] width 74 height 17
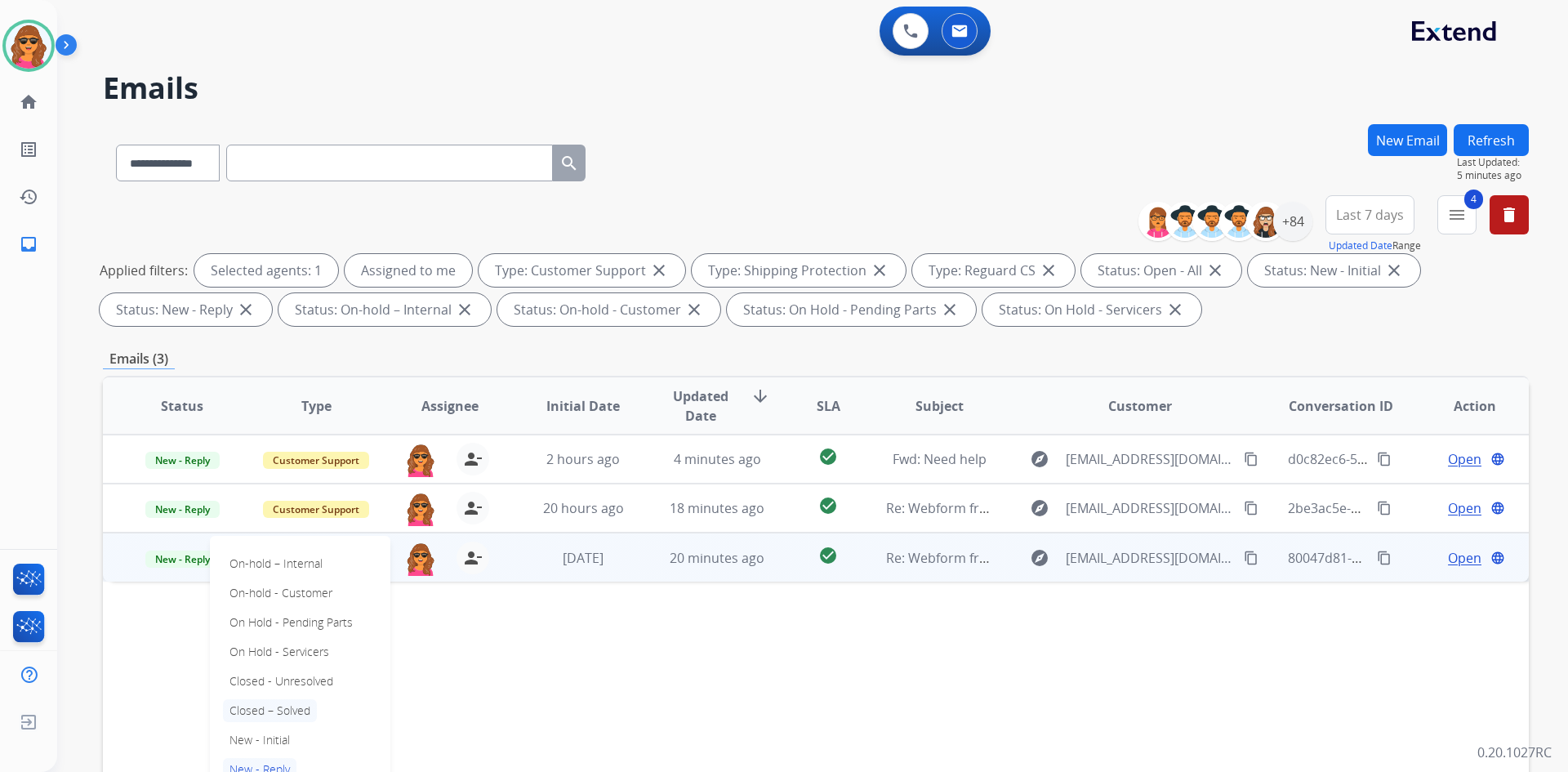
click at [260, 713] on p "Closed – Solved" at bounding box center [269, 710] width 94 height 23
click at [1371, 138] on button "Refresh" at bounding box center [1491, 139] width 75 height 32
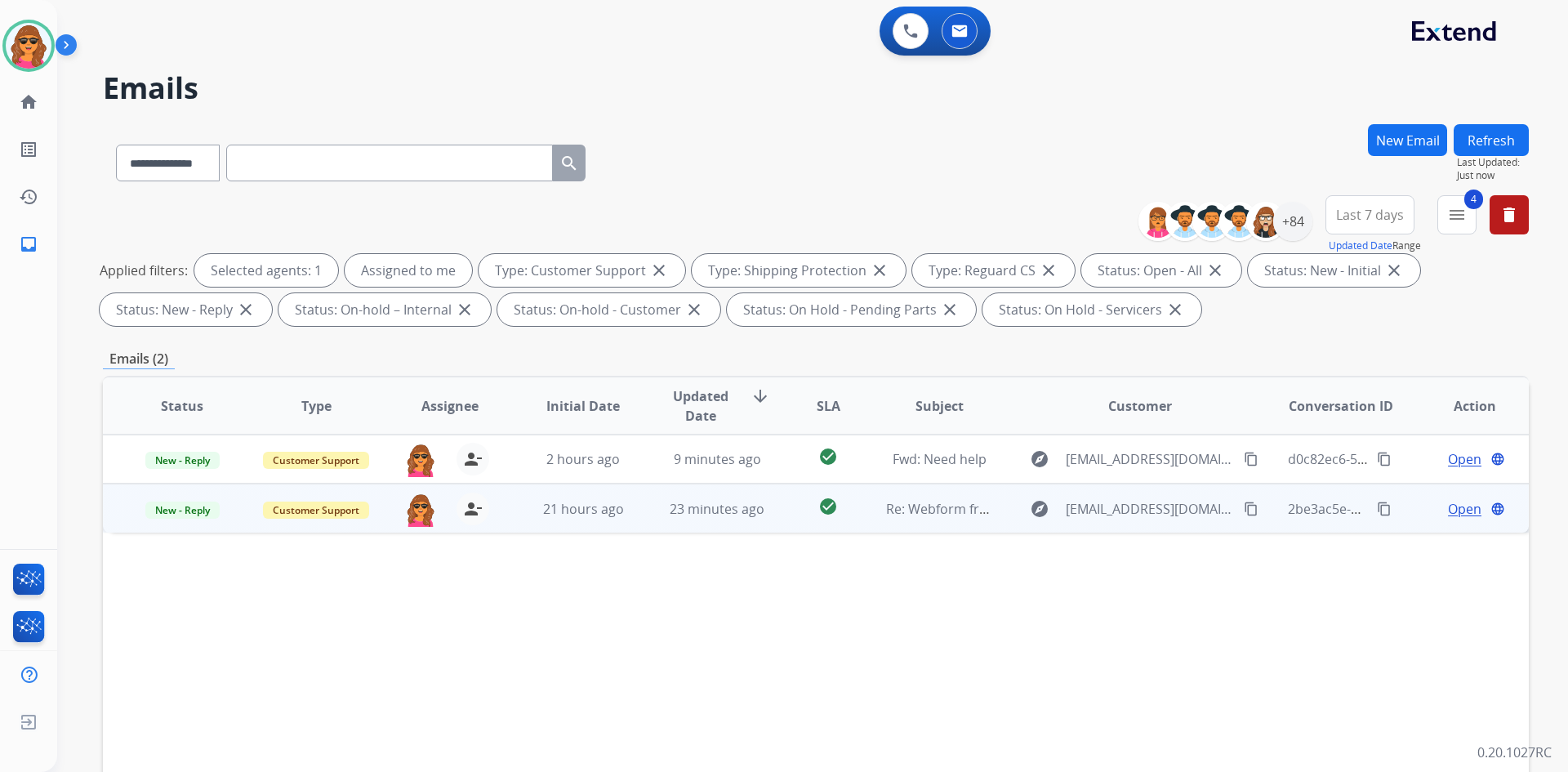
click at [1371, 513] on span "Open" at bounding box center [1465, 509] width 34 height 20
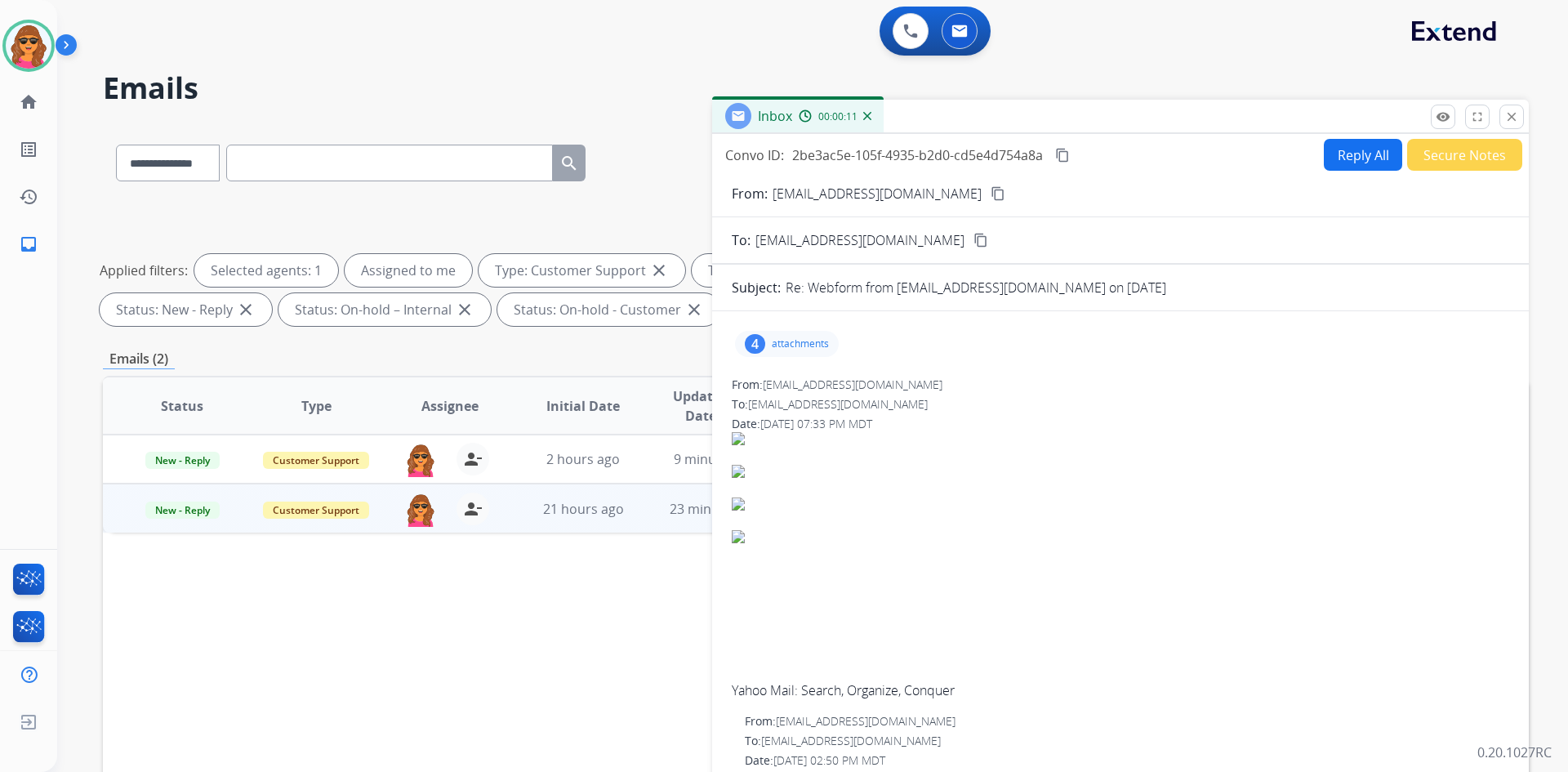
click at [812, 335] on div "4 attachments" at bounding box center [787, 344] width 104 height 26
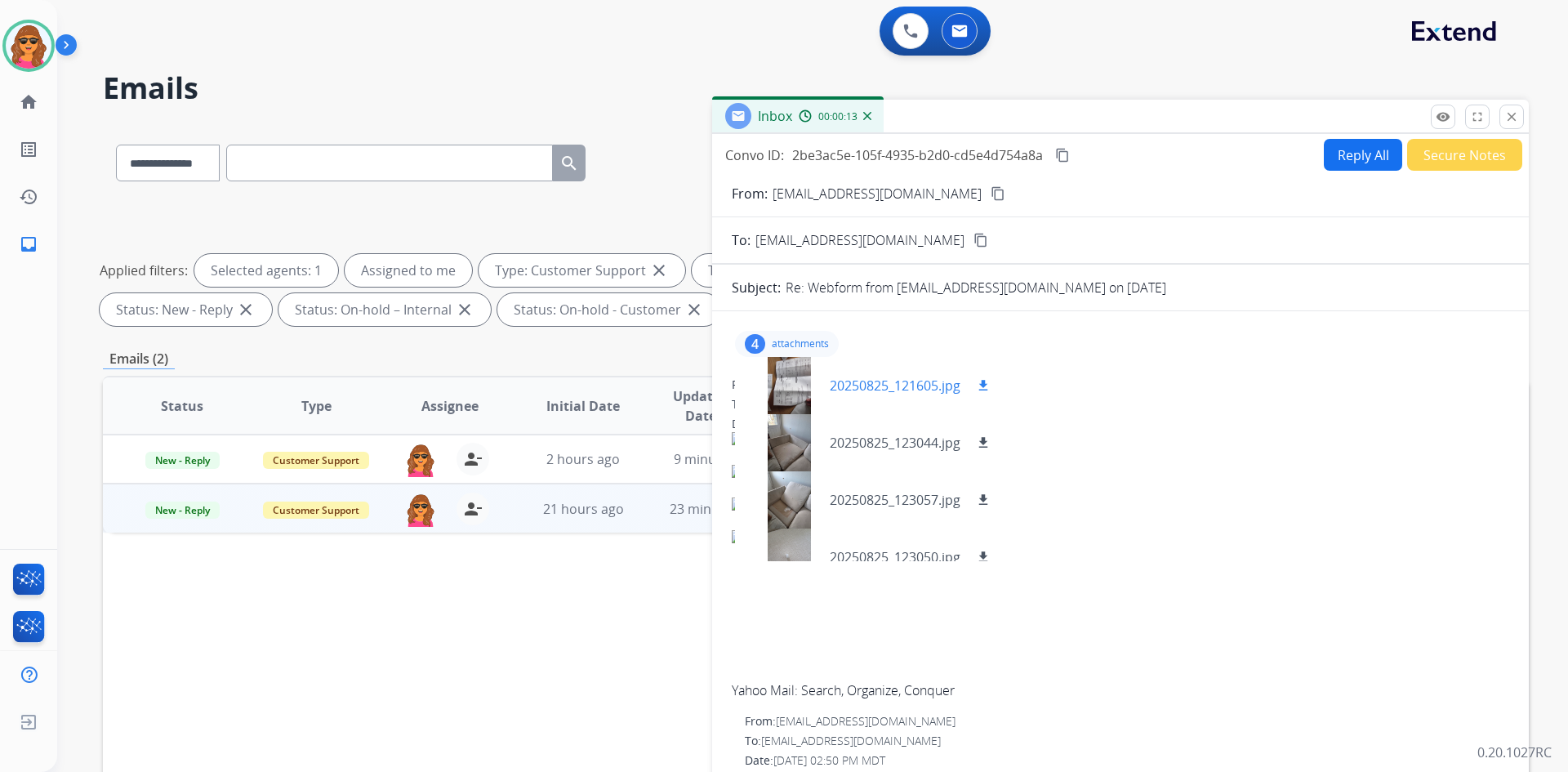
click at [795, 389] on div at bounding box center [788, 385] width 82 height 58
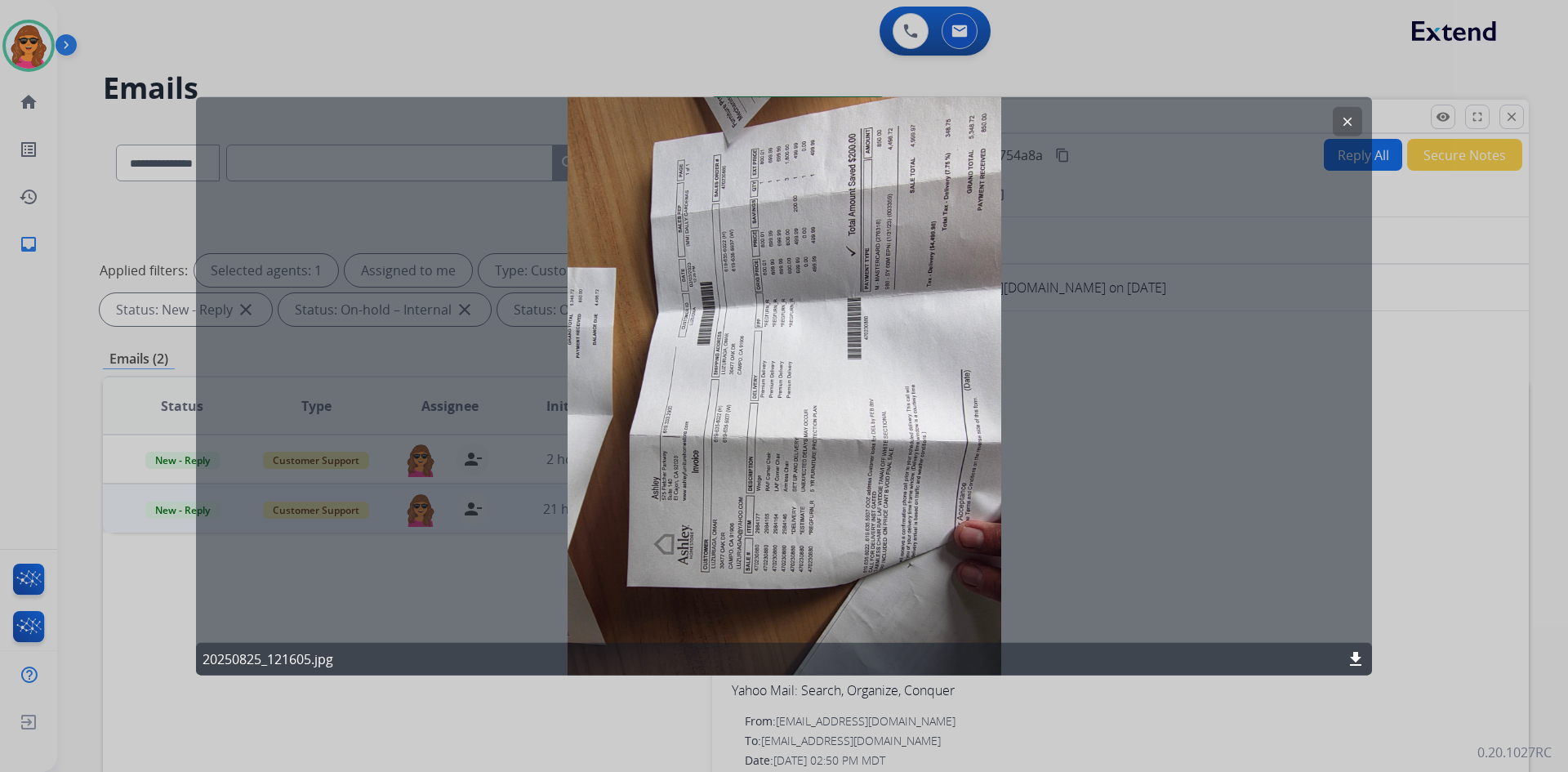
click at [1348, 113] on button "clear" at bounding box center [1348, 121] width 29 height 29
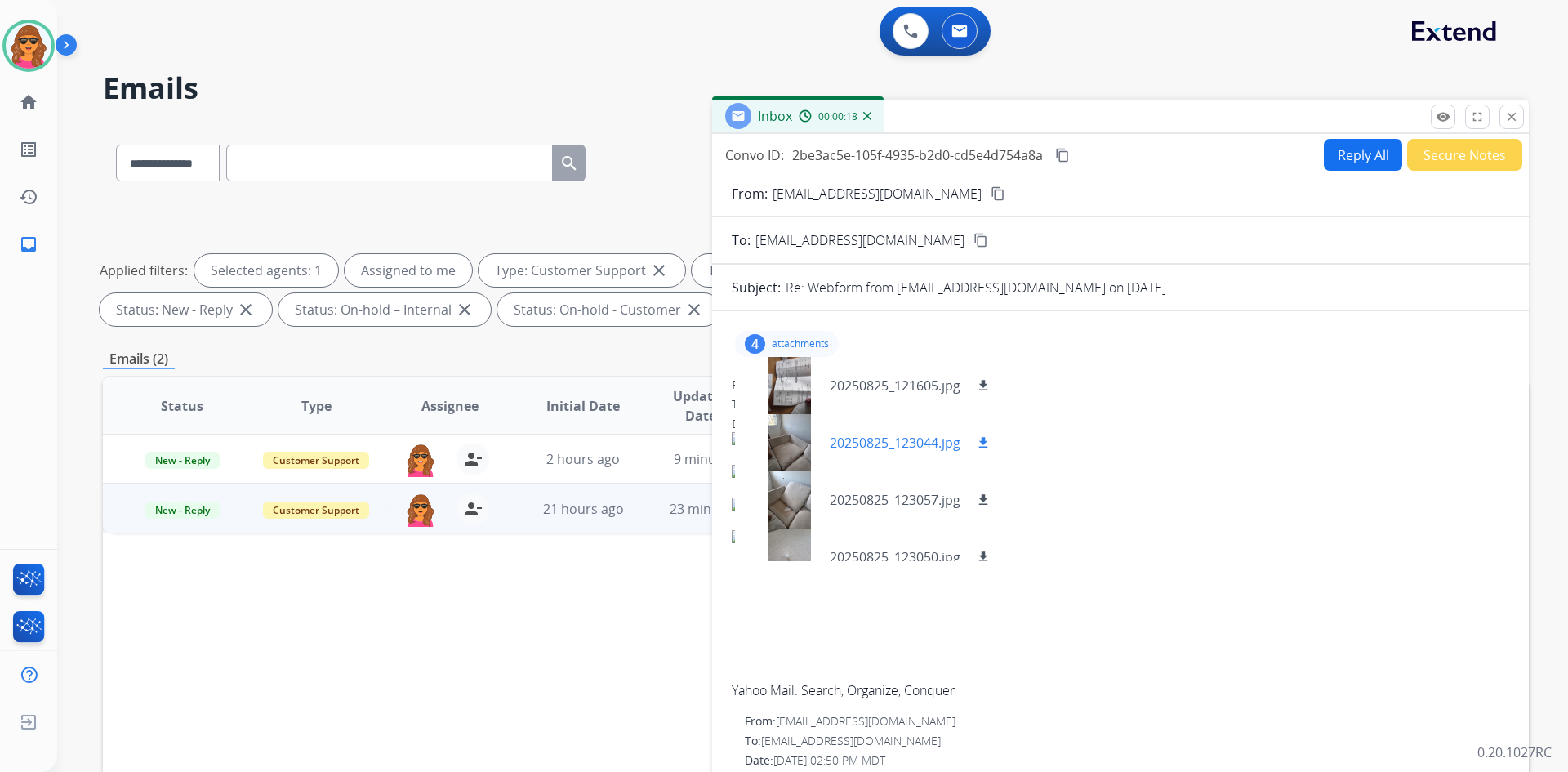
click at [848, 441] on p "20250825_123044.jpg" at bounding box center [895, 443] width 131 height 20
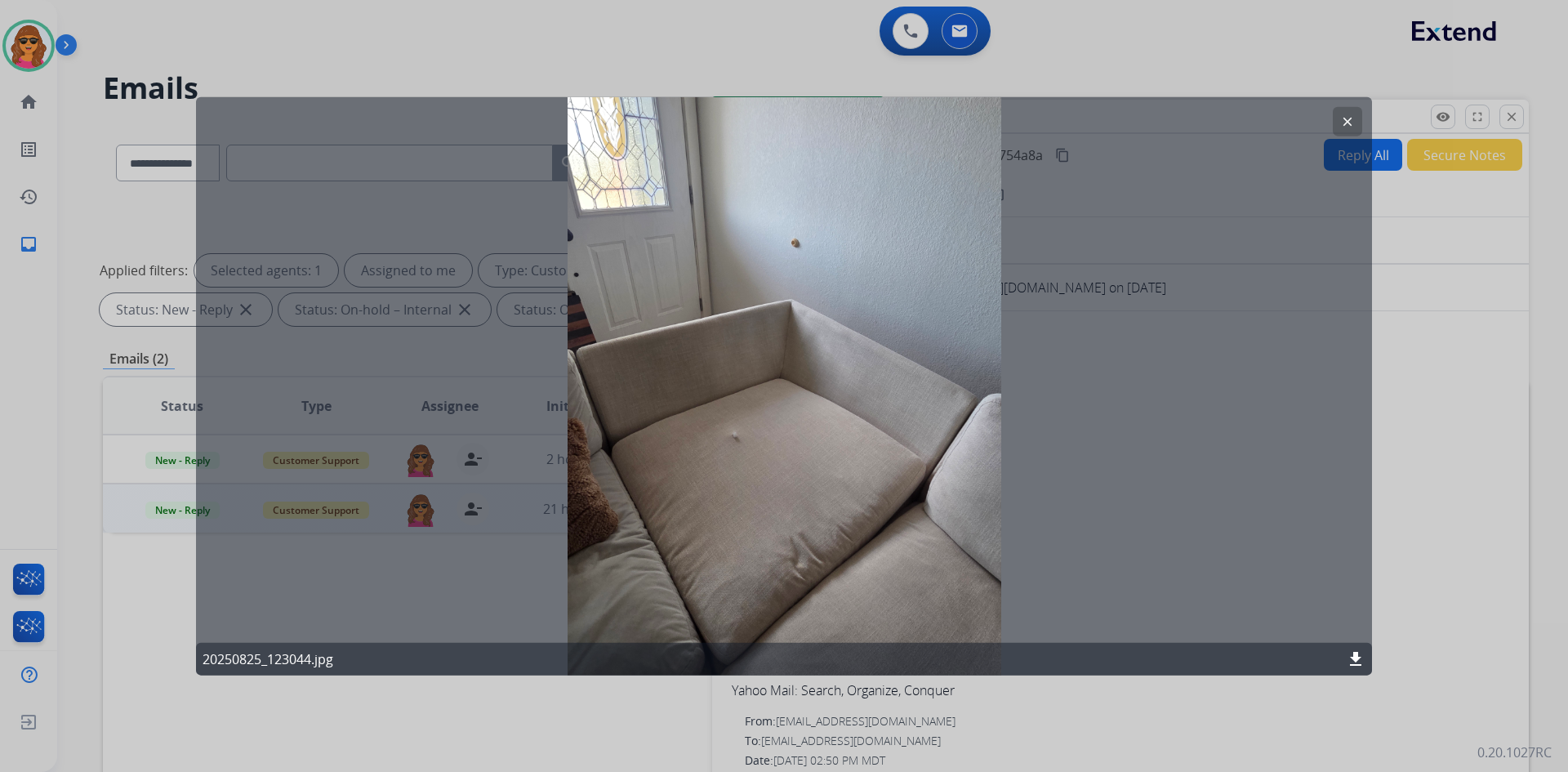
click at [1342, 117] on mat-icon "clear" at bounding box center [1347, 120] width 15 height 15
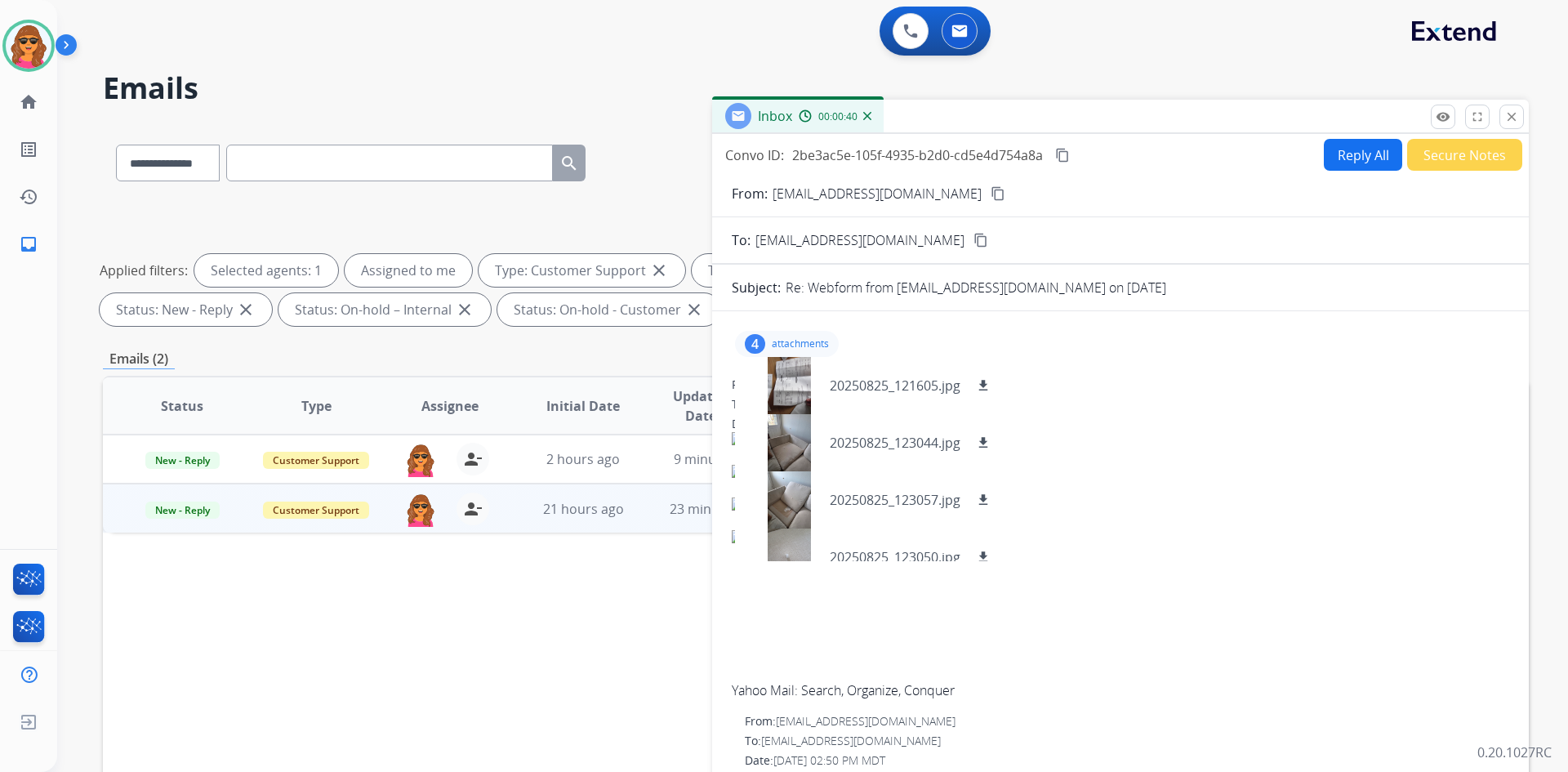
click at [1341, 156] on button "Reply All" at bounding box center [1363, 155] width 78 height 32
select select "**********"
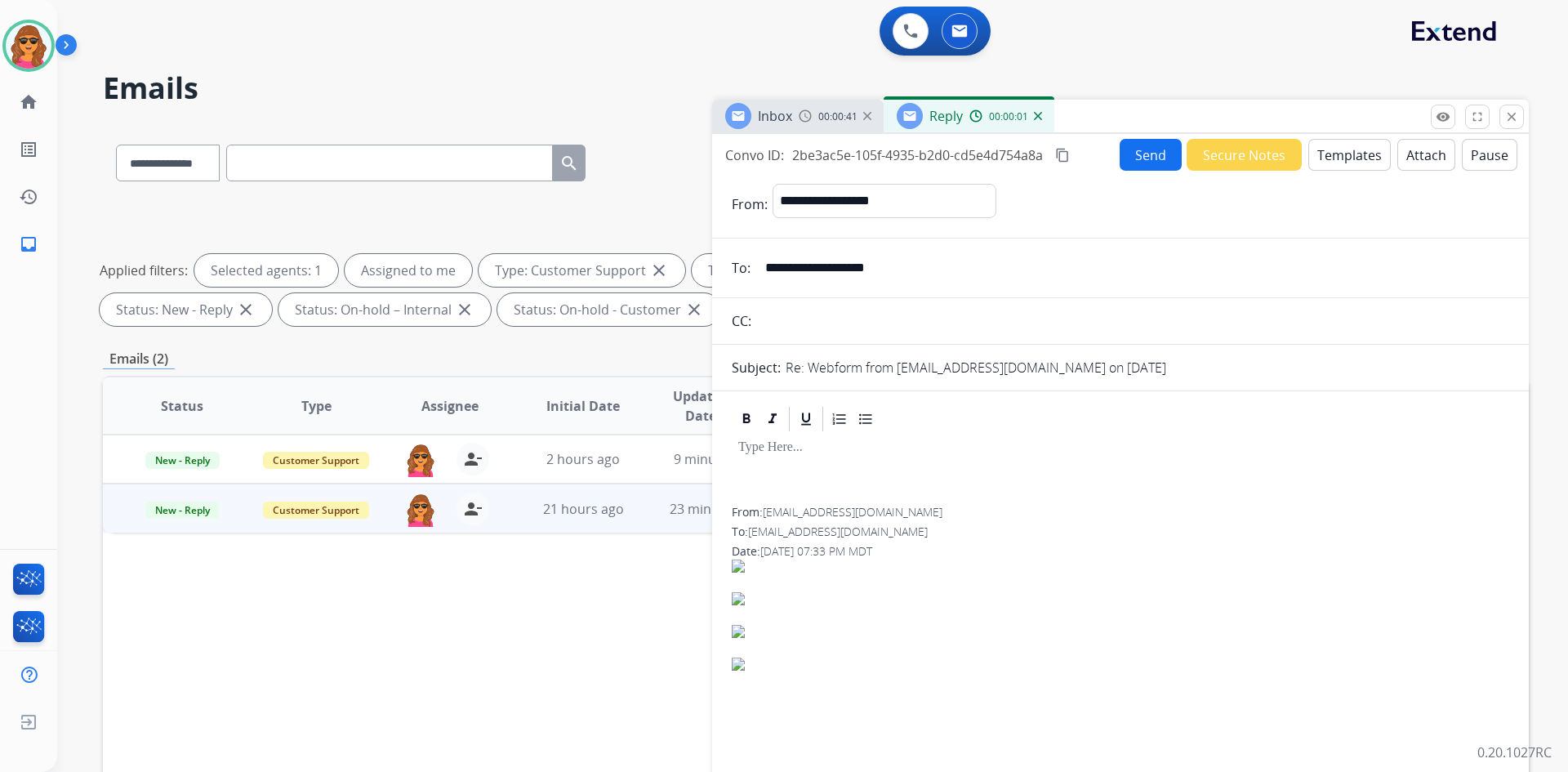
click at [1335, 156] on button "Templates" at bounding box center [1350, 155] width 83 height 32
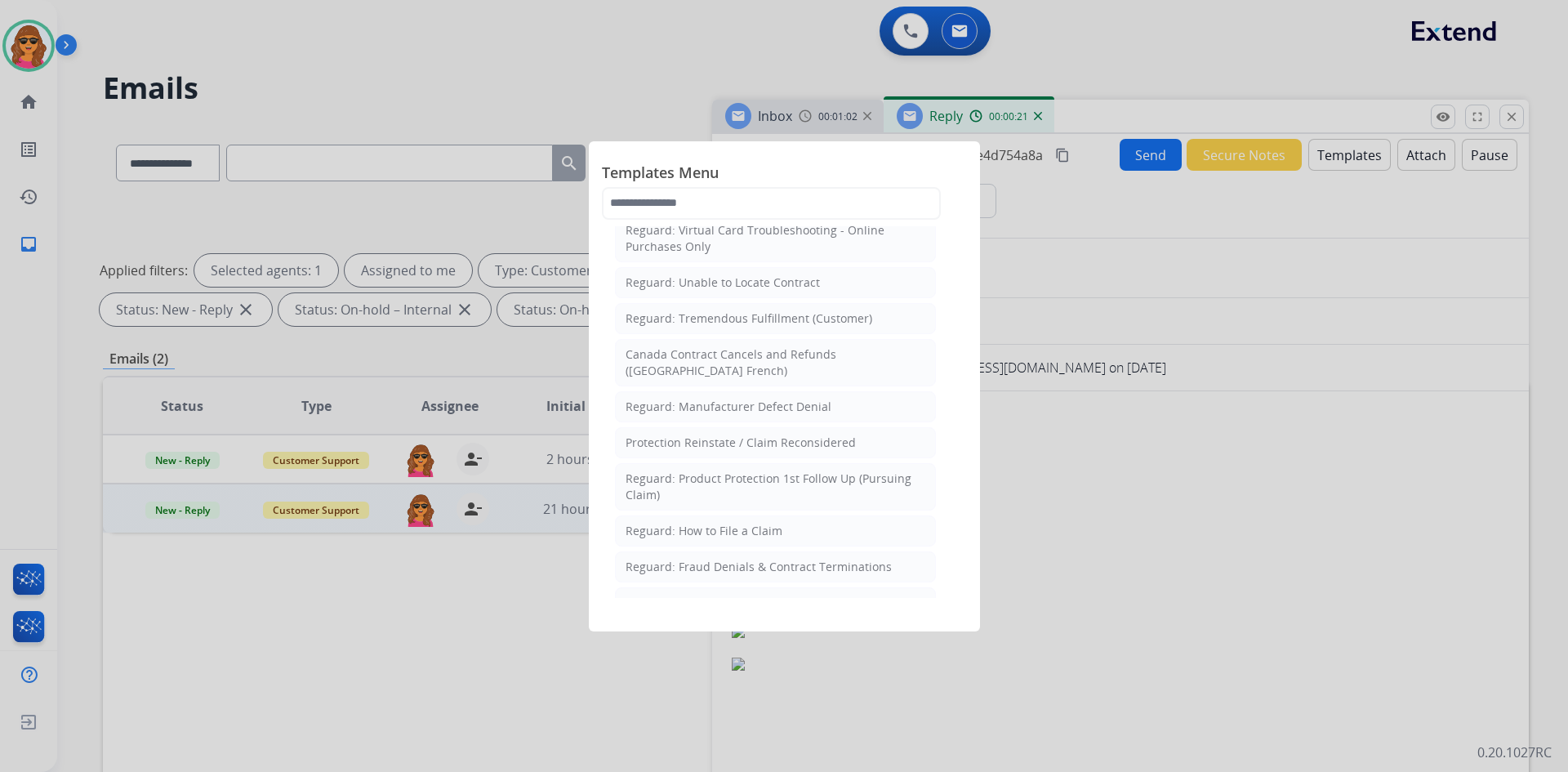
scroll to position [1679, 0]
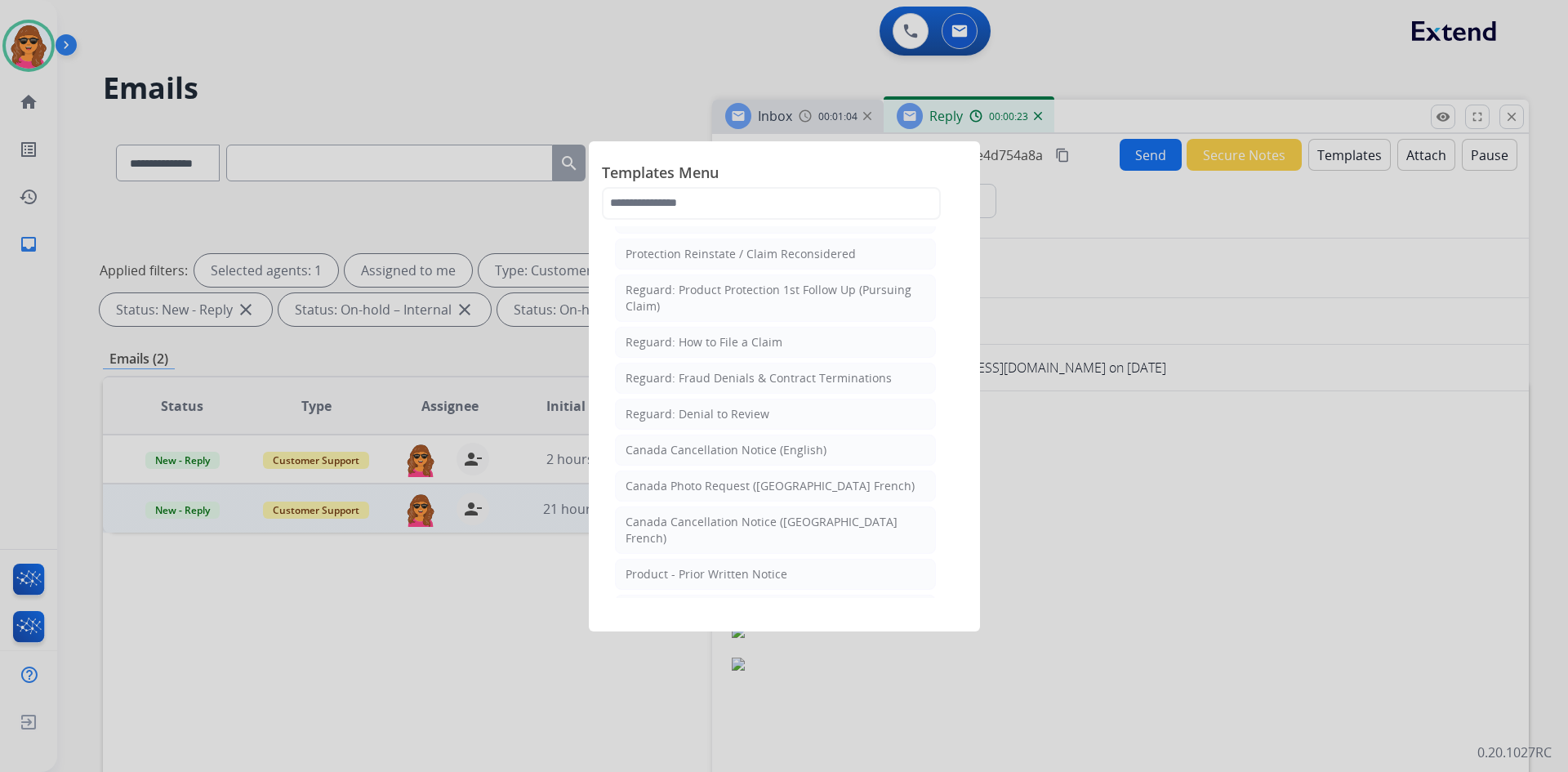
click at [362, 621] on div at bounding box center [784, 386] width 1568 height 772
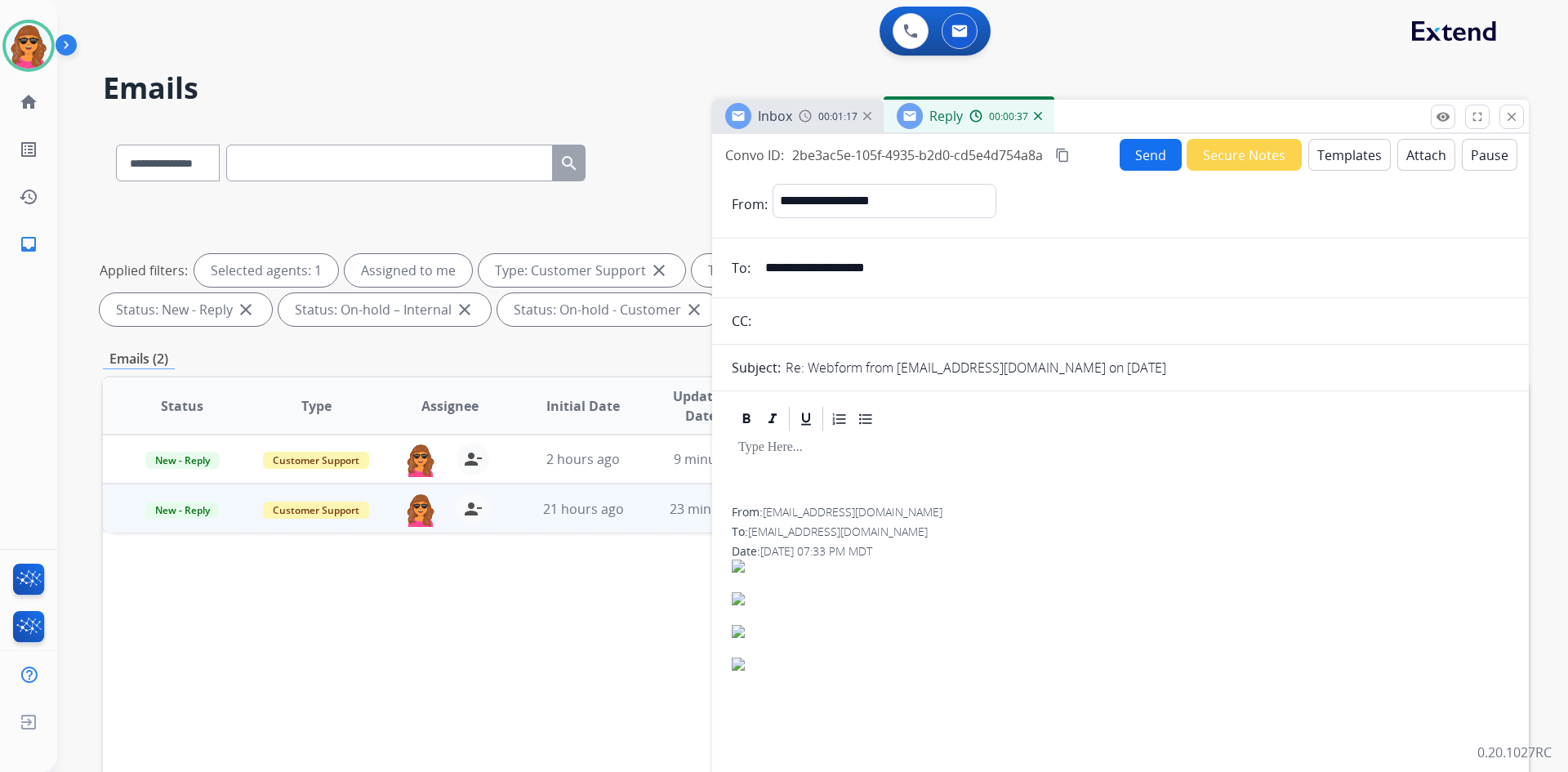
drag, startPoint x: 909, startPoint y: 265, endPoint x: 769, endPoint y: 260, distance: 140.1
click at [769, 260] on input "**********" at bounding box center [1132, 268] width 754 height 33
drag, startPoint x: 801, startPoint y: 270, endPoint x: 926, endPoint y: 255, distance: 125.9
click at [926, 255] on input "**********" at bounding box center [1132, 268] width 754 height 33
drag, startPoint x: 763, startPoint y: 271, endPoint x: 916, endPoint y: 268, distance: 153.0
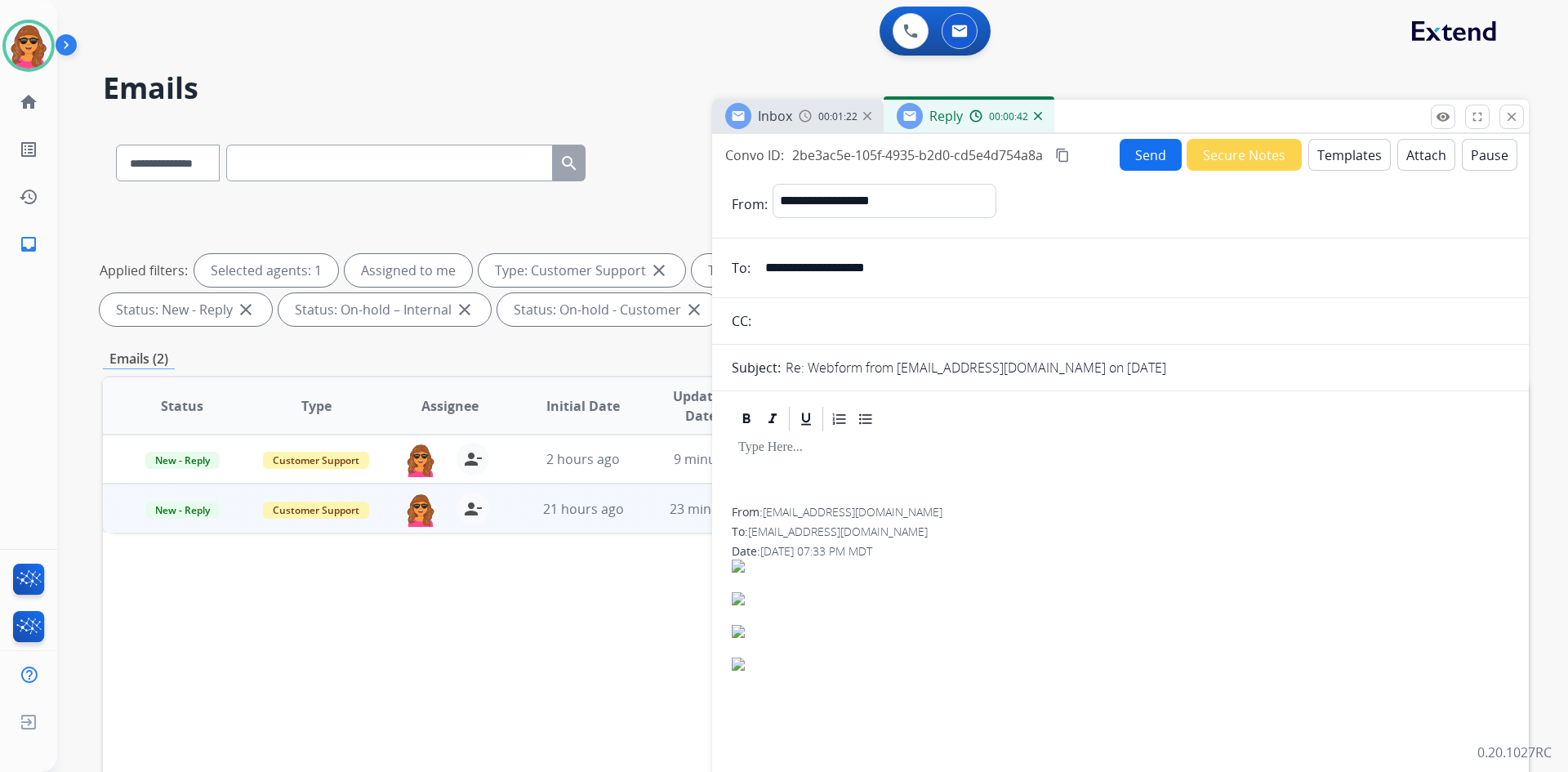
click at [916, 268] on input "**********" at bounding box center [1132, 268] width 754 height 33
click at [1352, 154] on button "Templates" at bounding box center [1350, 155] width 83 height 32
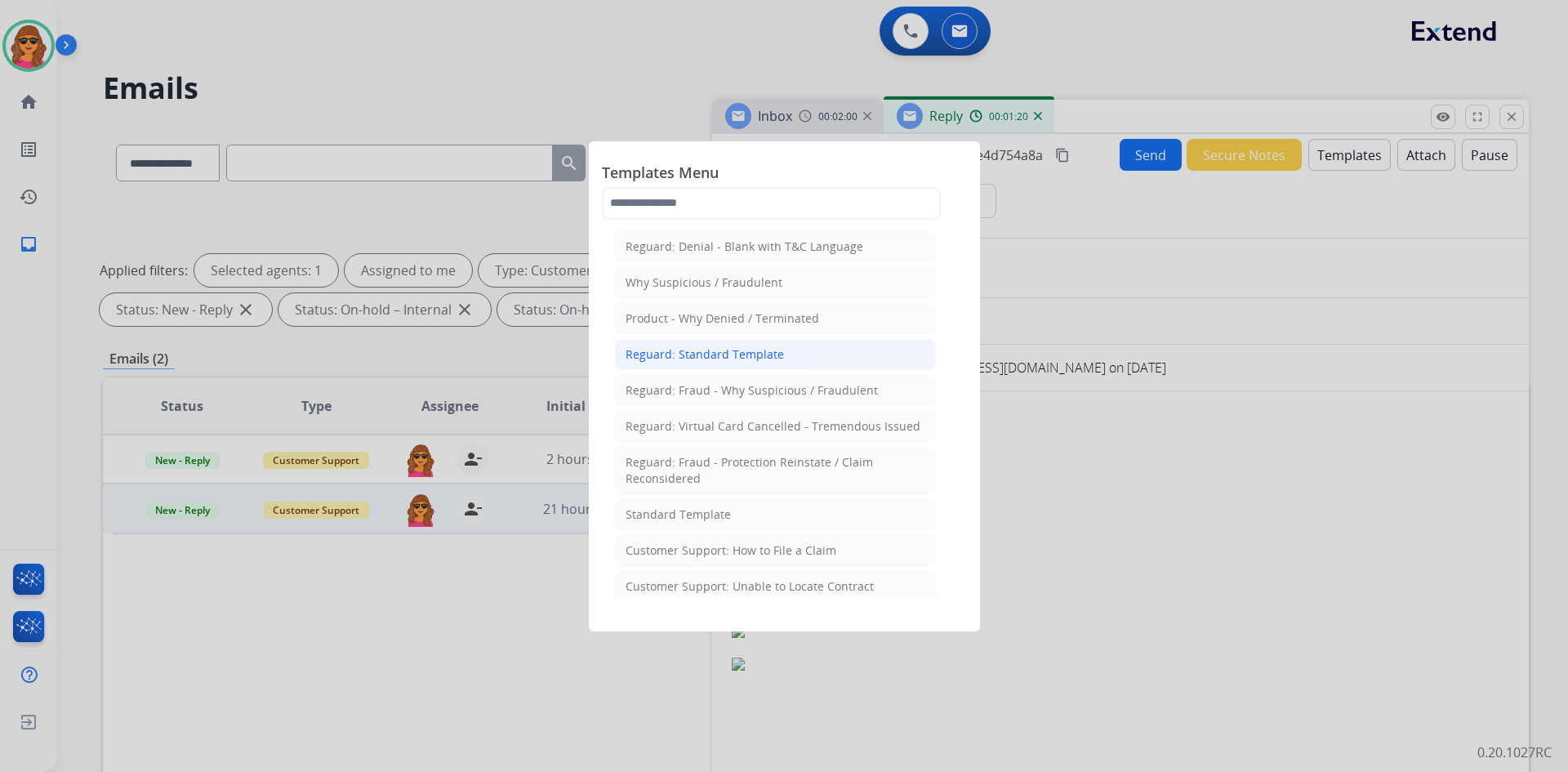
click at [756, 352] on div "Reguard: Standard Template" at bounding box center [705, 354] width 158 height 16
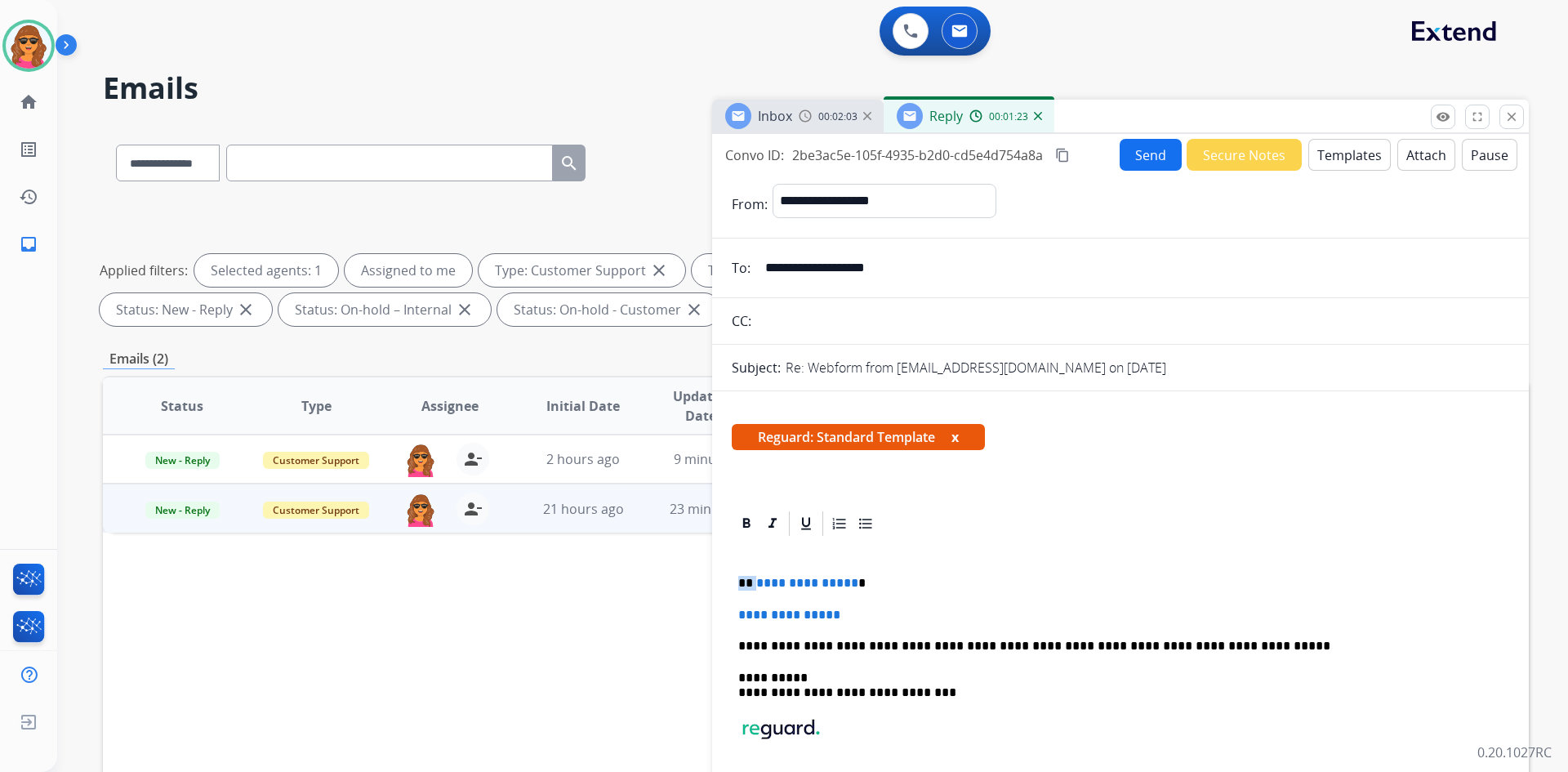
drag, startPoint x: 755, startPoint y: 580, endPoint x: 996, endPoint y: 559, distance: 241.9
click at [996, 559] on div "**********" at bounding box center [1120, 699] width 778 height 322
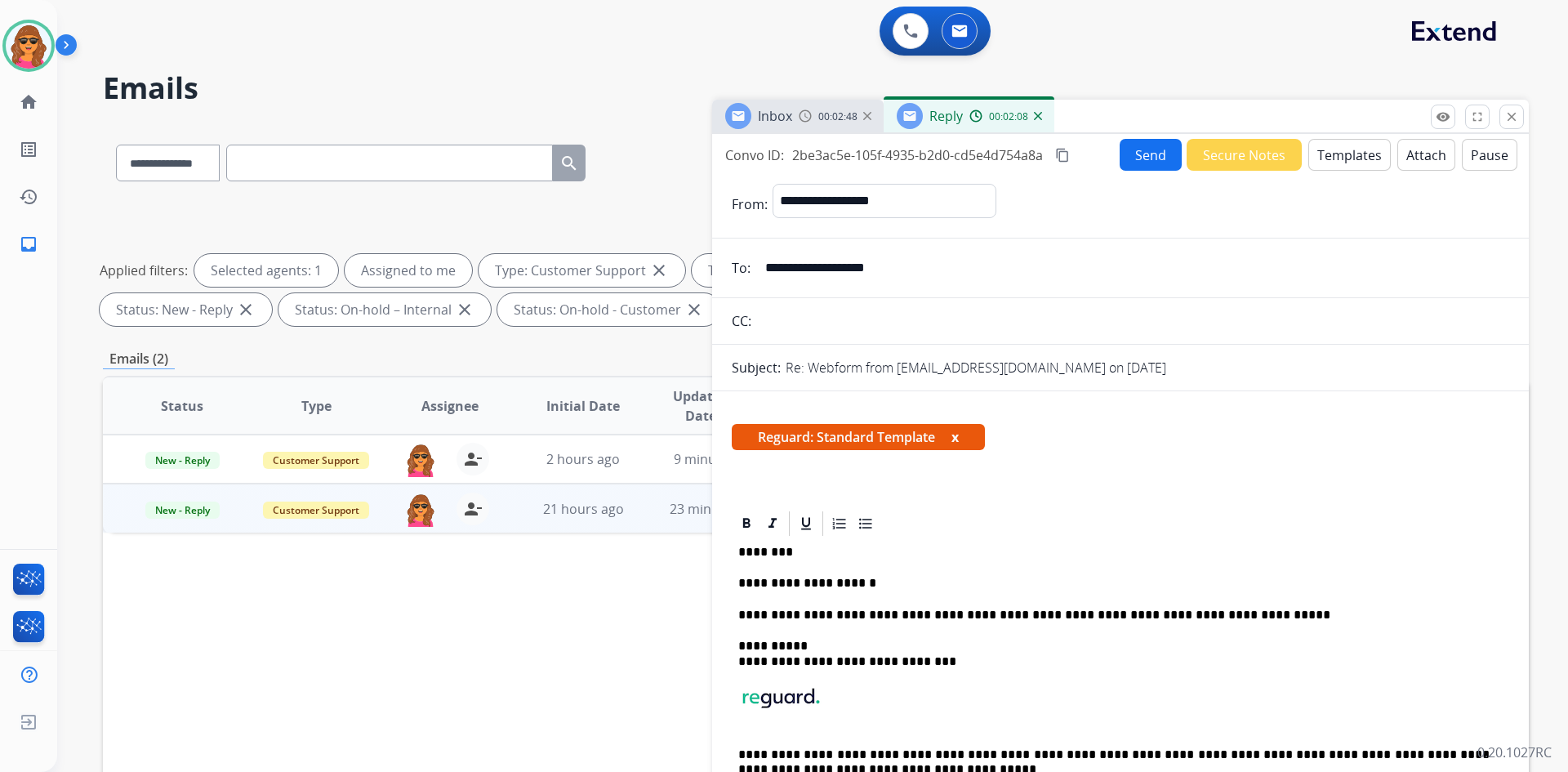
click at [884, 573] on div "**********" at bounding box center [1120, 683] width 778 height 291
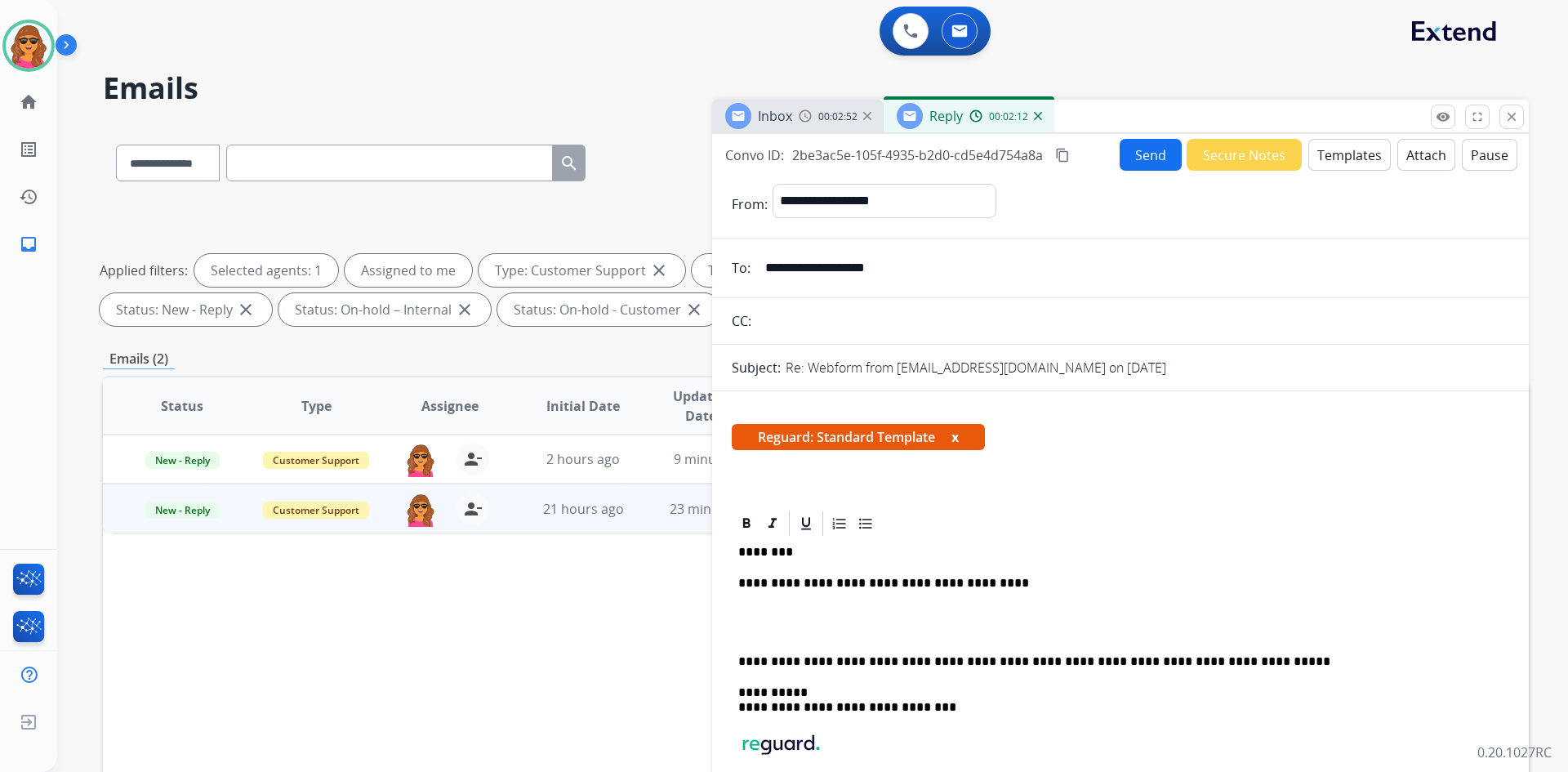
click at [1026, 573] on div "**********" at bounding box center [1120, 707] width 778 height 337
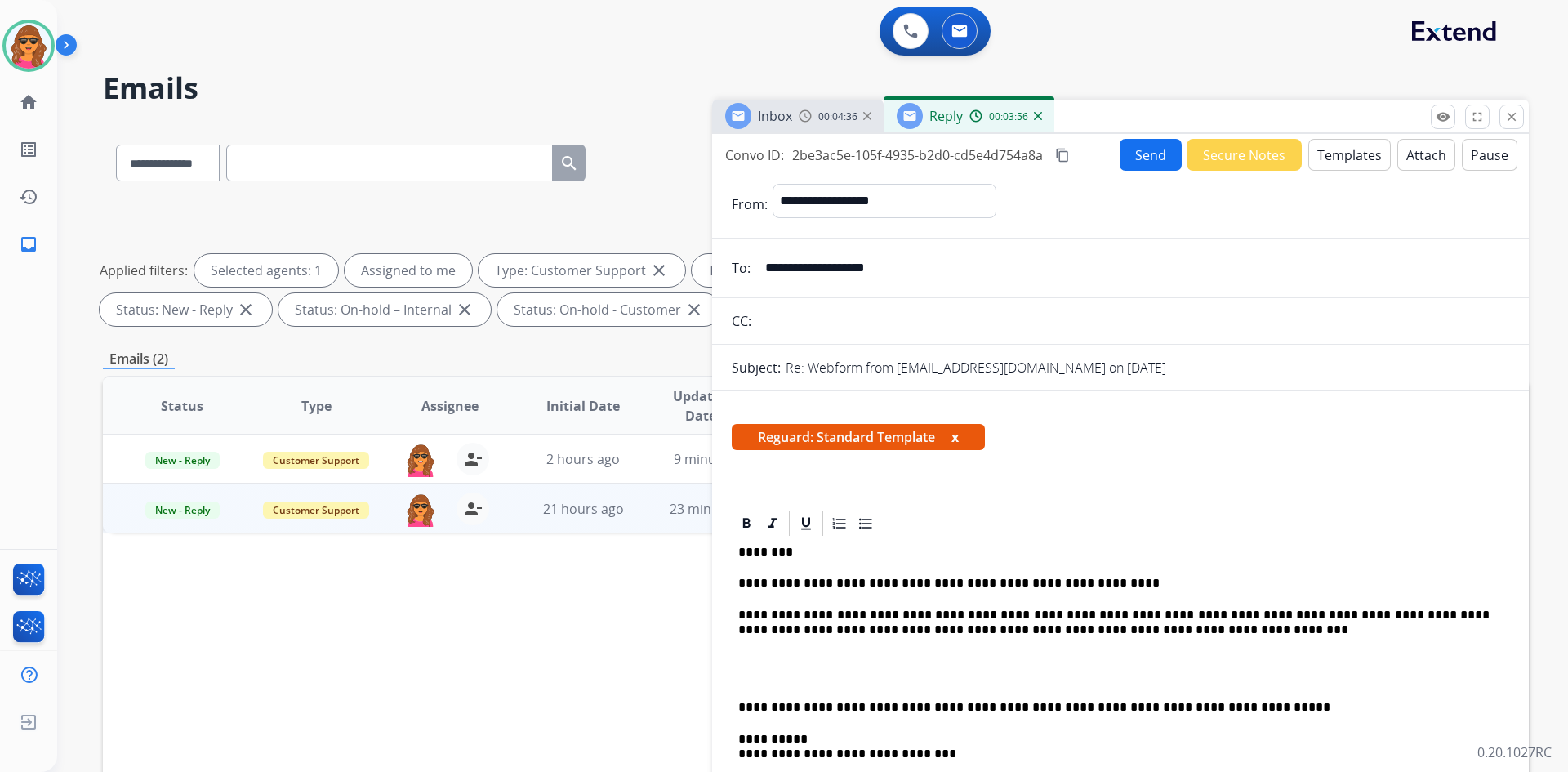
click at [1118, 628] on p "**********" at bounding box center [1114, 622] width 751 height 30
click at [1234, 646] on div "**********" at bounding box center [1120, 730] width 778 height 384
click at [1206, 631] on p "**********" at bounding box center [1114, 622] width 751 height 30
click at [738, 644] on div "**********" at bounding box center [1120, 730] width 778 height 384
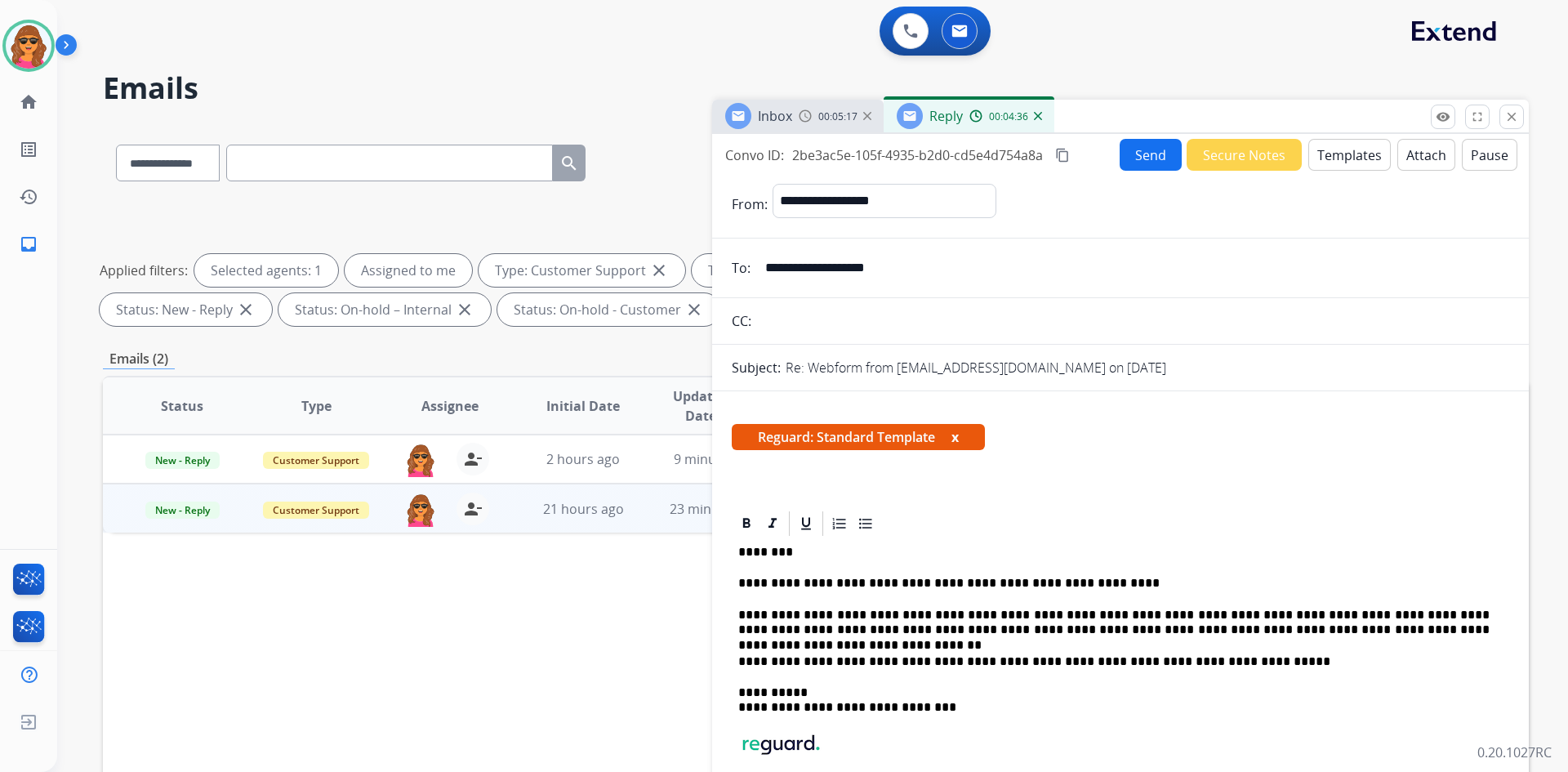
click at [1145, 150] on button "Send" at bounding box center [1151, 155] width 62 height 32
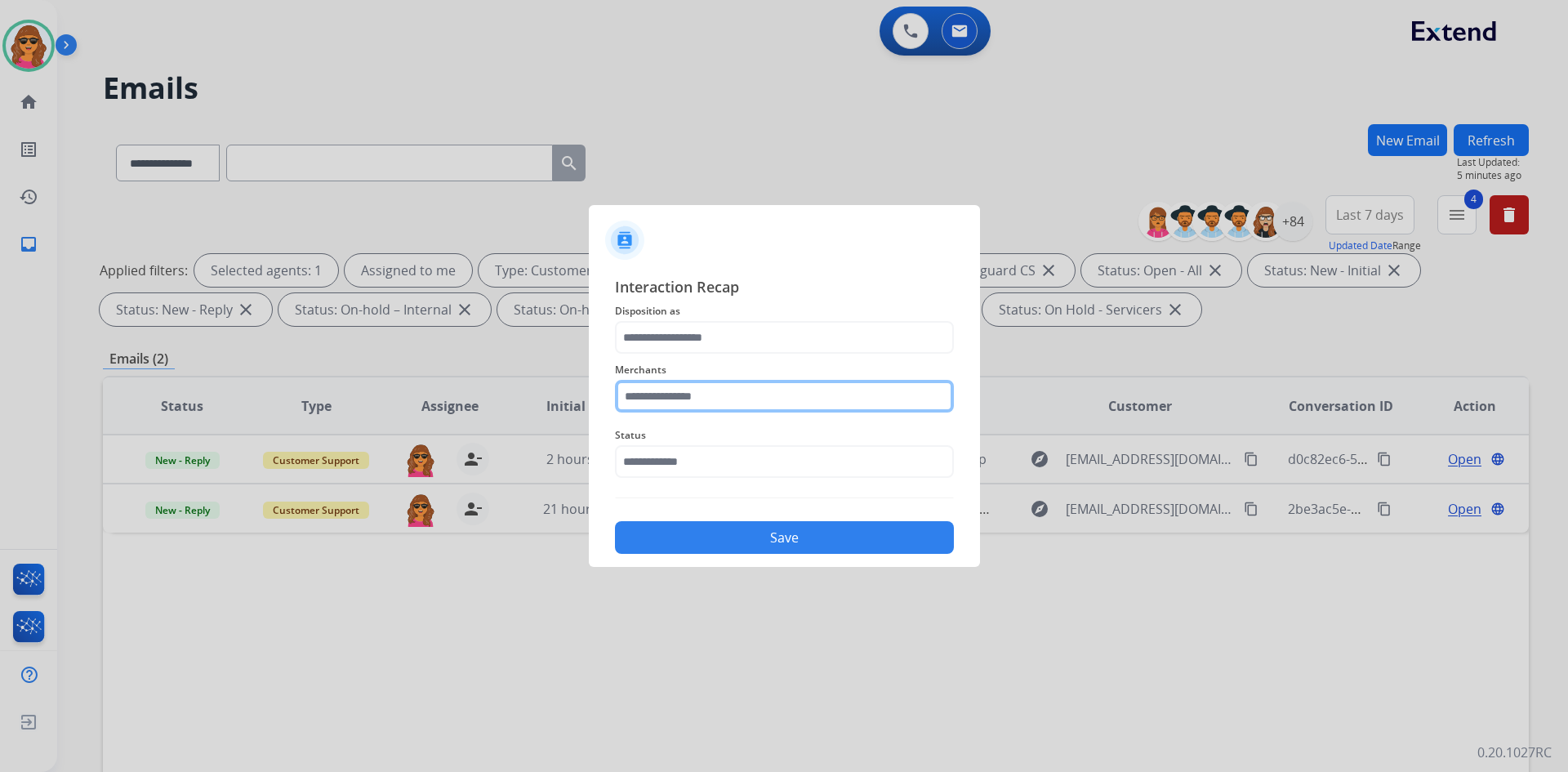
click at [620, 403] on input "text" at bounding box center [784, 396] width 339 height 33
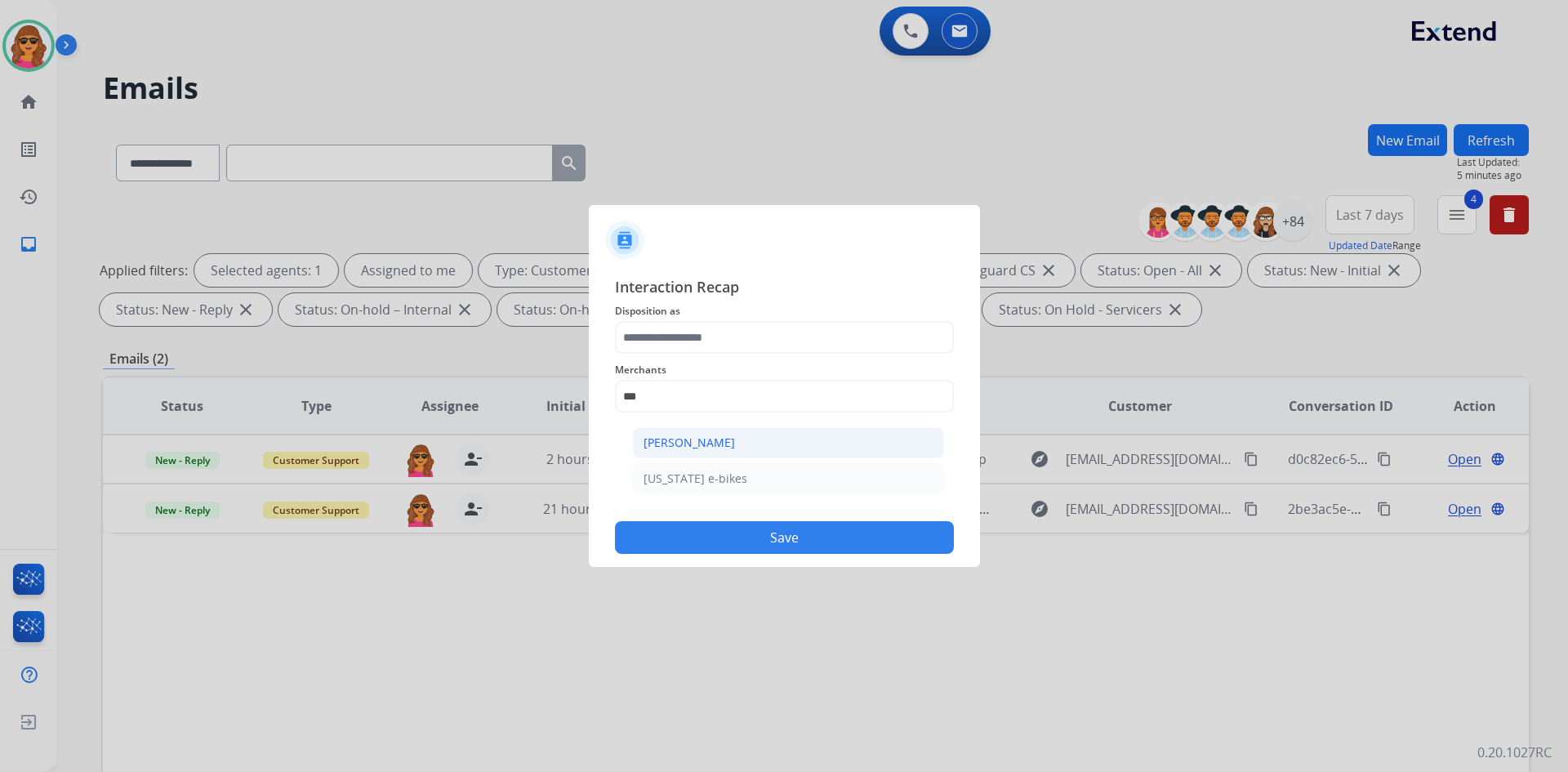
click at [664, 450] on div "[PERSON_NAME]" at bounding box center [689, 442] width 91 height 16
type input "**********"
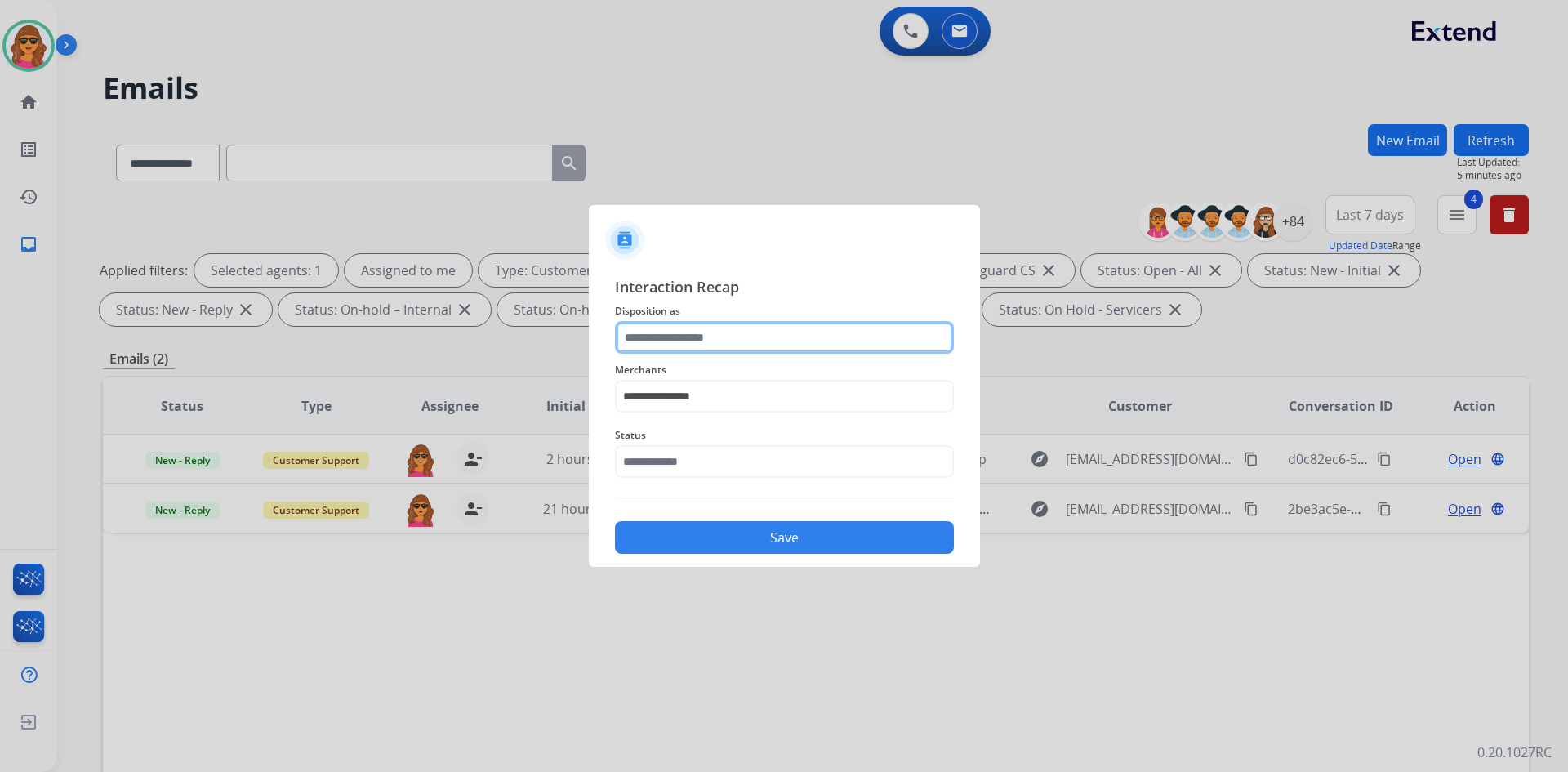
click at [665, 344] on input "text" at bounding box center [784, 337] width 339 height 33
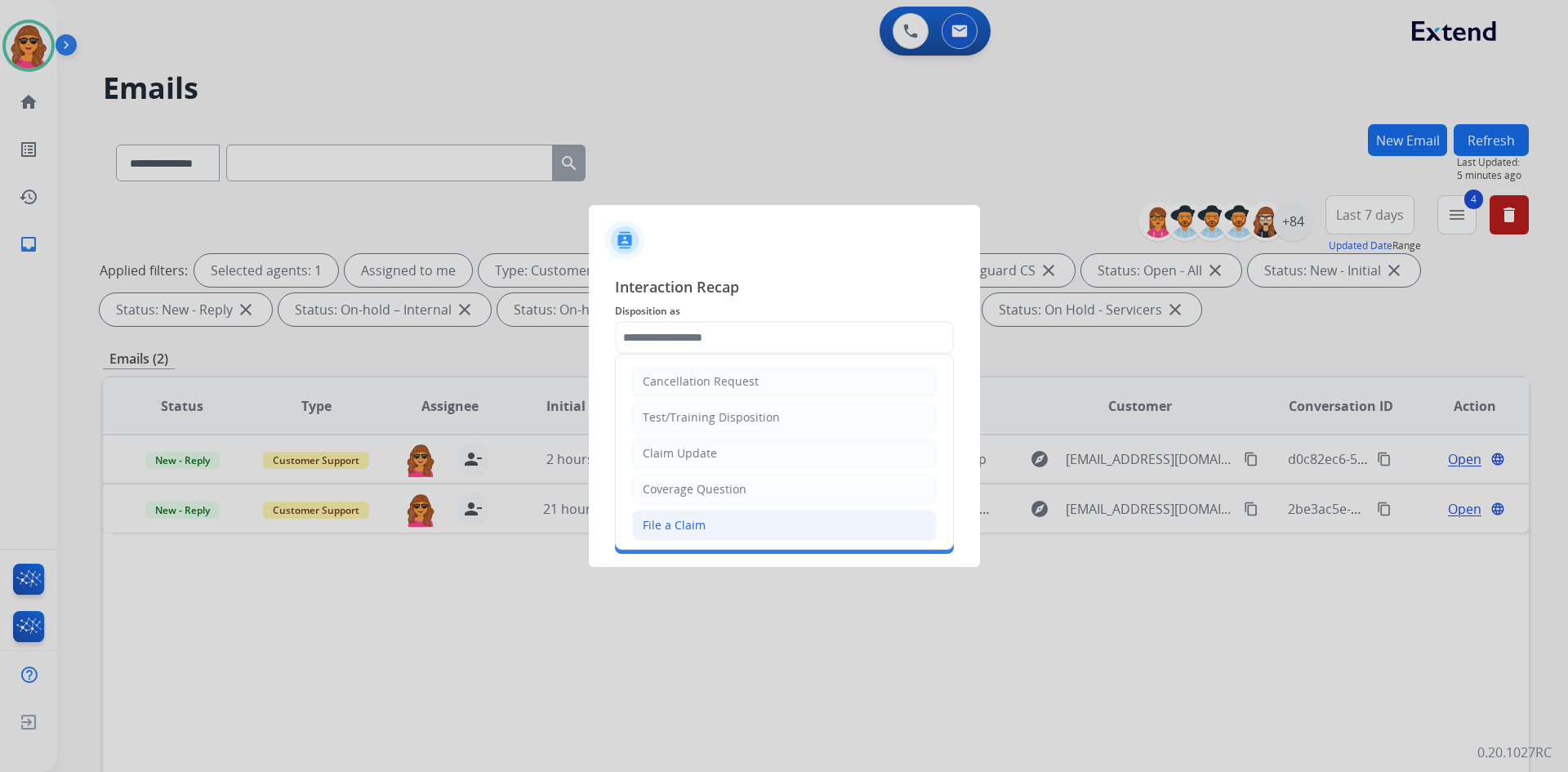
click at [689, 526] on div "File a Claim" at bounding box center [674, 524] width 63 height 16
type input "**********"
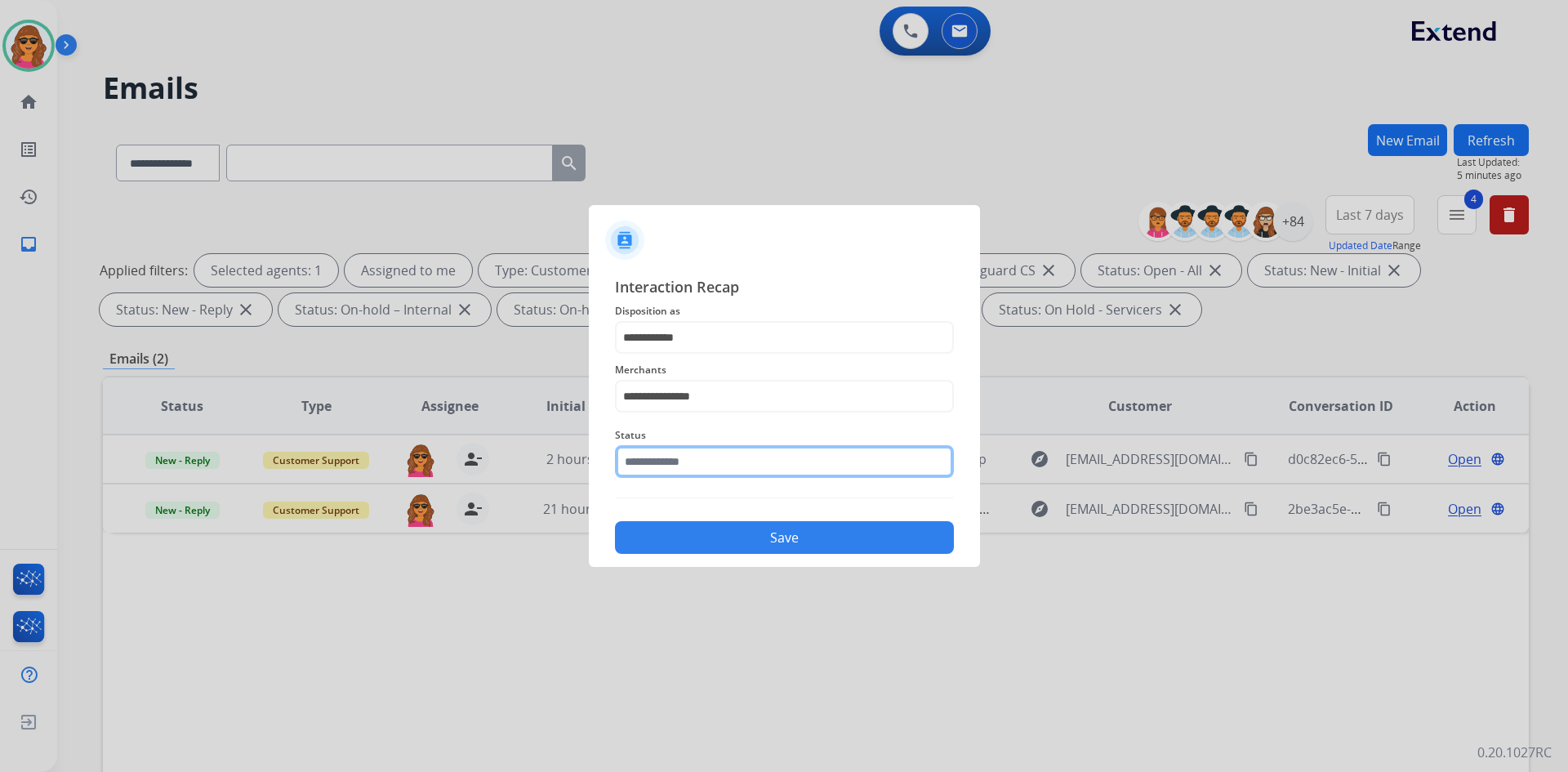
click at [657, 466] on input "text" at bounding box center [784, 462] width 339 height 33
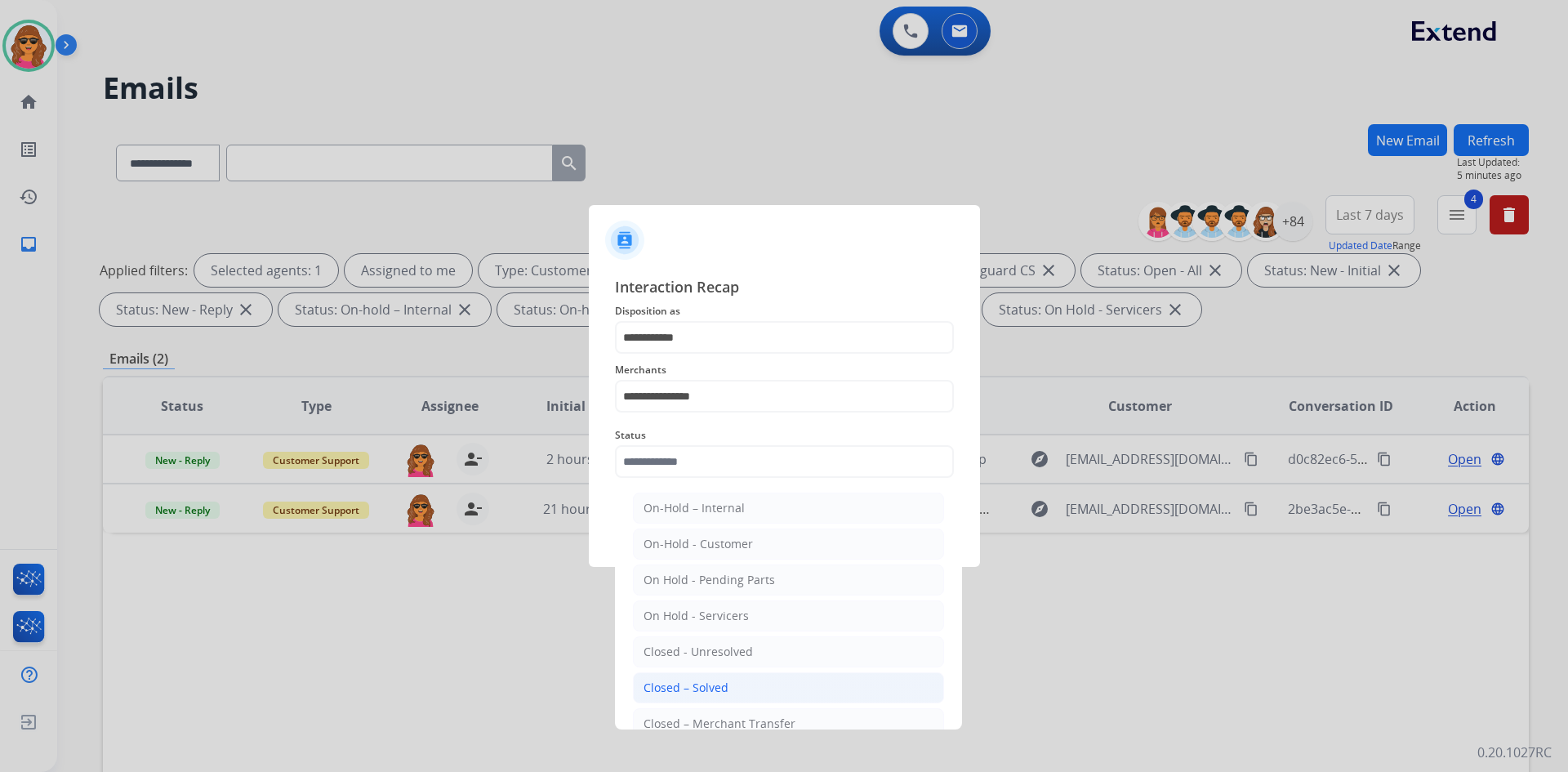
click at [711, 688] on div "Closed – Solved" at bounding box center [686, 688] width 85 height 16
type input "**********"
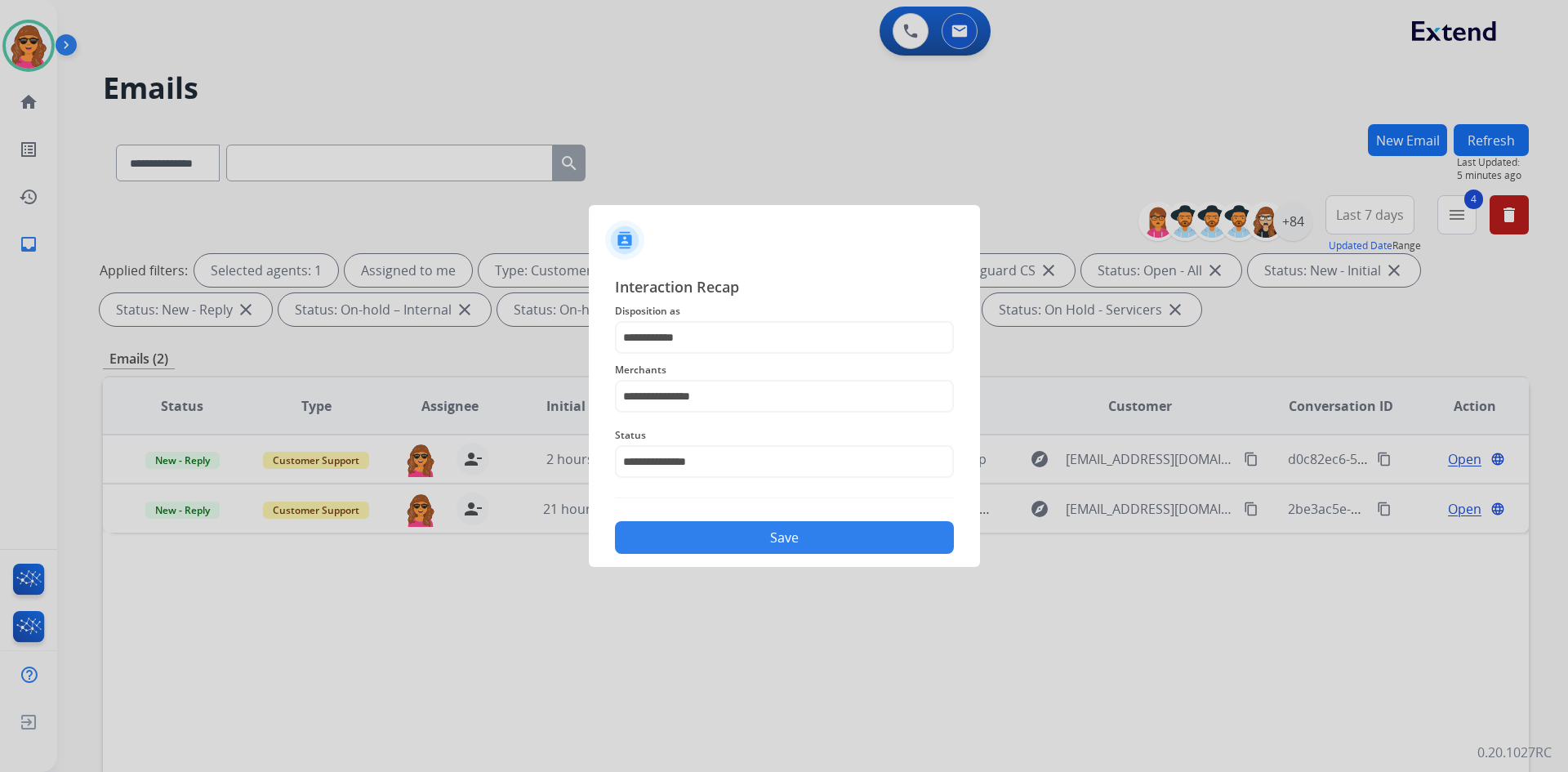
click at [787, 542] on button "Save" at bounding box center [784, 537] width 339 height 33
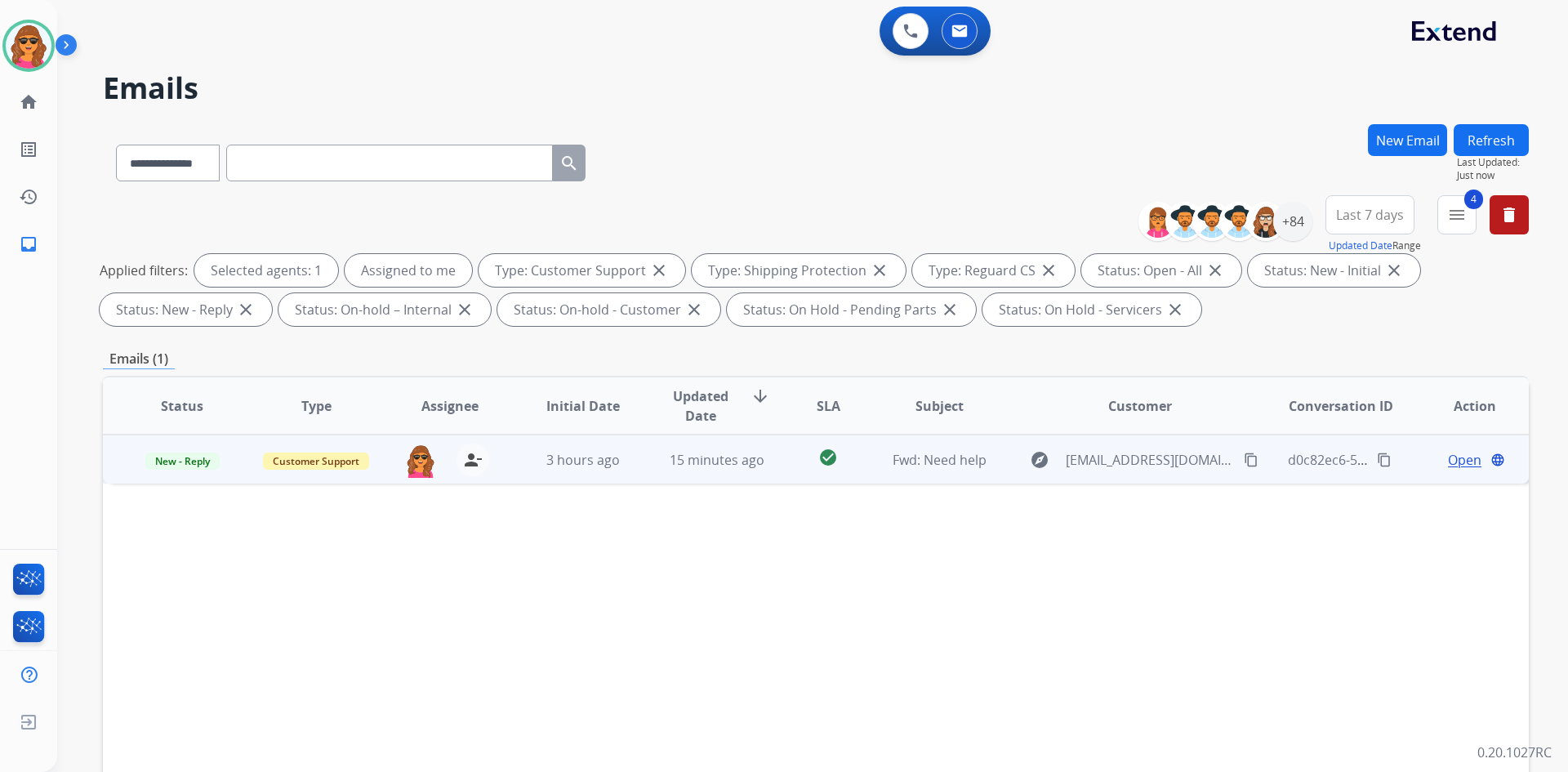
click at [1371, 465] on span "Open" at bounding box center [1465, 460] width 34 height 20
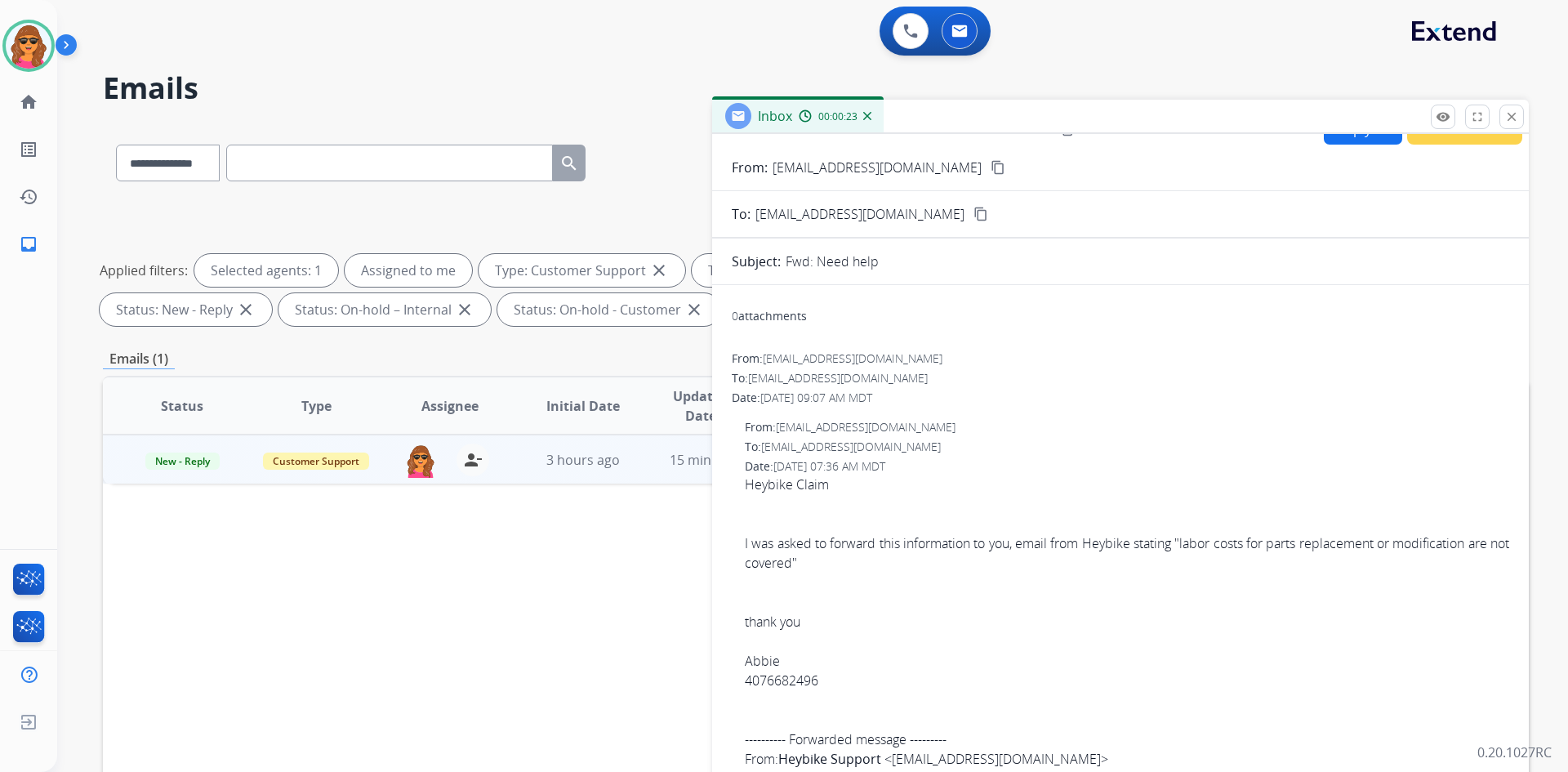
scroll to position [0, 0]
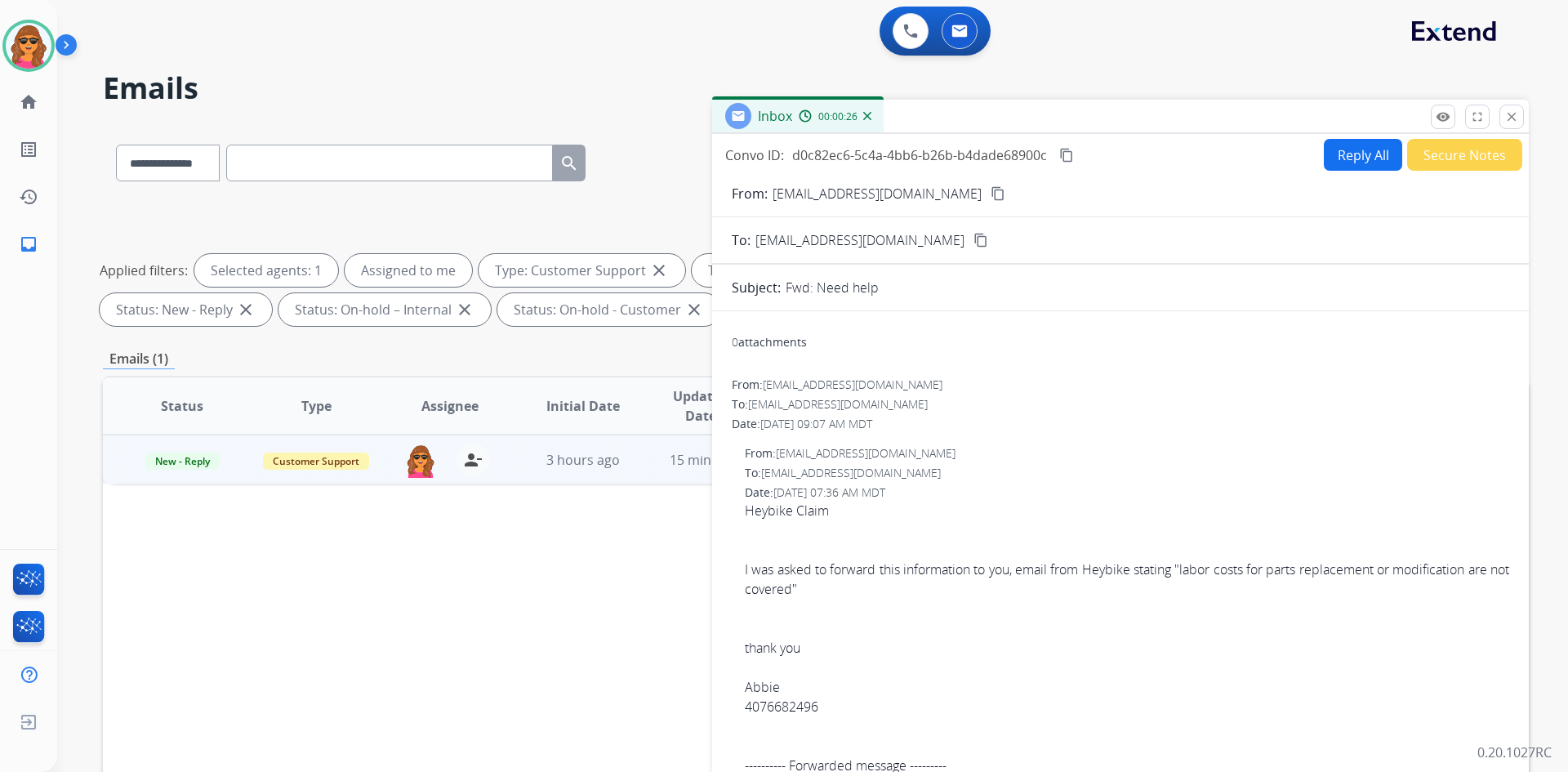
click at [991, 195] on mat-icon "content_copy" at bounding box center [998, 193] width 15 height 15
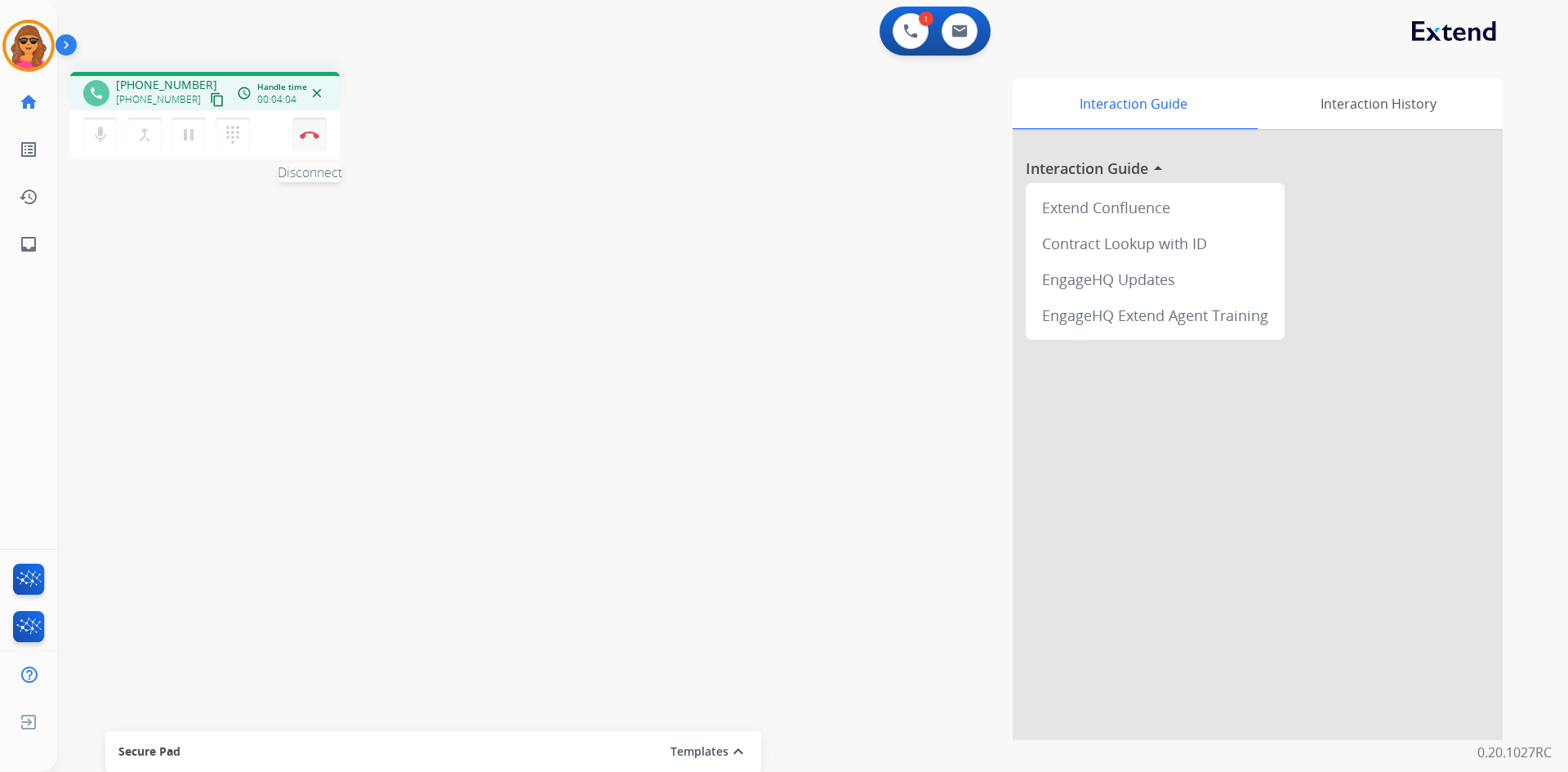
click at [308, 129] on button "Disconnect" at bounding box center [309, 135] width 34 height 34
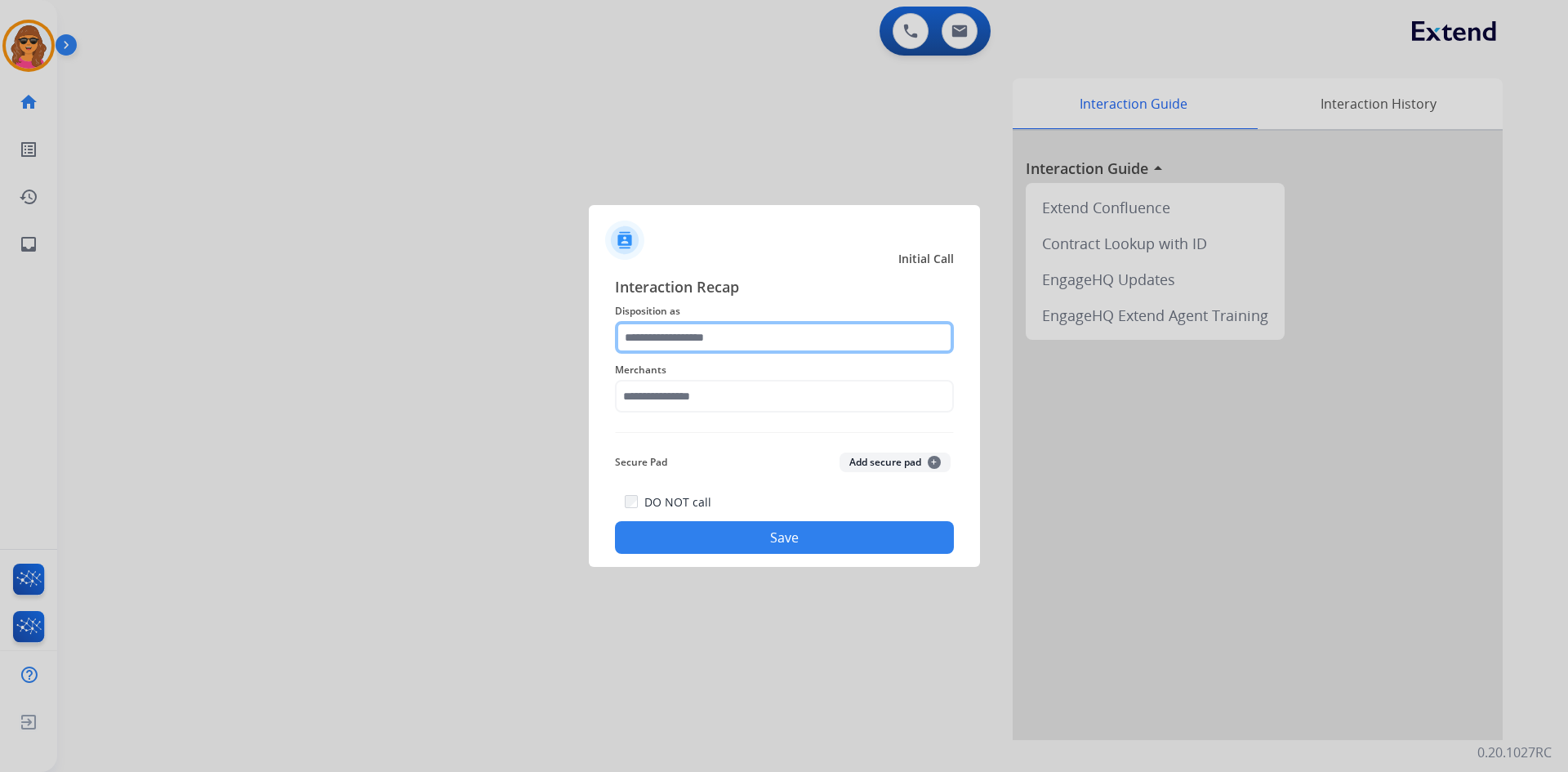
click at [674, 351] on input "text" at bounding box center [784, 337] width 339 height 33
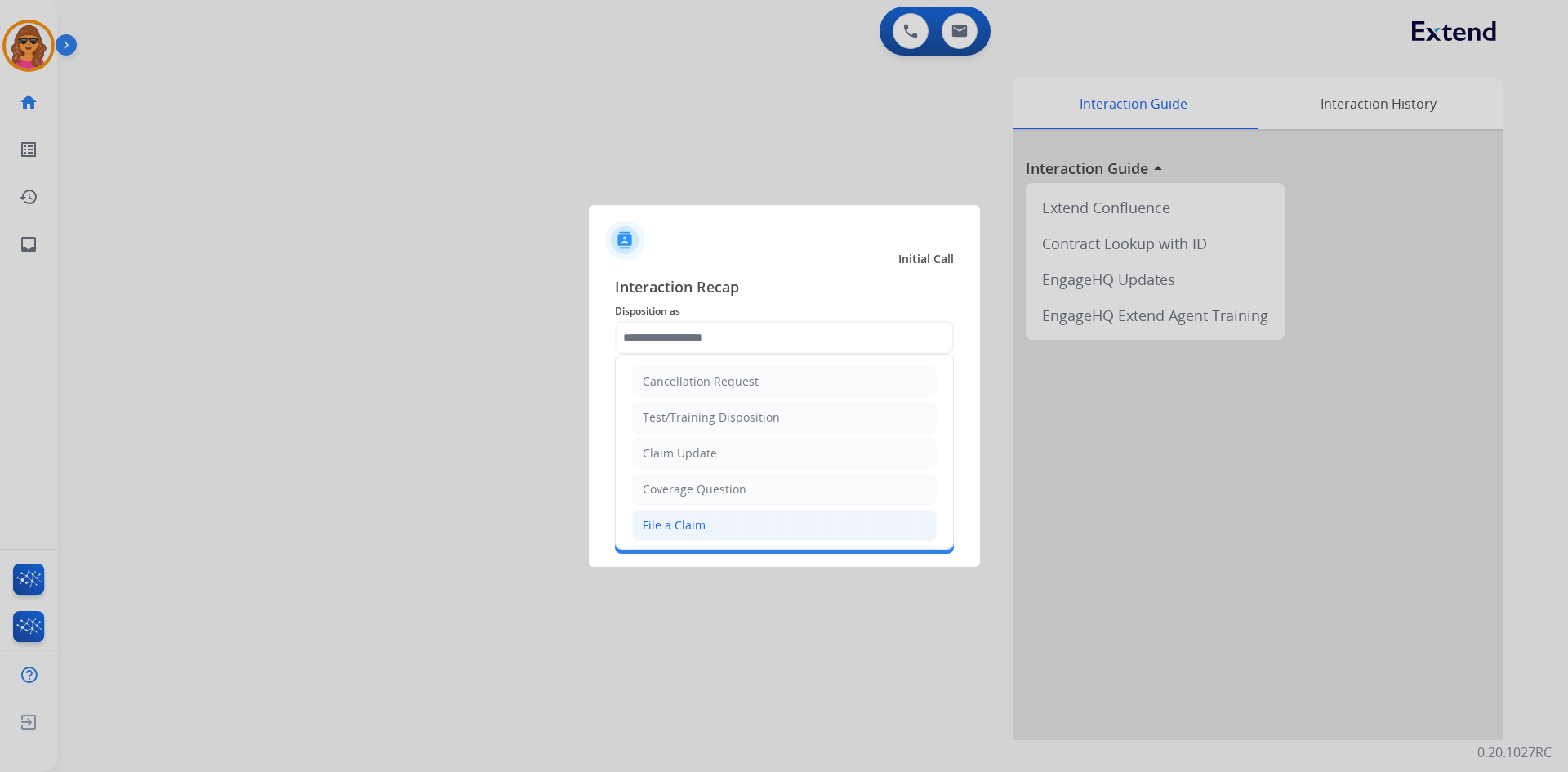
click at [682, 529] on div "File a Claim" at bounding box center [674, 524] width 63 height 16
type input "**********"
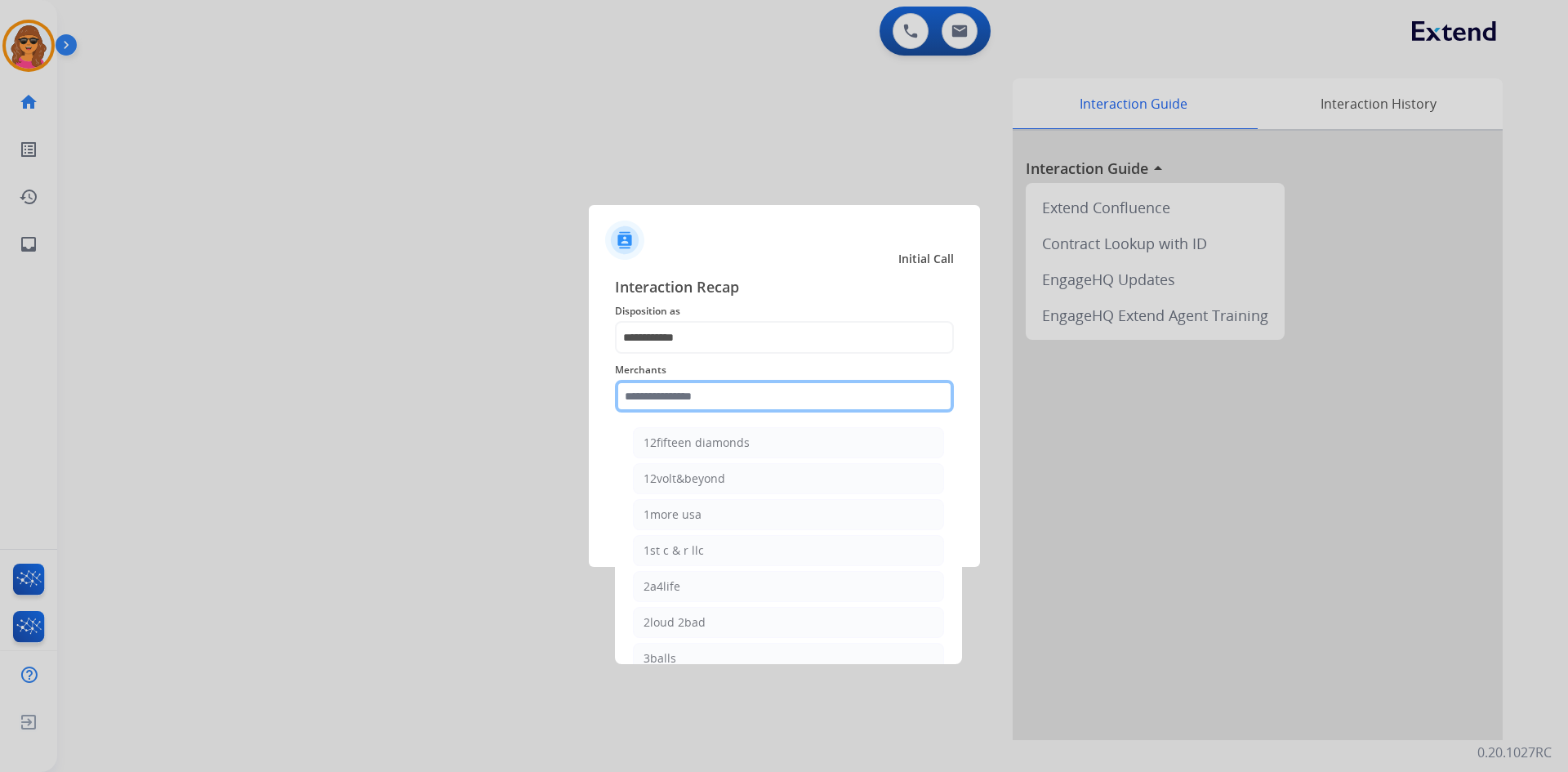
click at [629, 396] on input "text" at bounding box center [784, 396] width 339 height 33
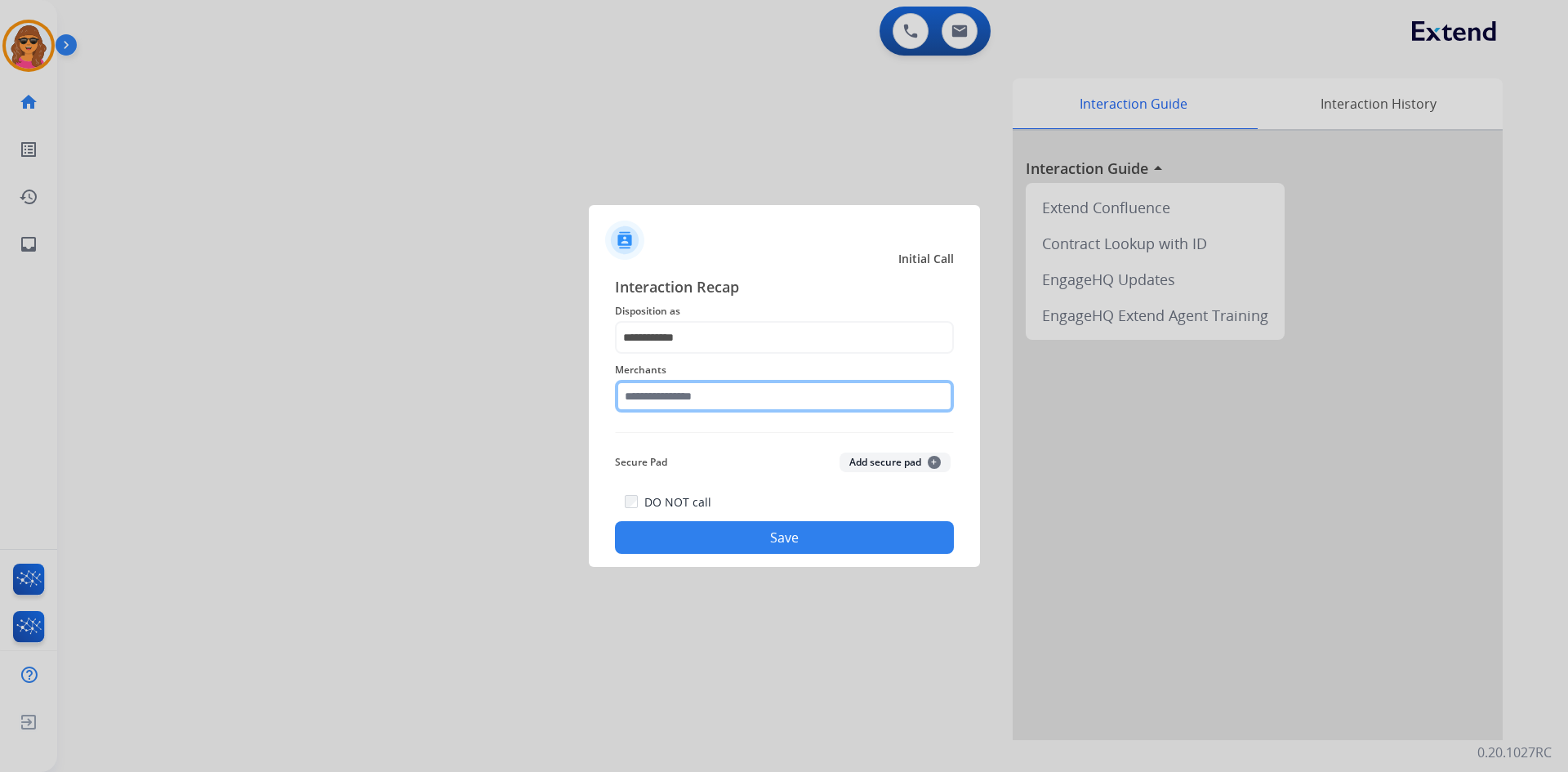
click at [638, 395] on input "text" at bounding box center [784, 396] width 339 height 33
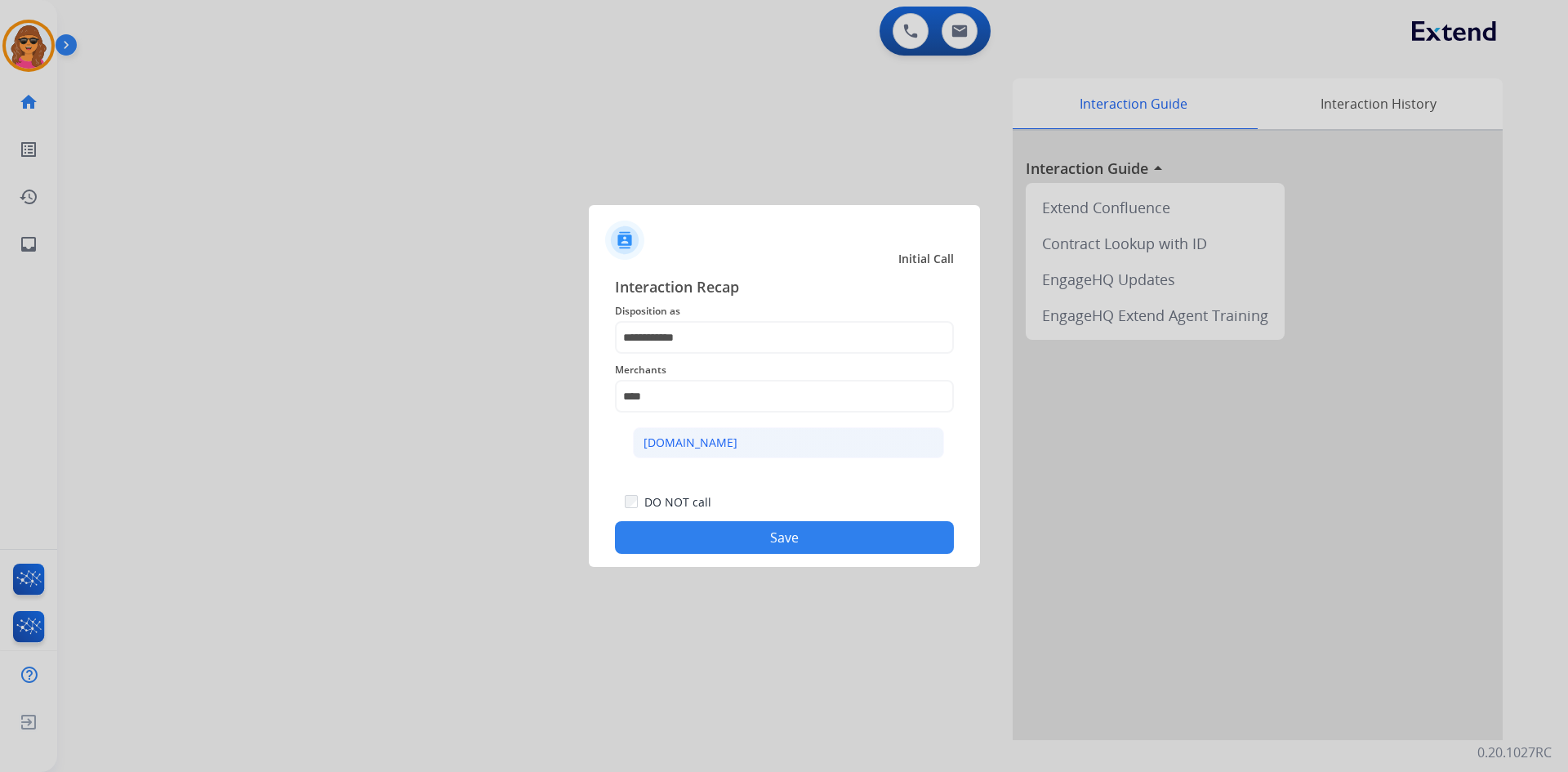
click at [640, 444] on li "[DOMAIN_NAME]" at bounding box center [788, 443] width 311 height 31
type input "**********"
click at [795, 541] on button "Save" at bounding box center [784, 537] width 339 height 33
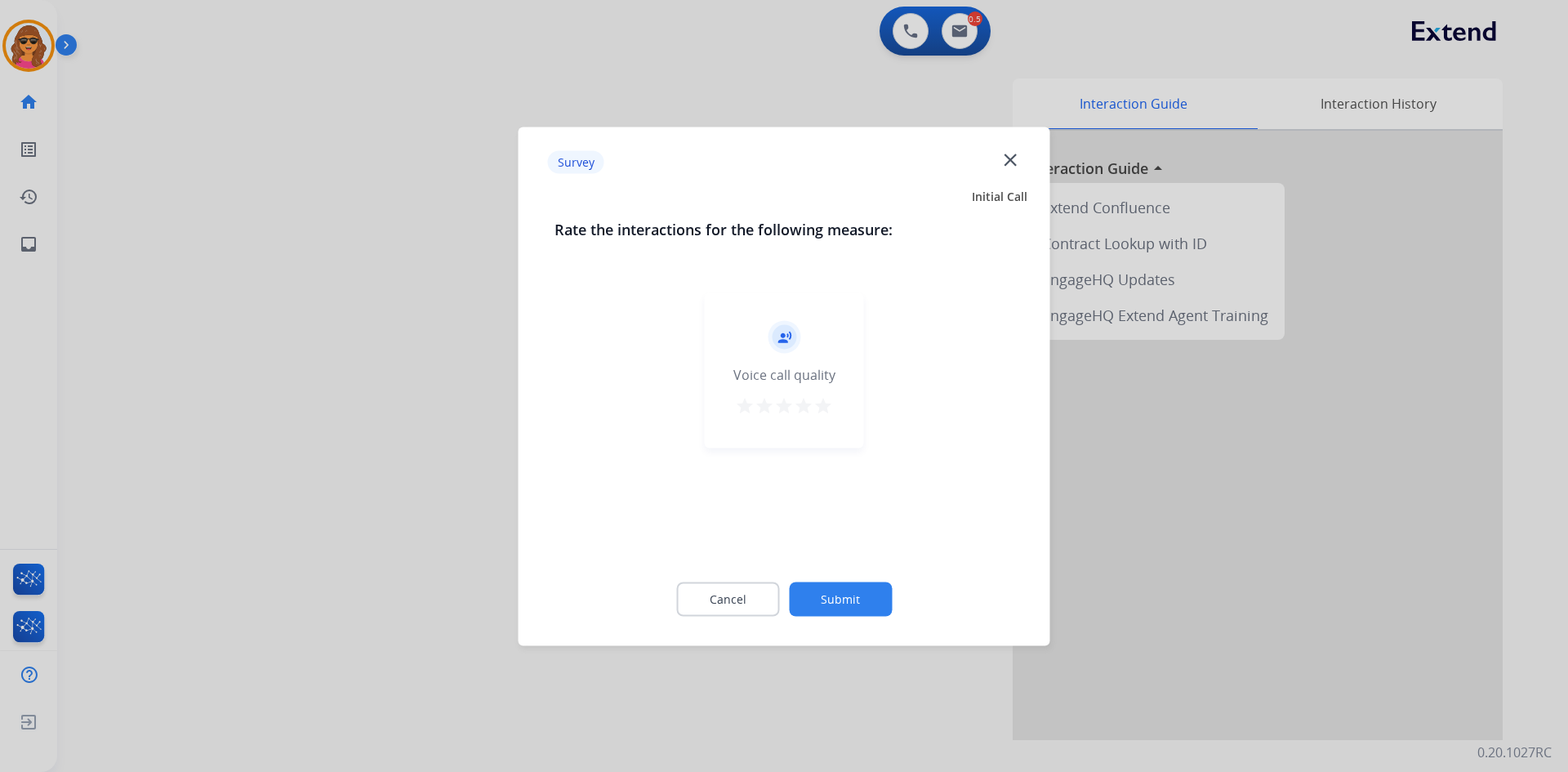
click at [824, 406] on mat-icon "star" at bounding box center [823, 405] width 20 height 20
click at [859, 597] on button "Submit" at bounding box center [841, 599] width 103 height 34
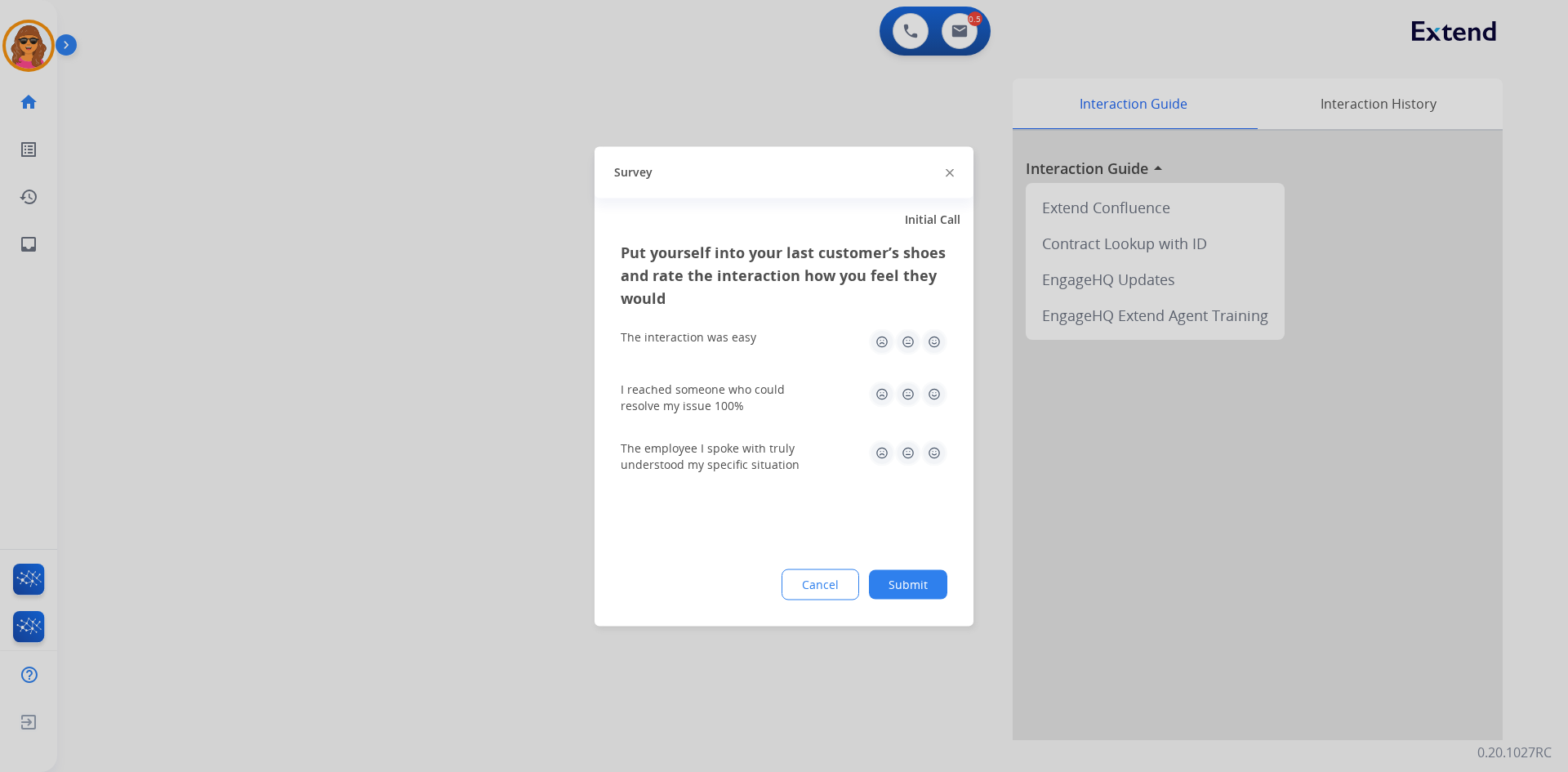
click at [929, 339] on img at bounding box center [934, 341] width 26 height 26
click at [934, 391] on img at bounding box center [934, 394] width 26 height 26
click at [932, 452] on img at bounding box center [934, 452] width 26 height 26
click at [916, 585] on button "Submit" at bounding box center [908, 584] width 78 height 29
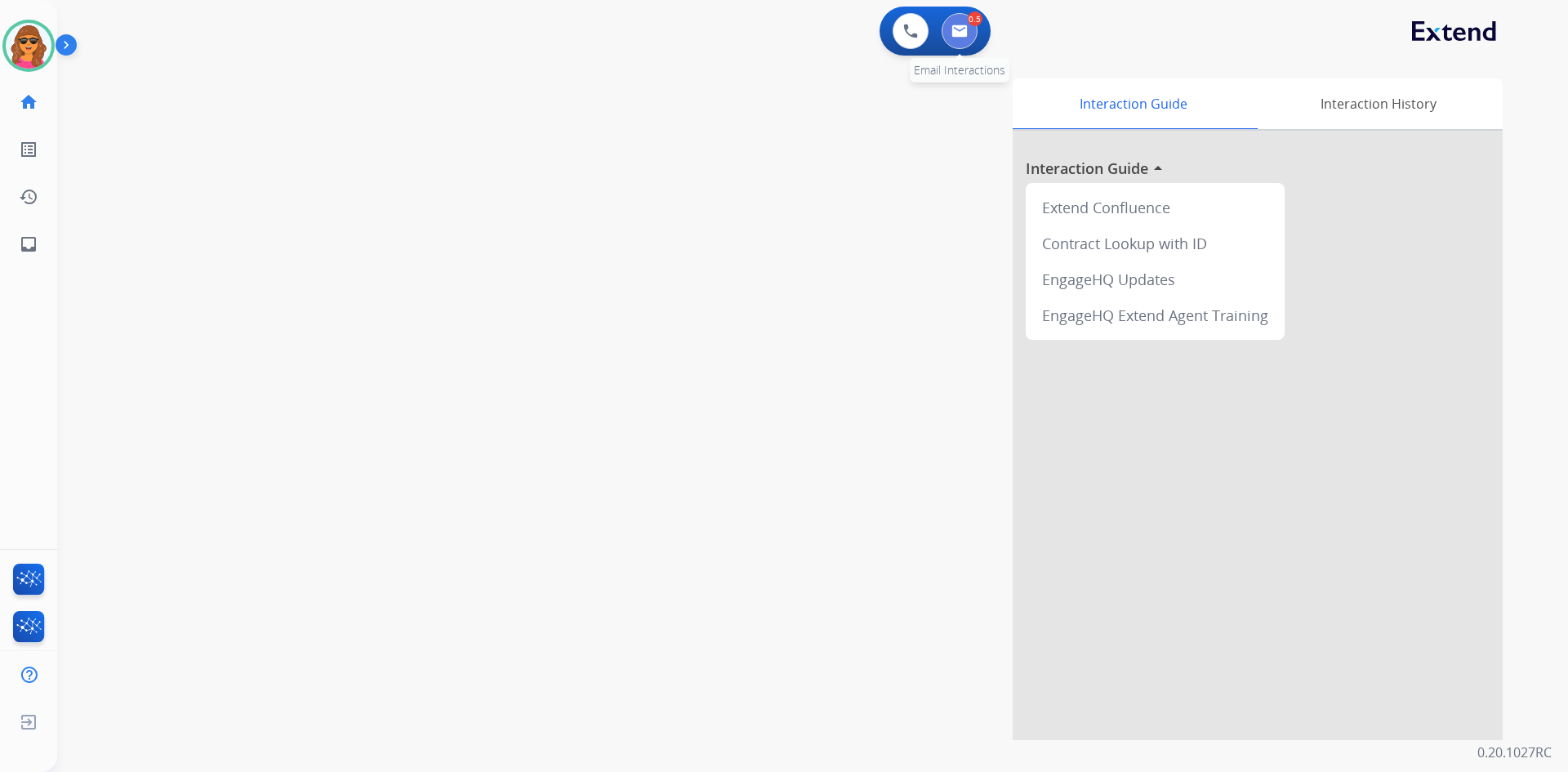
click at [951, 31] on button at bounding box center [960, 31] width 36 height 36
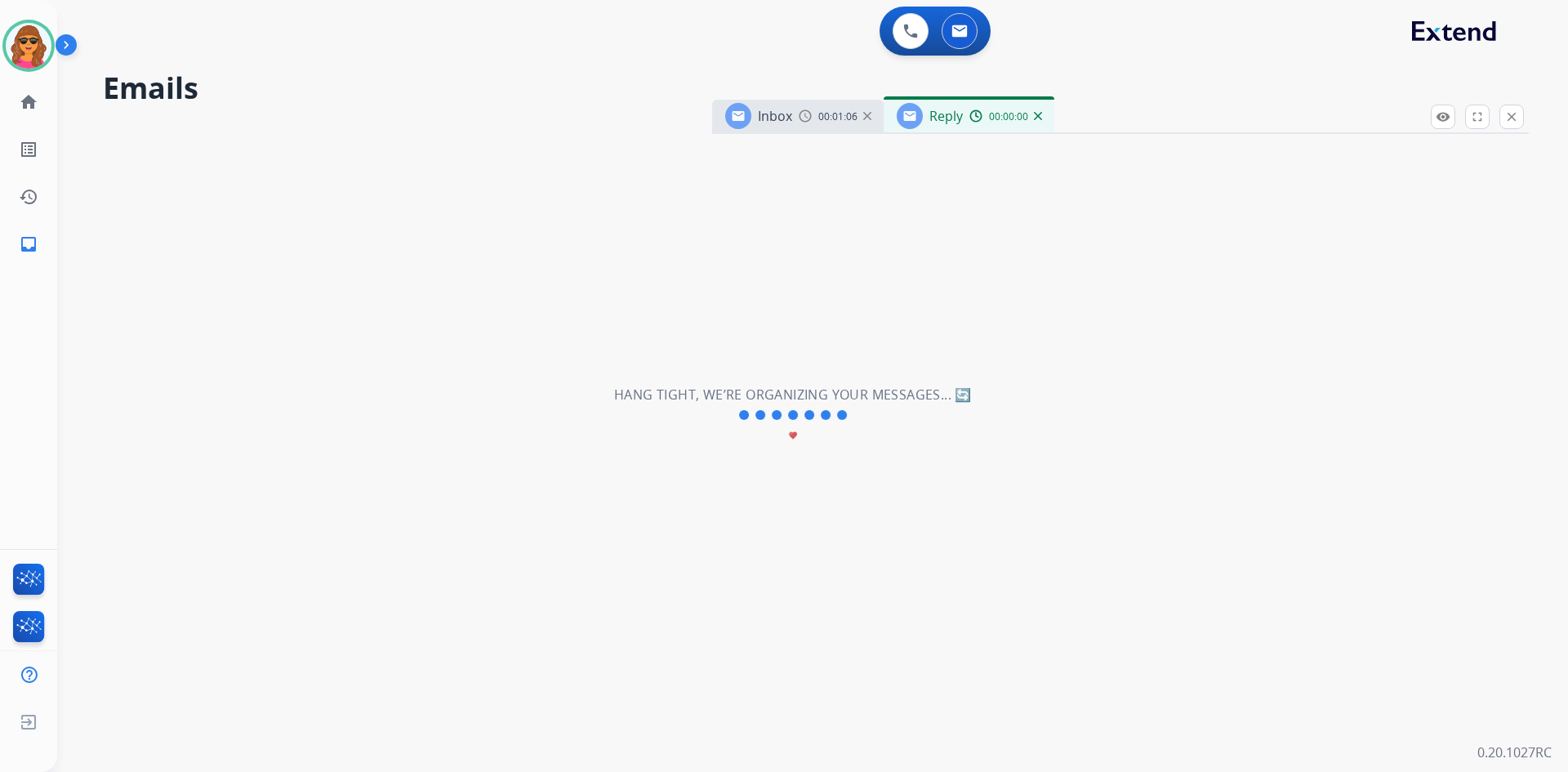
select select "**********"
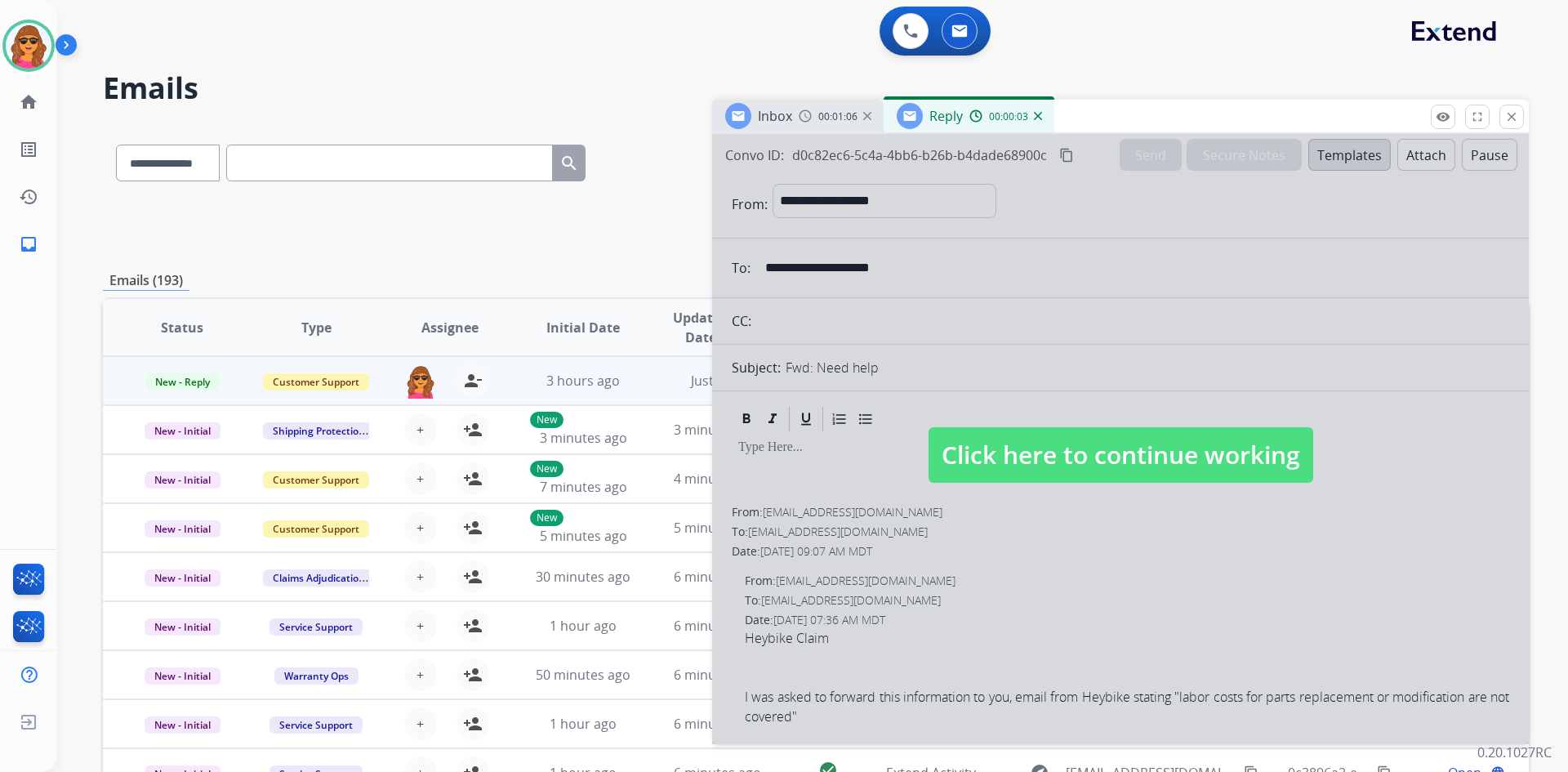
click at [1104, 459] on span "Click here to continue working" at bounding box center [1121, 455] width 385 height 56
select select
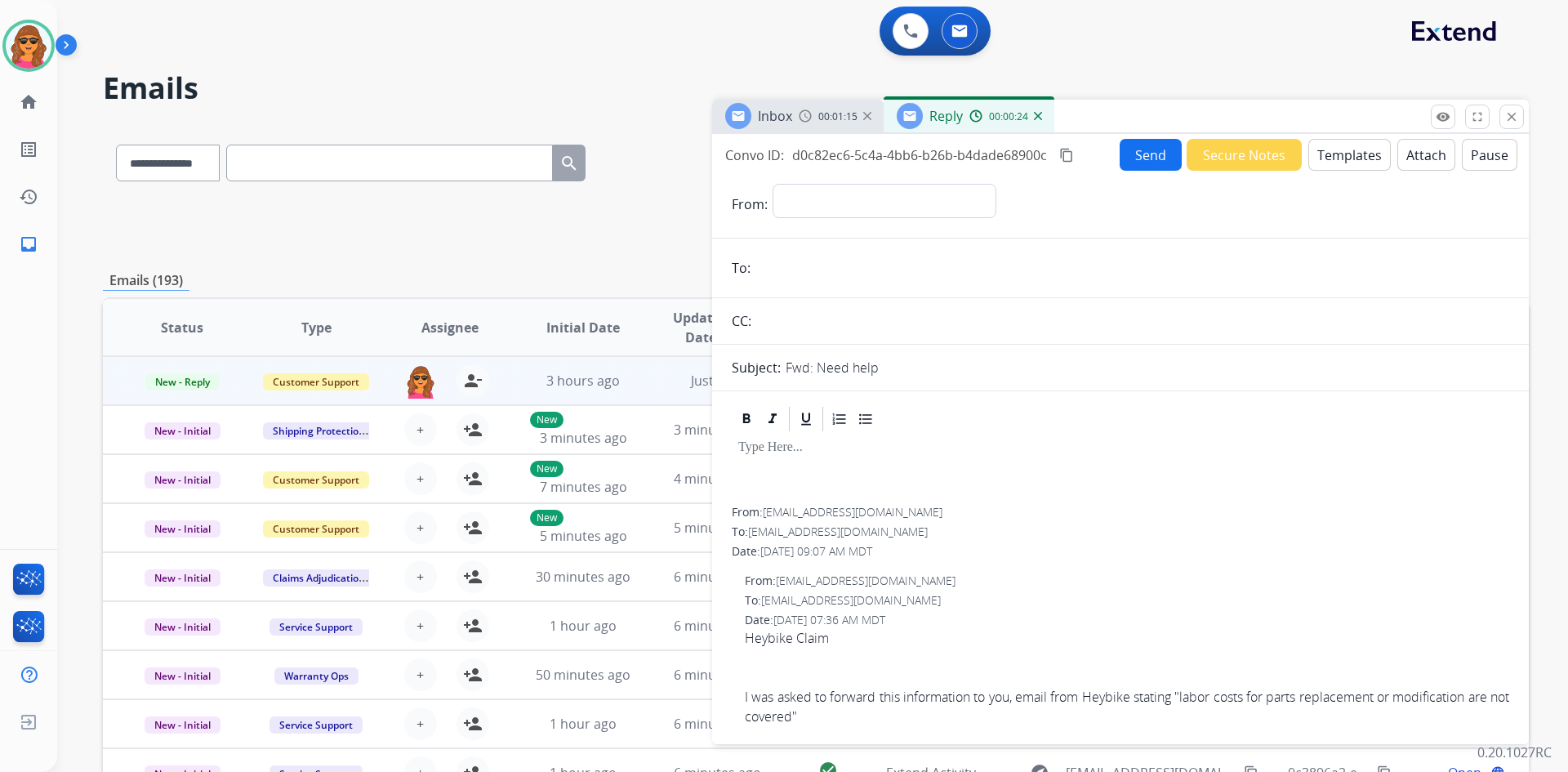
click at [834, 118] on span "00:01:15" at bounding box center [838, 116] width 40 height 13
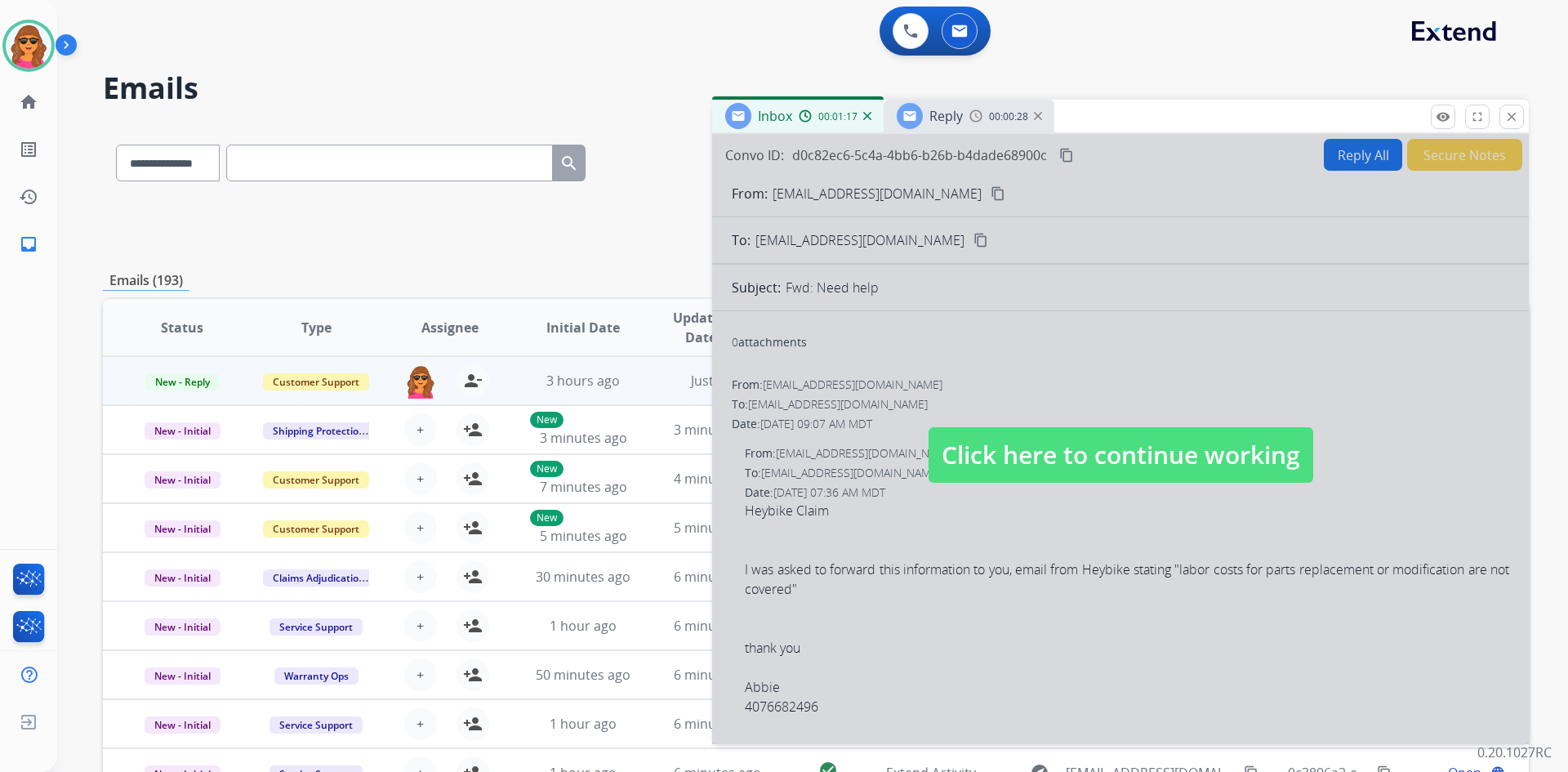
click at [1087, 456] on span "Click here to continue working" at bounding box center [1121, 455] width 385 height 56
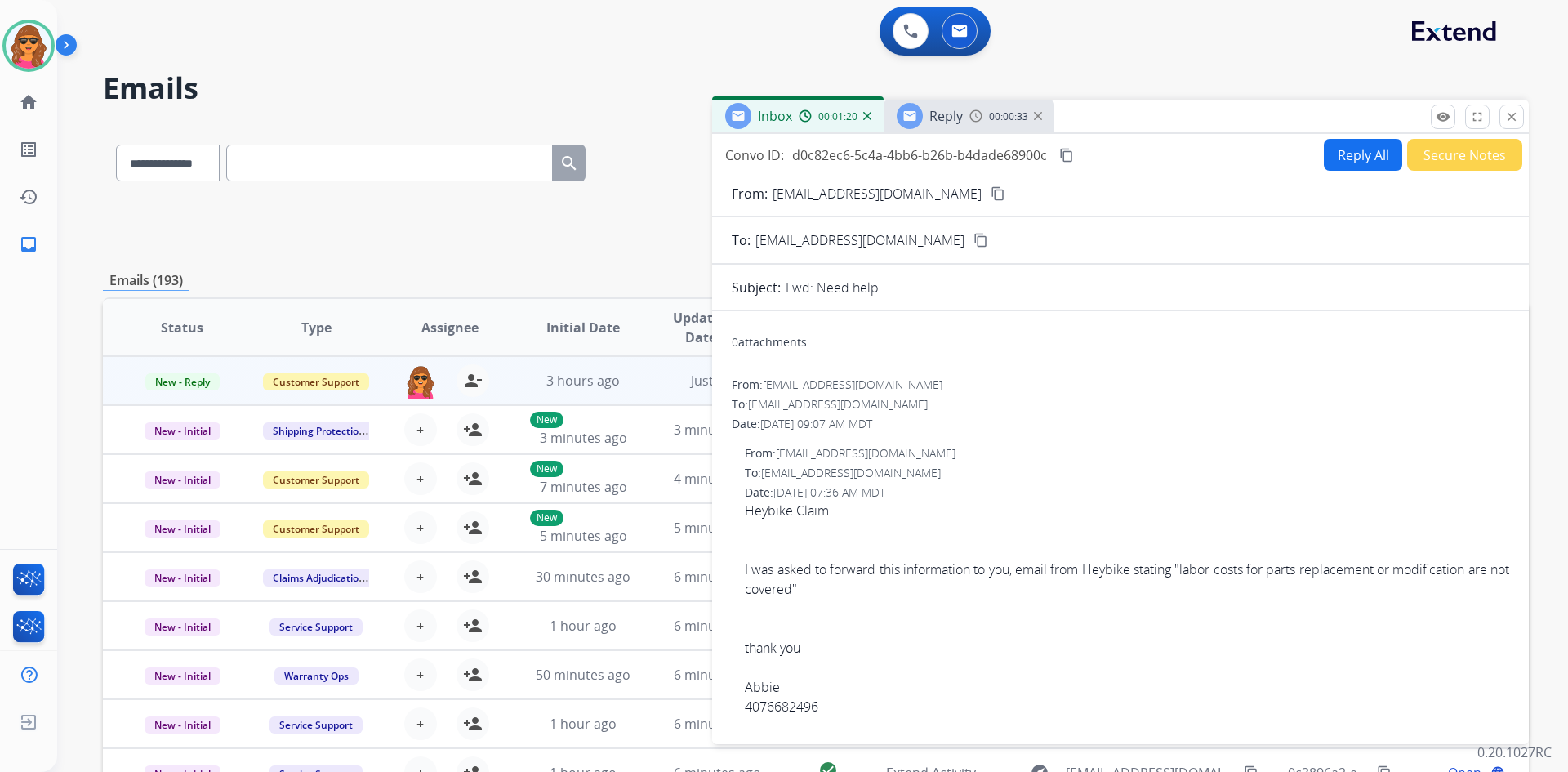
click at [991, 188] on mat-icon "content_copy" at bounding box center [998, 193] width 15 height 15
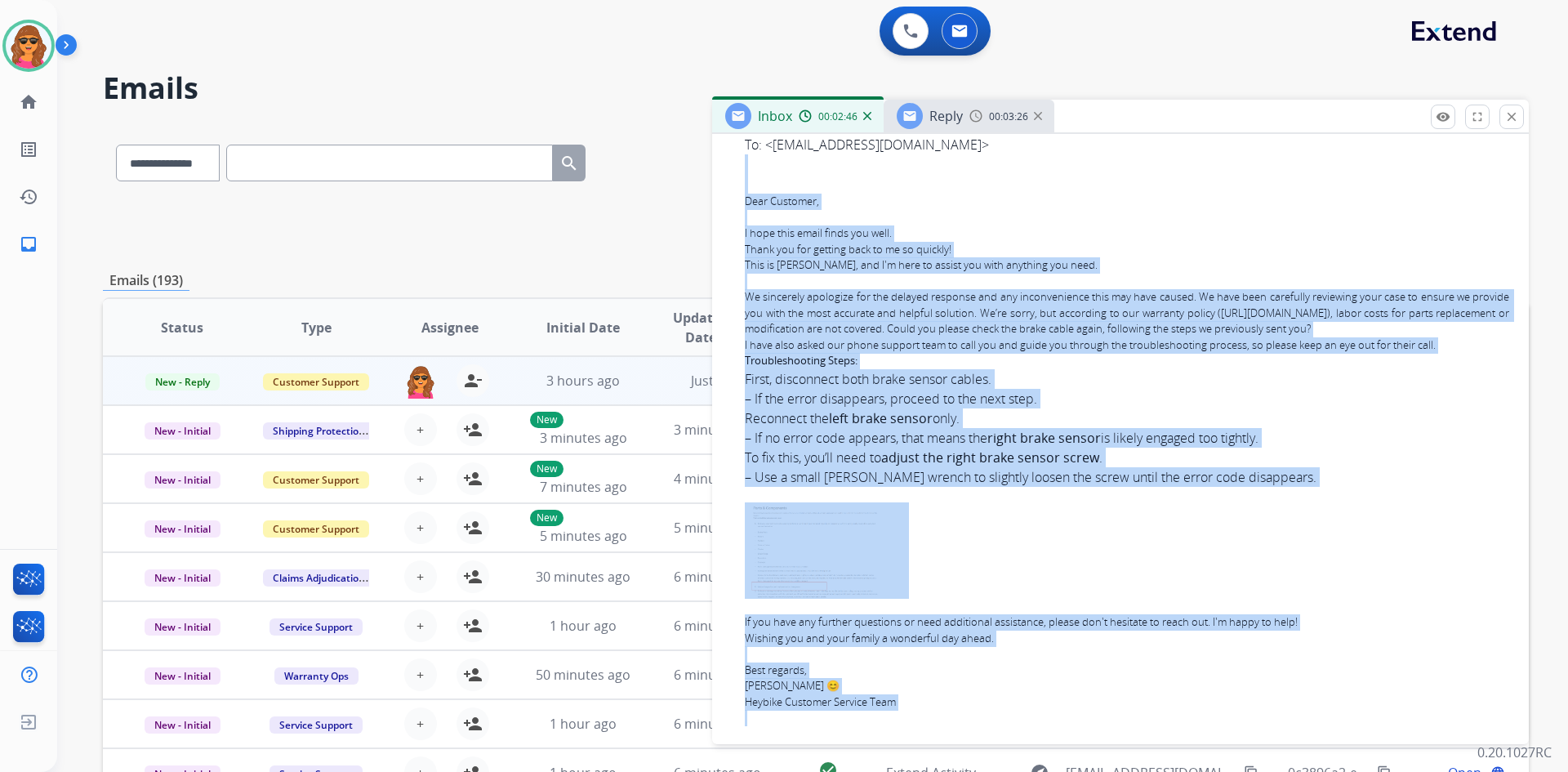
scroll to position [728, 0]
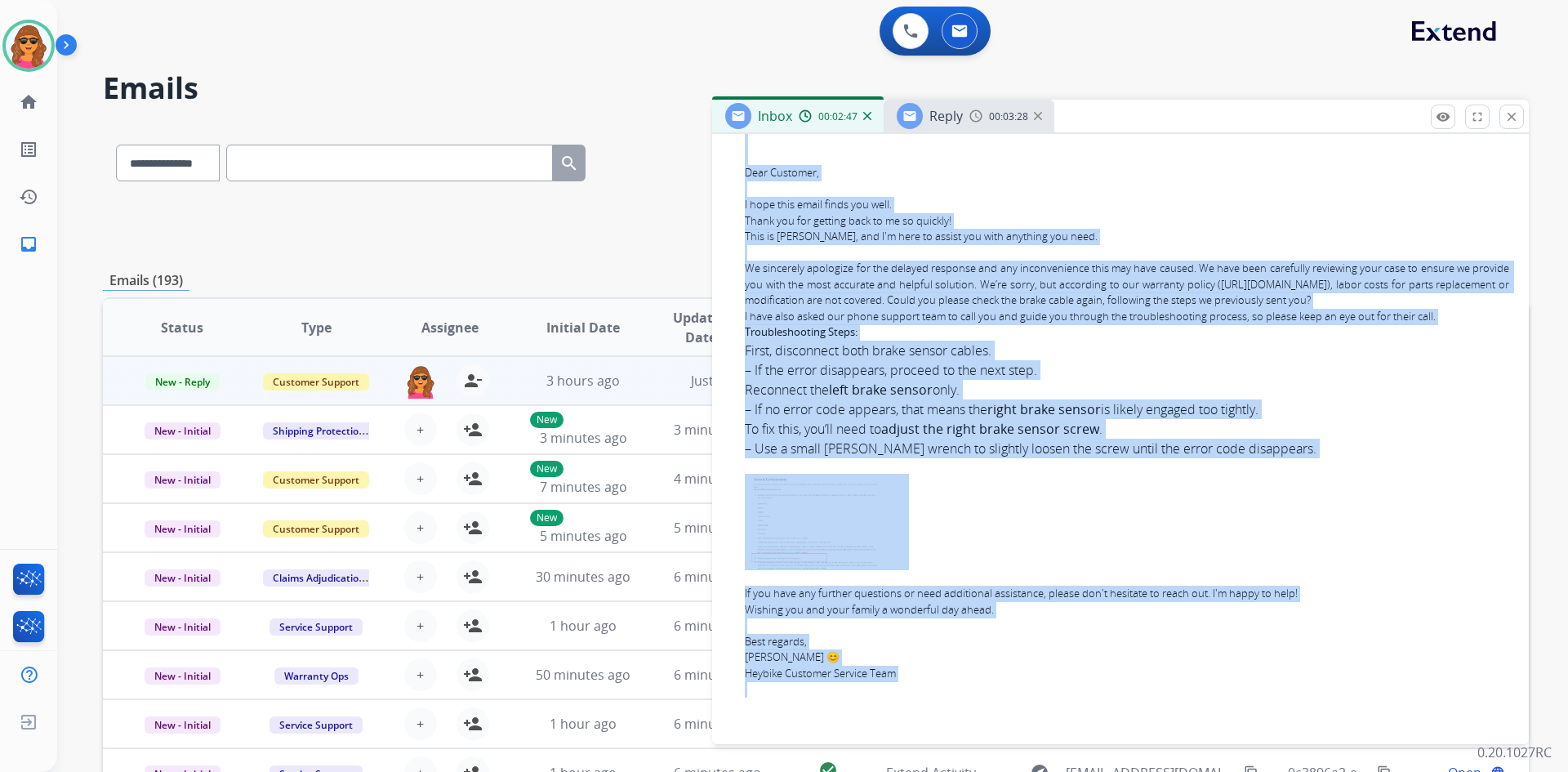
drag, startPoint x: 742, startPoint y: 236, endPoint x: 791, endPoint y: 737, distance: 503.4
click at [791, 737] on div "0 attachments From: abbie012592@gmail.com To: support@extend.com Date: 08/26/20…" at bounding box center [1121, 163] width 817 height 1161
copy div "Dear Customer, I hope this email finds you well. Thank you for getting back to …"
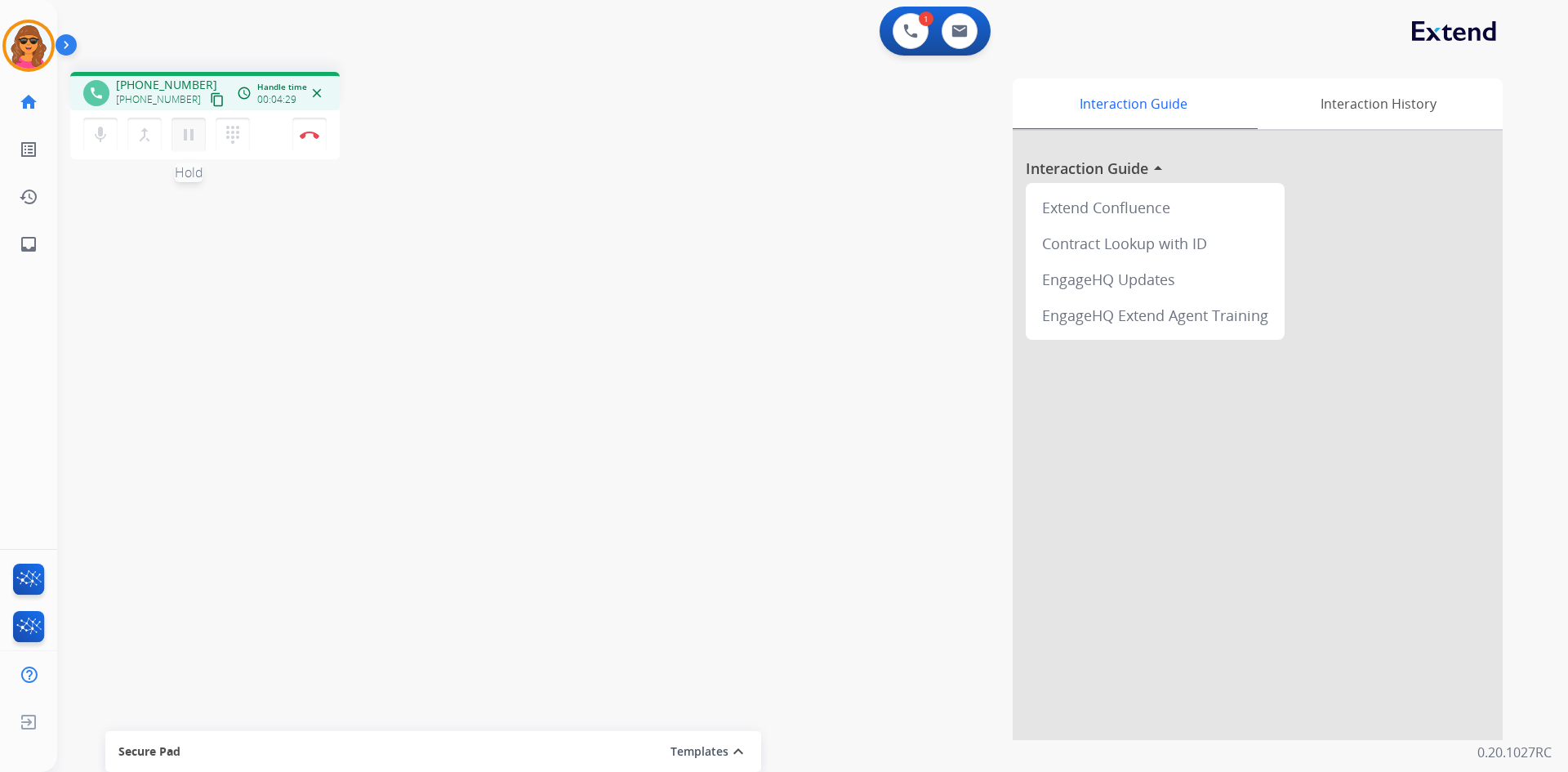
click at [189, 135] on mat-icon "pause" at bounding box center [188, 134] width 20 height 20
click at [224, 138] on mat-icon "dialpad" at bounding box center [232, 134] width 20 height 20
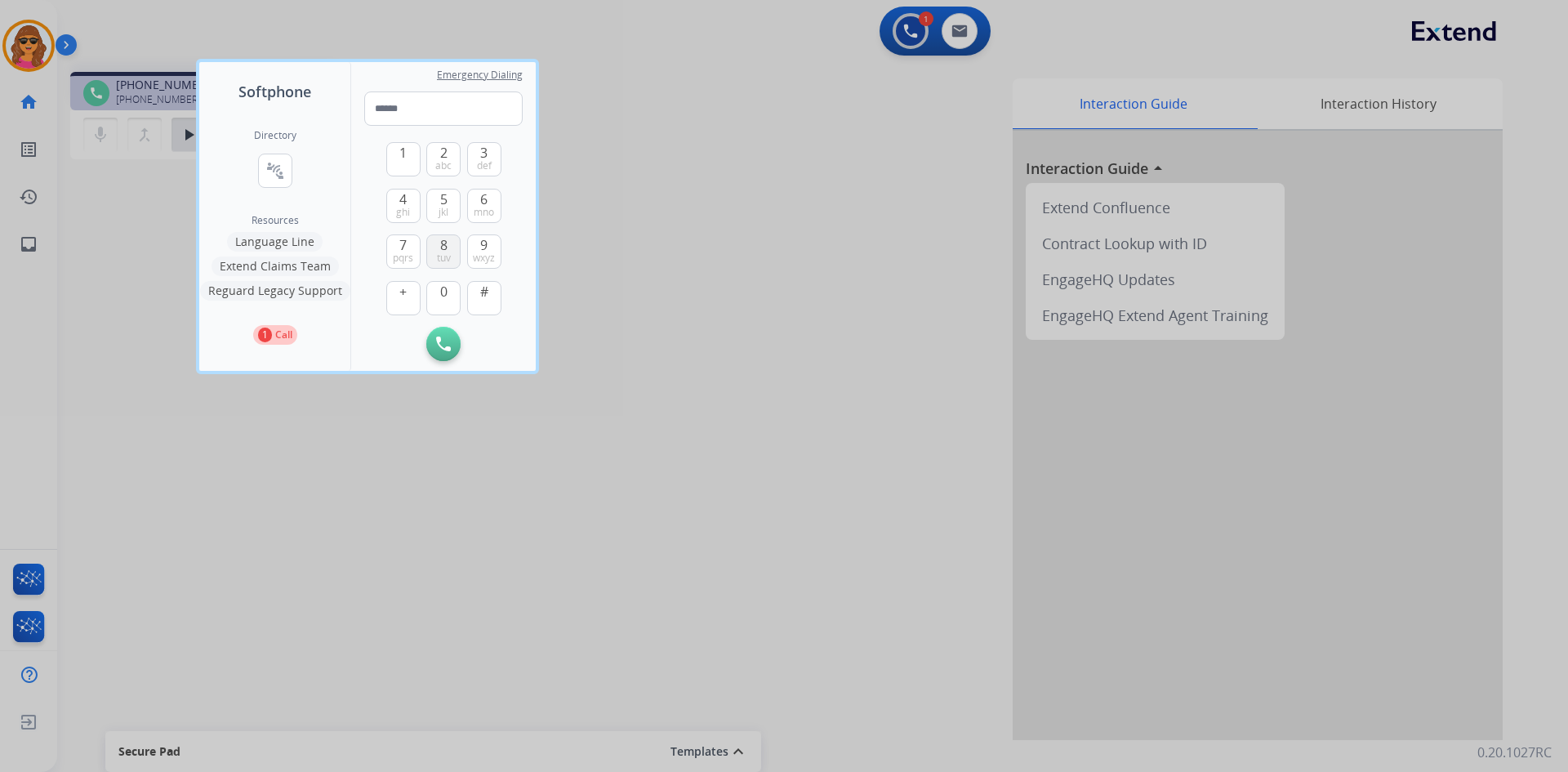
click at [452, 242] on button "8 tuv" at bounding box center [444, 252] width 34 height 34
click at [411, 247] on button "7 pqrs" at bounding box center [403, 252] width 34 height 34
click at [478, 156] on button "3 def" at bounding box center [485, 159] width 34 height 34
click at [436, 242] on button "8 tuv" at bounding box center [444, 252] width 34 height 34
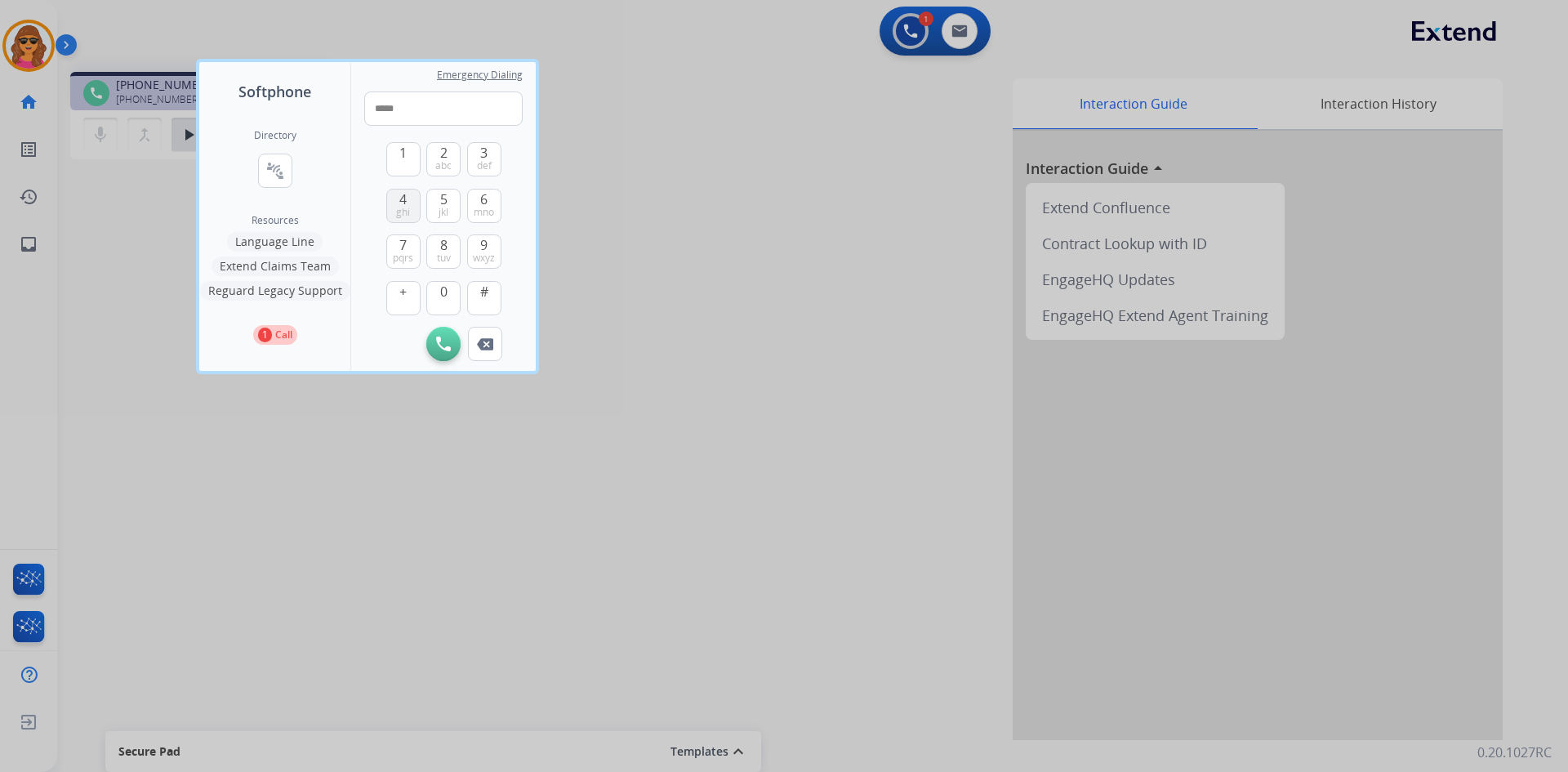
click at [401, 208] on span "ghi" at bounding box center [403, 211] width 14 height 13
click at [447, 148] on span "2" at bounding box center [444, 152] width 8 height 20
click at [479, 243] on button "9 wxyz" at bounding box center [485, 252] width 34 height 34
click at [445, 299] on span "0" at bounding box center [444, 291] width 8 height 20
click at [476, 154] on button "3 def" at bounding box center [485, 159] width 34 height 34
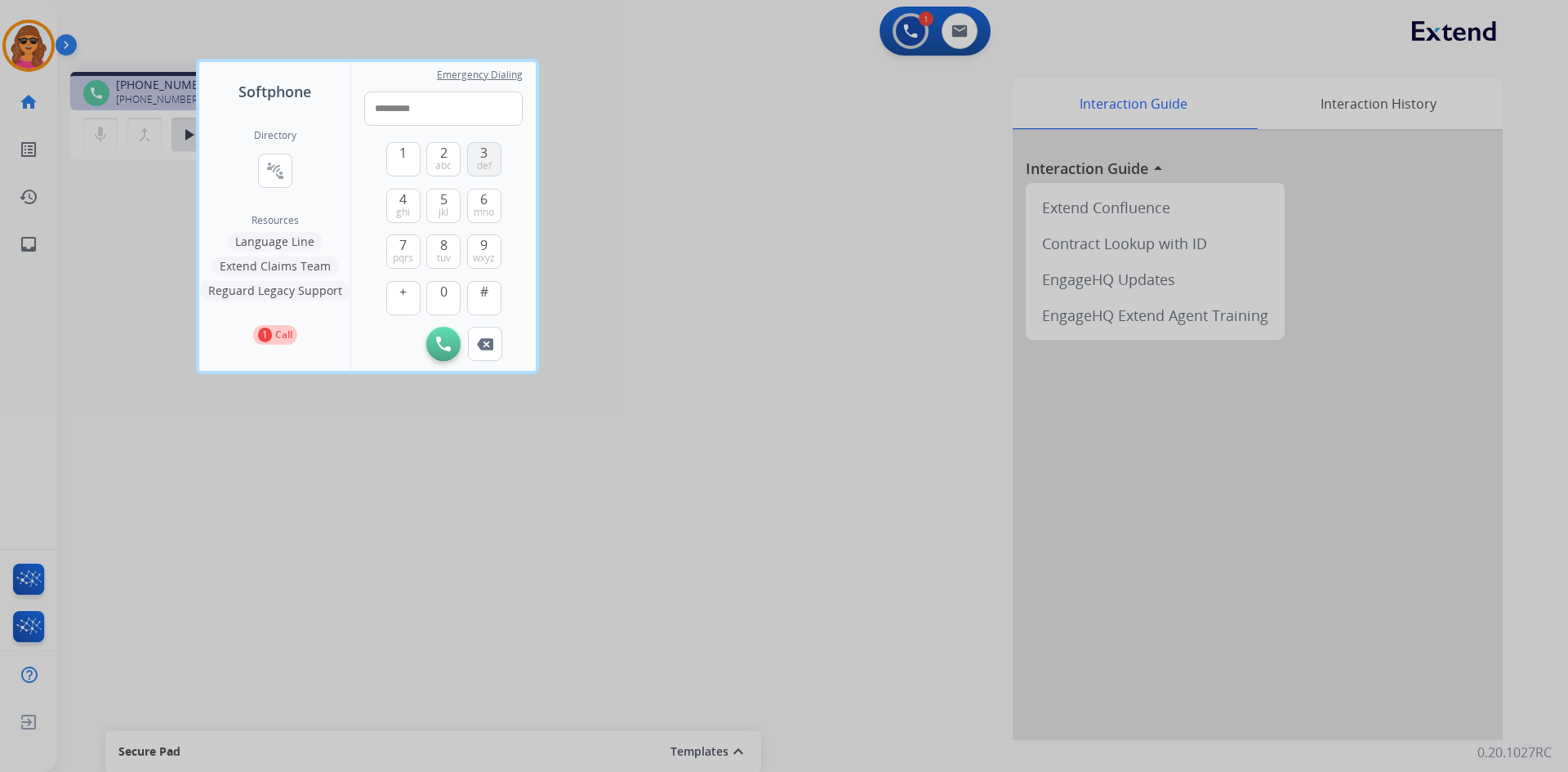
type input "**********"
click at [442, 340] on img at bounding box center [443, 343] width 15 height 15
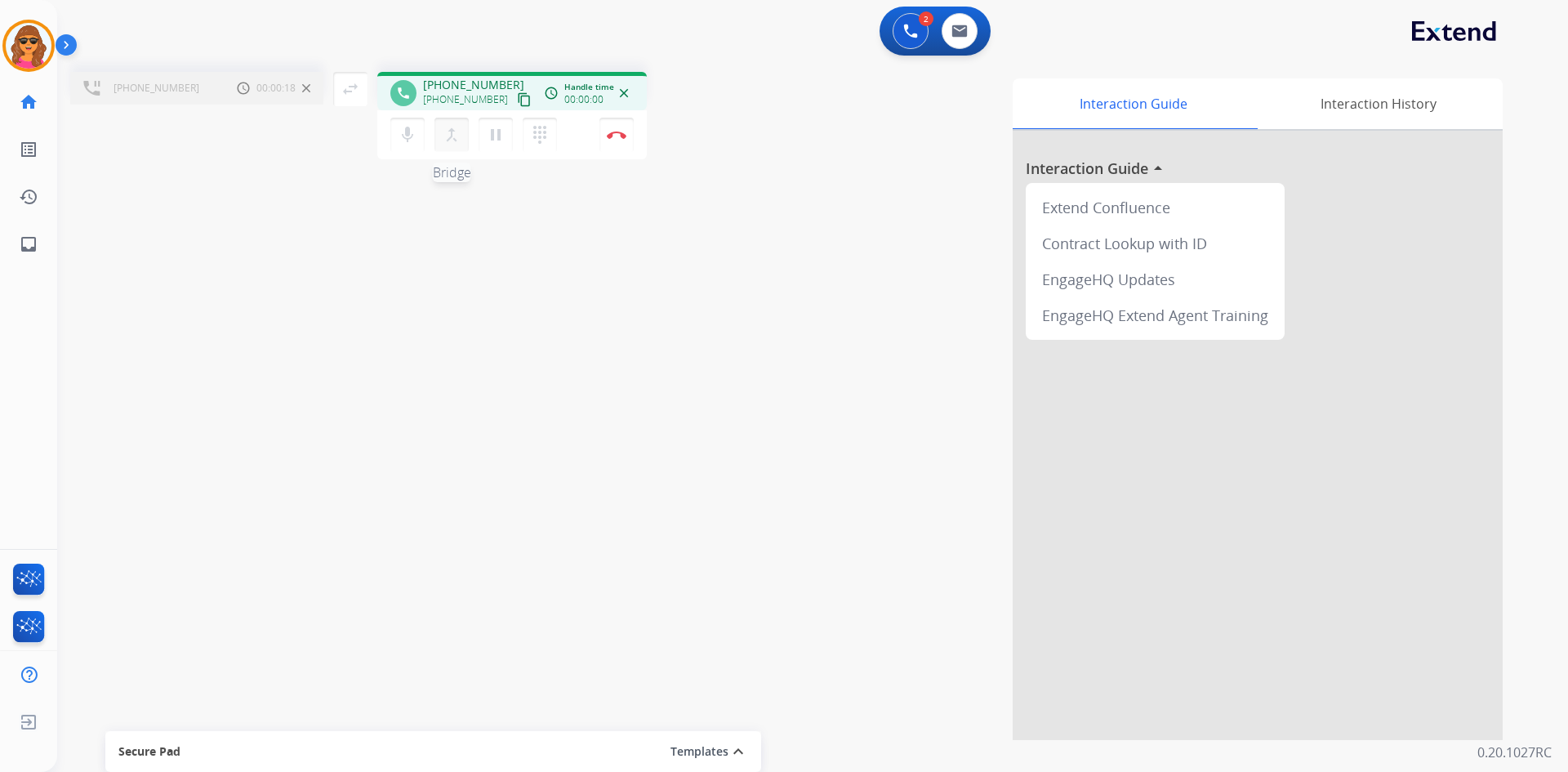
click at [452, 139] on mat-icon "merge_type" at bounding box center [451, 134] width 20 height 20
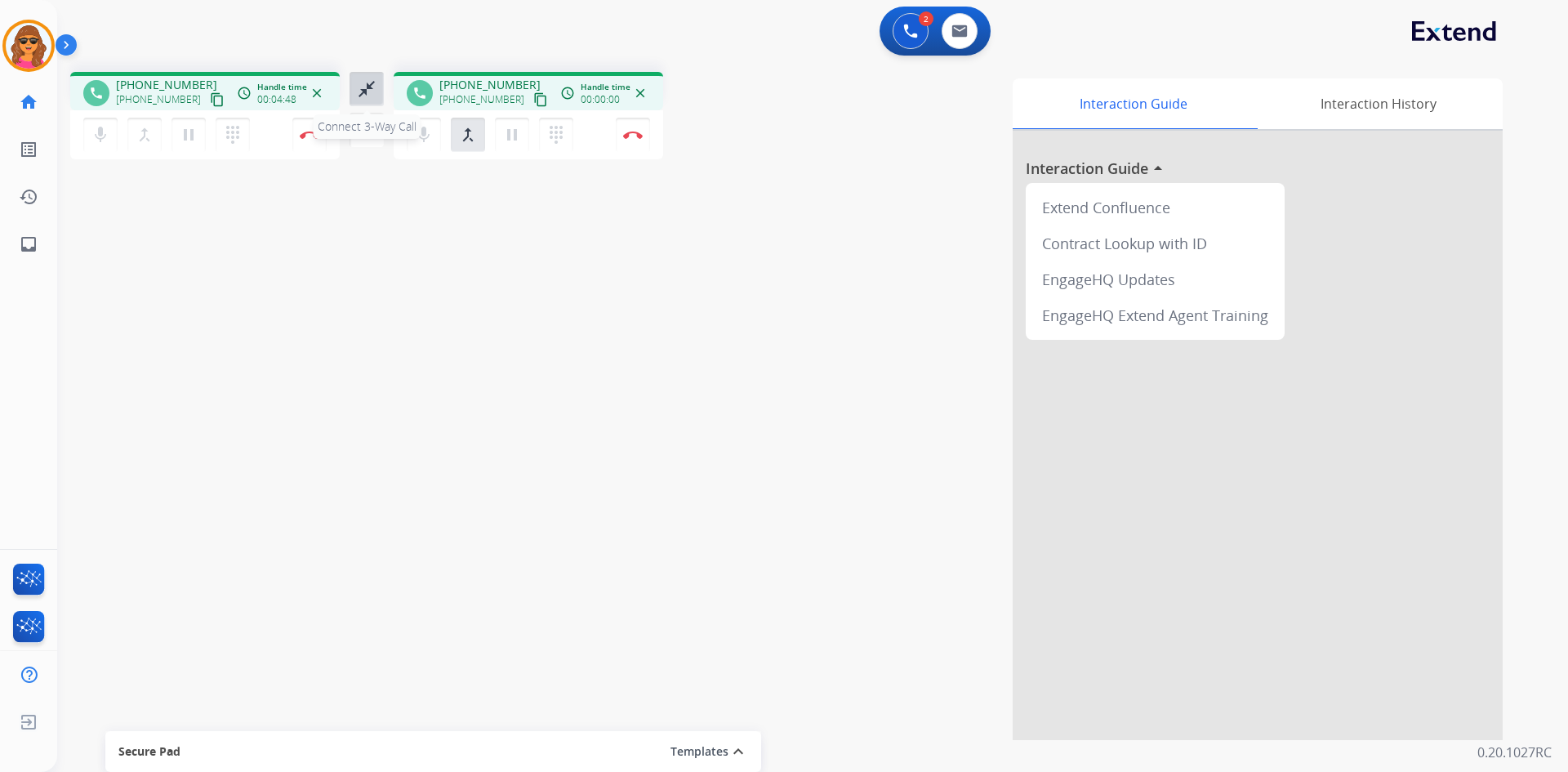
click at [376, 91] on mat-icon "close_fullscreen" at bounding box center [366, 89] width 20 height 20
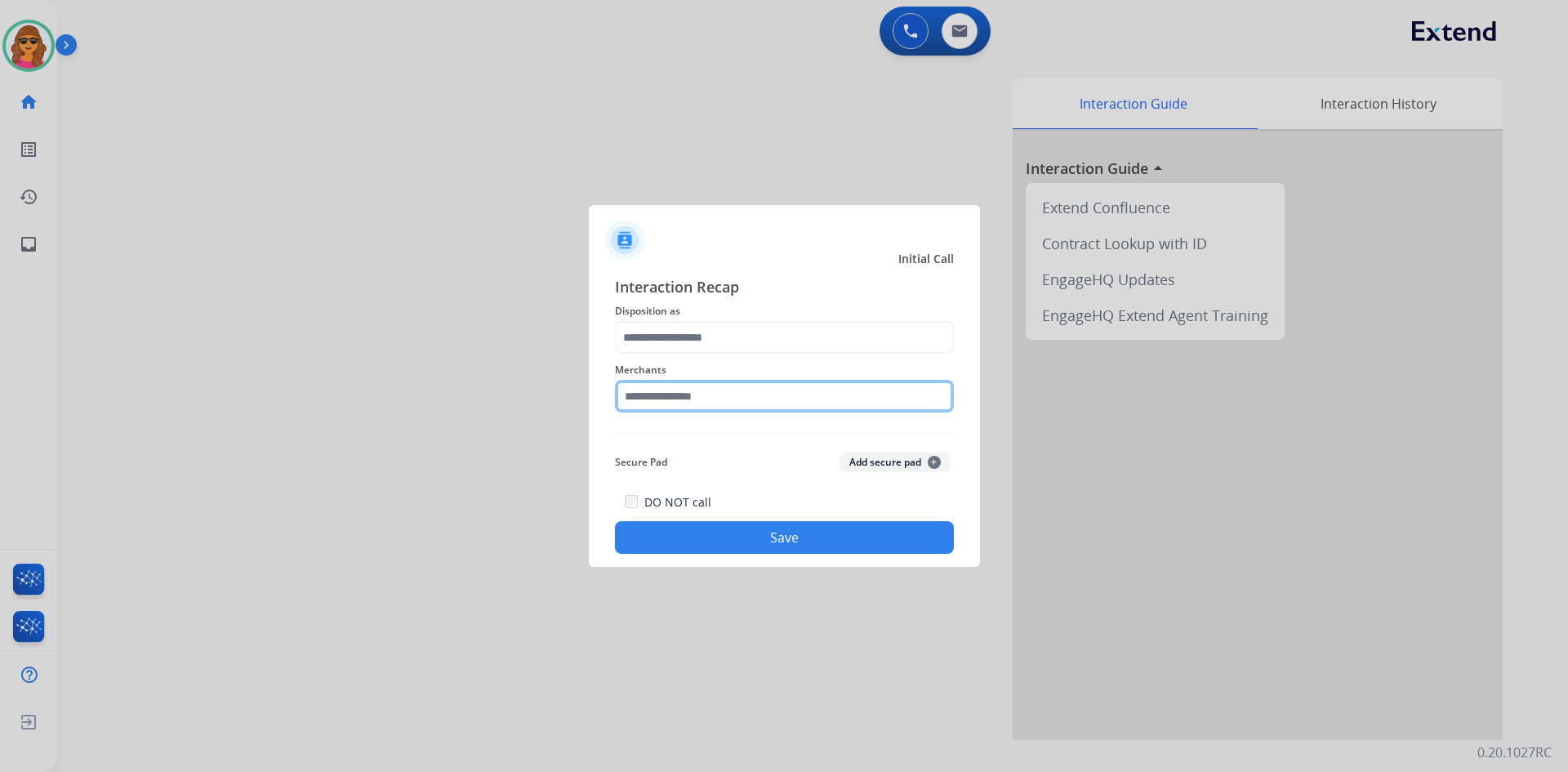
click at [620, 398] on input "text" at bounding box center [784, 396] width 339 height 33
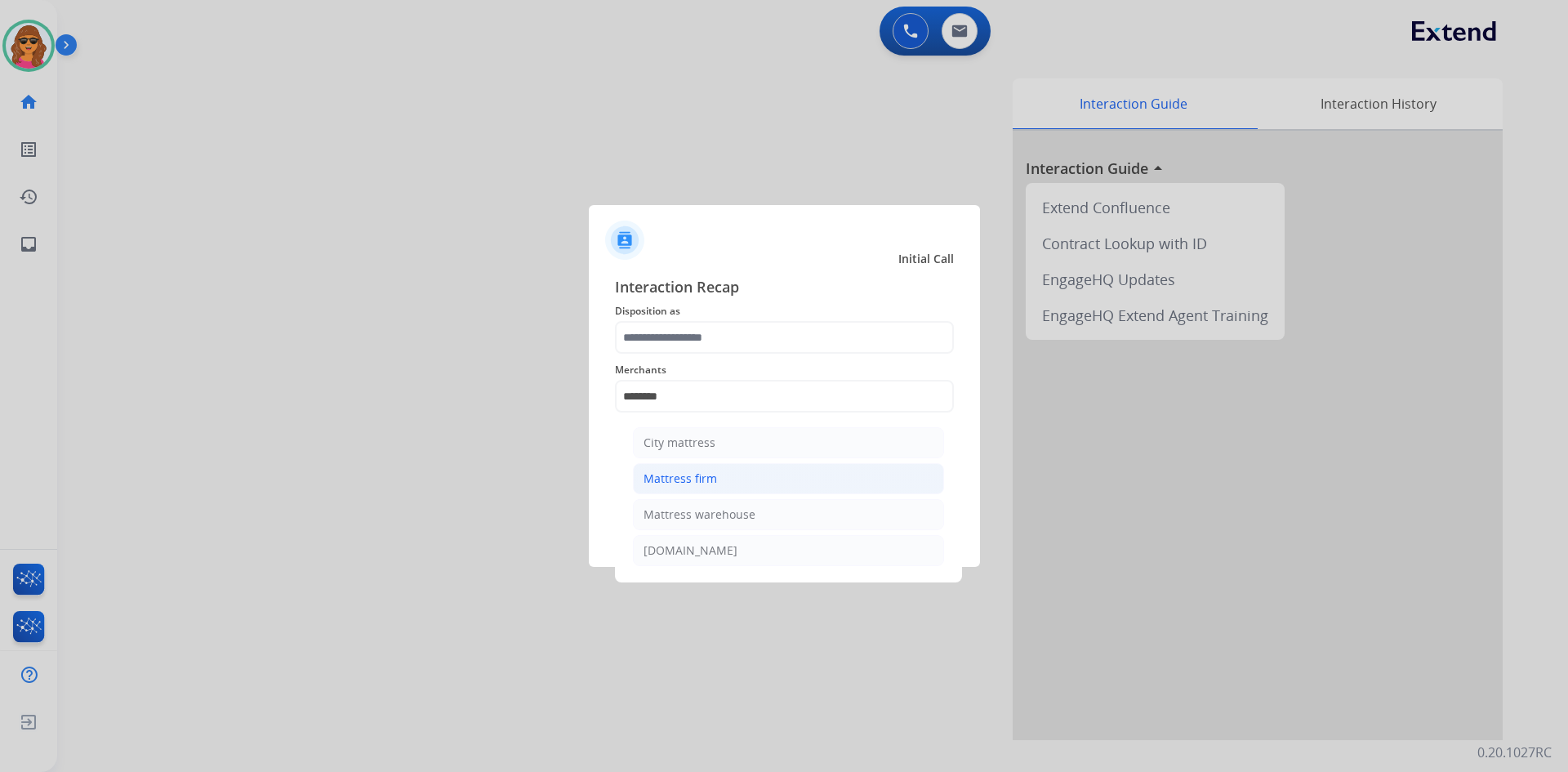
click at [706, 483] on div "Mattress firm" at bounding box center [681, 478] width 74 height 16
type input "**********"
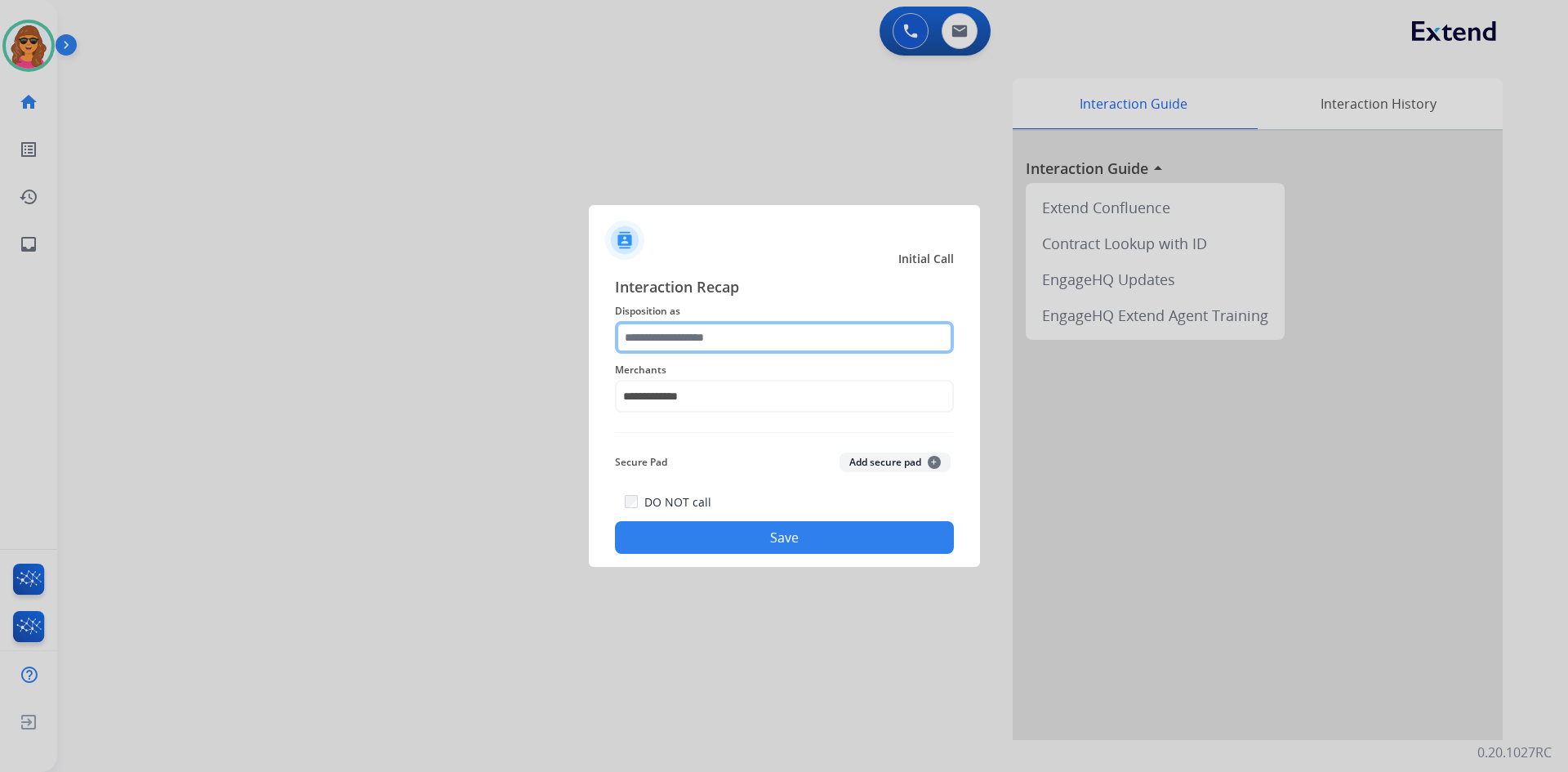
click at [642, 345] on input "text" at bounding box center [784, 337] width 339 height 33
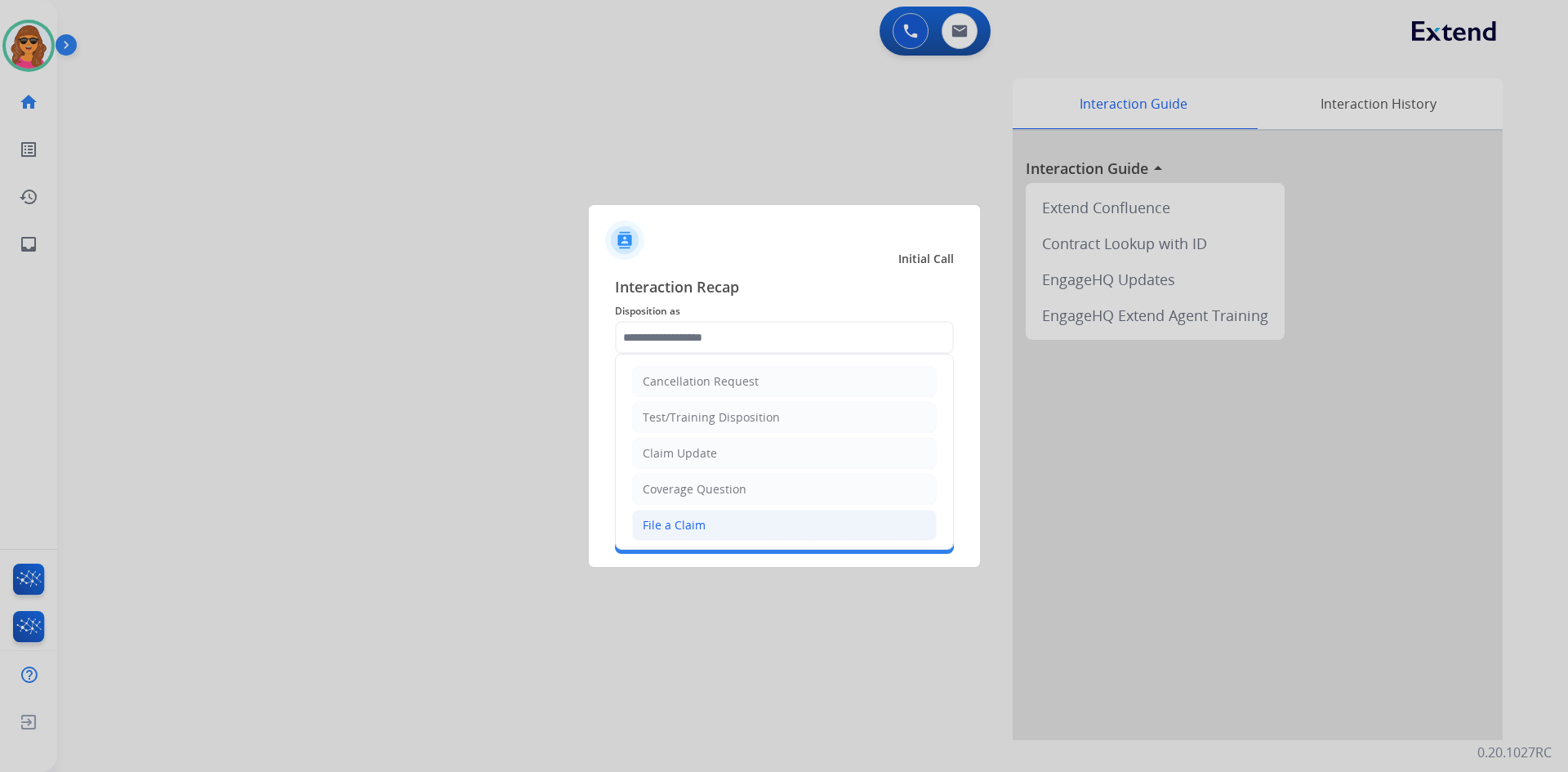
click at [658, 518] on div "File a Claim" at bounding box center [674, 524] width 63 height 16
type input "**********"
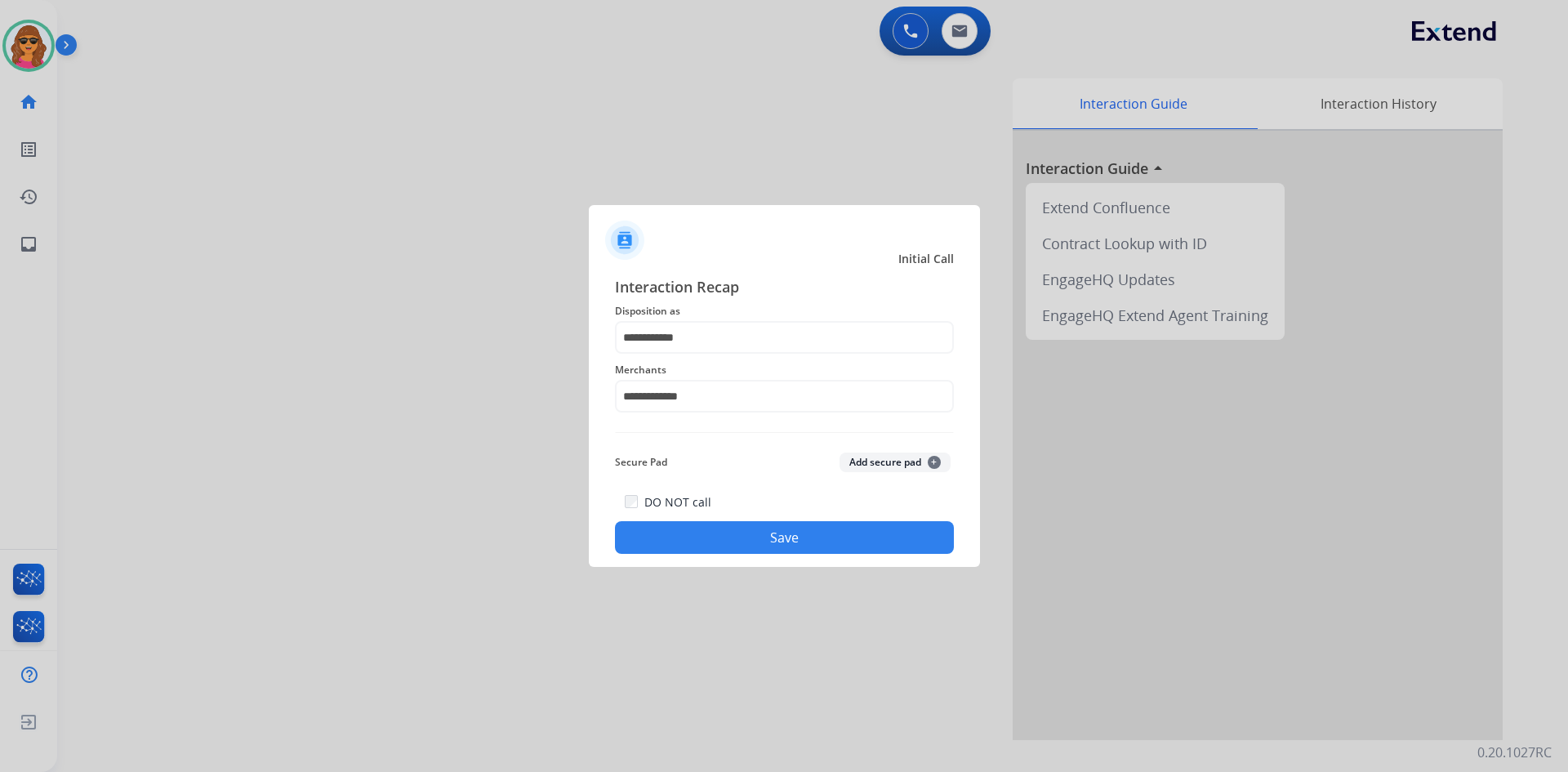
click at [799, 536] on button "Save" at bounding box center [784, 537] width 339 height 33
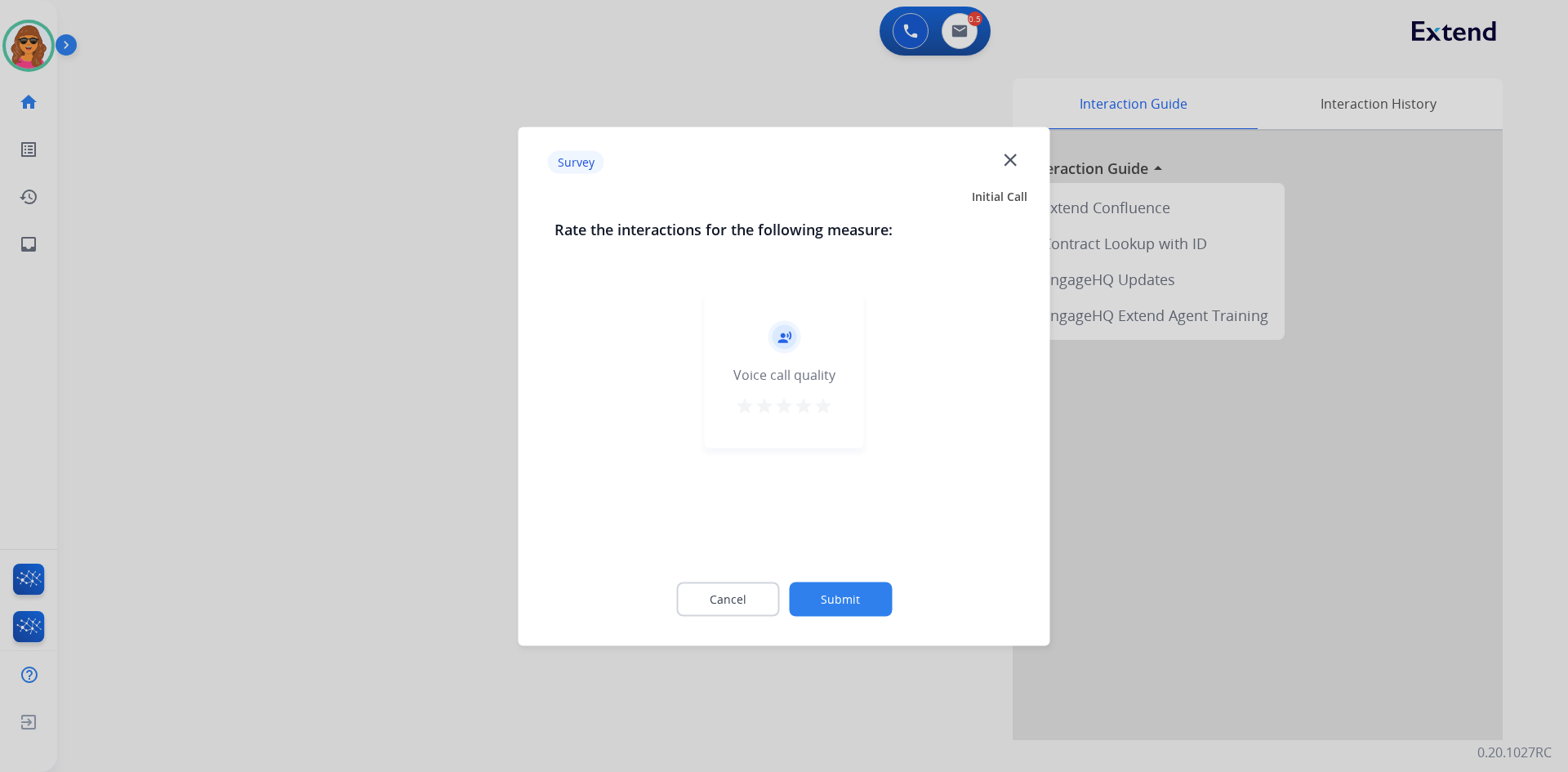
click at [821, 406] on mat-icon "star" at bounding box center [823, 405] width 20 height 20
click at [864, 585] on button "Submit" at bounding box center [841, 599] width 103 height 34
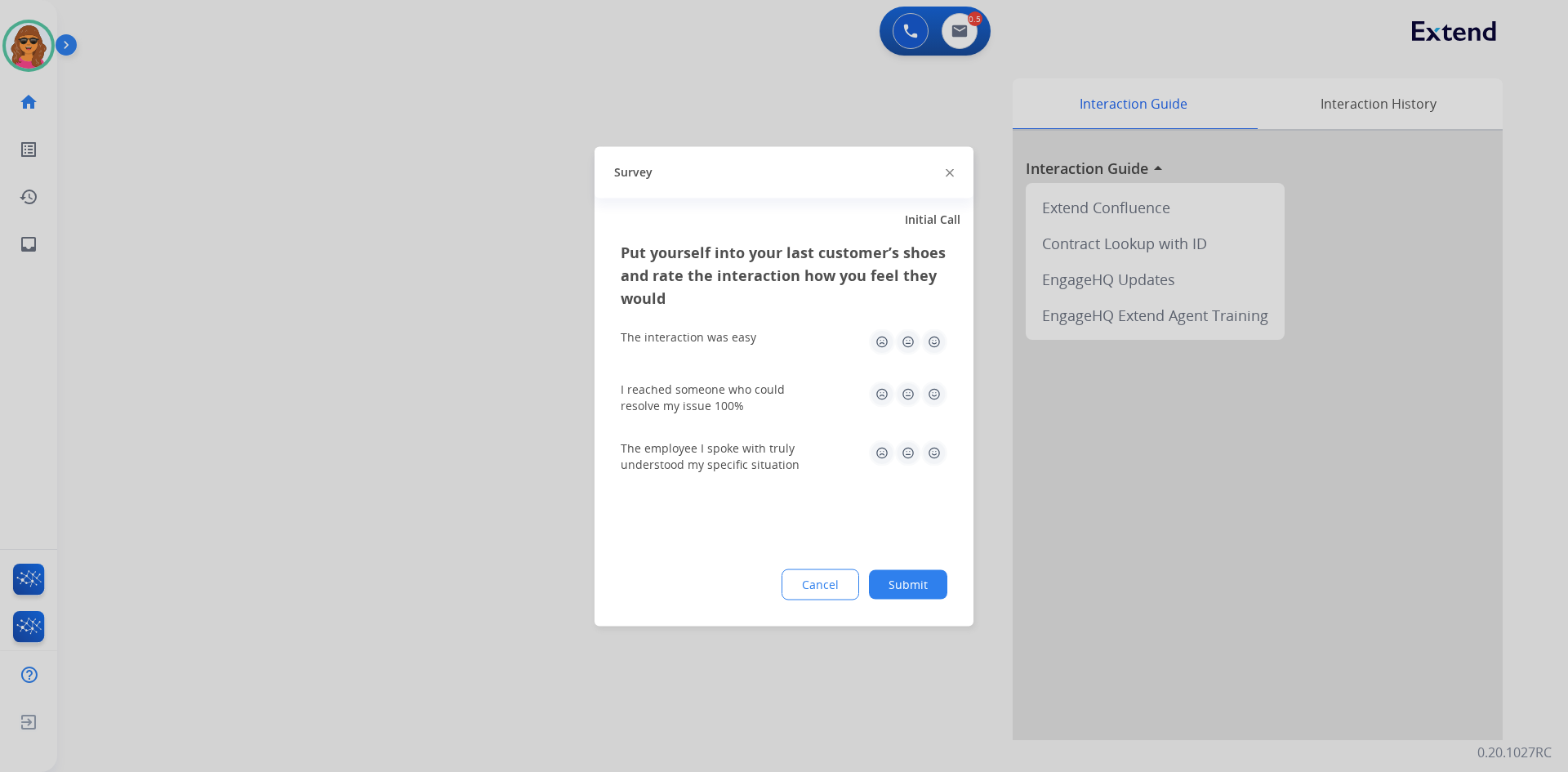
click at [935, 334] on img at bounding box center [934, 341] width 26 height 26
click at [934, 385] on img at bounding box center [934, 394] width 26 height 26
click at [941, 450] on img at bounding box center [934, 452] width 26 height 26
click at [933, 571] on button "Submit" at bounding box center [908, 584] width 78 height 29
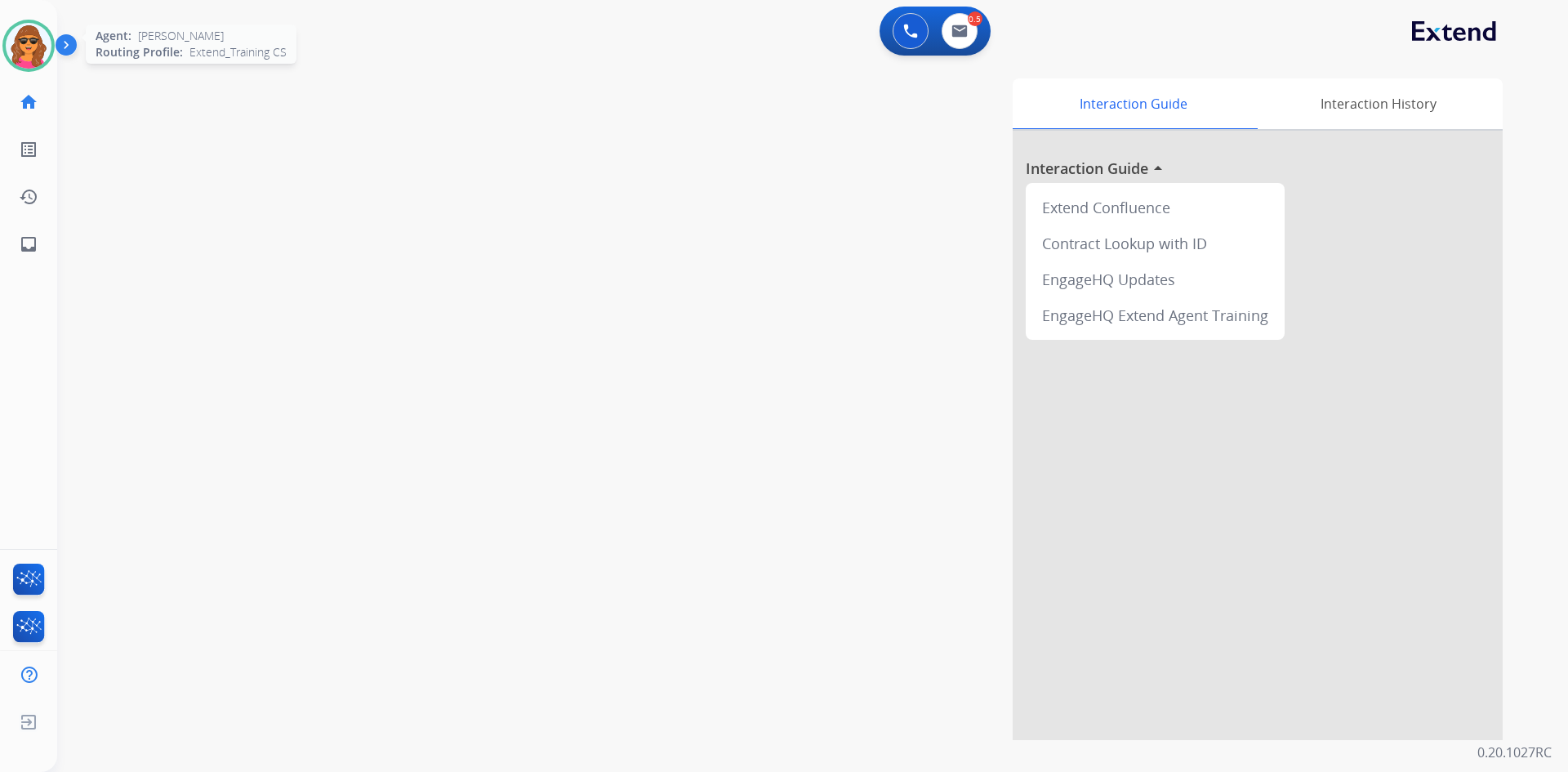
click at [31, 32] on img at bounding box center [28, 46] width 46 height 46
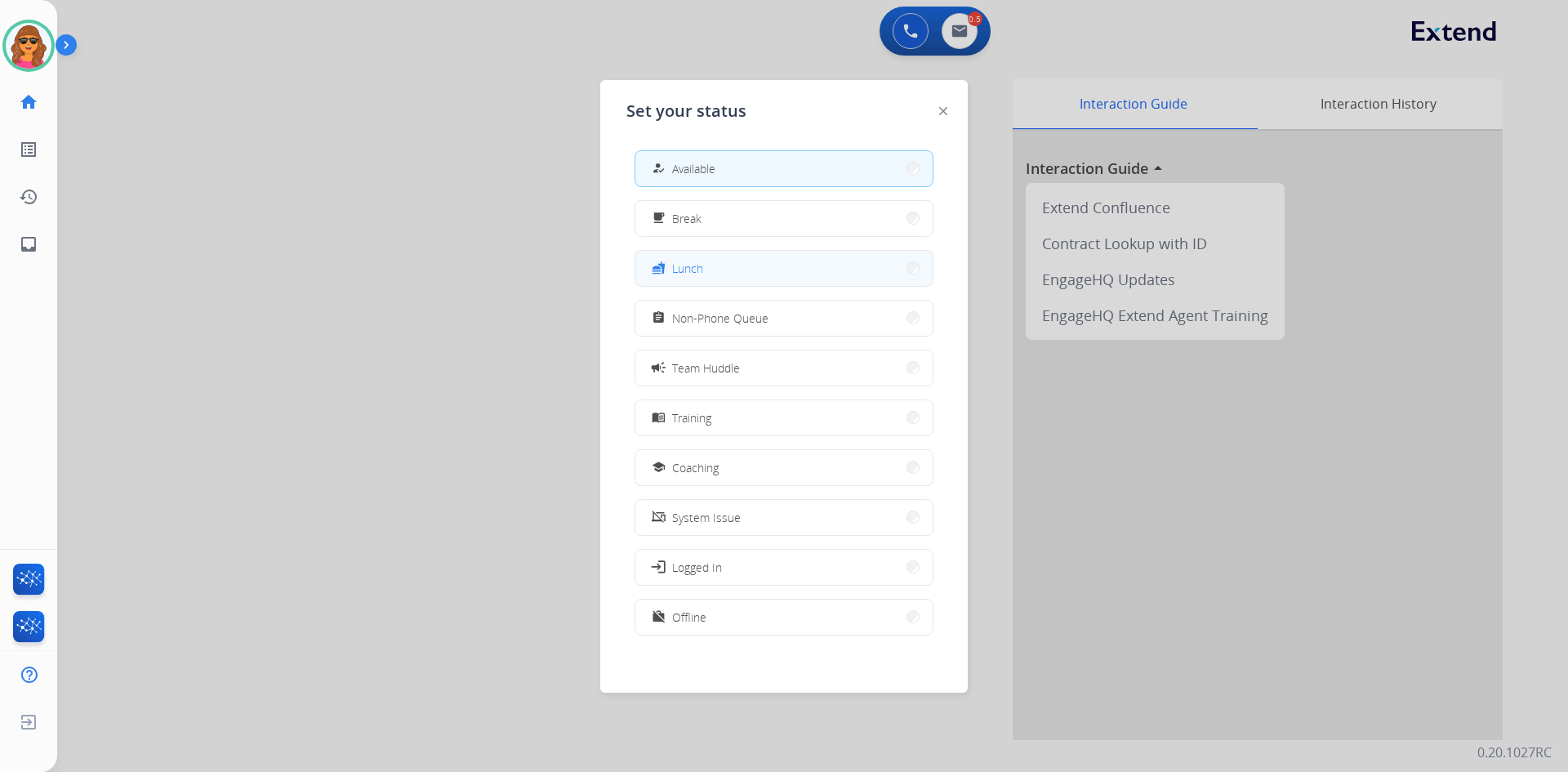
click at [709, 262] on button "fastfood Lunch" at bounding box center [784, 268] width 297 height 35
